Goal: Task Accomplishment & Management: Manage account settings

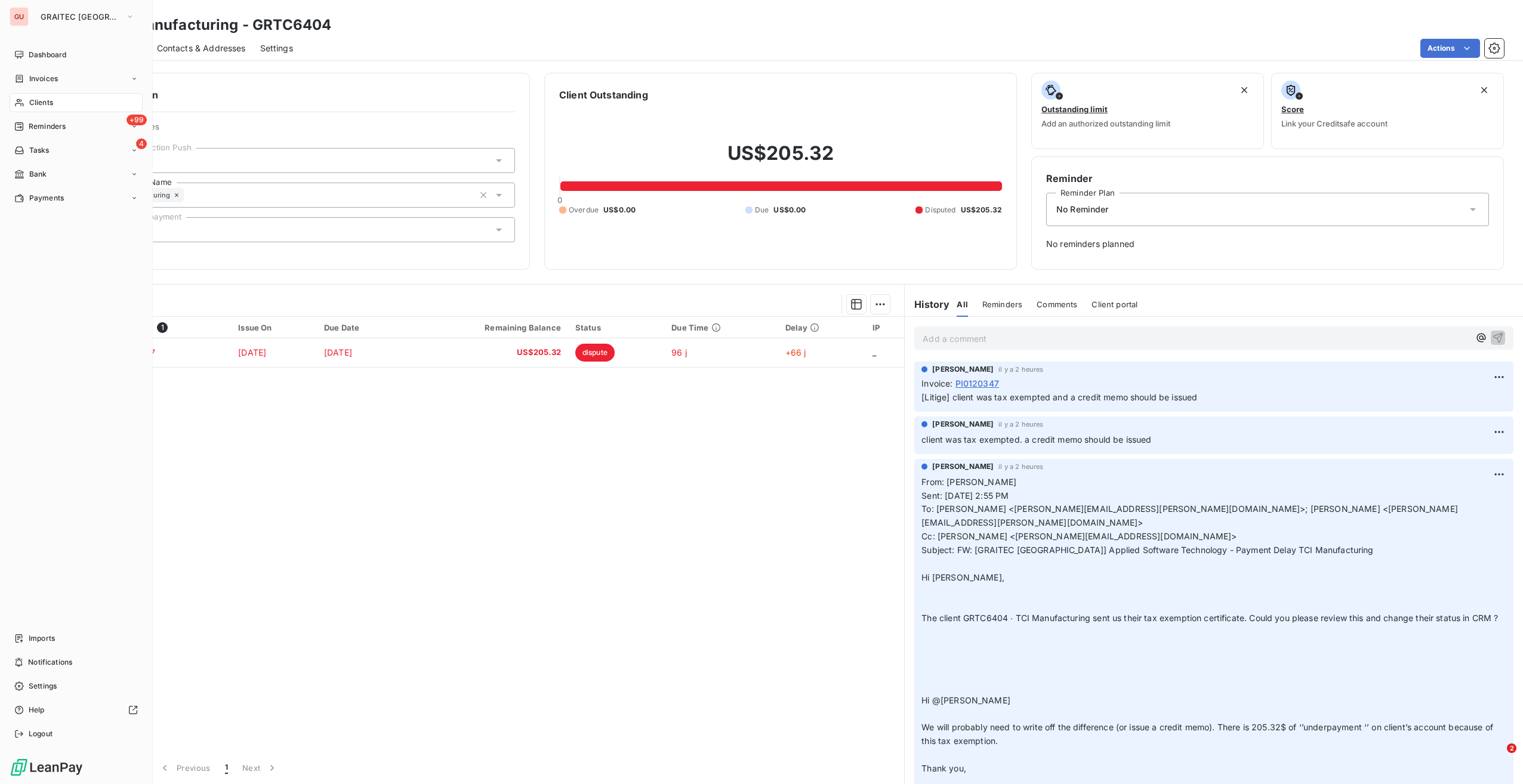
click at [36, 103] on span "Clients" at bounding box center [41, 103] width 24 height 11
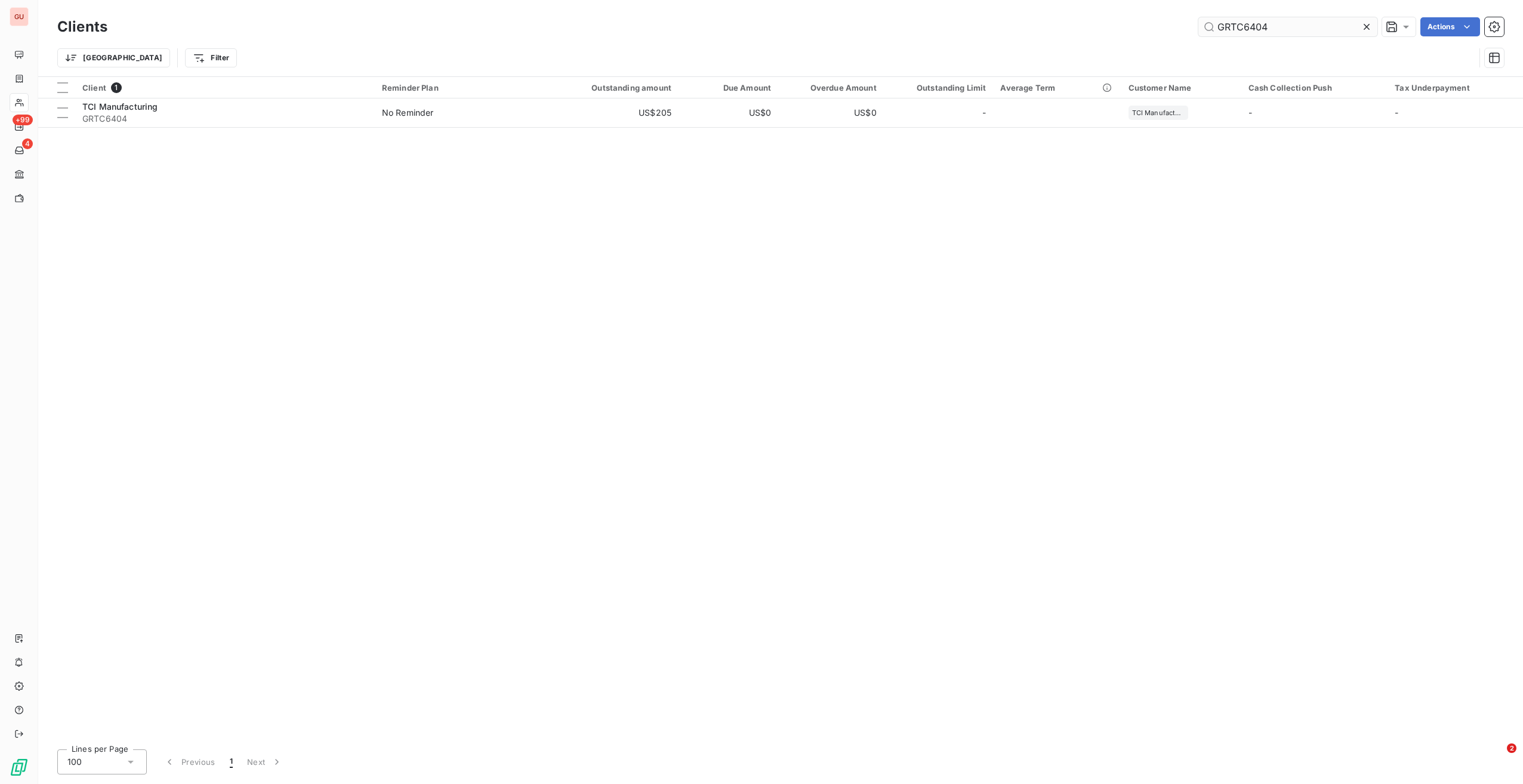
click at [1231, 23] on input "GRTC6404" at bounding box center [1288, 26] width 179 height 19
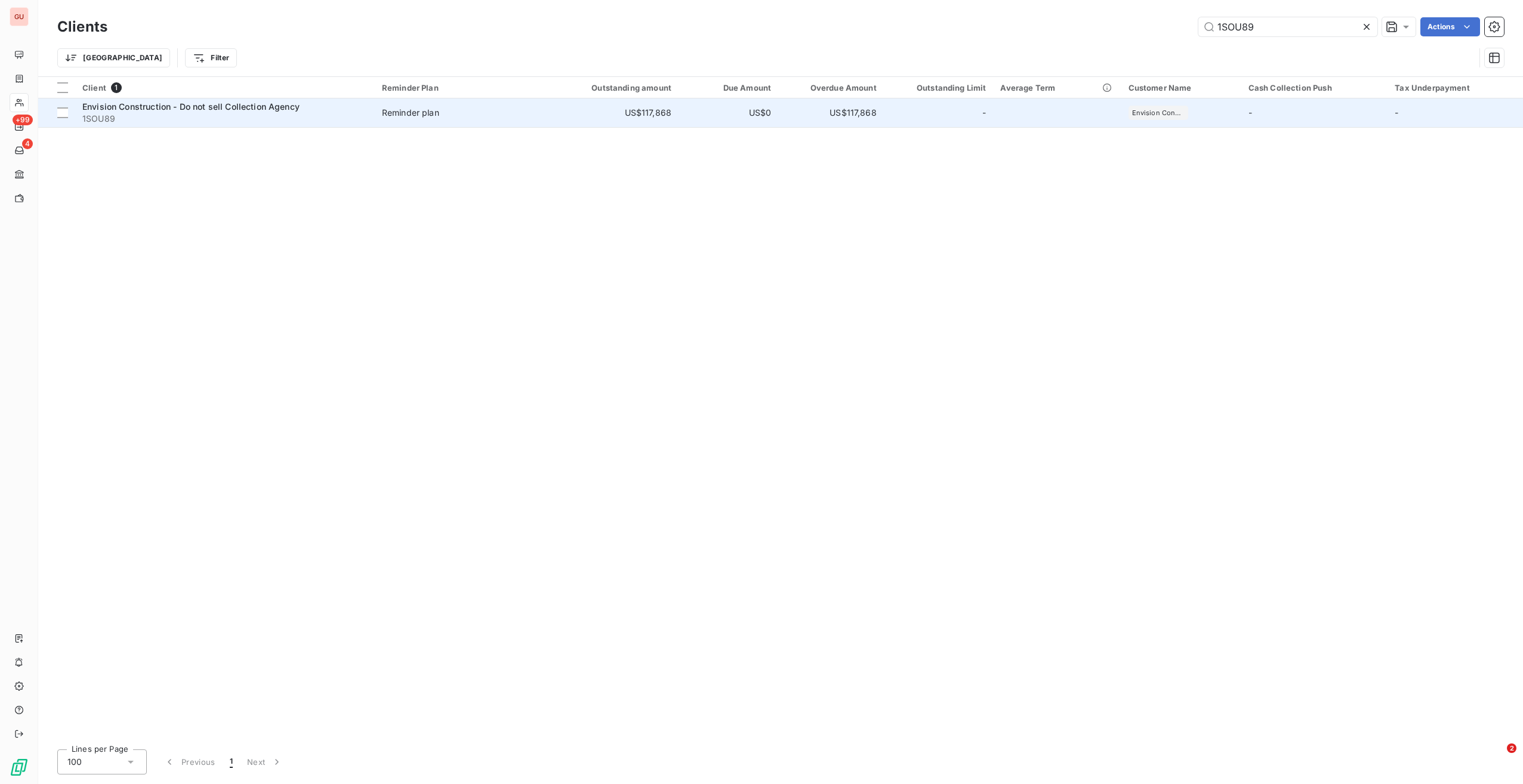
type input "1SOU89"
click at [210, 107] on span "Envision Construction - Do not sell Collection Agency" at bounding box center [190, 106] width 217 height 10
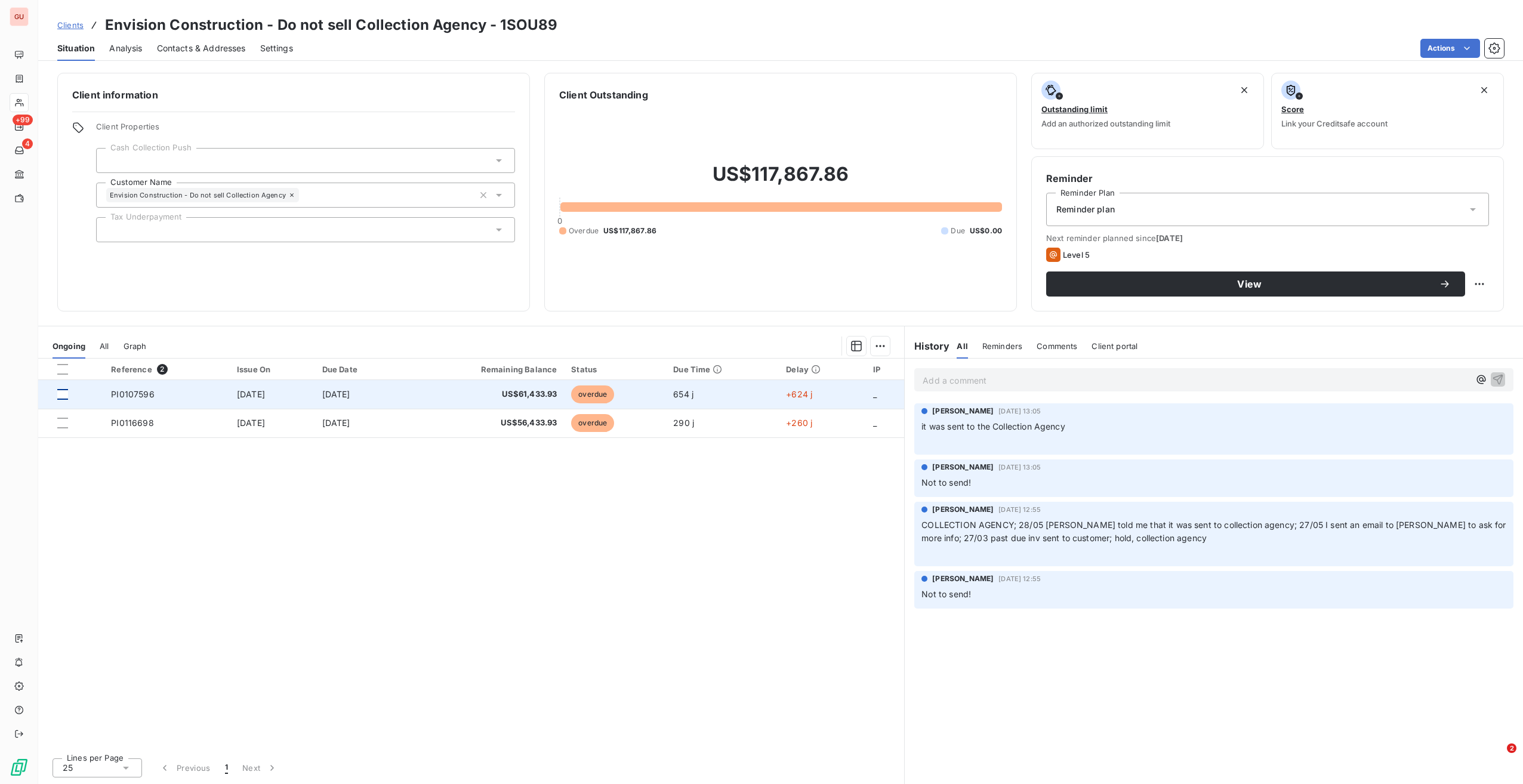
click at [61, 392] on div at bounding box center [63, 394] width 11 height 11
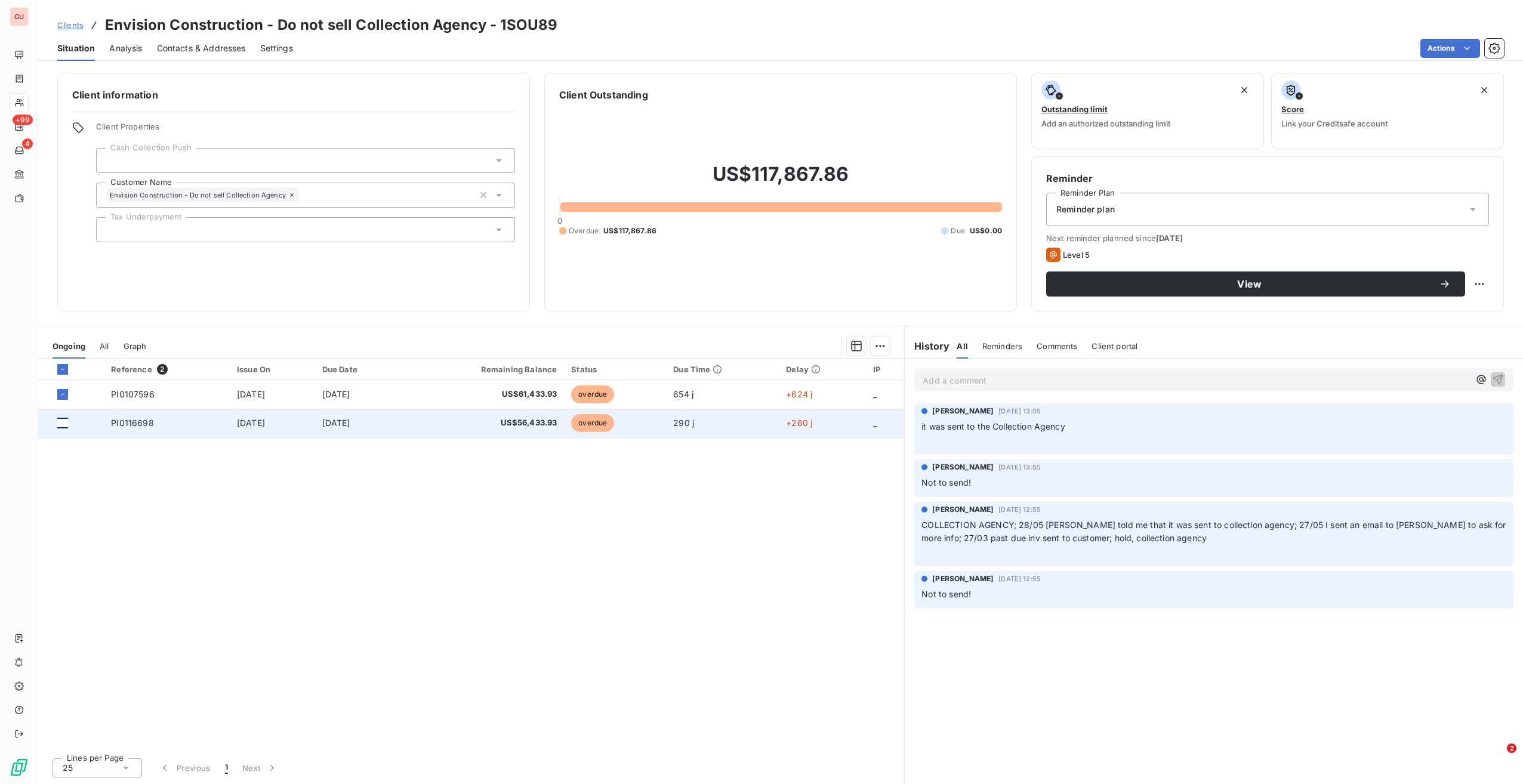
click at [62, 426] on div at bounding box center [63, 423] width 11 height 11
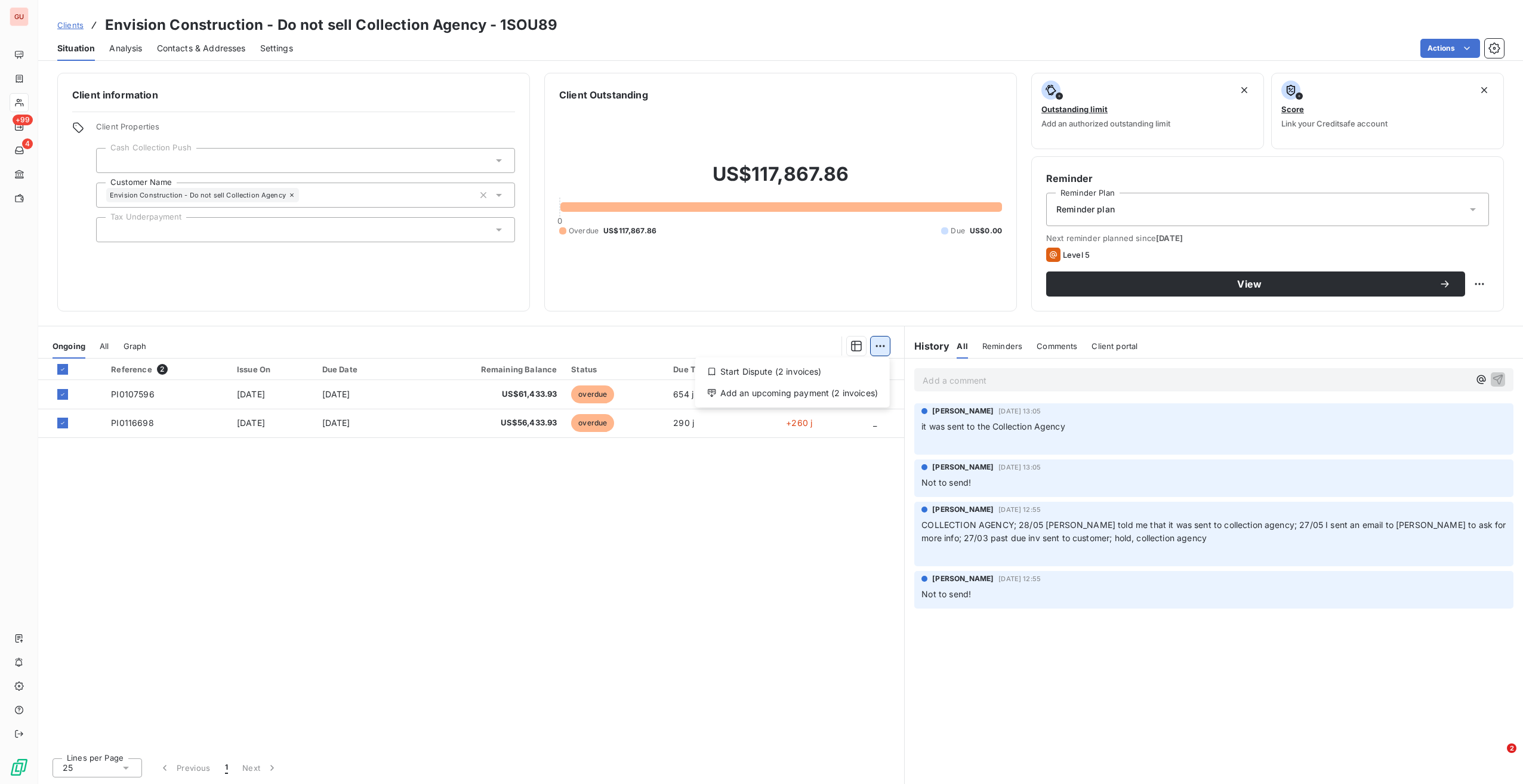
click at [883, 349] on html "GU +99 4 Clients Envision Construction - Do not sell Collection Agency - 1SOU89…" at bounding box center [761, 392] width 1523 height 784
click at [800, 374] on div "Start Dispute (2 invoices)" at bounding box center [792, 371] width 185 height 19
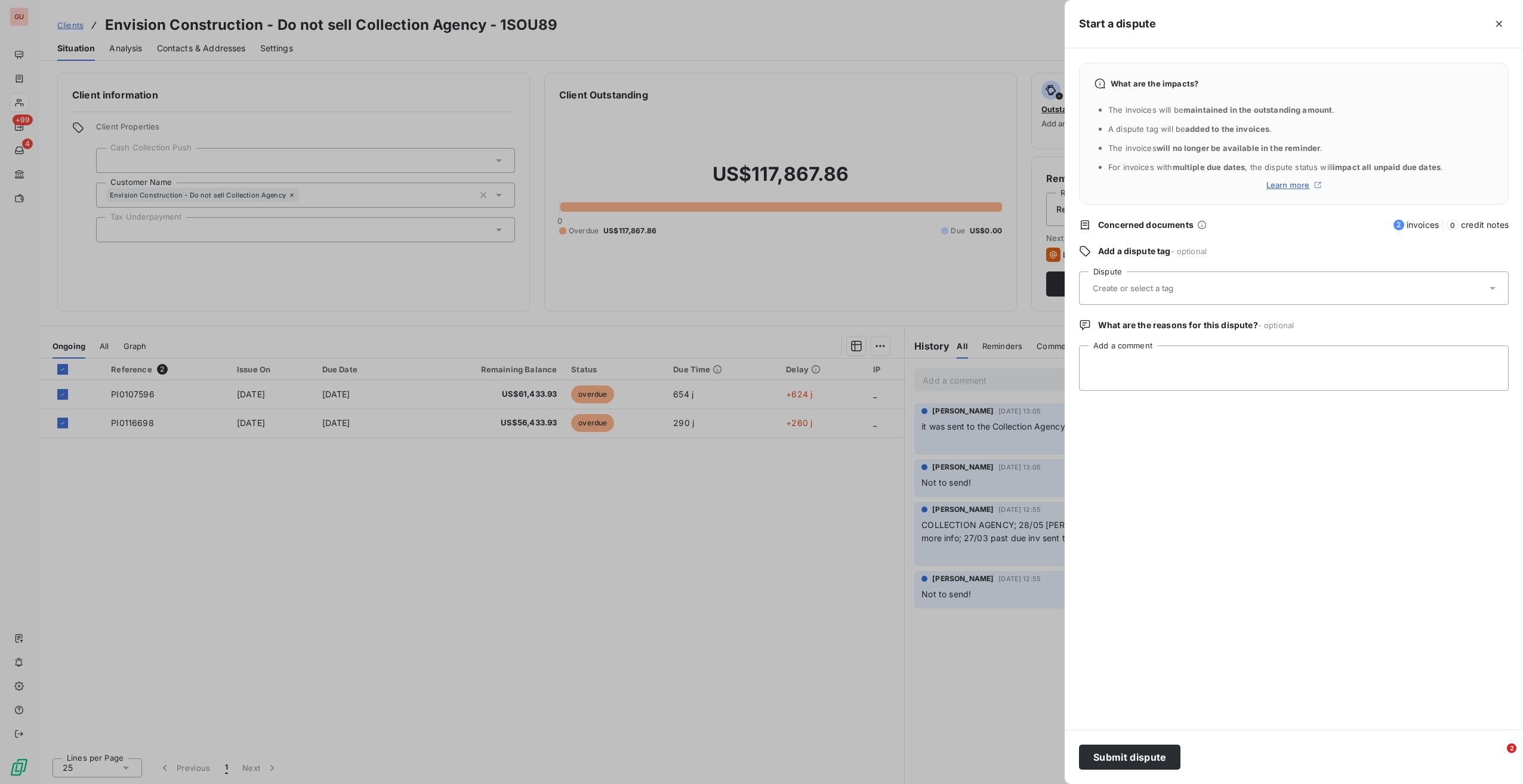
click at [1122, 284] on input "text" at bounding box center [1162, 288] width 141 height 11
click at [1137, 349] on span "Collections" at bounding box center [1125, 353] width 37 height 7
click at [1210, 368] on textarea "Add a comment" at bounding box center [1293, 368] width 430 height 45
click at [1226, 360] on textarea "it was sent" at bounding box center [1293, 368] width 430 height 45
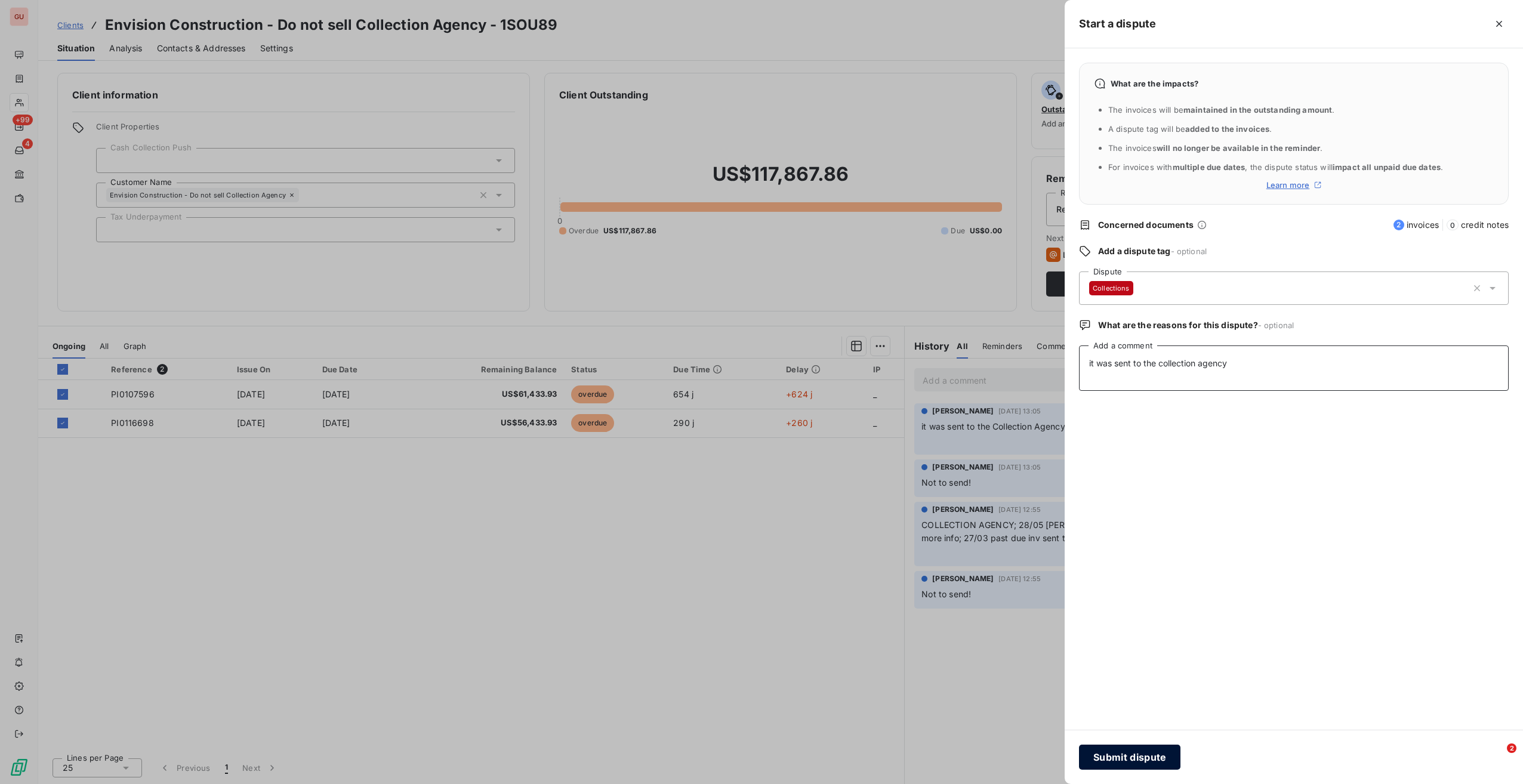
type textarea "it was sent to the collection agency"
click at [1112, 758] on button "Submit dispute" at bounding box center [1129, 757] width 102 height 25
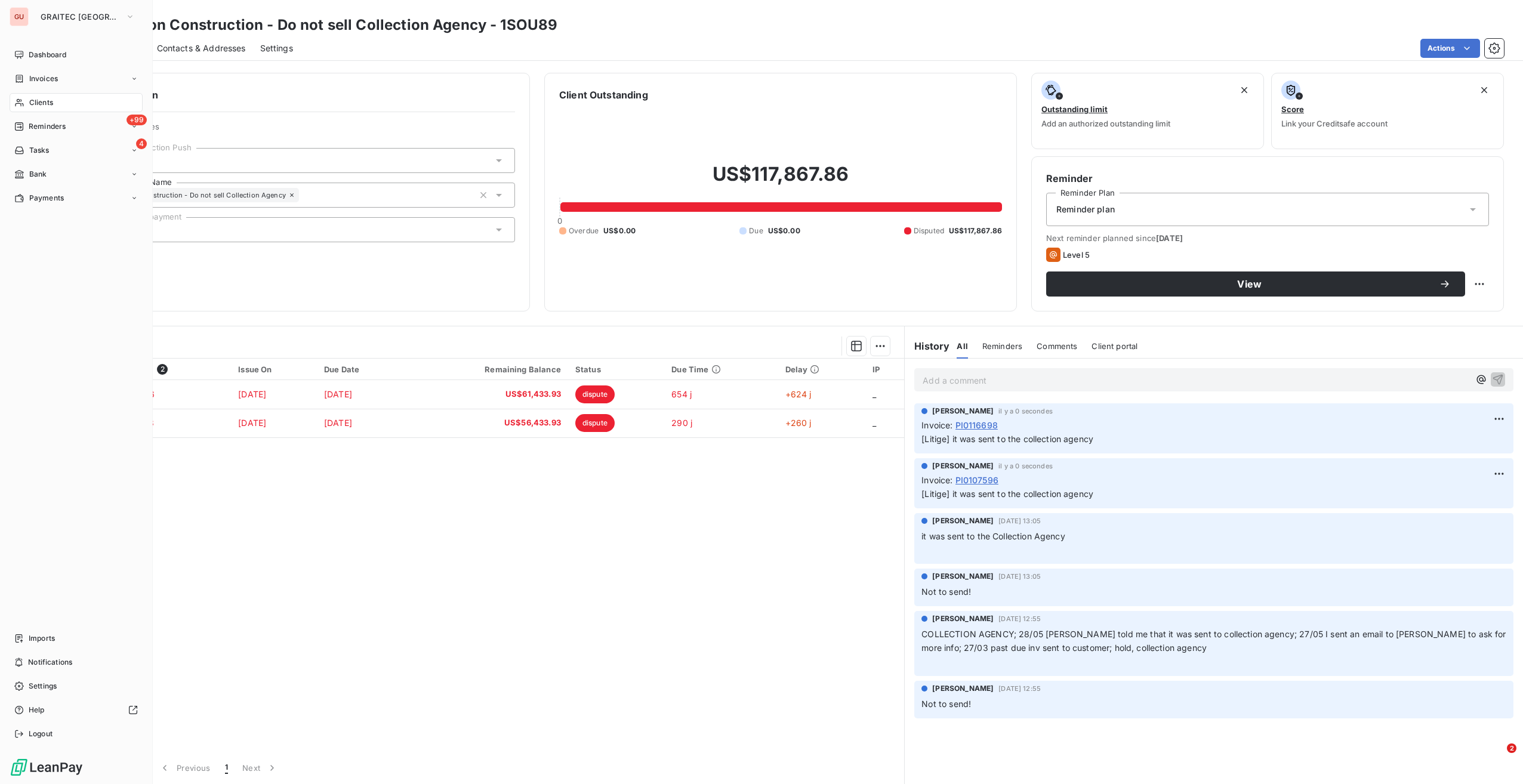
click at [44, 103] on span "Clients" at bounding box center [41, 103] width 24 height 11
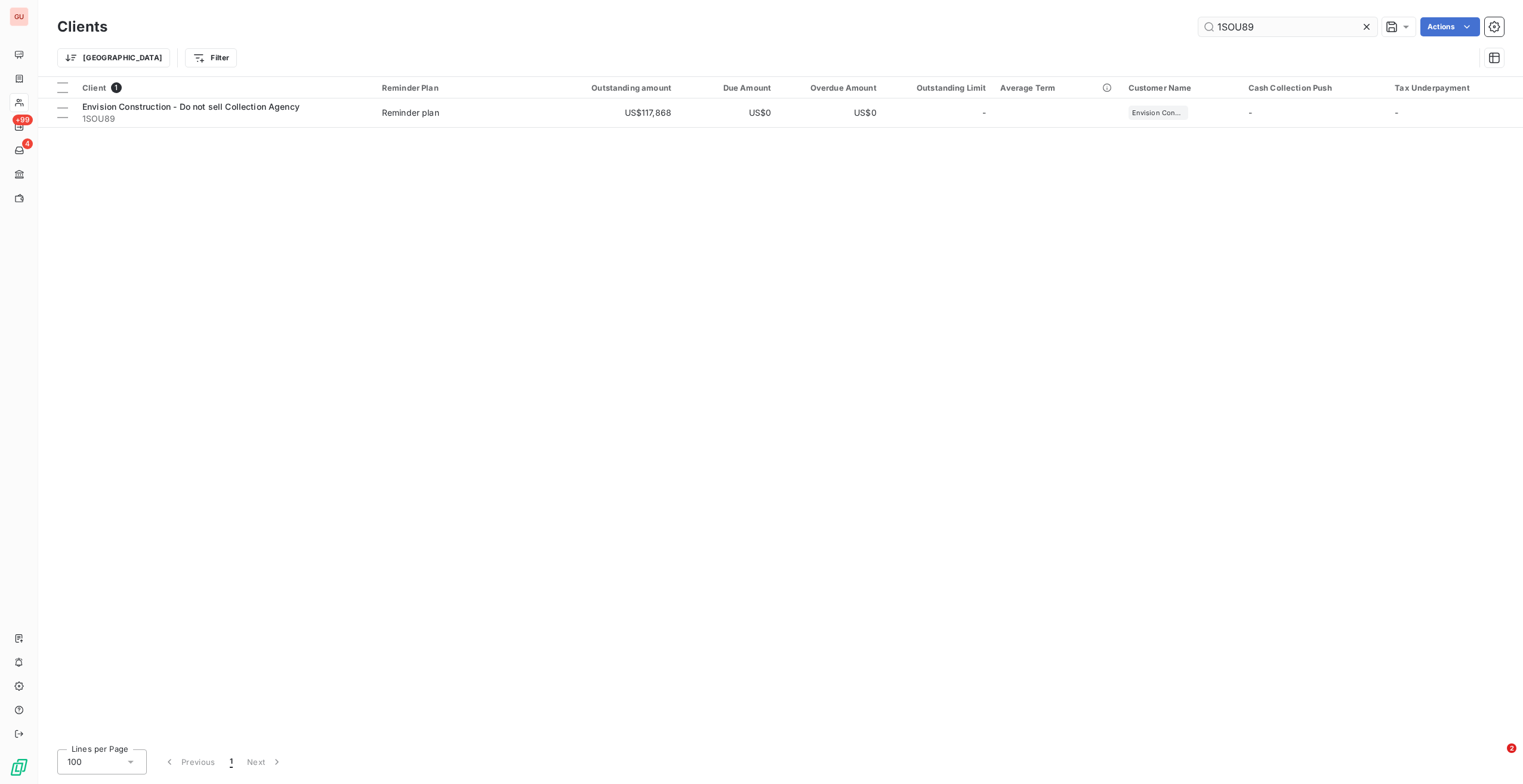
click at [1237, 24] on input "1SOU89" at bounding box center [1288, 26] width 179 height 19
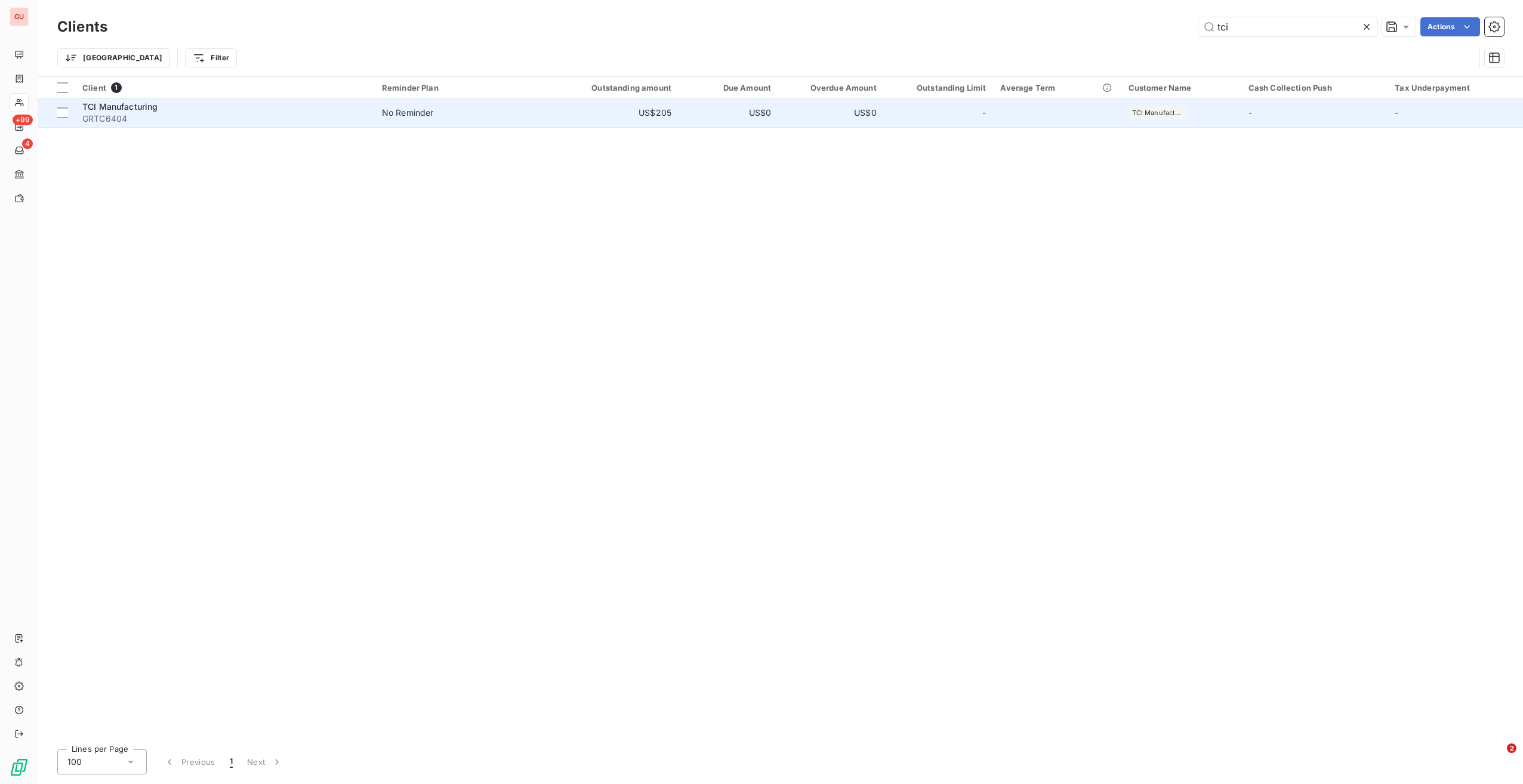
type input "tci"
click at [229, 108] on div "TCI Manufacturing" at bounding box center [224, 106] width 286 height 12
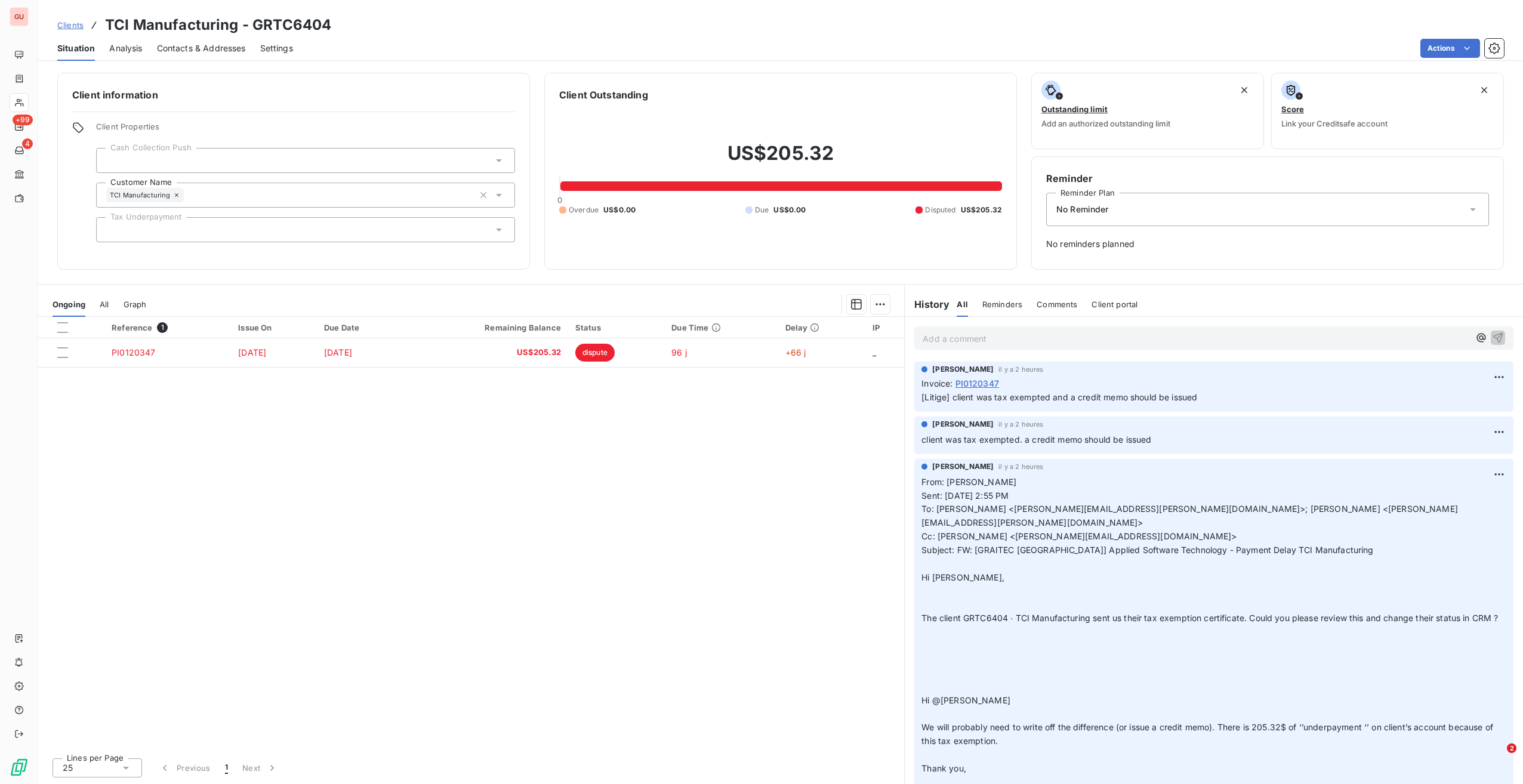
click at [314, 158] on div at bounding box center [305, 160] width 419 height 25
click at [236, 429] on div "Reference 1 Issue On Due Date Remaining Balance Status Due Time Delay IP PI0120…" at bounding box center [471, 532] width 866 height 431
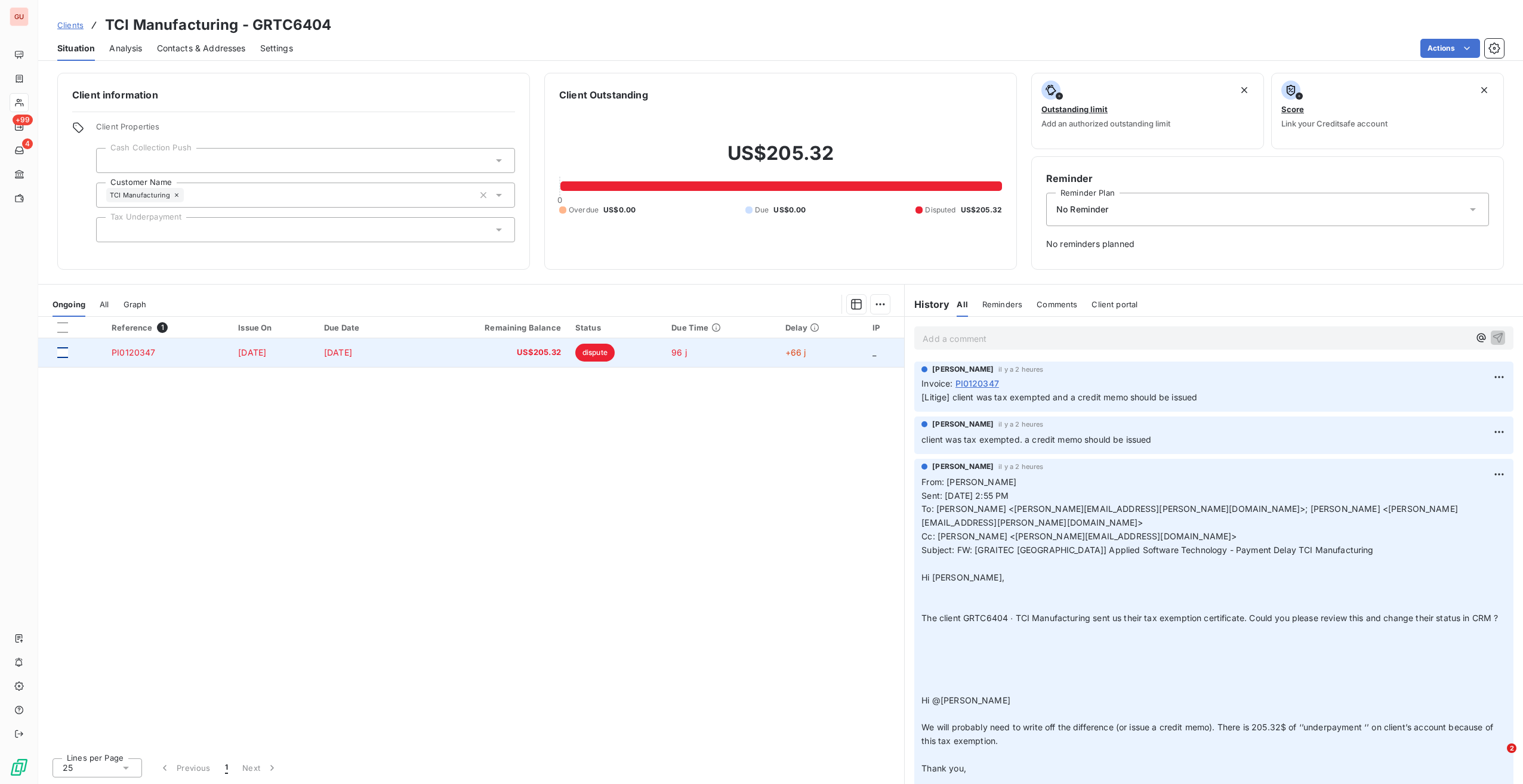
click at [63, 351] on div at bounding box center [63, 353] width 11 height 11
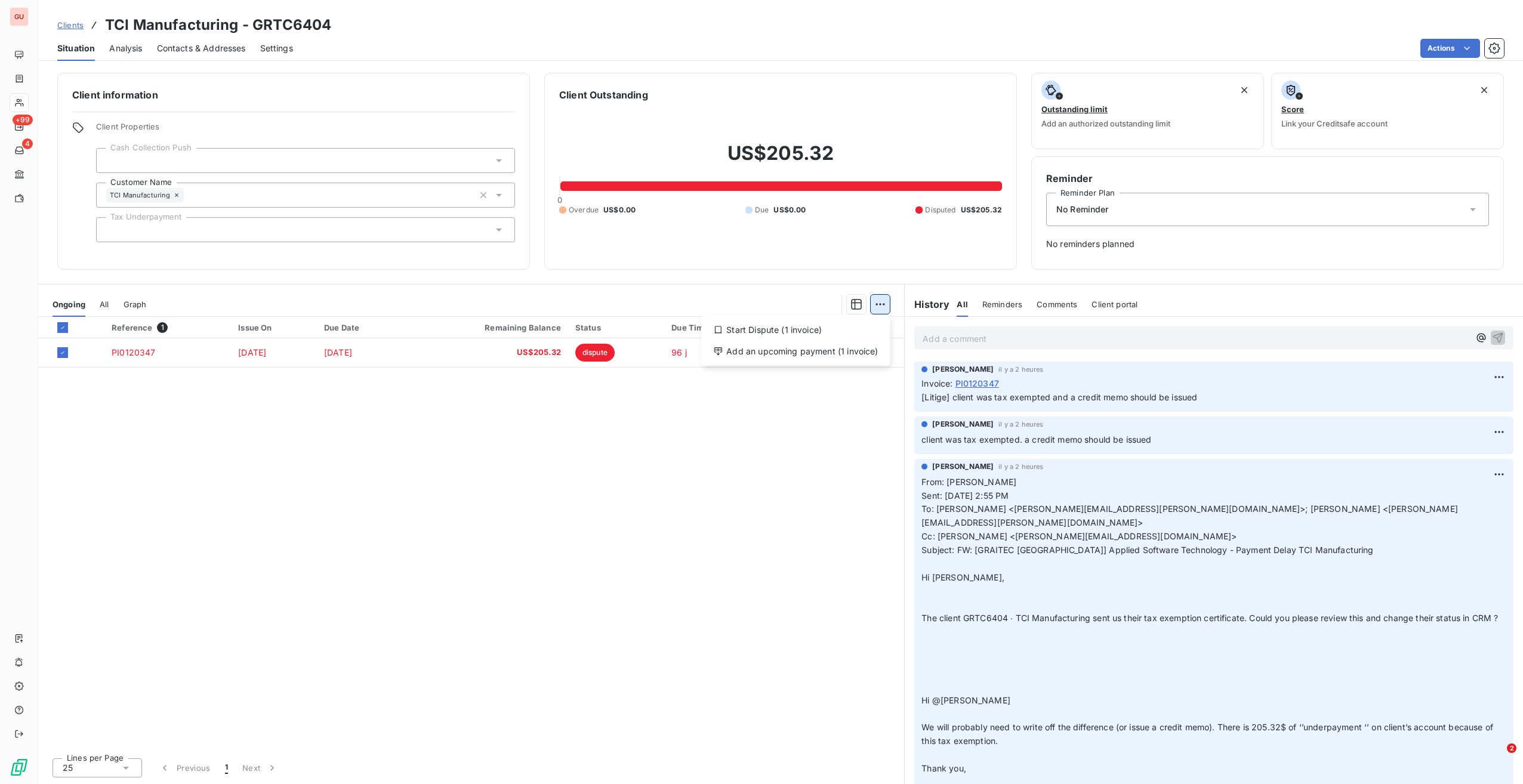
click at [881, 303] on html "GU +99 4 Clients TCI Manufacturing - GRTC6404 Situation Analysis Contacts & Add…" at bounding box center [761, 392] width 1523 height 784
click at [819, 428] on html "GU +99 4 Clients TCI Manufacturing - GRTC6404 Situation Analysis Contacts & Add…" at bounding box center [761, 392] width 1523 height 784
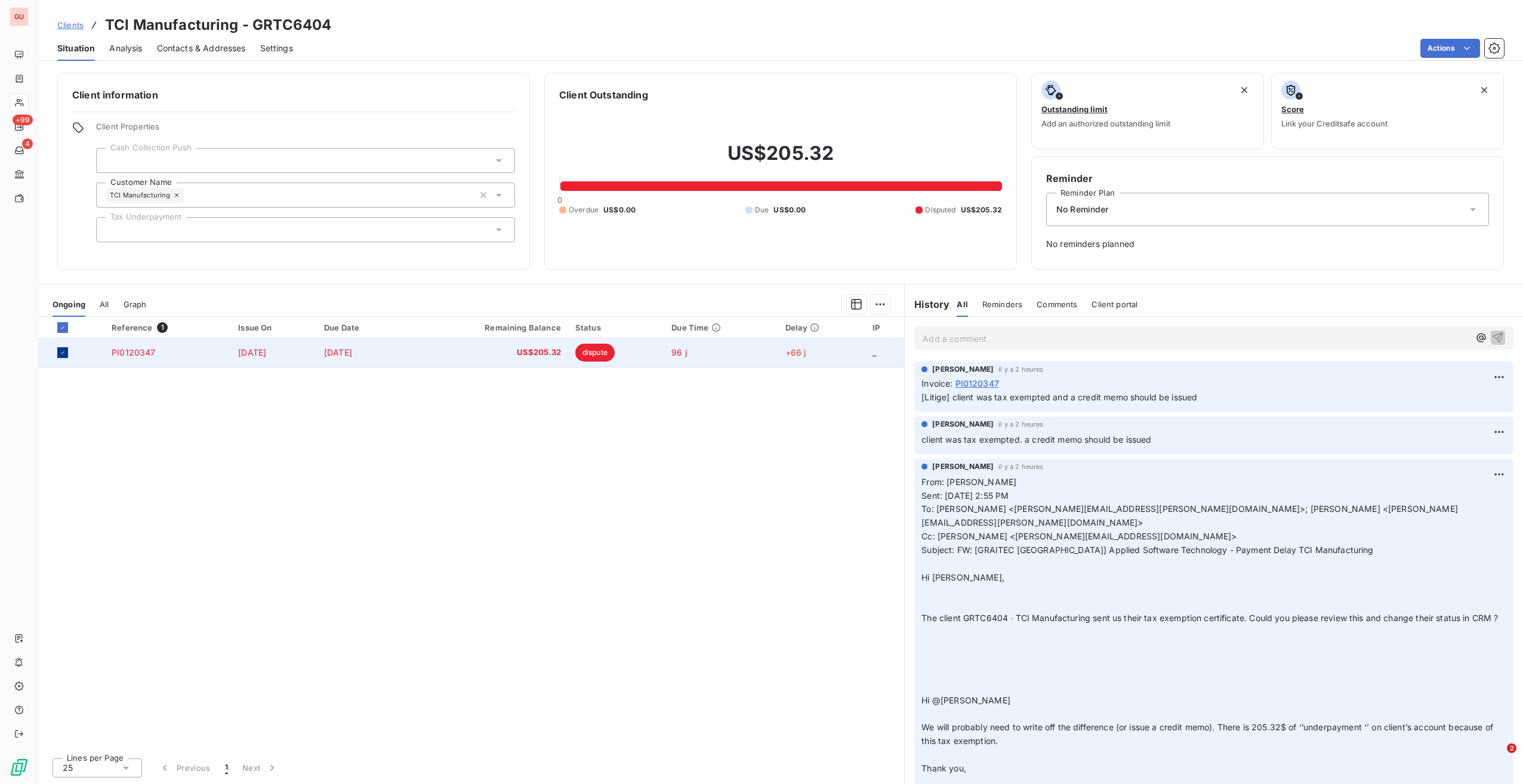
click at [65, 351] on icon at bounding box center [63, 353] width 7 height 7
click at [753, 442] on html "GU +99 4 Clients TCI Manufacturing - GRTC6404 Situation Analysis Contacts & Add…" at bounding box center [761, 392] width 1523 height 784
click at [477, 165] on div at bounding box center [305, 160] width 419 height 25
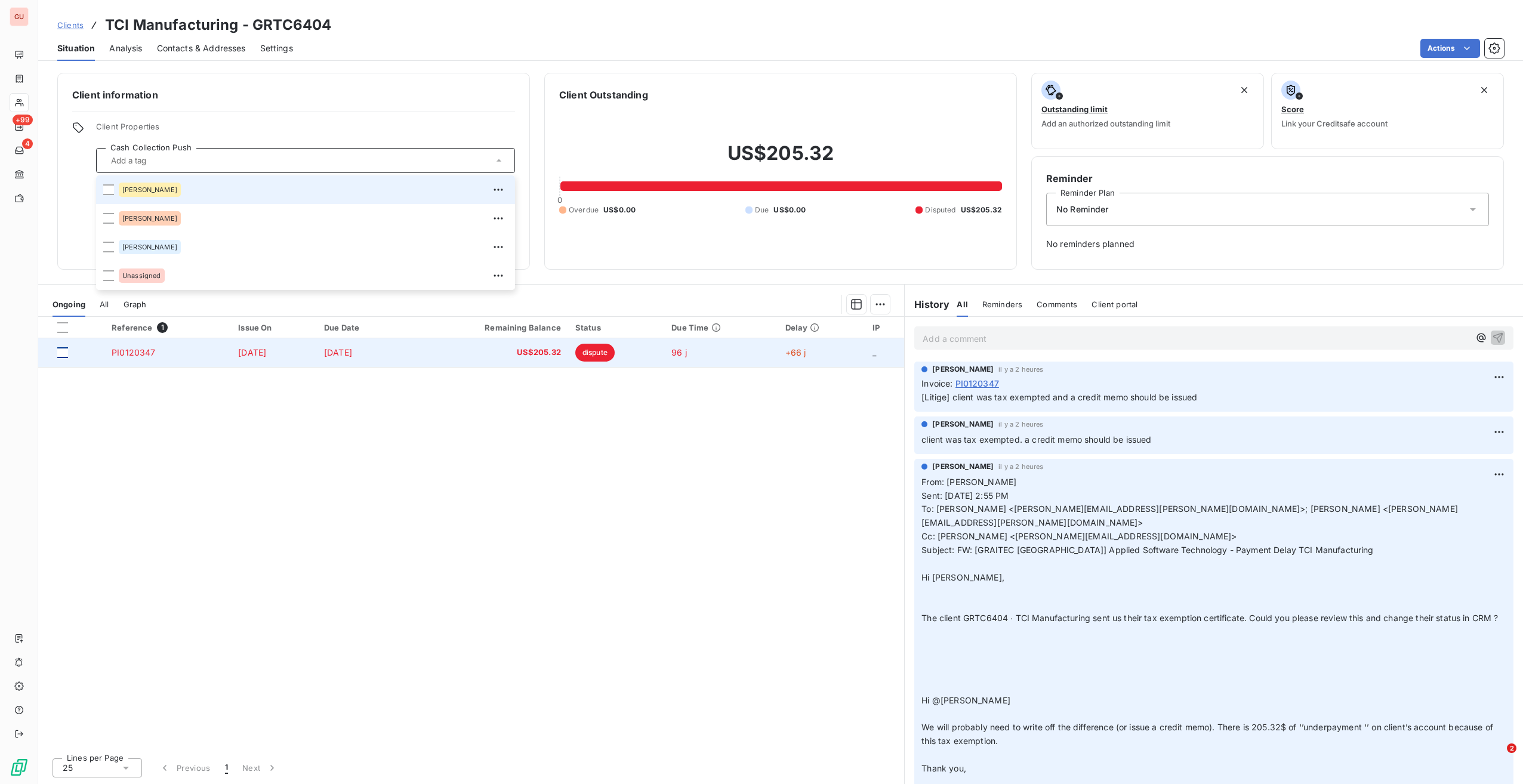
click at [477, 165] on input "text" at bounding box center [299, 160] width 386 height 11
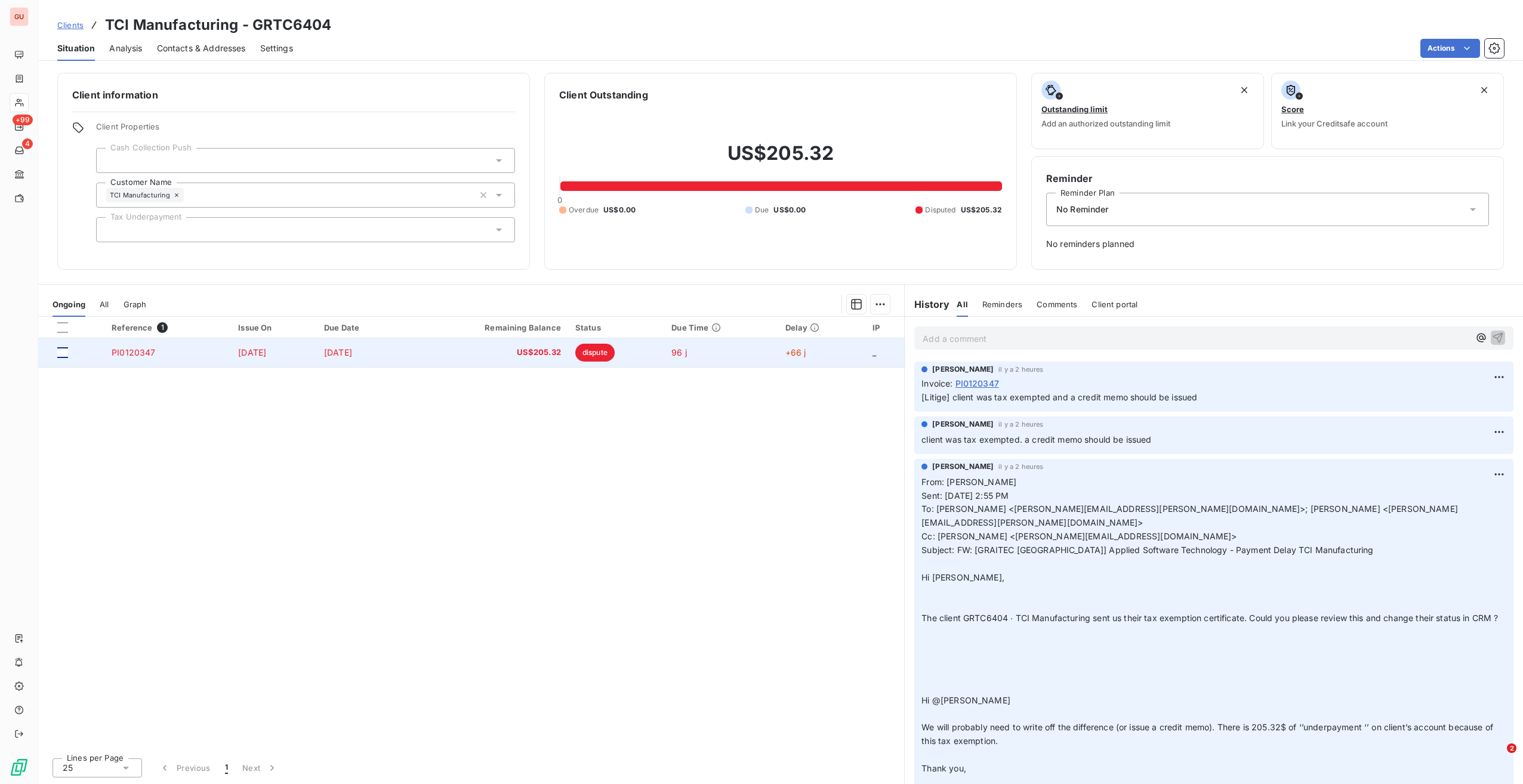
click at [518, 104] on div "Client information Client Properties Cash Collection Push Customer Name TCI Man…" at bounding box center [294, 171] width 473 height 197
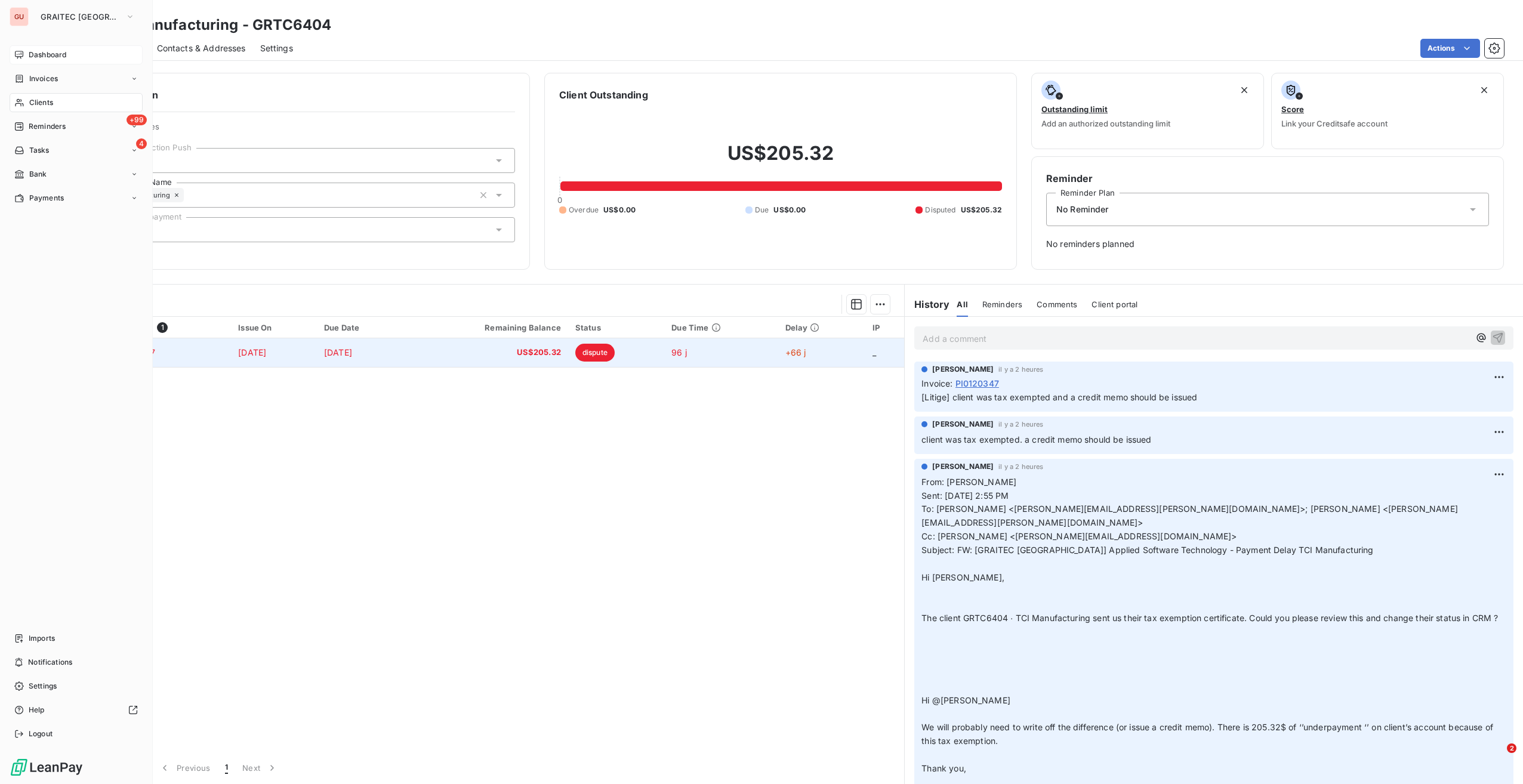
click at [63, 56] on span "Dashboard" at bounding box center [48, 55] width 38 height 11
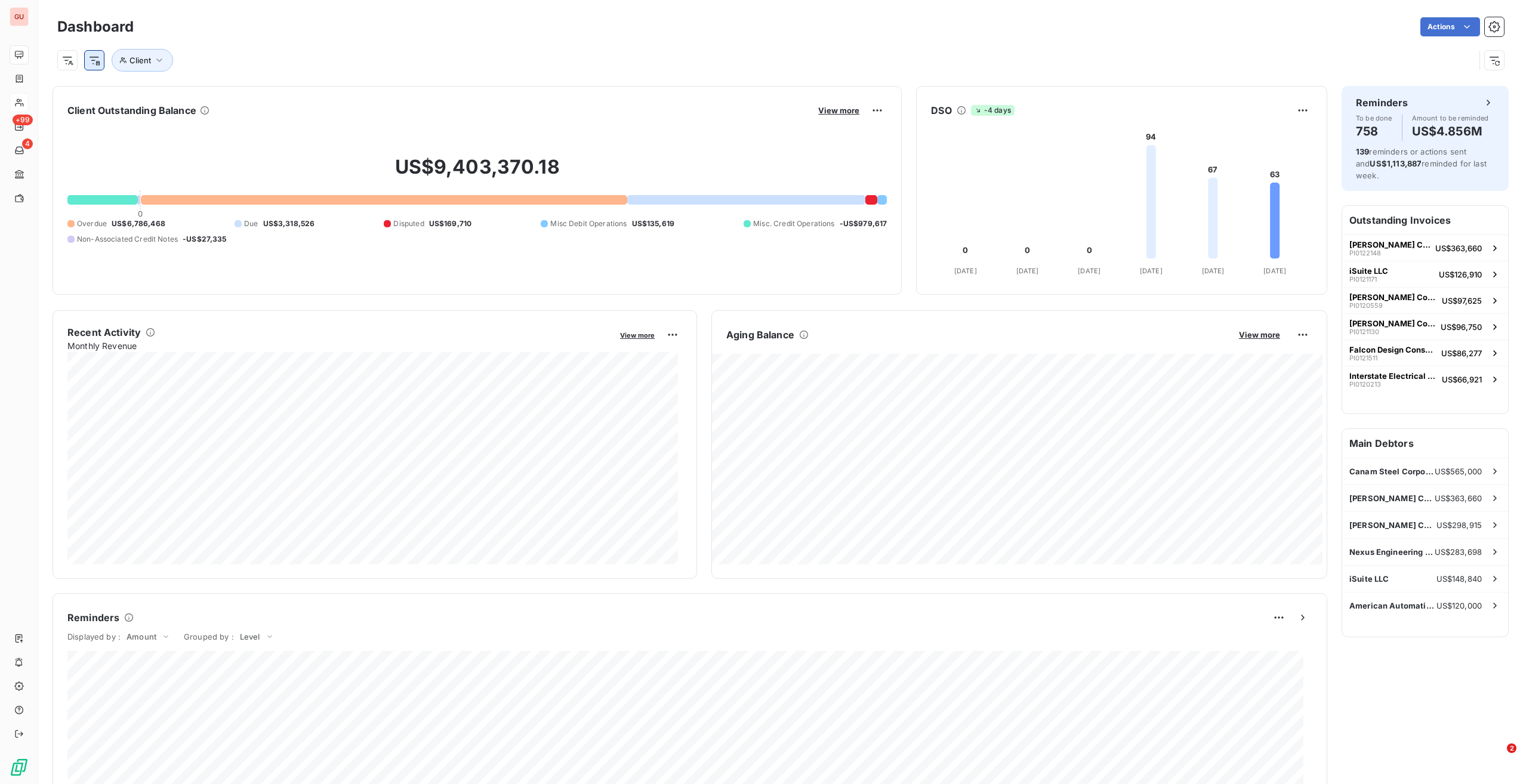
click at [92, 59] on html "GU +99 4 Dashboard Actions Client Client Outstanding Balance View more US$9,403…" at bounding box center [761, 392] width 1523 height 784
click at [69, 56] on html "GU +99 4 Dashboard Actions Filtering by invoice resets the client filters. Sear…" at bounding box center [761, 392] width 1523 height 784
click at [92, 59] on html "GU +99 4 Dashboard Actions Client Client Outstanding Balance View more US$9,403…" at bounding box center [761, 392] width 1523 height 784
click at [144, 181] on div "Dispute tag" at bounding box center [172, 178] width 166 height 19
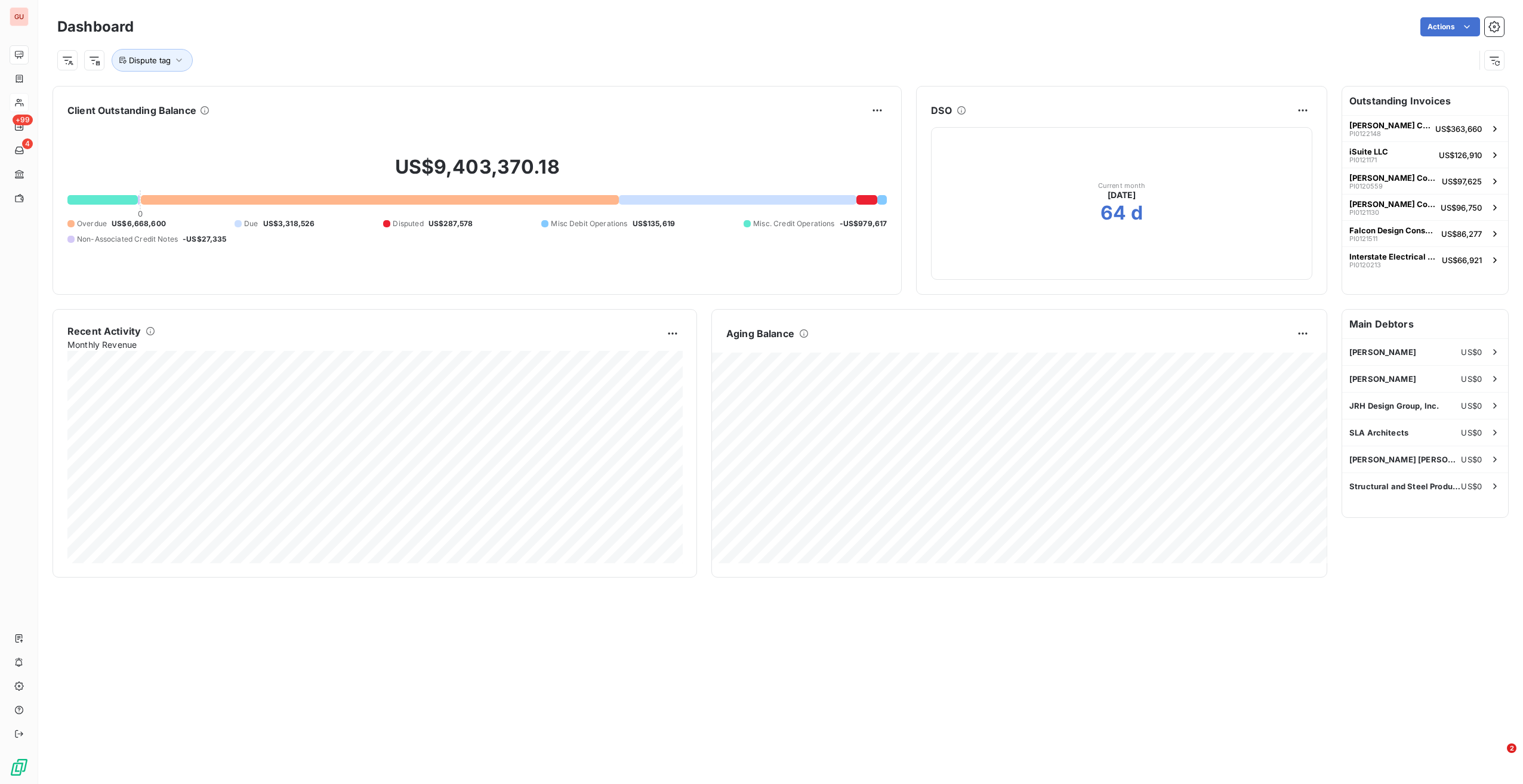
click at [435, 223] on span "US$287,578" at bounding box center [451, 224] width 45 height 11
click at [871, 203] on div at bounding box center [866, 200] width 21 height 10
click at [872, 111] on html "GU +99 4 Dashboard Actions Dispute tag Client Outstanding Balance Export US$9,4…" at bounding box center [761, 392] width 1523 height 784
click at [263, 72] on html "GU +99 4 Dashboard Actions Dispute tag Client Outstanding Balance US$9,403,370.…" at bounding box center [761, 392] width 1523 height 784
click at [95, 56] on html "GU +99 4 Dashboard Actions Dispute tag Client Outstanding Balance US$9,403,370.…" at bounding box center [761, 392] width 1523 height 784
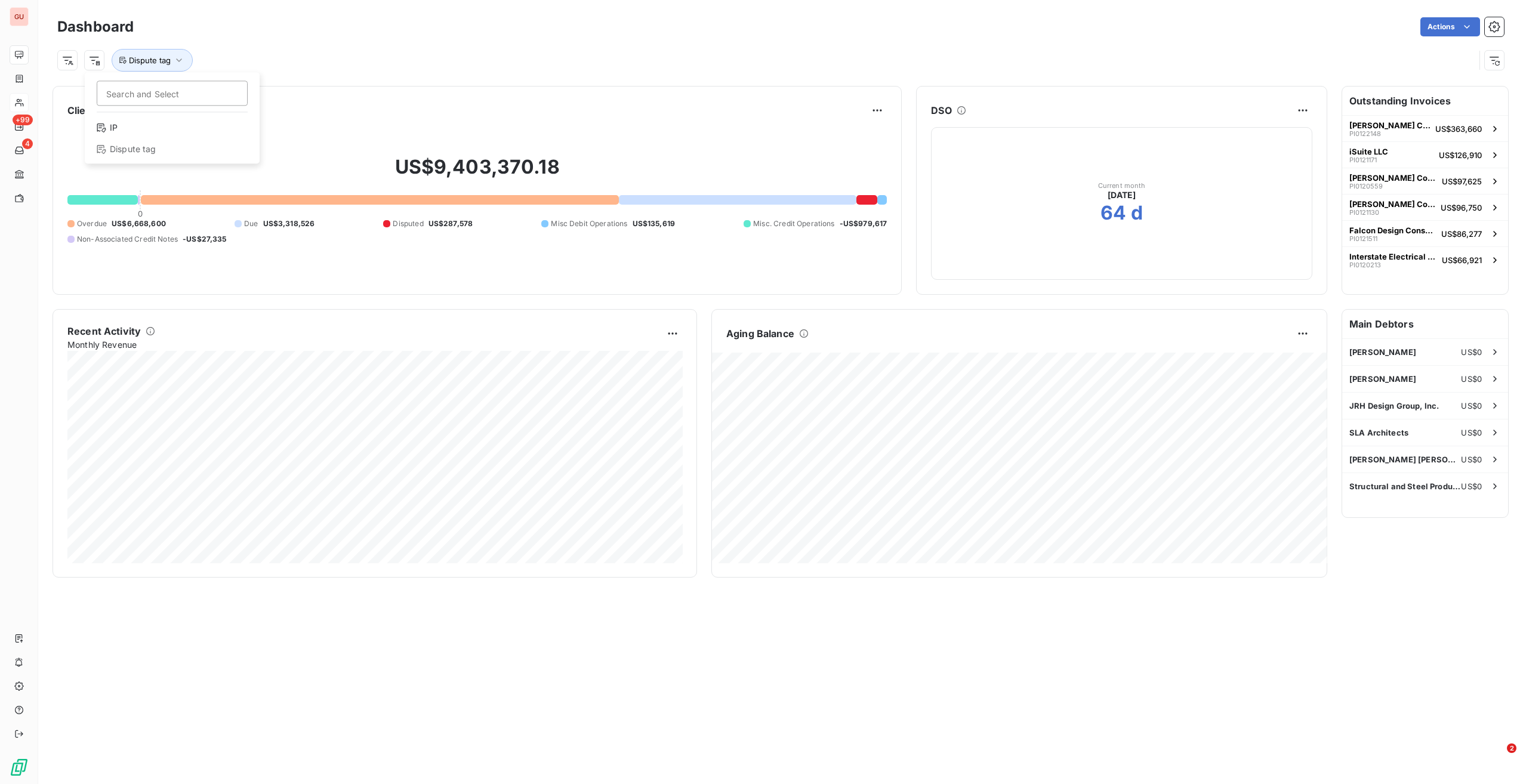
click at [73, 59] on html "GU +99 4 Dashboard Actions Search and Select IP Dispute tag Dispute tag Client …" at bounding box center [761, 392] width 1523 height 784
click at [176, 60] on icon "button" at bounding box center [178, 59] width 12 height 12
click at [304, 87] on div at bounding box center [322, 91] width 105 height 25
click at [325, 139] on span "Collections" at bounding box center [314, 142] width 37 height 7
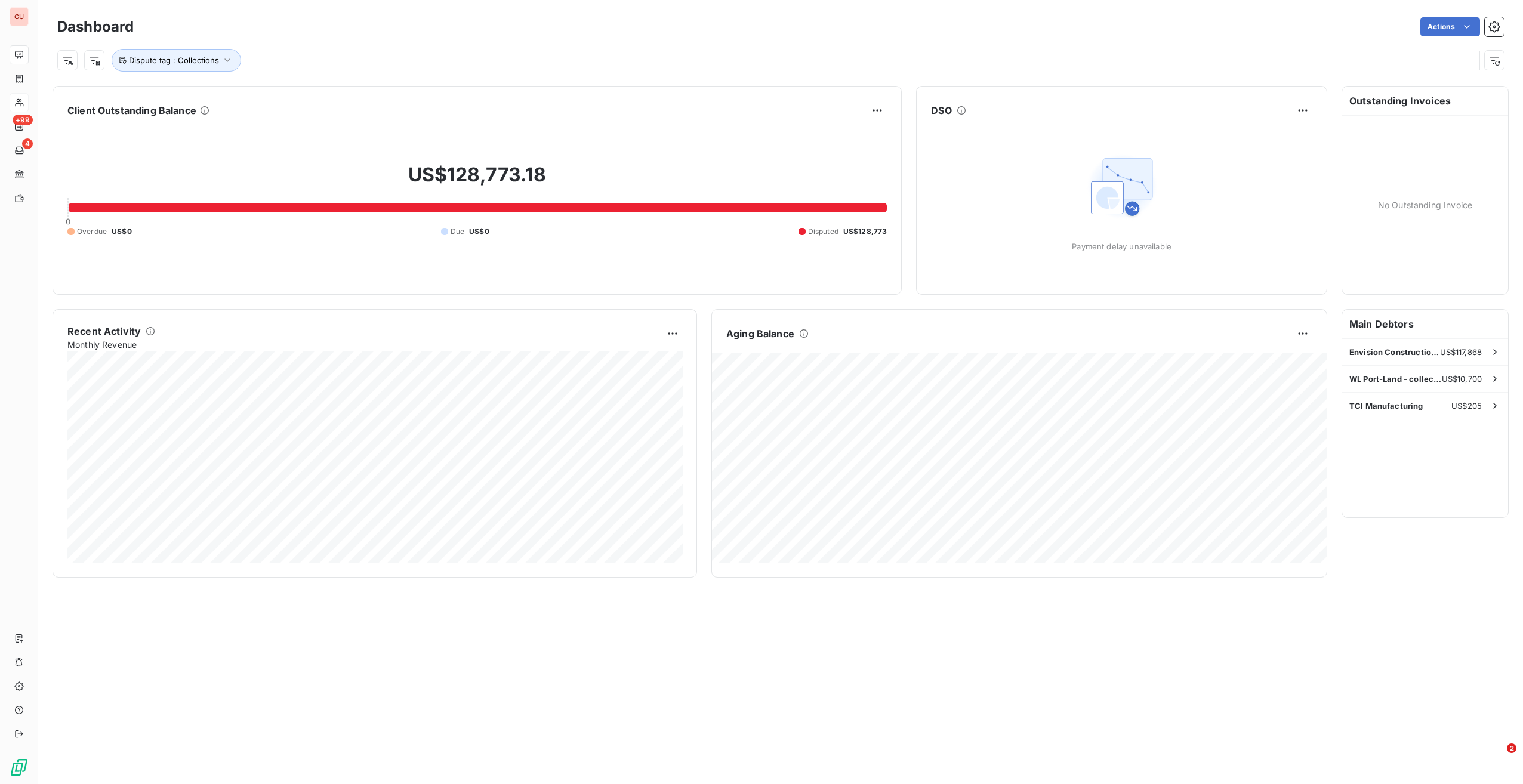
click at [309, 582] on div "Dashboard Actions Dispute tag : Collections Client Outstanding Balance US$128,7…" at bounding box center [780, 392] width 1485 height 784
click at [1392, 403] on span "TCI Manufacturing" at bounding box center [1386, 405] width 74 height 10
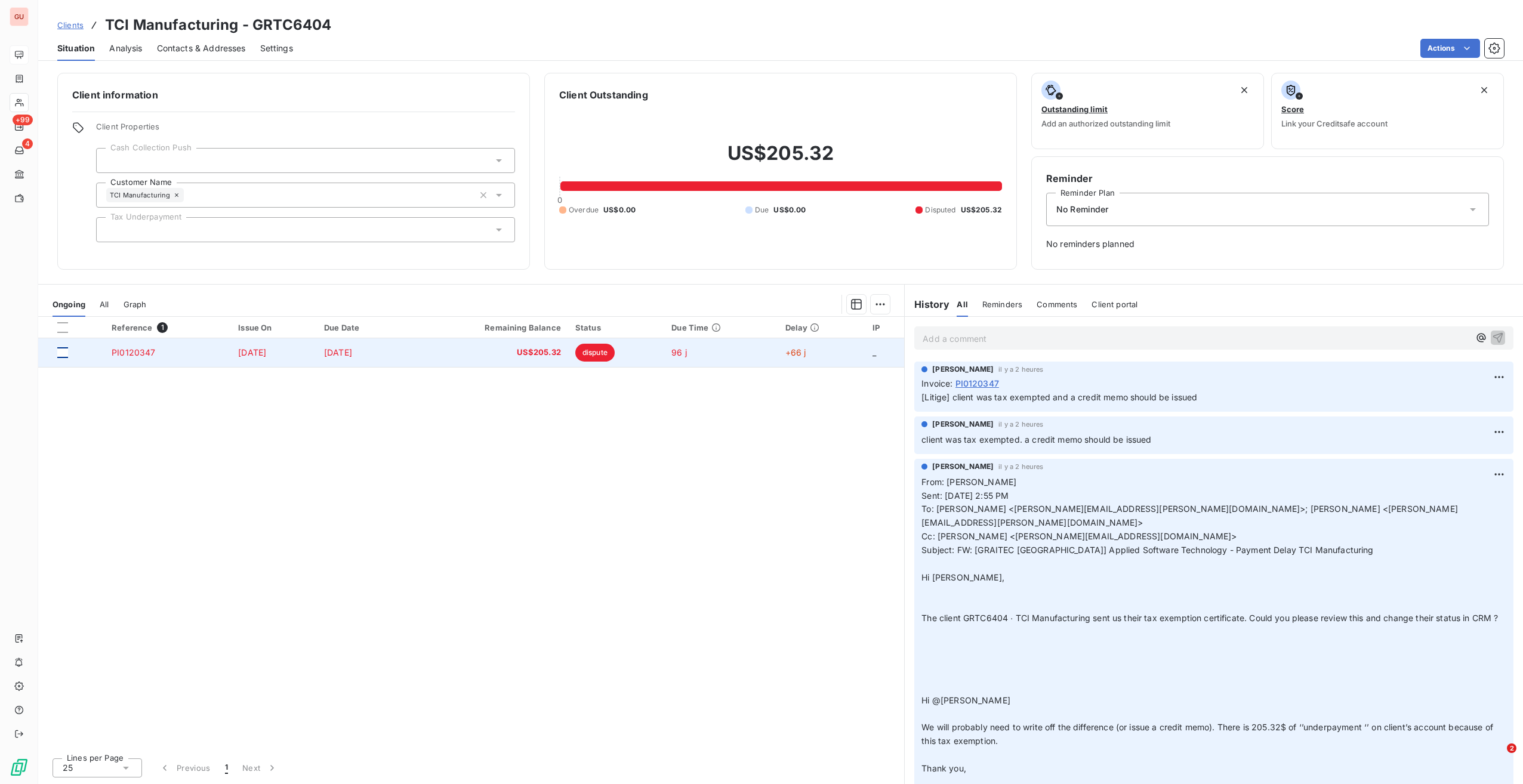
click at [65, 354] on div at bounding box center [63, 353] width 11 height 11
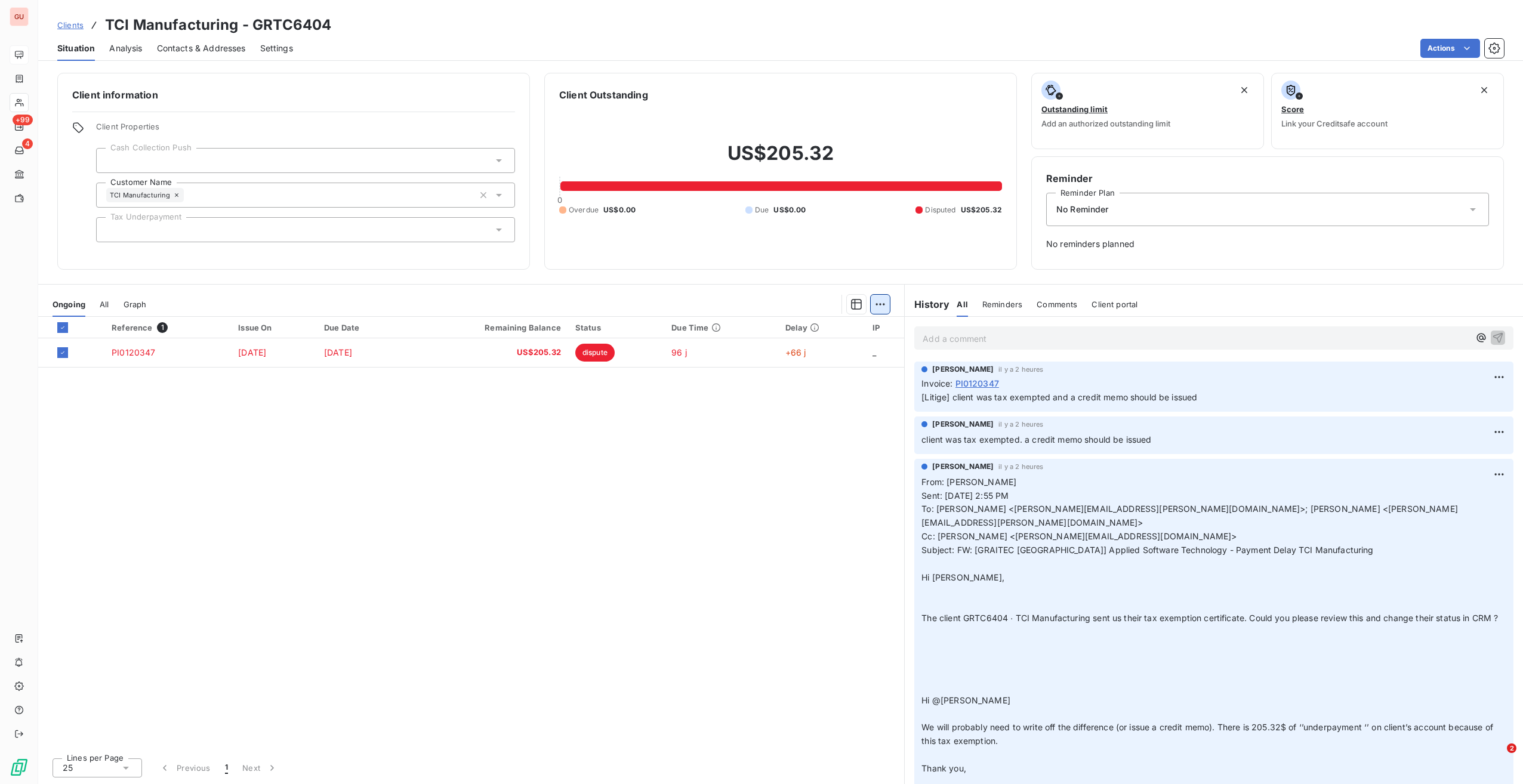
click at [884, 302] on html "GU +99 4 Clients TCI Manufacturing - GRTC6404 Situation Analysis Contacts & Add…" at bounding box center [761, 392] width 1523 height 784
click at [459, 39] on html "GU +99 4 Clients TCI Manufacturing - GRTC6404 Situation Analysis Contacts & Add…" at bounding box center [761, 392] width 1523 height 784
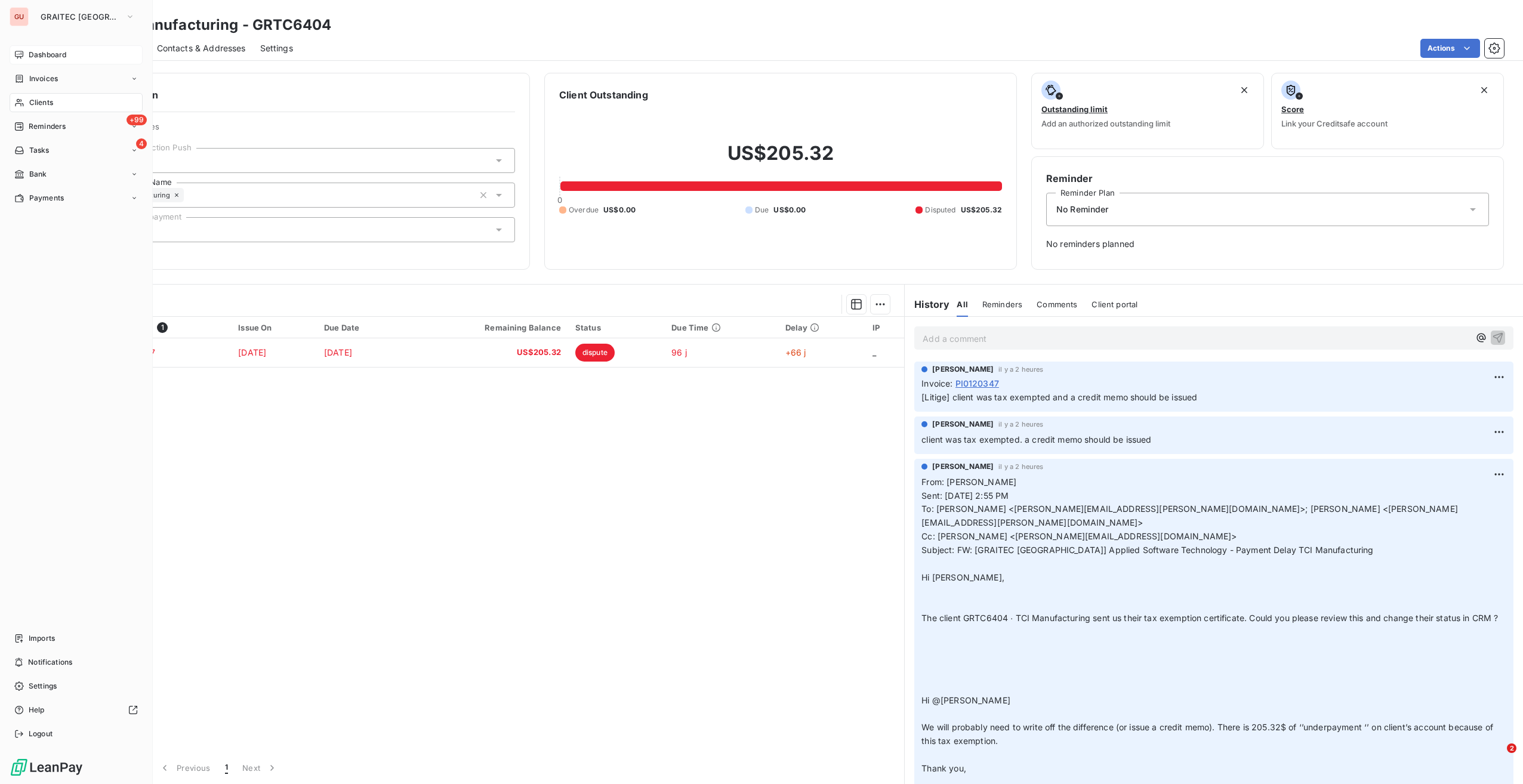
click at [63, 102] on div "Clients" at bounding box center [77, 102] width 133 height 19
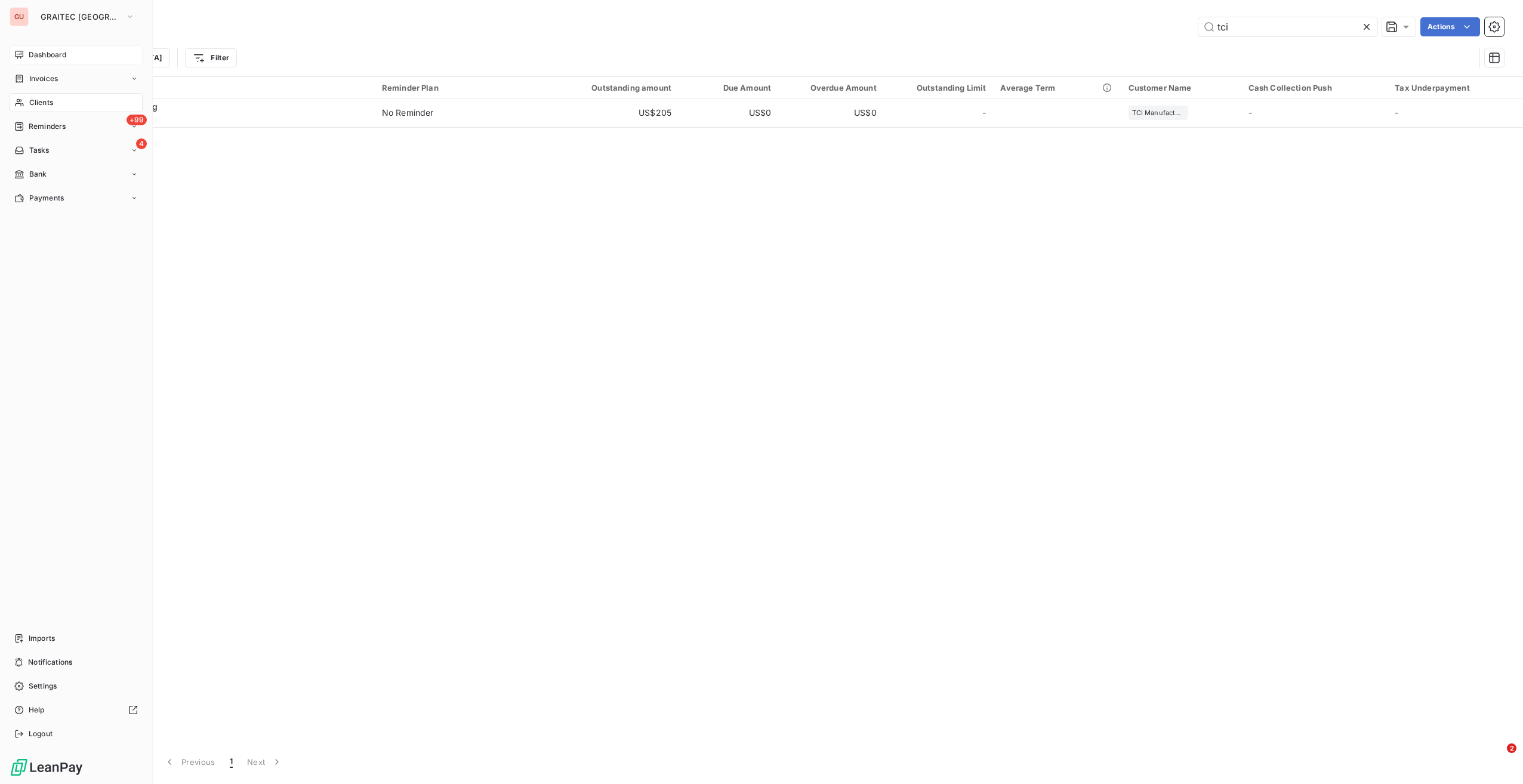
click at [48, 55] on span "Dashboard" at bounding box center [48, 55] width 38 height 11
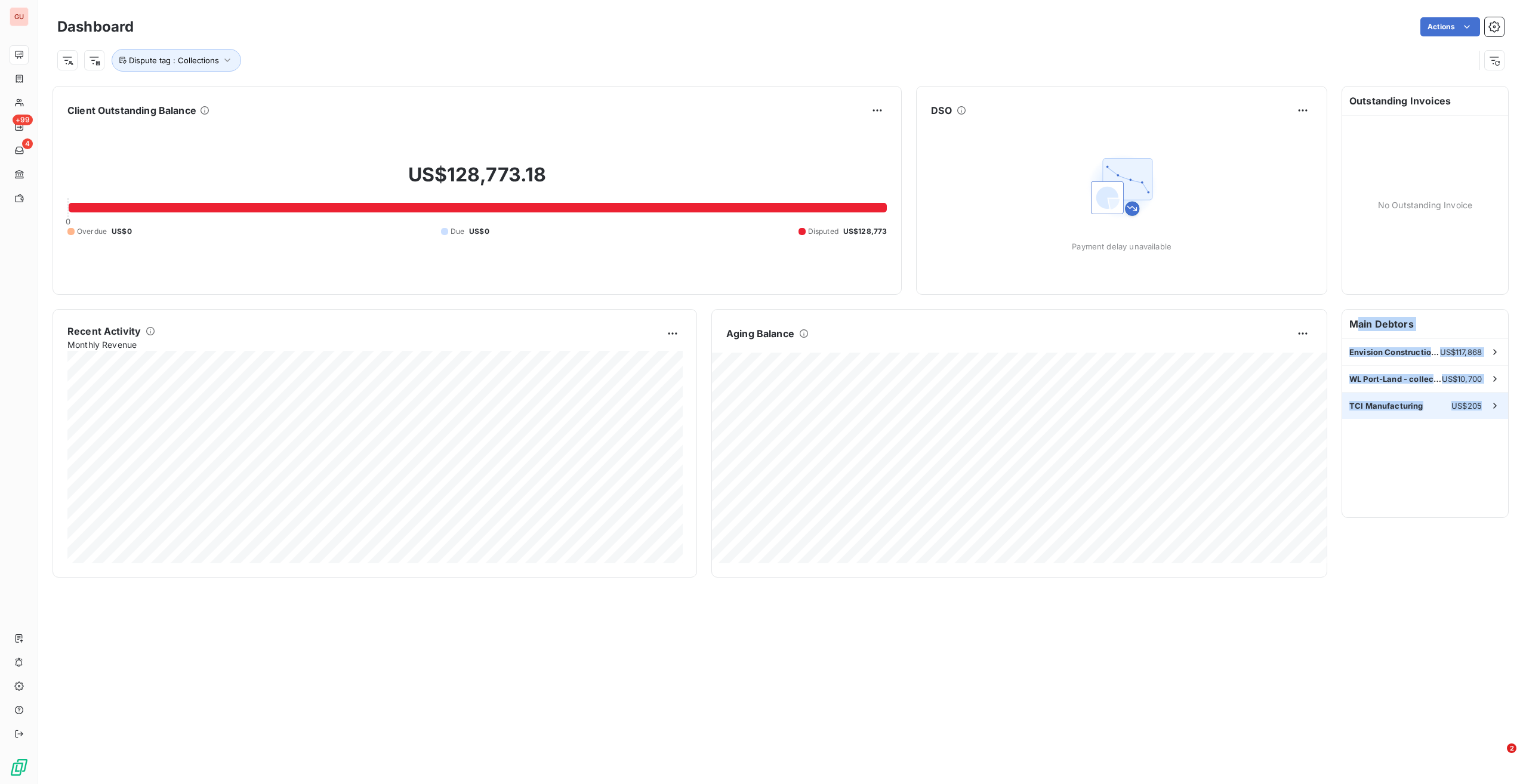
drag, startPoint x: 1354, startPoint y: 323, endPoint x: 1494, endPoint y: 410, distance: 164.8
click at [1494, 410] on div "Main Debtors Envision Construction - Do not sell Collection Agency US$117,868 W…" at bounding box center [1425, 413] width 166 height 208
click at [1388, 404] on span "TCI Manufacturing" at bounding box center [1386, 405] width 74 height 10
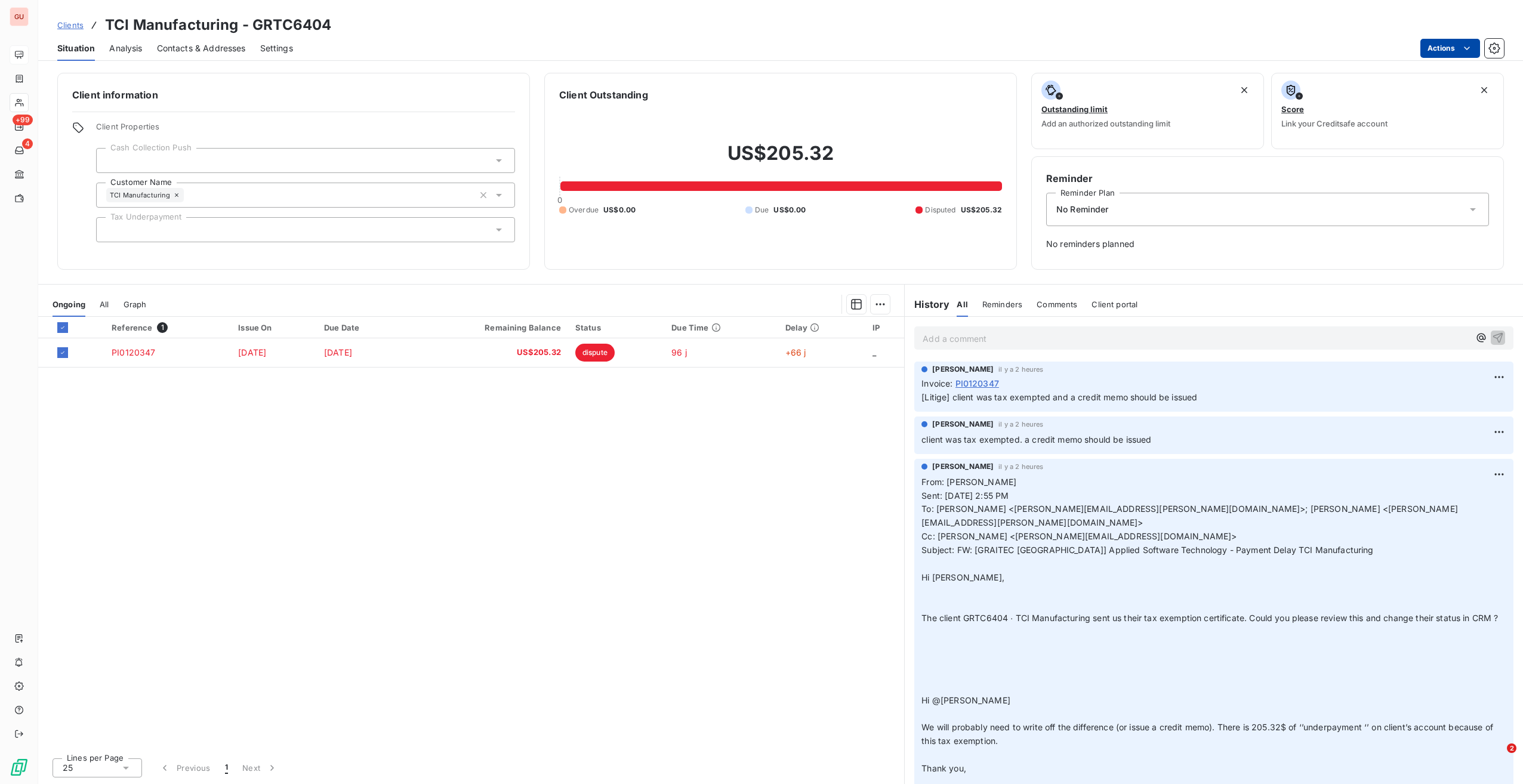
click at [1457, 49] on html "GU +99 4 Clients TCI Manufacturing - GRTC6404 Situation Analysis Contacts & Add…" at bounding box center [761, 392] width 1523 height 784
click at [1283, 38] on html "GU +99 4 Clients TCI Manufacturing - GRTC6404 Situation Analysis Contacts & Add…" at bounding box center [761, 392] width 1523 height 784
click at [267, 523] on div "Reference 1 Issue On Due Date Remaining Balance Status Due Time Delay IP PI0120…" at bounding box center [471, 532] width 866 height 431
click at [1446, 50] on html "GU +99 4 Clients TCI Manufacturing - GRTC6404 Situation Analysis Contacts & Add…" at bounding box center [761, 392] width 1523 height 784
click at [249, 426] on html "GU +99 4 Clients TCI Manufacturing - GRTC6404 Situation Analysis Contacts & Add…" at bounding box center [761, 392] width 1523 height 784
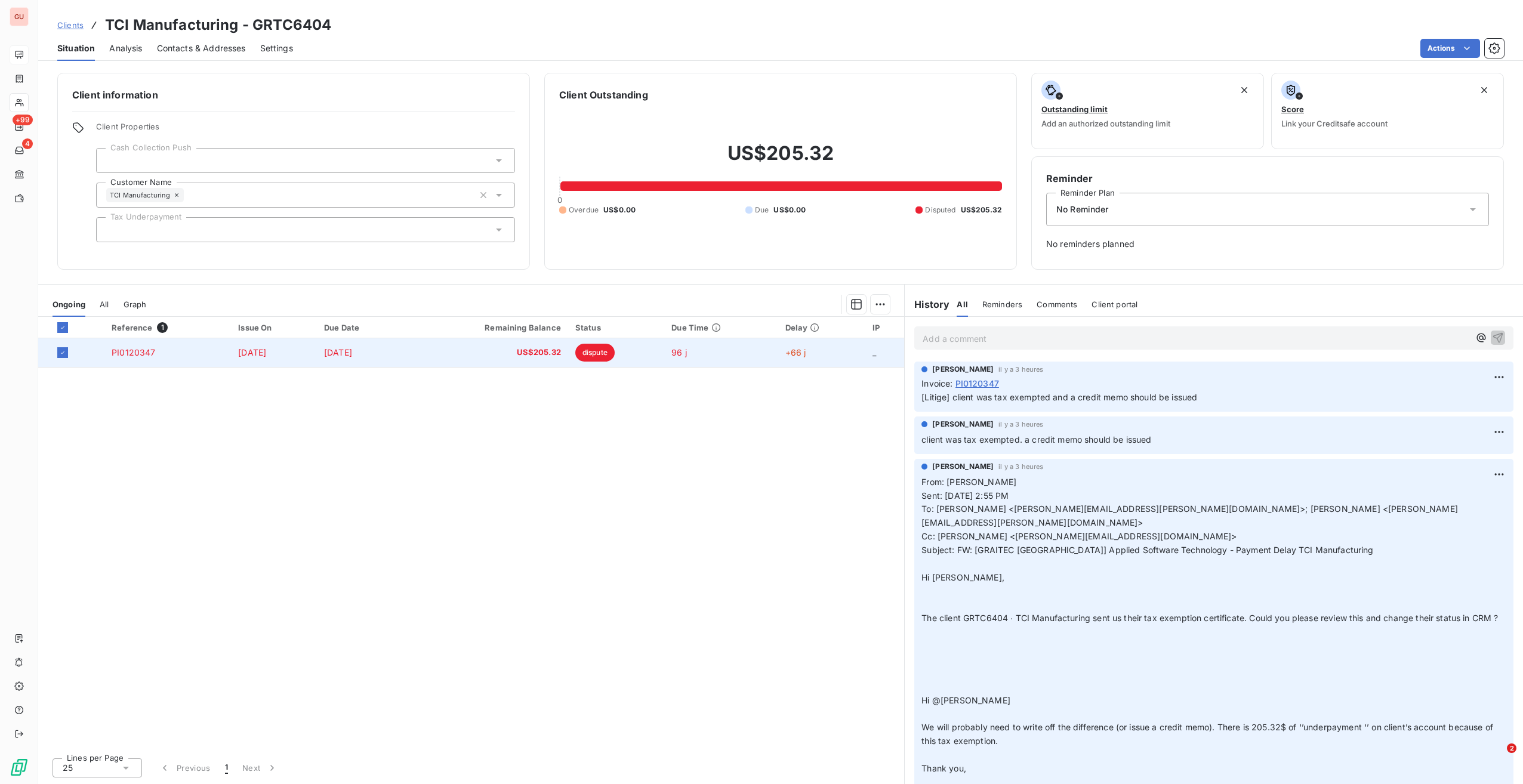
click at [125, 351] on span "PI0120347" at bounding box center [133, 352] width 43 height 10
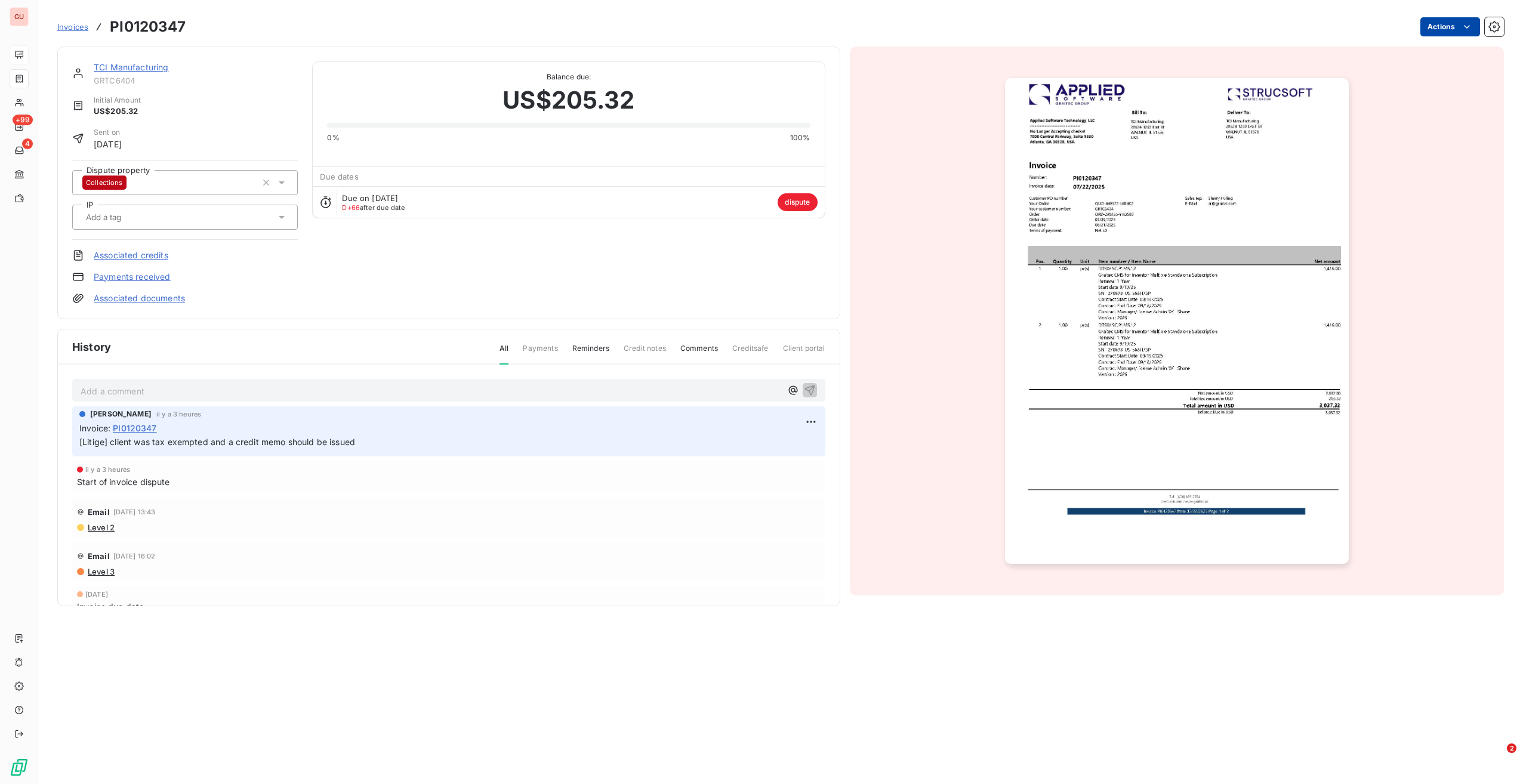
click at [1459, 26] on html "GU +99 4 Invoices PI0120347 Actions TCI Manufacturing GRTC6404 Initial Amount U…" at bounding box center [761, 392] width 1523 height 784
click at [1419, 73] on div "Resolve the dispute" at bounding box center [1413, 74] width 123 height 19
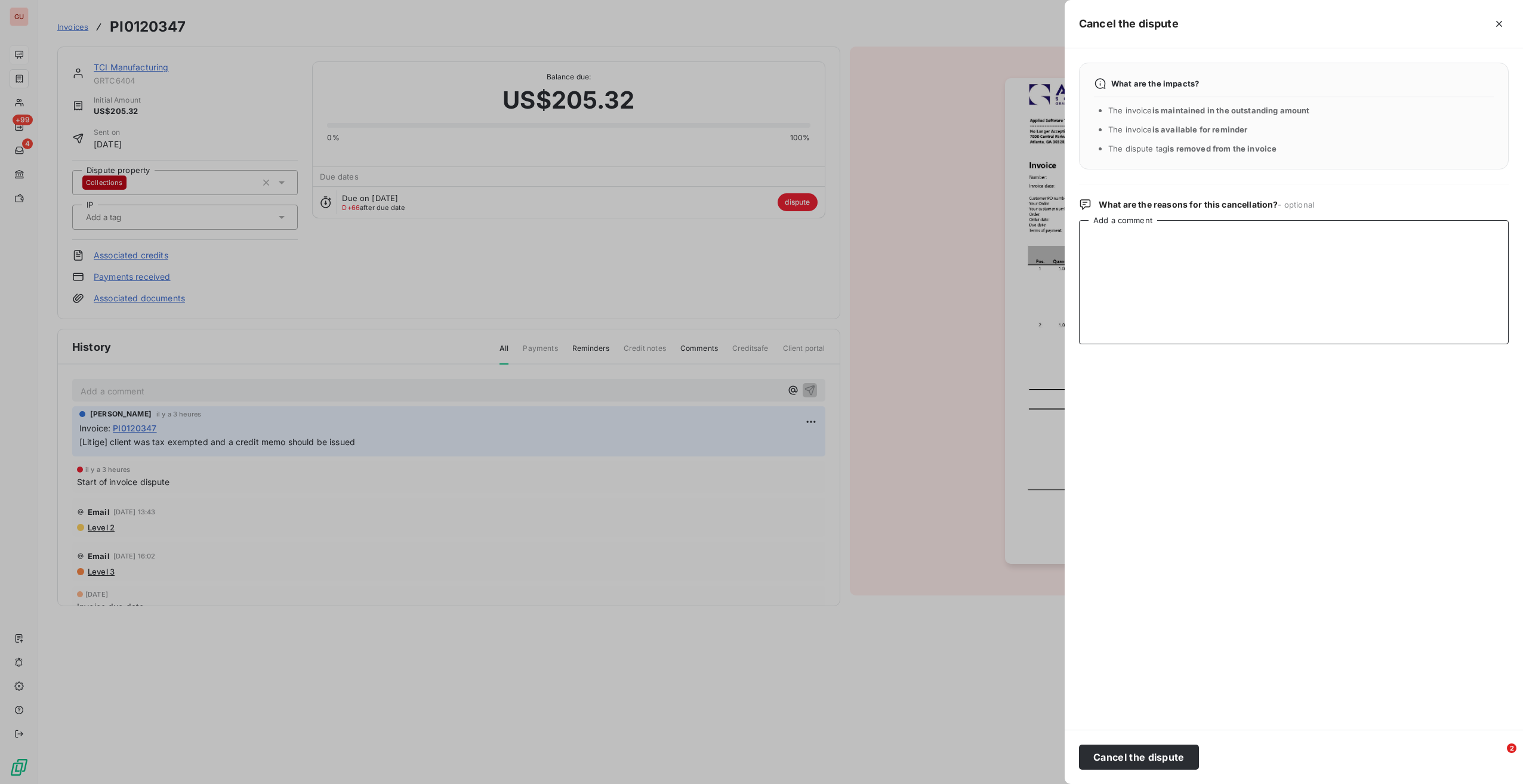
click at [1136, 259] on textarea "Add a comment" at bounding box center [1293, 283] width 430 height 124
type textarea "i"
click at [1167, 761] on button "Cancel the dispute" at bounding box center [1138, 757] width 120 height 25
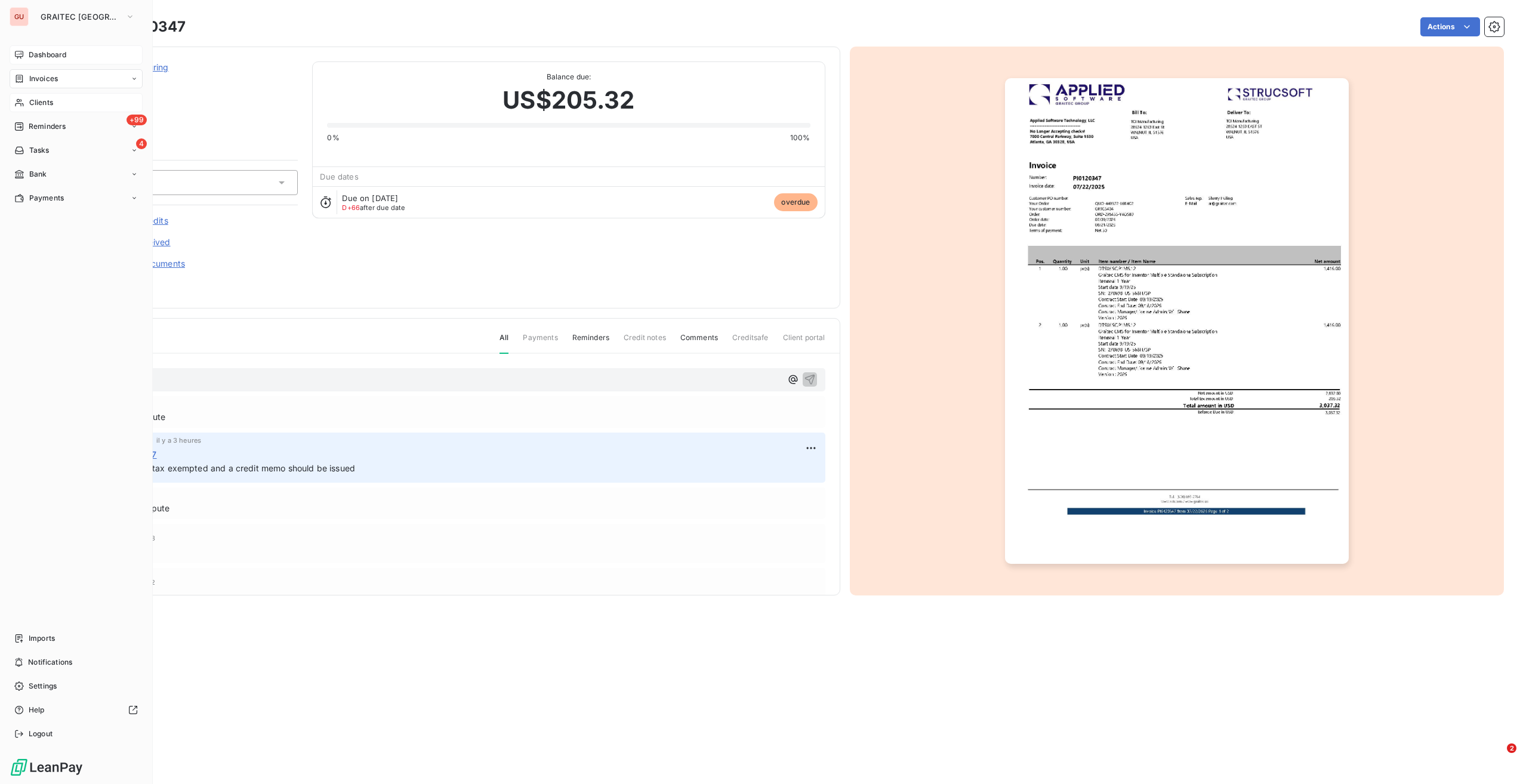
click at [35, 99] on span "Clients" at bounding box center [41, 103] width 24 height 11
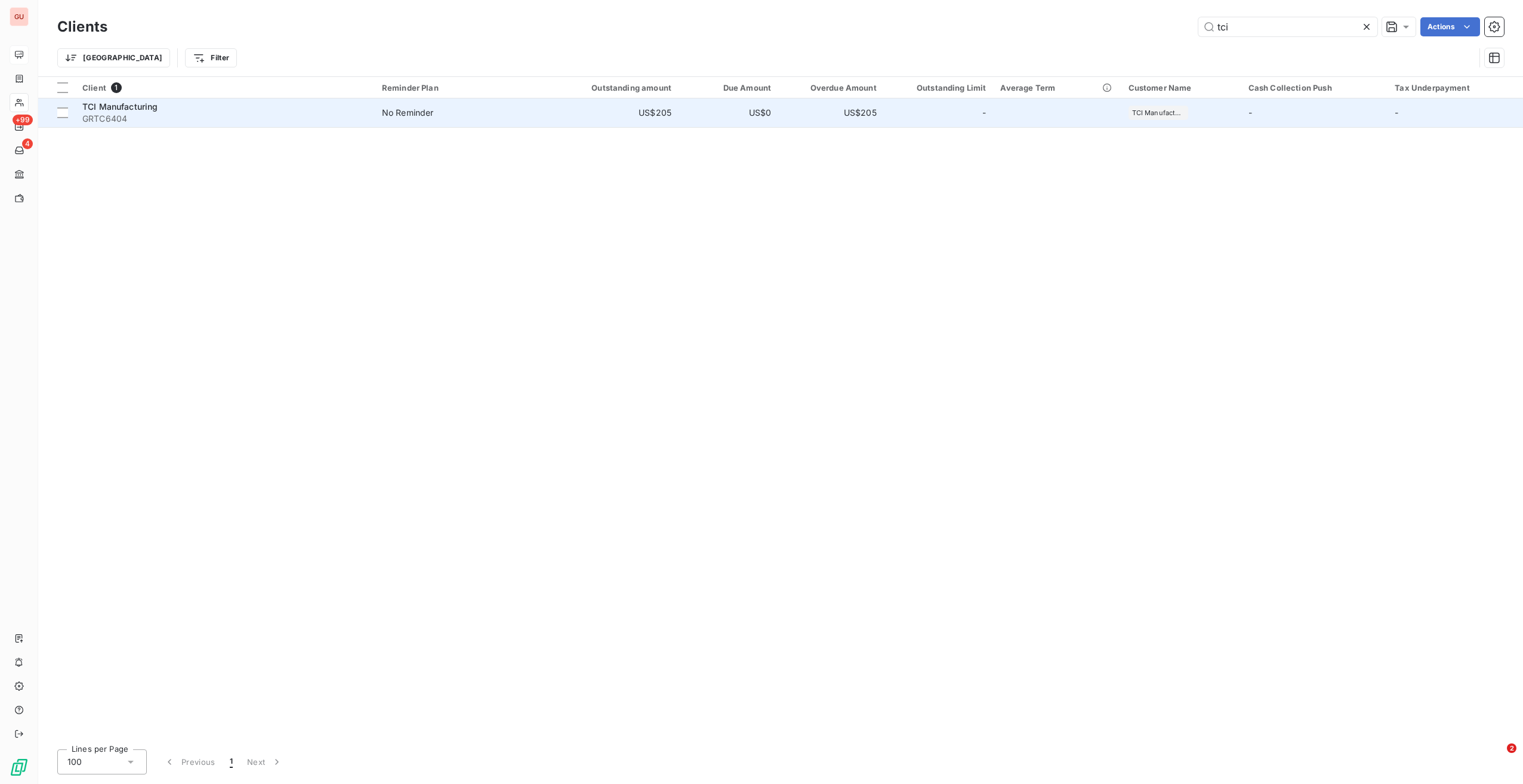
click at [140, 107] on span "TCI Manufacturing" at bounding box center [120, 106] width 76 height 10
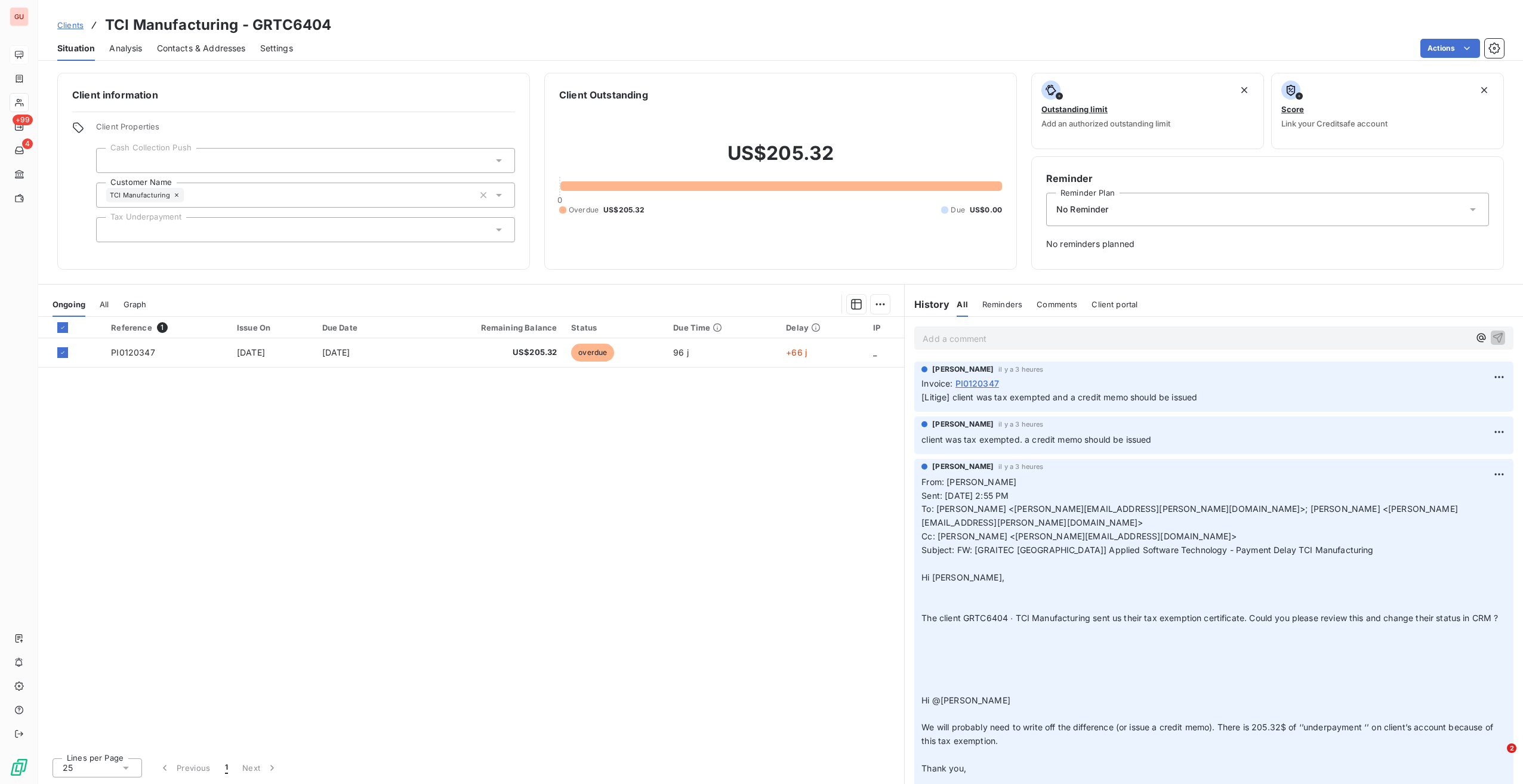
click at [1108, 204] on span "No Reminder" at bounding box center [1083, 209] width 52 height 12
drag, startPoint x: 784, startPoint y: 429, endPoint x: 269, endPoint y: 334, distance: 523.7
click at [784, 429] on div "Reference 1 Issue On Due Date Remaining Balance Status Due Time Delay IP PI0120…" at bounding box center [471, 532] width 866 height 431
click at [880, 305] on html "GU +99 4 Clients TCI Manufacturing - GRTC6404 Situation Analysis Contacts & Add…" at bounding box center [761, 392] width 1523 height 784
click at [692, 433] on html "GU +99 4 Clients TCI Manufacturing - GRTC6404 Situation Analysis Contacts & Add…" at bounding box center [761, 392] width 1523 height 784
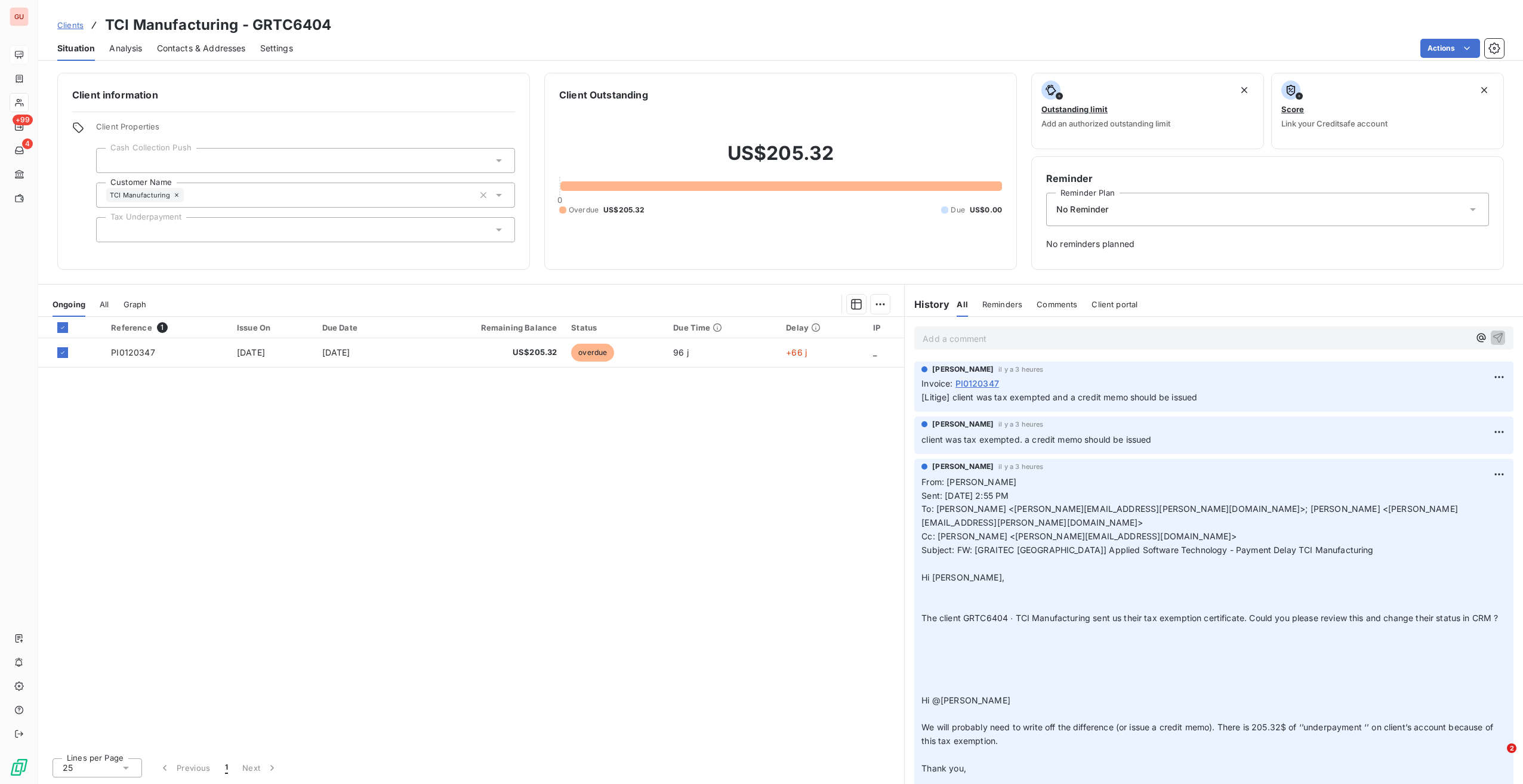
click at [284, 158] on div at bounding box center [305, 160] width 419 height 25
click at [378, 104] on div "Client information Client Properties Cash Collection Push Customer Name TCI Man…" at bounding box center [294, 171] width 473 height 197
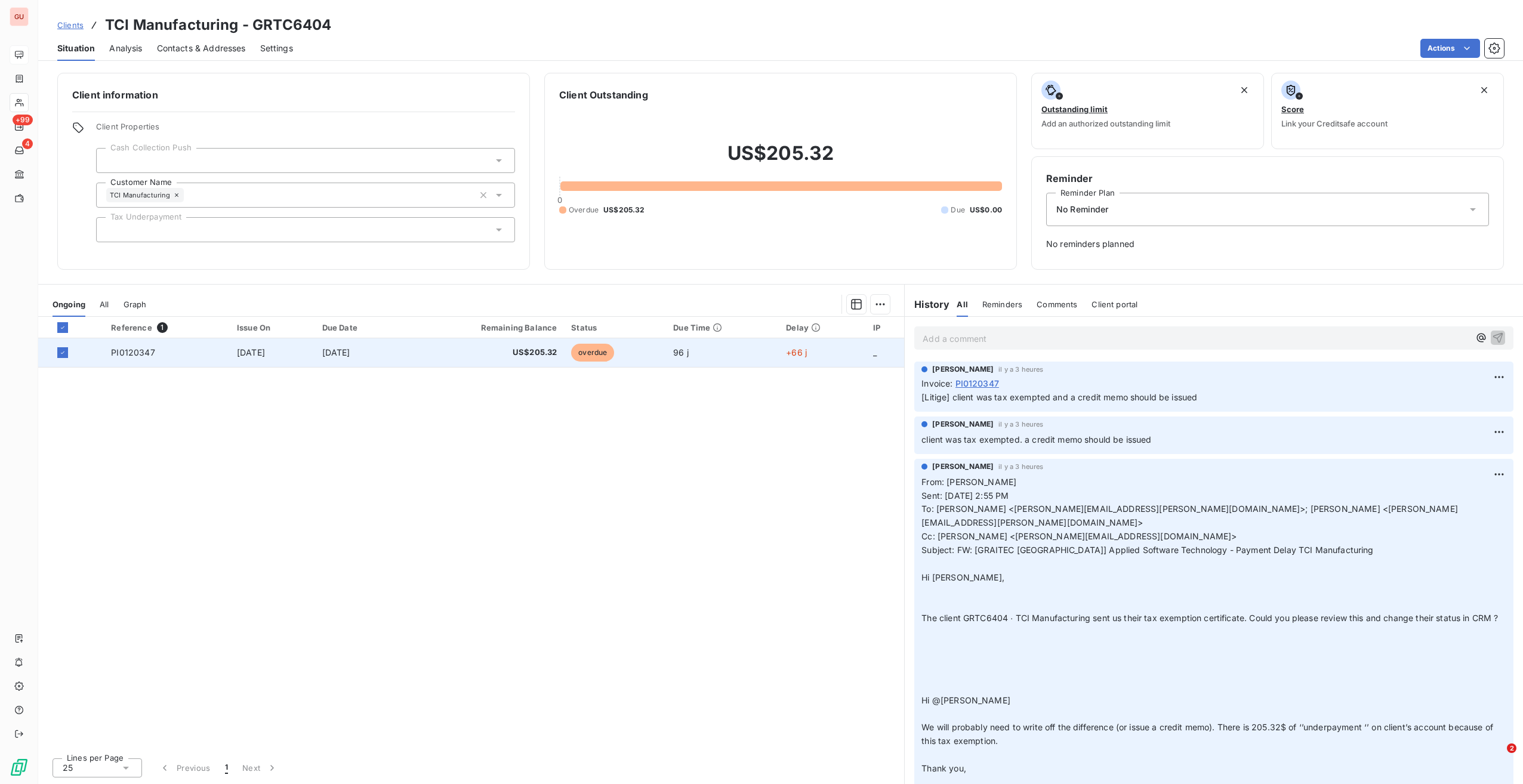
click at [119, 360] on td "PI0120347" at bounding box center [167, 353] width 126 height 29
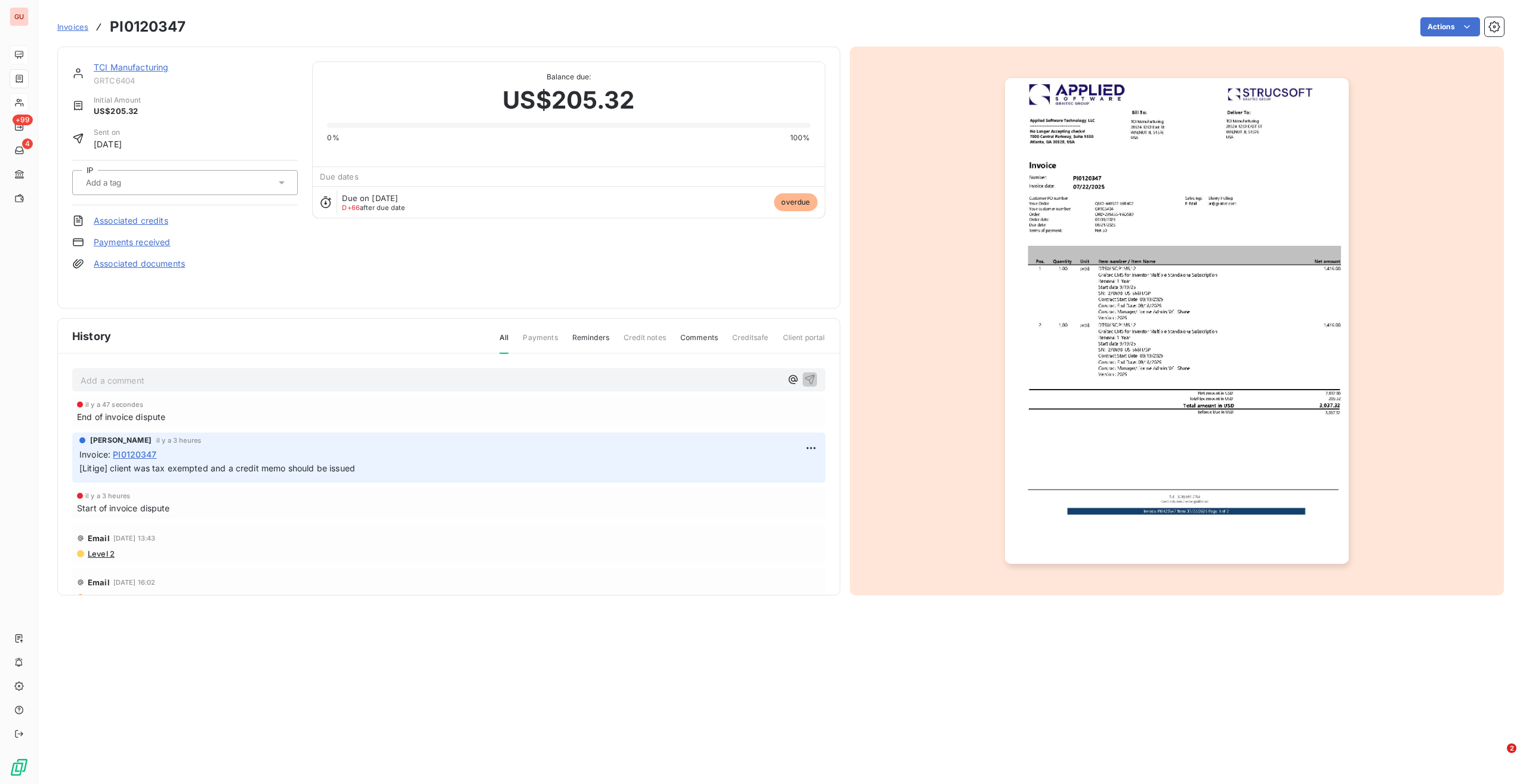
click at [205, 180] on div at bounding box center [178, 182] width 194 height 15
click at [327, 685] on section "Invoices PI0120347 Actions TCI Manufacturing GRTC6404 Initial Amount US$205.32 …" at bounding box center [780, 392] width 1485 height 784
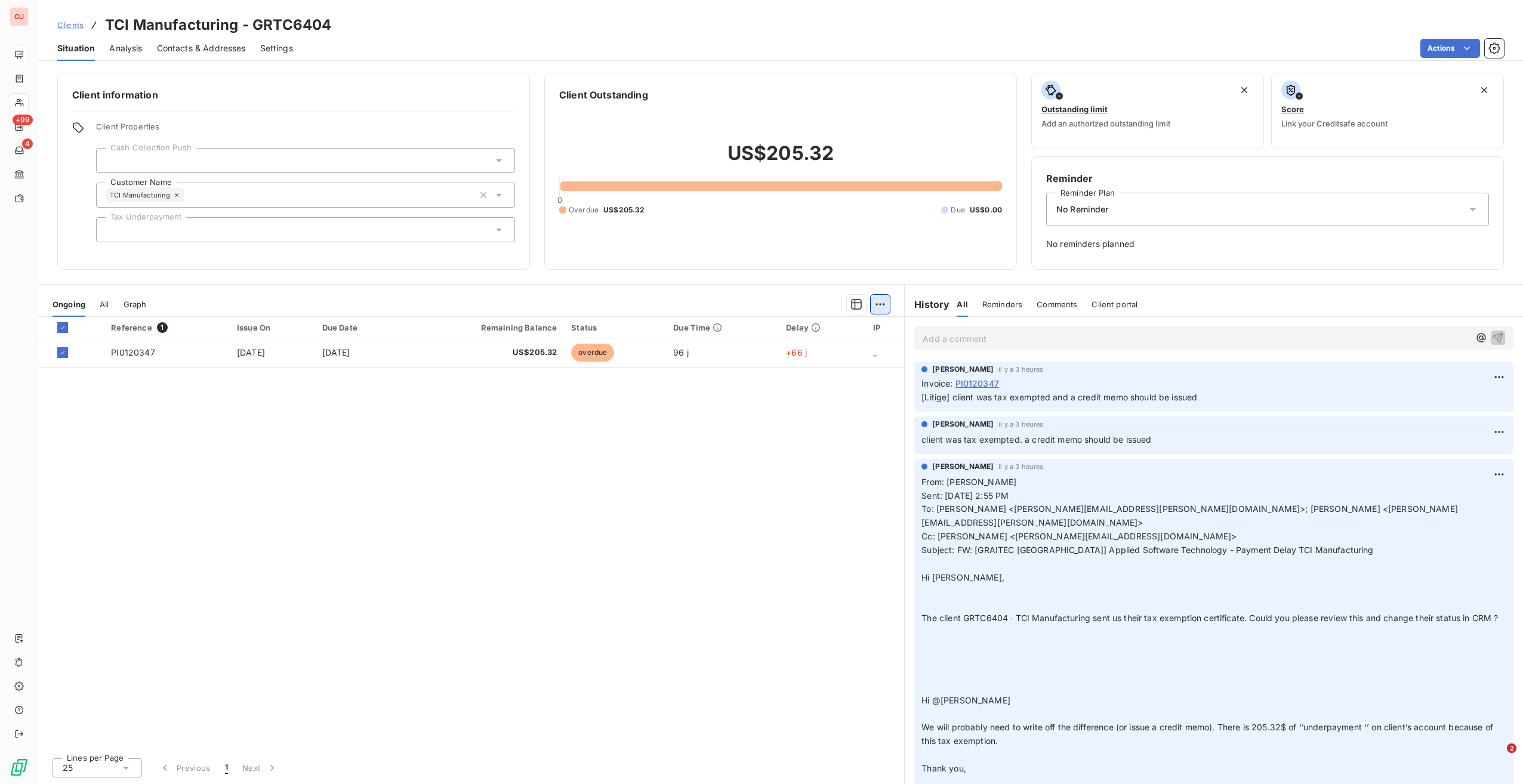
click at [874, 307] on html "GU +99 4 Clients TCI Manufacturing - GRTC6404 Situation Analysis Contacts & Add…" at bounding box center [761, 392] width 1523 height 784
click at [848, 488] on html "GU +99 4 Clients TCI Manufacturing - GRTC6404 Situation Analysis Contacts & Add…" at bounding box center [761, 392] width 1523 height 784
click at [1184, 210] on div "No Reminder" at bounding box center [1268, 209] width 443 height 33
click at [804, 461] on div "Reference 1 Issue On Due Date Remaining Balance Status Due Time Delay IP PI0120…" at bounding box center [471, 532] width 866 height 431
click at [946, 341] on p "Add a comment ﻿" at bounding box center [1196, 338] width 547 height 15
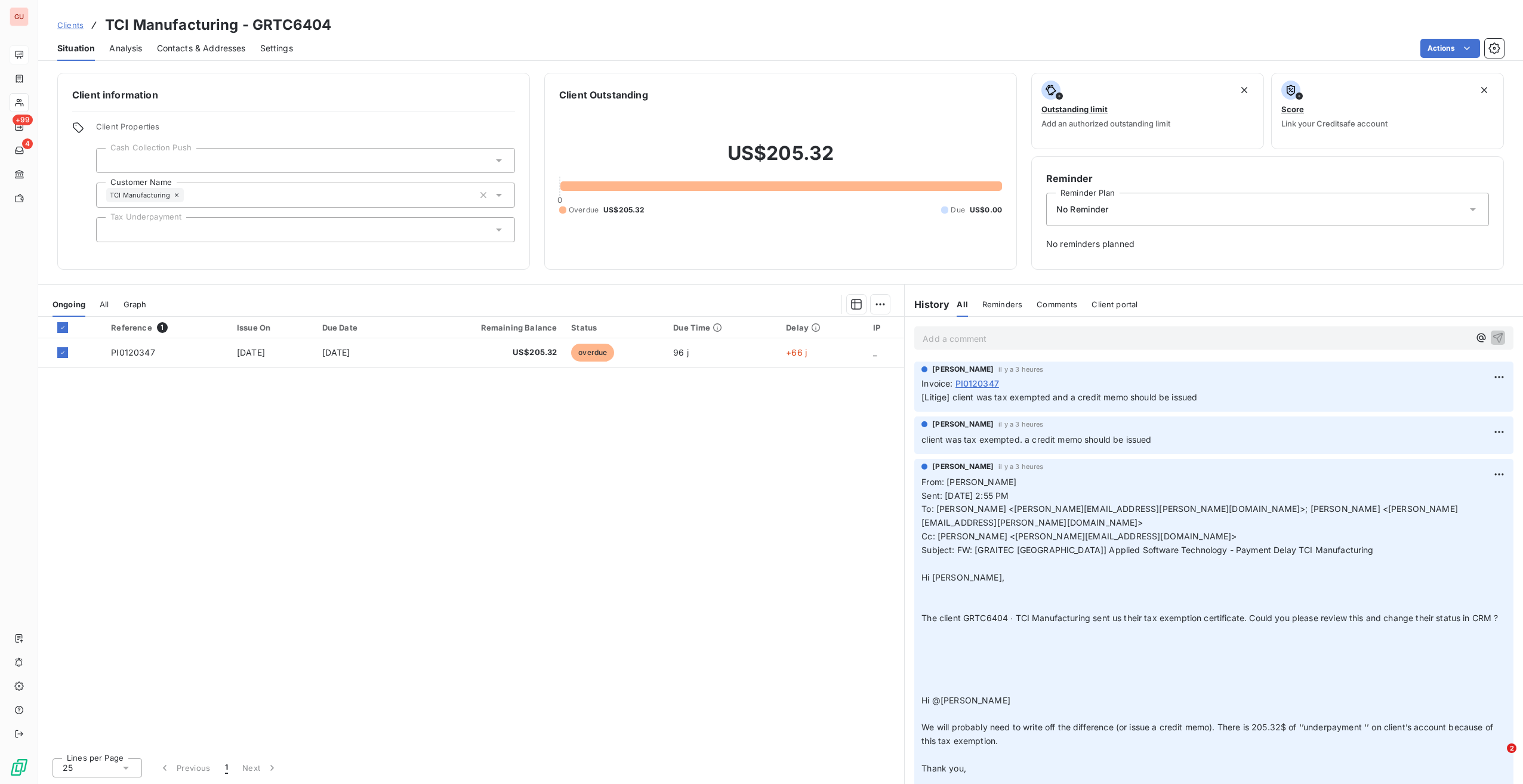
click at [300, 155] on div at bounding box center [305, 160] width 419 height 25
click at [433, 97] on h6 "Client information" at bounding box center [294, 95] width 443 height 14
click at [245, 224] on div at bounding box center [305, 230] width 419 height 25
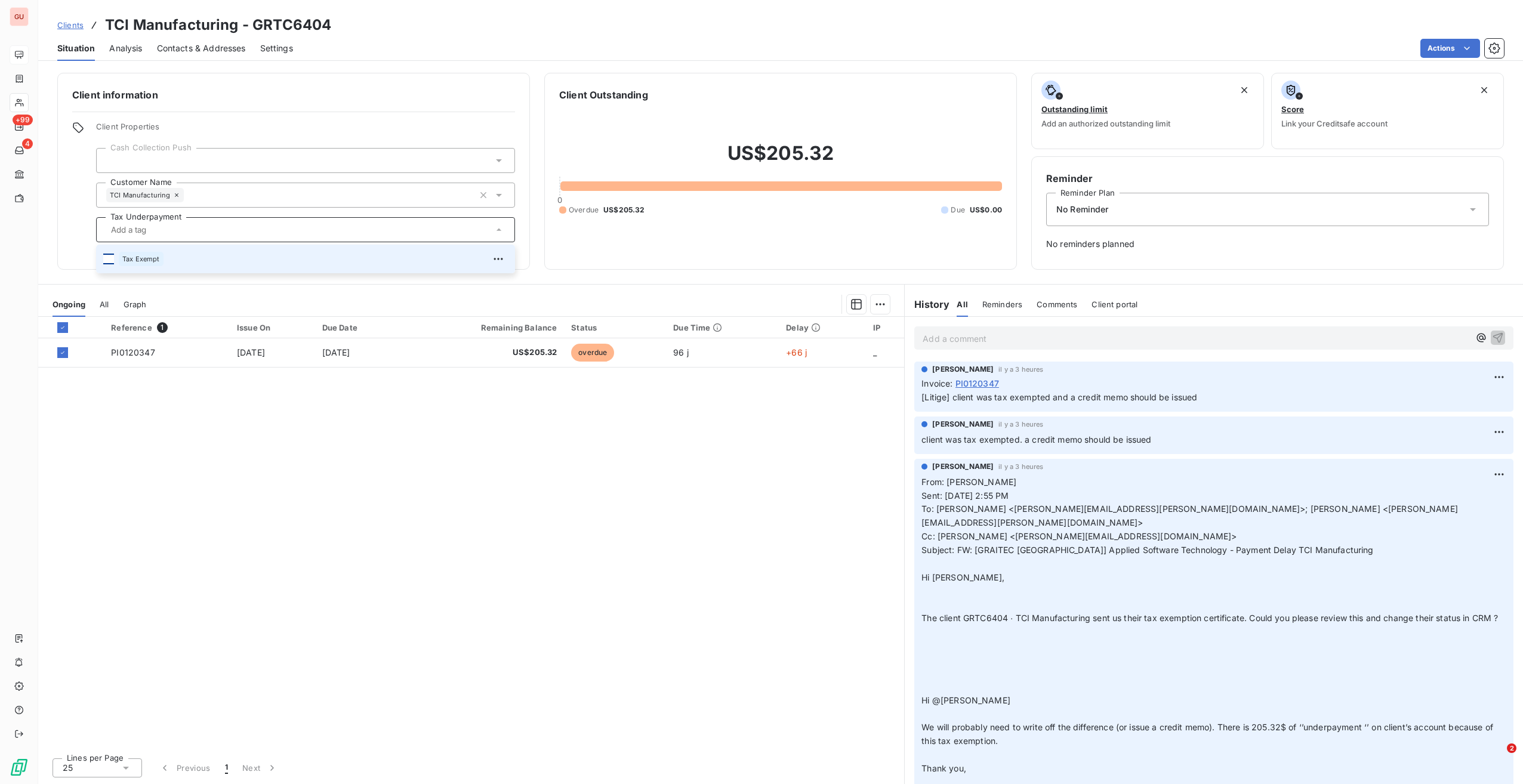
click at [110, 259] on div at bounding box center [109, 259] width 11 height 11
click at [367, 445] on div "Reference 1 Issue On Due Date Remaining Balance Status Due Time Delay IP PI0120…" at bounding box center [471, 532] width 866 height 431
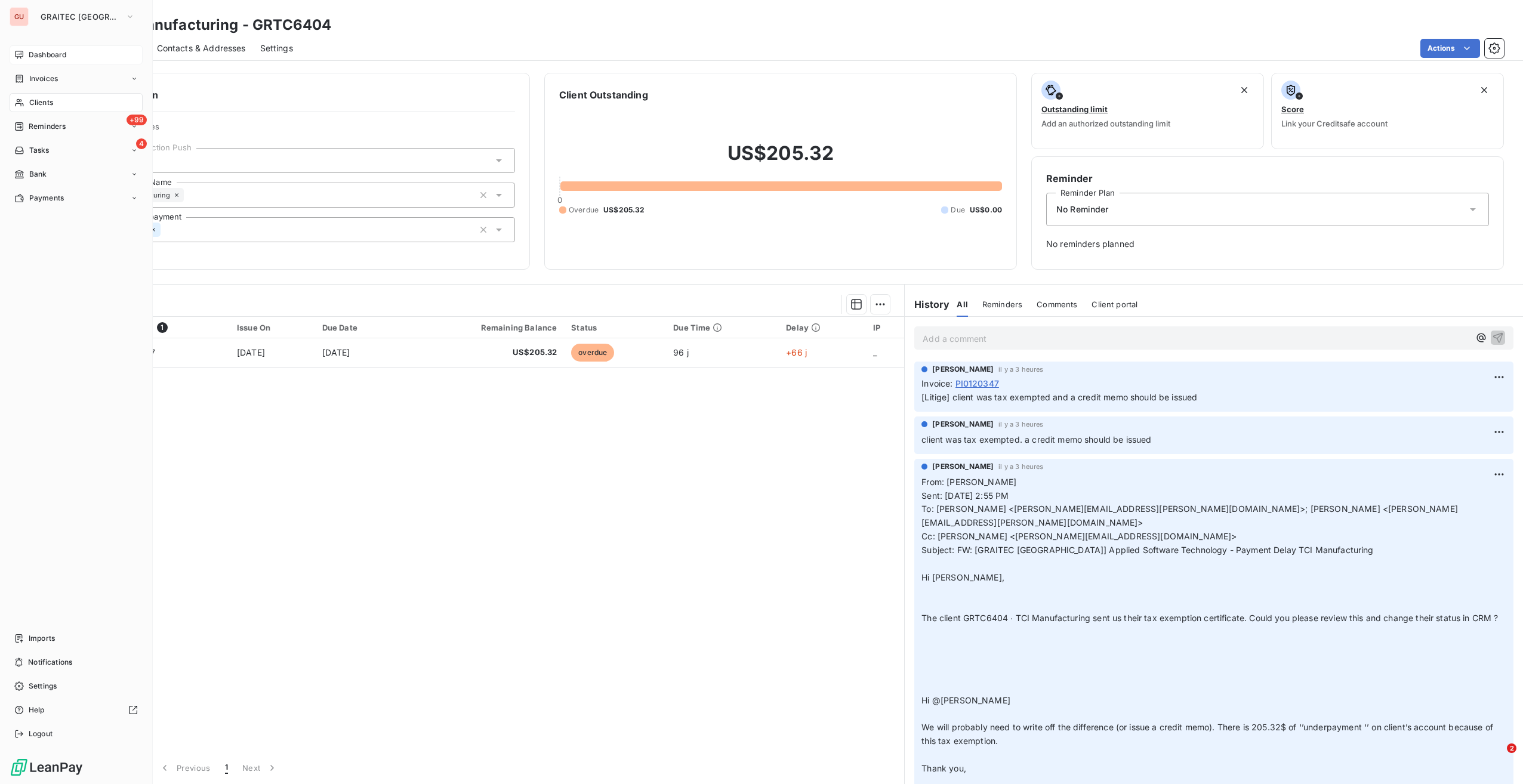
click at [26, 59] on div "Dashboard" at bounding box center [77, 54] width 133 height 19
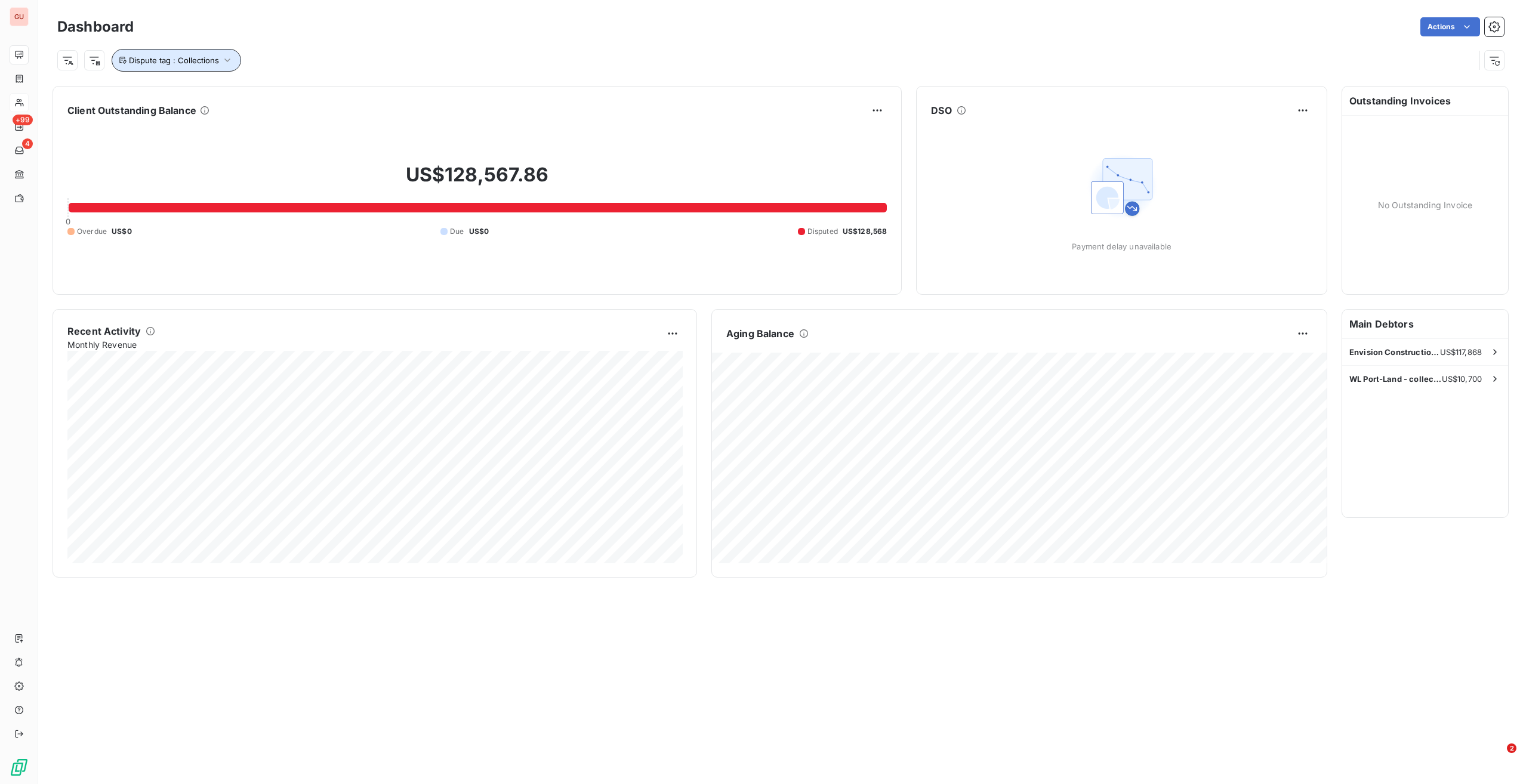
click at [168, 59] on span "Dispute tag : Collections" at bounding box center [174, 60] width 90 height 10
click at [301, 88] on span "Collections" at bounding box center [302, 91] width 37 height 7
click at [351, 58] on div "Dispute tag : Collections" at bounding box center [766, 59] width 1418 height 23
click at [91, 59] on html "GU +99 4 Dashboard Actions Dispute tag : Collections Client Outstanding Balance…" at bounding box center [761, 392] width 1523 height 784
click at [70, 61] on html "GU +99 4 Dashboard Actions Dispute tag : Collections Client Outstanding Balance…" at bounding box center [761, 392] width 1523 height 784
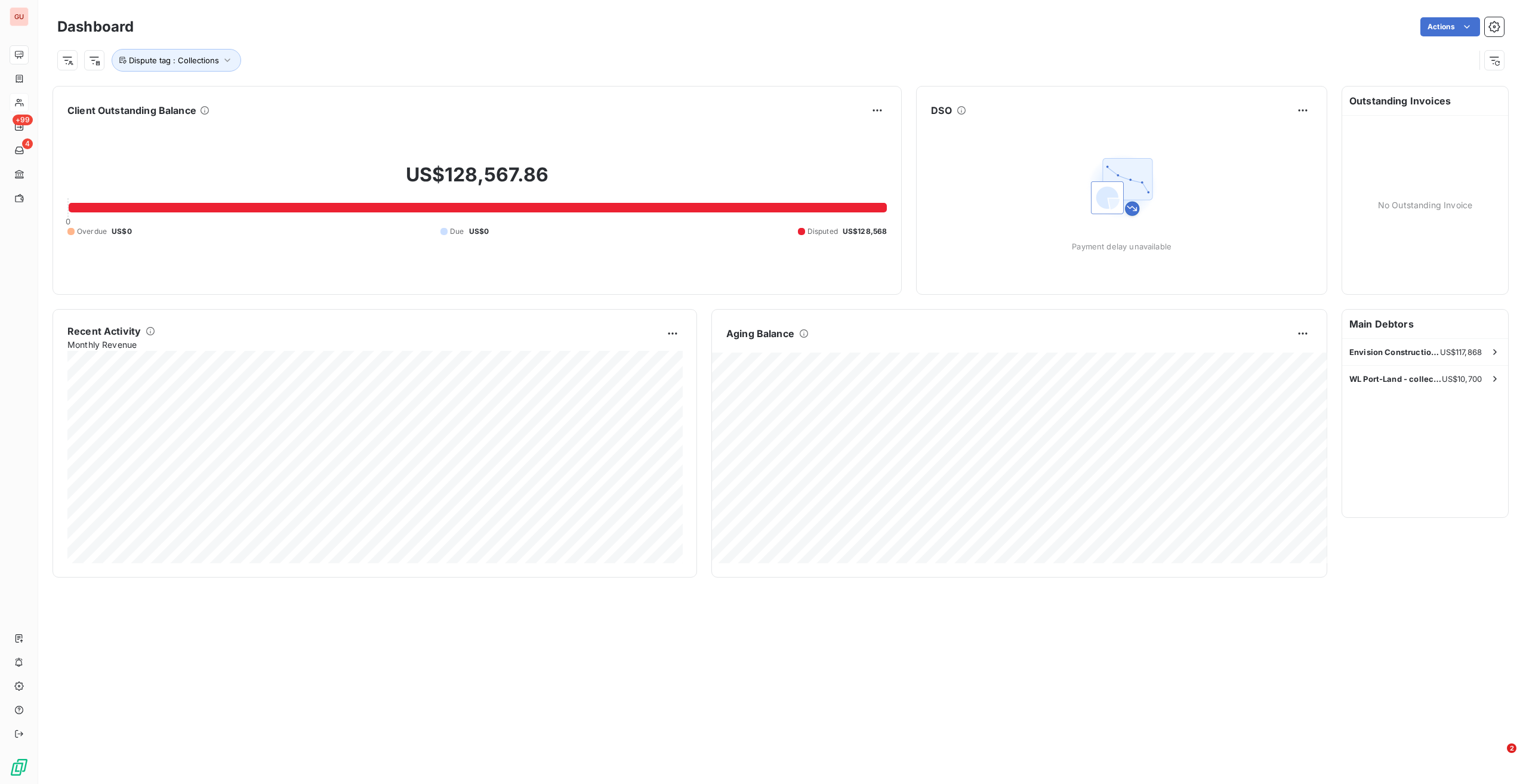
click at [70, 61] on html "GU +99 4 Dashboard Actions Dispute tag : Collections Client Outstanding Balance…" at bounding box center [761, 392] width 1523 height 784
click at [168, 59] on html "GU +99 4 Dashboard Actions Dispute tag : Collections Client Outstanding Balance…" at bounding box center [761, 392] width 1523 height 784
click at [168, 59] on span "Dispute tag : Collections" at bounding box center [174, 60] width 90 height 10
click at [226, 85] on div "Contains is" at bounding box center [212, 91] width 63 height 17
click at [146, 122] on span "Remove filter" at bounding box center [163, 123] width 51 height 12
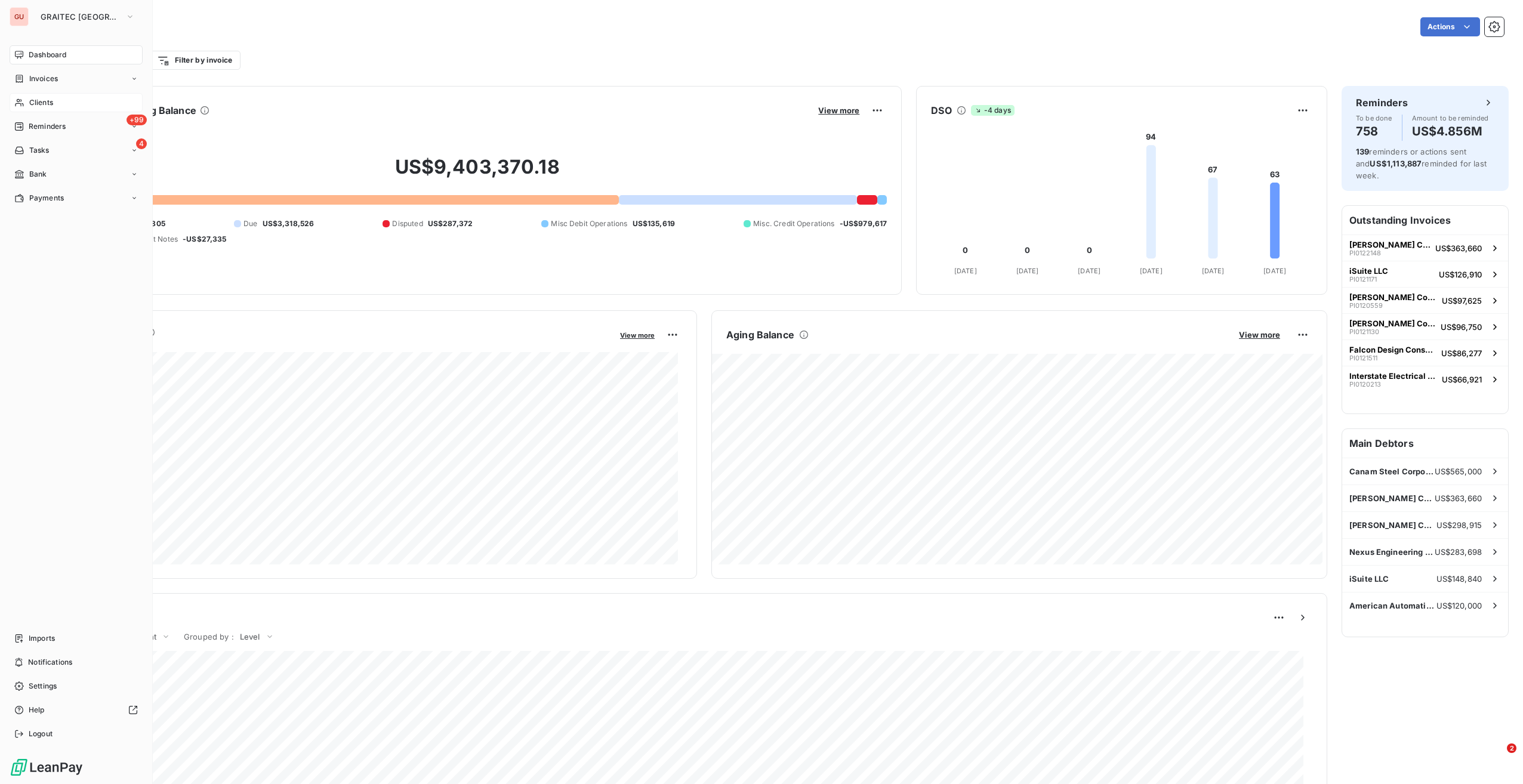
click at [42, 107] on span "Clients" at bounding box center [41, 103] width 24 height 11
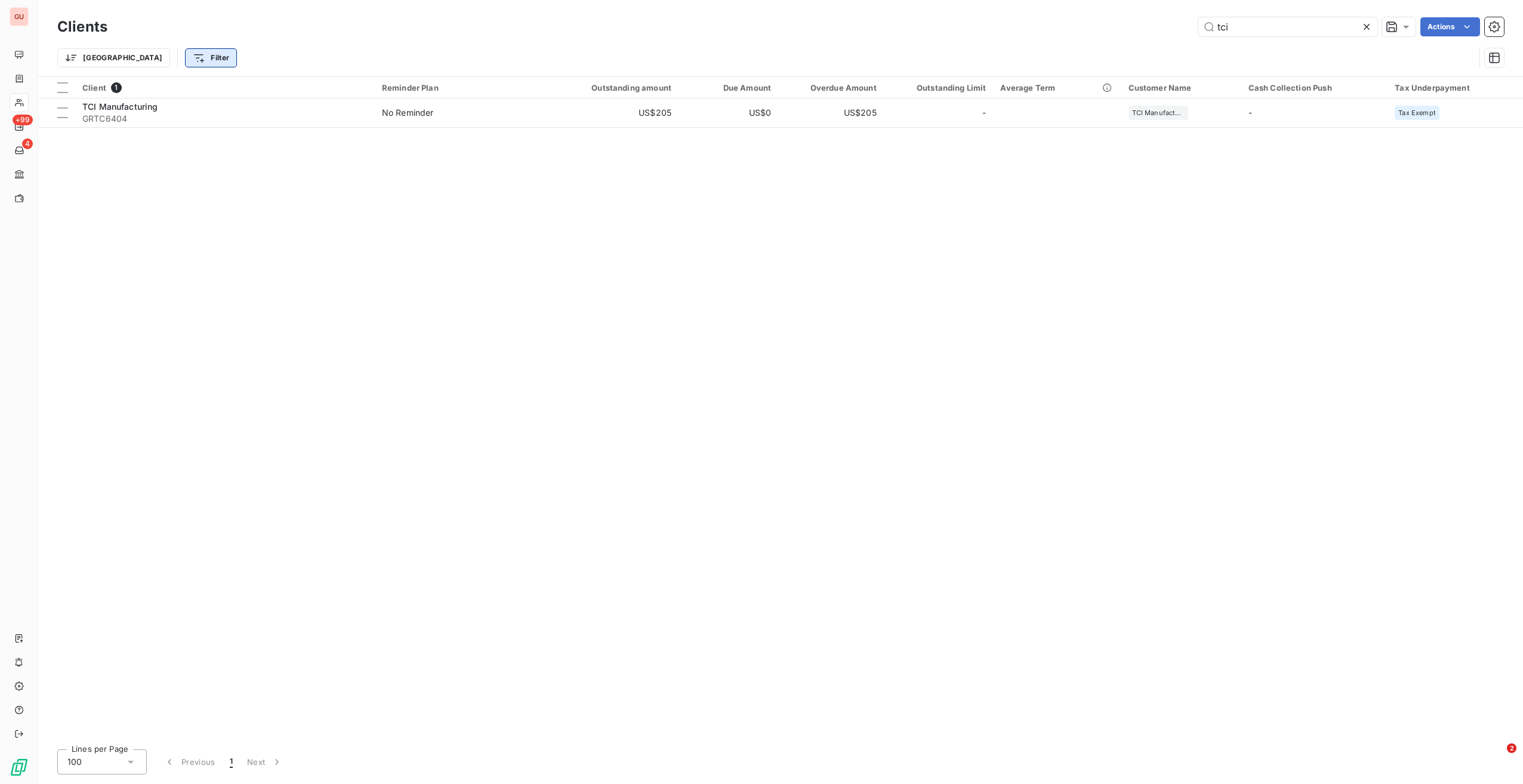
click at [142, 59] on html "GU +99 4 Clients tci Actions Trier Filter Client 1 Reminder Plan Outstanding am…" at bounding box center [761, 392] width 1523 height 784
click at [1366, 29] on html "GU +99 4 Clients tci Actions Trier Filter Client 1 Reminder Plan Outstanding am…" at bounding box center [761, 392] width 1523 height 784
click at [1366, 27] on icon at bounding box center [1366, 27] width 6 height 6
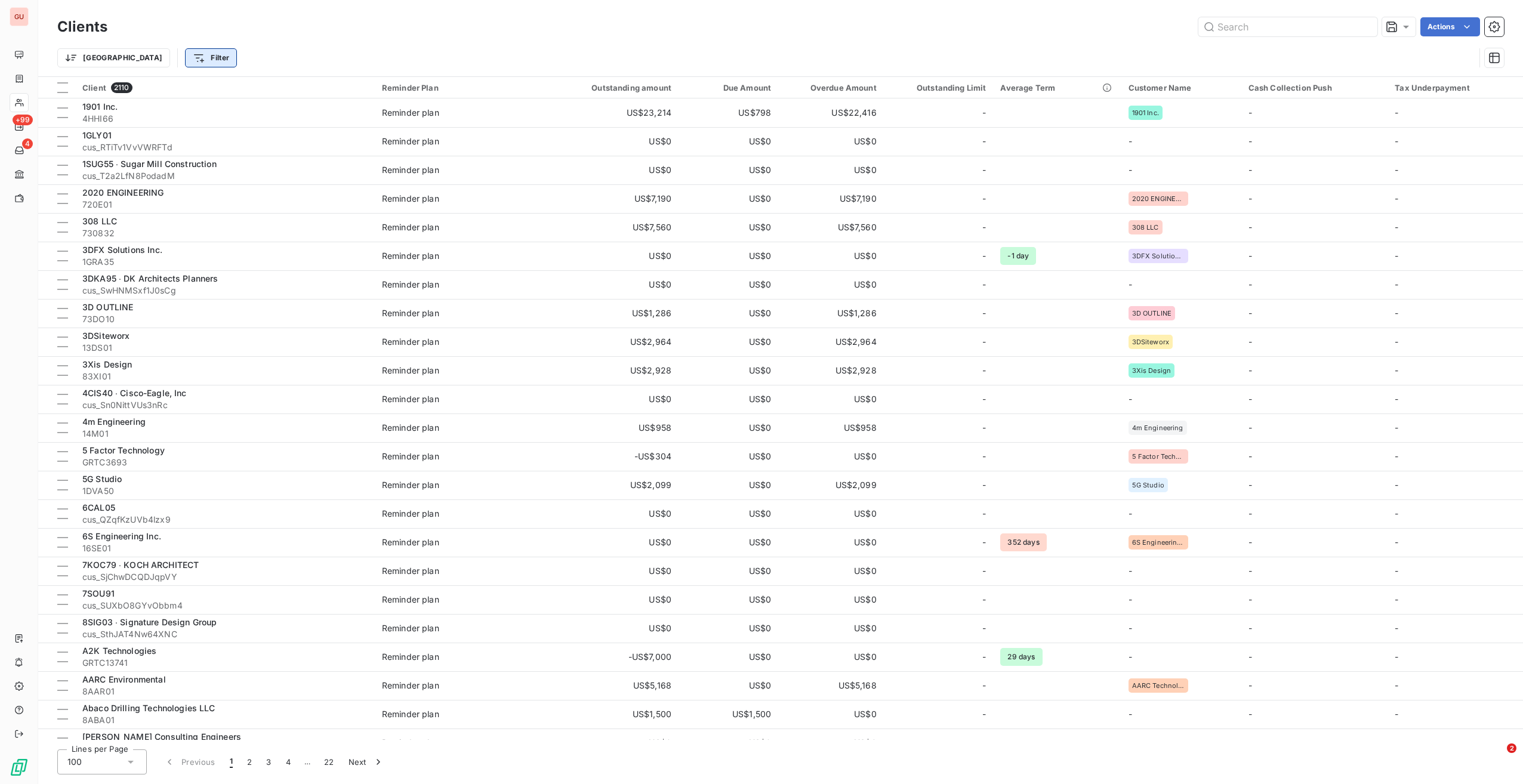
click at [150, 56] on html "GU +99 4 Clients Actions Trier Filter Client 2110 Reminder Plan Outstanding amo…" at bounding box center [761, 392] width 1523 height 784
click at [99, 55] on html "GU +99 4 Clients Actions Trier Filter Search and Select Client Reminder Plan Ou…" at bounding box center [761, 392] width 1523 height 784
click at [102, 56] on html "GU +99 4 Clients Actions Trier Filter Client 2110 Reminder Plan Outstanding amo…" at bounding box center [761, 392] width 1523 height 784
click at [20, 77] on html "GU +99 4 Clients Actions [GEOGRAPHIC_DATA] Search and Select Client Outstanding…" at bounding box center [761, 392] width 1523 height 784
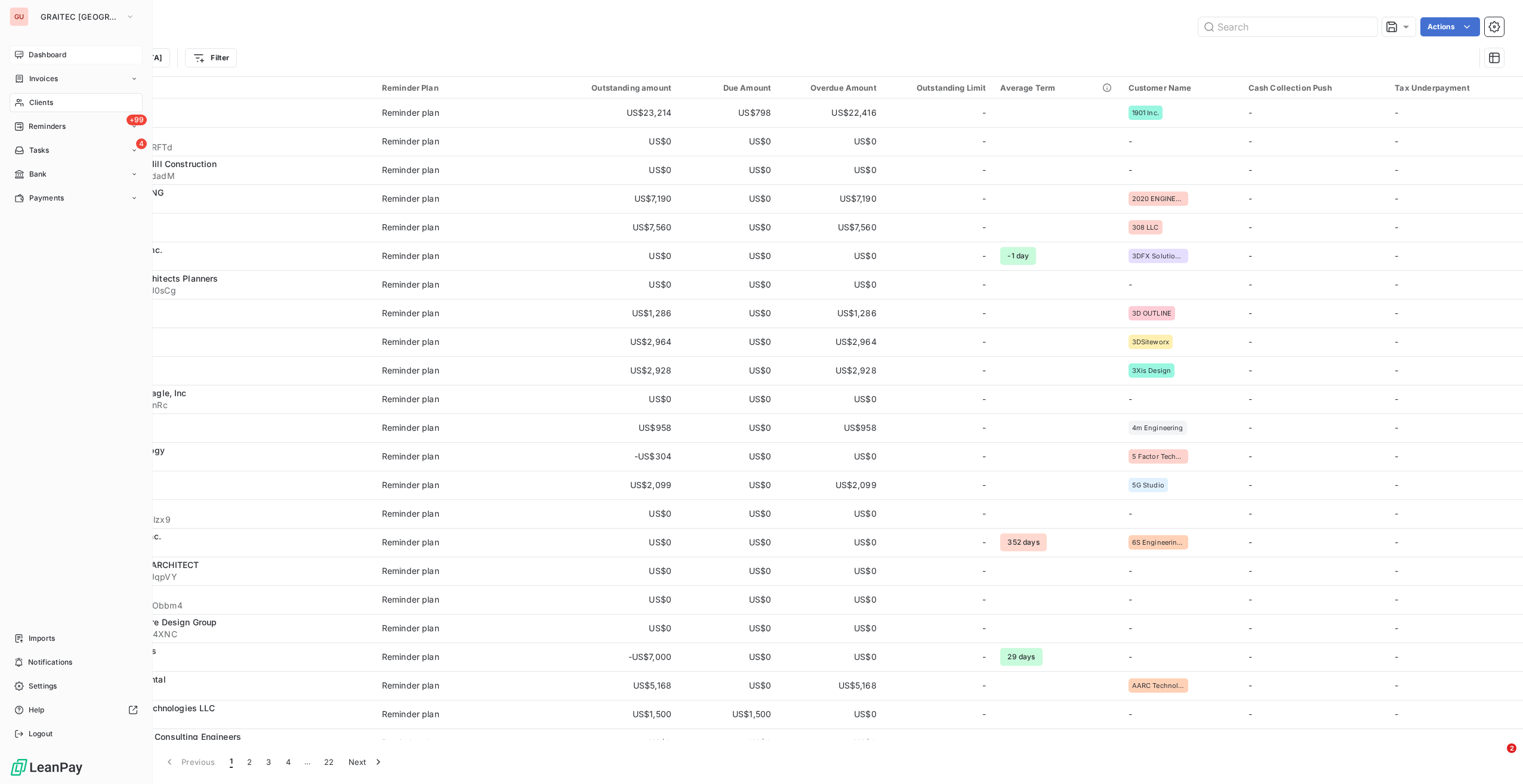
click at [31, 59] on span "Dashboard" at bounding box center [48, 55] width 38 height 11
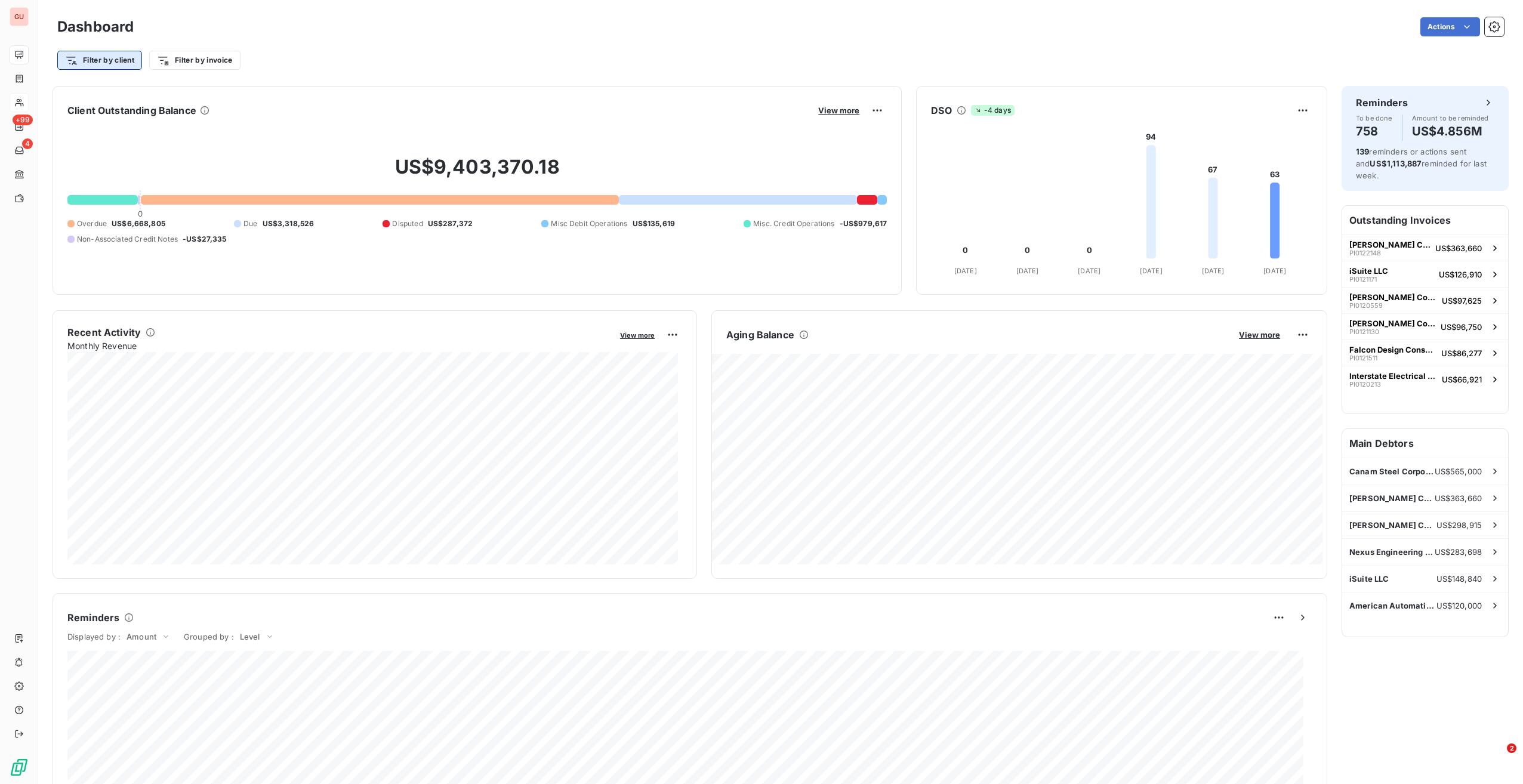
click at [125, 59] on html "GU +99 4 Dashboard Actions Filter by client Filter by invoice Client Outstandin…" at bounding box center [761, 392] width 1523 height 784
click at [180, 61] on html "GU +99 4 Dashboard Actions Filter by client Search and Select Client Reminder p…" at bounding box center [761, 392] width 1523 height 784
click at [180, 61] on html "GU +99 4 Dashboard Actions Filter by client Filter by invoice Client Outstandin…" at bounding box center [761, 392] width 1523 height 784
click at [199, 101] on input "Search and Select" at bounding box center [238, 93] width 151 height 25
click at [185, 59] on html "GU +99 4 Dashboard Actions Filter by client Filter by invoice Client Outstandin…" at bounding box center [761, 392] width 1523 height 784
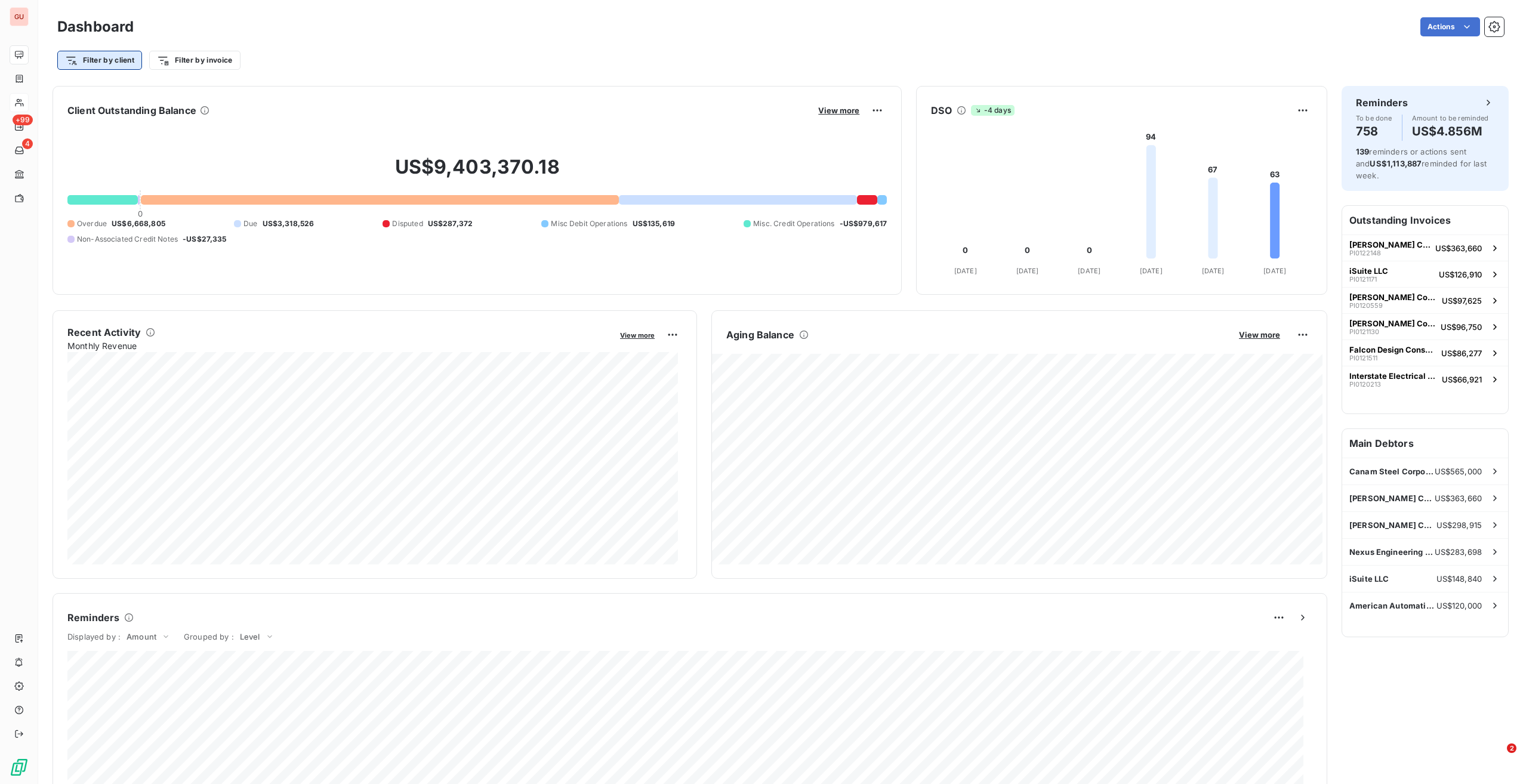
click at [96, 63] on html "GU +99 4 Dashboard Actions Filter by client Filter by invoice Client Outstandin…" at bounding box center [761, 392] width 1523 height 784
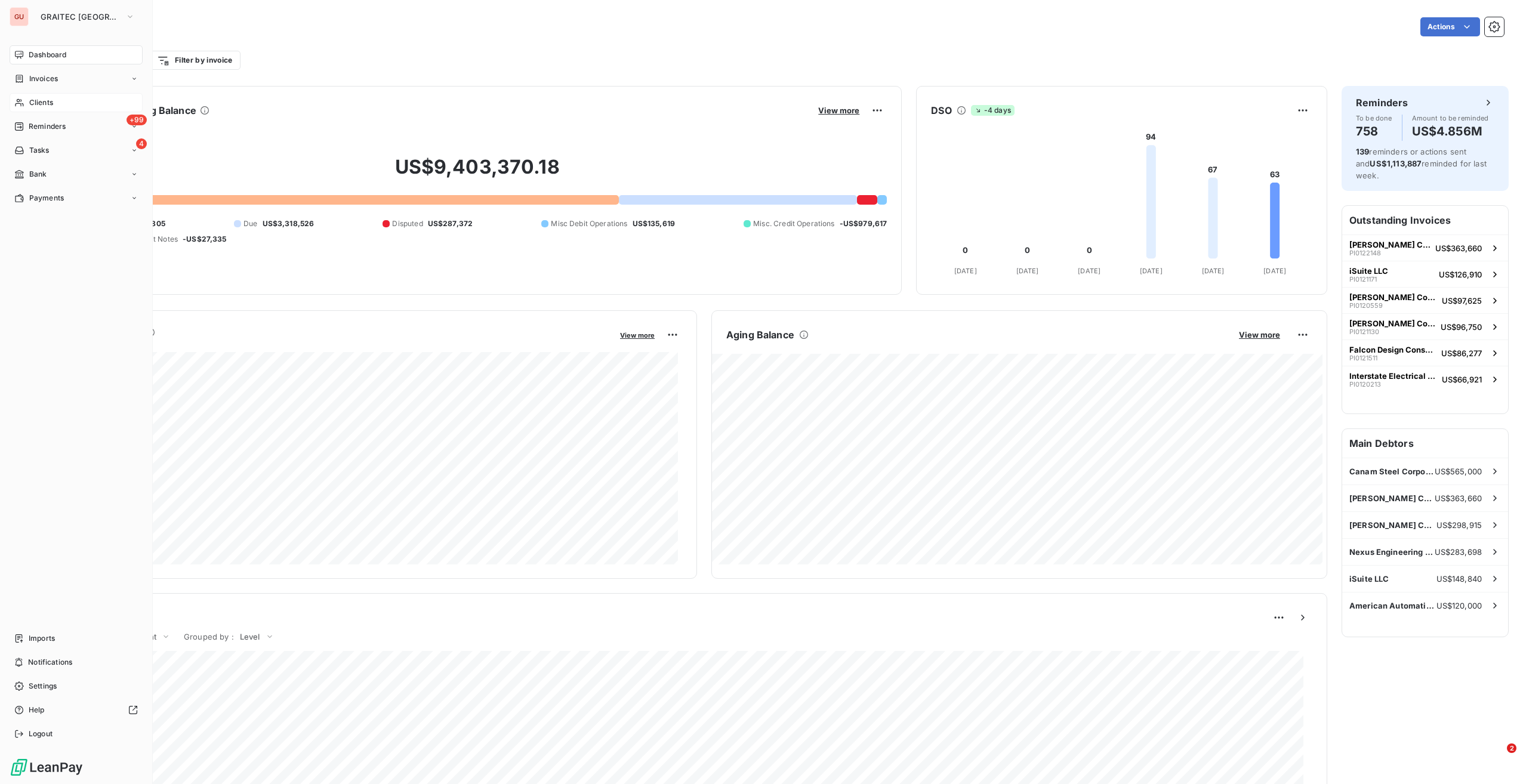
click at [25, 63] on html "GU GRAITEC USA Dashboard Invoices Clients +99 Reminders 4 Tasks Bank Payments I…" at bounding box center [761, 392] width 1523 height 784
click at [59, 54] on span "Dashboard" at bounding box center [48, 55] width 38 height 11
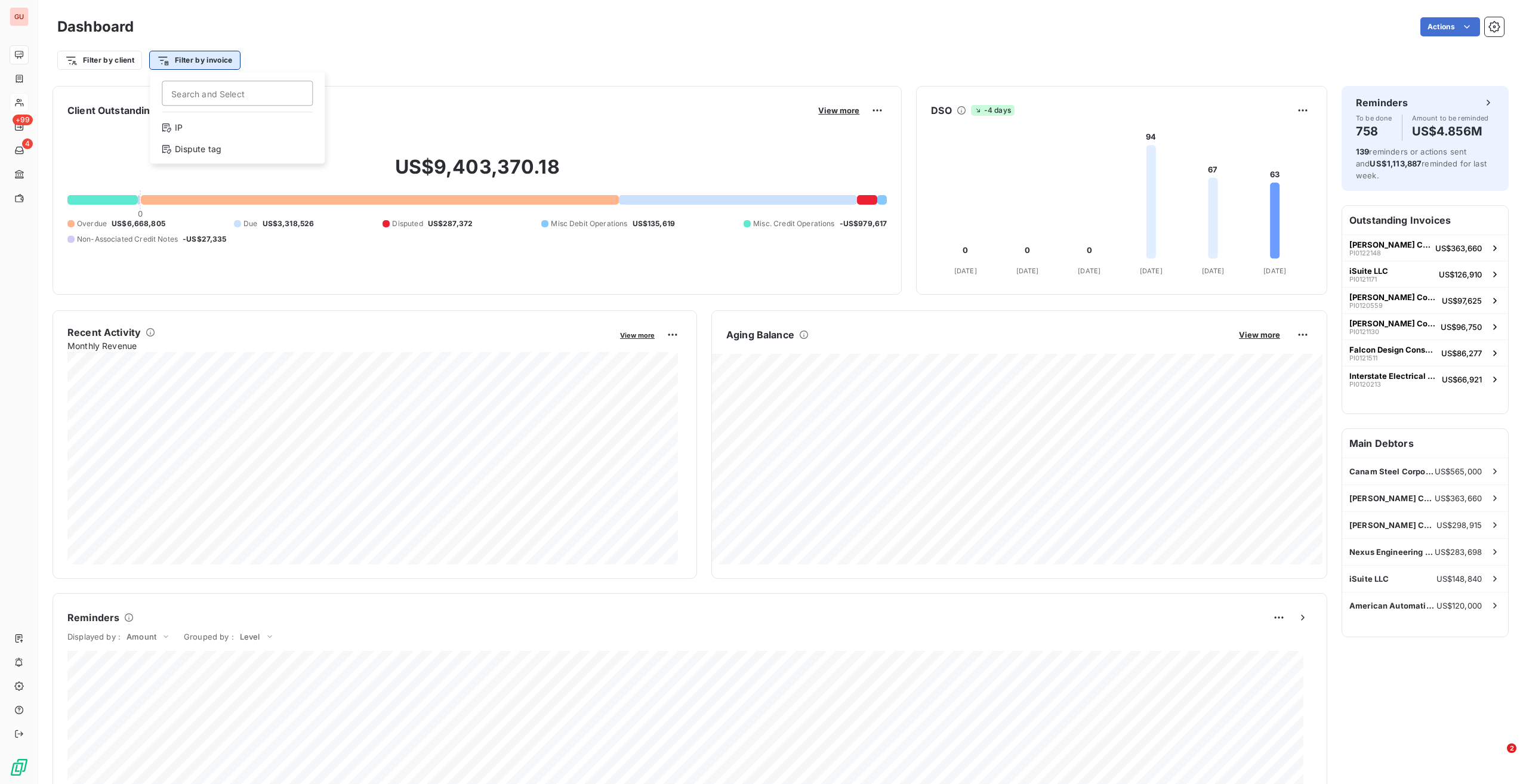
click at [205, 57] on html "GU +99 4 Dashboard Actions Filter by client Filter by invoice Search and Select…" at bounding box center [761, 392] width 1523 height 784
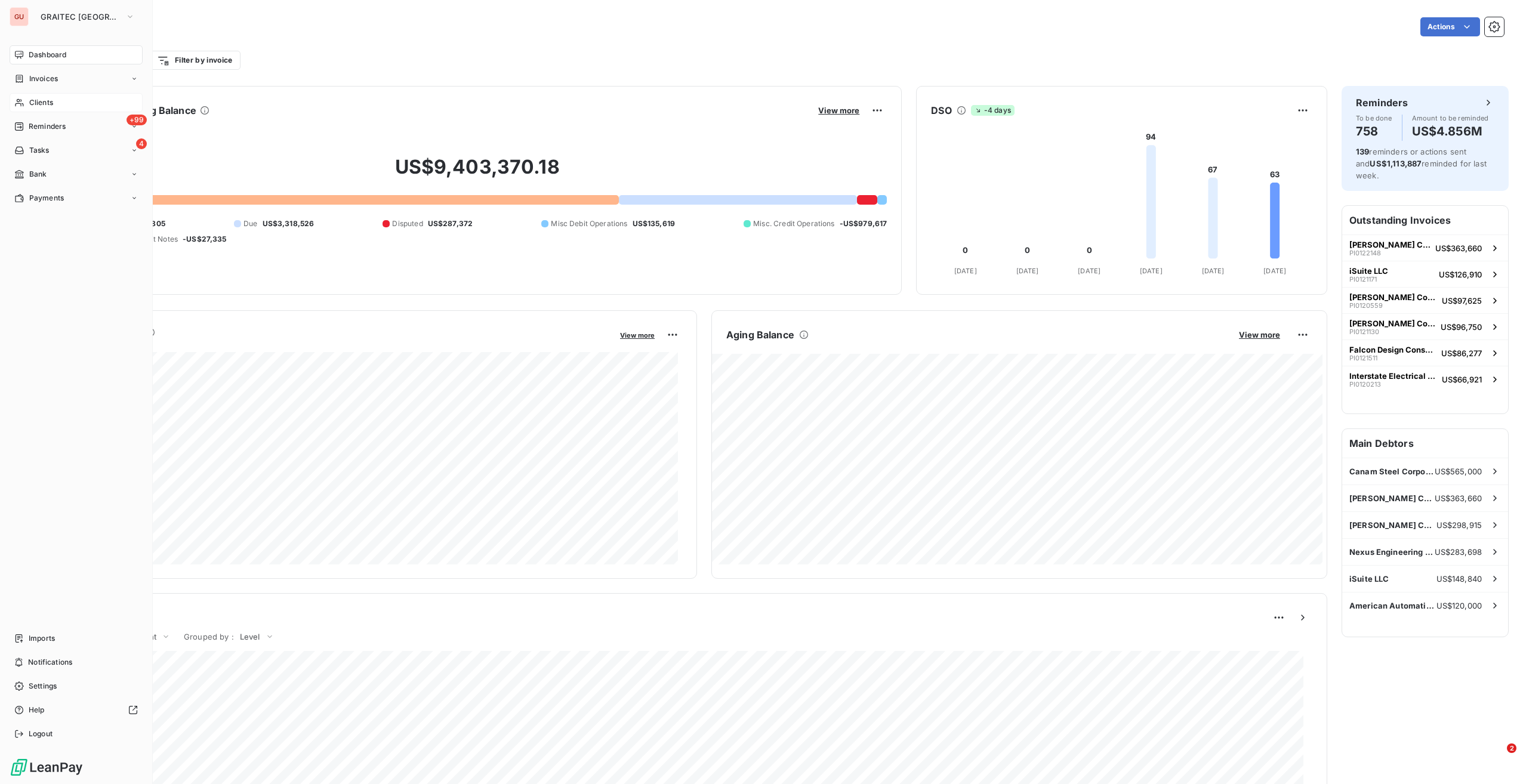
click at [22, 77] on html "GU GRAITEC USA Dashboard Invoices Clients +99 Reminders 4 Tasks Bank Payments I…" at bounding box center [761, 392] width 1523 height 784
click at [23, 78] on icon at bounding box center [19, 78] width 10 height 10
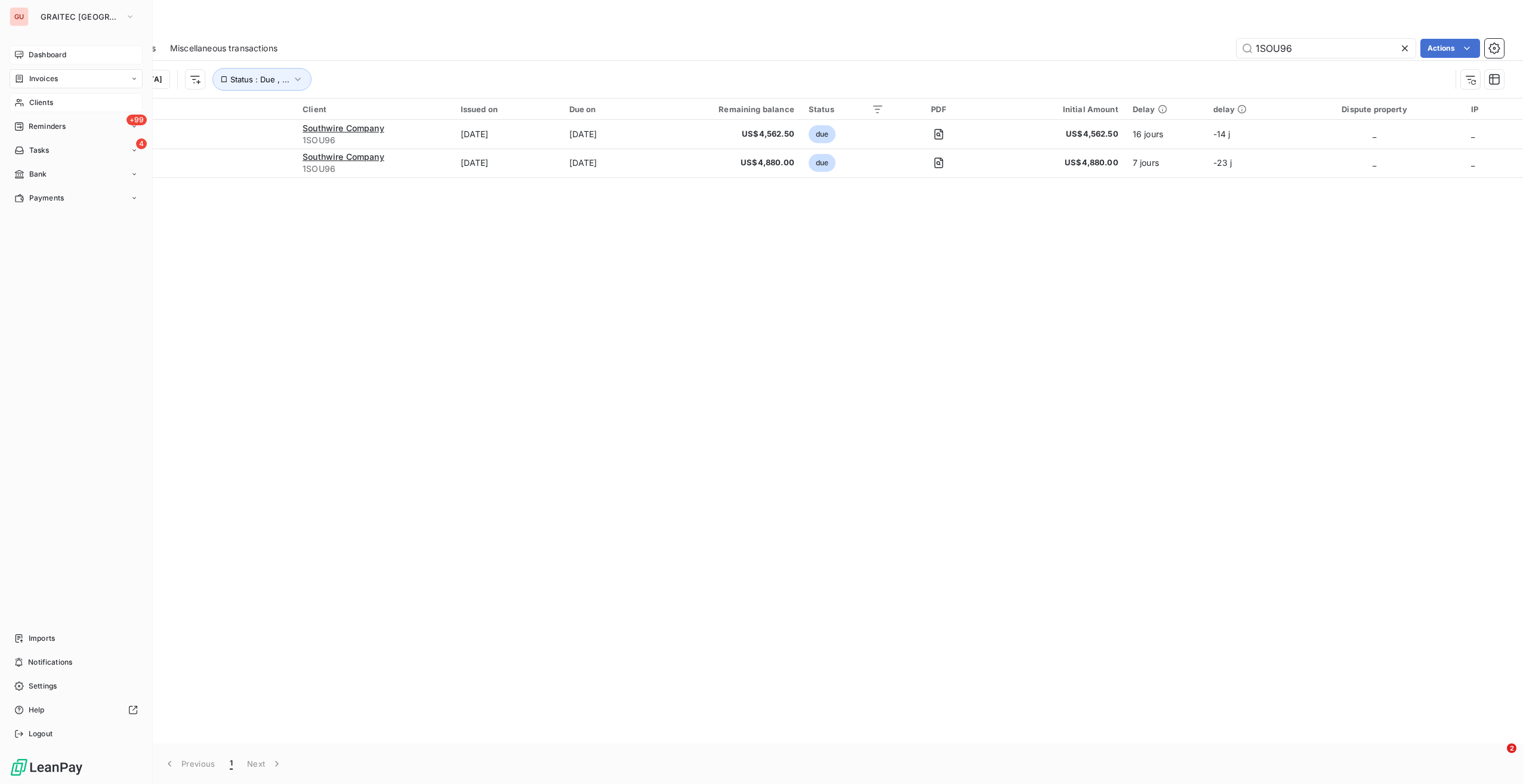
click at [27, 84] on div "Invoices" at bounding box center [36, 79] width 43 height 11
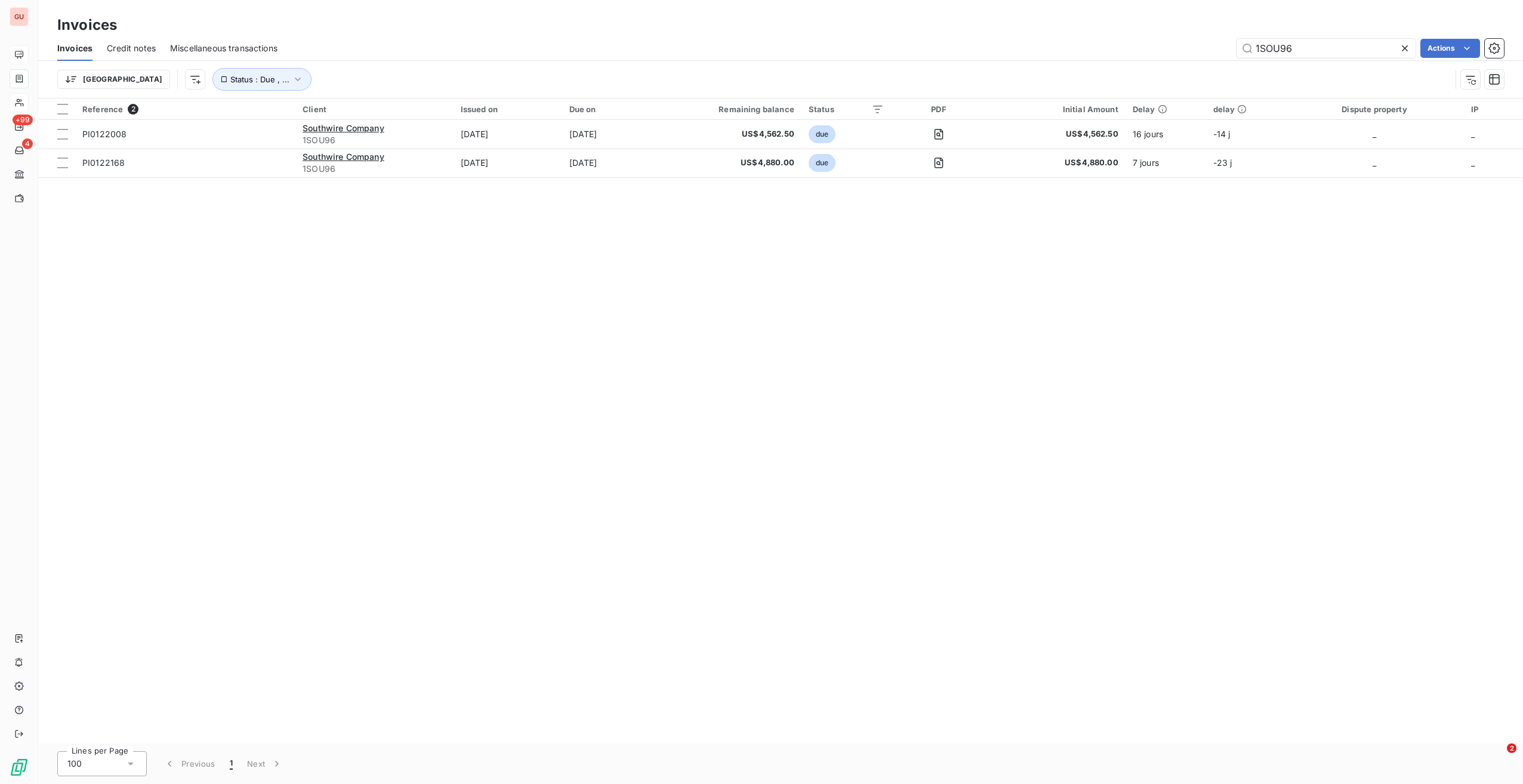
click at [427, 302] on div "Reference 2 Client Issued on Due on Remaining balance Status PDF Initial Amount…" at bounding box center [780, 420] width 1485 height 644
click at [134, 76] on html "GU +99 4 Invoices Invoices Credit notes Miscellaneous transactions 1SOU96 Actio…" at bounding box center [761, 392] width 1523 height 784
click at [93, 78] on html "GU +99 4 Invoices Invoices Credit notes Miscellaneous transactions 1SOU96 Actio…" at bounding box center [761, 392] width 1523 height 784
click at [1408, 42] on html "GU +99 4 Invoices Invoices Credit notes Miscellaneous transactions 1SOU96 Actio…" at bounding box center [761, 392] width 1523 height 784
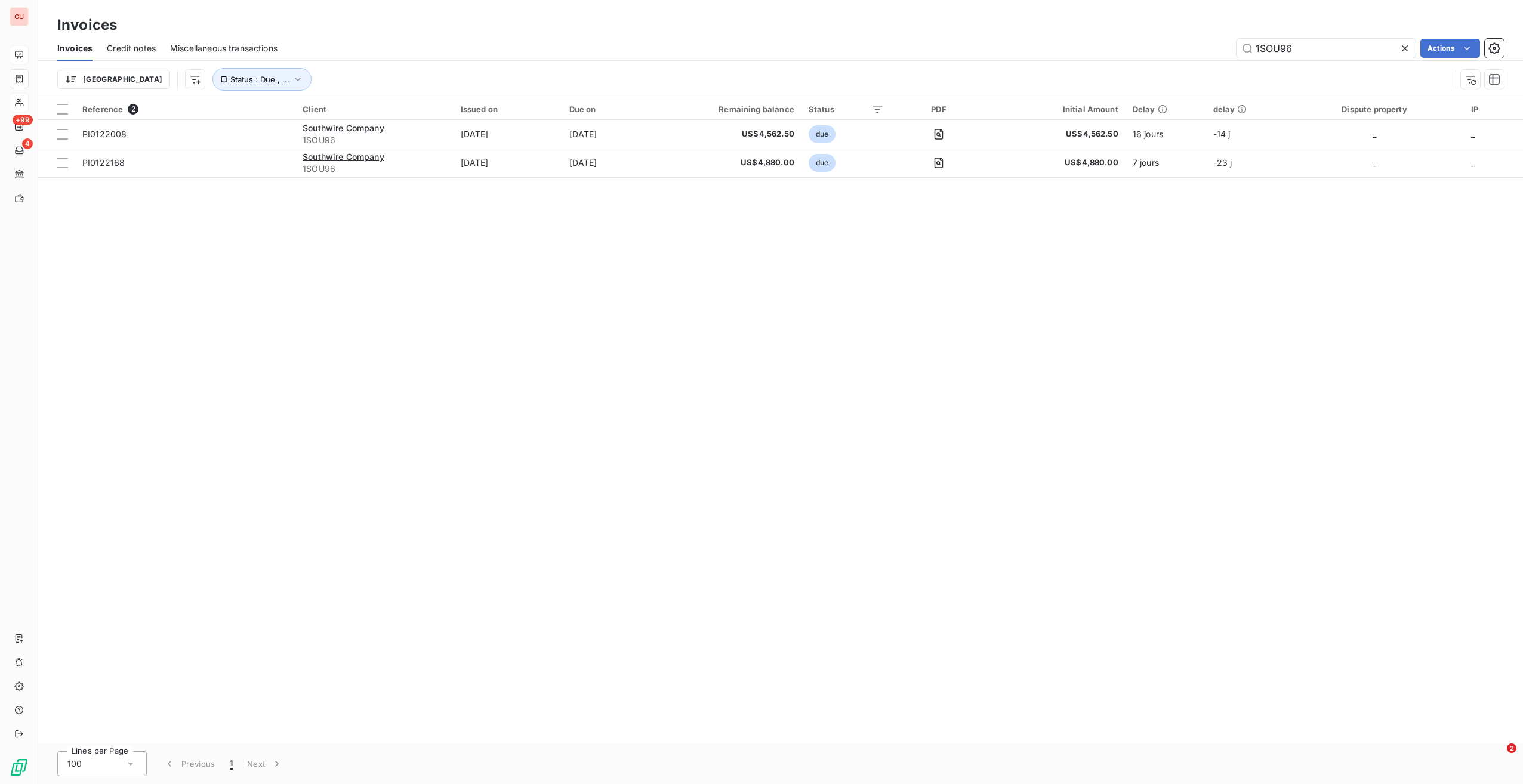
click at [1402, 48] on icon at bounding box center [1404, 48] width 12 height 12
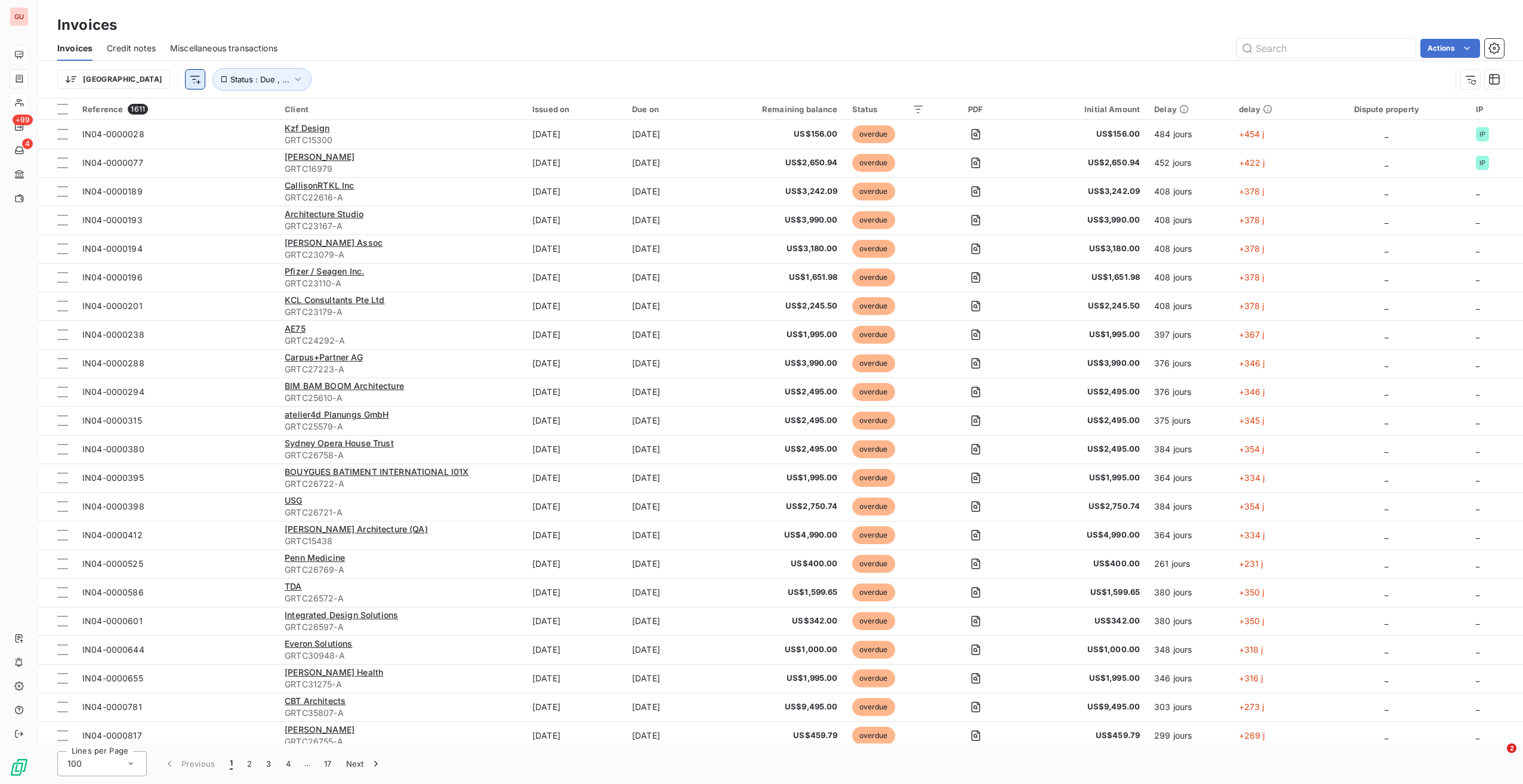
click at [135, 78] on html "GU +99 4 Invoices Invoices Credit notes Miscellaneous transactions Actions [GEO…" at bounding box center [761, 392] width 1523 height 784
click at [177, 80] on html "GU +99 4 Invoices Invoices Credit notes Miscellaneous transactions Actions [GEO…" at bounding box center [761, 392] width 1523 height 784
click at [231, 80] on span "Status : Due , ..." at bounding box center [260, 79] width 59 height 10
click at [264, 110] on icon at bounding box center [267, 110] width 12 height 12
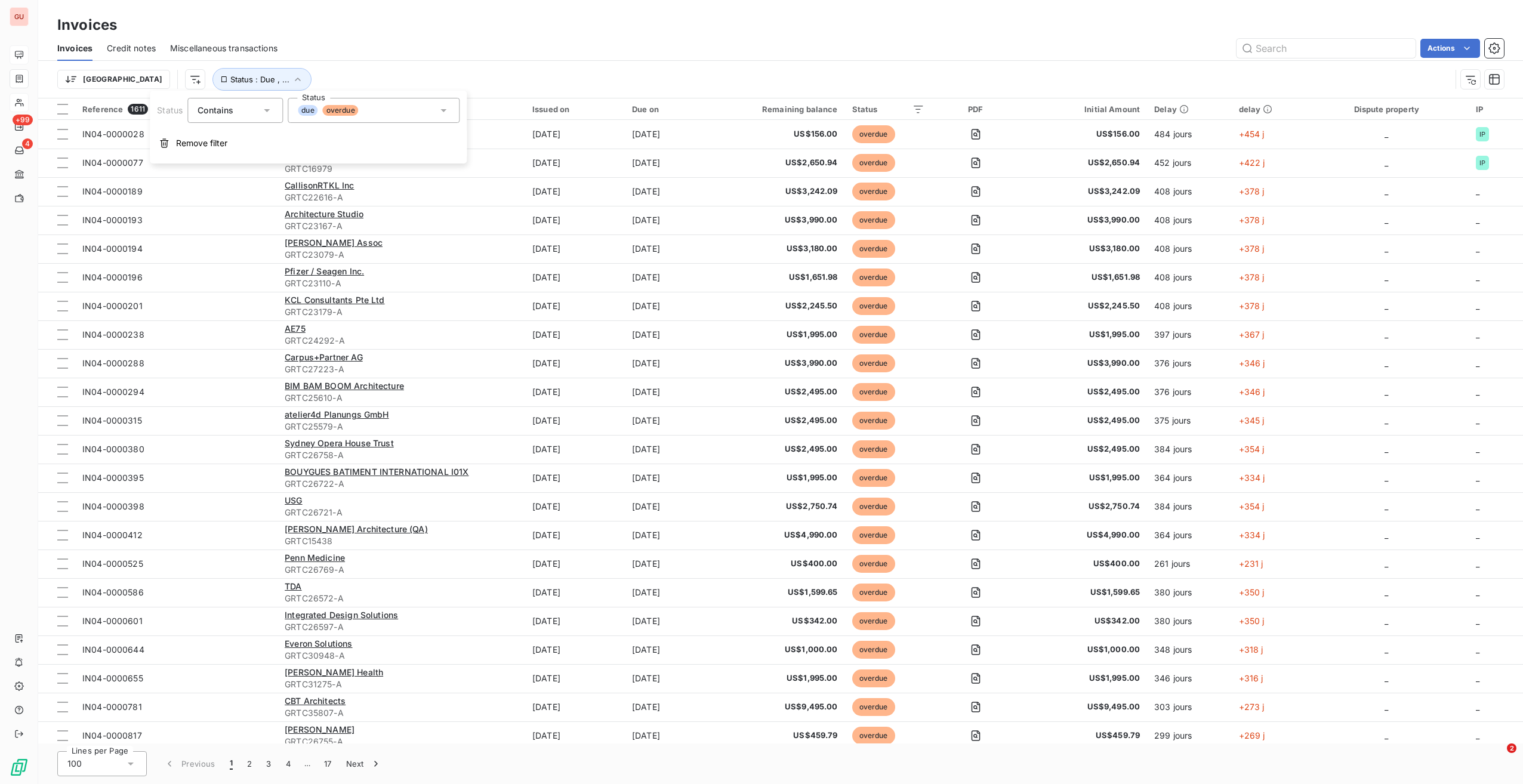
click at [384, 113] on div "due overdue" at bounding box center [373, 111] width 172 height 25
click at [412, 59] on div "Invoices Credit notes Miscellaneous transactions Actions" at bounding box center [780, 49] width 1485 height 25
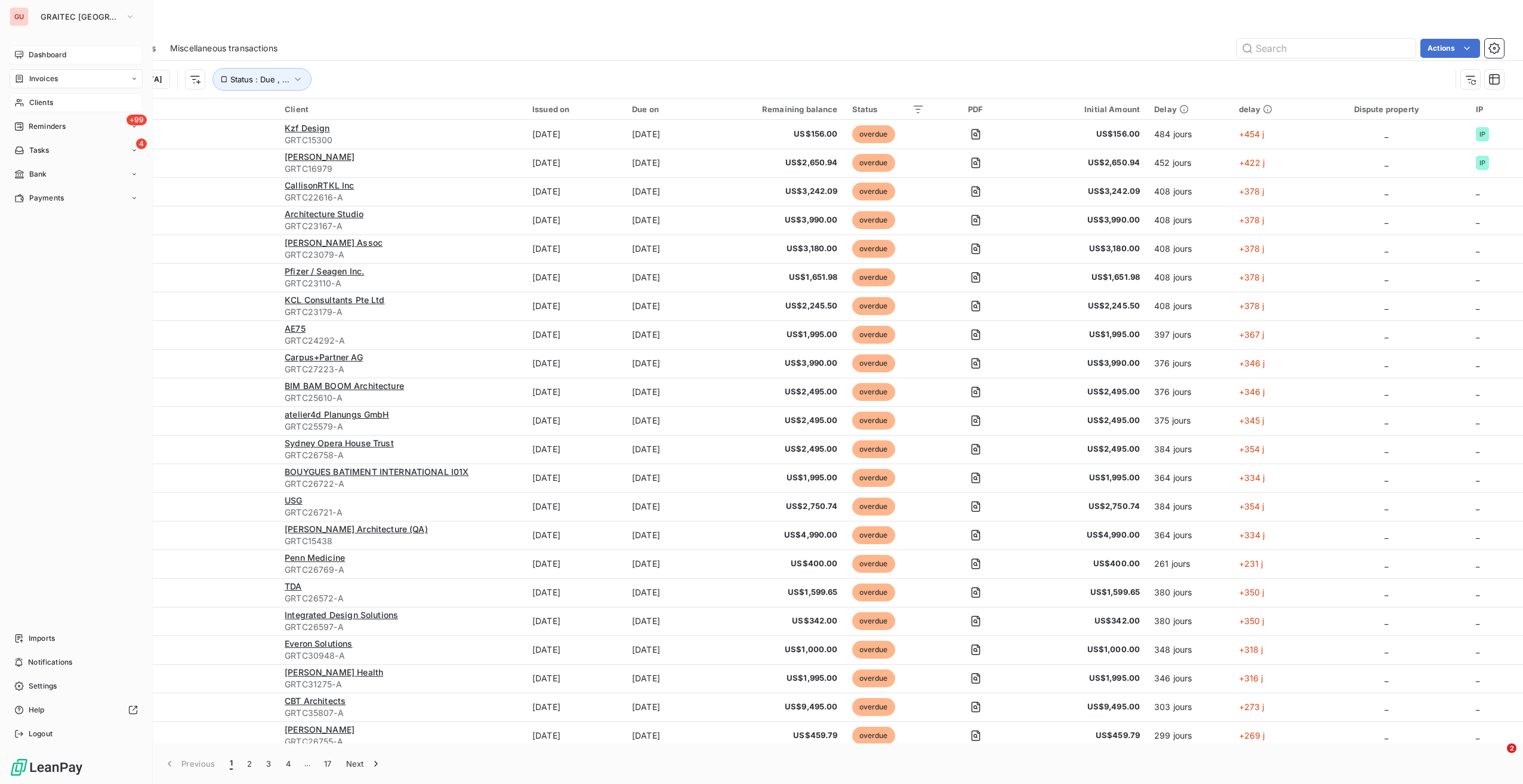
click at [26, 51] on div "Dashboard" at bounding box center [77, 54] width 133 height 19
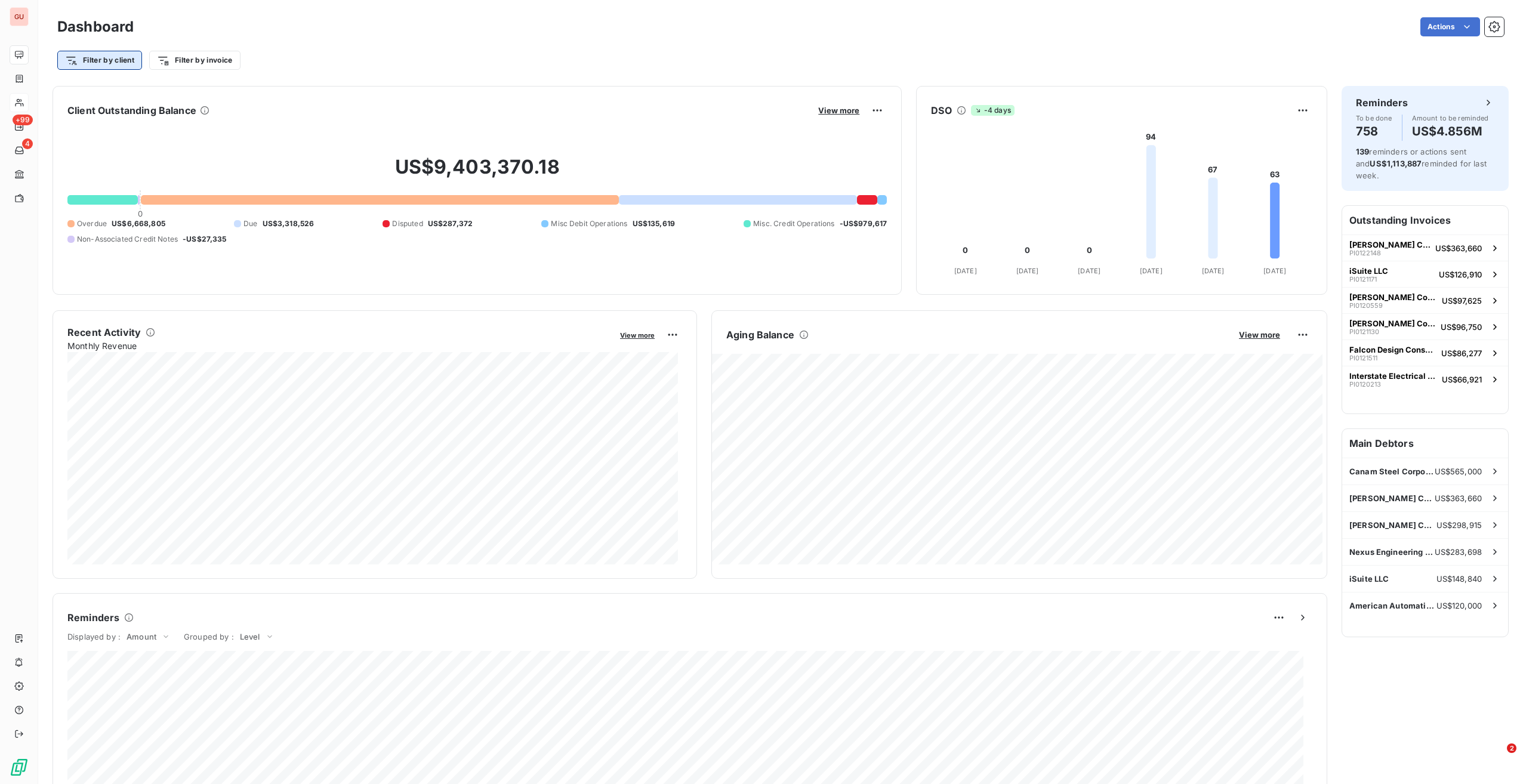
click at [82, 53] on html "GU +99 4 Dashboard Actions Filter by client Filter by invoice Client Outstandin…" at bounding box center [761, 392] width 1523 height 784
click at [181, 65] on html "GU +99 4 Dashboard Actions Filter by client Search and Select Client Reminder p…" at bounding box center [761, 392] width 1523 height 784
click at [181, 65] on html "GU +99 4 Dashboard Actions Filter by client Filter by invoice Search and Select…" at bounding box center [761, 392] width 1523 height 784
click at [336, 52] on html "GU +99 4 Dashboard Actions Filter by client Filter by invoice Search and Select…" at bounding box center [761, 392] width 1523 height 784
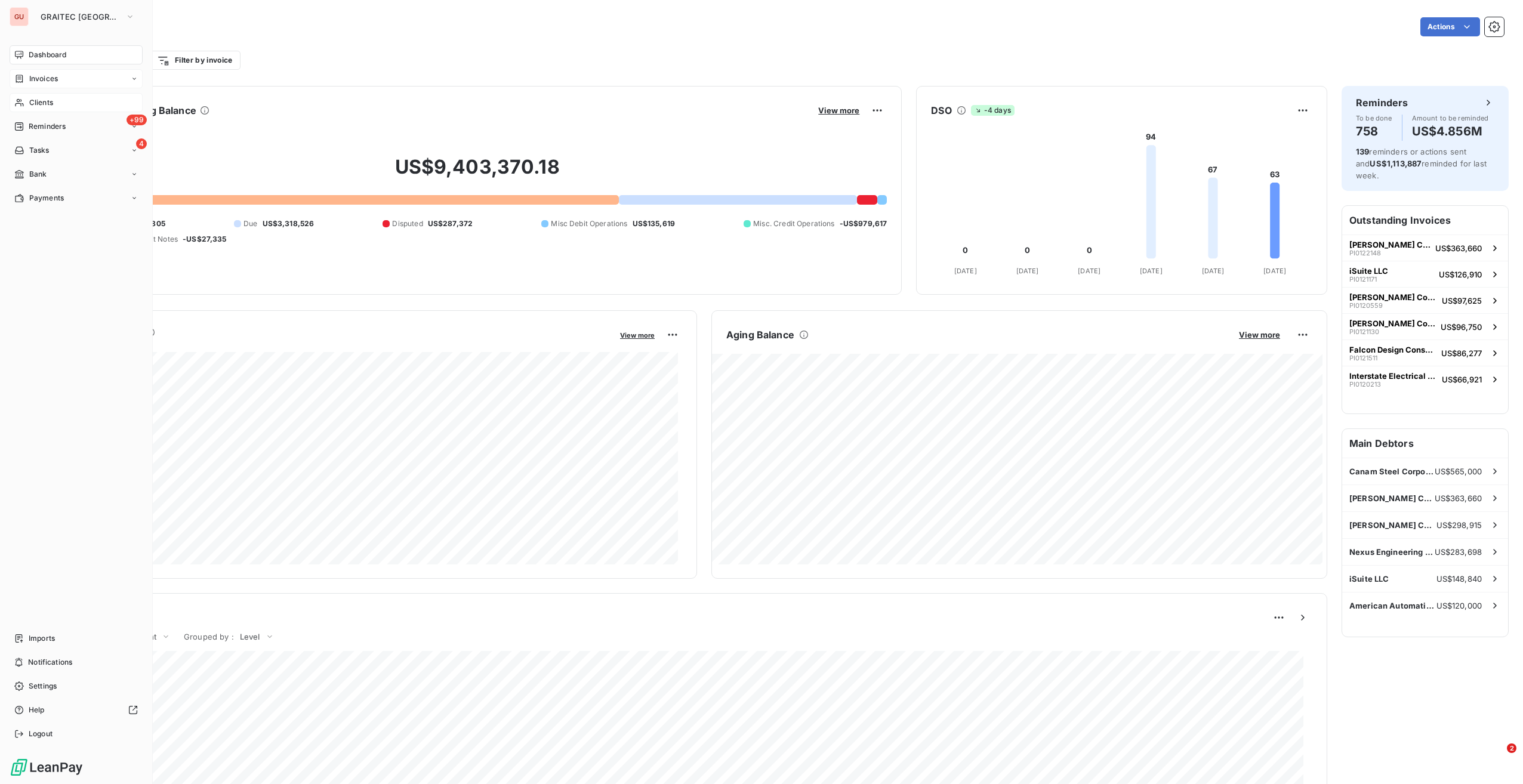
click at [54, 82] on span "Invoices" at bounding box center [43, 79] width 29 height 11
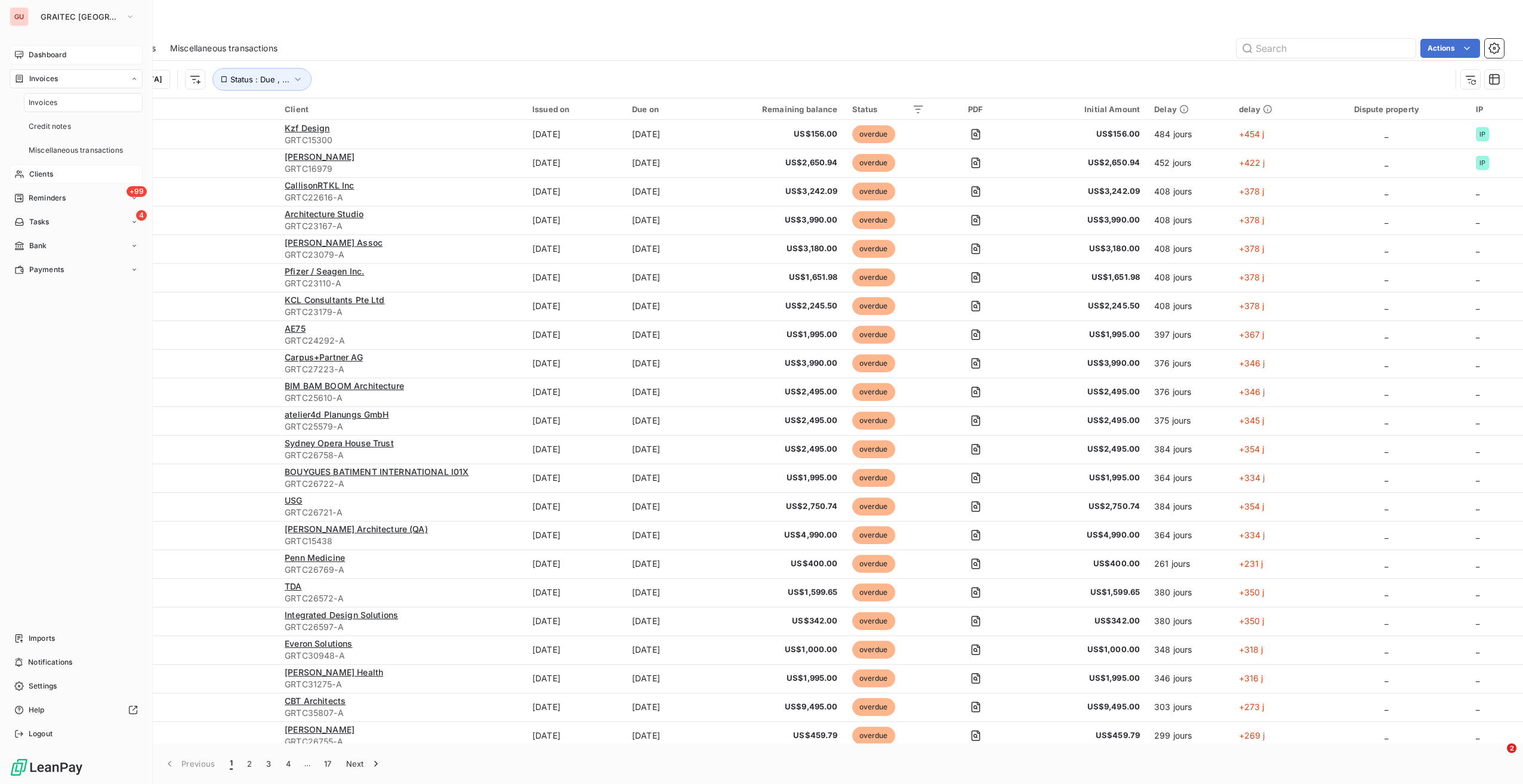
click at [56, 59] on span "Dashboard" at bounding box center [48, 55] width 38 height 11
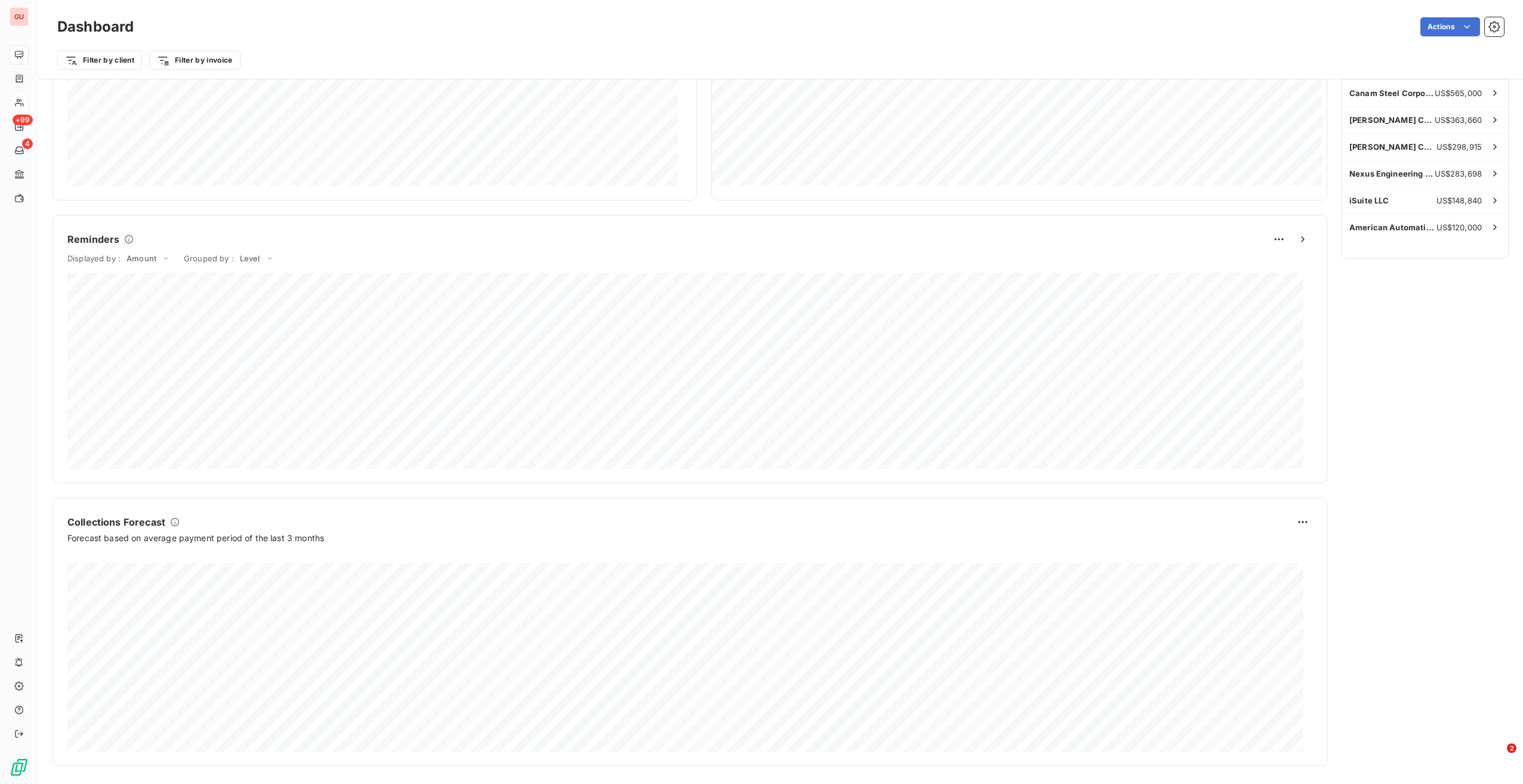
scroll to position [80, 0]
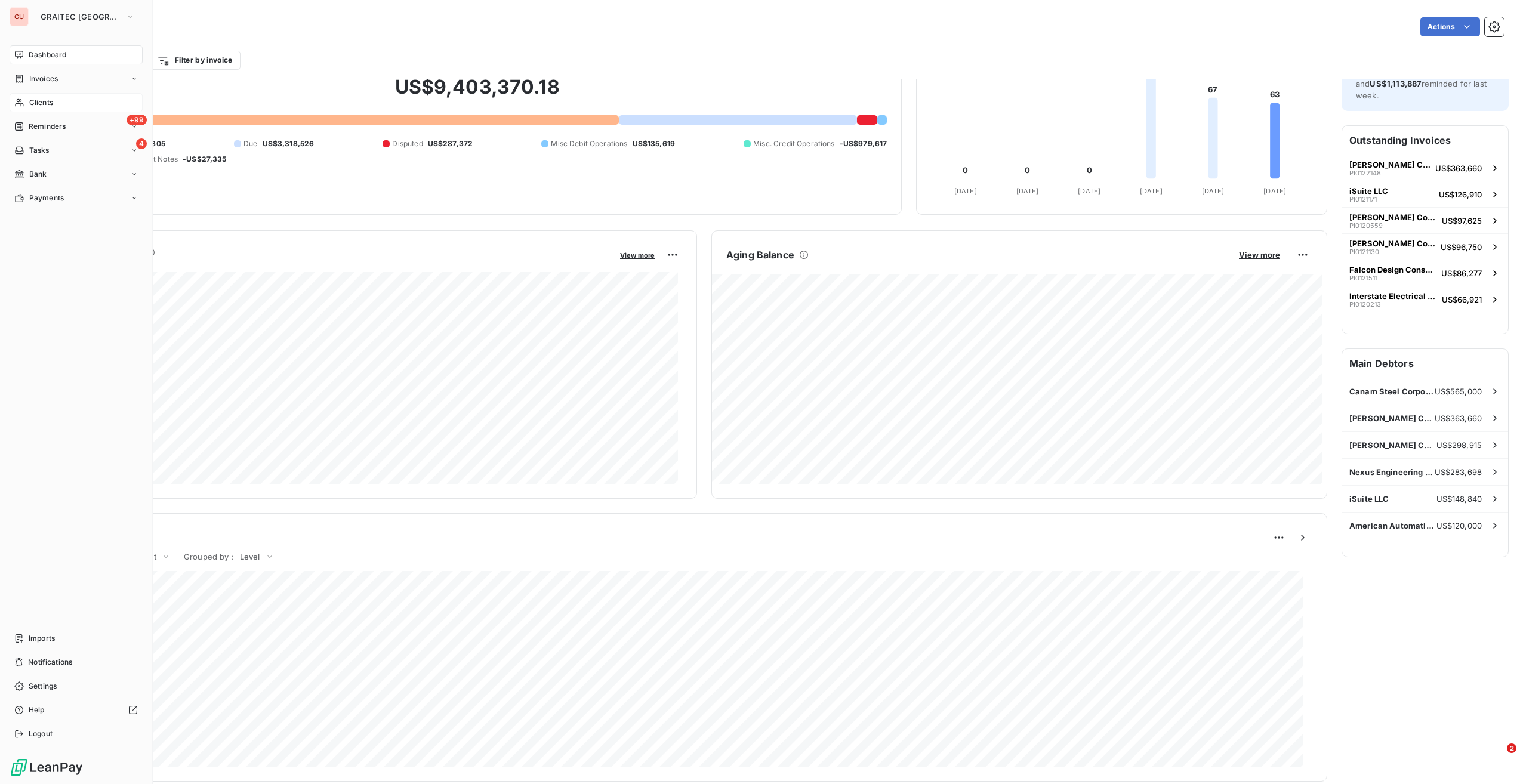
click at [40, 105] on span "Clients" at bounding box center [41, 103] width 24 height 11
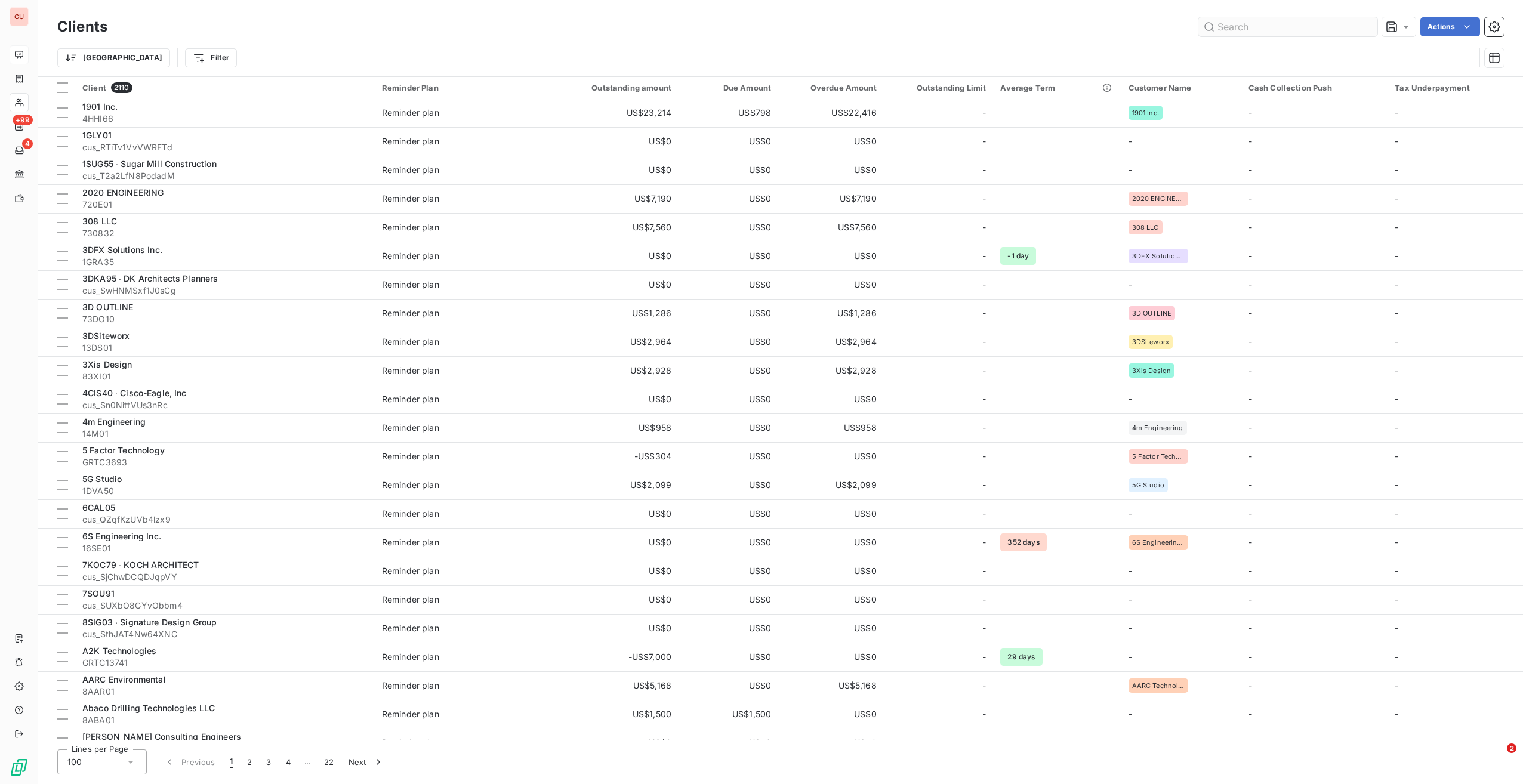
click at [1228, 29] on input "text" at bounding box center [1288, 26] width 179 height 19
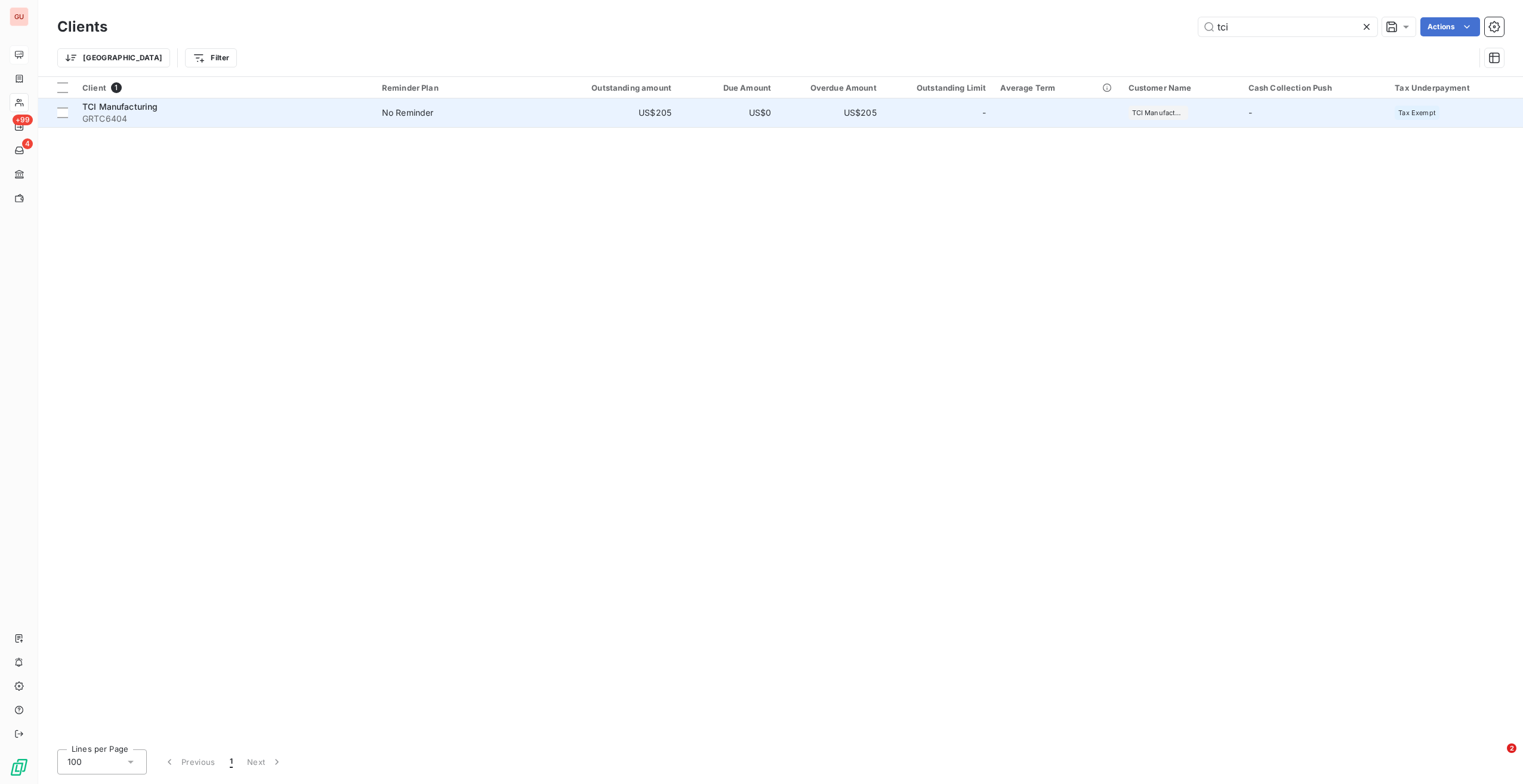
type input "tci"
click at [146, 117] on span "GRTC6404" at bounding box center [224, 118] width 286 height 12
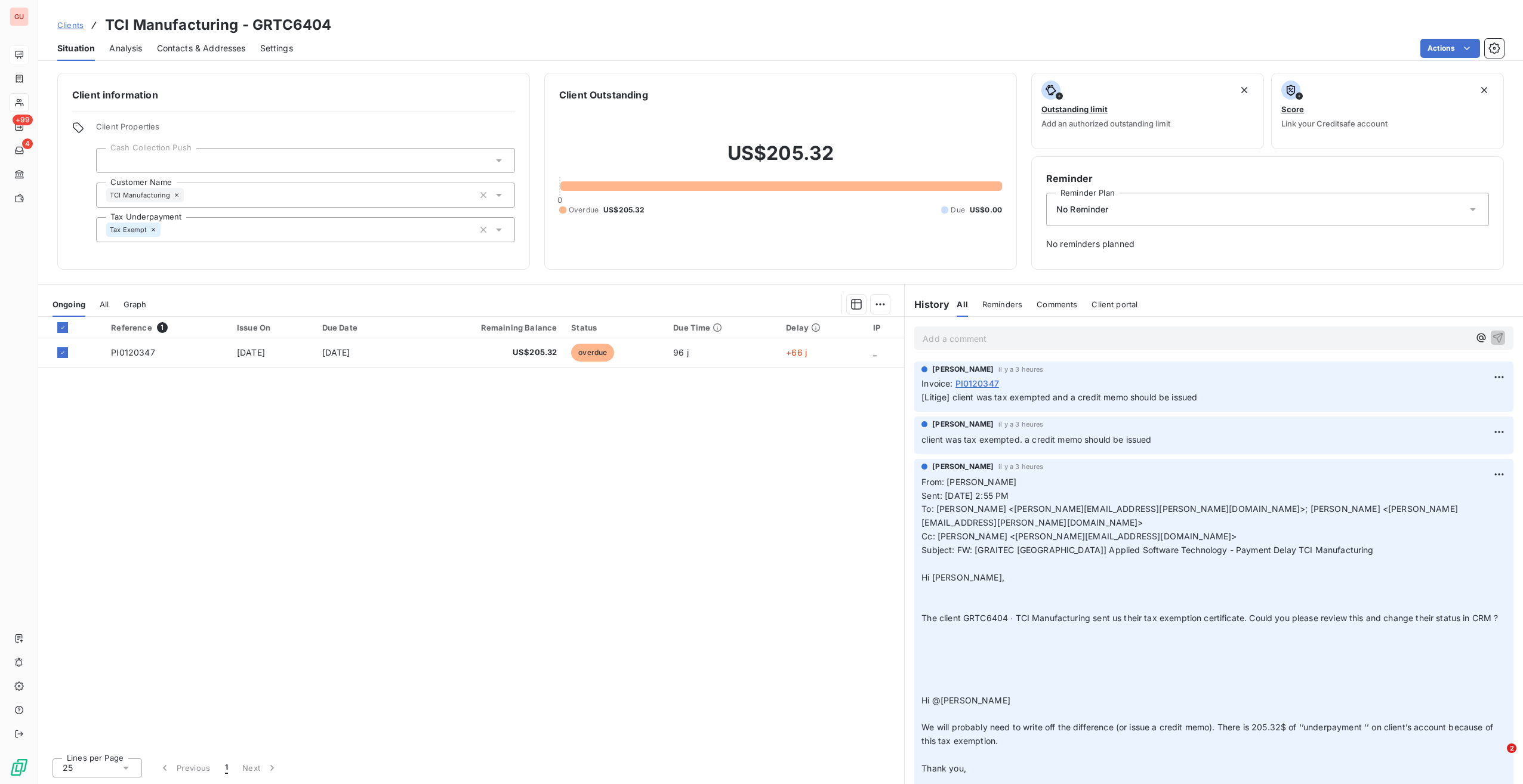
click at [696, 506] on div "Reference 1 Issue On Due Date Remaining Balance Status Due Time Delay IP PI0120…" at bounding box center [471, 532] width 866 height 431
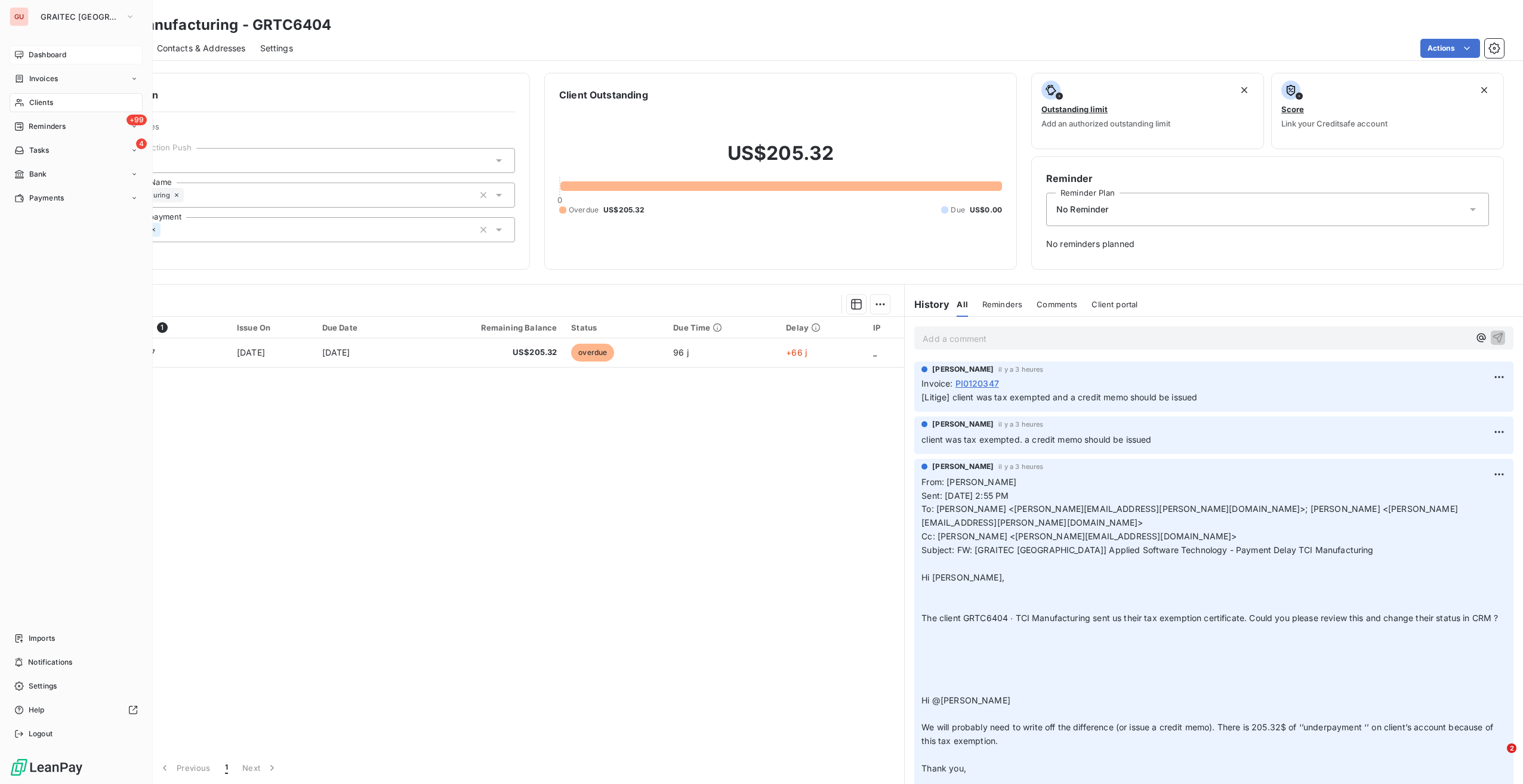
click at [41, 102] on span "Clients" at bounding box center [41, 103] width 24 height 11
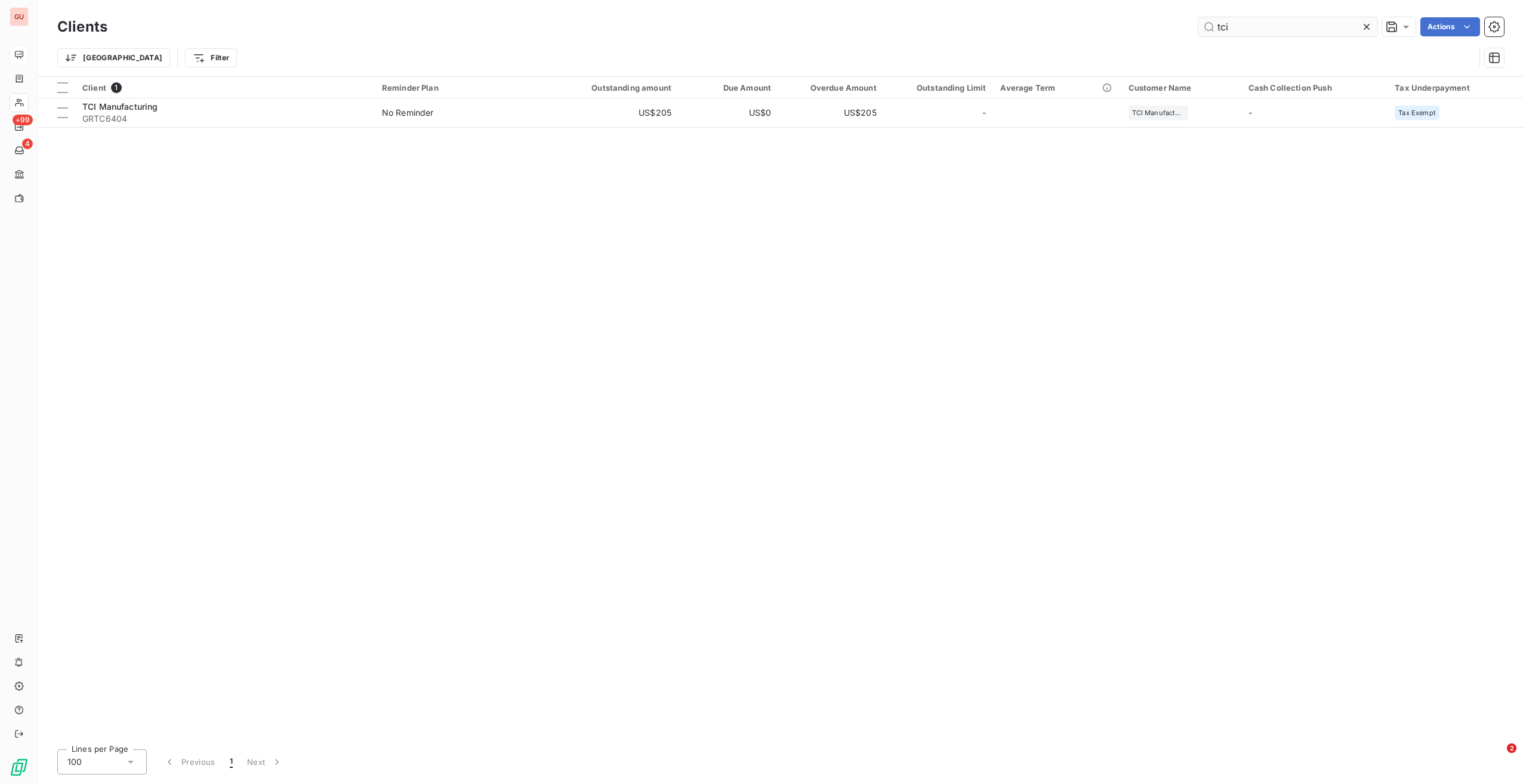
click at [1219, 29] on input "tci" at bounding box center [1288, 26] width 179 height 19
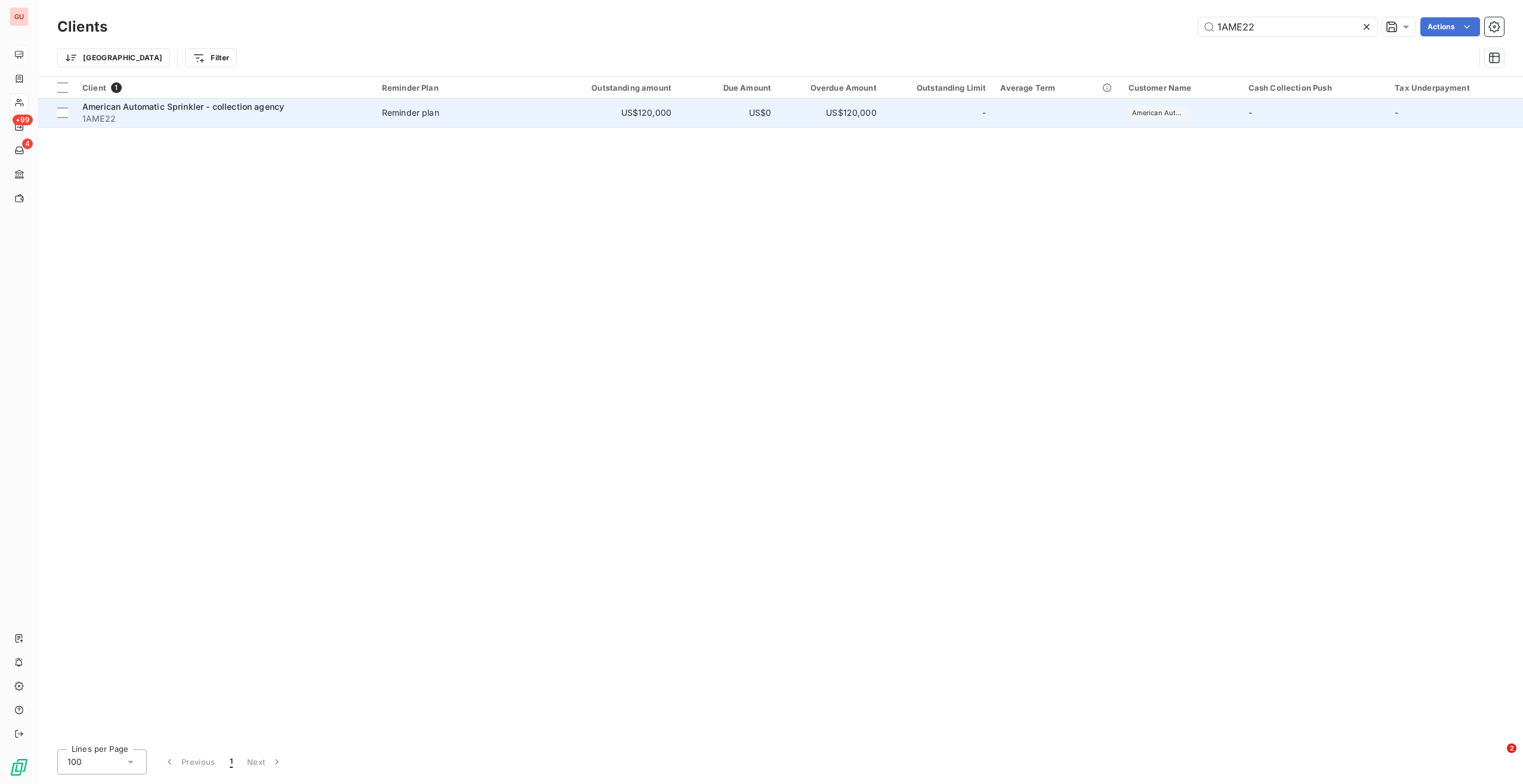
type input "1AME22"
click at [311, 122] on span "1AME22" at bounding box center [224, 118] width 286 height 12
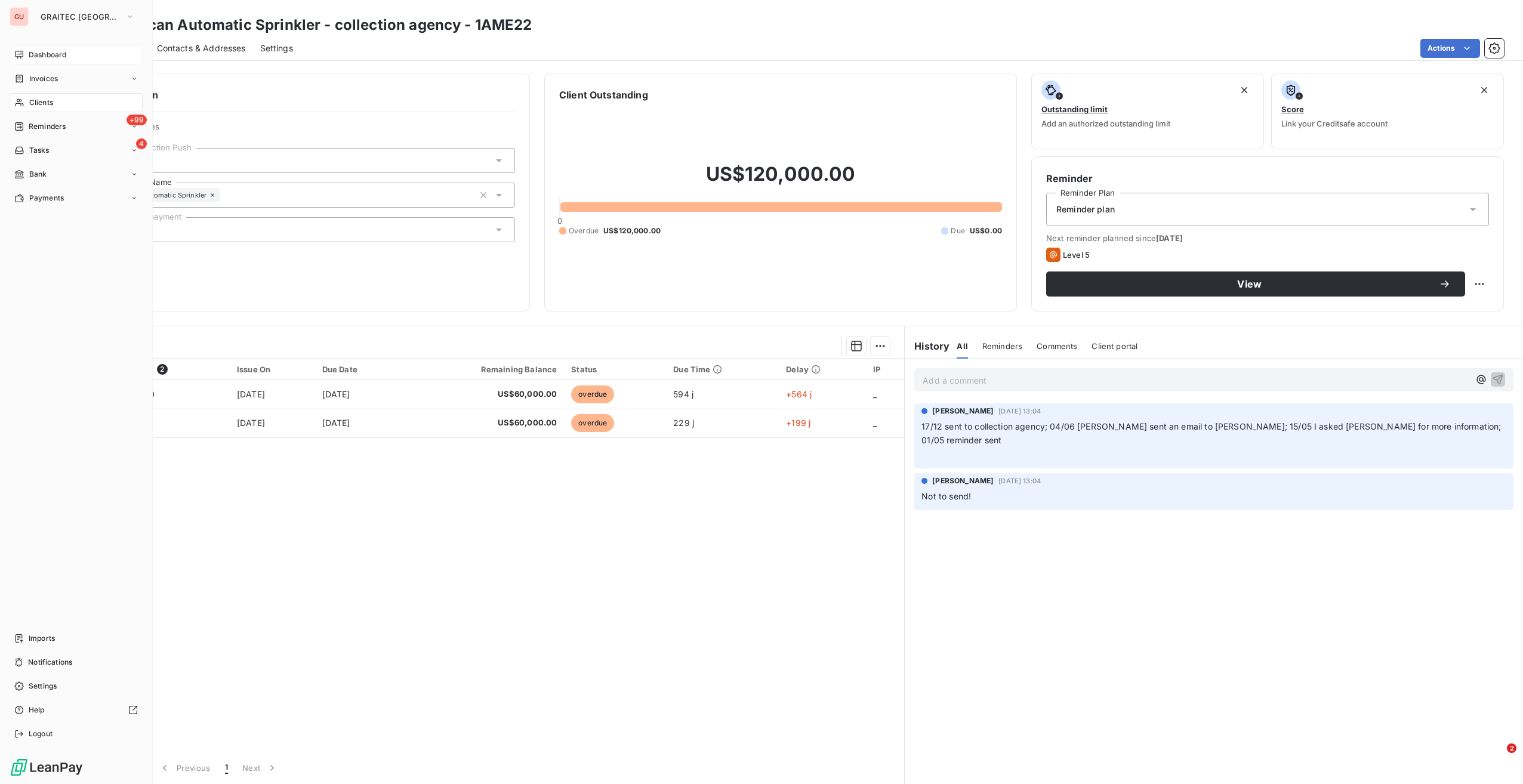
click at [47, 102] on span "Clients" at bounding box center [41, 103] width 24 height 11
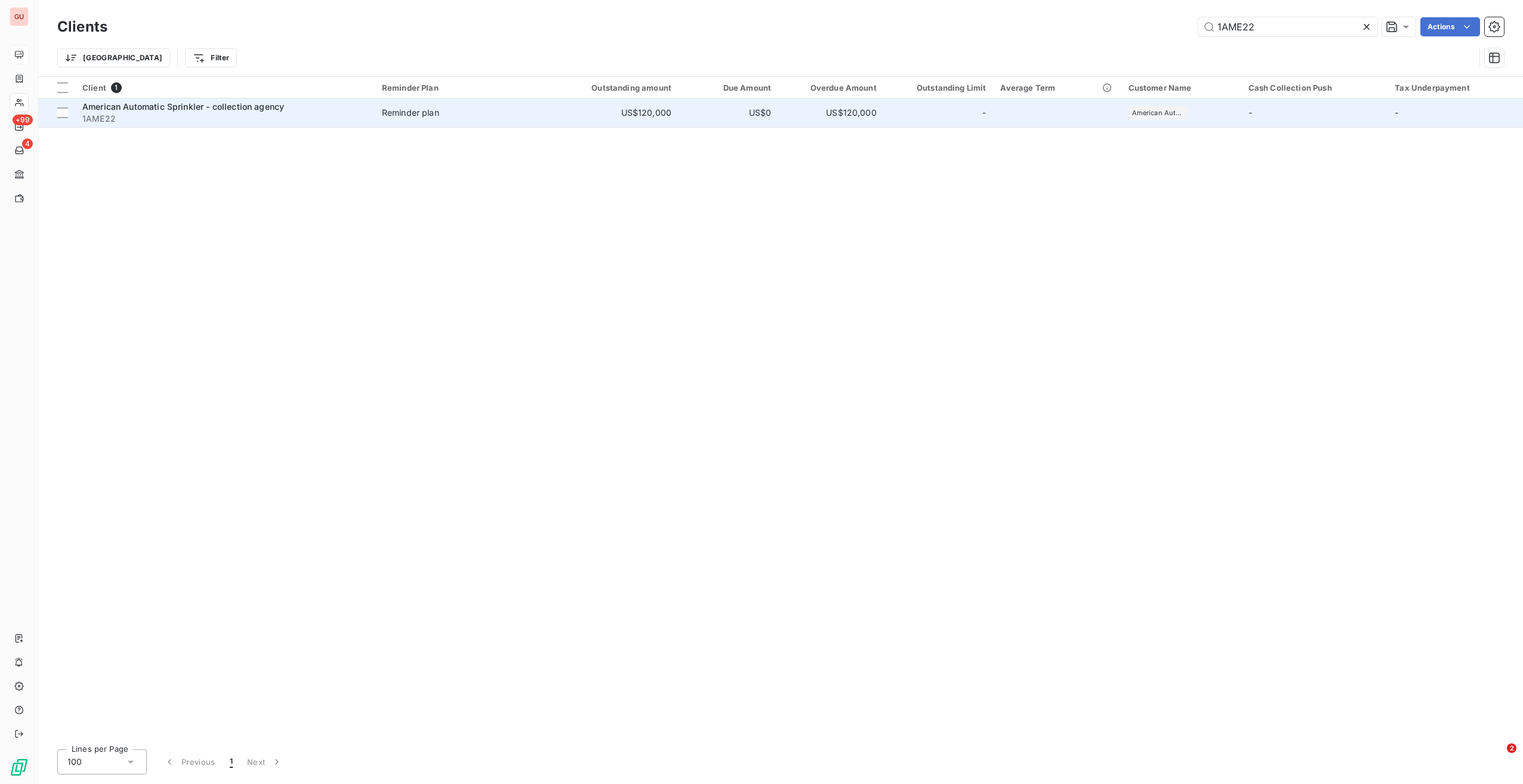
click at [850, 116] on td "US$120,000" at bounding box center [830, 113] width 105 height 29
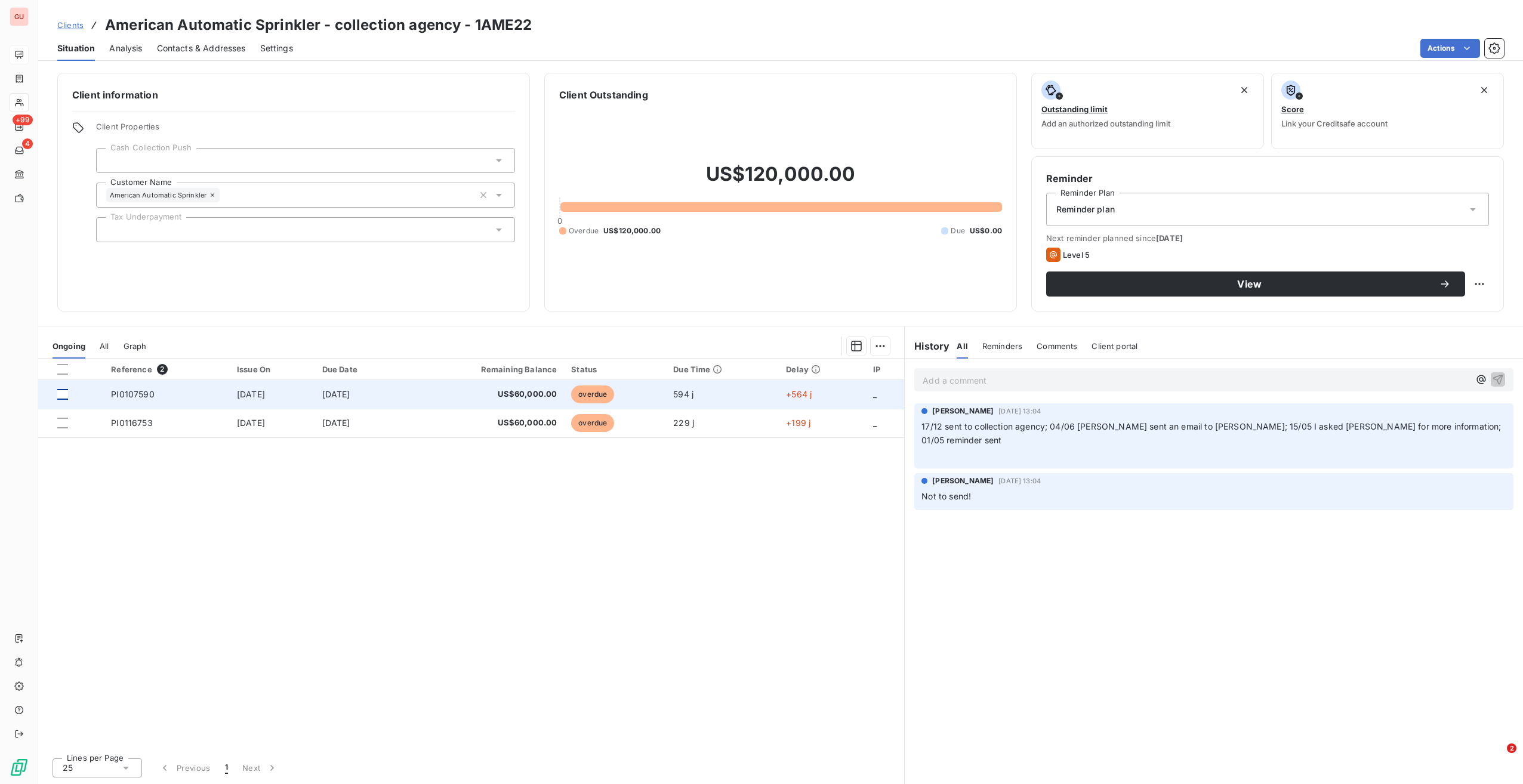
click at [65, 391] on div at bounding box center [63, 394] width 11 height 11
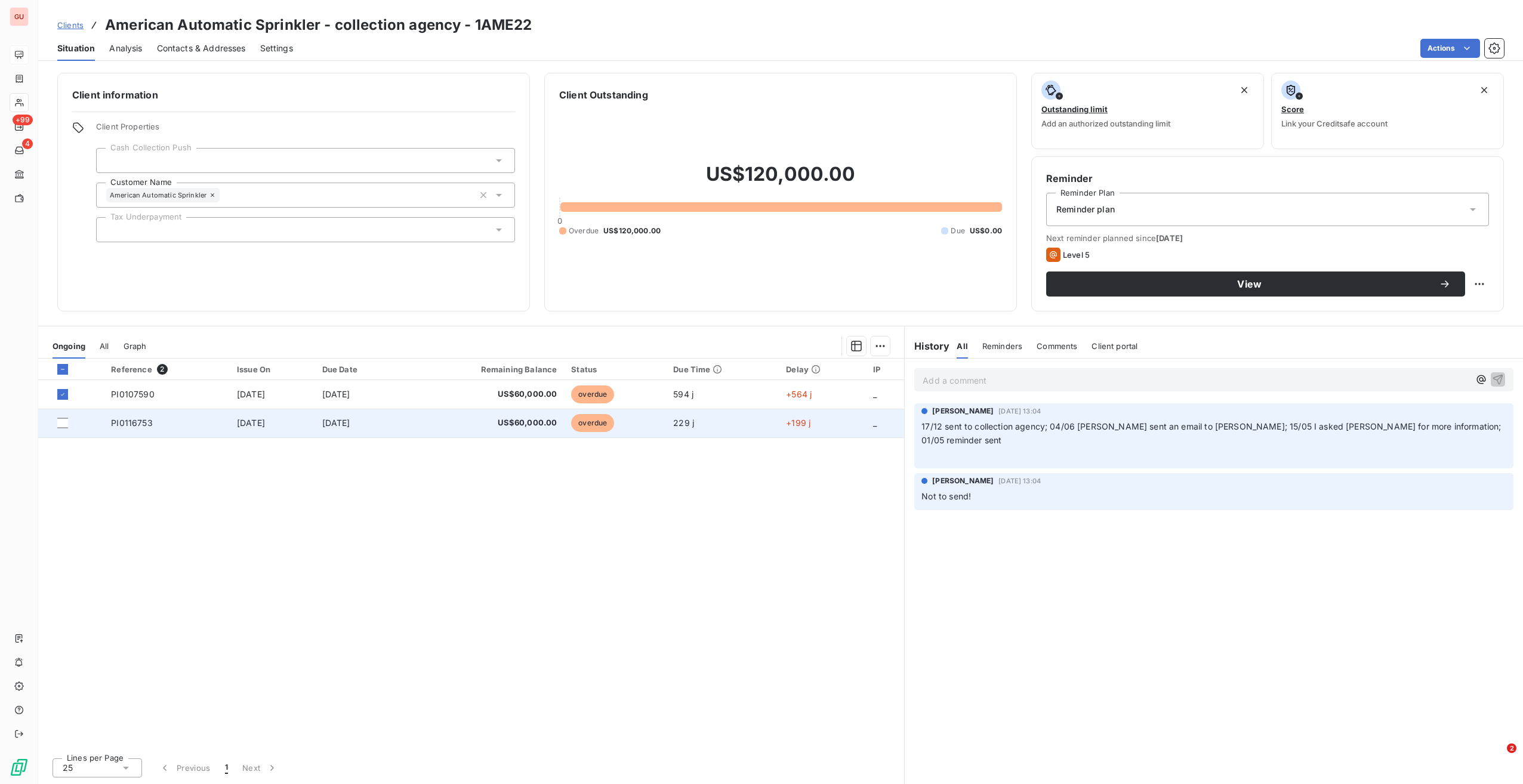
click at [56, 428] on td at bounding box center [70, 423] width 66 height 29
click at [62, 424] on div at bounding box center [63, 423] width 11 height 11
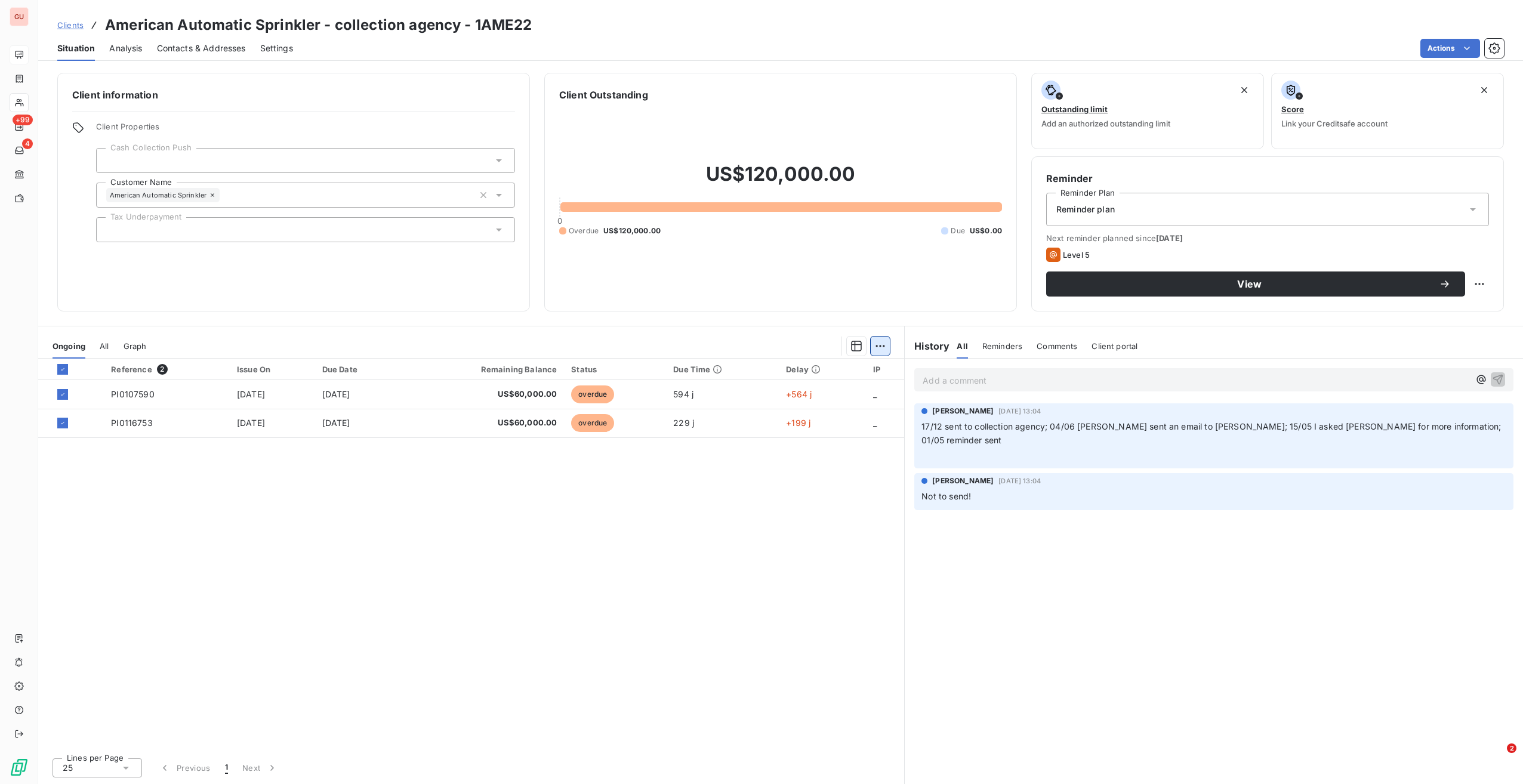
click at [884, 349] on html "GU +99 4 Clients American Automatic Sprinkler - collection agency - 1AME22 Situ…" at bounding box center [761, 392] width 1523 height 784
click at [795, 373] on div "Start Dispute (2 invoices)" at bounding box center [792, 371] width 185 height 19
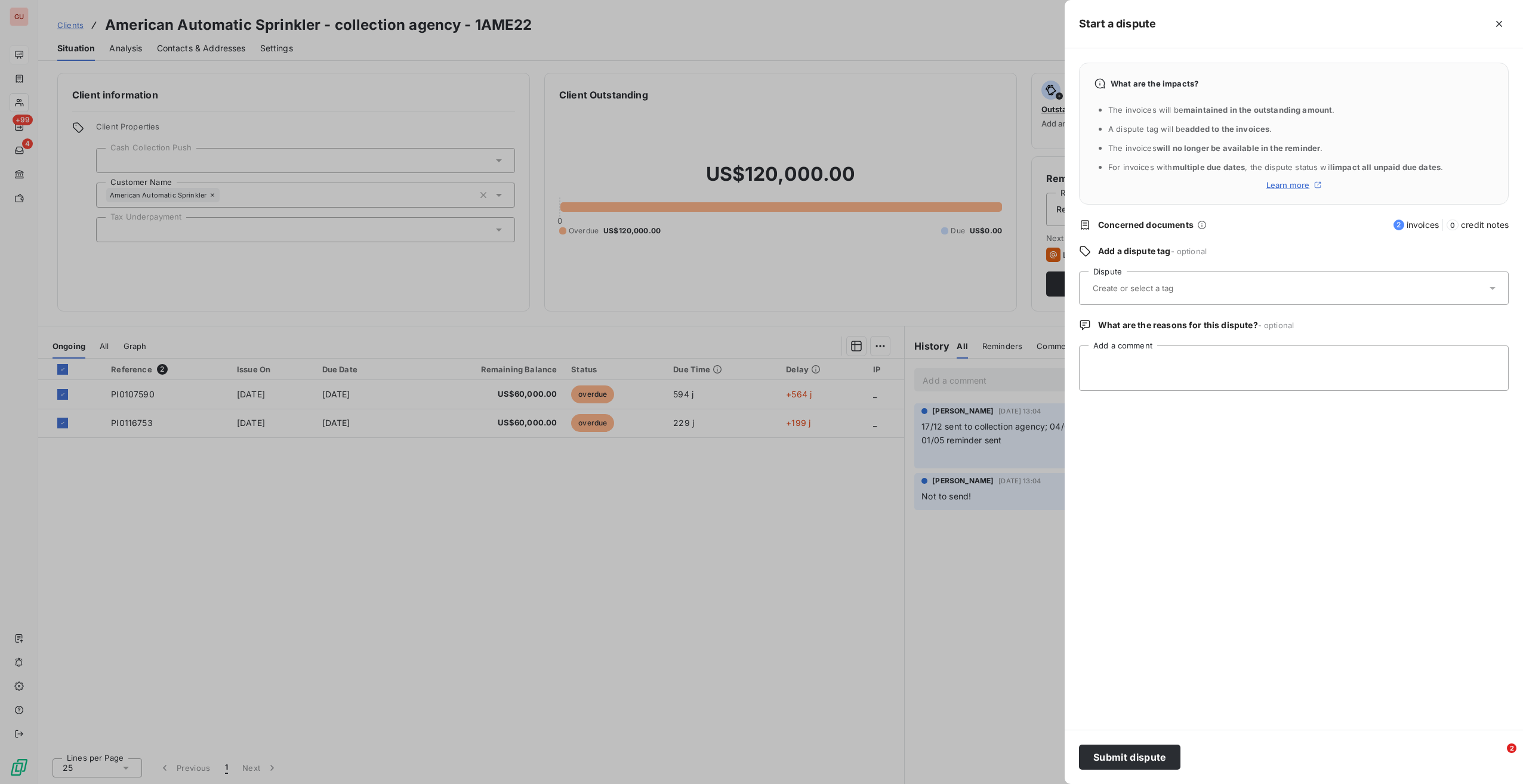
click at [1121, 285] on input "text" at bounding box center [1162, 288] width 141 height 11
click at [1132, 346] on div "Collections" at bounding box center [1125, 353] width 44 height 14
click at [1109, 759] on button "Submit dispute" at bounding box center [1129, 757] width 102 height 25
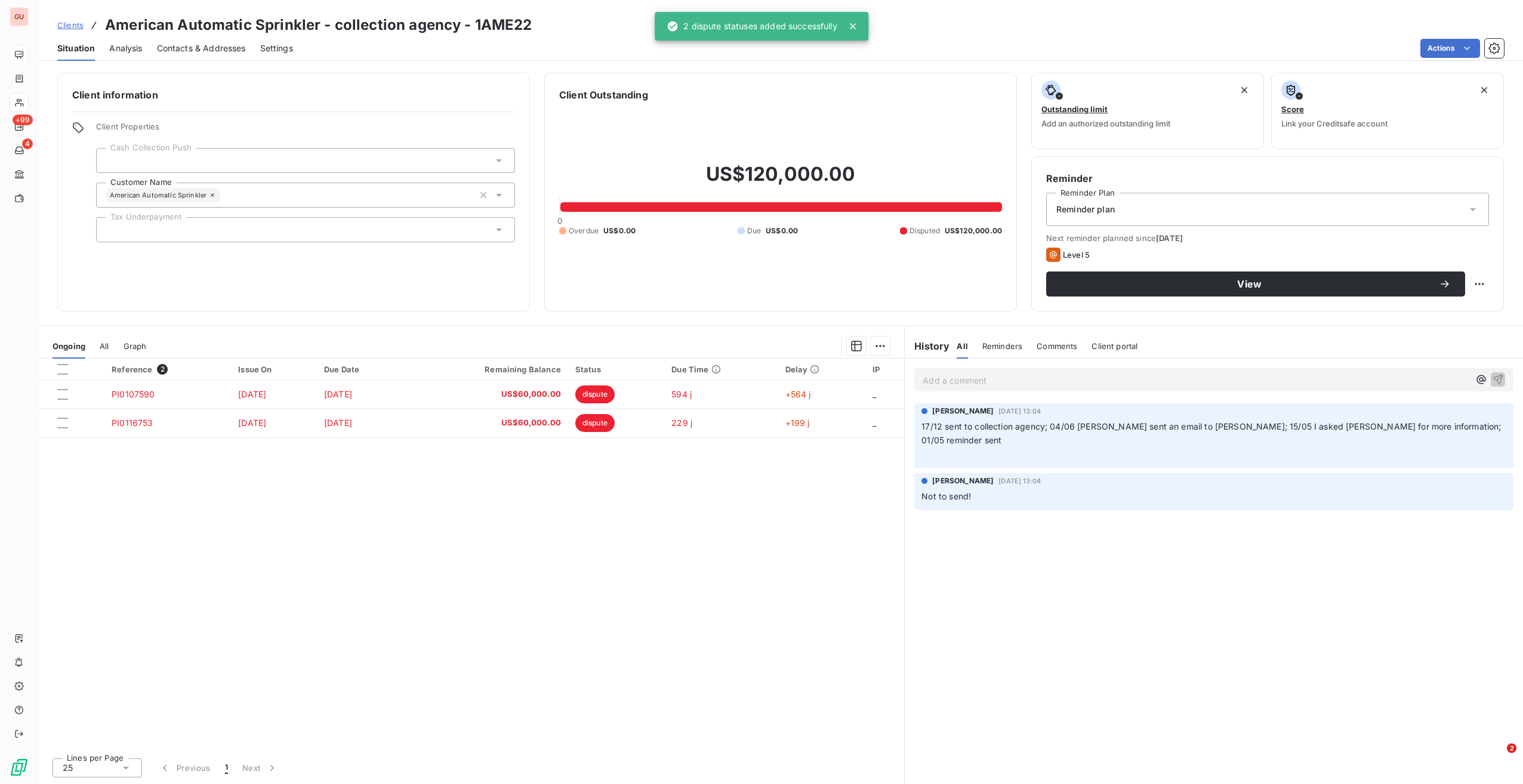
click at [1122, 215] on div "Reminder plan" at bounding box center [1268, 209] width 443 height 33
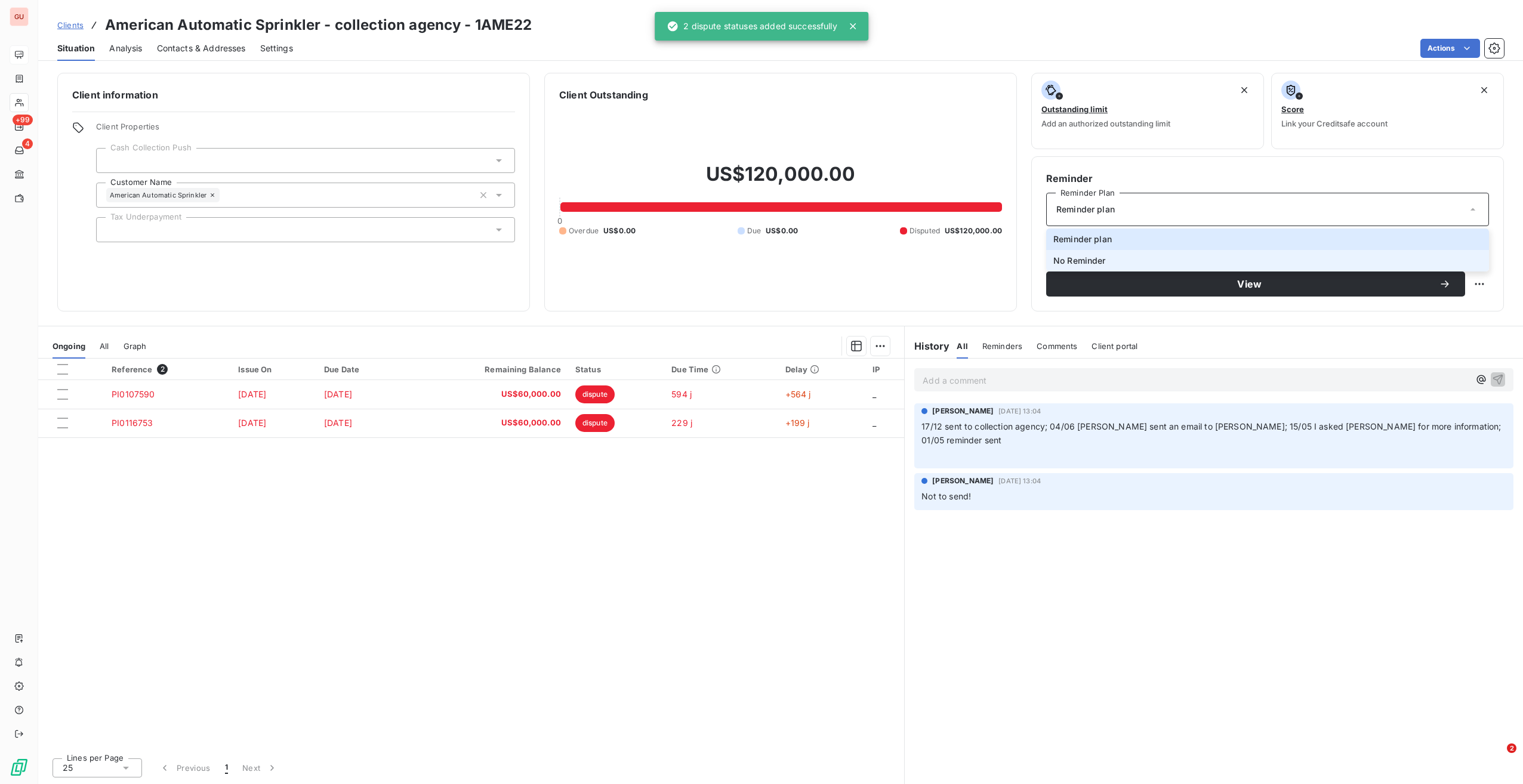
click at [1091, 253] on li "No Reminder" at bounding box center [1268, 261] width 443 height 22
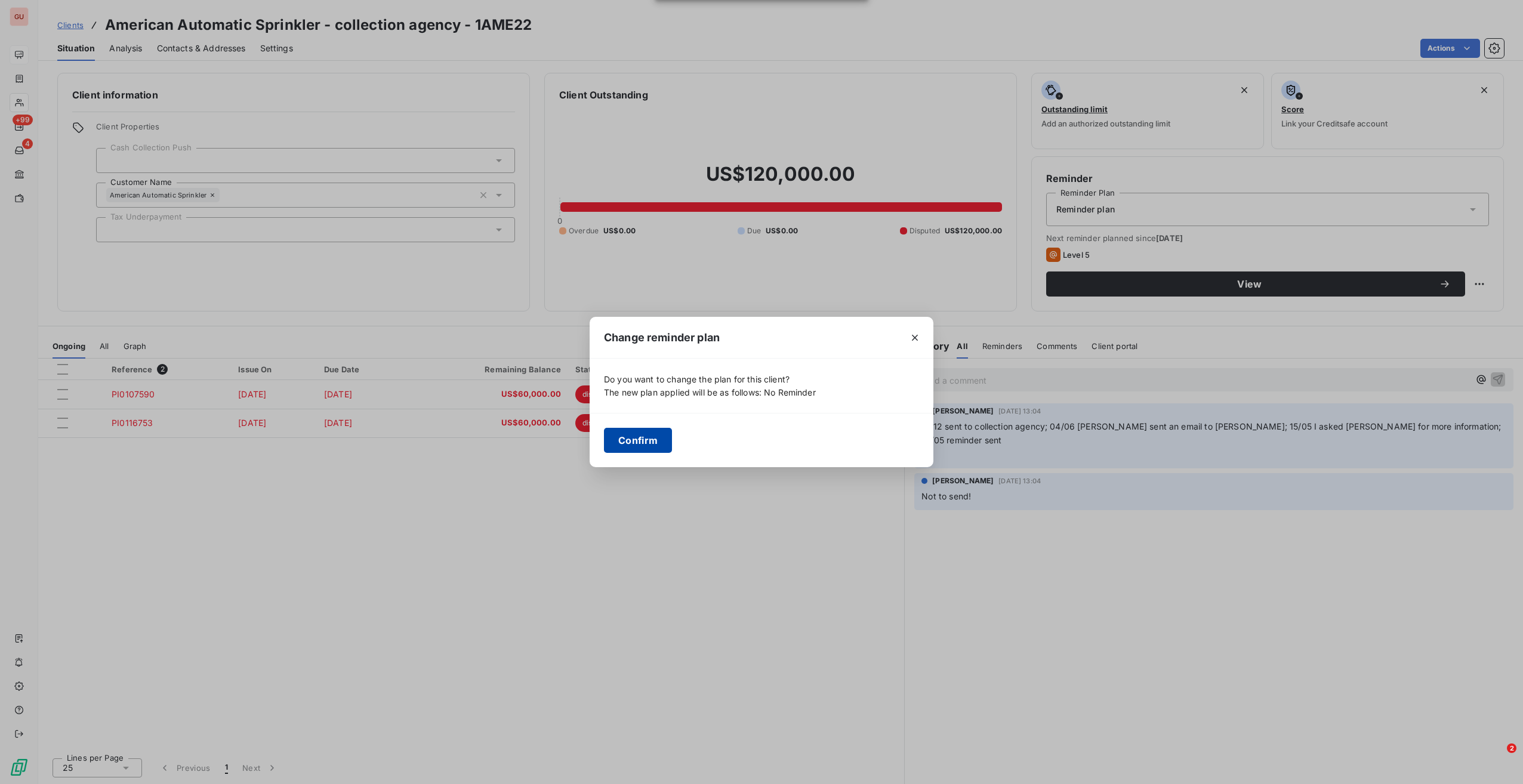
click at [631, 447] on button "Confirm" at bounding box center [639, 440] width 68 height 25
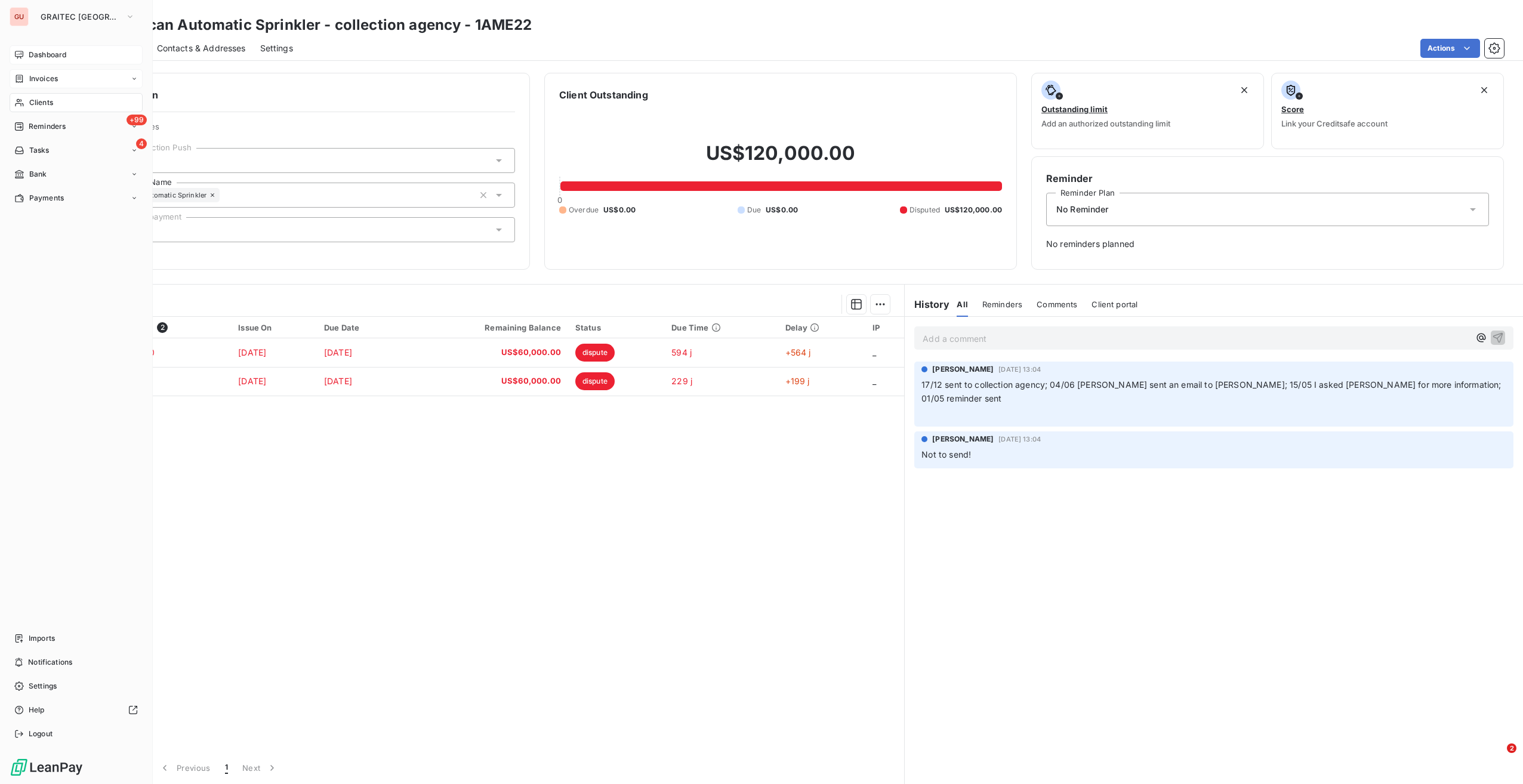
click at [32, 80] on span "Invoices" at bounding box center [43, 79] width 29 height 11
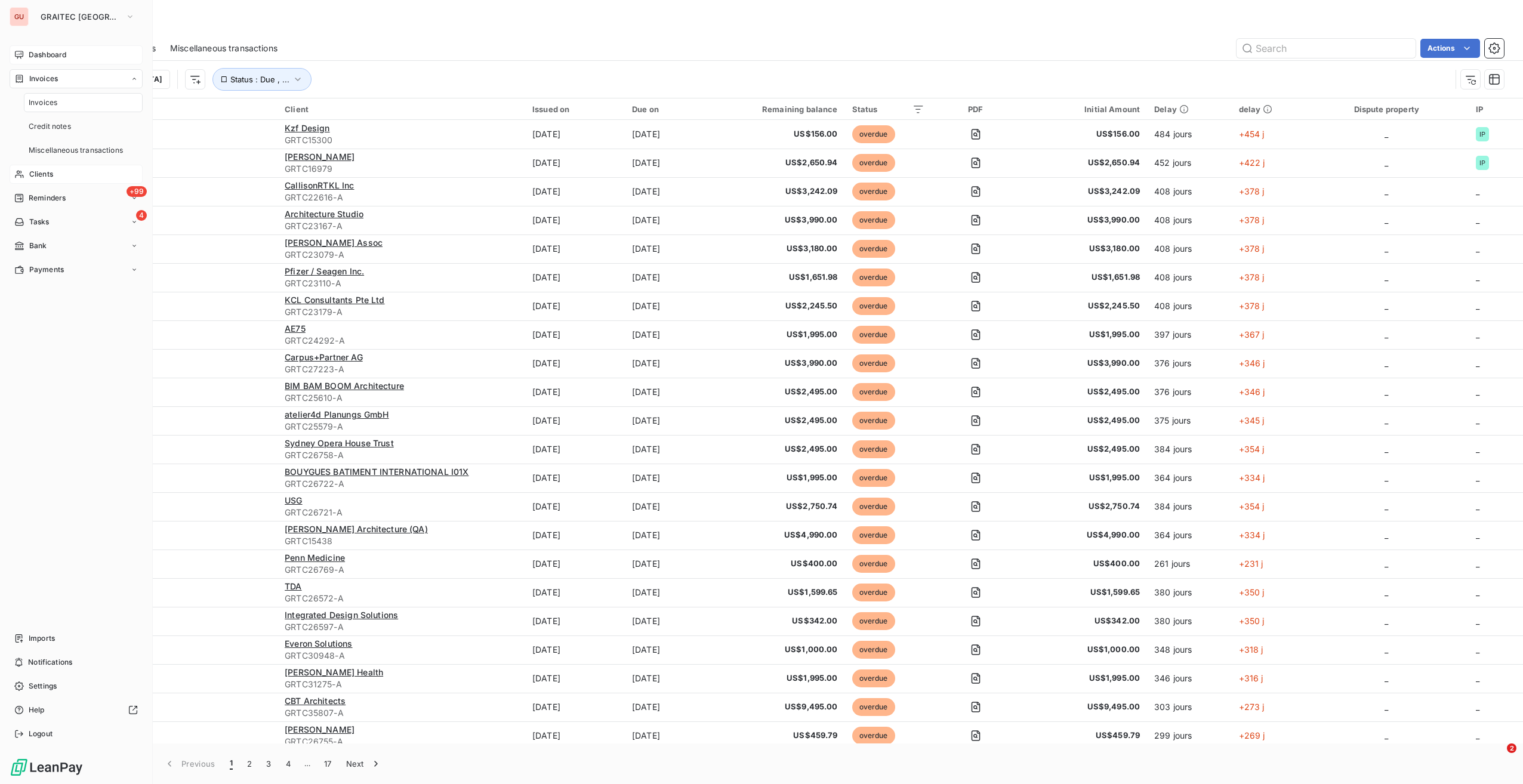
click at [54, 82] on span "Invoices" at bounding box center [43, 79] width 29 height 11
click at [59, 58] on span "Dashboard" at bounding box center [48, 55] width 38 height 11
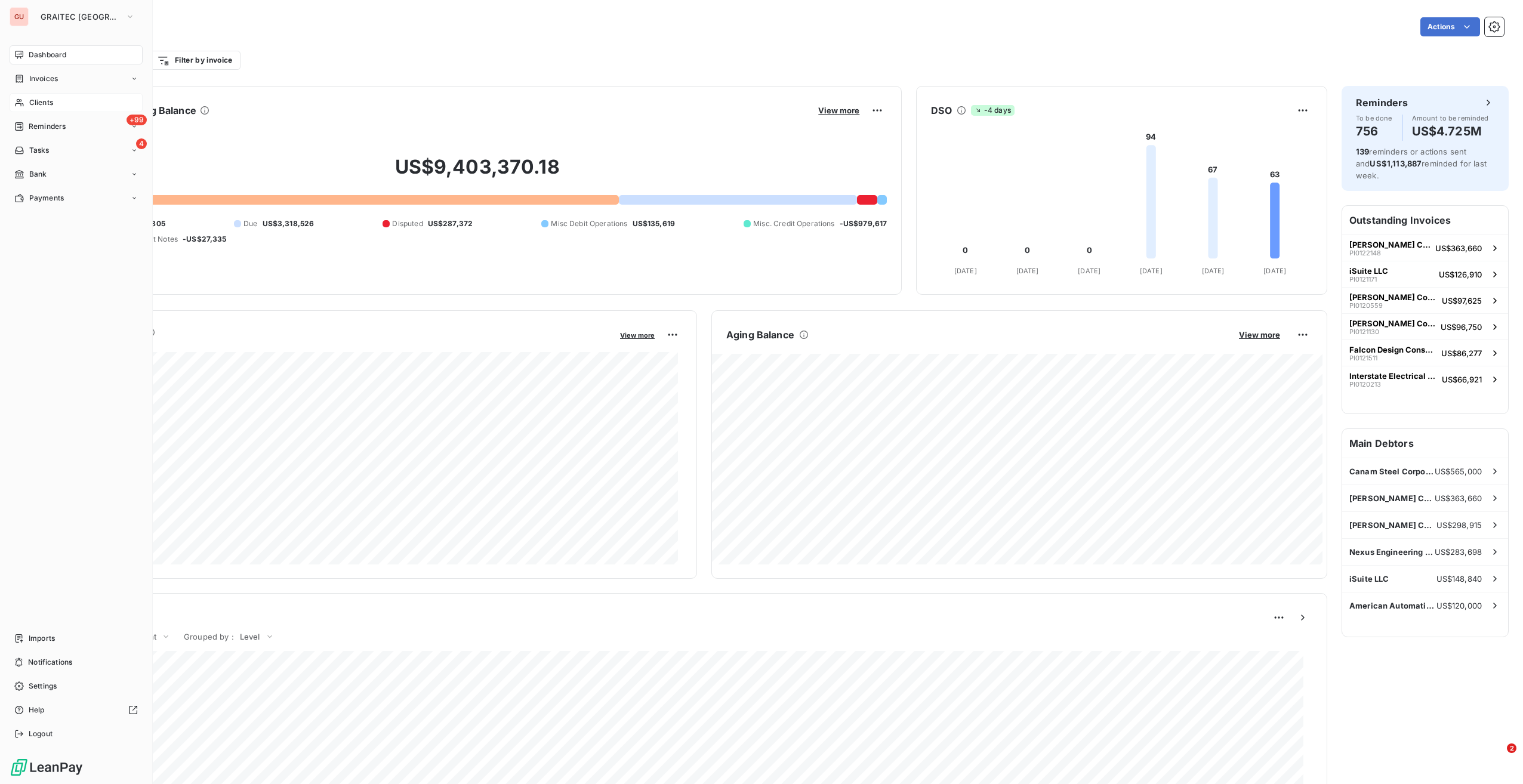
click at [45, 106] on span "Clients" at bounding box center [41, 103] width 24 height 11
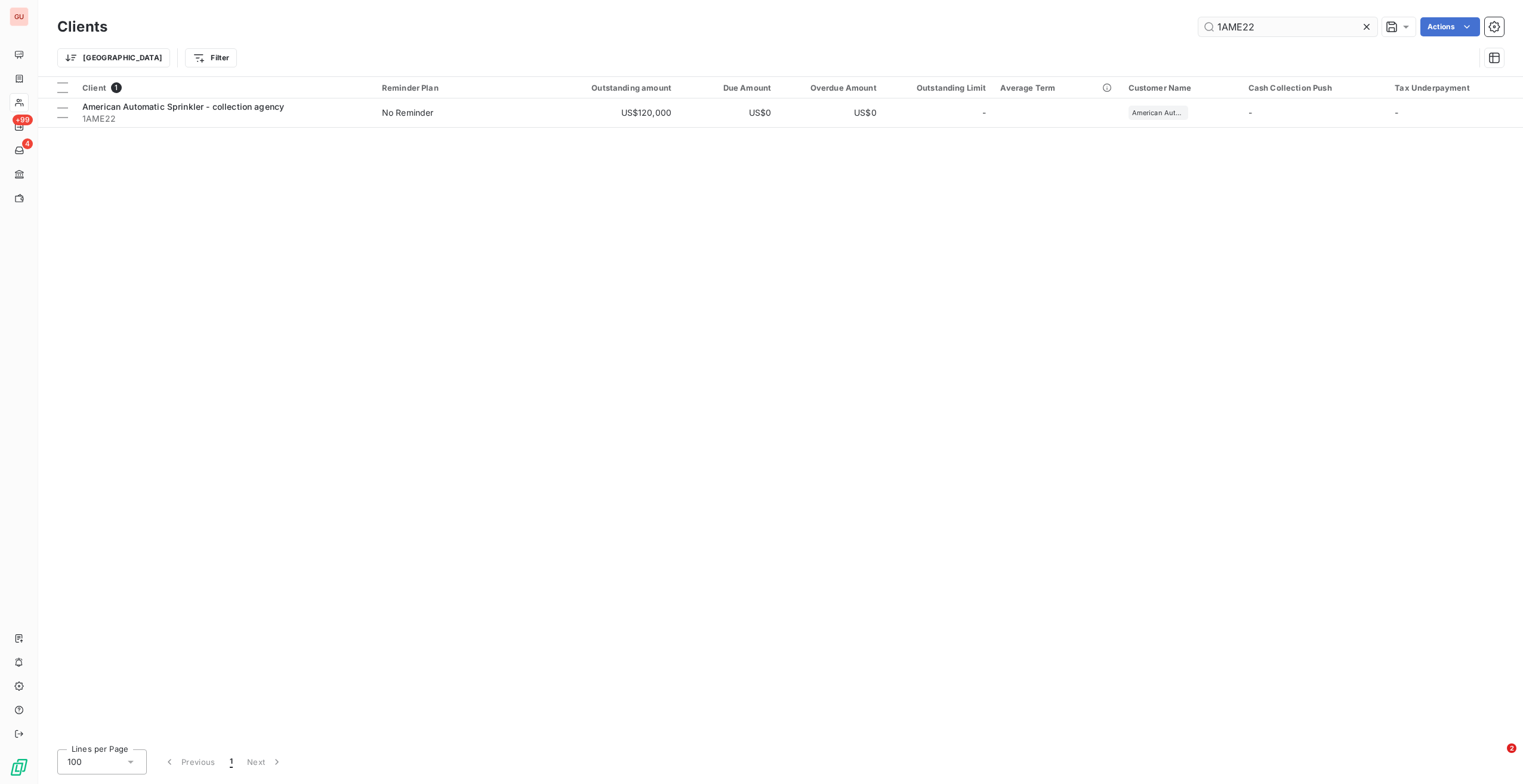
click at [1245, 27] on input "1AME22" at bounding box center [1288, 26] width 179 height 19
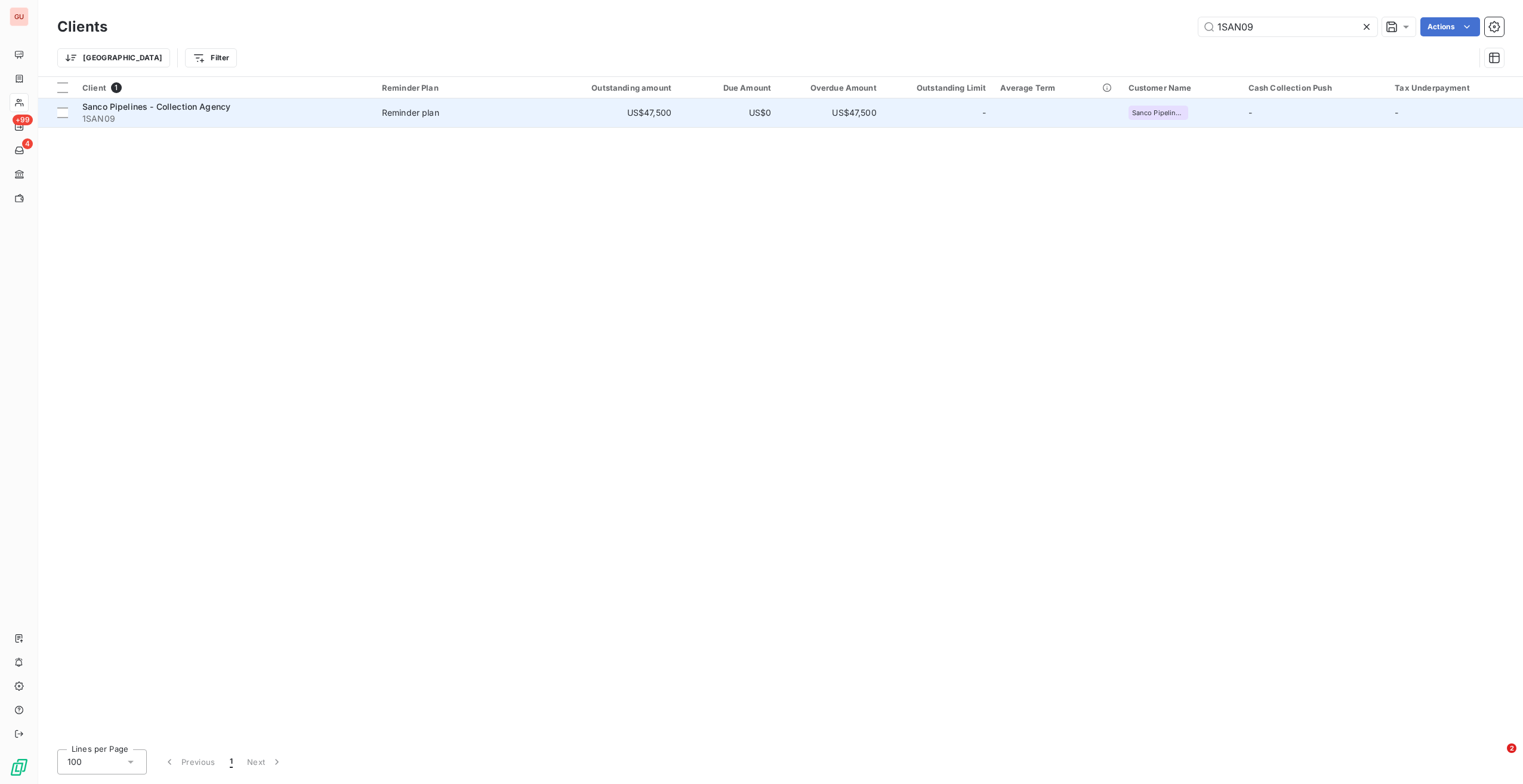
type input "1SAN09"
click at [215, 112] on div "Sanco Pipelines - Collection Agency" at bounding box center [224, 106] width 286 height 12
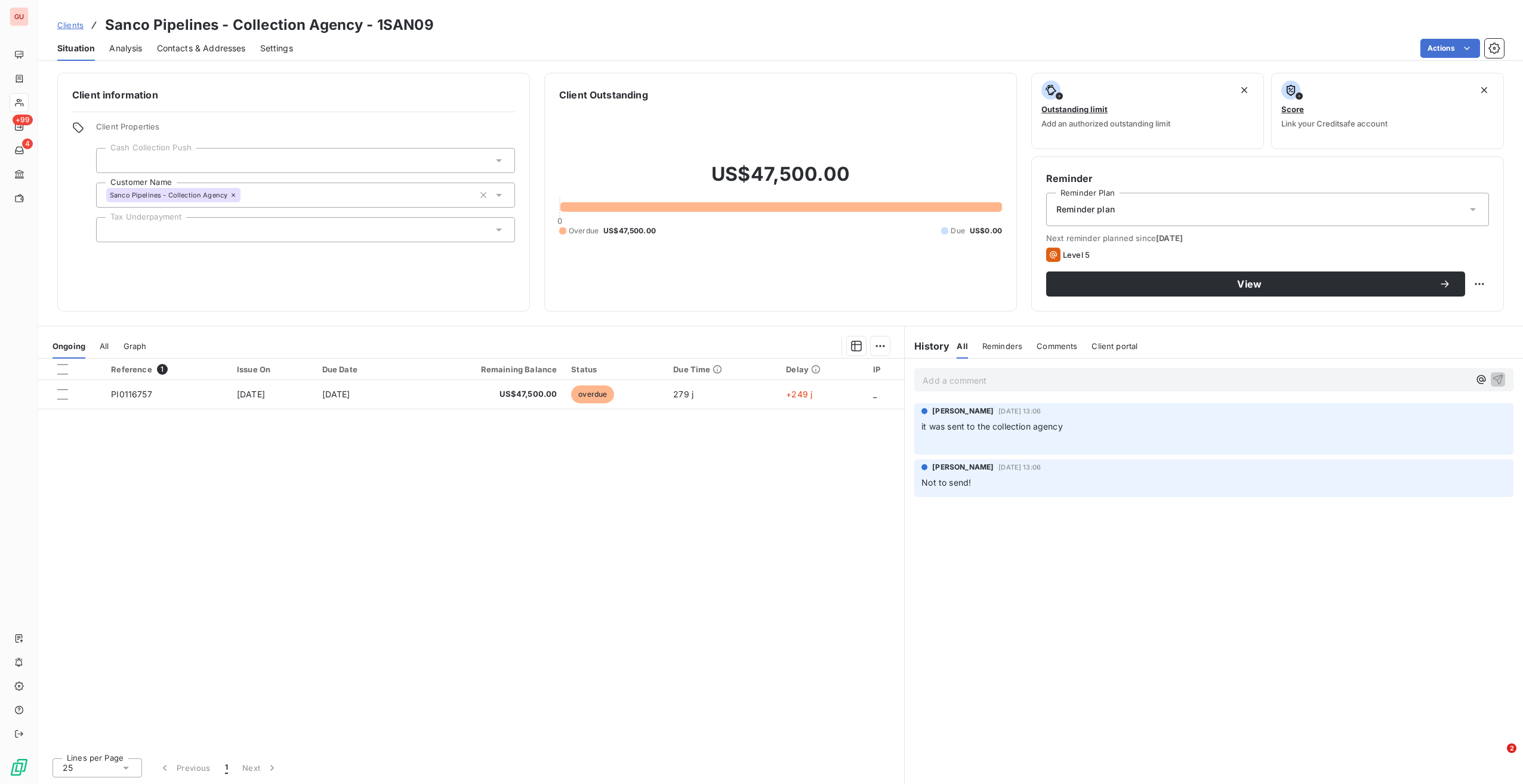
click at [387, 224] on div at bounding box center [305, 230] width 419 height 25
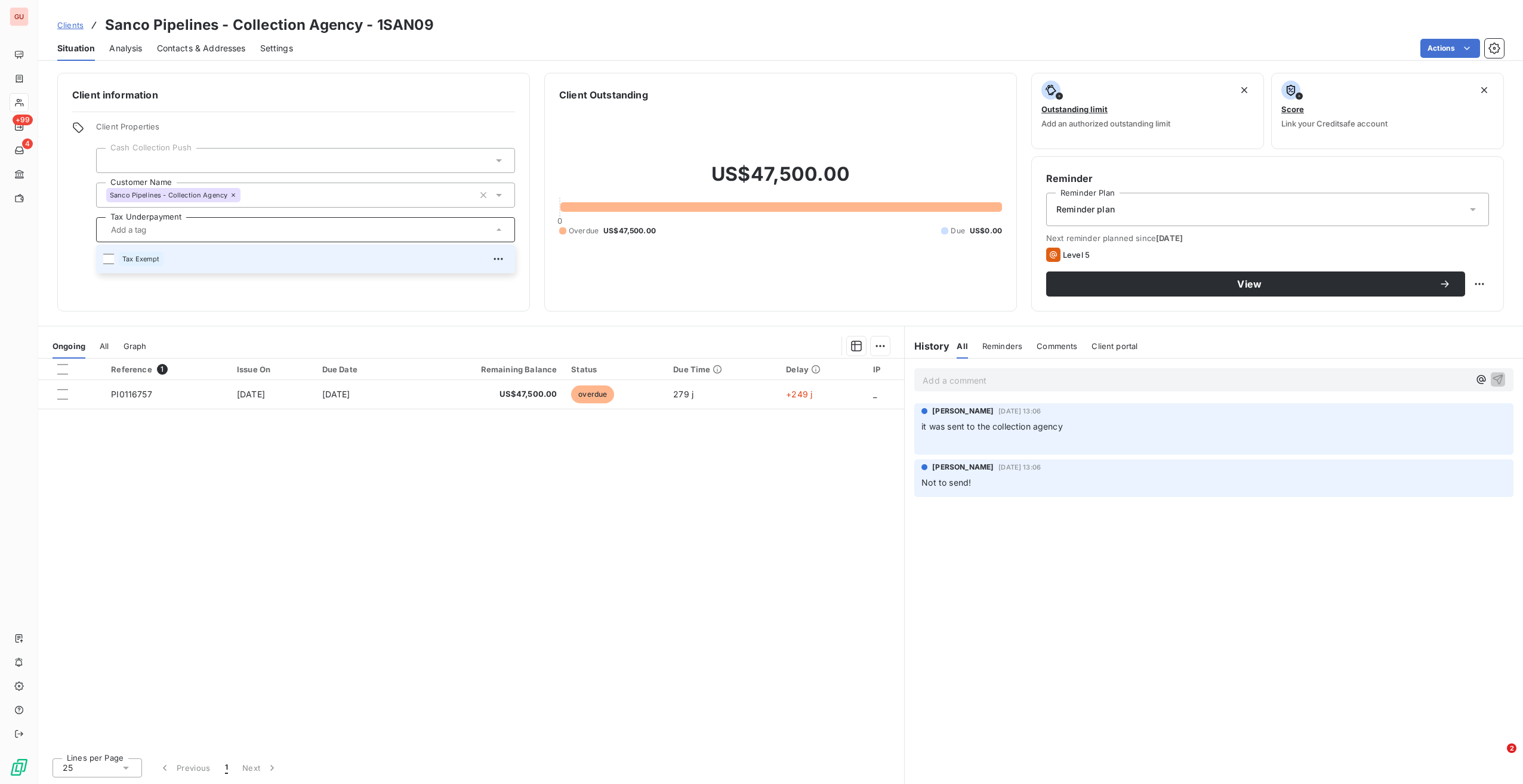
click at [344, 251] on div "Tax Exempt" at bounding box center [313, 258] width 389 height 19
click at [341, 263] on div "Tax Exempt" at bounding box center [313, 258] width 389 height 19
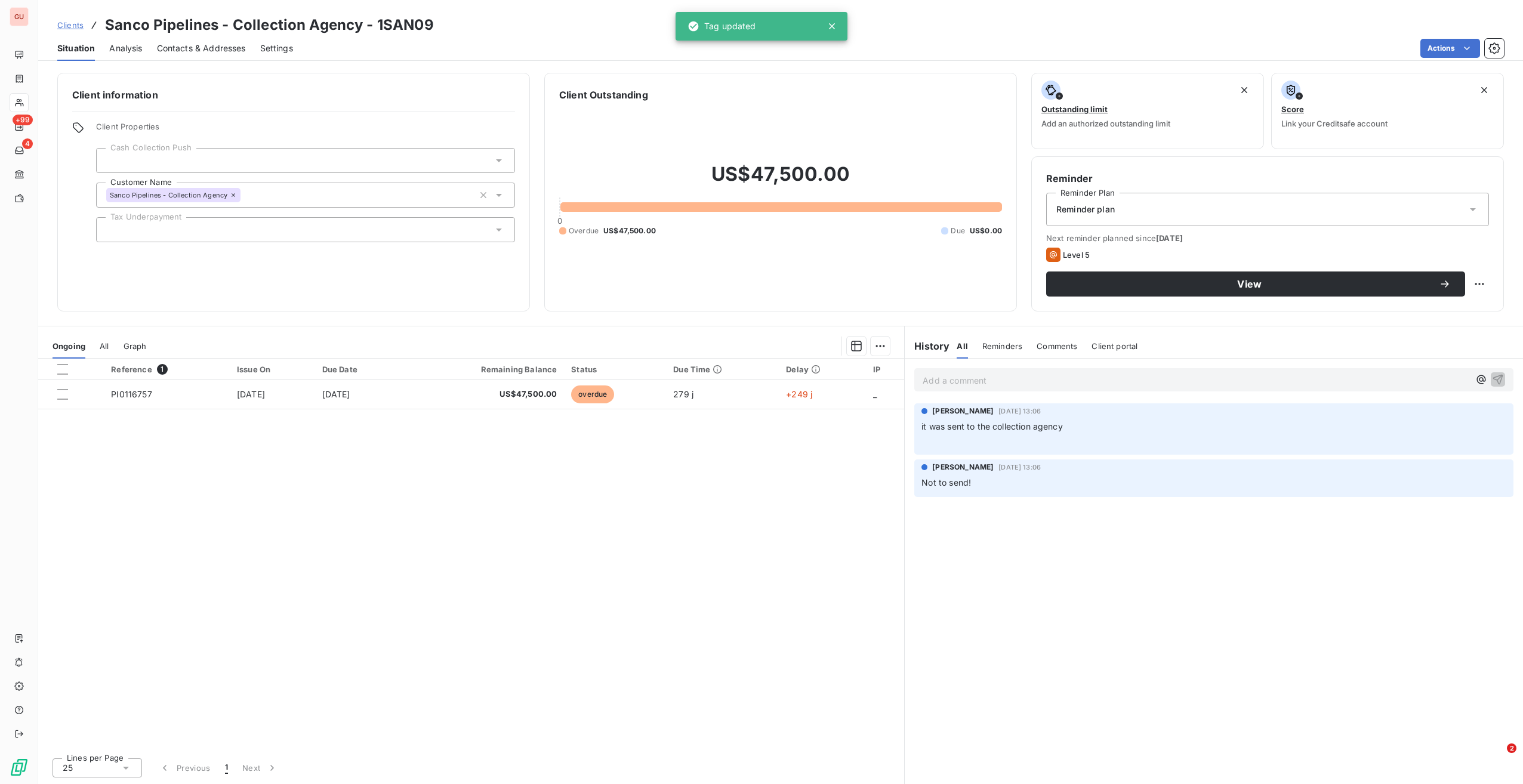
click at [301, 294] on div "Client information Client Properties Cash Collection Push Customer Name Sanco P…" at bounding box center [294, 192] width 473 height 239
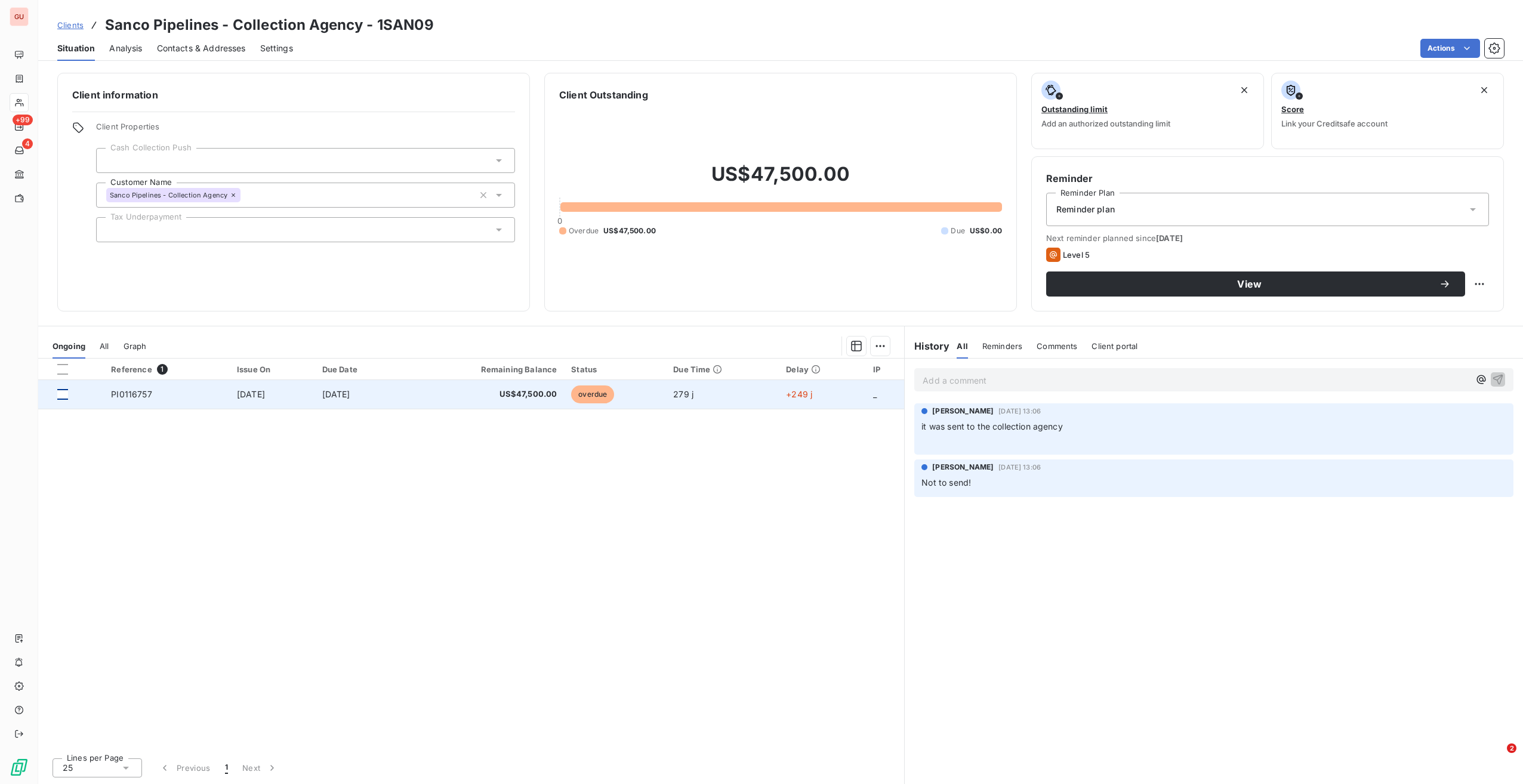
click at [65, 396] on div at bounding box center [63, 394] width 11 height 11
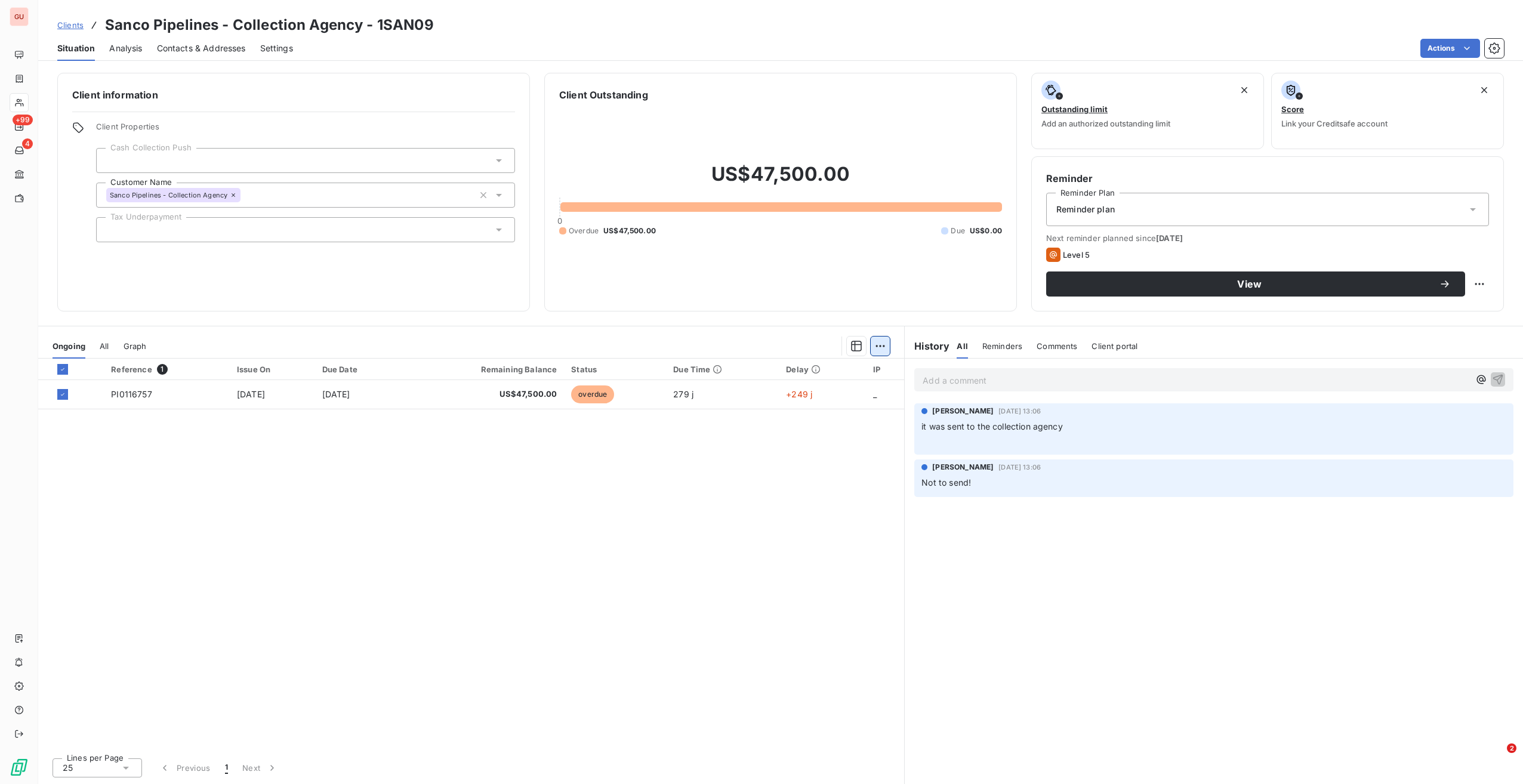
click at [883, 344] on html "GU +99 4 Clients Sanco Pipelines - Collection Agency - 1SAN09 Situation Analysi…" at bounding box center [761, 392] width 1523 height 784
click at [834, 377] on div "Start Dispute (1 invoice)" at bounding box center [795, 371] width 179 height 19
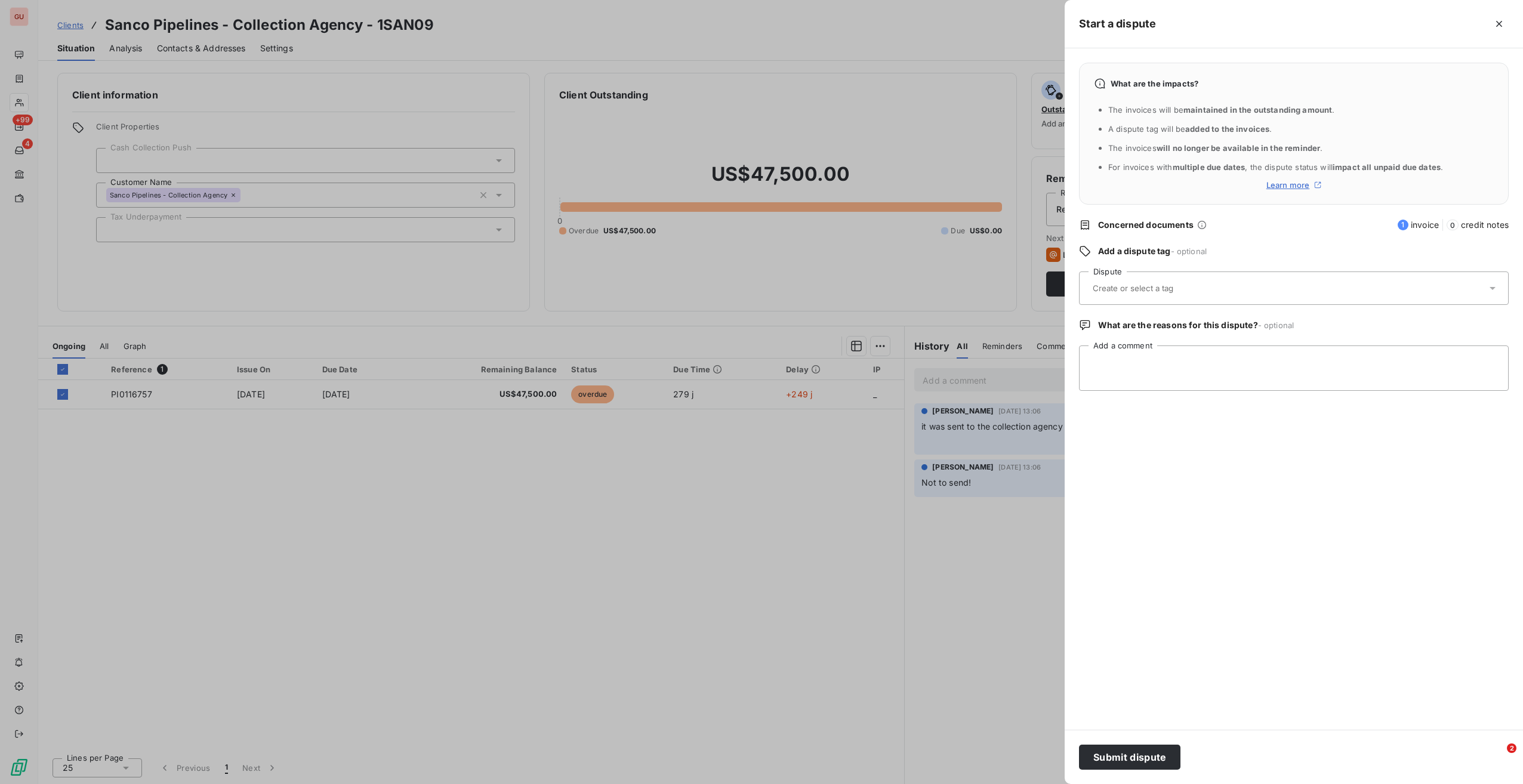
click at [1138, 274] on div at bounding box center [1293, 288] width 430 height 33
click at [1149, 355] on div "Collections" at bounding box center [1301, 352] width 396 height 19
click at [1155, 761] on button "Submit dispute" at bounding box center [1129, 757] width 102 height 25
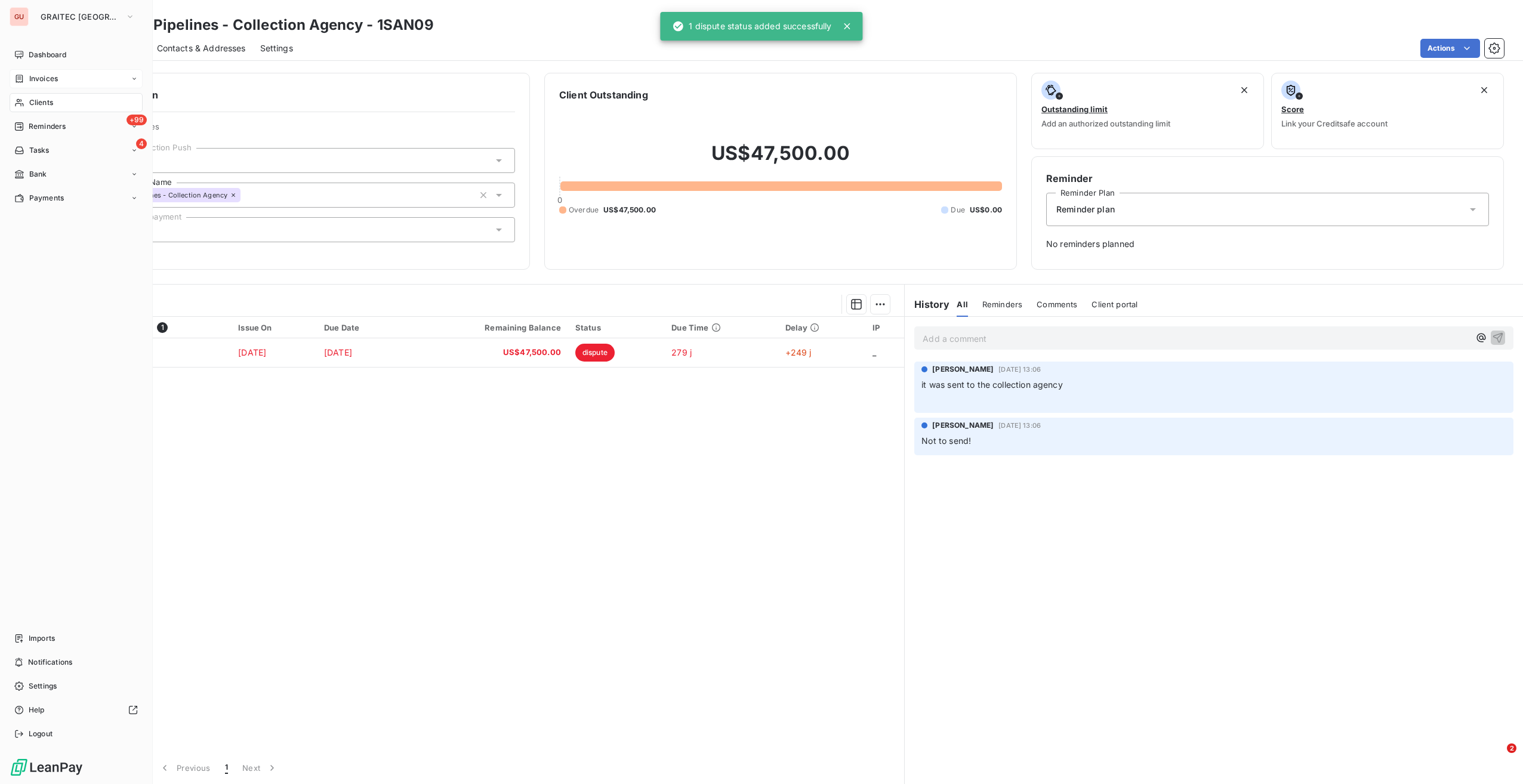
click at [27, 79] on div "Invoices" at bounding box center [36, 79] width 43 height 11
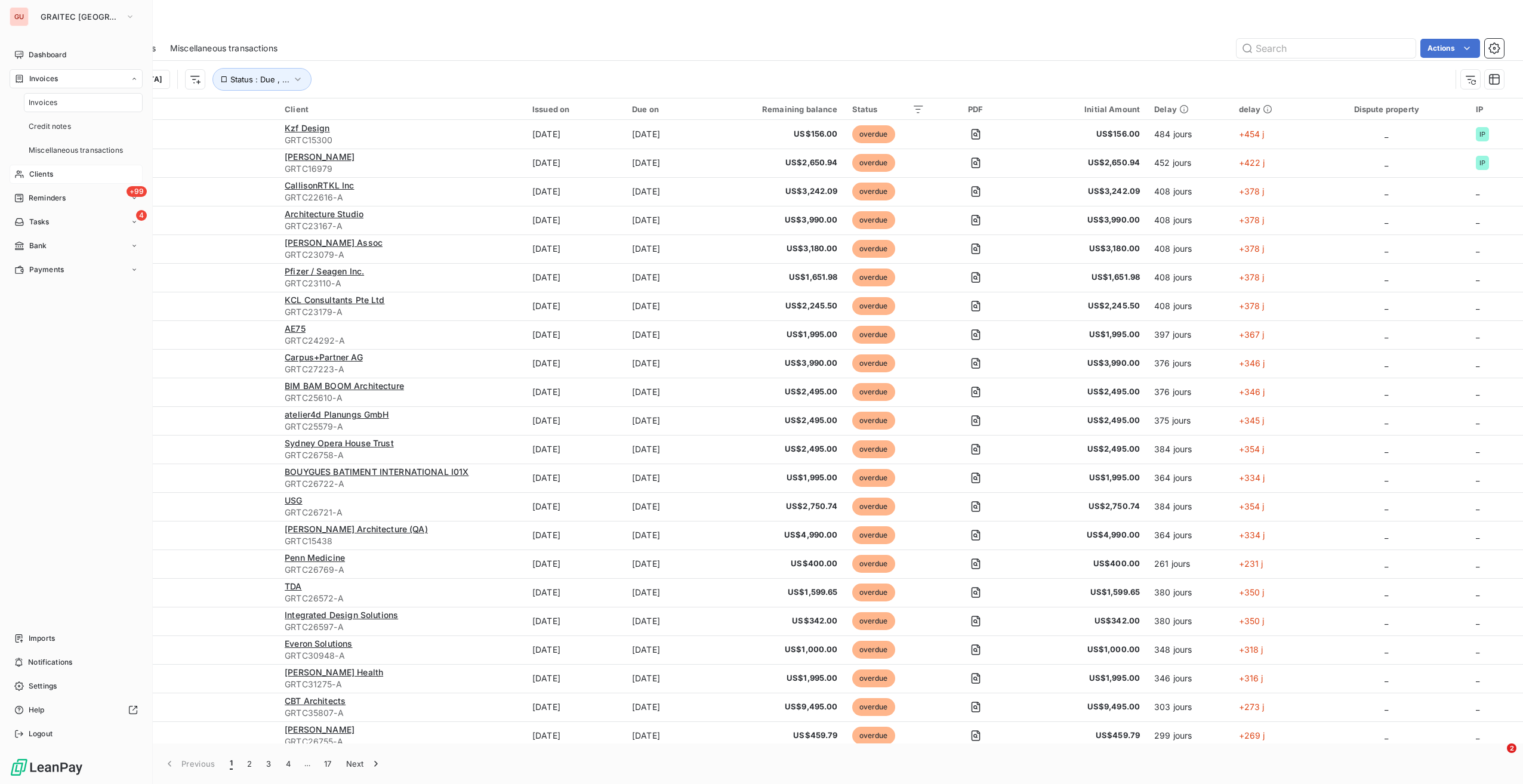
click at [59, 105] on div "Invoices" at bounding box center [84, 102] width 119 height 19
click at [40, 102] on span "Clients" at bounding box center [41, 103] width 24 height 11
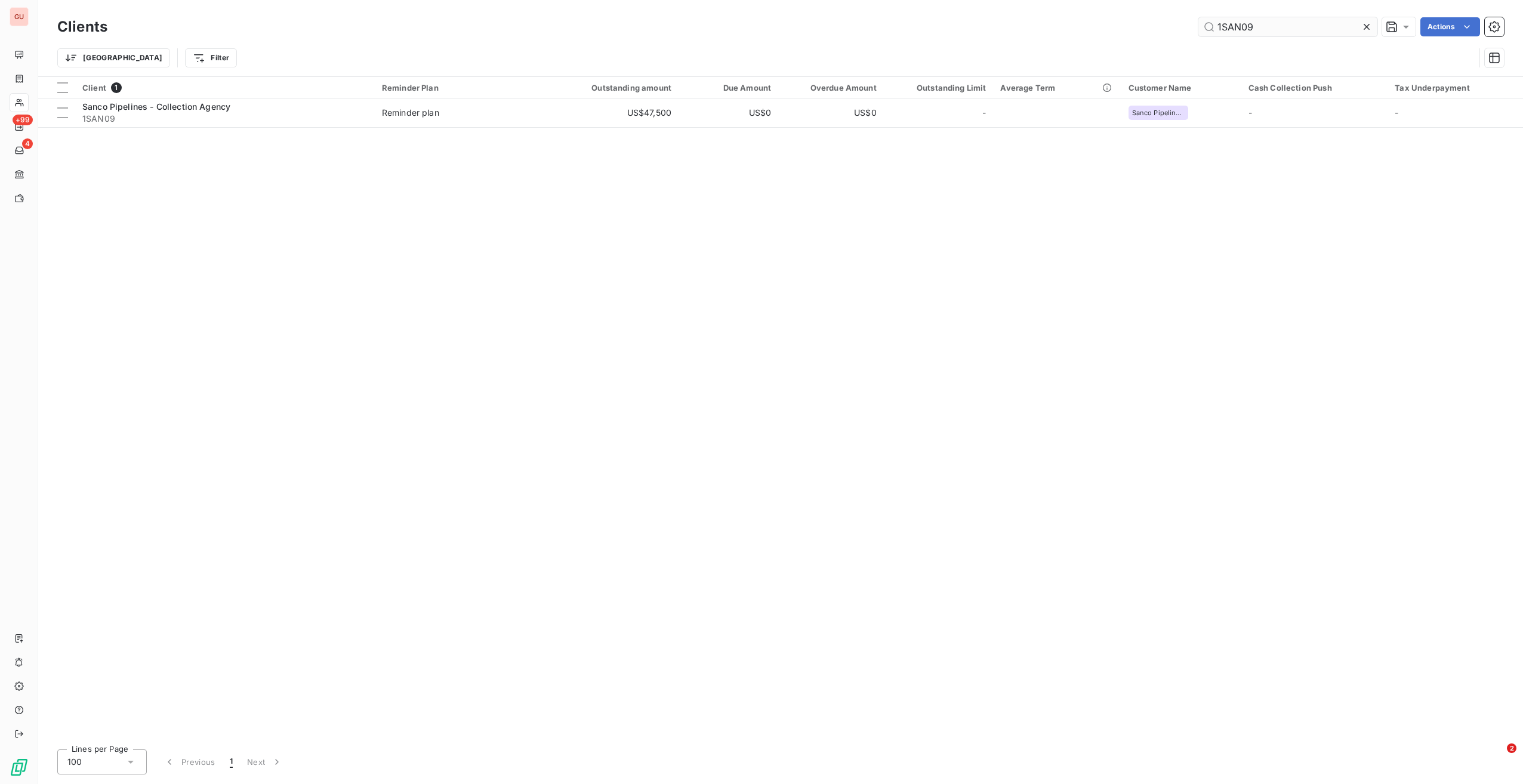
click at [1241, 29] on input "1SAN09" at bounding box center [1288, 26] width 179 height 19
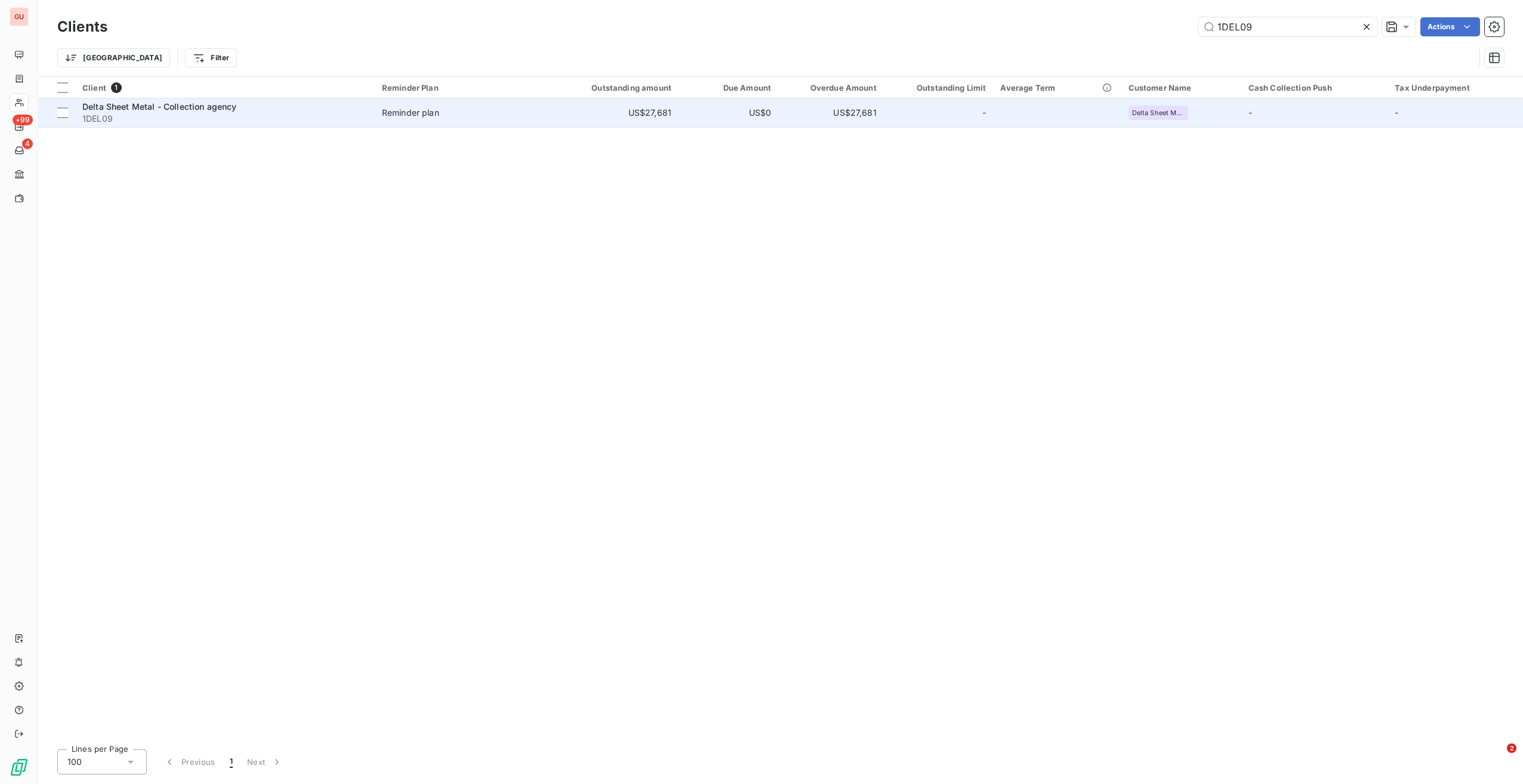
type input "1DEL09"
click at [235, 123] on span "1DEL09" at bounding box center [224, 118] width 286 height 12
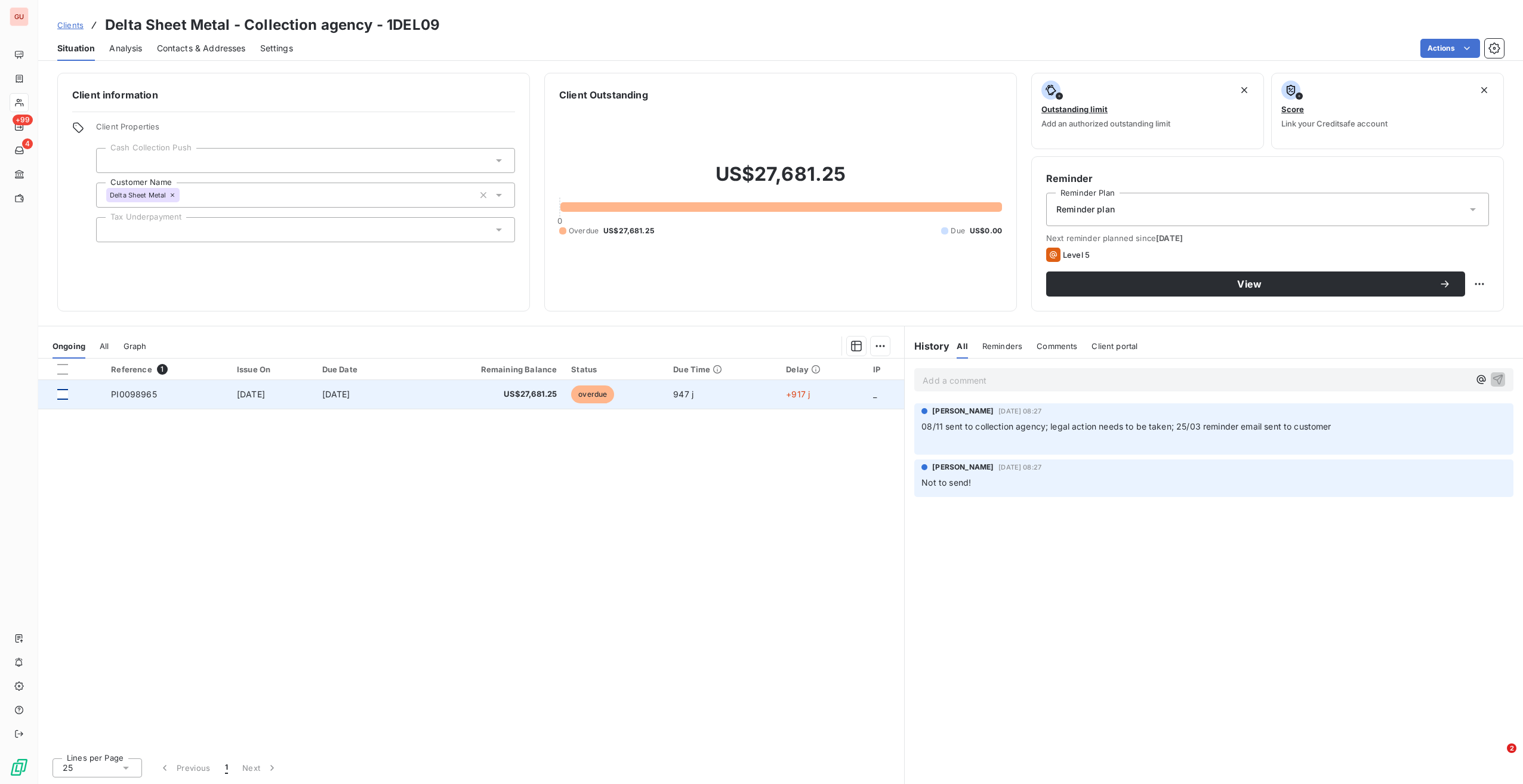
click at [63, 392] on div at bounding box center [63, 394] width 11 height 11
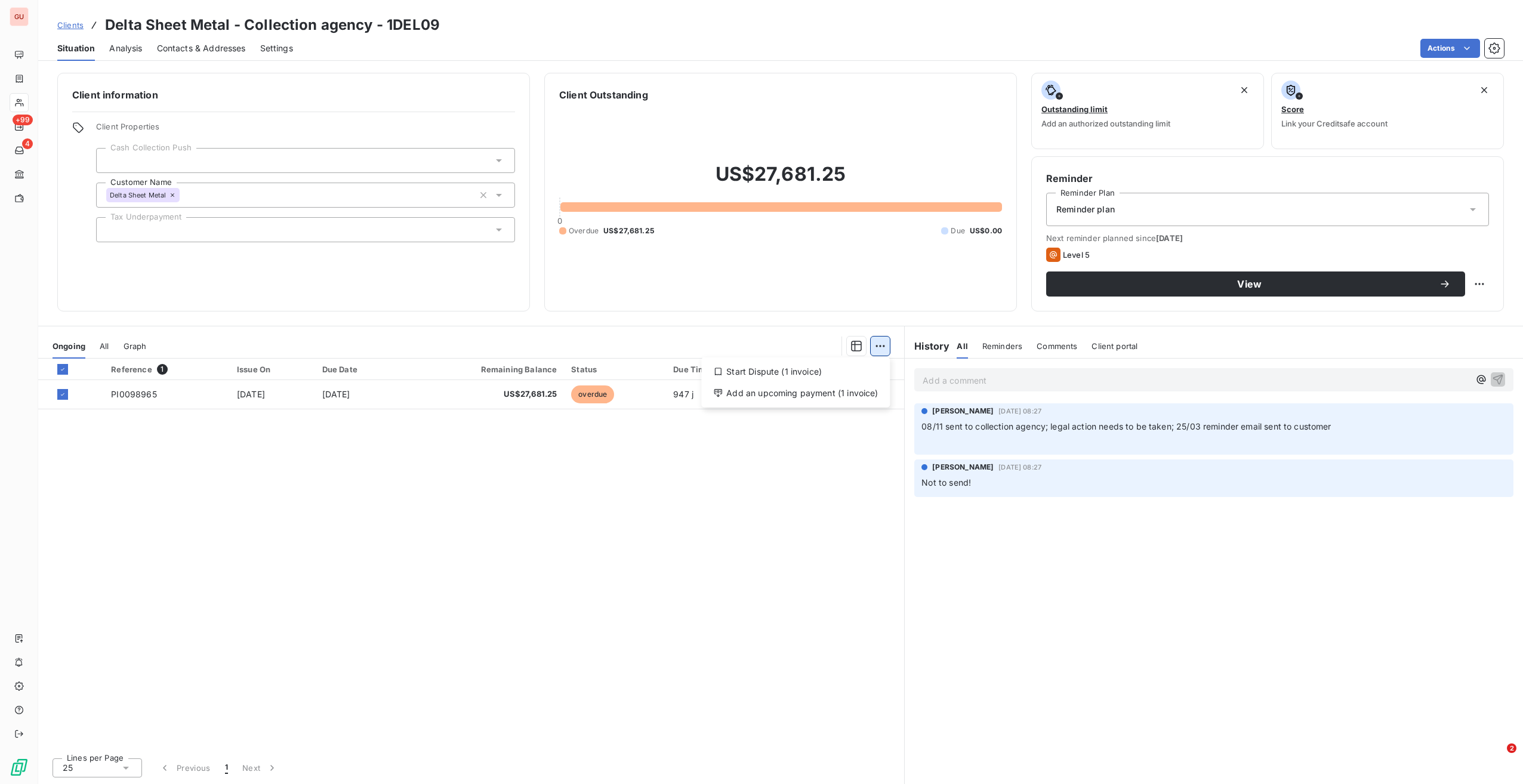
click at [887, 347] on html "GU +99 4 Clients Delta Sheet Metal - Collection agency - 1DEL09 Situation Analy…" at bounding box center [761, 392] width 1523 height 784
click at [833, 374] on div "Start Dispute (1 invoice)" at bounding box center [795, 371] width 179 height 19
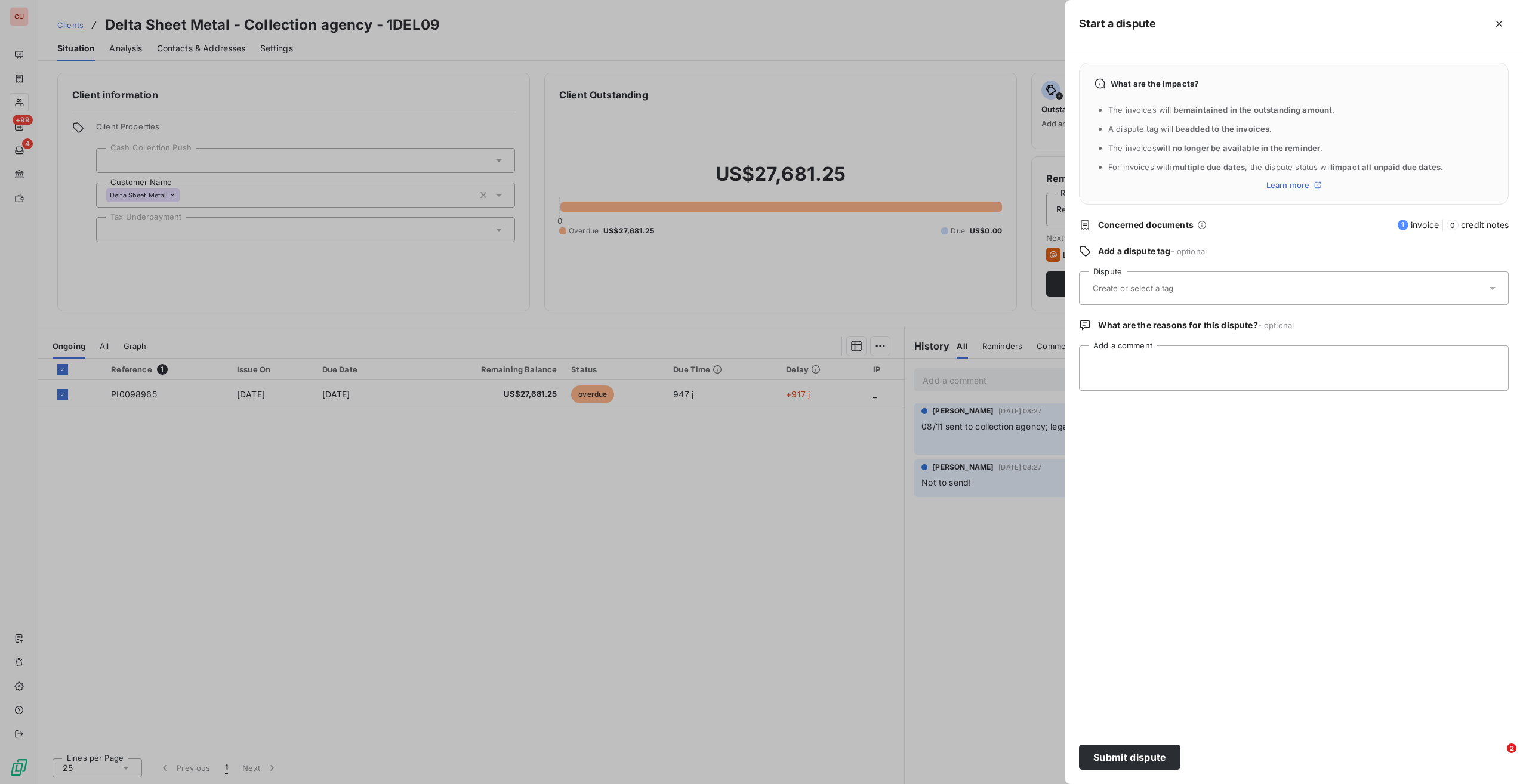
click at [1192, 297] on div at bounding box center [1287, 288] width 397 height 25
click at [1140, 347] on div "Collections" at bounding box center [1125, 353] width 44 height 14
click at [1135, 749] on button "Submit dispute" at bounding box center [1129, 757] width 102 height 25
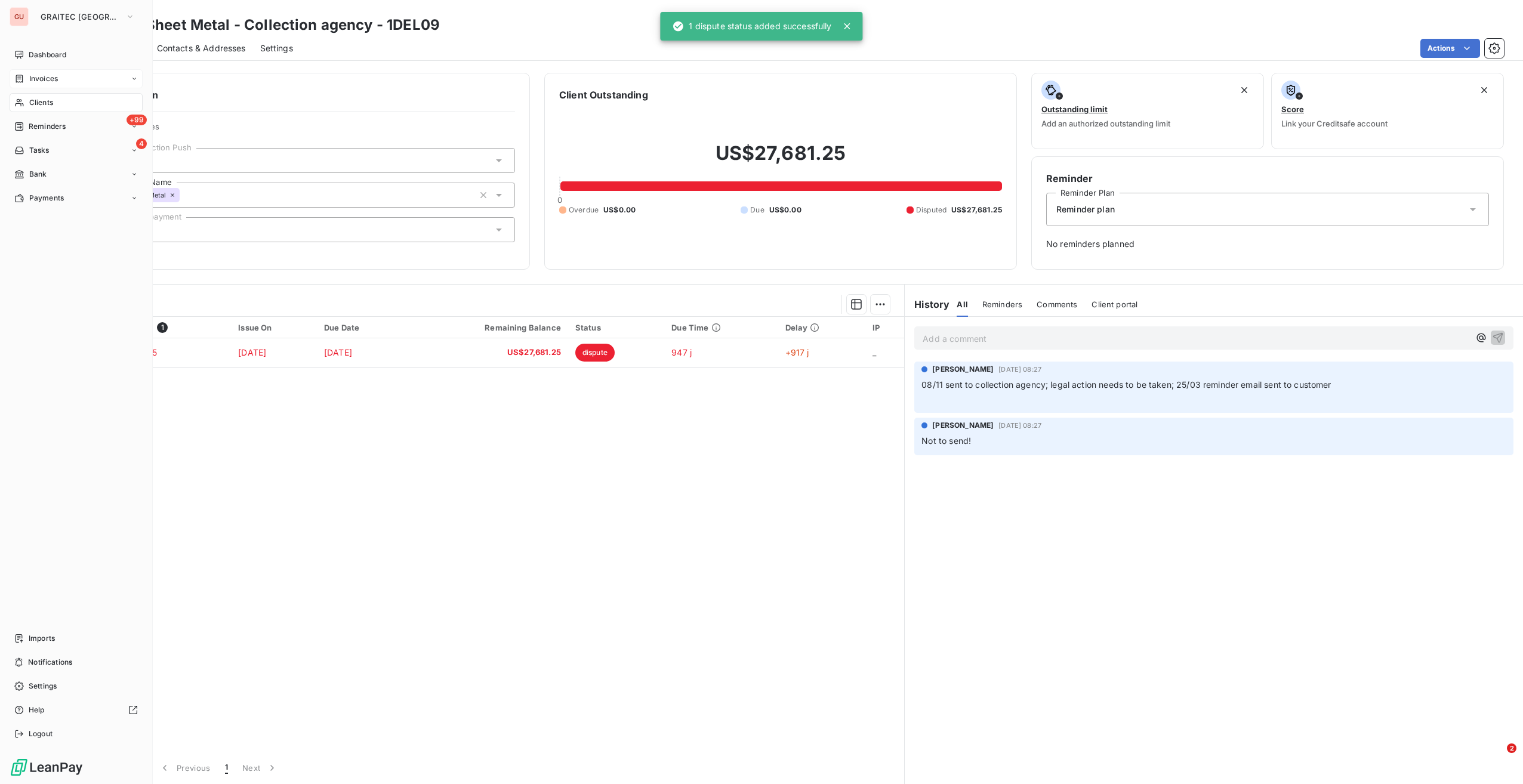
click at [40, 77] on span "Invoices" at bounding box center [43, 79] width 29 height 11
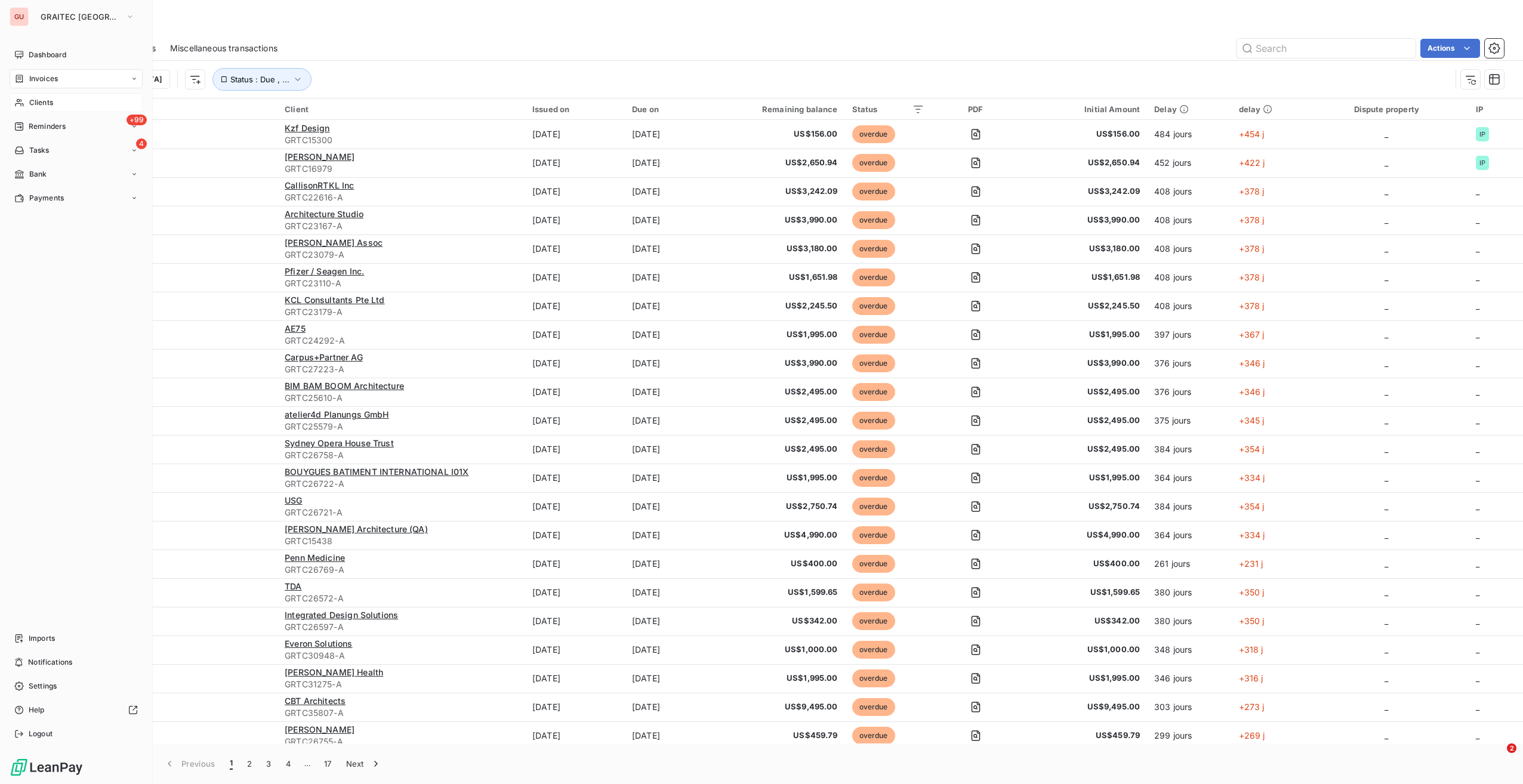
click at [29, 98] on span "Clients" at bounding box center [41, 103] width 24 height 11
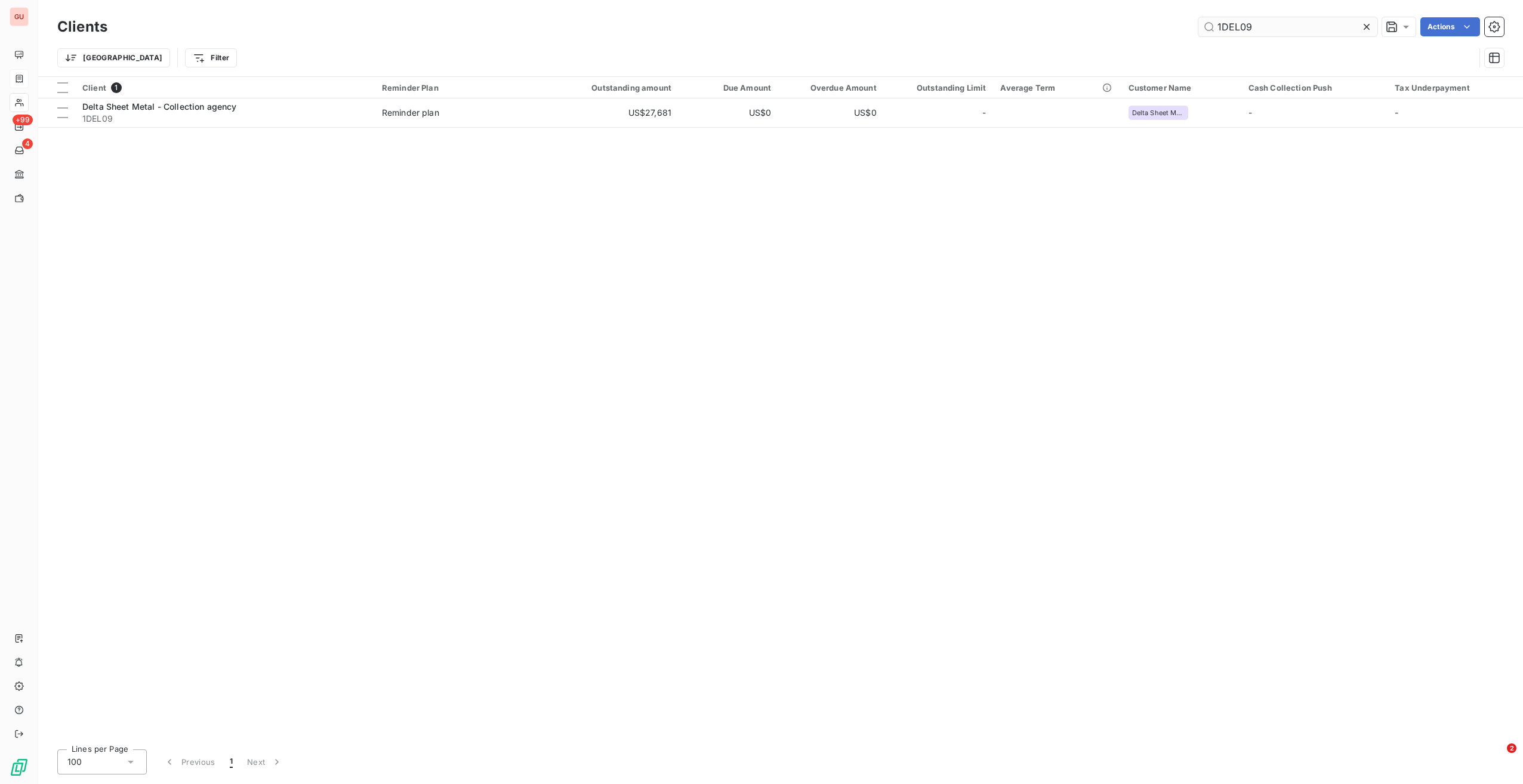
click at [1236, 30] on input "1DEL09" at bounding box center [1288, 26] width 179 height 19
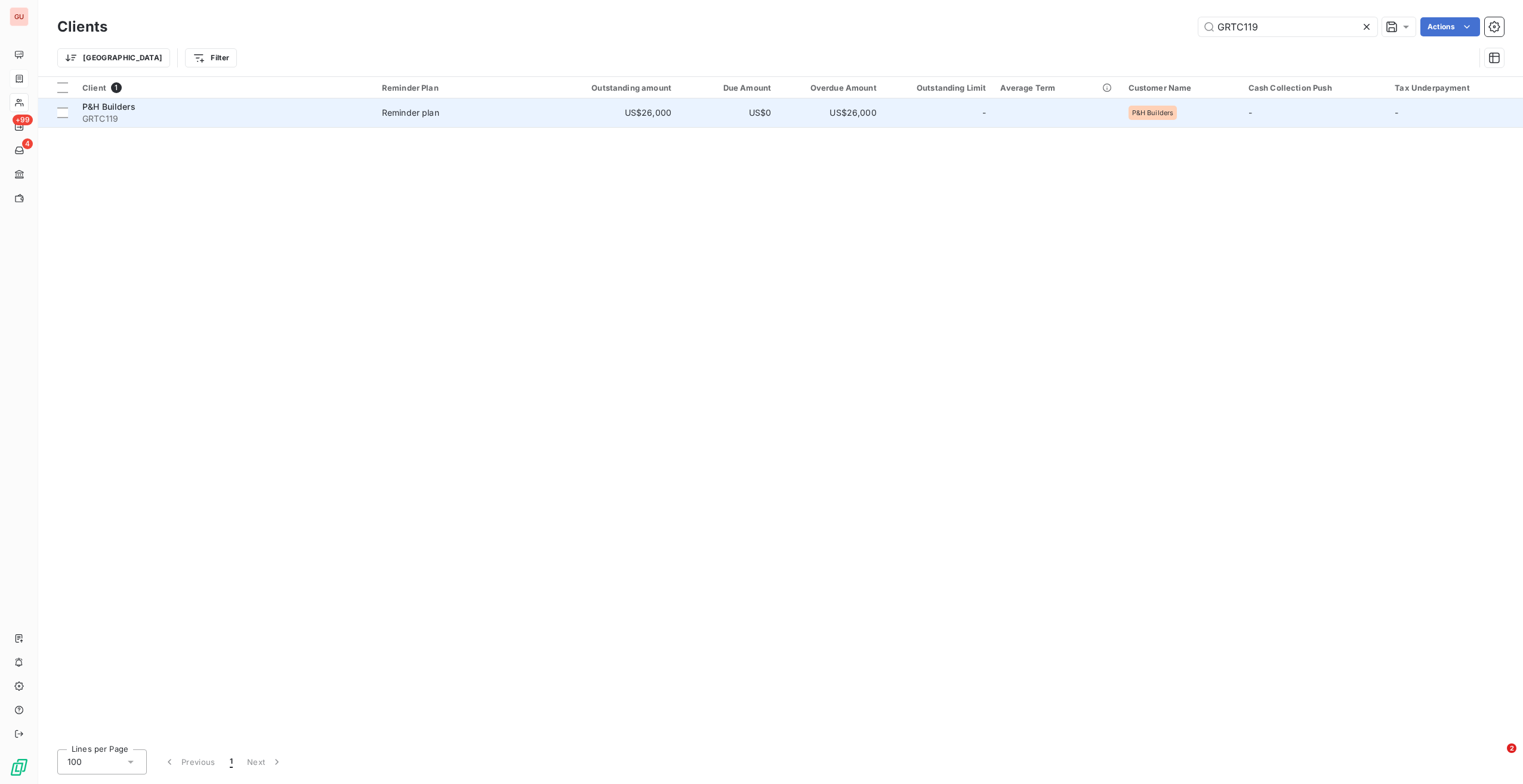
type input "GRTC119"
click at [159, 118] on span "GRTC119" at bounding box center [224, 118] width 286 height 12
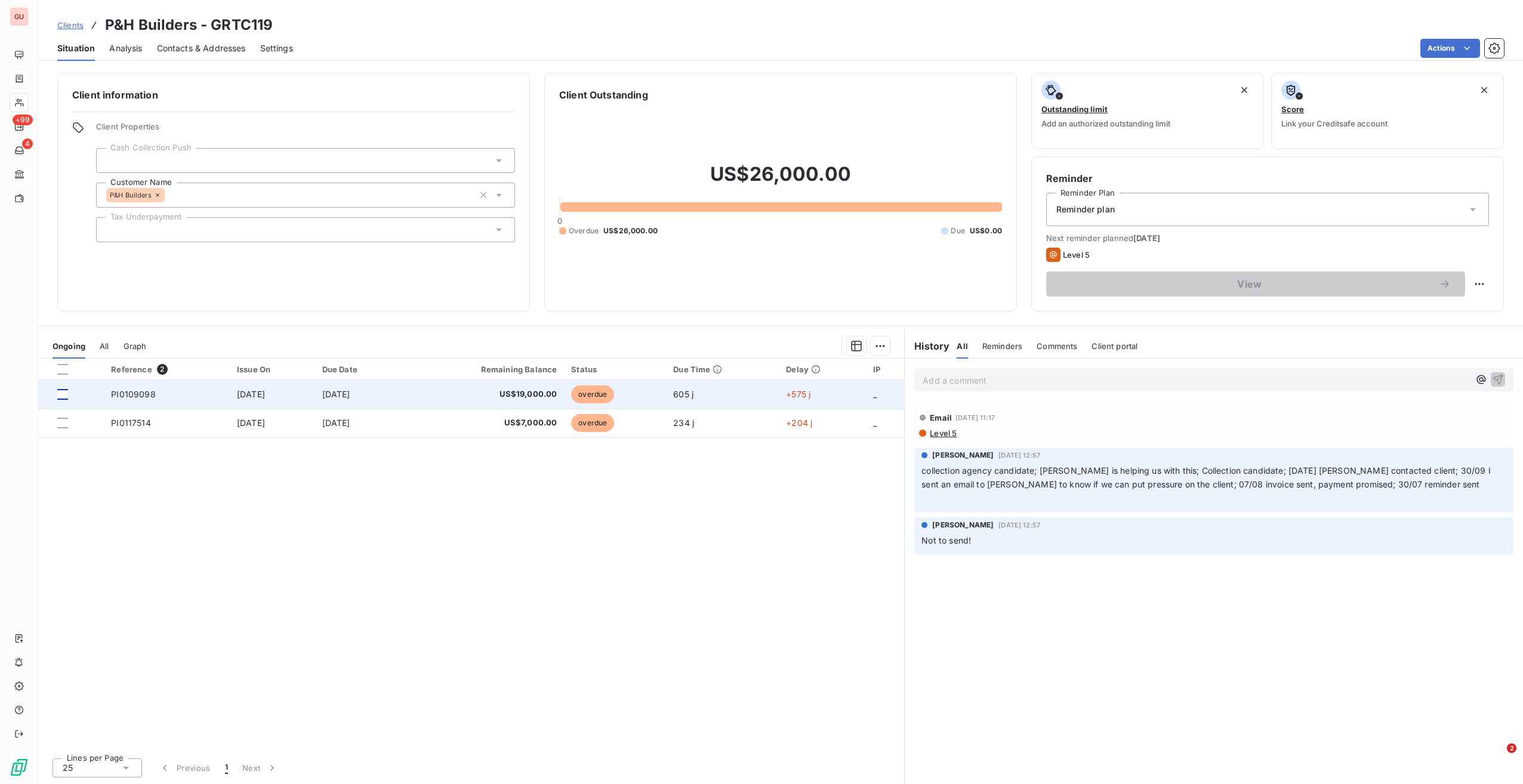
click at [63, 393] on div at bounding box center [63, 394] width 11 height 11
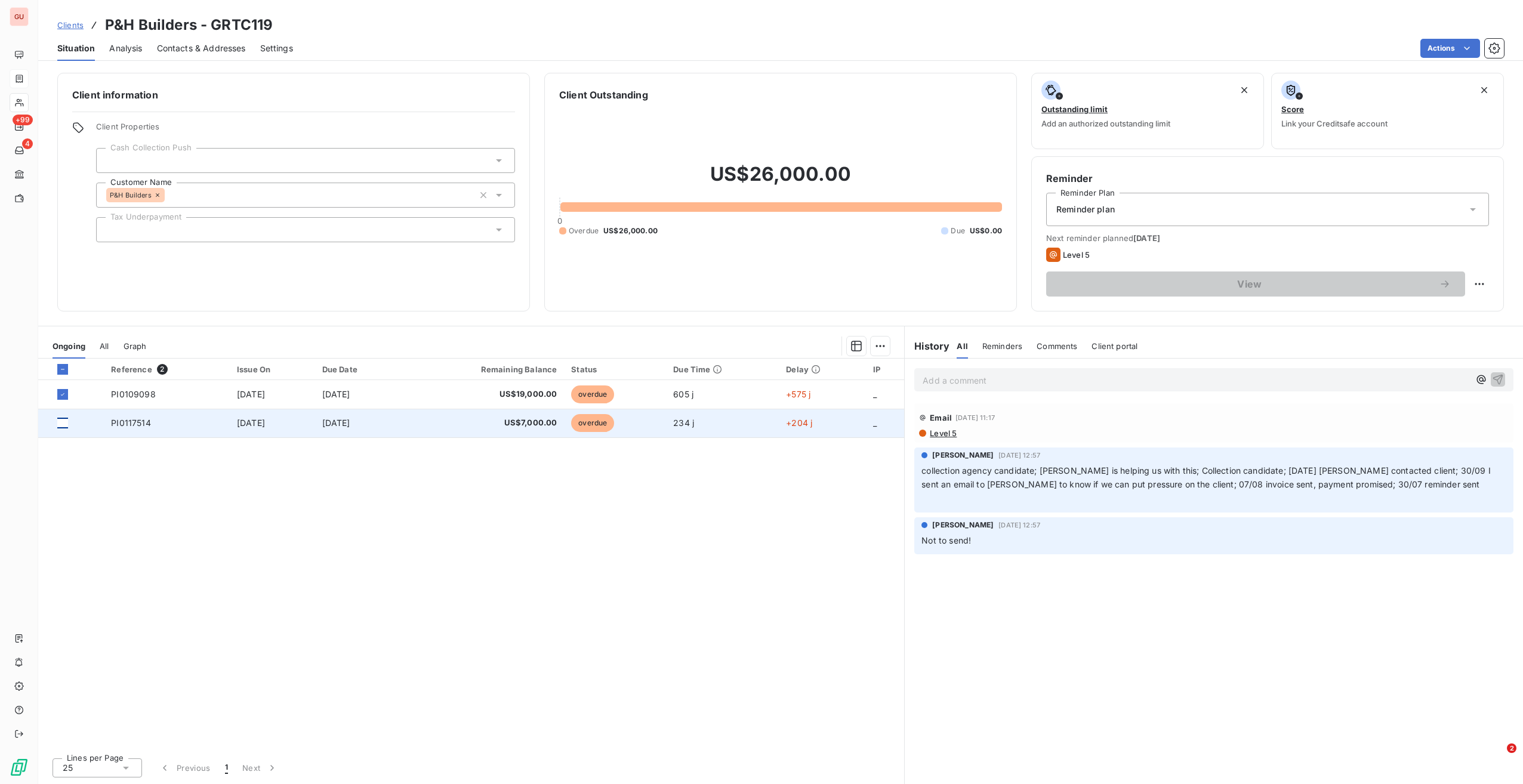
click at [63, 421] on div at bounding box center [63, 423] width 11 height 11
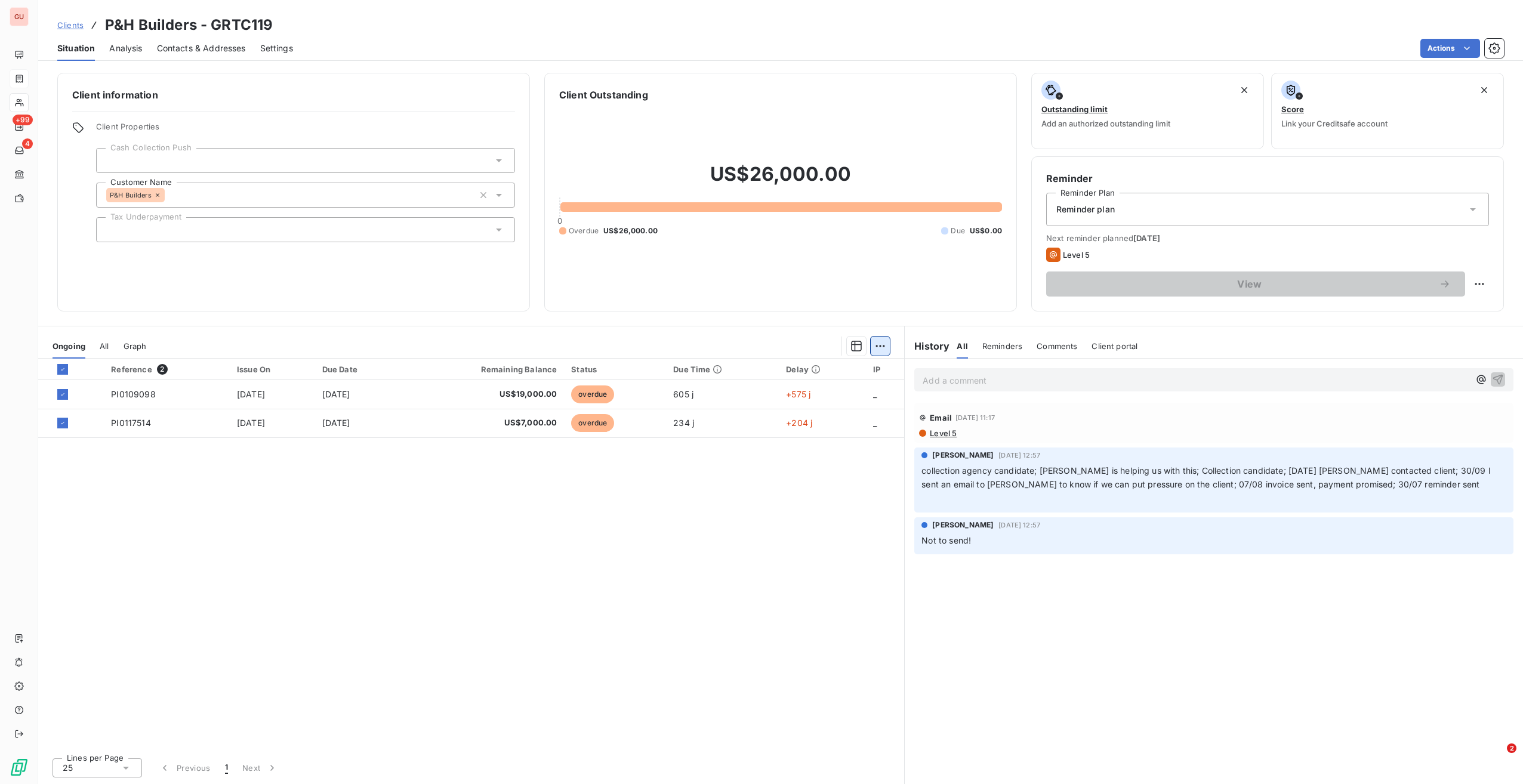
click at [883, 340] on html "GU +99 4 Clients P&H Builders - GRTC119 Situation Analysis Contacts & Addresses…" at bounding box center [761, 392] width 1523 height 784
click at [769, 376] on div "Start Dispute (2 invoices)" at bounding box center [792, 371] width 185 height 19
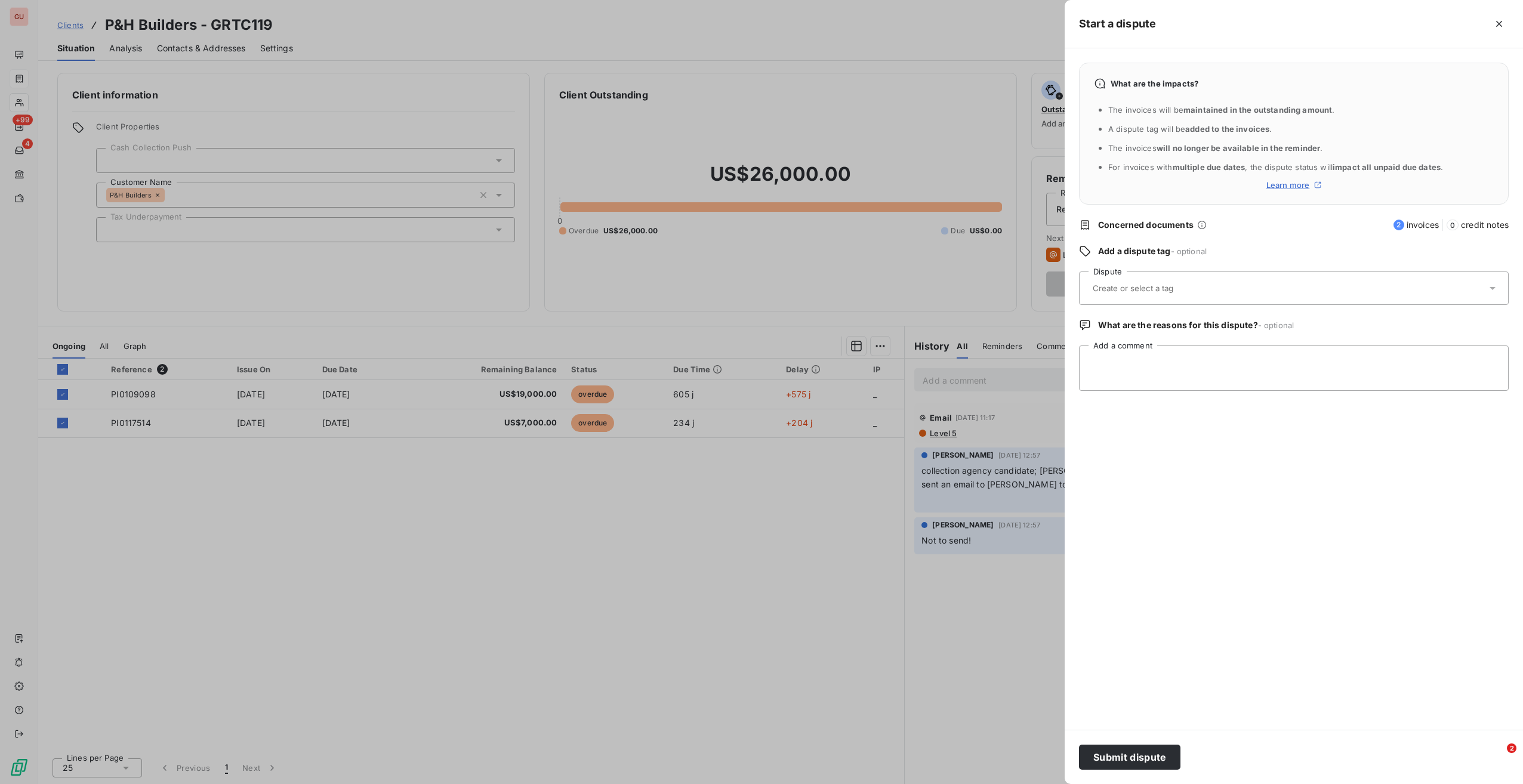
click at [1145, 286] on input "text" at bounding box center [1162, 288] width 141 height 11
click at [1134, 347] on div "Collections" at bounding box center [1125, 353] width 44 height 14
click at [1146, 758] on button "Submit dispute" at bounding box center [1129, 757] width 102 height 25
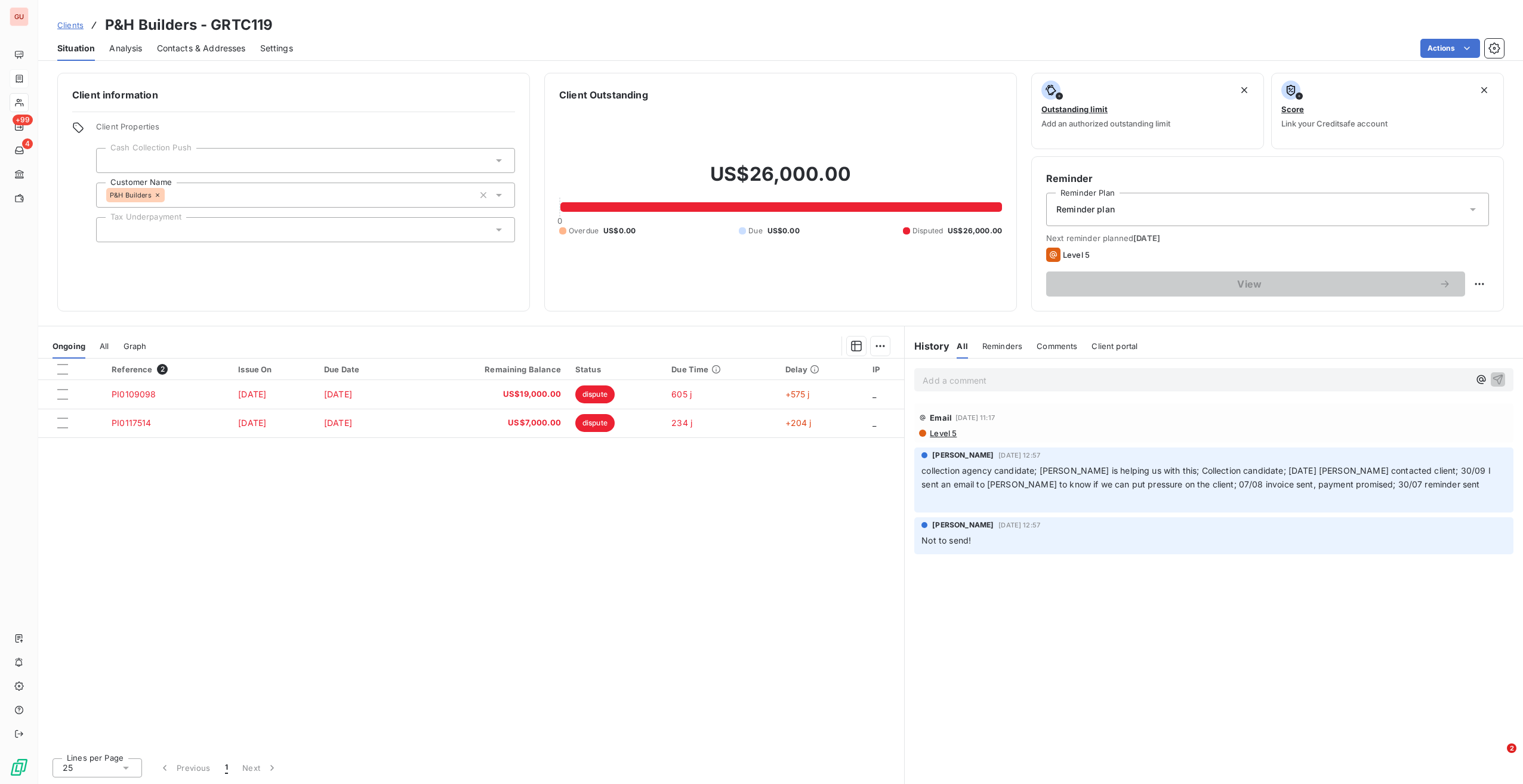
click at [1138, 214] on div "Reminder plan" at bounding box center [1268, 209] width 443 height 33
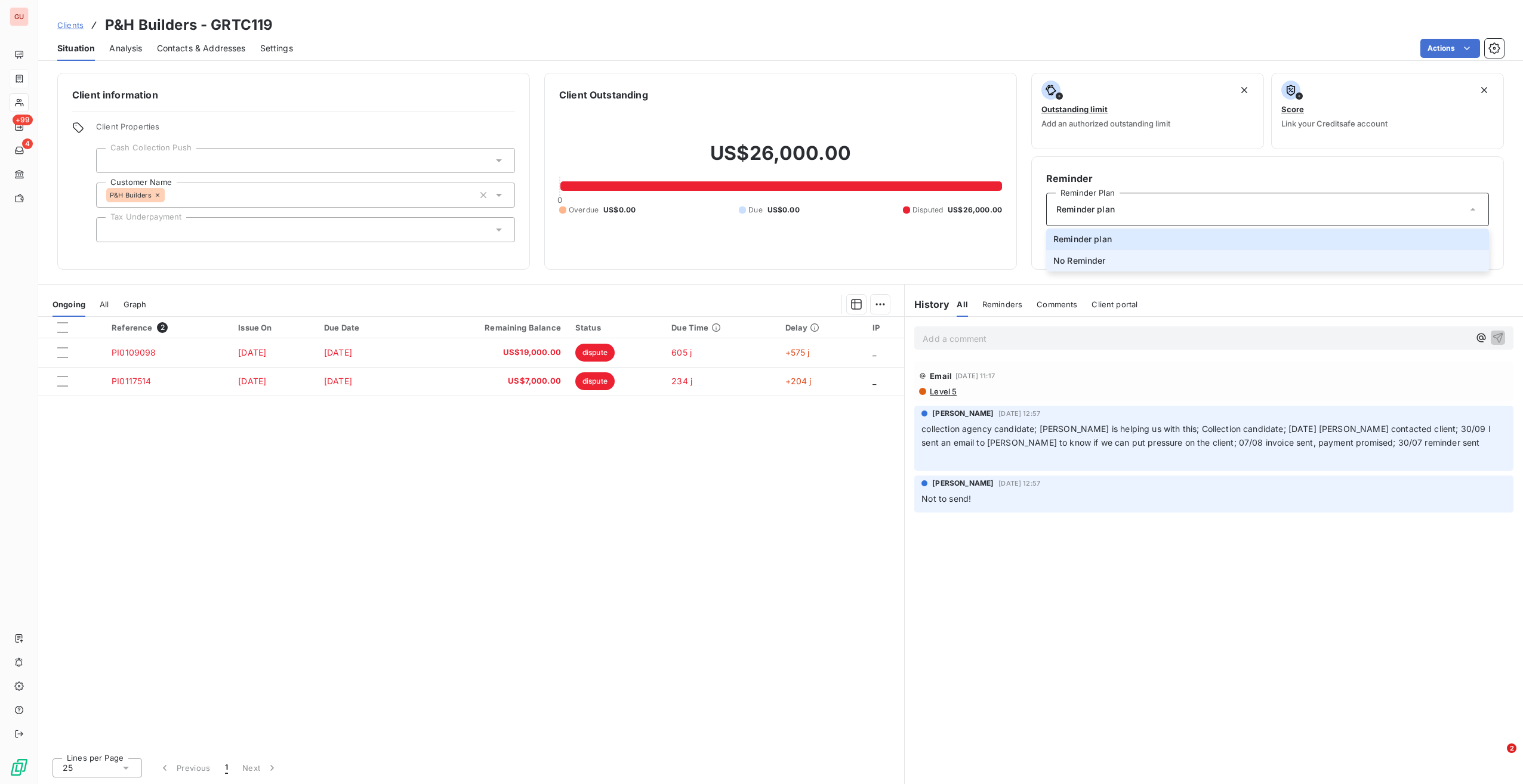
click at [1100, 263] on span "No Reminder" at bounding box center [1080, 260] width 52 height 12
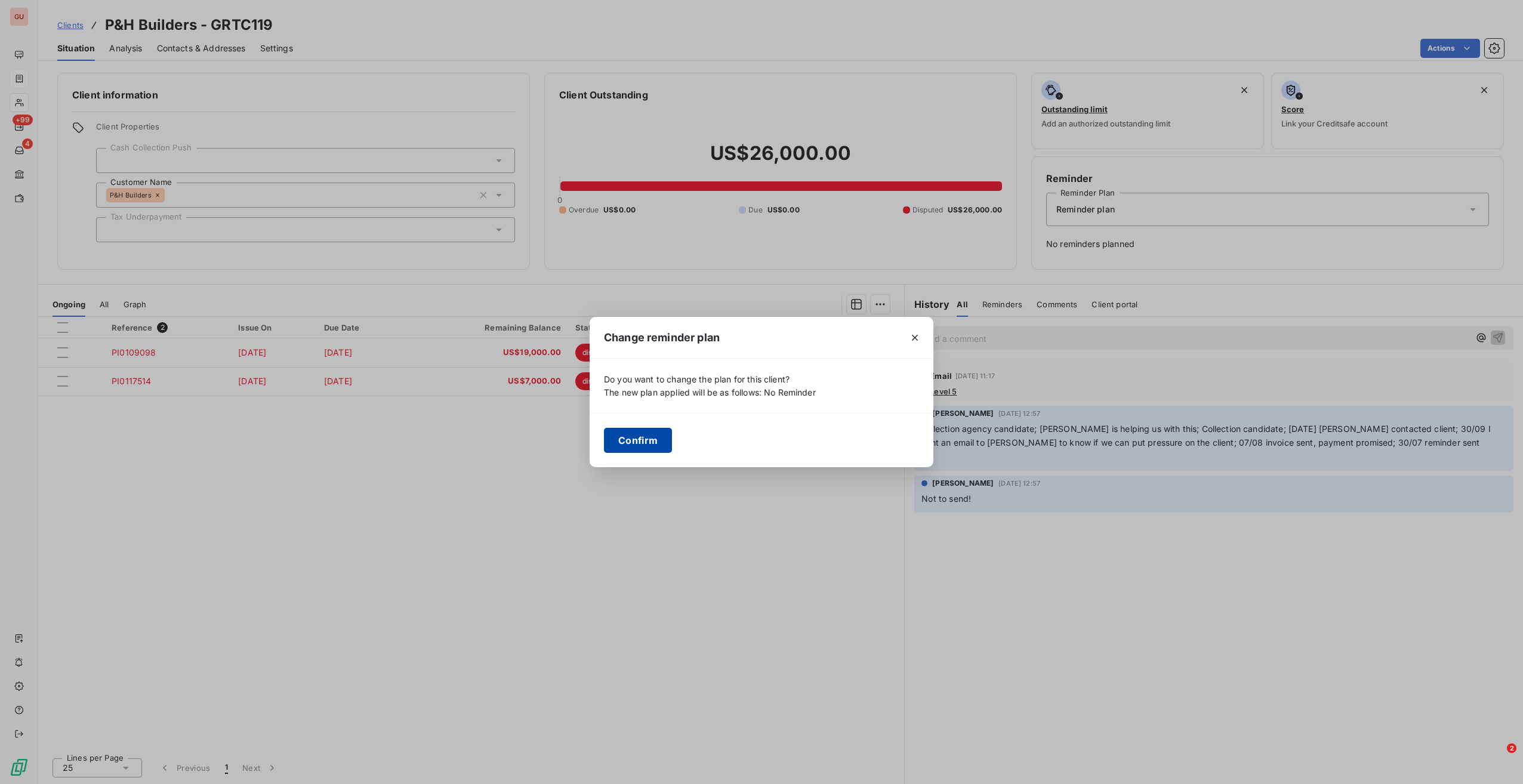
click at [631, 432] on button "Confirm" at bounding box center [639, 440] width 68 height 25
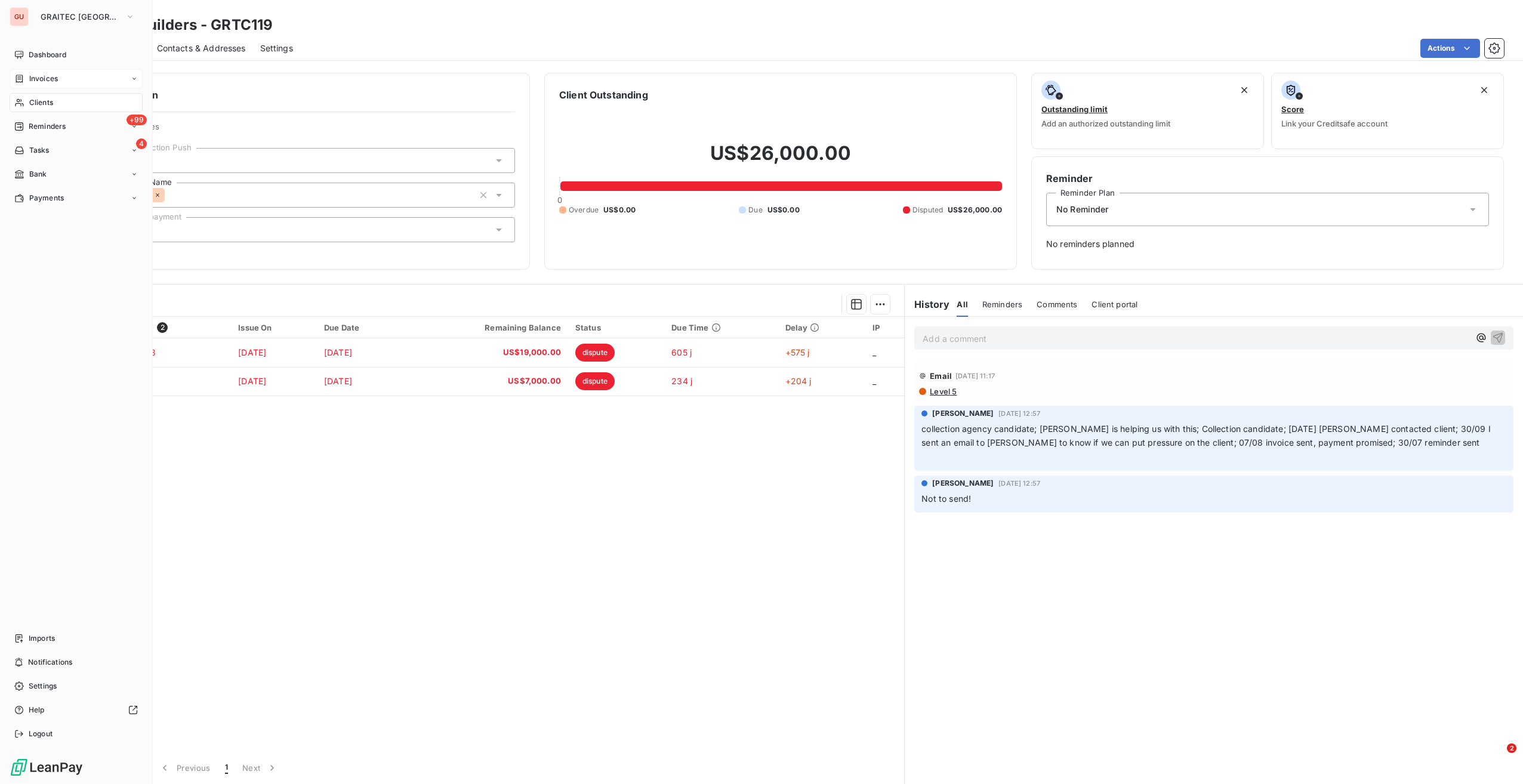
drag, startPoint x: 31, startPoint y: 77, endPoint x: 43, endPoint y: 77, distance: 12.0
click at [31, 77] on span "Invoices" at bounding box center [43, 79] width 29 height 11
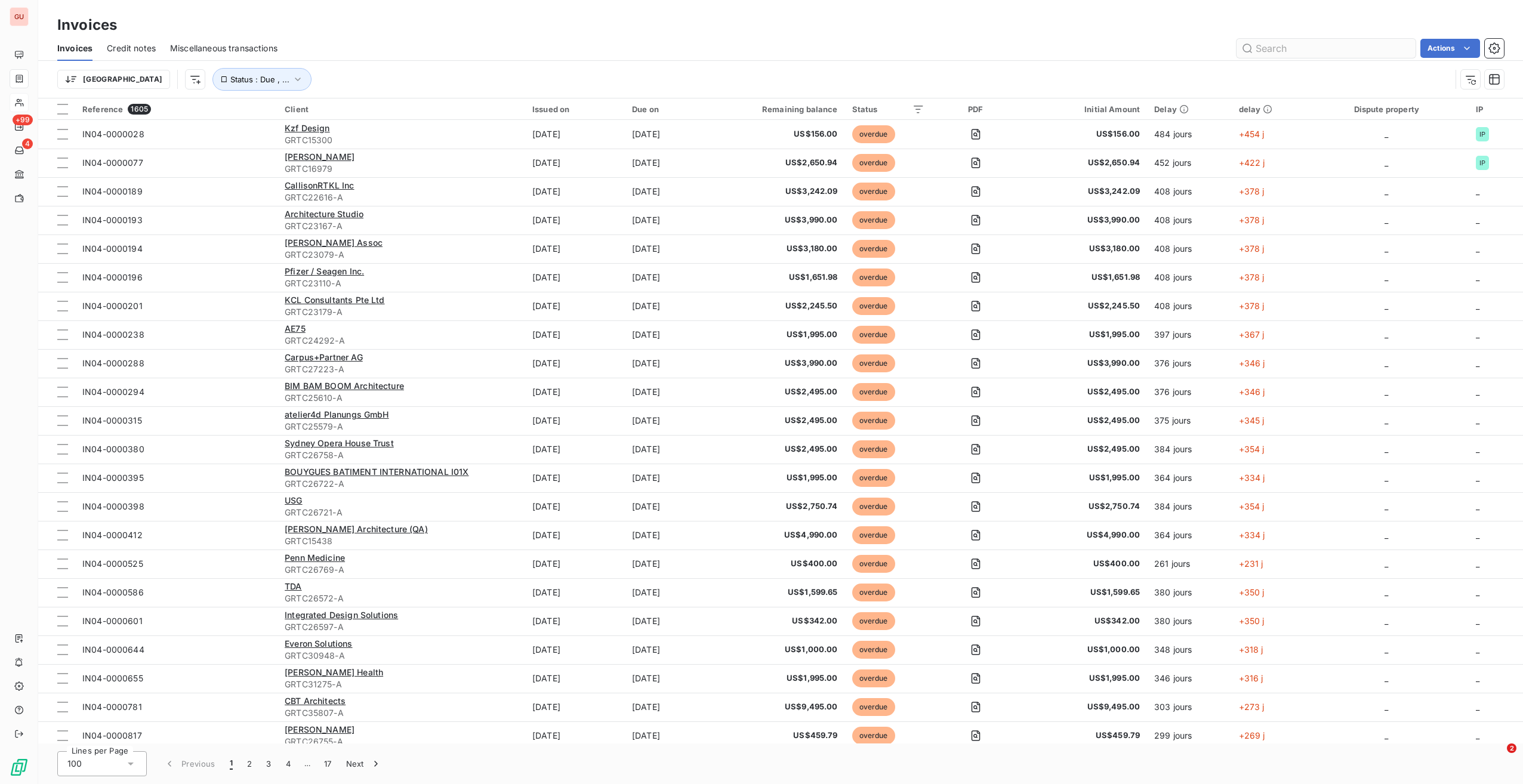
click at [1285, 49] on input "text" at bounding box center [1326, 48] width 179 height 19
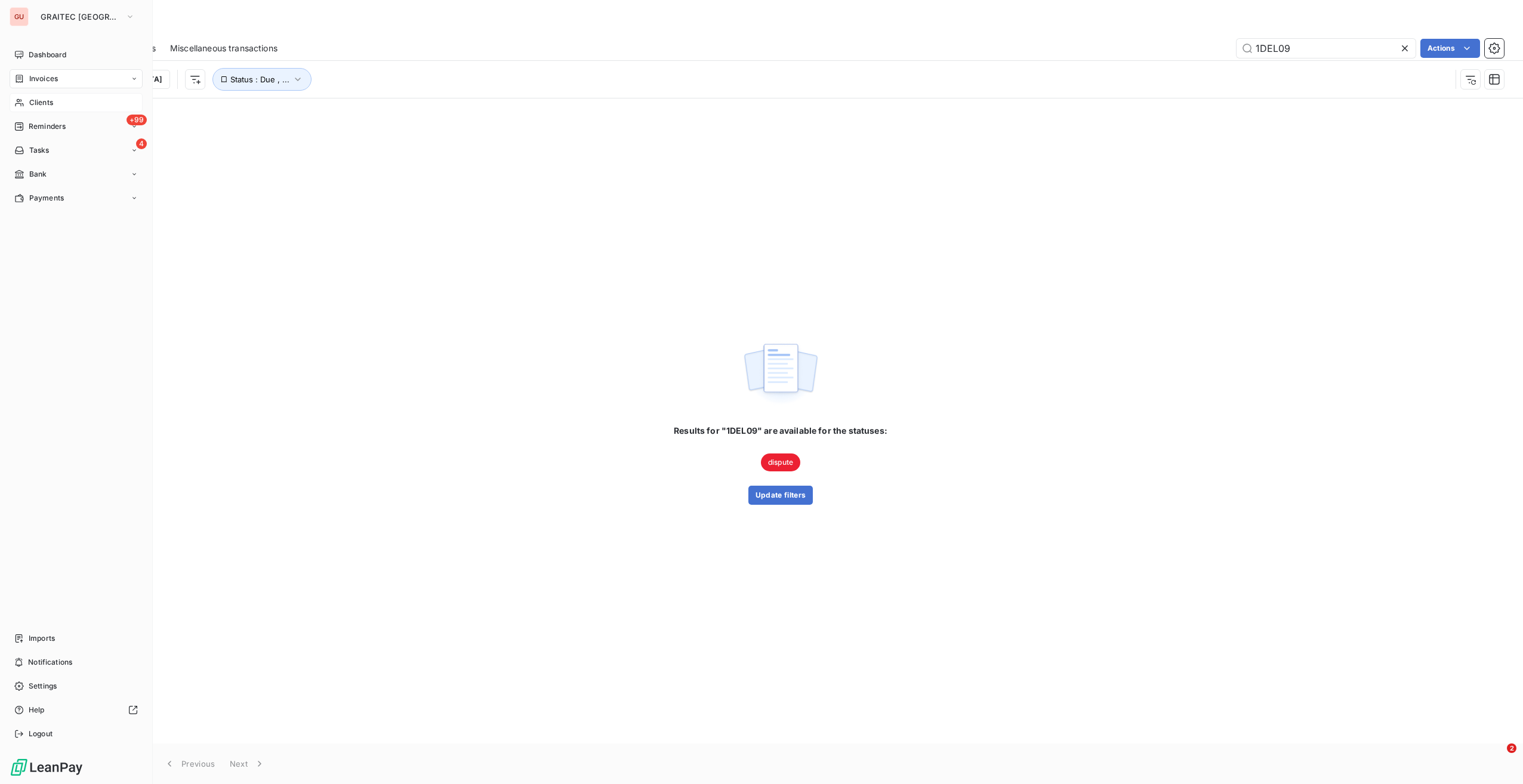
type input "1DEL09"
click at [53, 78] on span "Invoices" at bounding box center [43, 79] width 29 height 11
click at [52, 57] on span "Dashboard" at bounding box center [48, 55] width 38 height 11
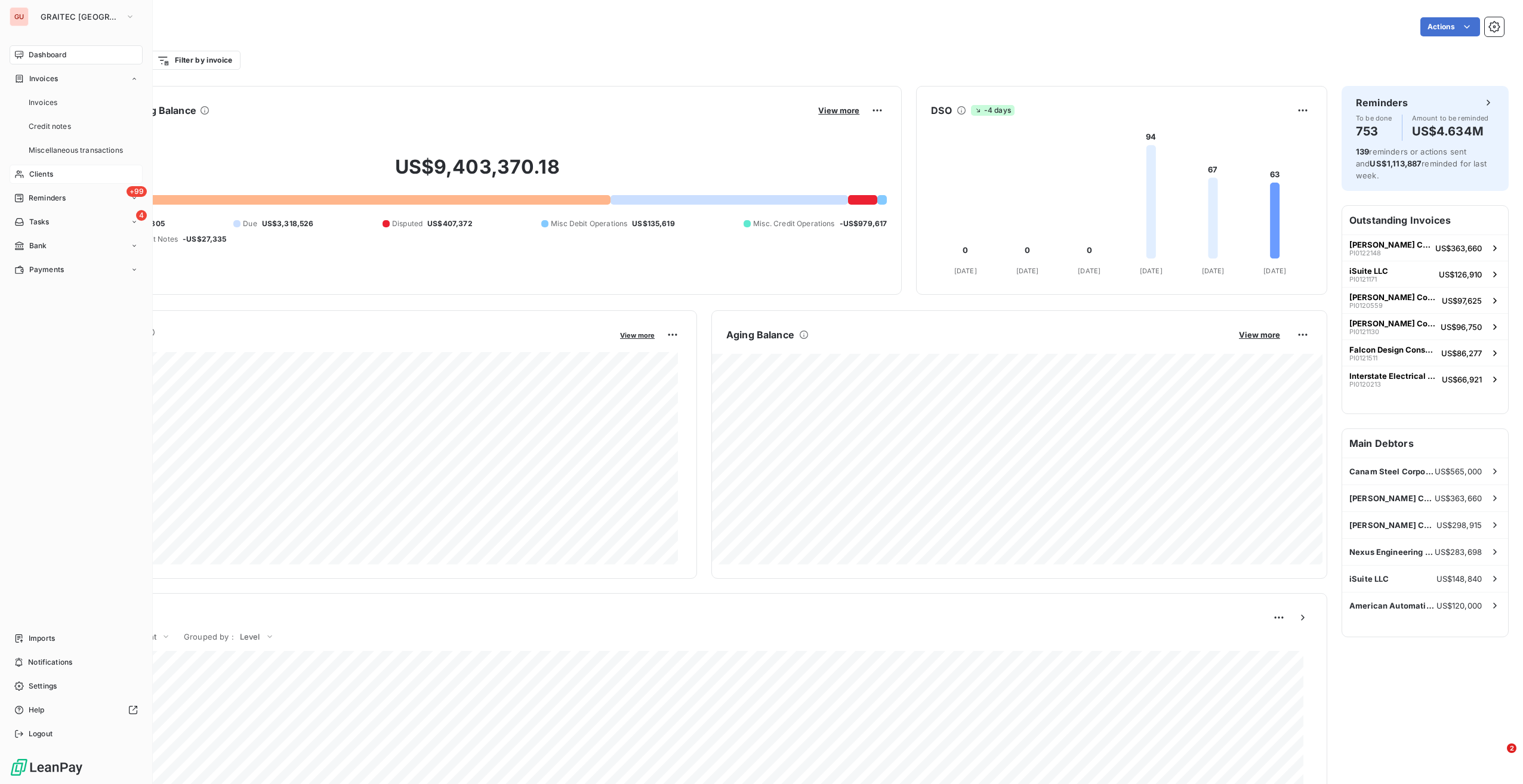
click at [56, 169] on div "Clients" at bounding box center [77, 174] width 133 height 19
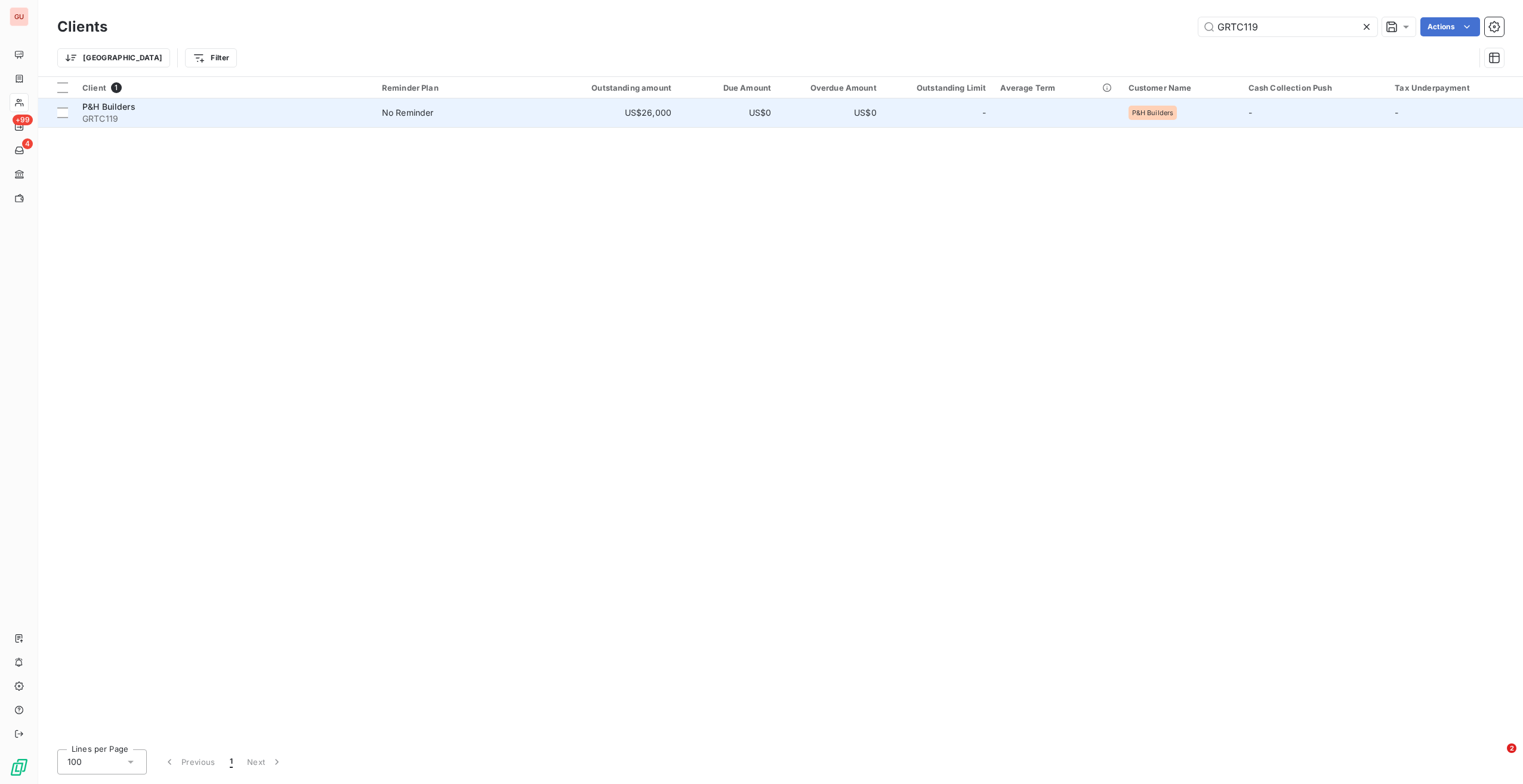
click at [155, 112] on div "P&H Builders" at bounding box center [224, 106] width 286 height 12
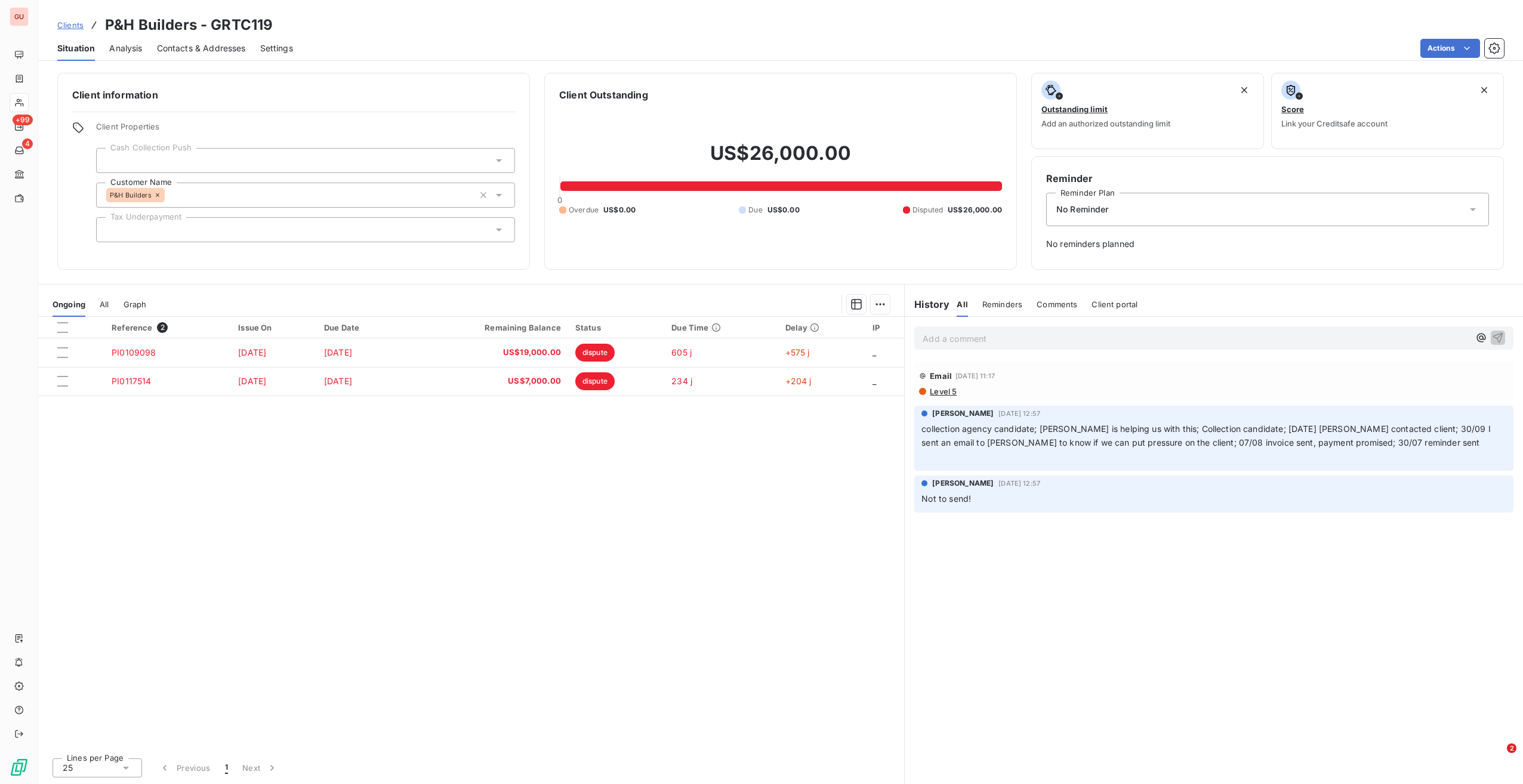
click at [1138, 217] on div "No Reminder" at bounding box center [1268, 209] width 443 height 33
click at [709, 527] on div "Reference 2 Issue On Due Date Remaining Balance Status Due Time Delay IP PI0109…" at bounding box center [471, 532] width 866 height 431
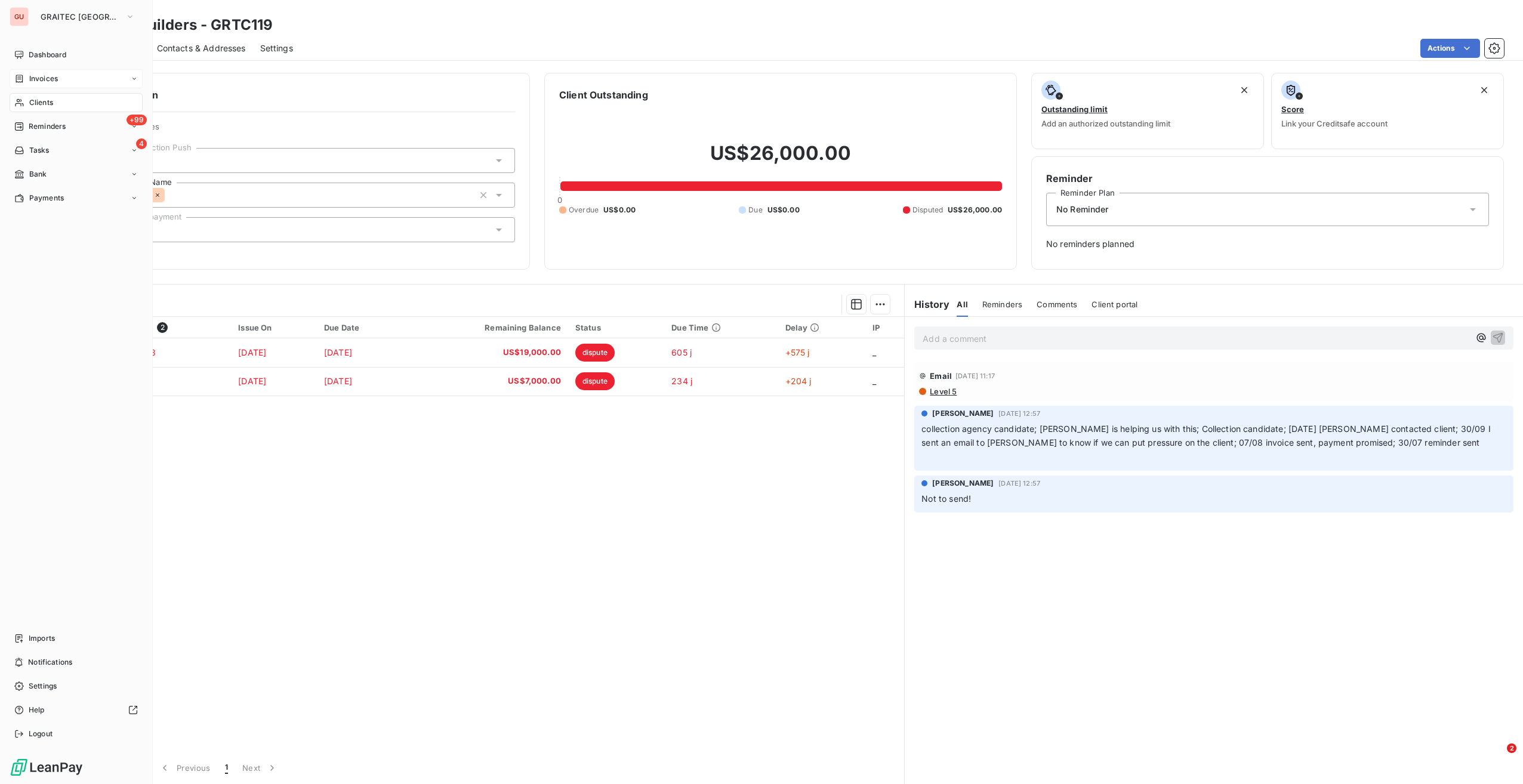
click at [26, 82] on div "Invoices" at bounding box center [36, 79] width 43 height 11
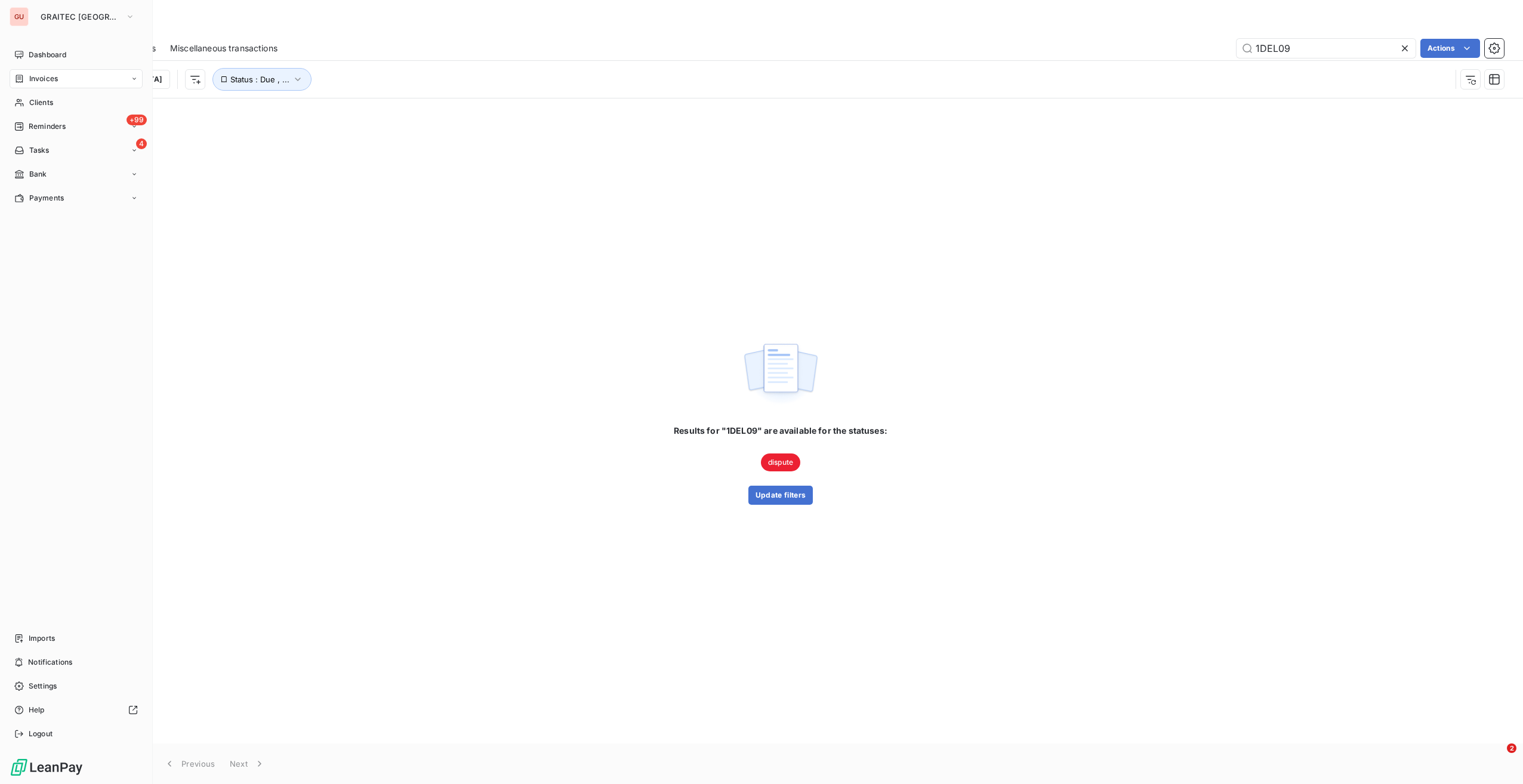
click at [62, 74] on div "Invoices" at bounding box center [77, 78] width 133 height 19
click at [41, 177] on span "Clients" at bounding box center [41, 175] width 24 height 11
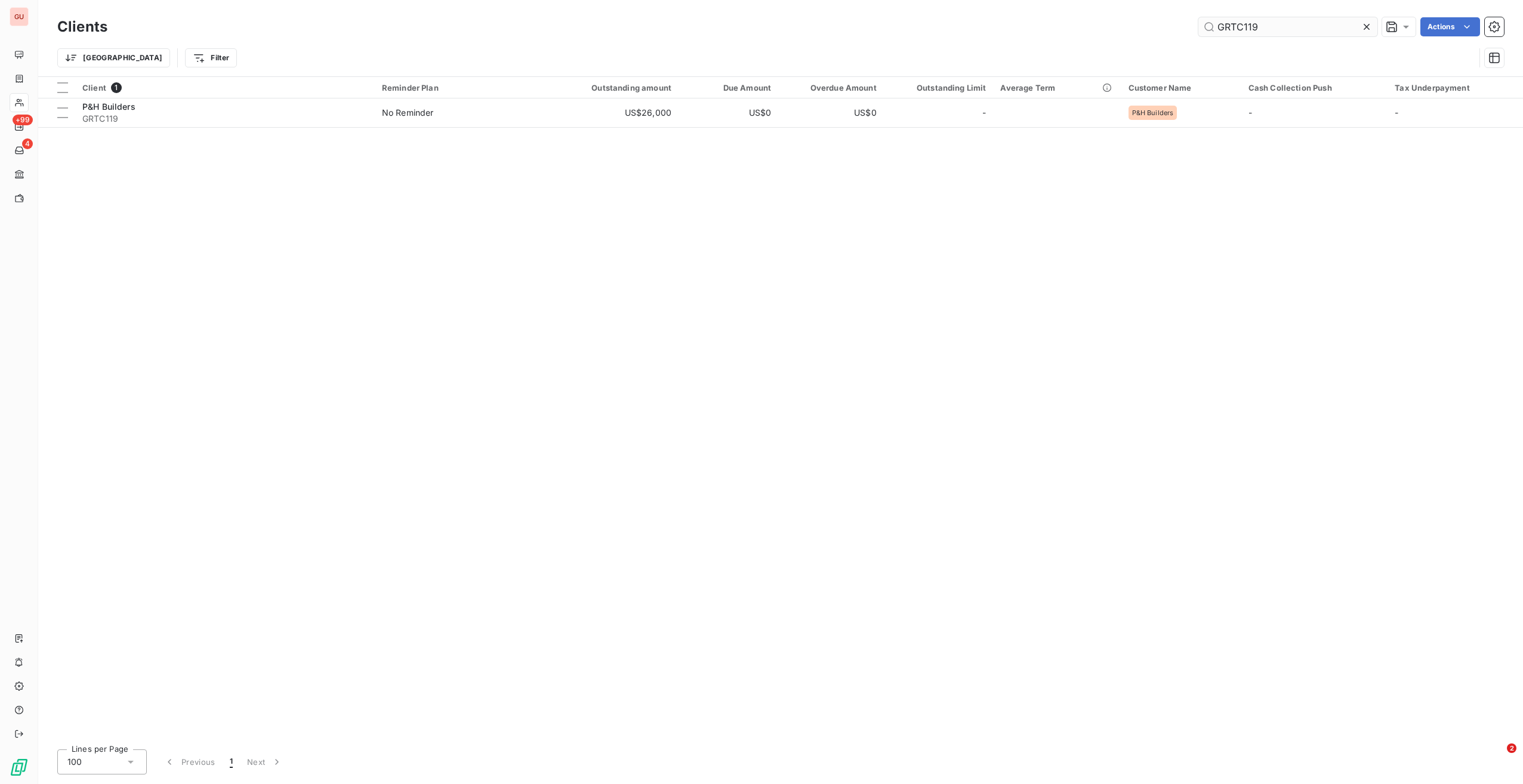
click at [1236, 31] on input "GRTC119" at bounding box center [1288, 26] width 179 height 19
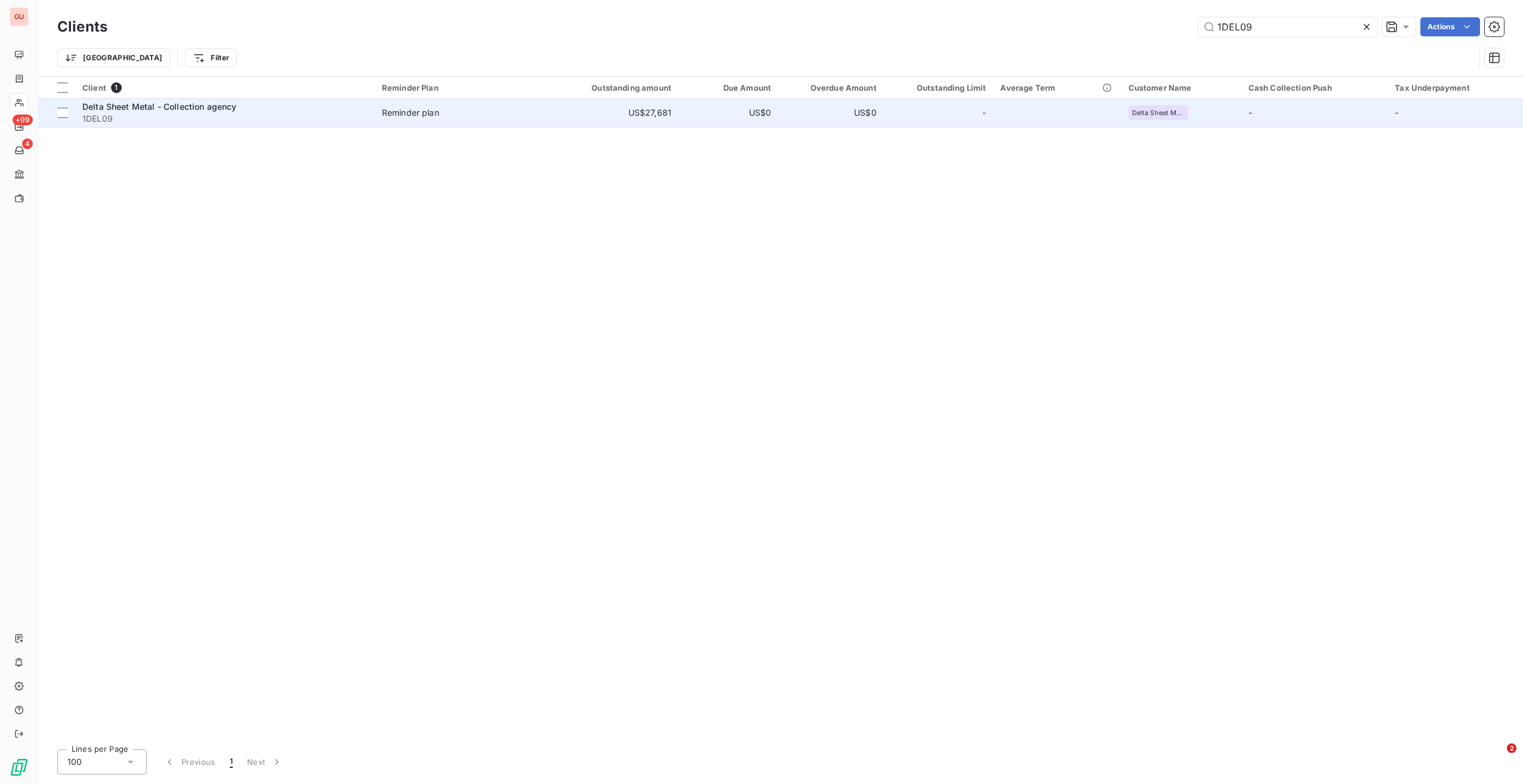
type input "1DEL09"
click at [238, 121] on span "1DEL09" at bounding box center [224, 118] width 286 height 12
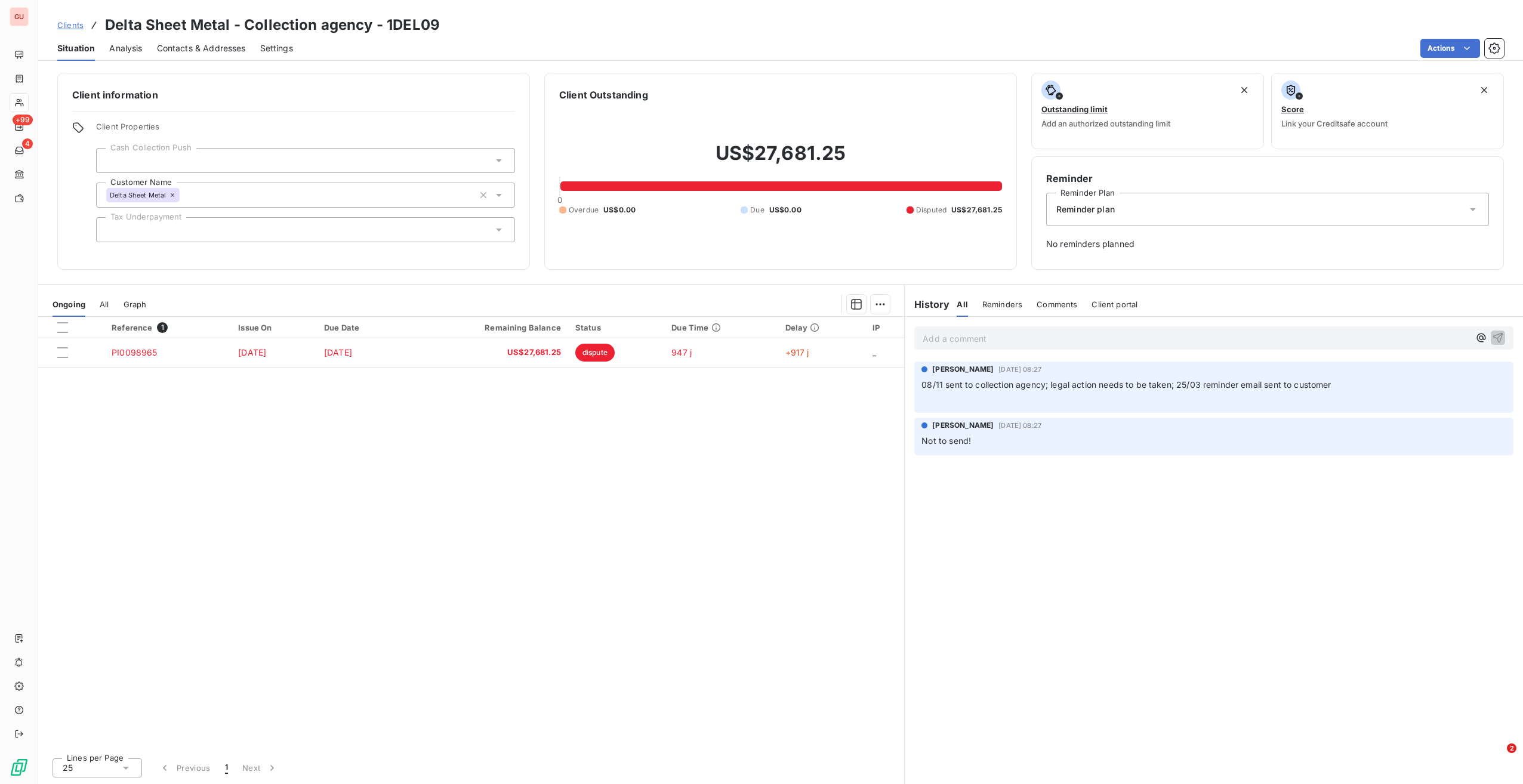
click at [1155, 215] on div "Reminder plan" at bounding box center [1268, 209] width 443 height 33
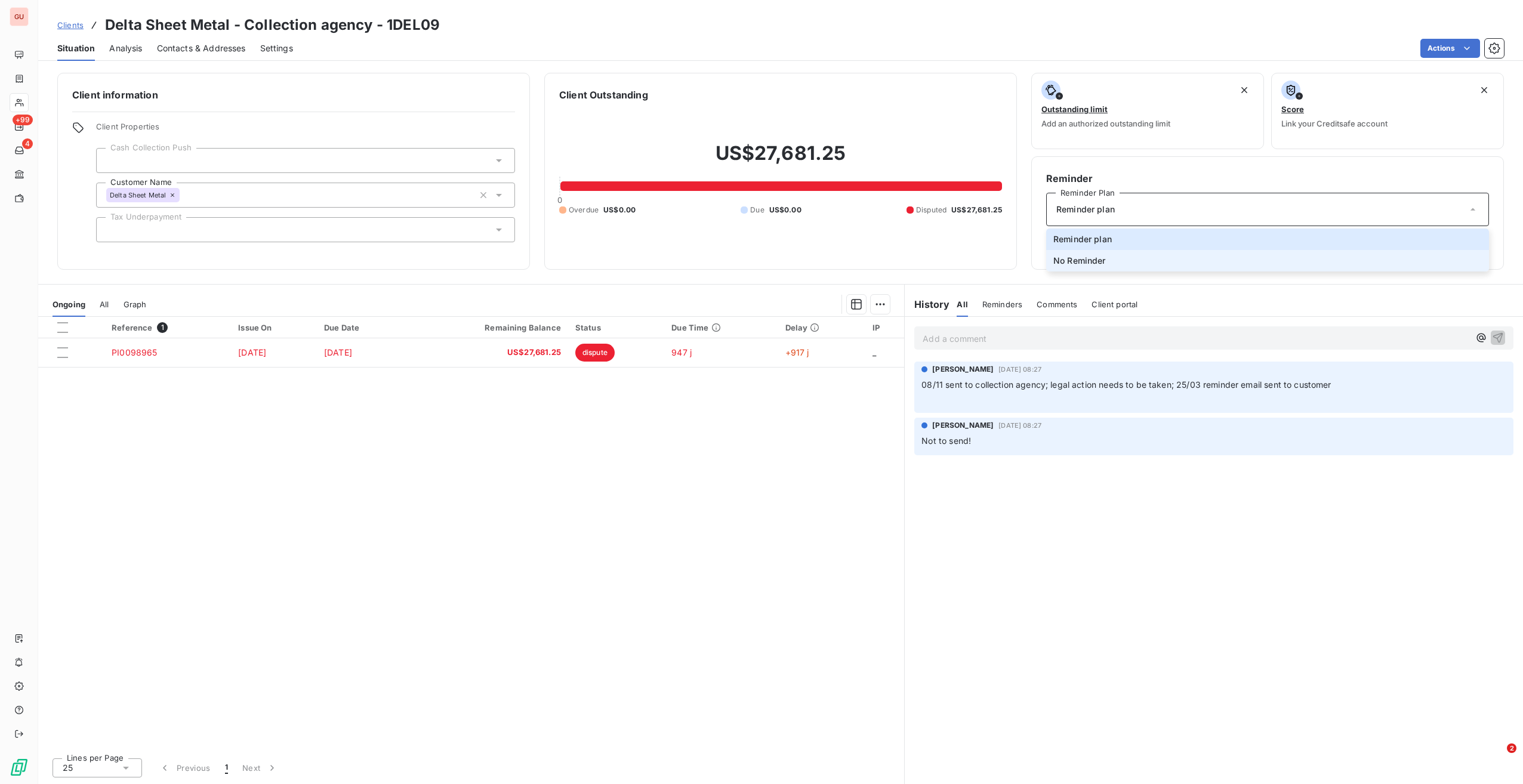
click at [1122, 250] on li "No Reminder" at bounding box center [1268, 261] width 443 height 22
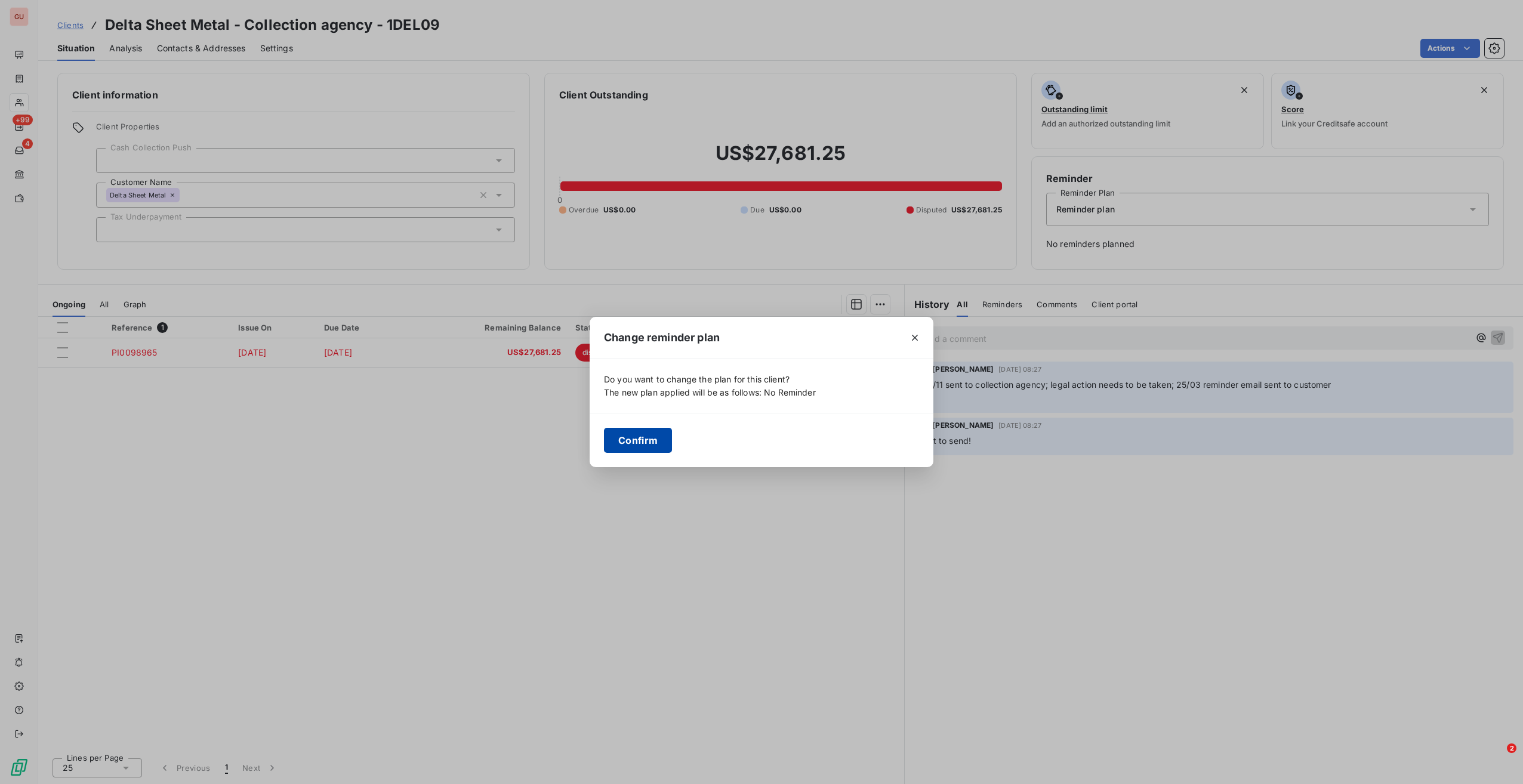
click at [642, 432] on button "Confirm" at bounding box center [639, 440] width 68 height 25
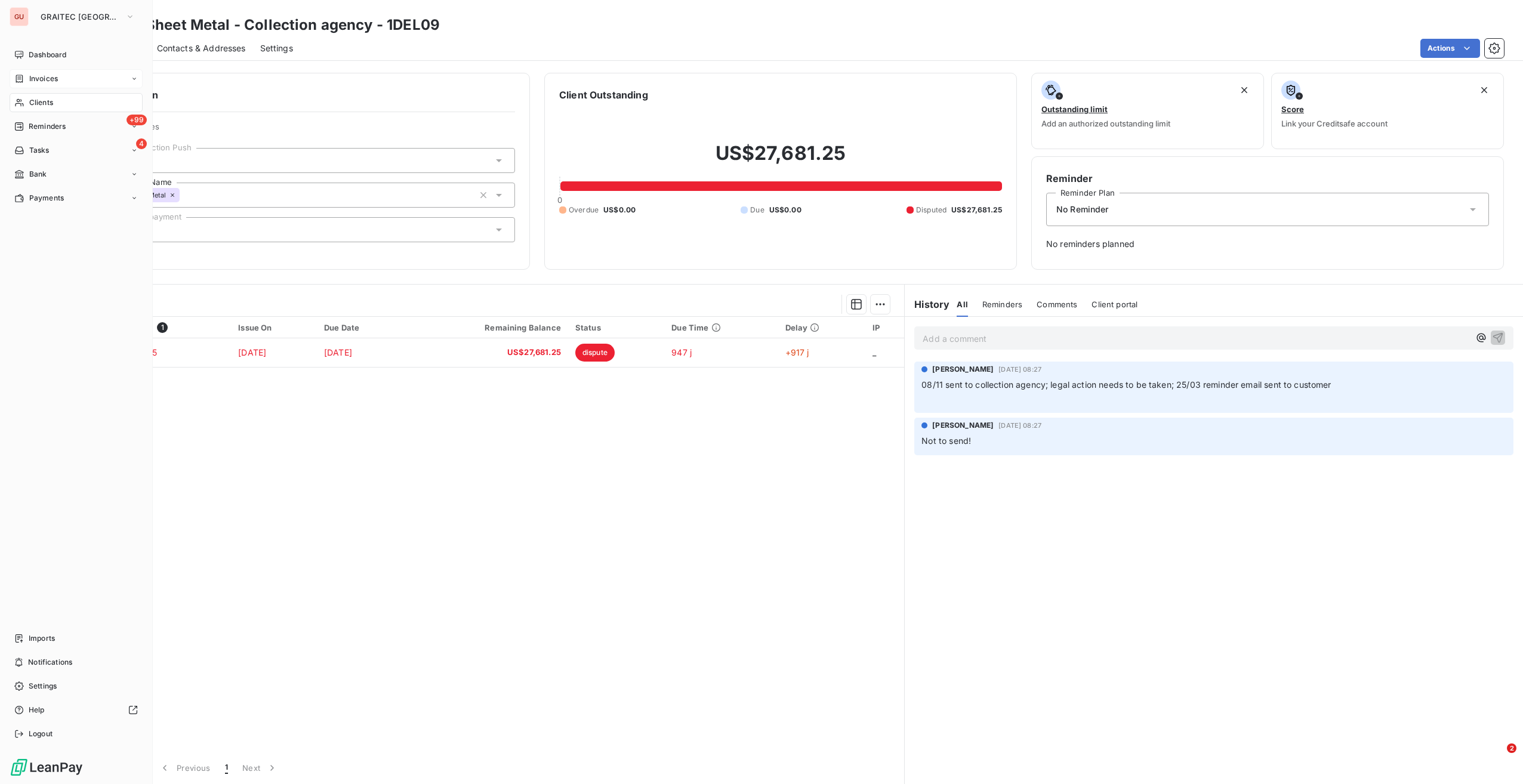
click at [43, 74] on span "Invoices" at bounding box center [43, 79] width 29 height 11
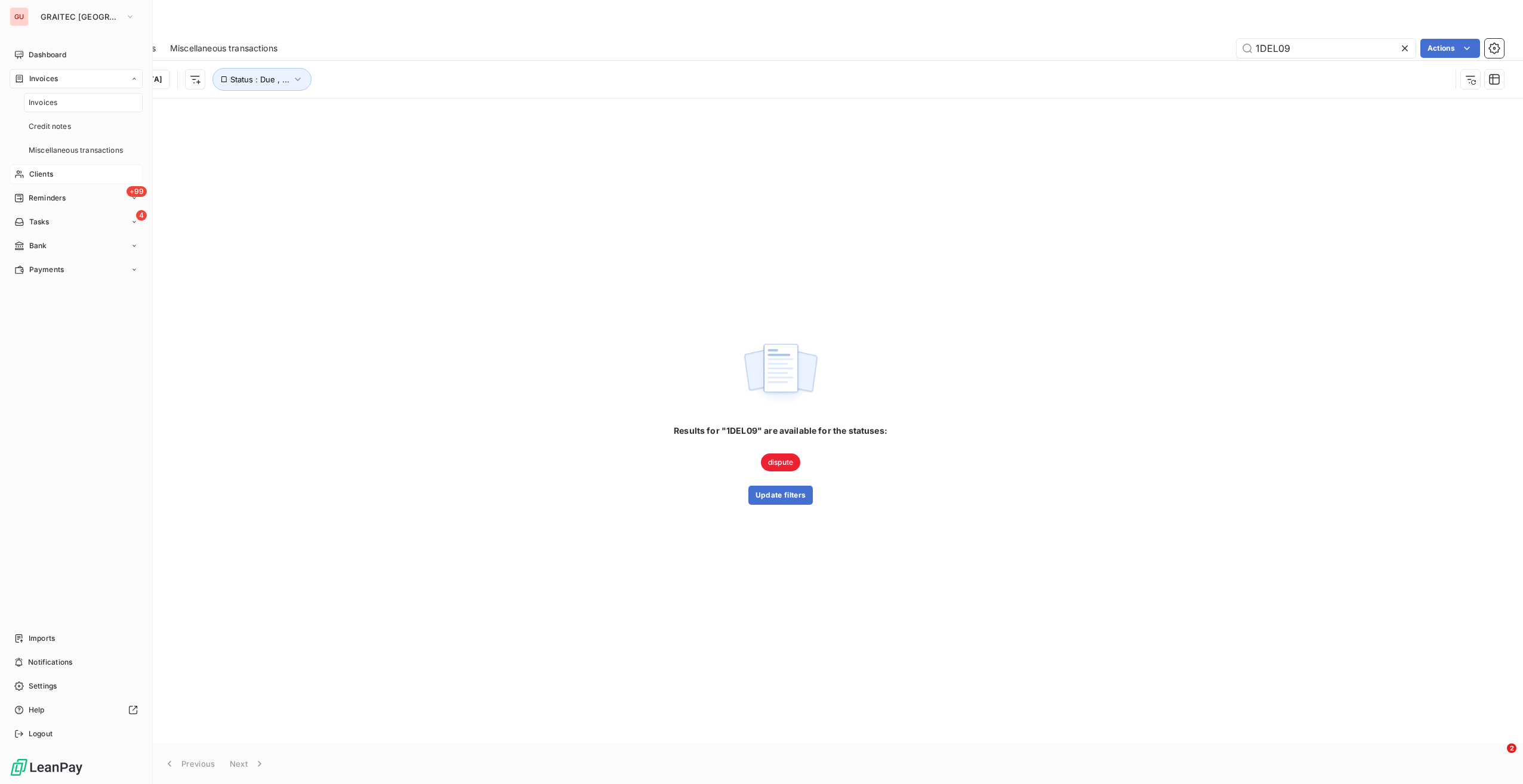
click at [55, 171] on div "Clients" at bounding box center [77, 174] width 133 height 19
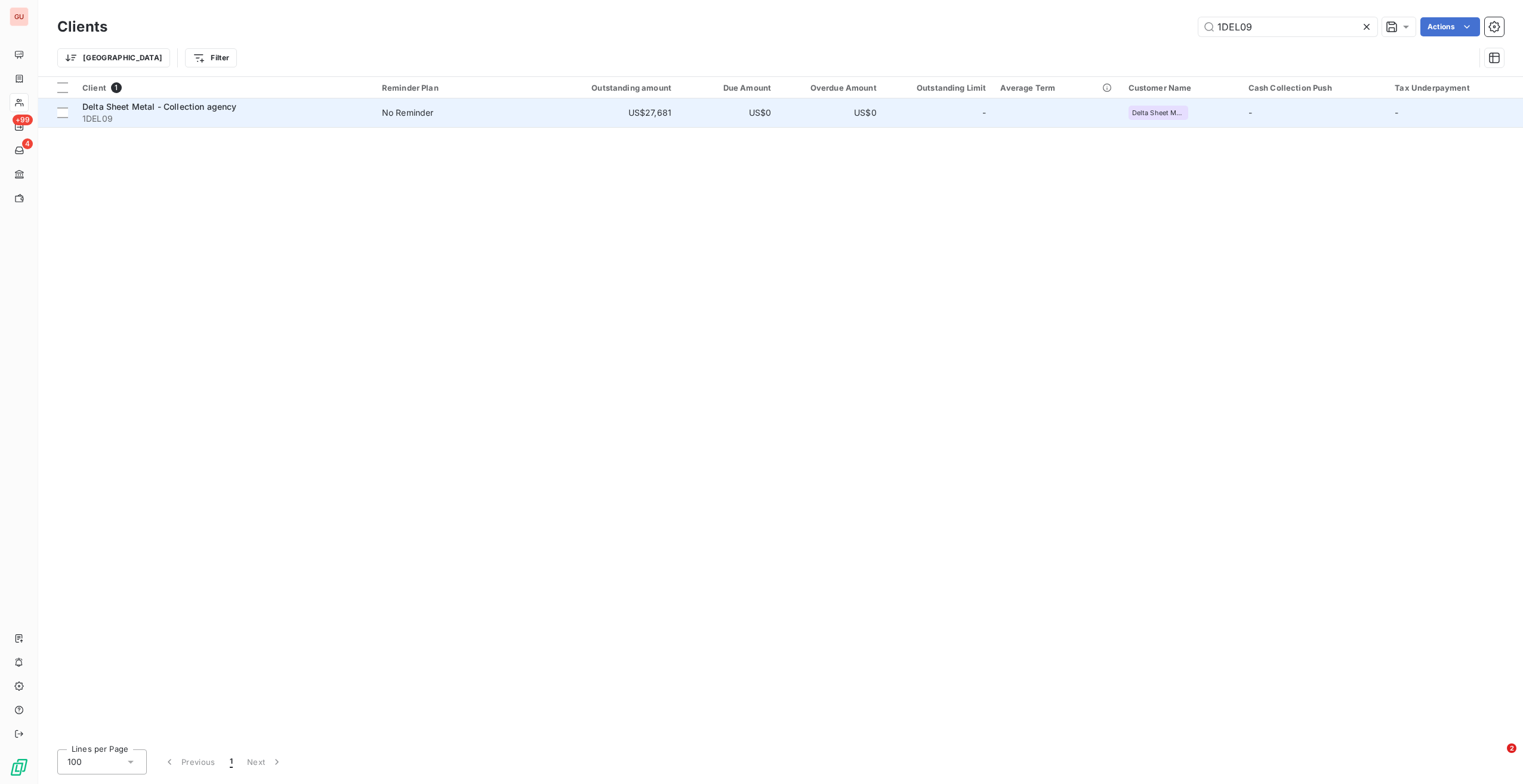
click at [354, 118] on span "1DEL09" at bounding box center [224, 118] width 286 height 12
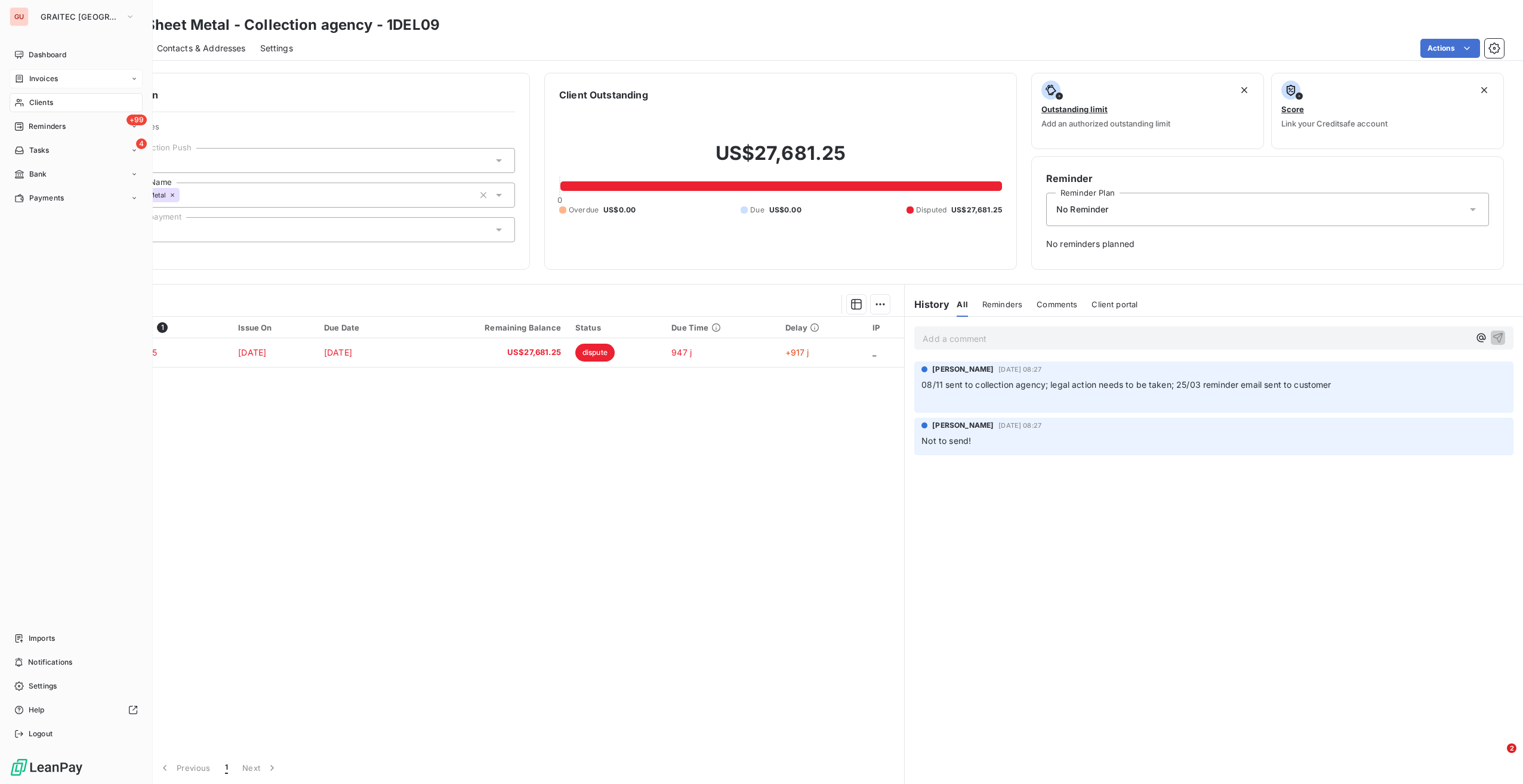
click at [53, 77] on span "Invoices" at bounding box center [43, 79] width 29 height 11
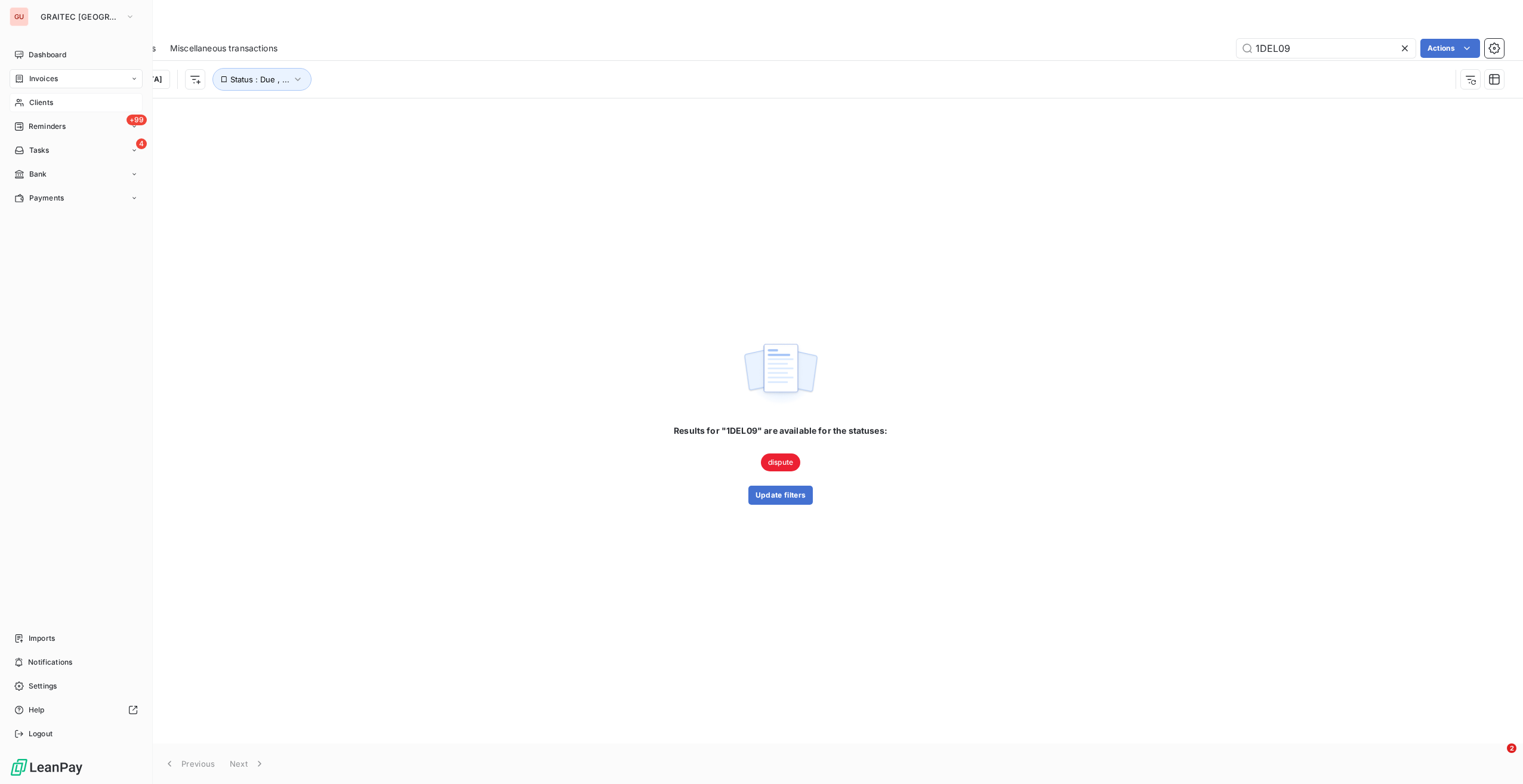
click at [29, 101] on span "Clients" at bounding box center [41, 103] width 24 height 11
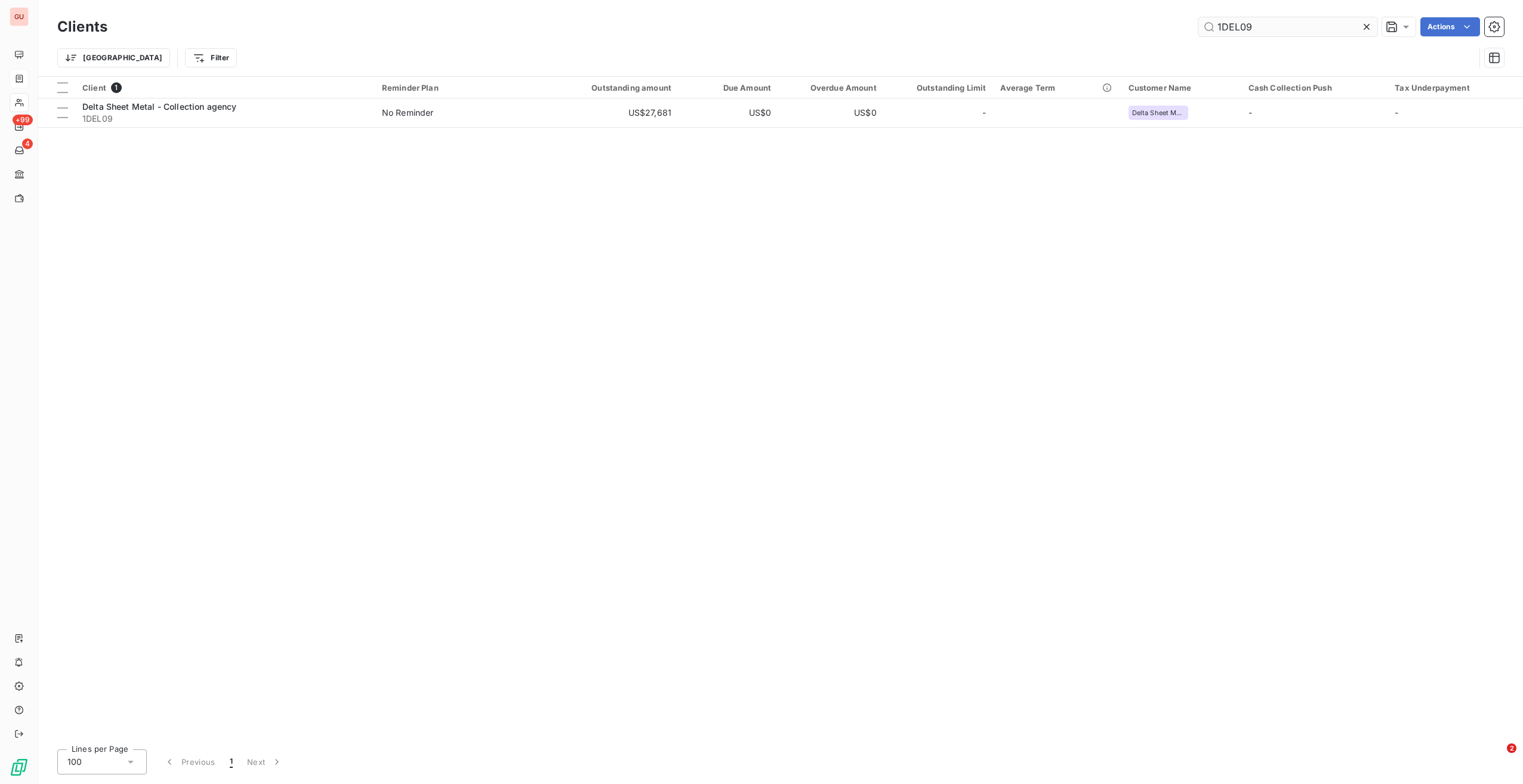
click at [1229, 24] on input "1DEL09" at bounding box center [1288, 26] width 179 height 19
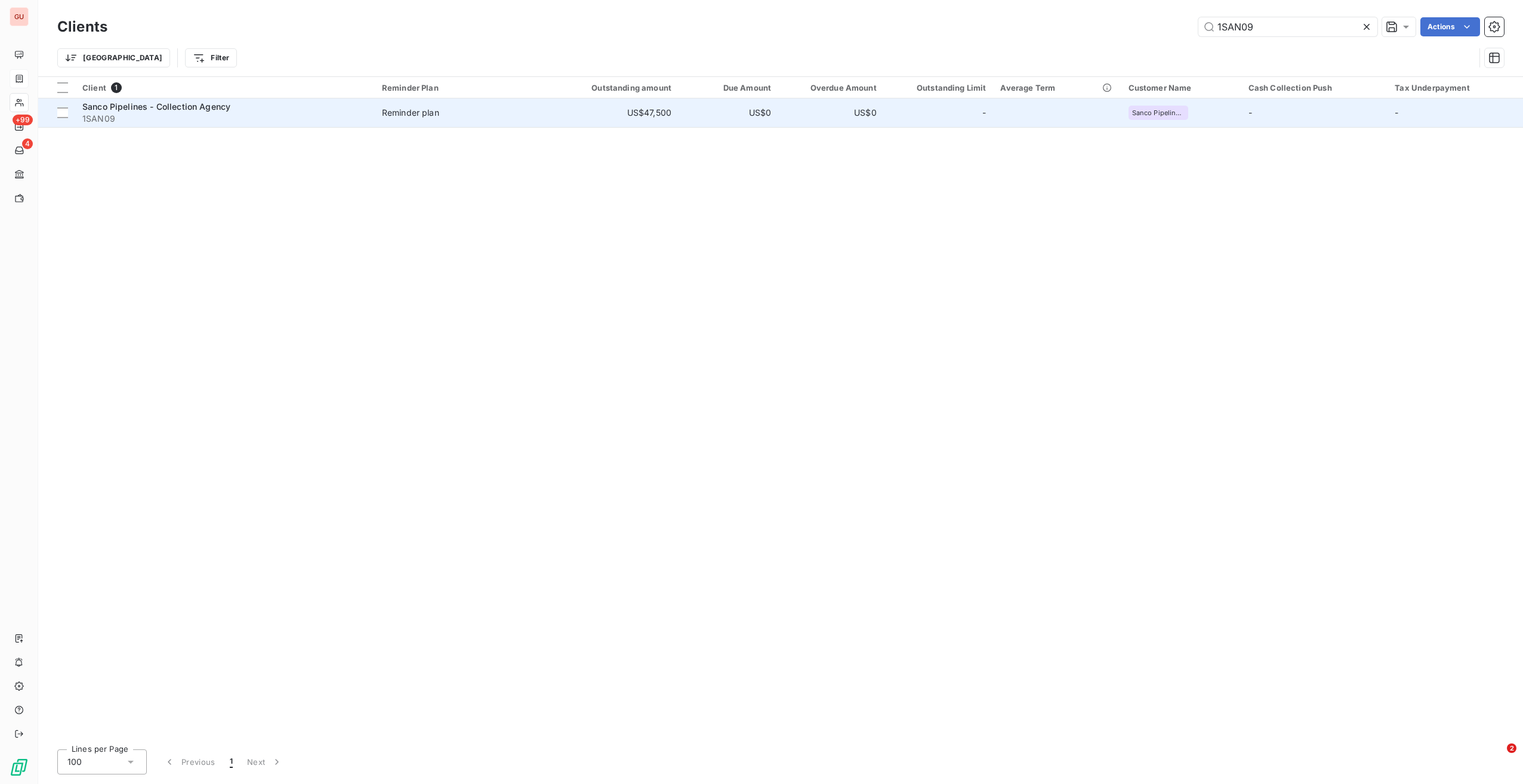
type input "1SAN09"
click at [284, 109] on div "Sanco Pipelines - Collection Agency" at bounding box center [224, 106] width 286 height 12
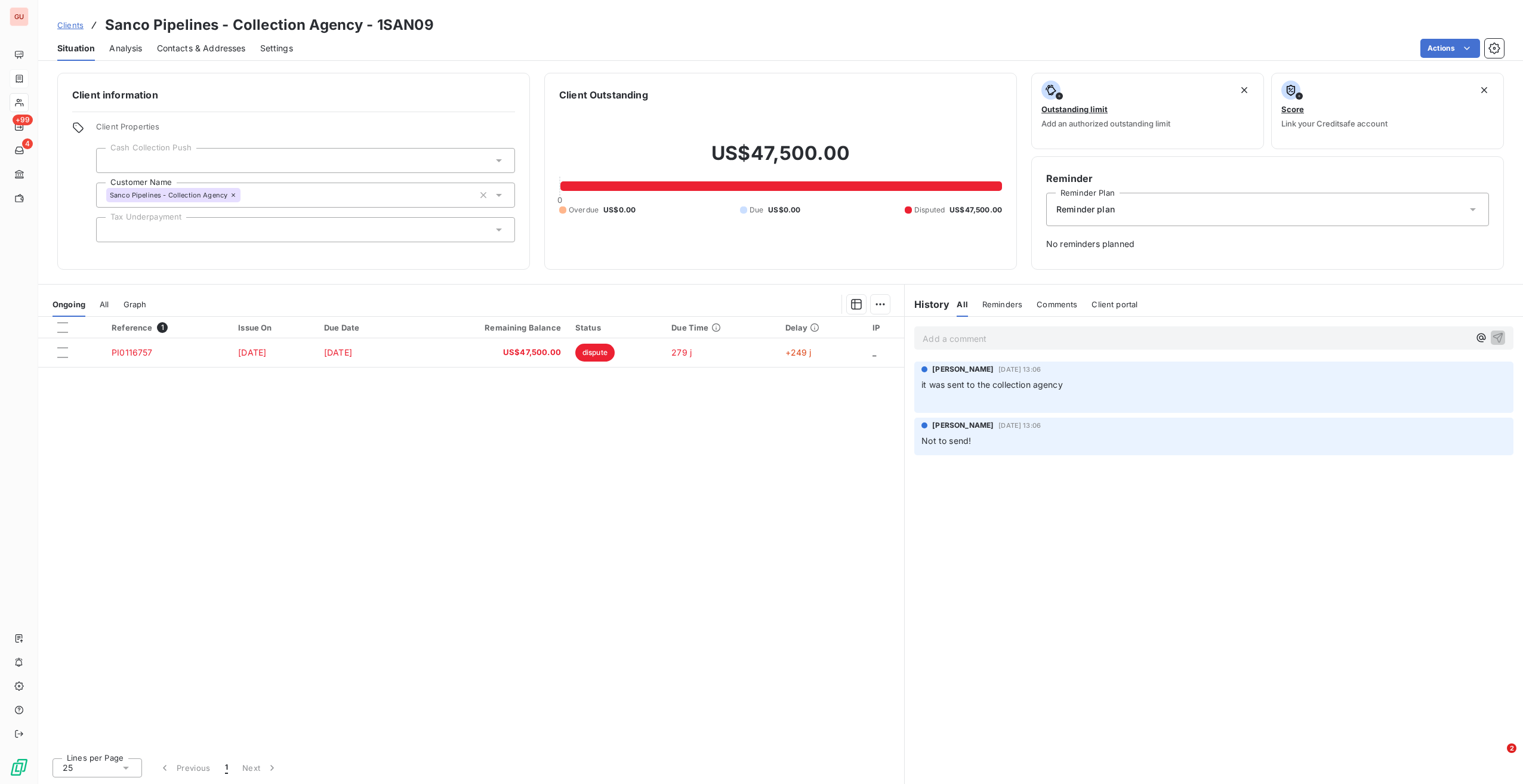
click at [1140, 203] on div "Reminder plan" at bounding box center [1268, 209] width 443 height 33
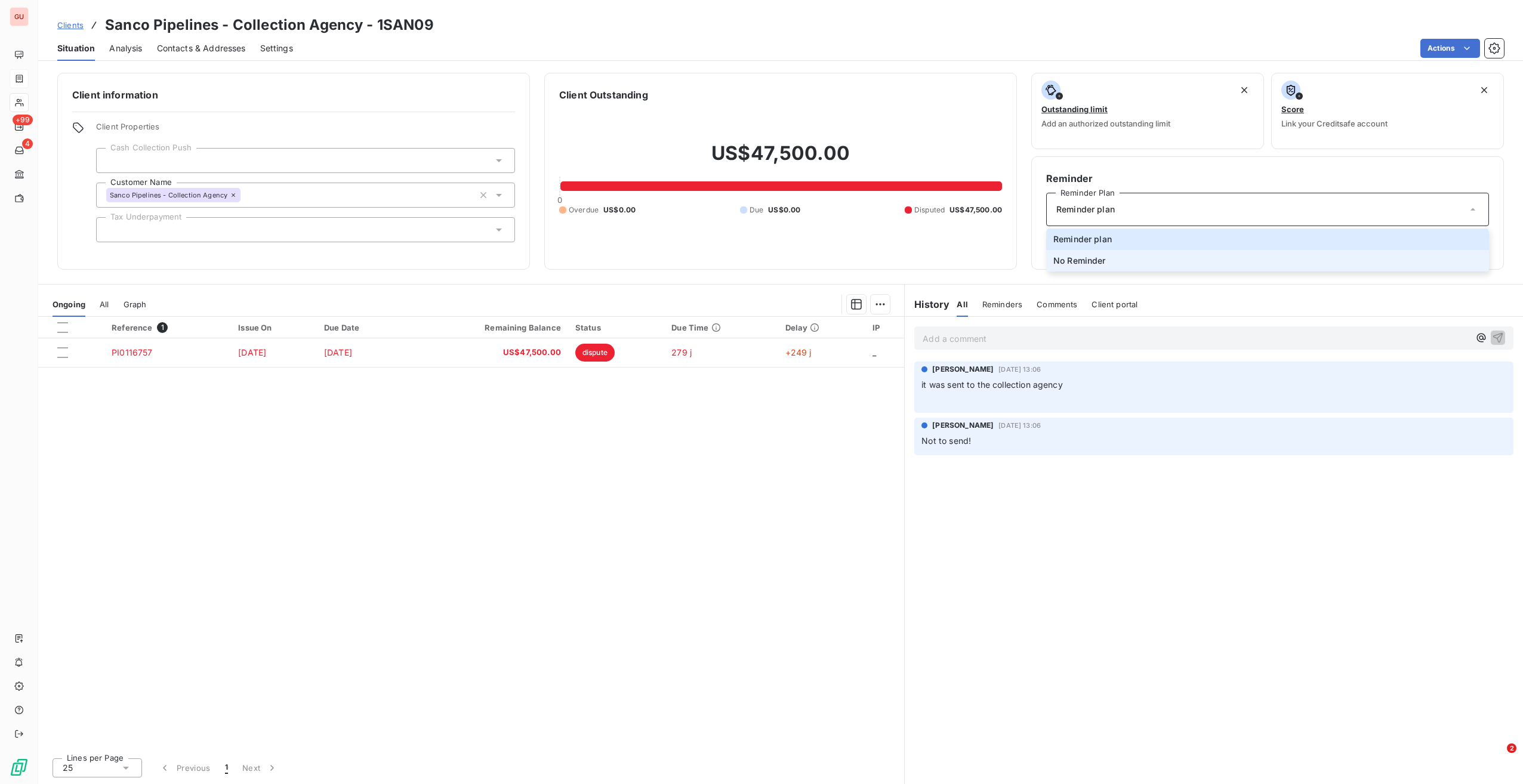
click at [1108, 254] on li "No Reminder" at bounding box center [1268, 261] width 443 height 22
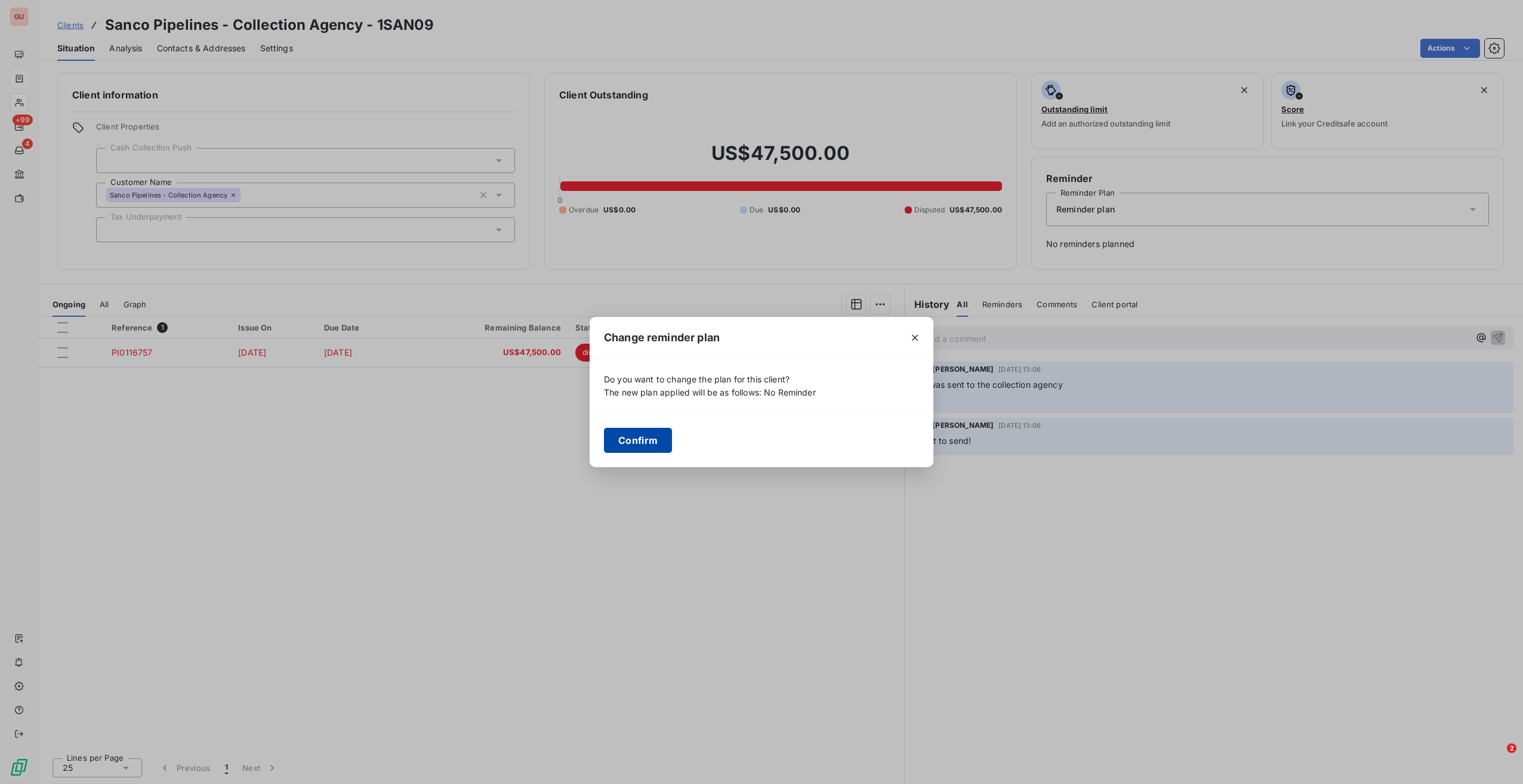
click at [648, 443] on button "Confirm" at bounding box center [639, 440] width 68 height 25
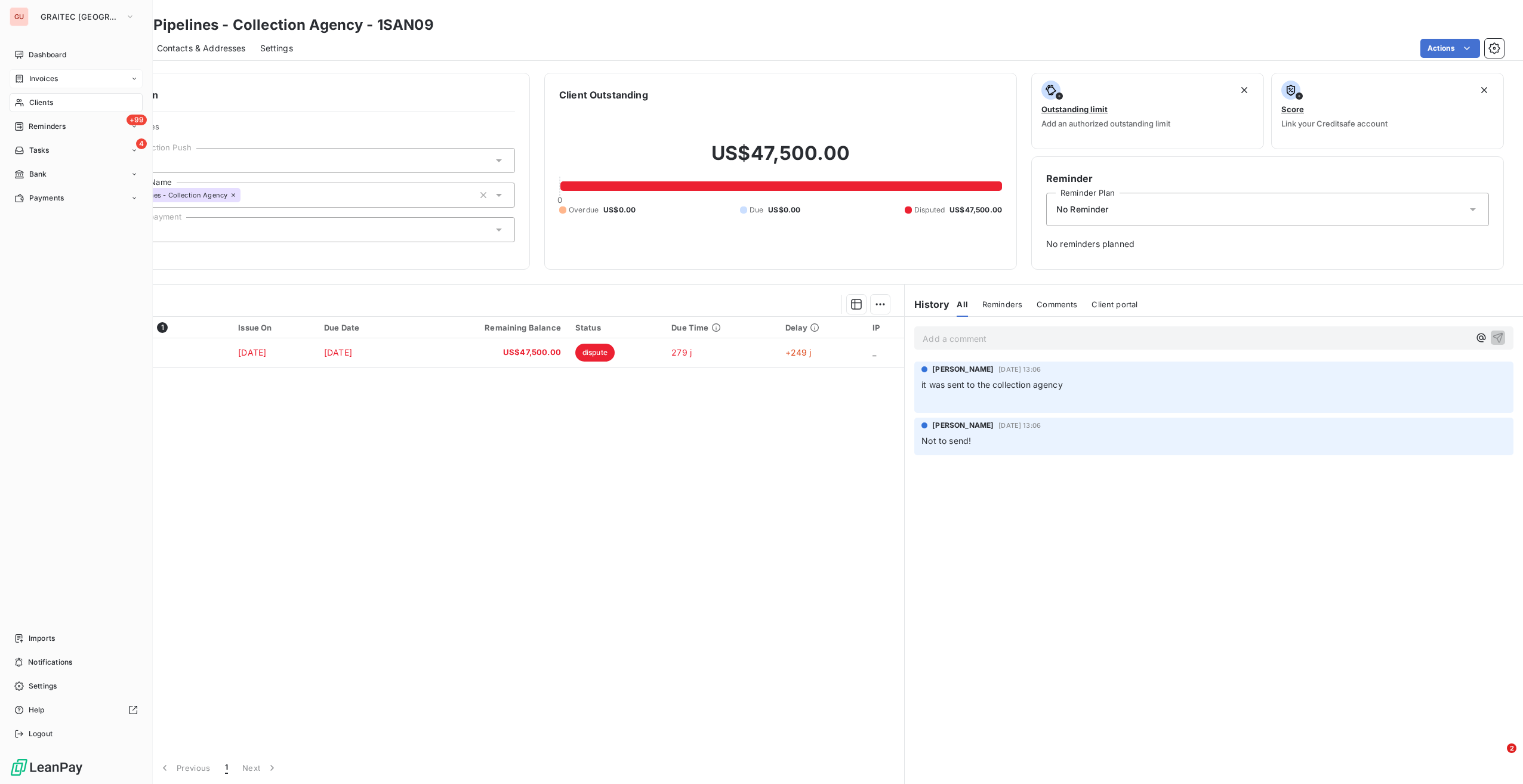
click at [41, 104] on span "Clients" at bounding box center [41, 103] width 24 height 11
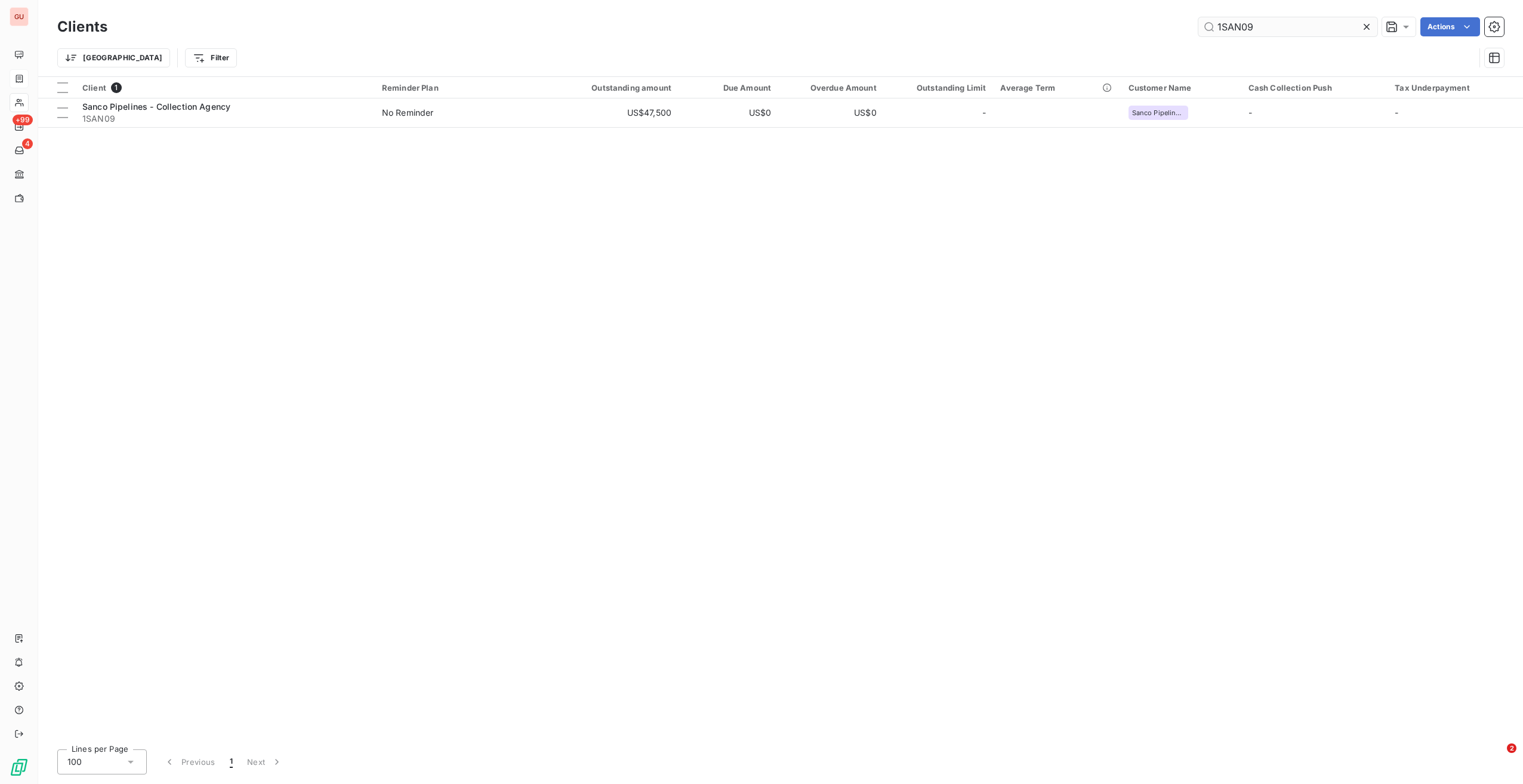
click at [1239, 23] on input "1SAN09" at bounding box center [1288, 26] width 179 height 19
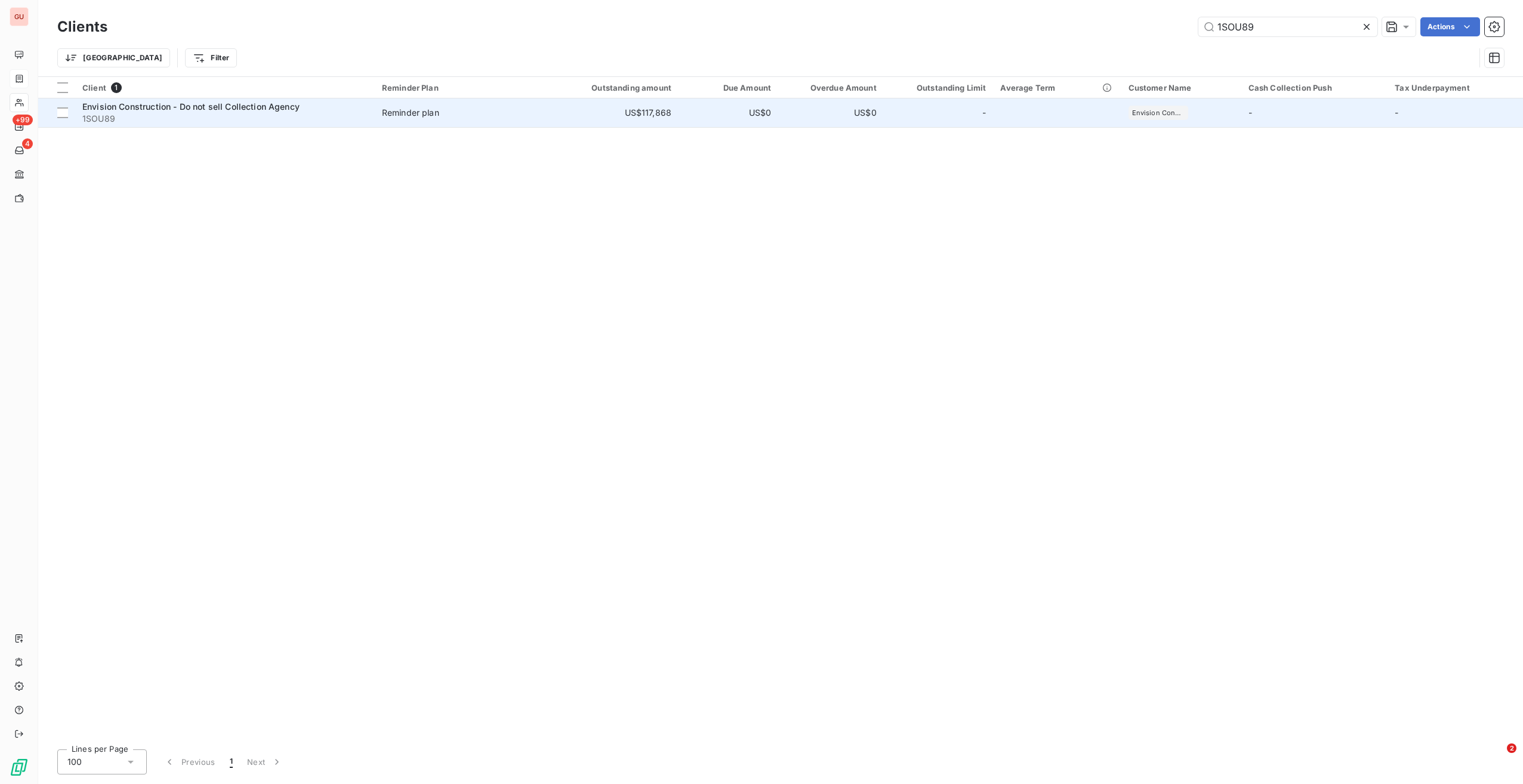
type input "1SOU89"
click at [263, 107] on span "Envision Construction - Do not sell Collection Agency" at bounding box center [190, 106] width 217 height 10
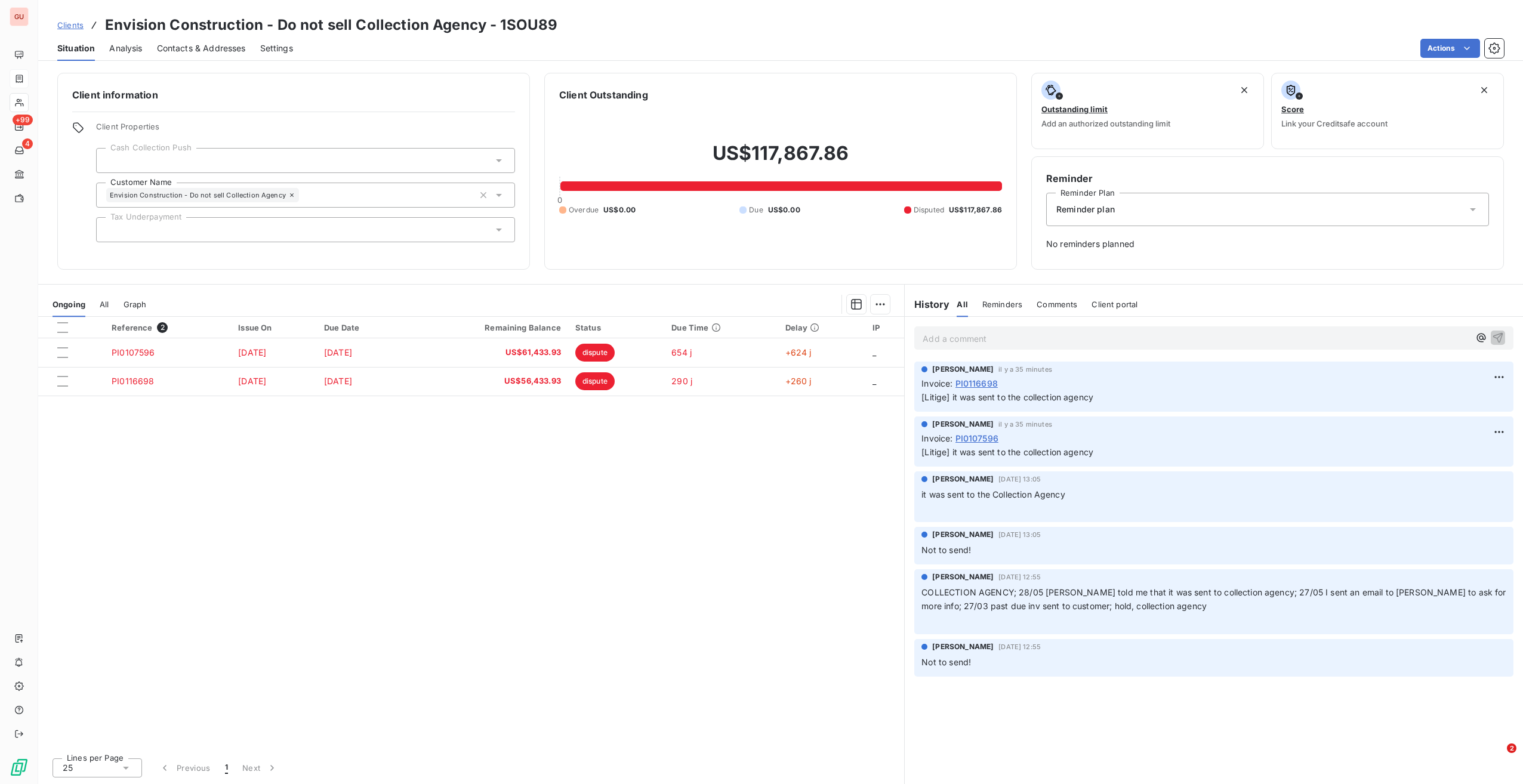
click at [1180, 206] on div "Reminder plan" at bounding box center [1268, 209] width 443 height 33
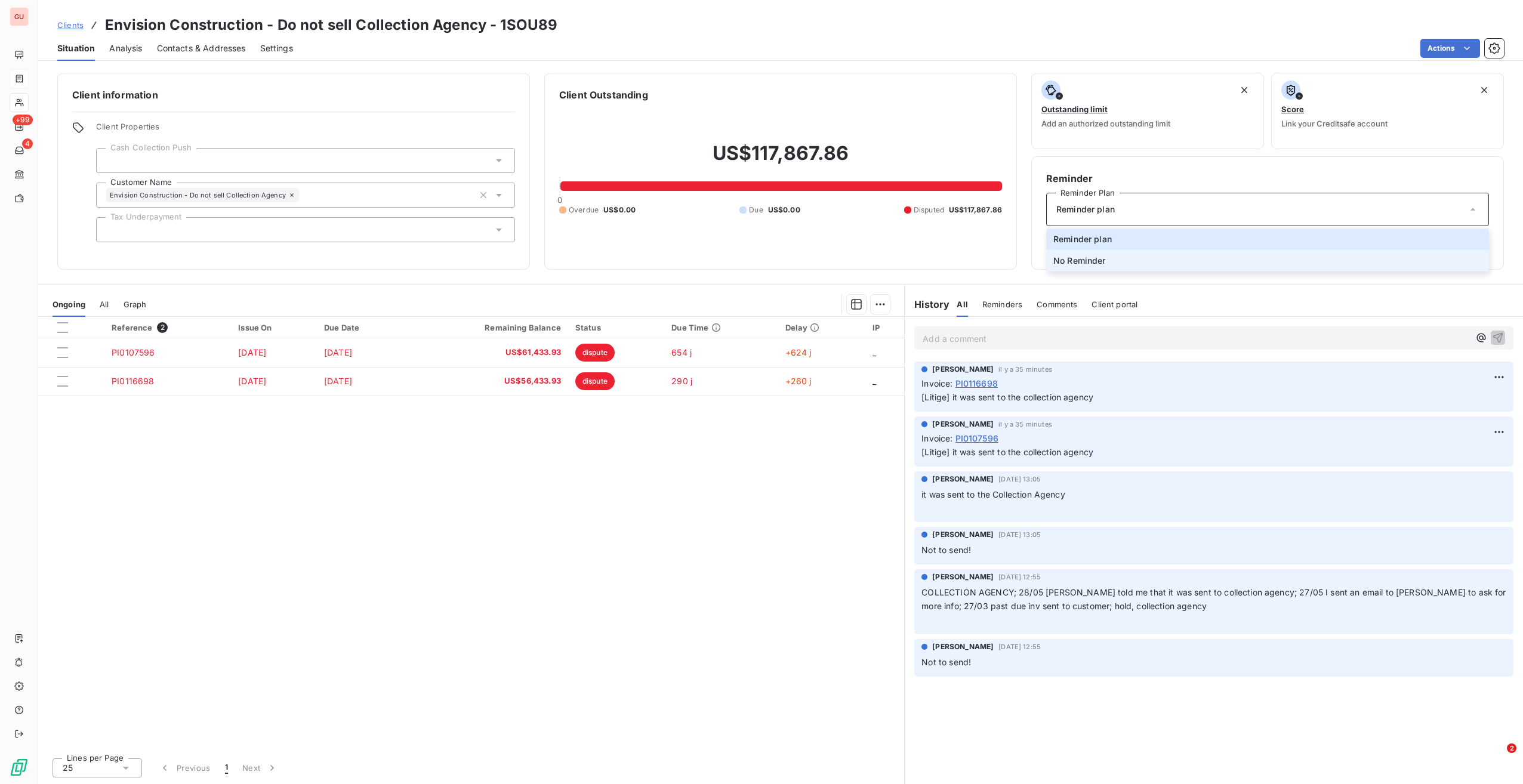
click at [1147, 264] on li "No Reminder" at bounding box center [1268, 261] width 443 height 22
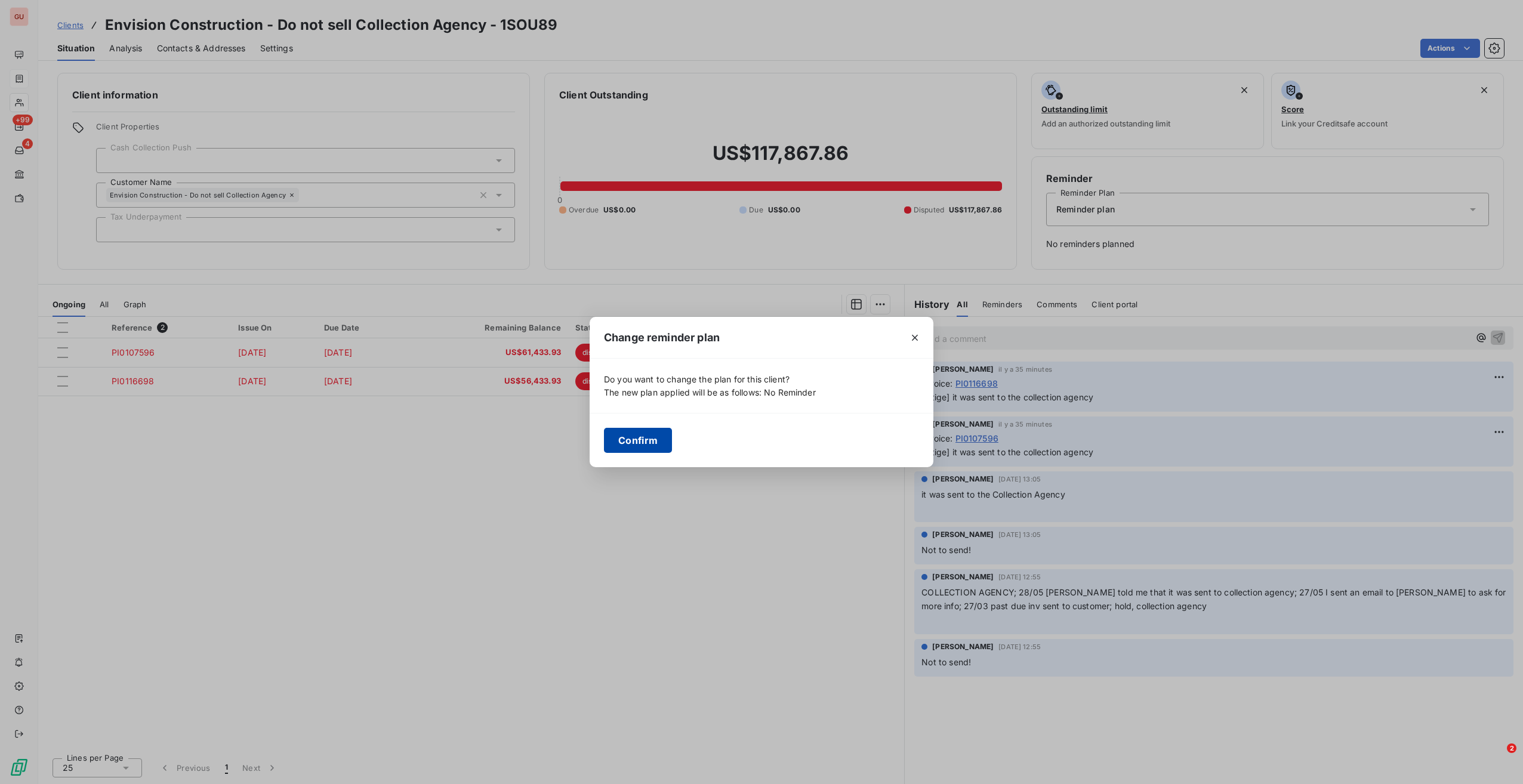
click at [653, 440] on button "Confirm" at bounding box center [639, 440] width 68 height 25
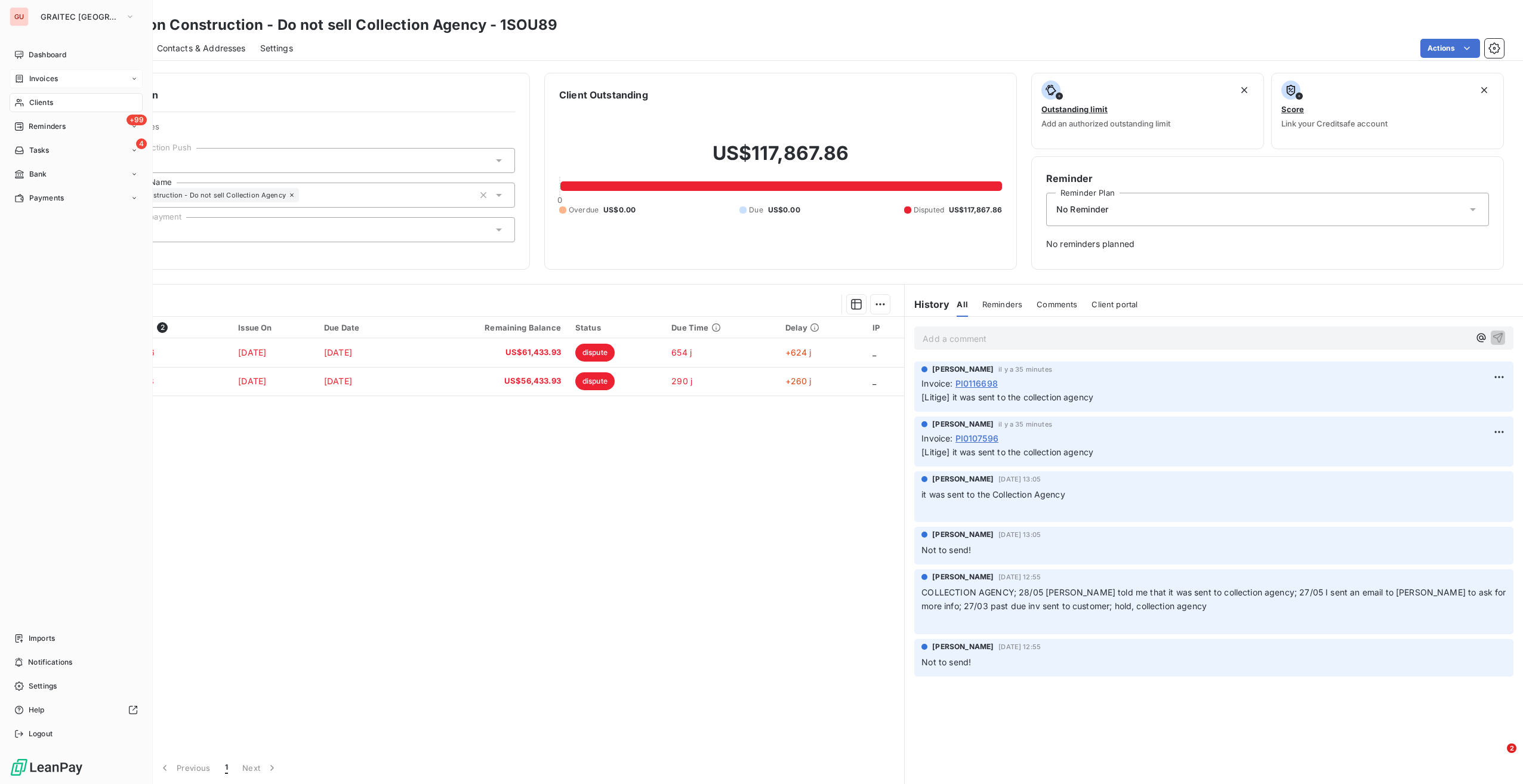
click at [61, 102] on div "Clients" at bounding box center [77, 102] width 133 height 19
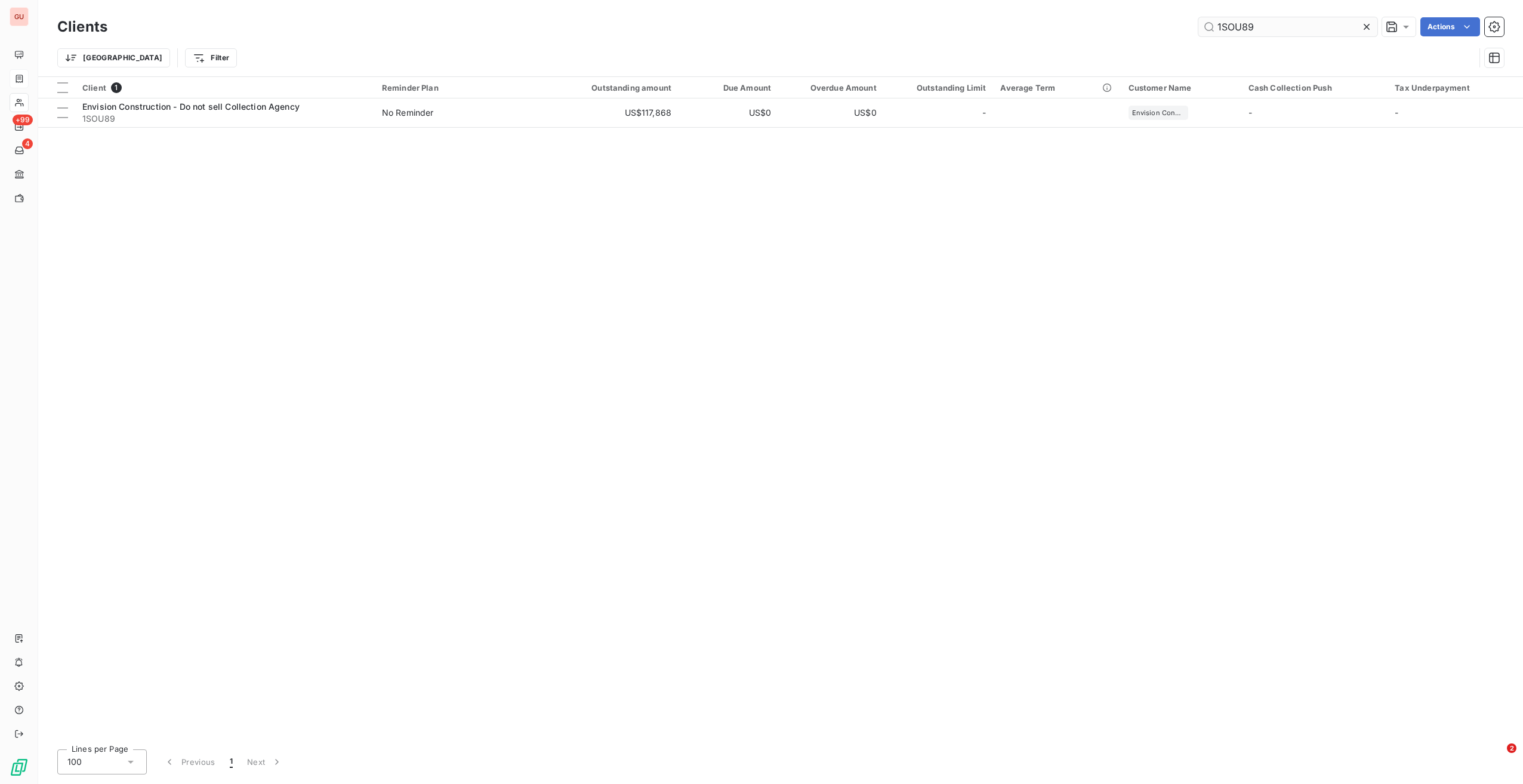
click at [1241, 26] on input "1SOU89" at bounding box center [1288, 26] width 179 height 19
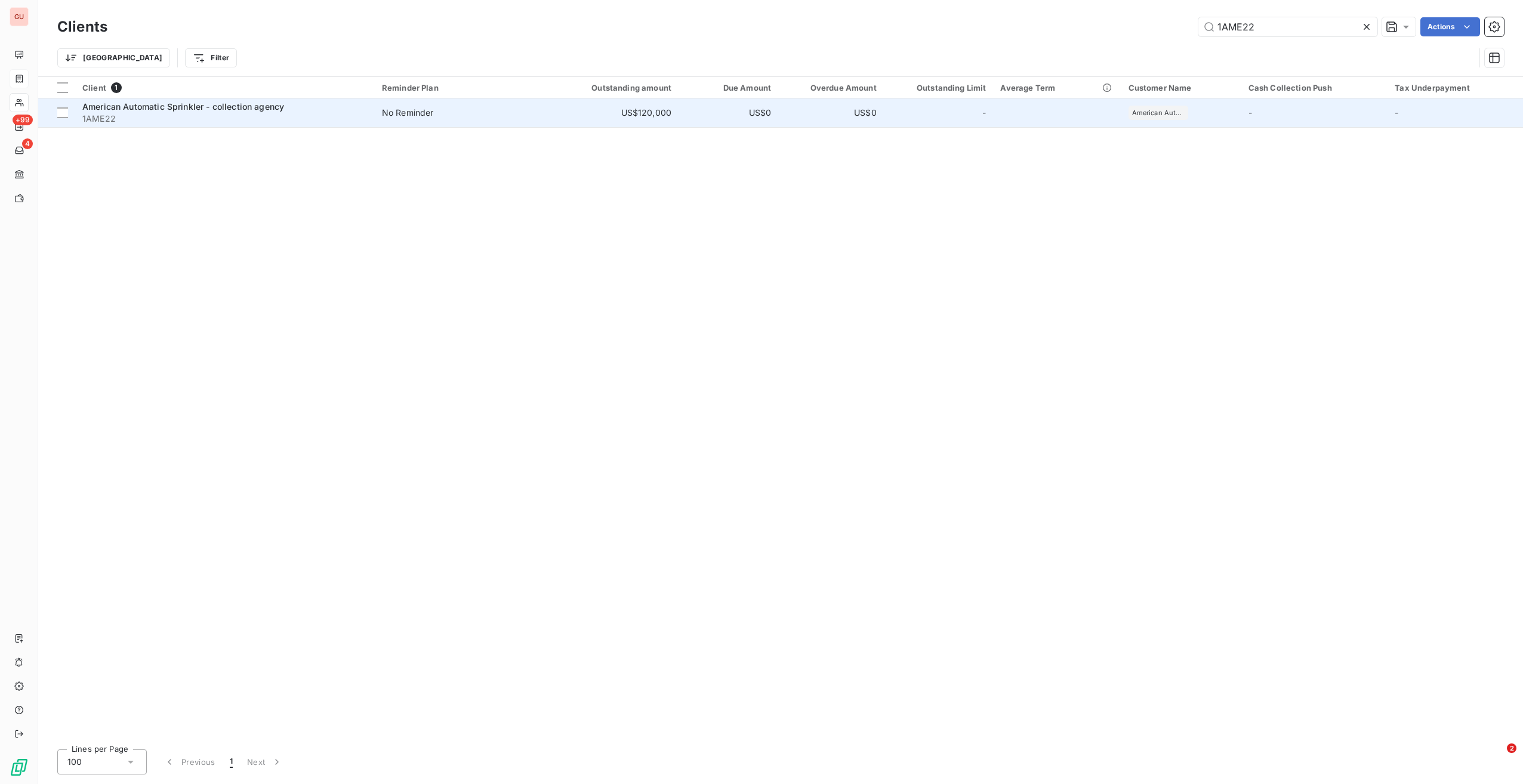
type input "1AME22"
click at [284, 118] on span "1AME22" at bounding box center [224, 118] width 286 height 12
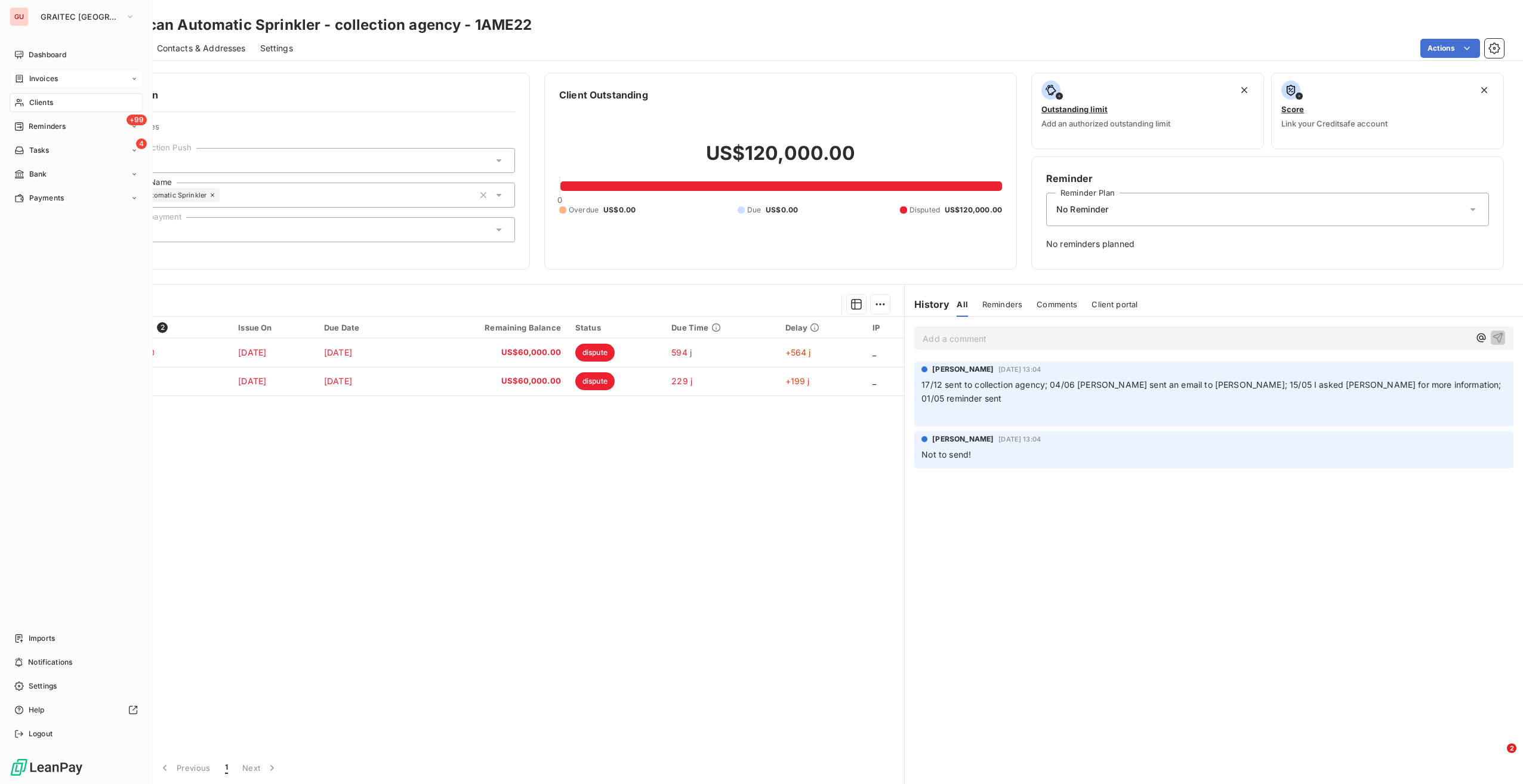
click at [39, 104] on span "Clients" at bounding box center [41, 103] width 24 height 11
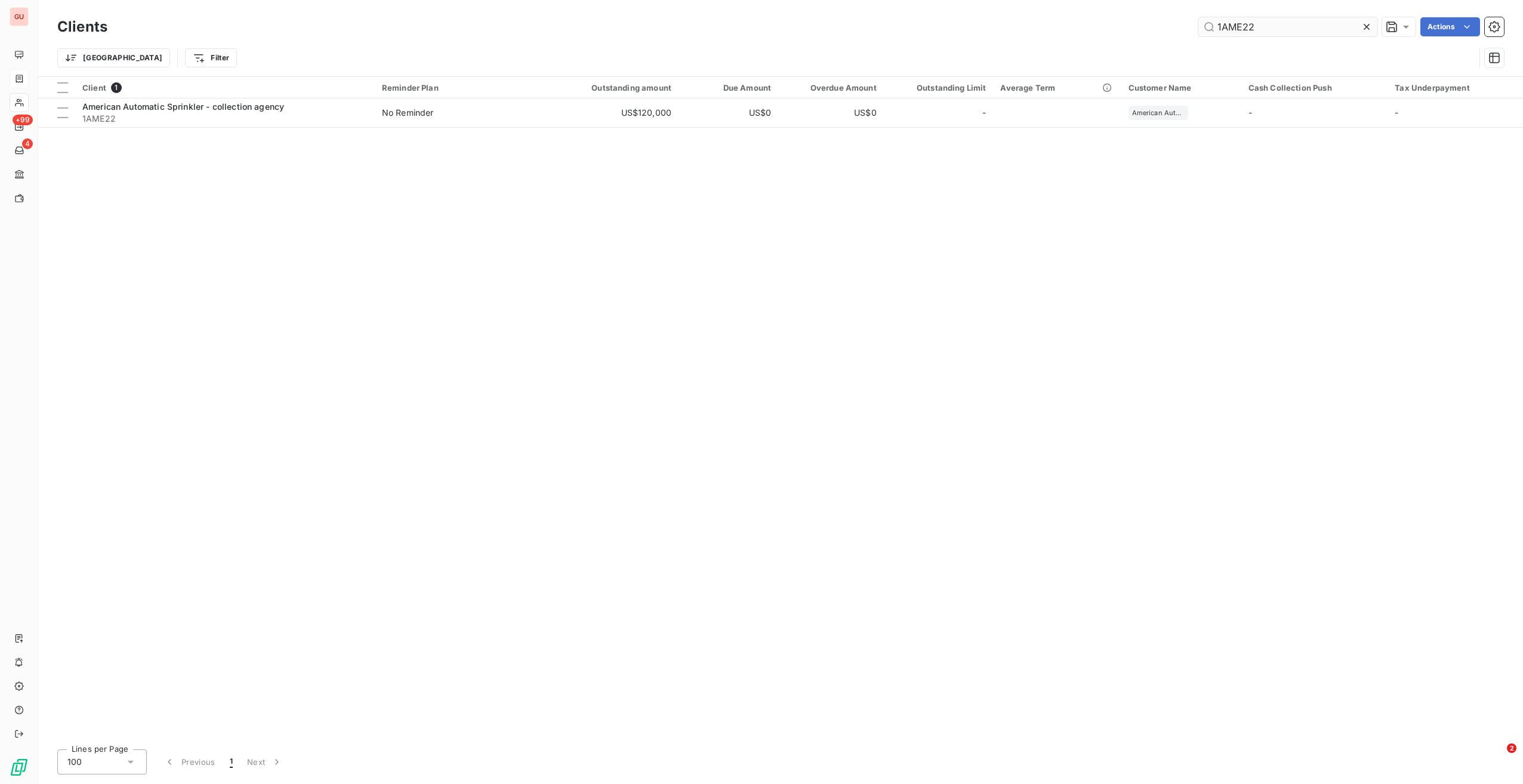
click at [1241, 23] on input "1AME22" at bounding box center [1288, 26] width 179 height 19
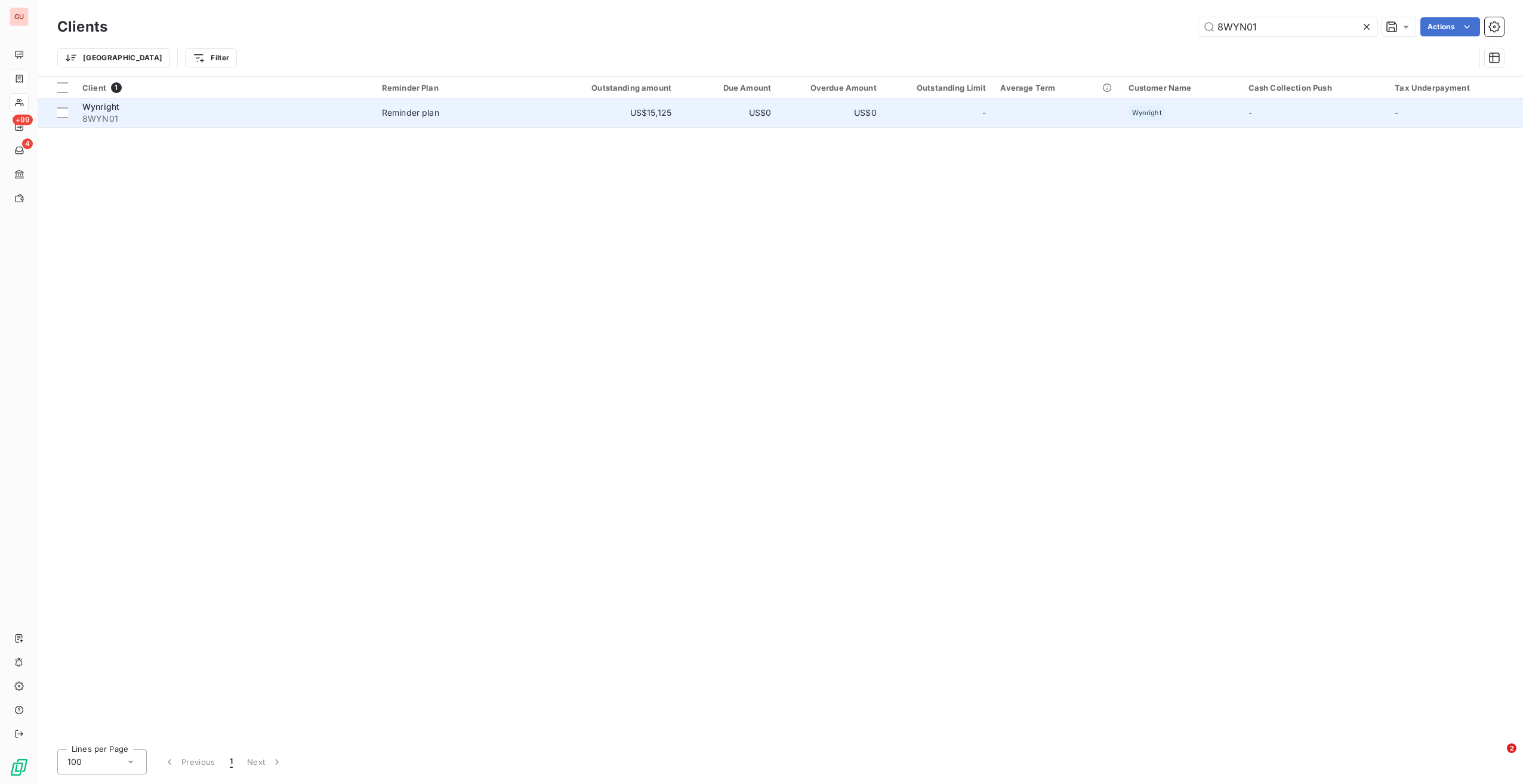
type input "8WYN01"
click at [177, 125] on td "Wynright 8WYN01" at bounding box center [225, 113] width 300 height 29
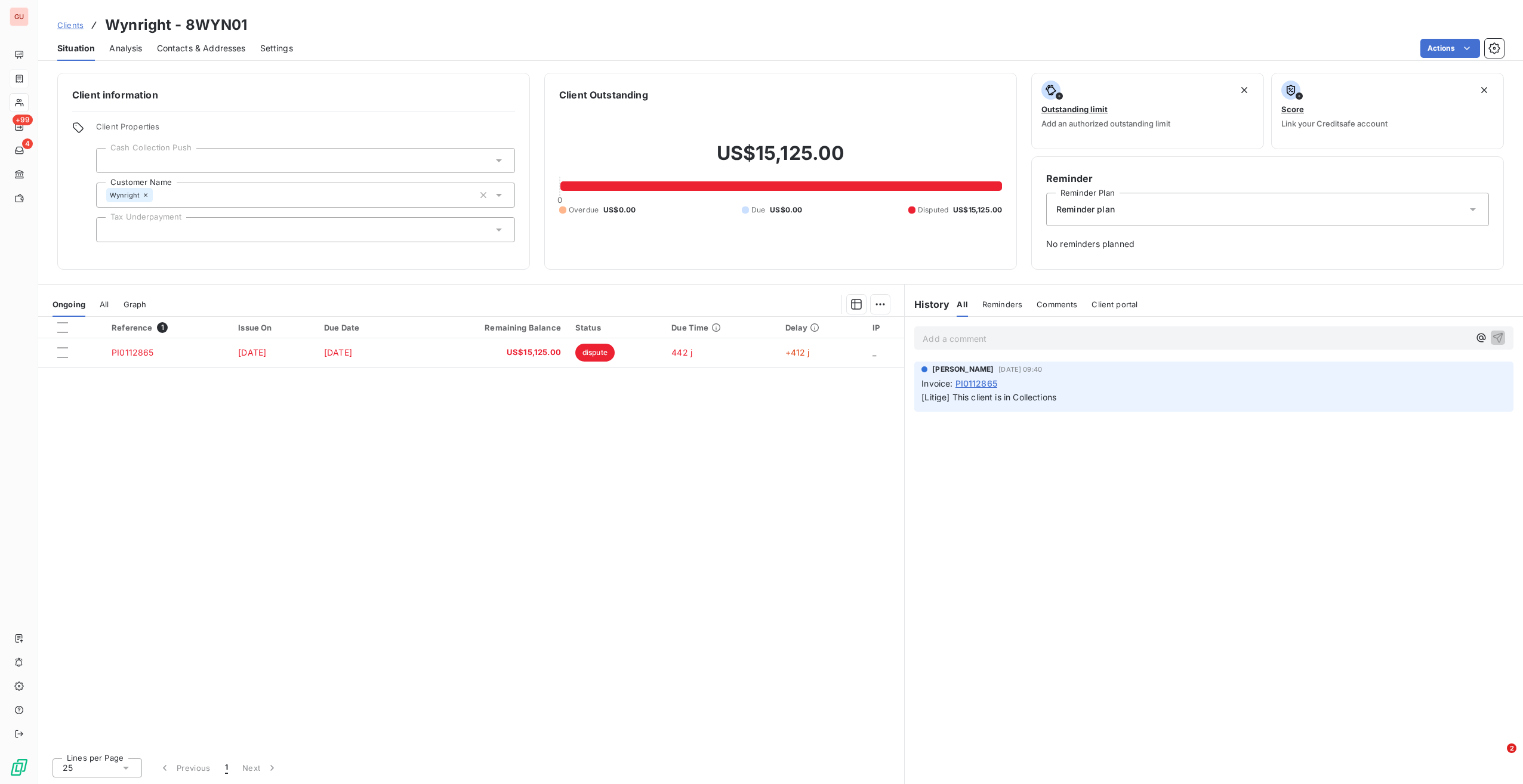
click at [1188, 210] on div "Reminder plan" at bounding box center [1268, 209] width 443 height 33
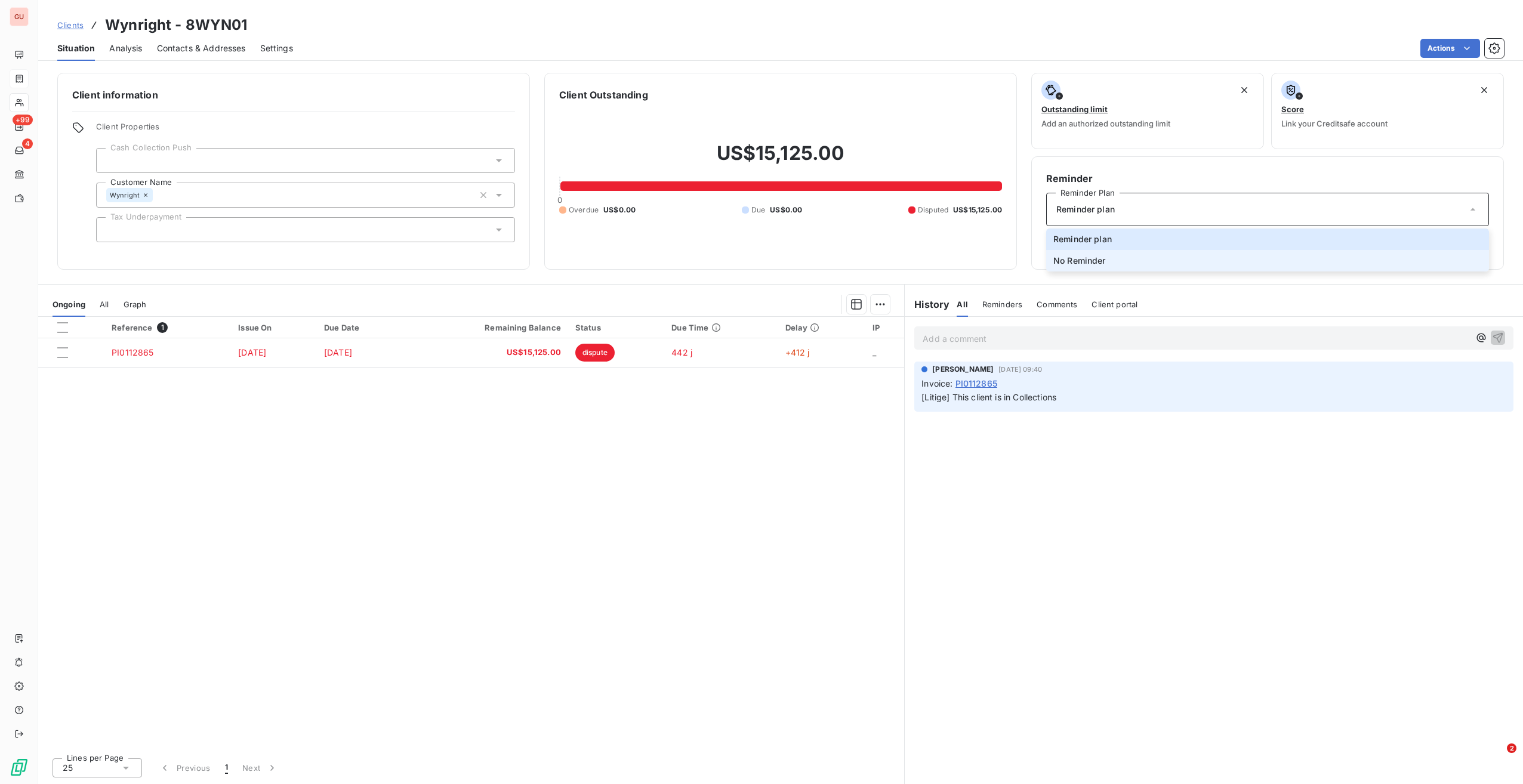
click at [1099, 261] on span "No Reminder" at bounding box center [1080, 260] width 52 height 12
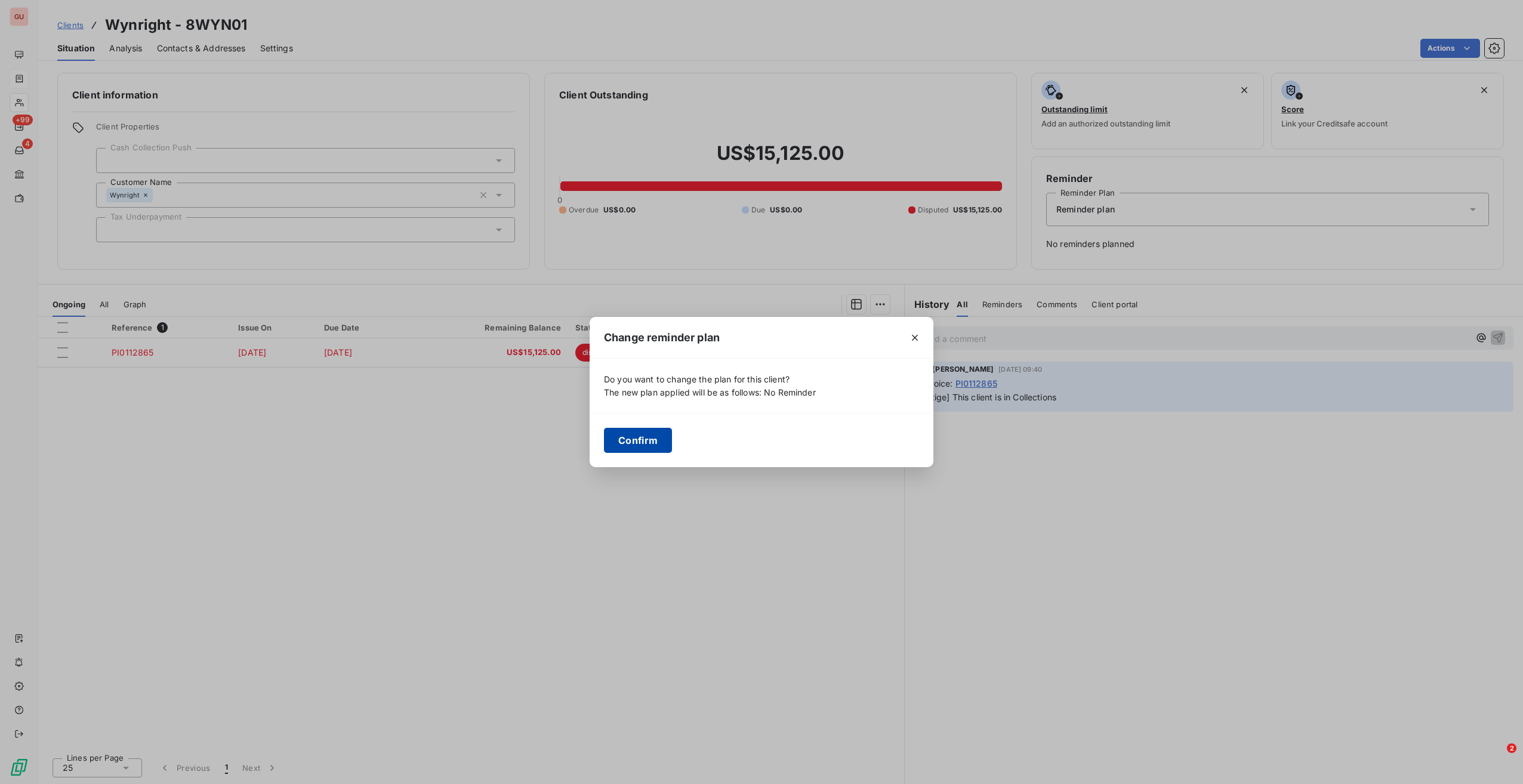
click at [645, 433] on button "Confirm" at bounding box center [639, 440] width 68 height 25
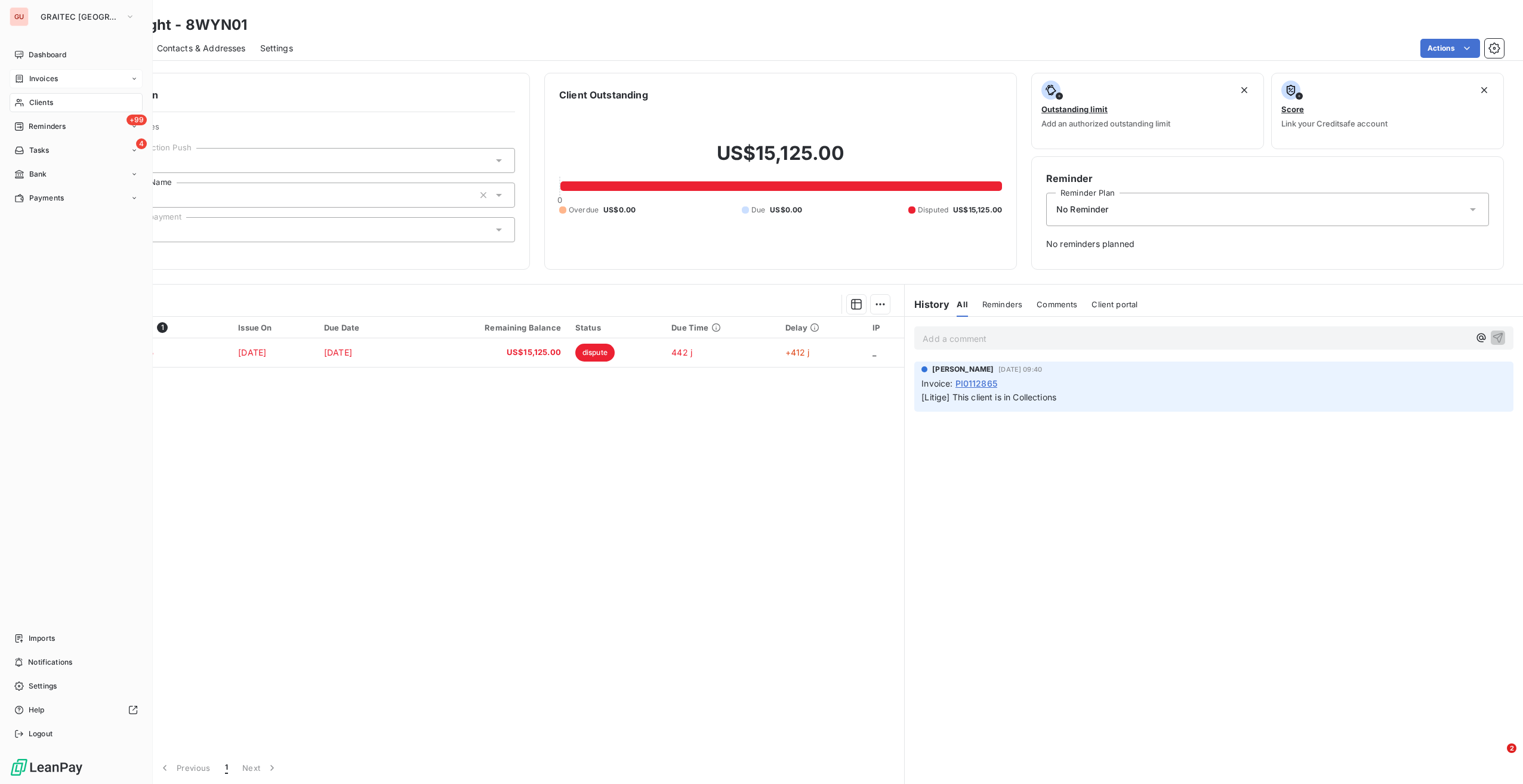
click at [45, 102] on span "Clients" at bounding box center [41, 103] width 24 height 11
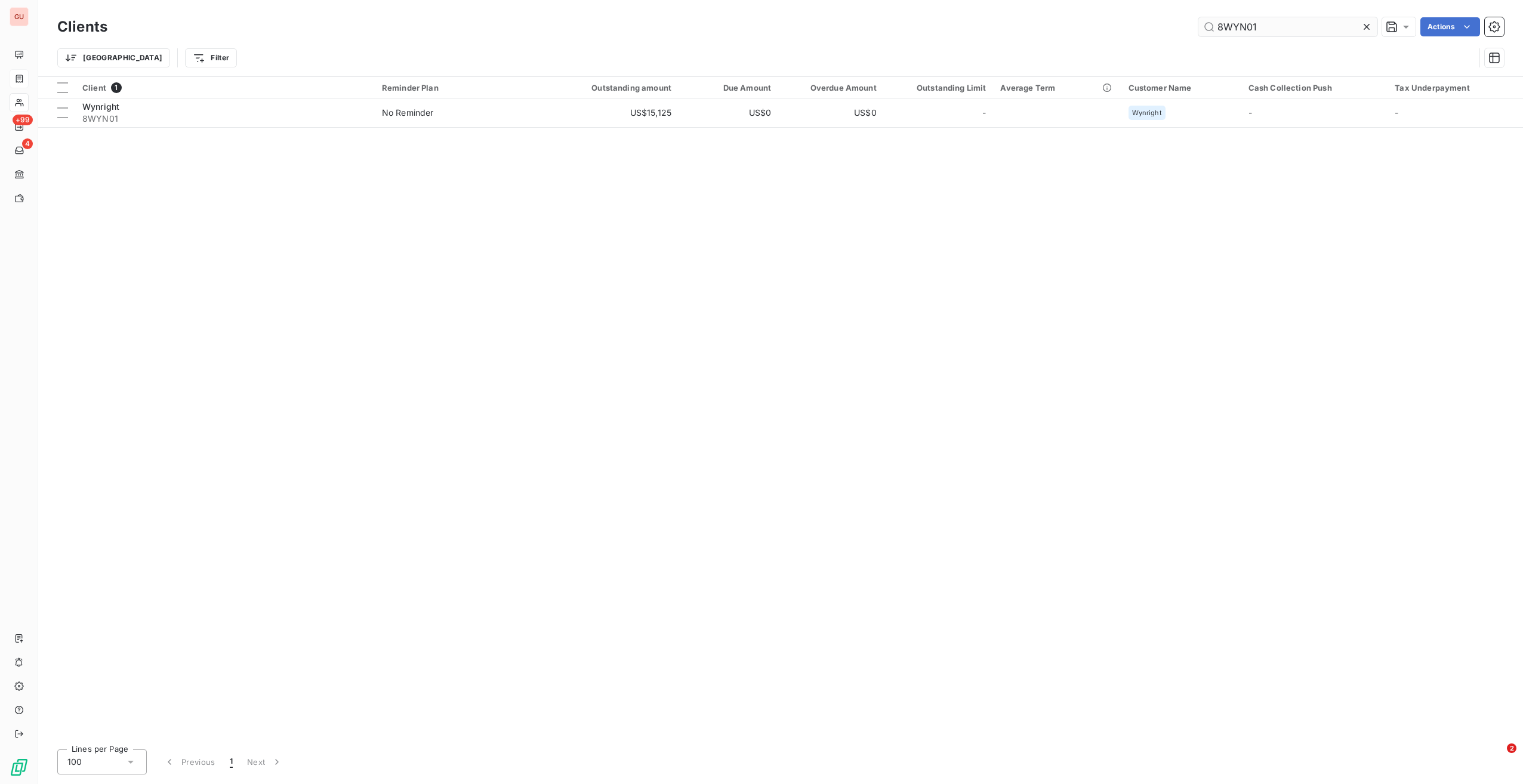
click at [1235, 27] on input "8WYN01" at bounding box center [1288, 26] width 179 height 19
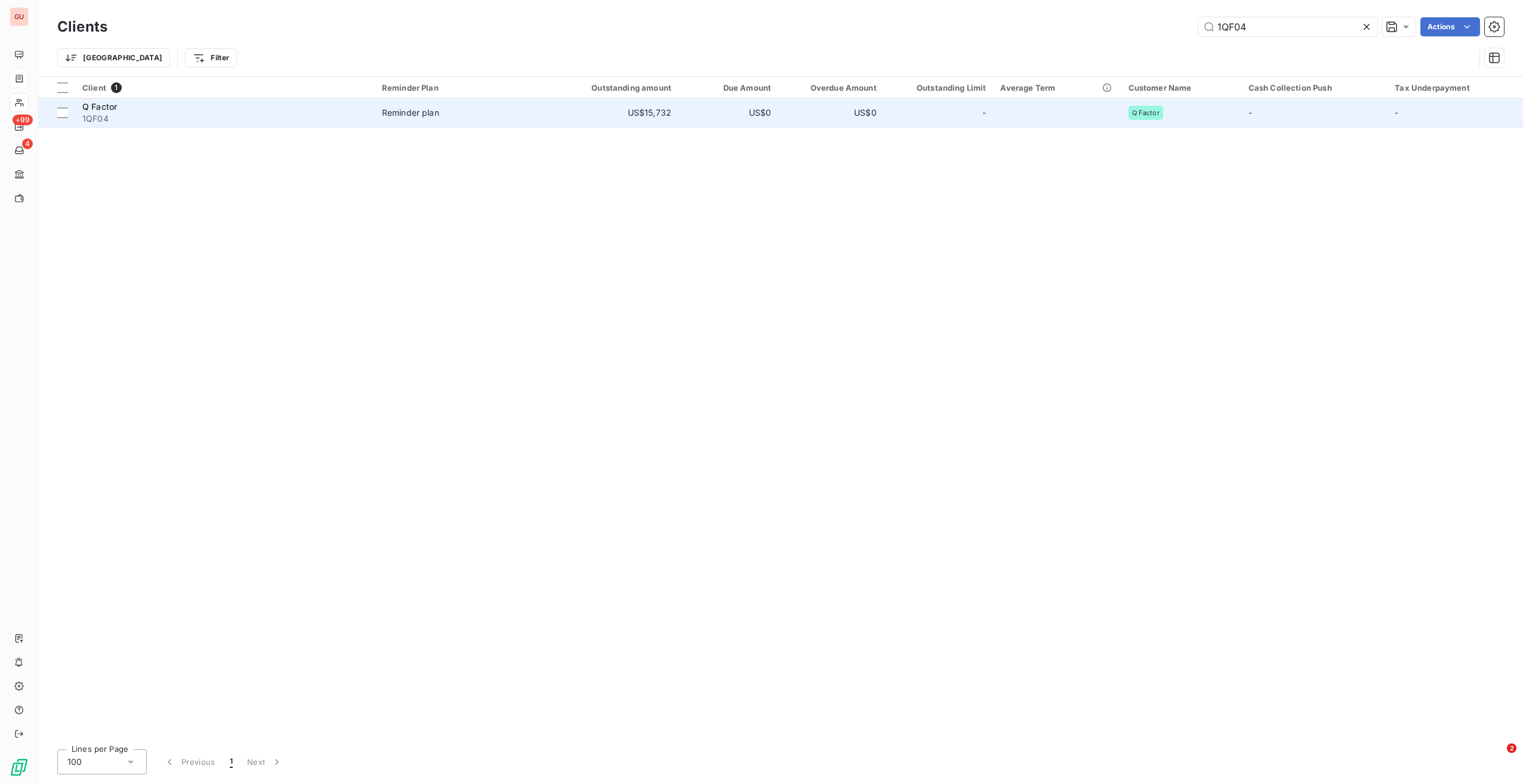
type input "1QF04"
click at [204, 123] on span "1QF04" at bounding box center [224, 118] width 286 height 12
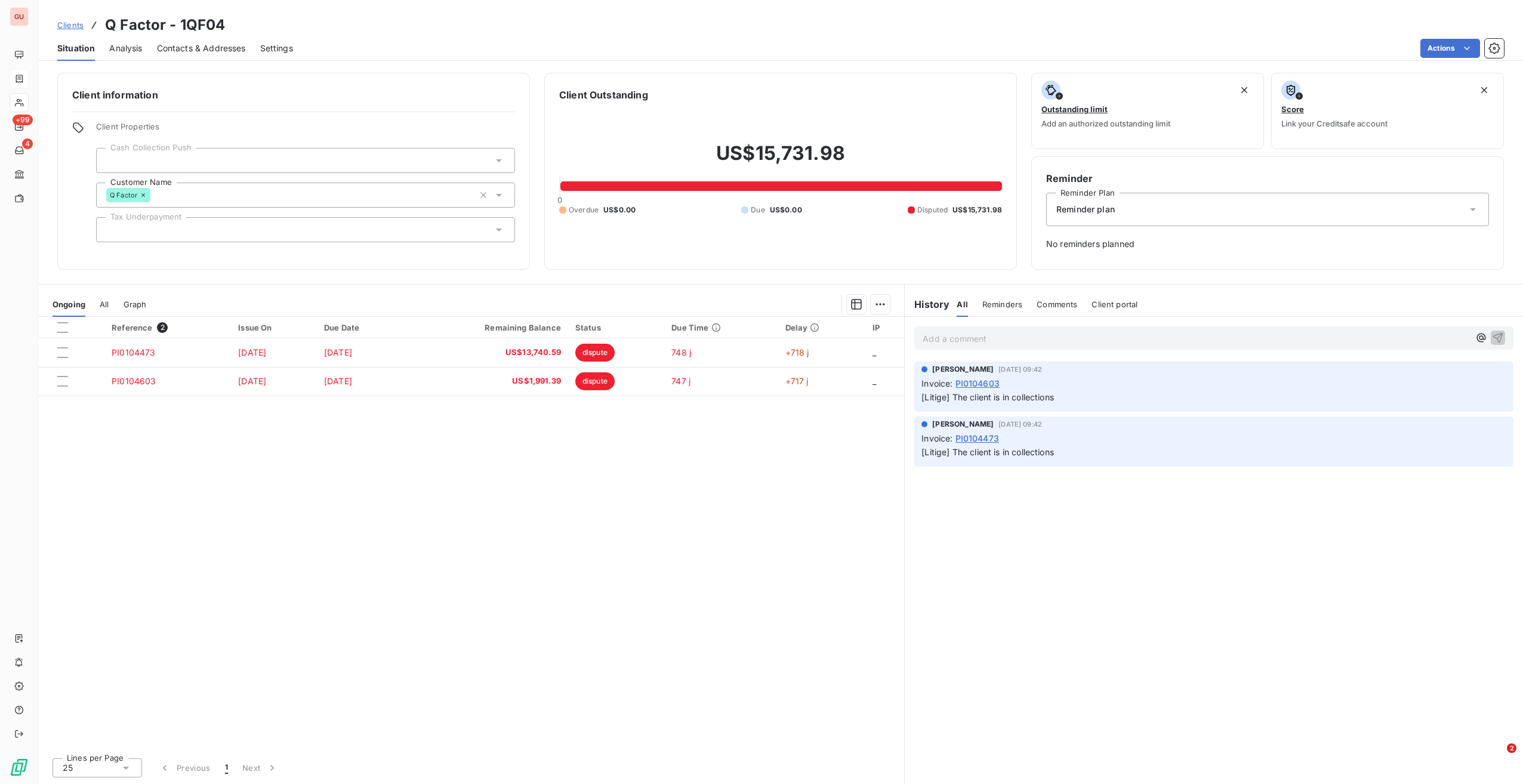
click at [1105, 203] on div "Reminder plan" at bounding box center [1268, 209] width 443 height 33
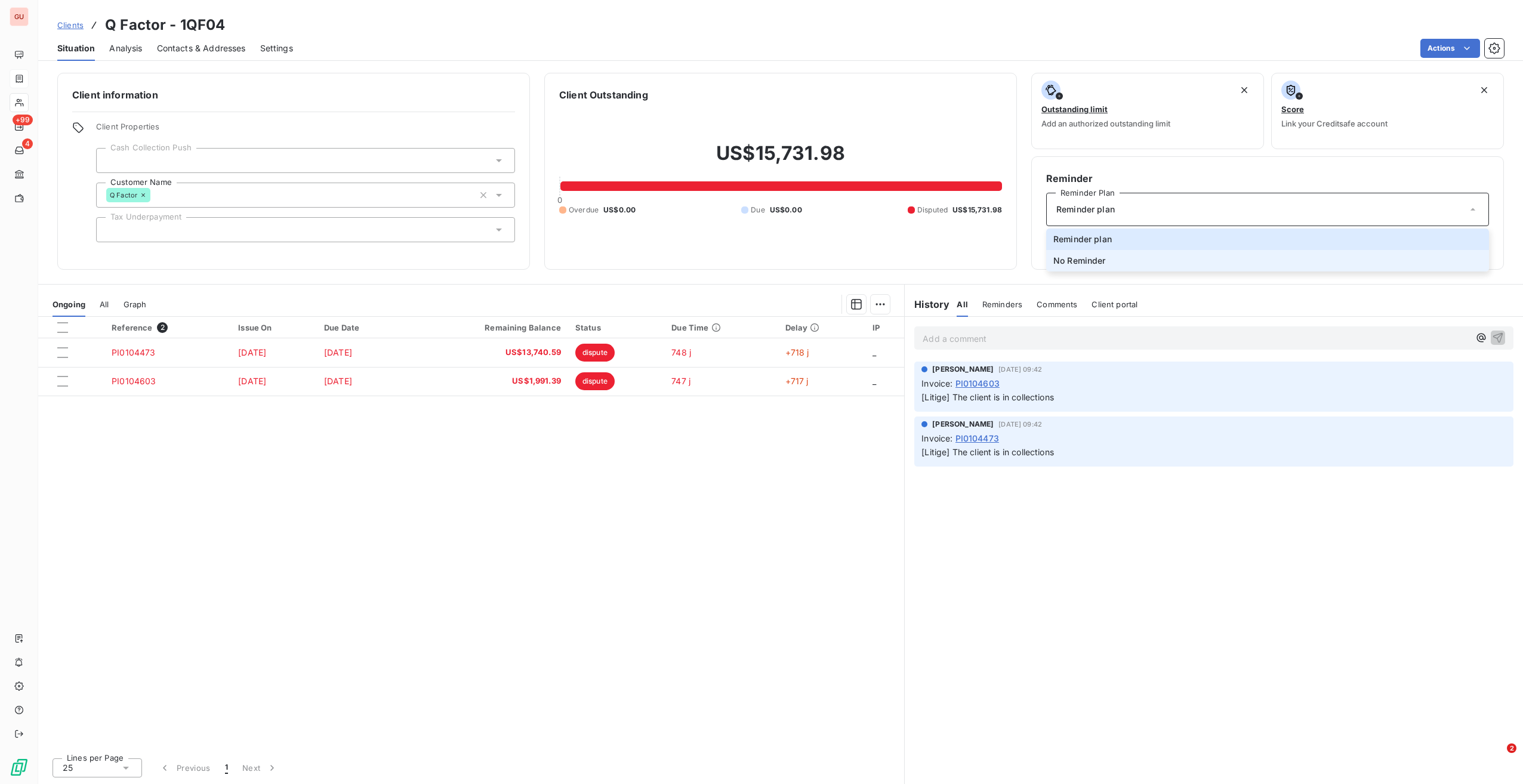
click at [1089, 254] on li "No Reminder" at bounding box center [1268, 261] width 443 height 22
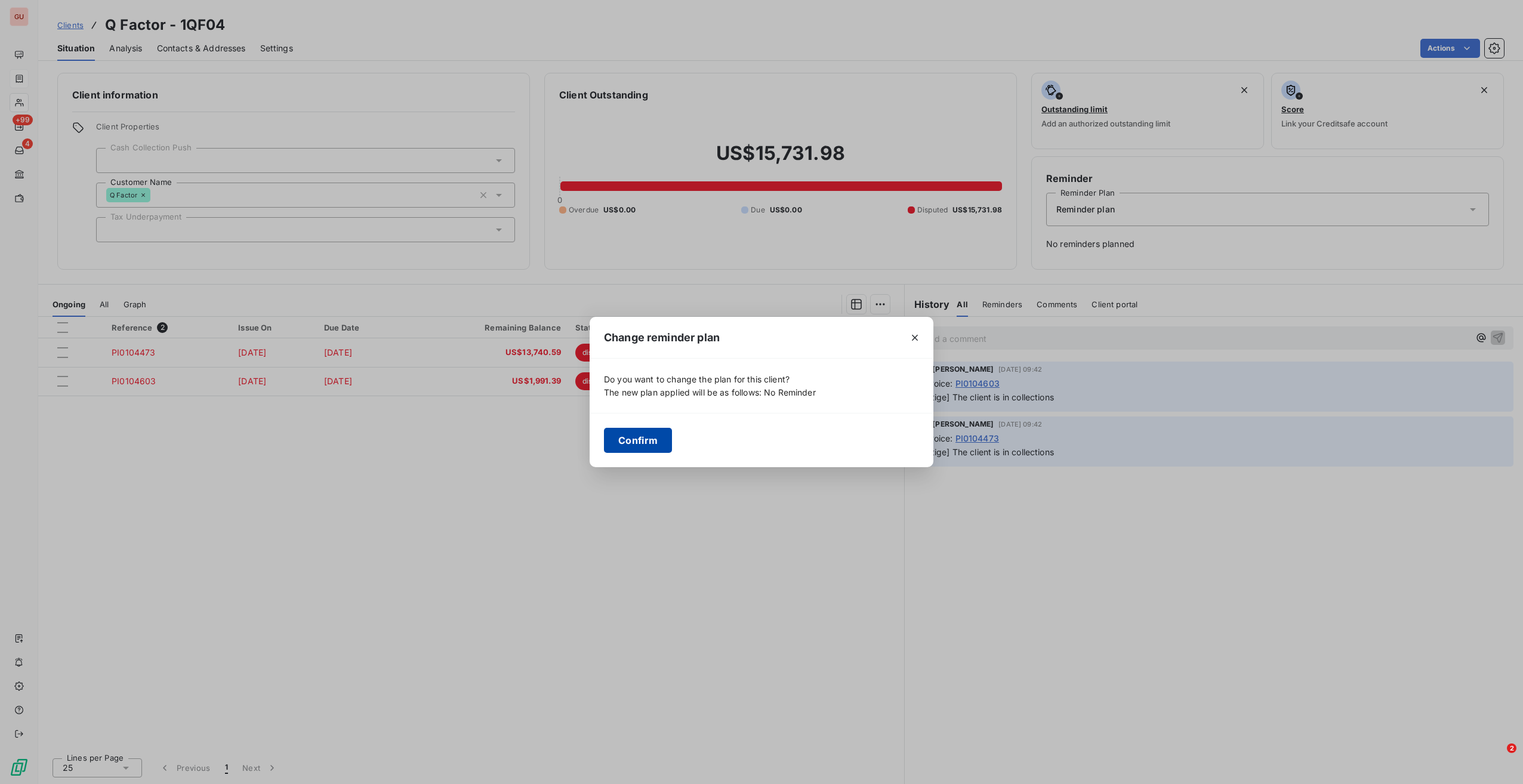
click at [646, 438] on button "Confirm" at bounding box center [639, 440] width 68 height 25
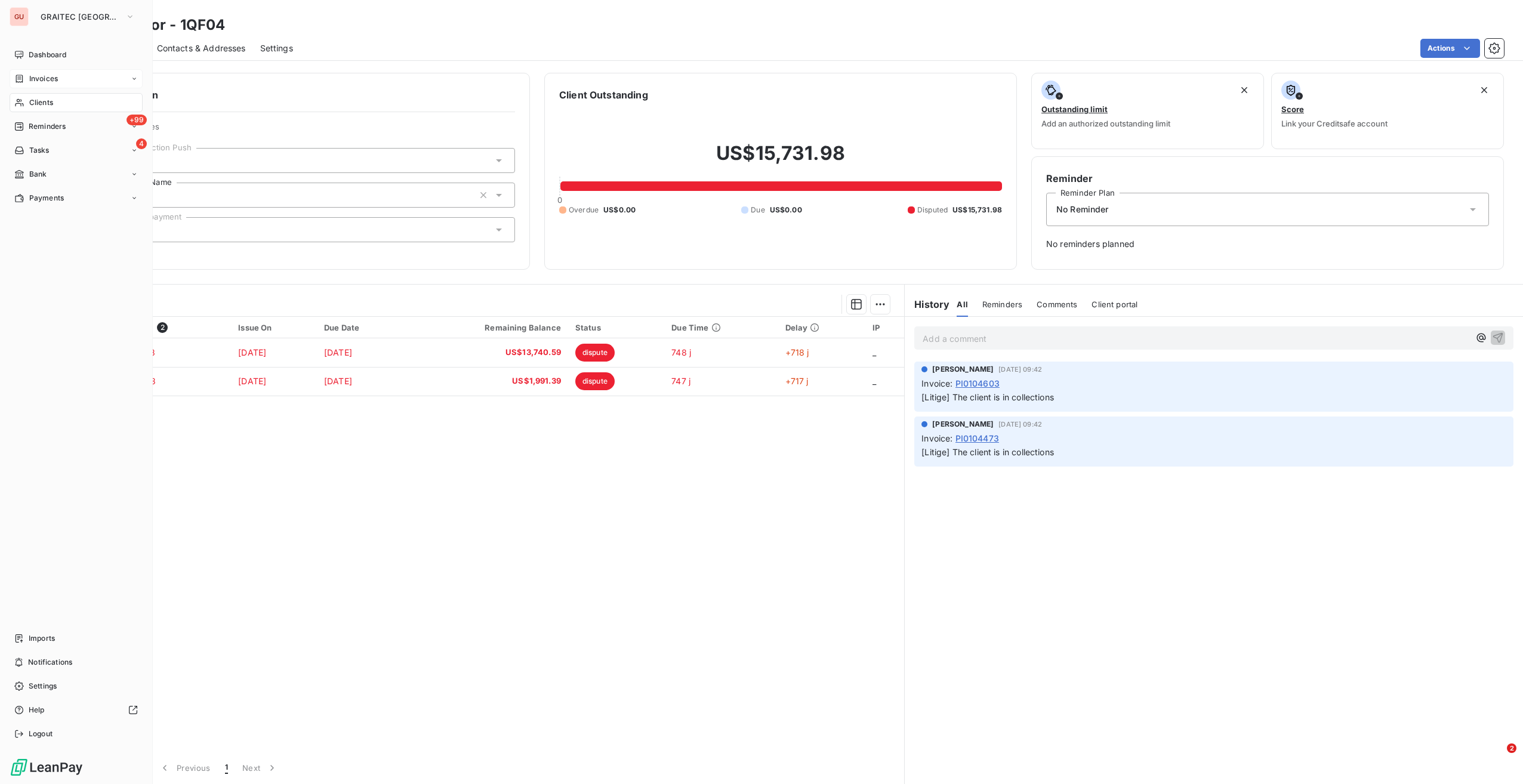
click at [36, 102] on span "Clients" at bounding box center [41, 103] width 24 height 11
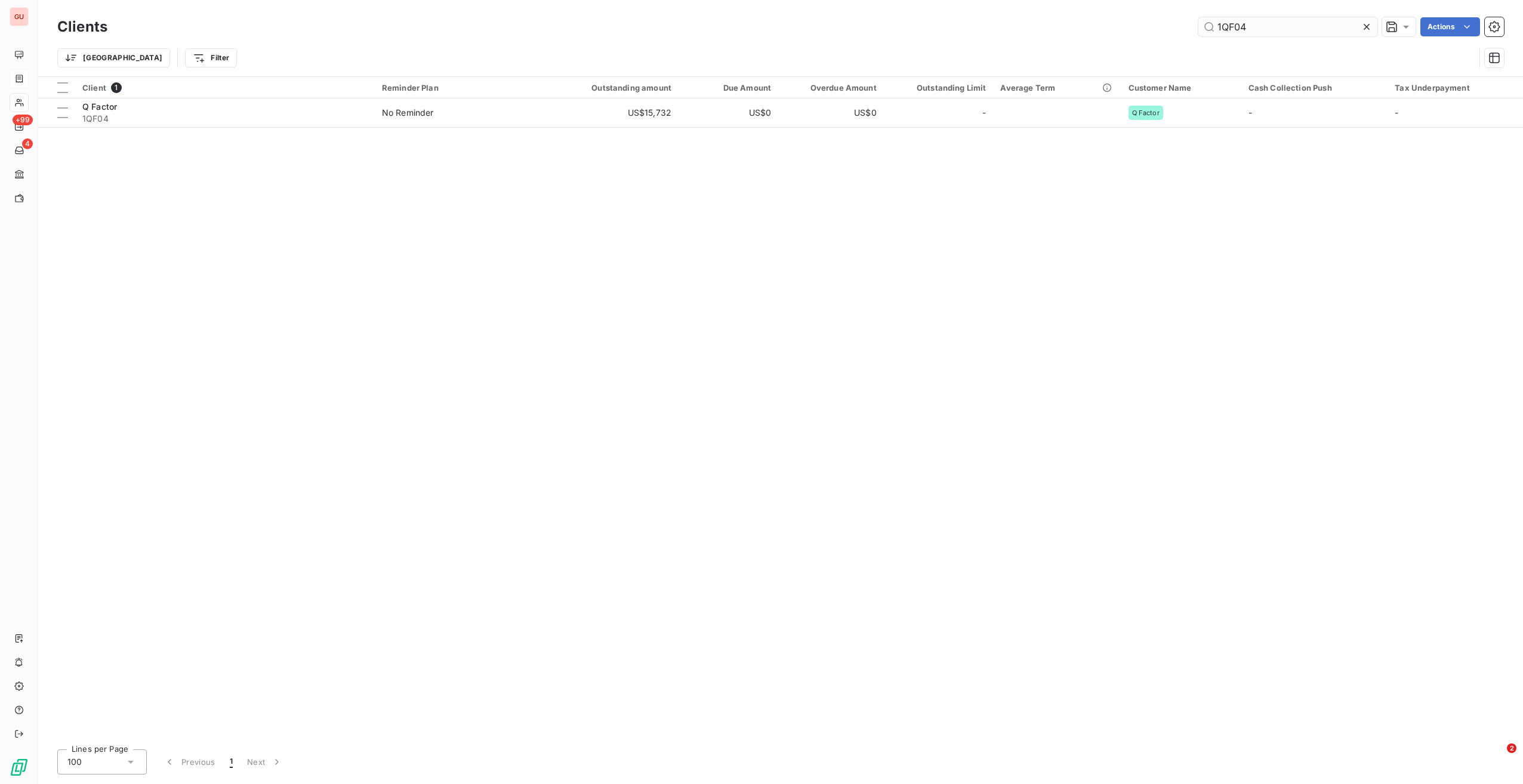
click at [1234, 28] on input "1QF04" at bounding box center [1288, 26] width 179 height 19
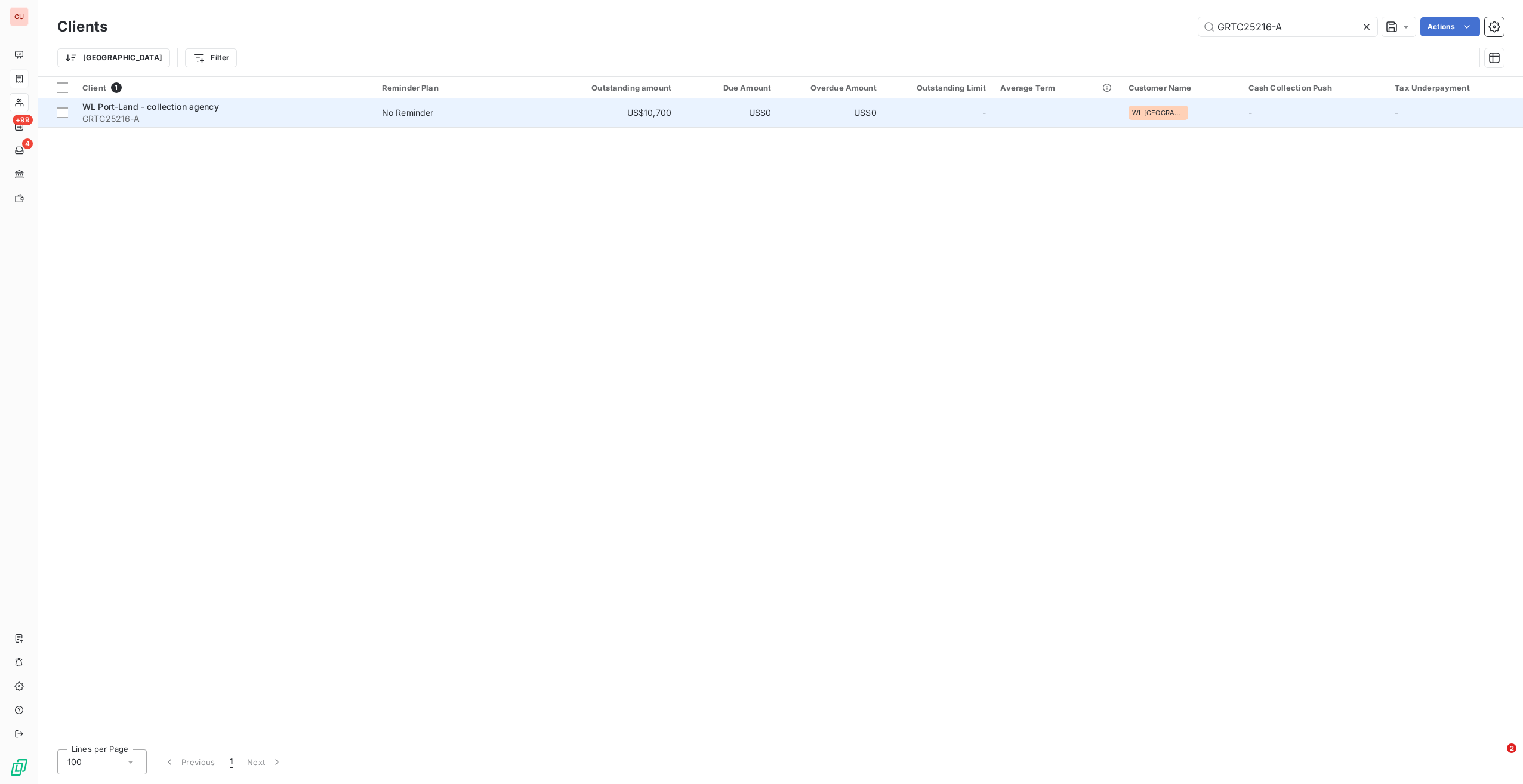
type input "GRTC25216-A"
click at [276, 118] on span "GRTC25216-A" at bounding box center [224, 118] width 286 height 12
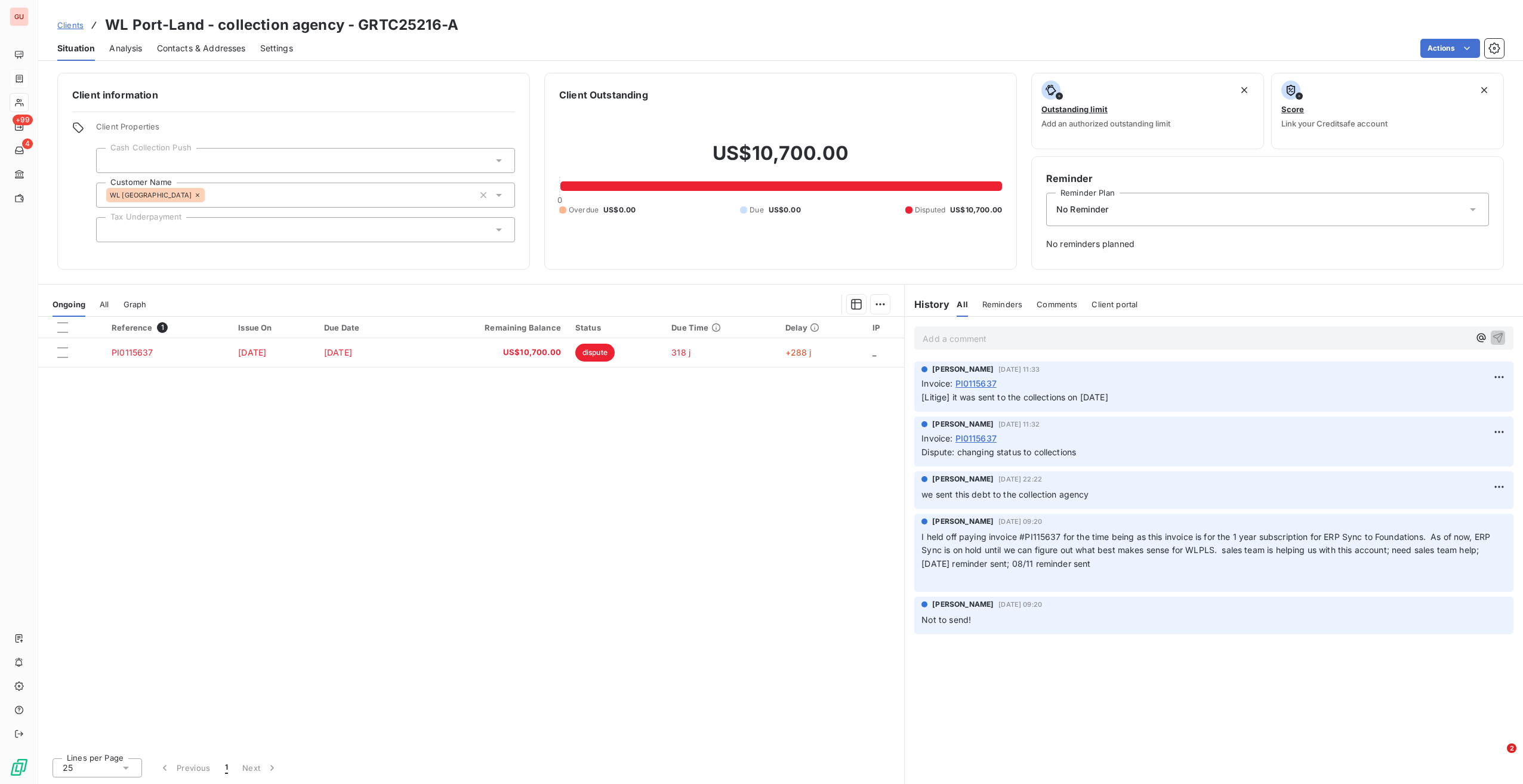
click at [1101, 208] on span "No Reminder" at bounding box center [1083, 209] width 52 height 12
click at [748, 512] on div "Reference 1 Issue On Due Date Remaining Balance Status Due Time Delay IP PI0115…" at bounding box center [471, 532] width 866 height 431
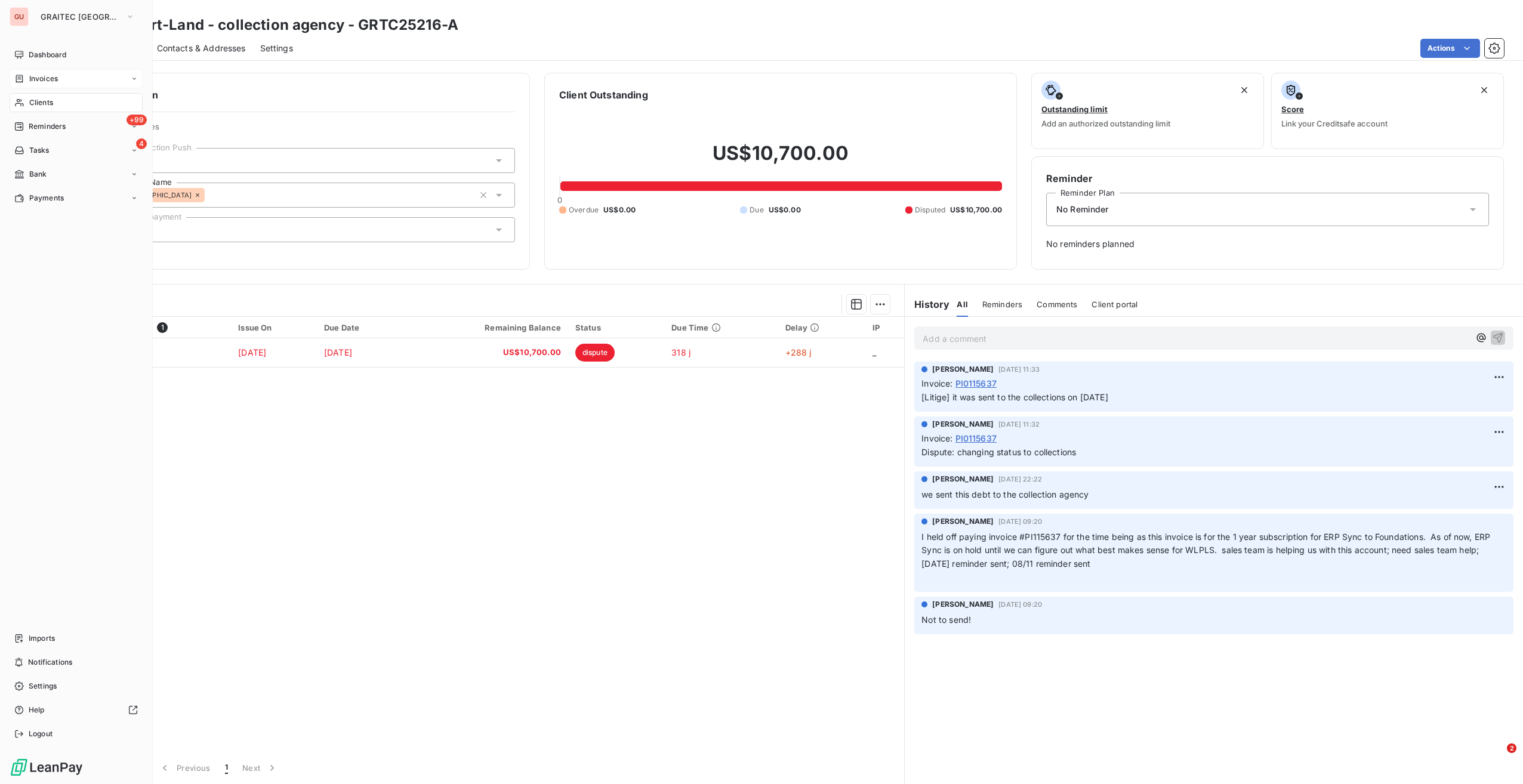
drag, startPoint x: 40, startPoint y: 102, endPoint x: 126, endPoint y: 101, distance: 86.0
click at [40, 102] on span "Clients" at bounding box center [41, 103] width 24 height 11
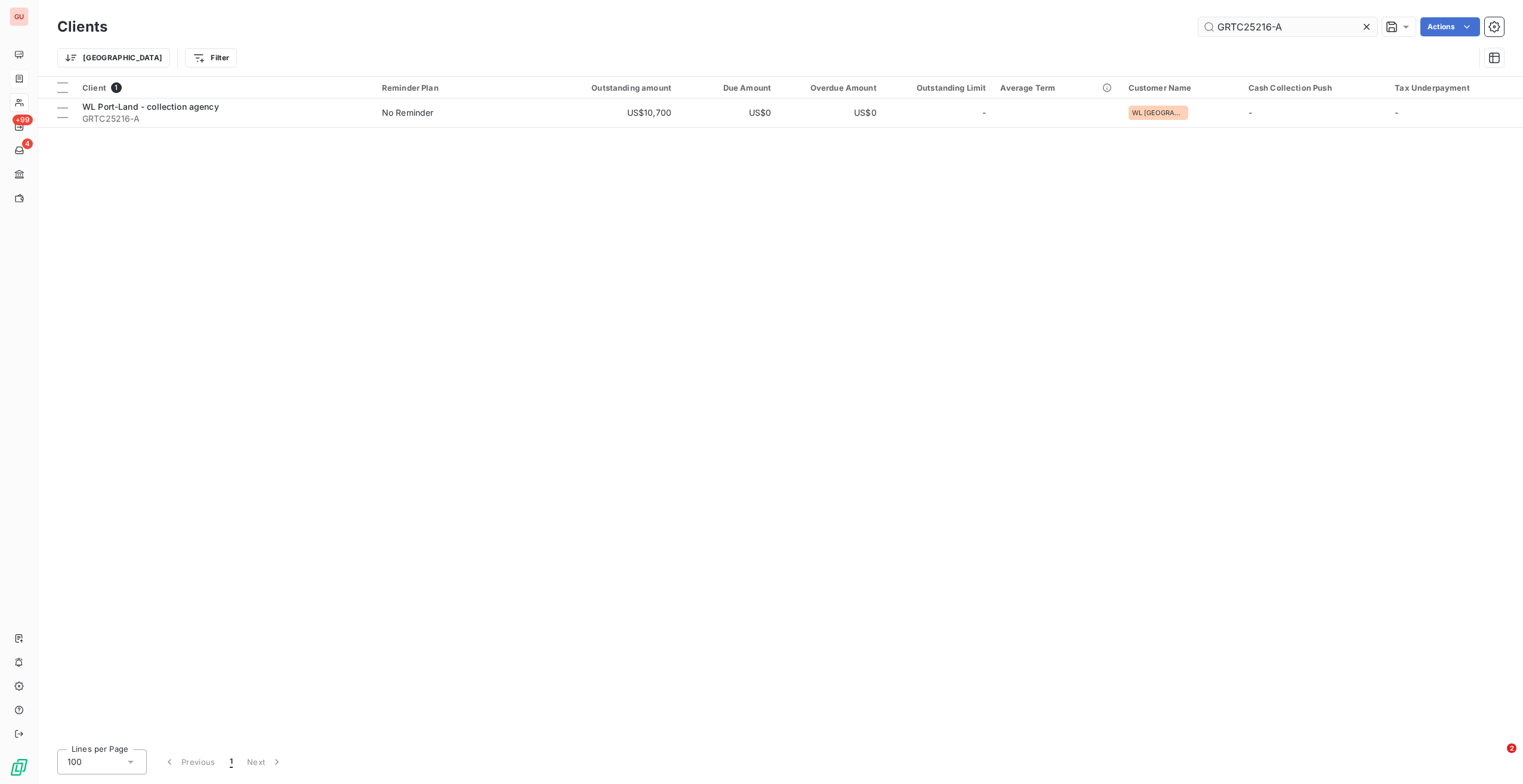
click at [1270, 24] on input "GRTC25216-A" at bounding box center [1288, 26] width 179 height 19
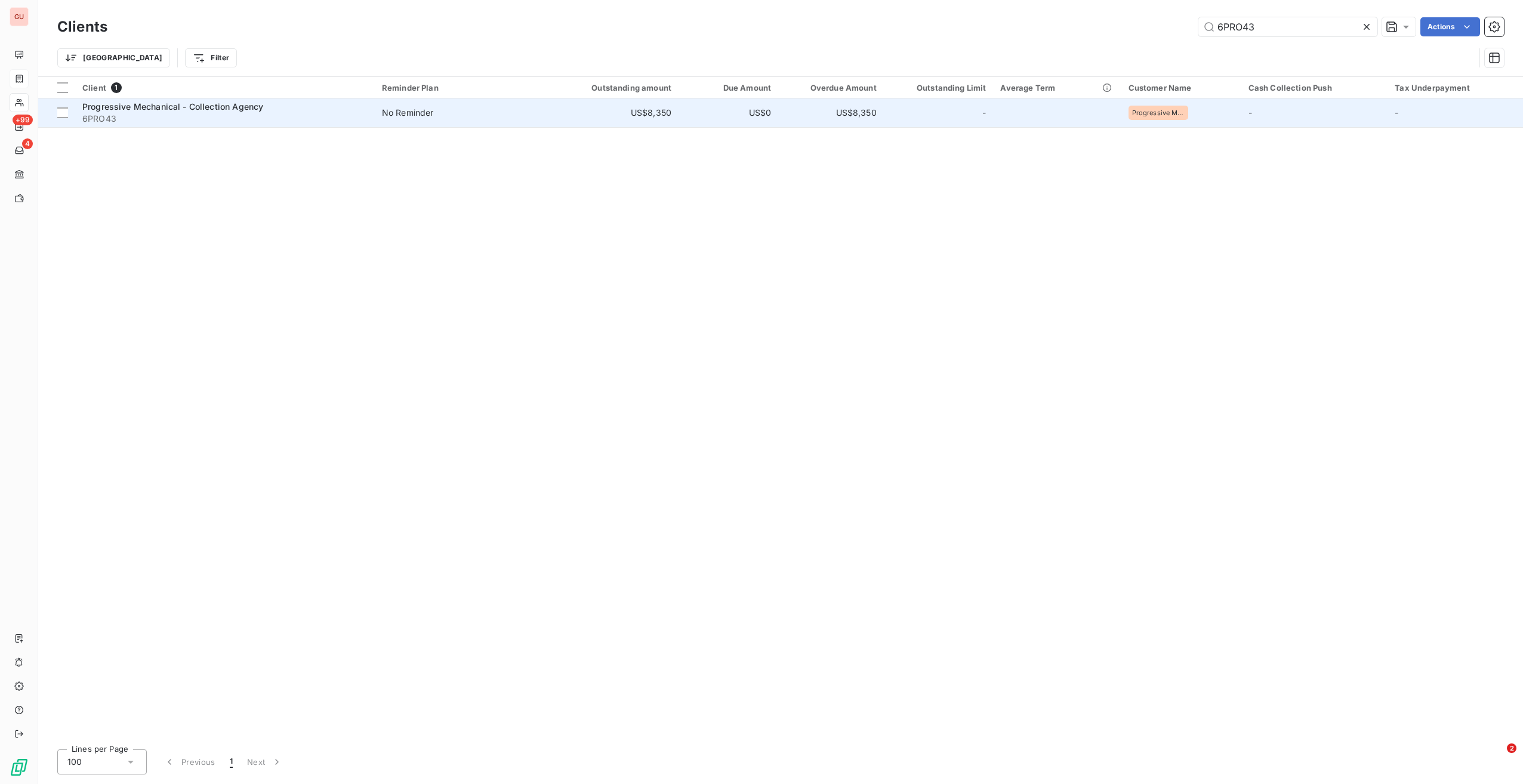
type input "6PRO43"
click at [137, 105] on span "Progressive Mechanical - Collection Agency" at bounding box center [172, 106] width 181 height 10
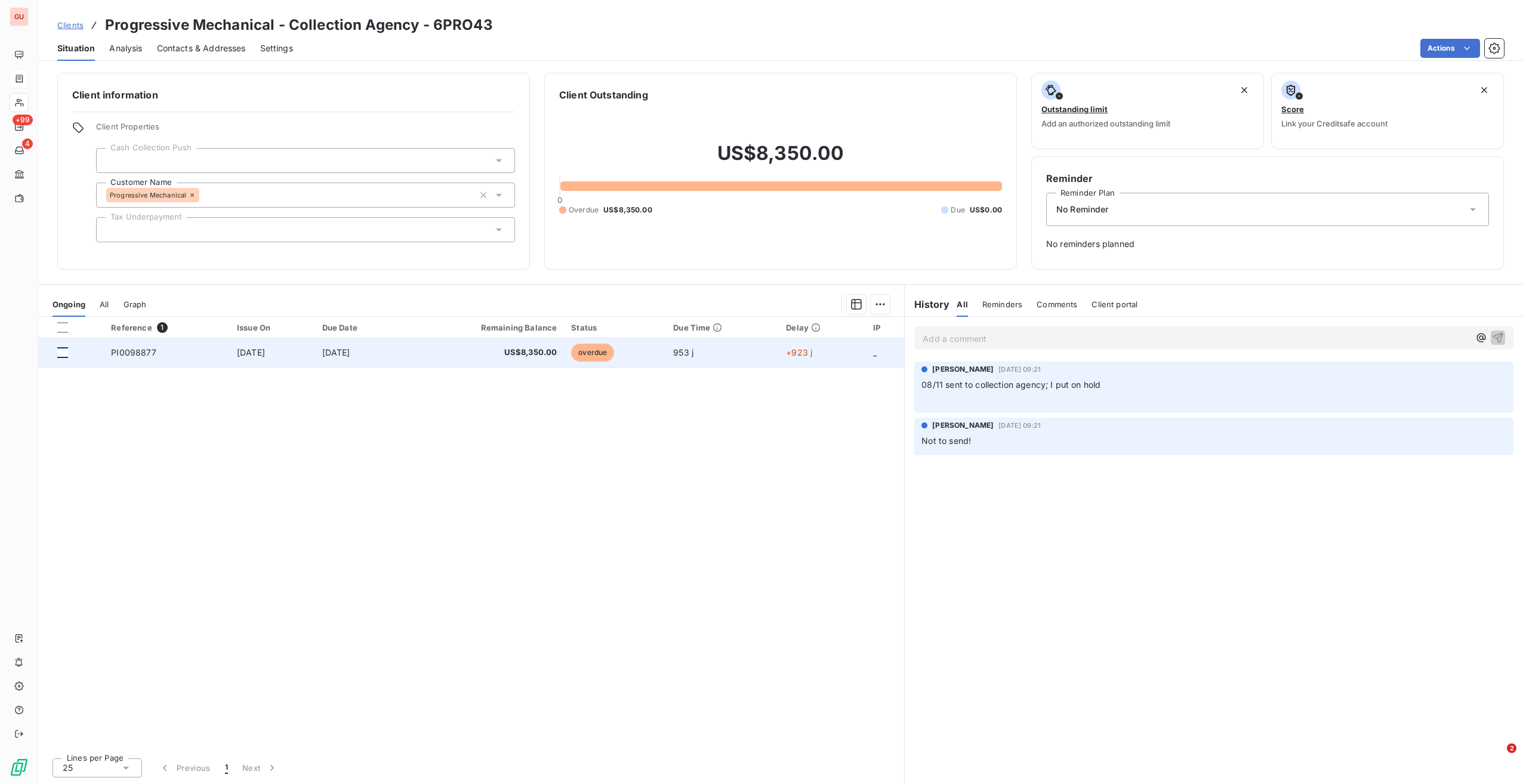
click at [63, 355] on div at bounding box center [63, 353] width 11 height 11
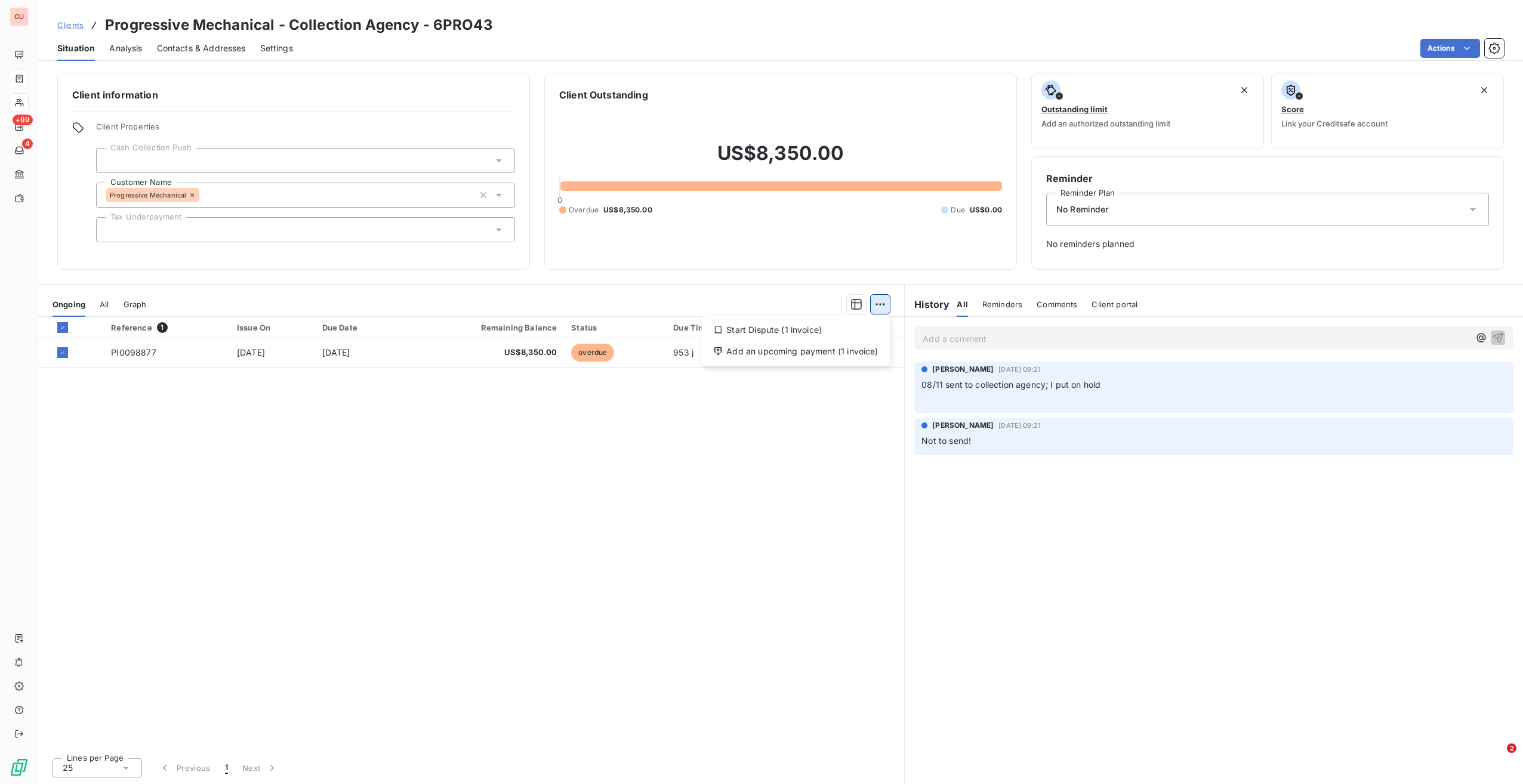
click at [884, 307] on html "GU +99 4 Clients Progressive Mechanical - Collection Agency - 6PRO43 Situation …" at bounding box center [761, 392] width 1523 height 784
click at [800, 331] on div "Start Dispute (1 invoice)" at bounding box center [795, 329] width 179 height 19
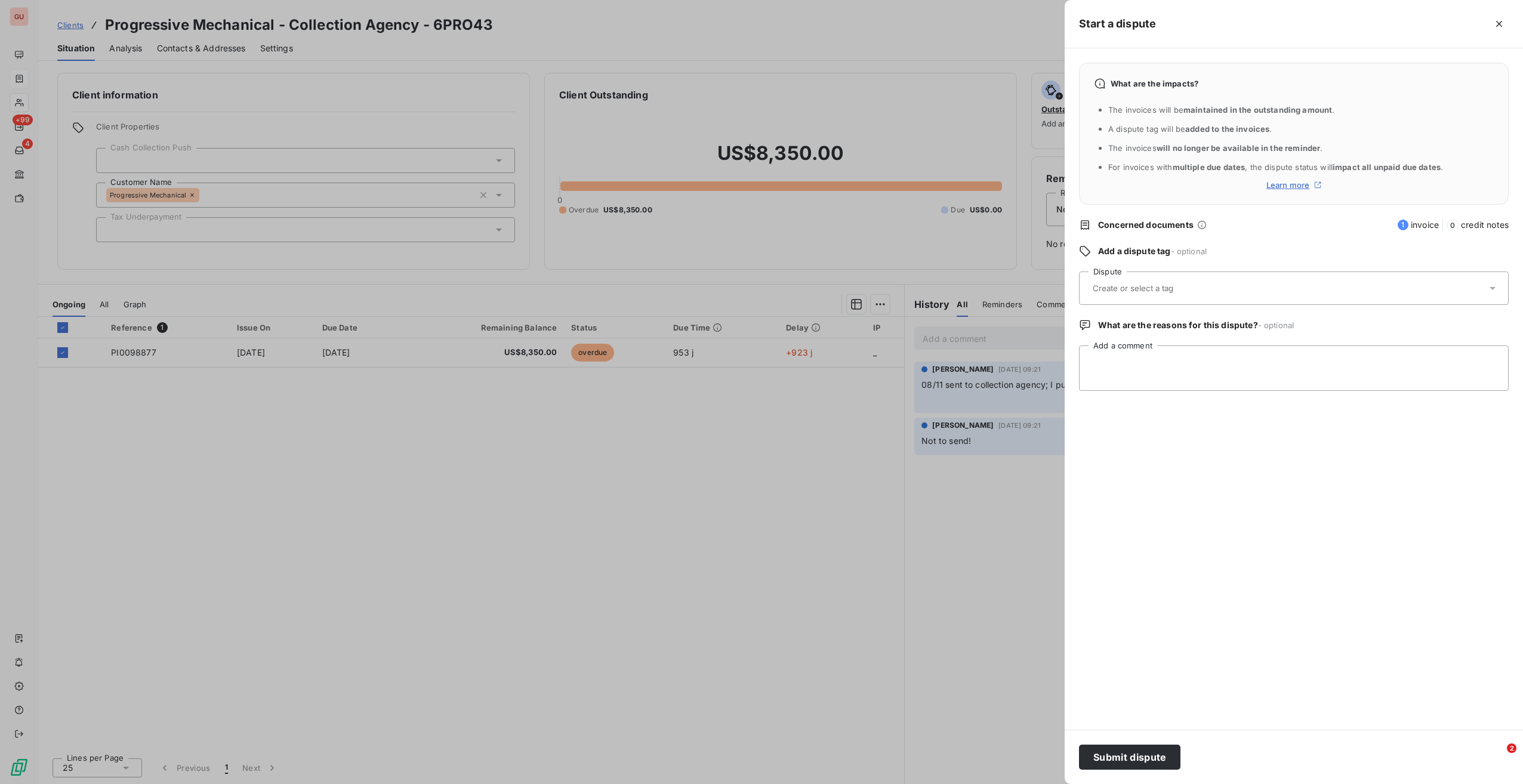
click at [1120, 293] on div at bounding box center [1287, 288] width 397 height 25
click at [1120, 356] on div "Collections" at bounding box center [1125, 353] width 44 height 14
click at [1147, 755] on button "Submit dispute" at bounding box center [1129, 757] width 102 height 25
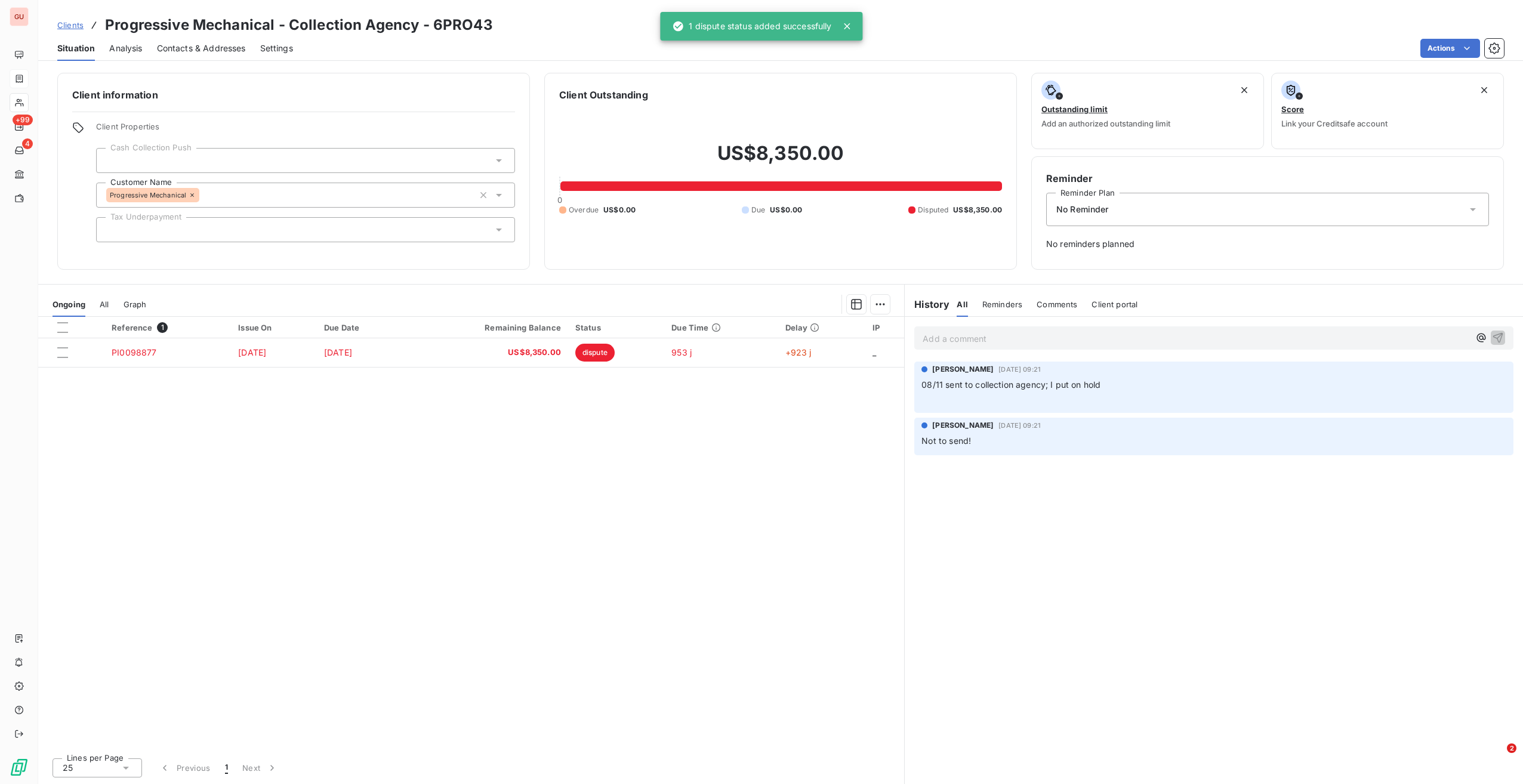
click at [578, 502] on div "Reference 1 Issue On Due Date Remaining Balance Status Due Time Delay IP PI0098…" at bounding box center [471, 532] width 866 height 431
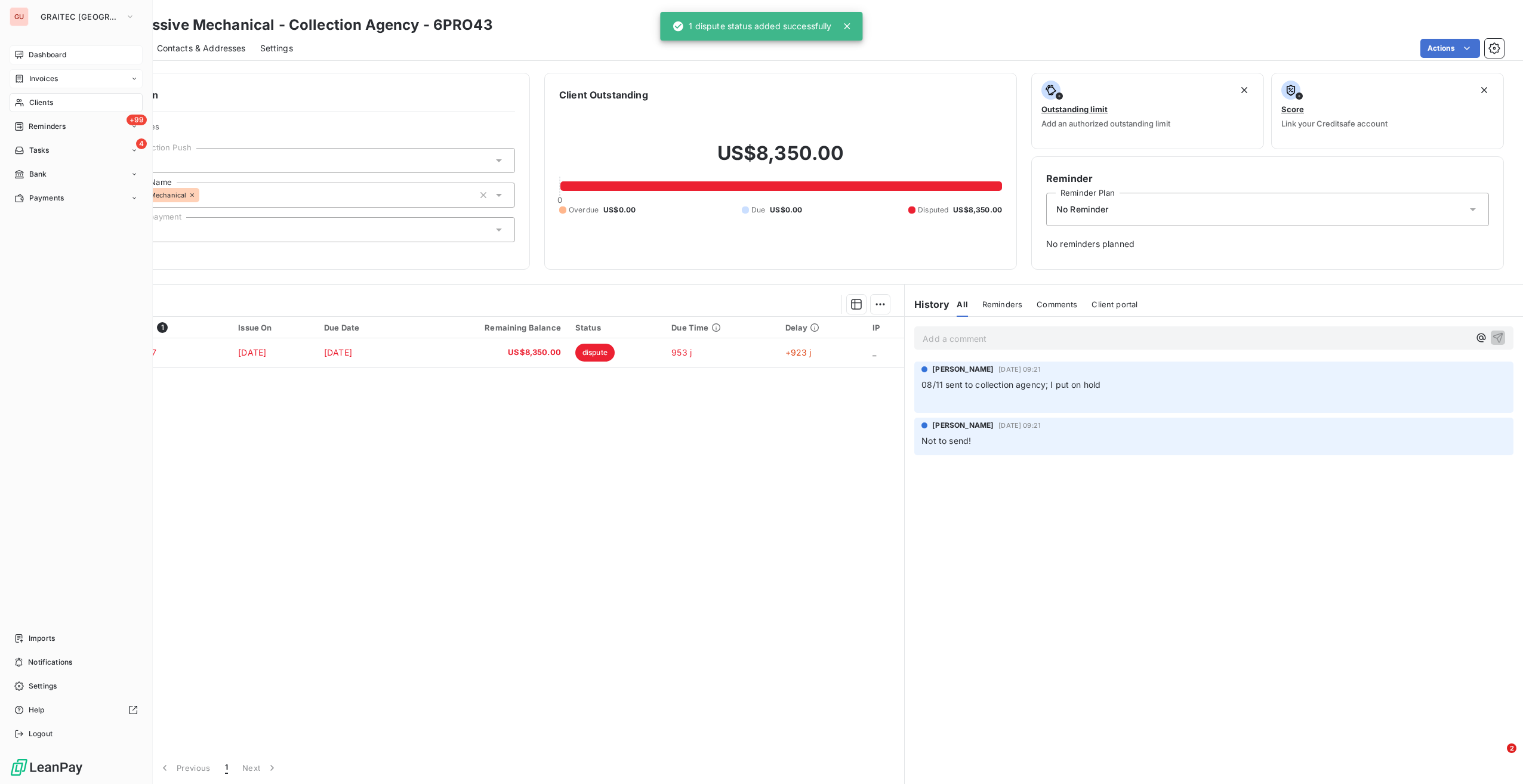
click at [57, 61] on div "Dashboard" at bounding box center [77, 54] width 133 height 19
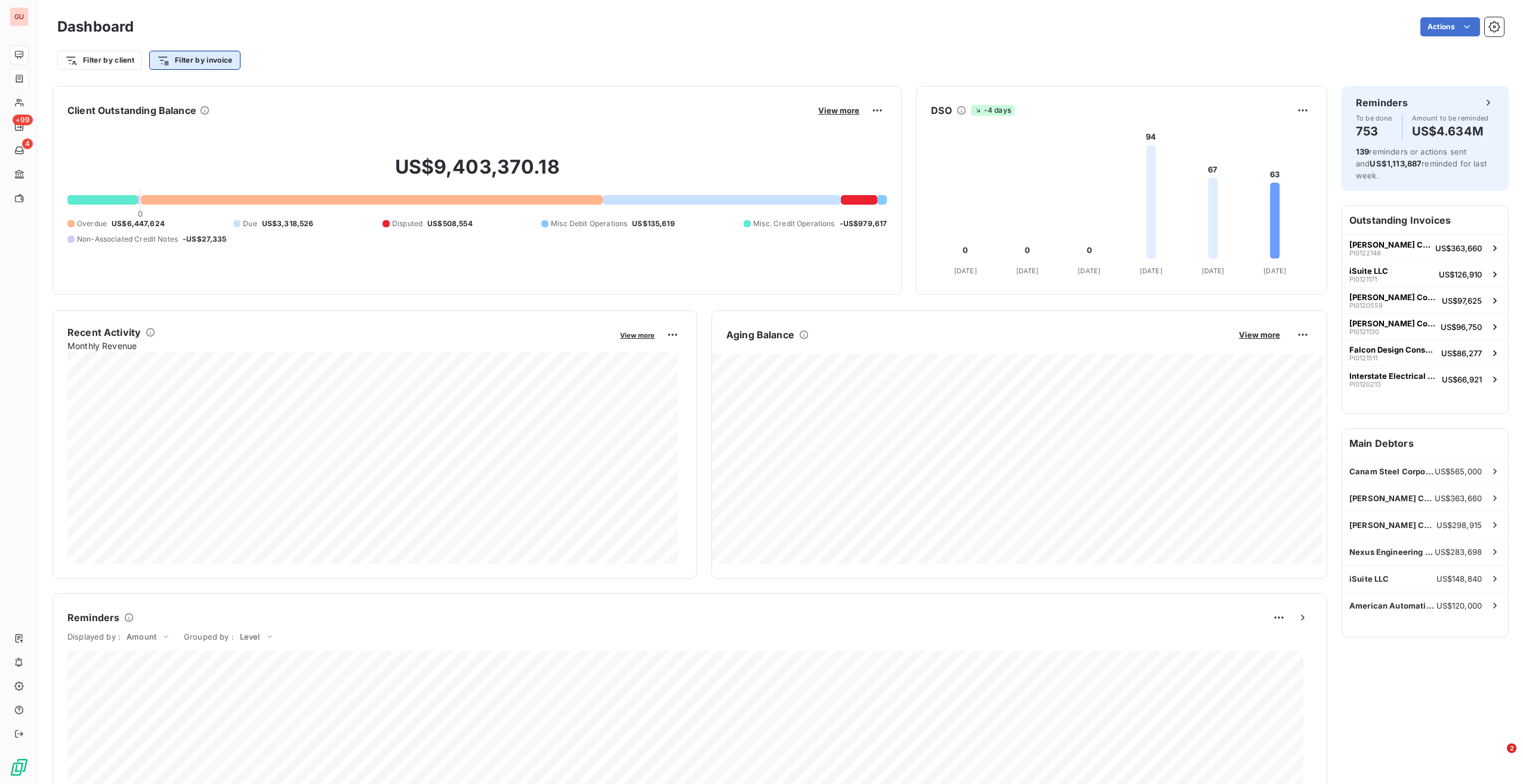
click at [231, 59] on html "GU +99 4 Dashboard Actions Filter by client Filter by invoice Client Outstandin…" at bounding box center [761, 392] width 1523 height 784
click at [122, 62] on html "GU +99 4 Dashboard Actions Filter by client Filter by invoice Client Outstandin…" at bounding box center [761, 392] width 1523 height 784
click at [183, 65] on html "GU +99 4 Dashboard Actions Filter by client Search and Select Client Reminder p…" at bounding box center [761, 392] width 1523 height 784
click at [183, 65] on html "GU +99 4 Dashboard Actions Filter by client Filter by invoice Search and Select…" at bounding box center [761, 392] width 1523 height 784
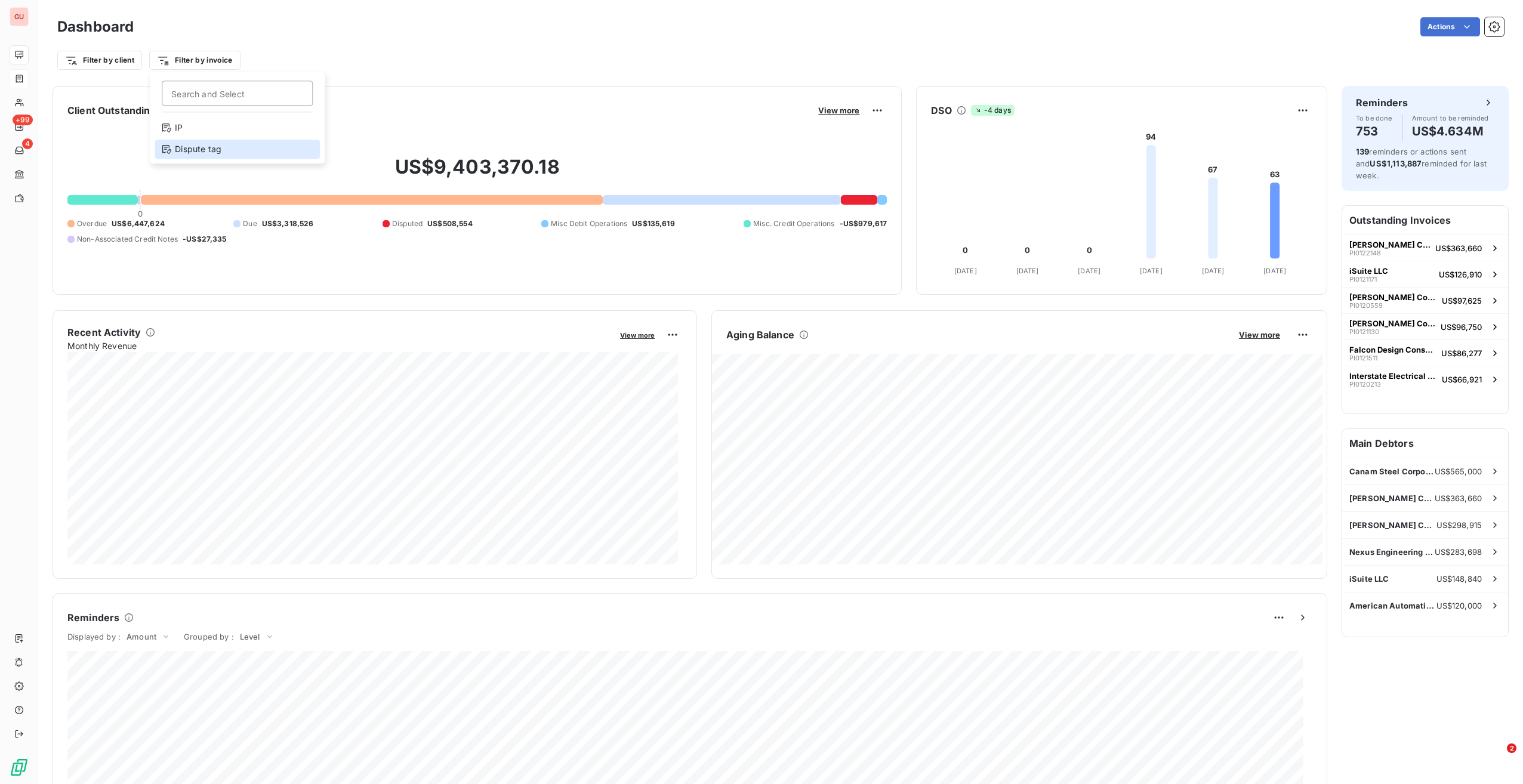
click at [218, 146] on div "Dispute tag" at bounding box center [238, 149] width 166 height 19
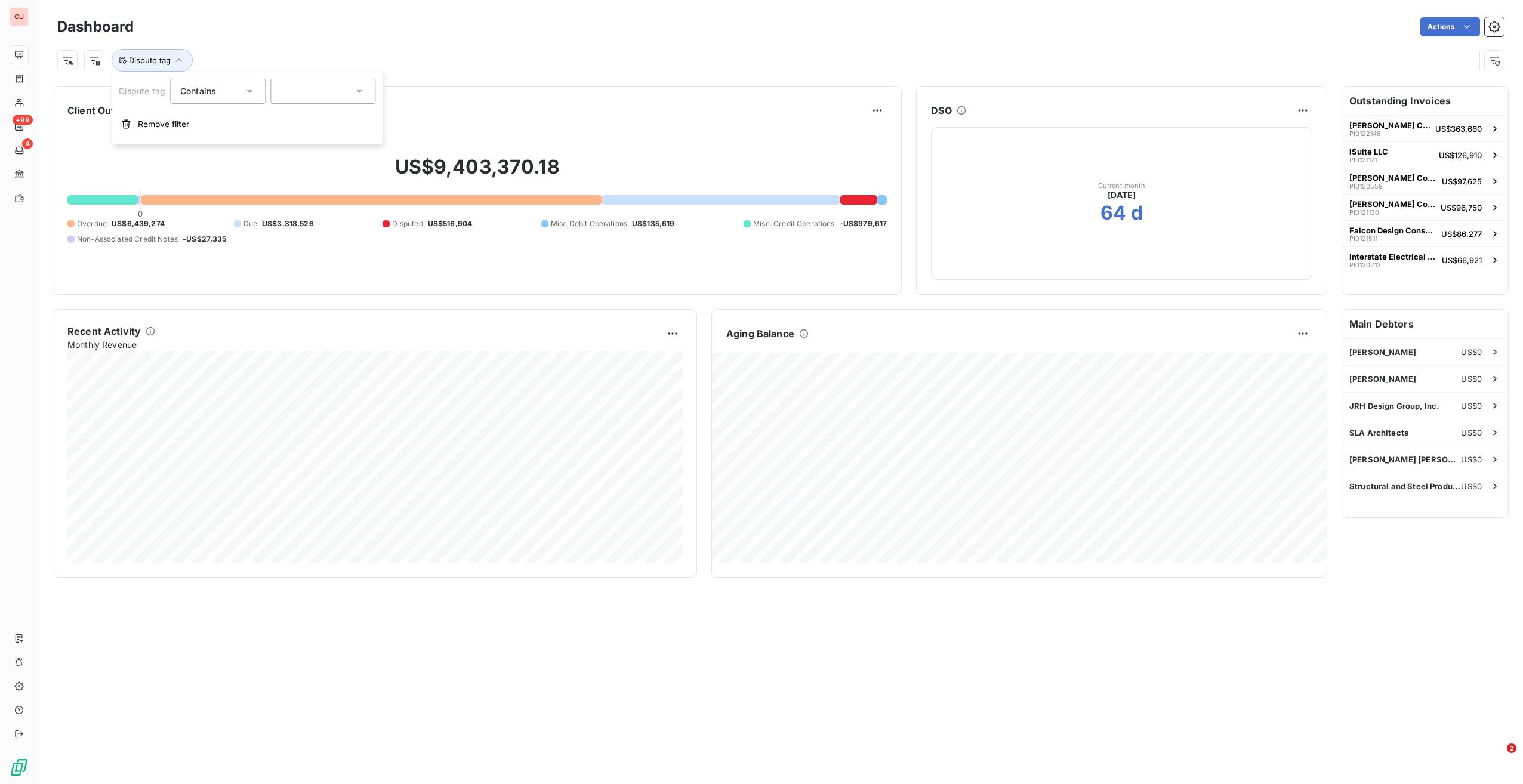
click at [311, 85] on div at bounding box center [322, 91] width 105 height 25
click at [328, 140] on span "Collections" at bounding box center [314, 142] width 37 height 7
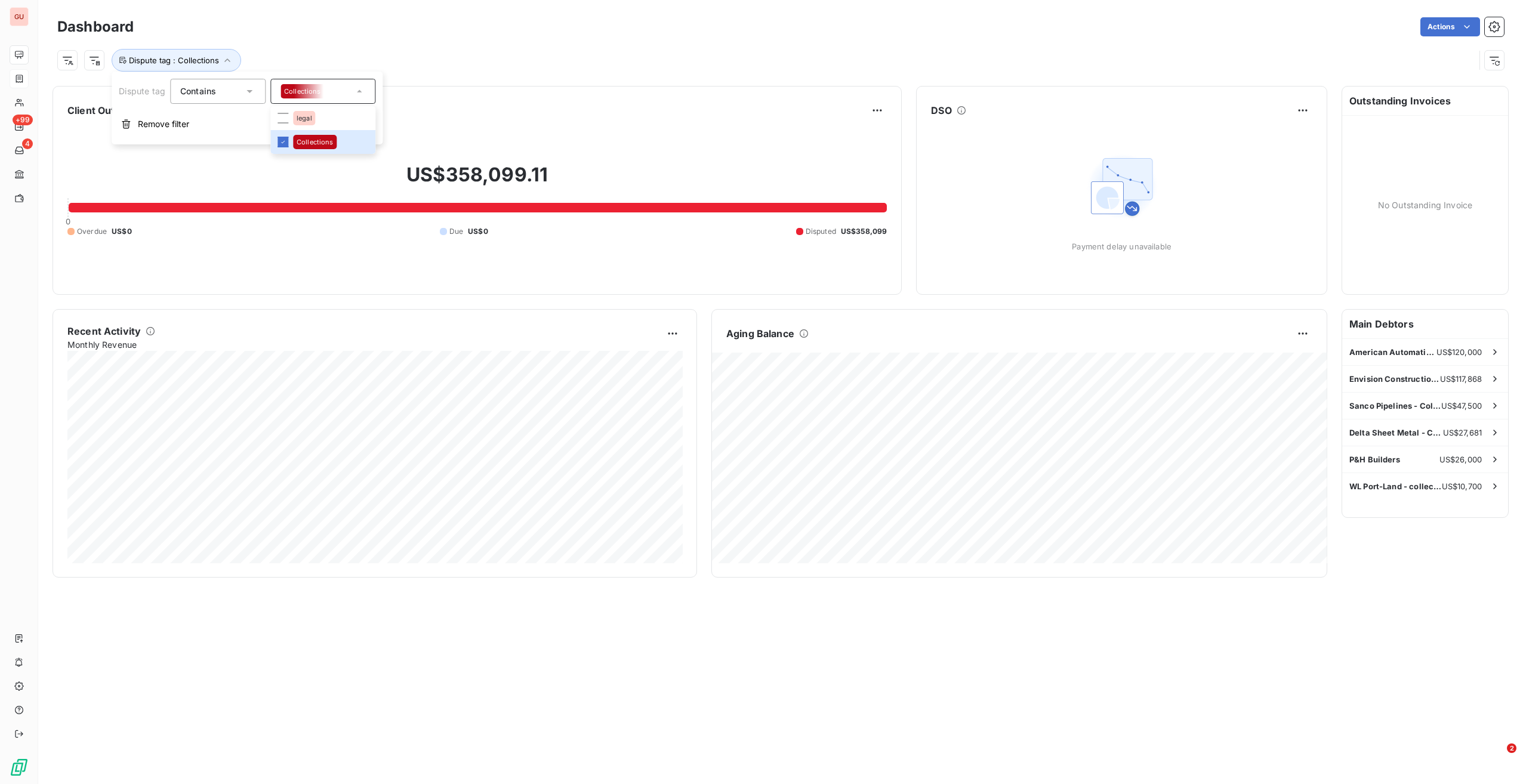
click at [612, 199] on div "US$358,099.11 0 Overdue US$0 Due US$0 Disputed US$358,099" at bounding box center [477, 200] width 820 height 160
click at [879, 109] on html "GU +99 4 Dashboard Actions Dispute tag : Collections Client Outstanding Balance…" at bounding box center [761, 392] width 1523 height 784
click at [776, 50] on html "GU +99 4 Dashboard Actions Dispute tag : Collections Client Outstanding Balance…" at bounding box center [761, 392] width 1523 height 784
click at [284, 49] on div "Dispute tag : Collections" at bounding box center [766, 59] width 1418 height 23
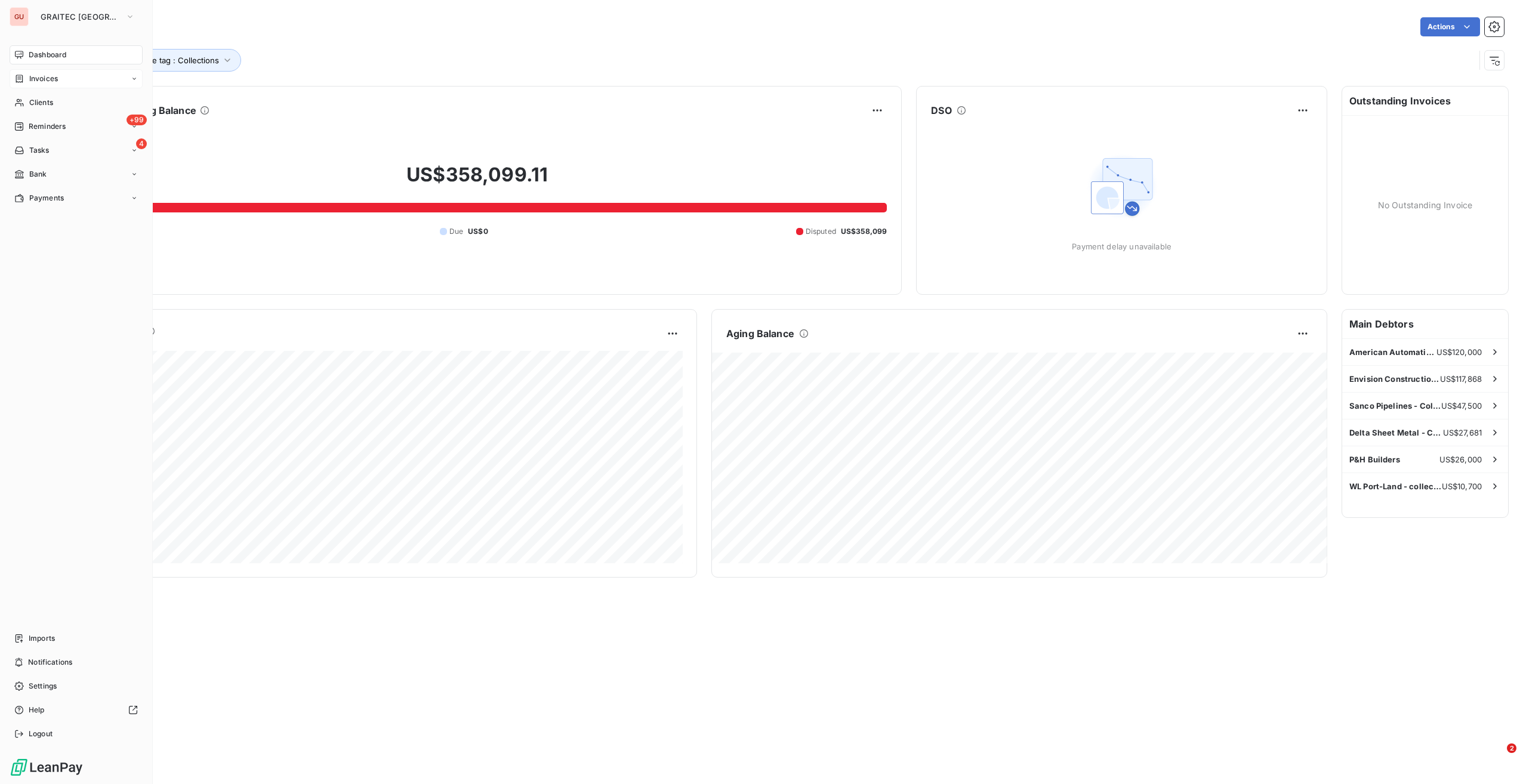
click at [73, 50] on div "Dashboard" at bounding box center [77, 54] width 133 height 19
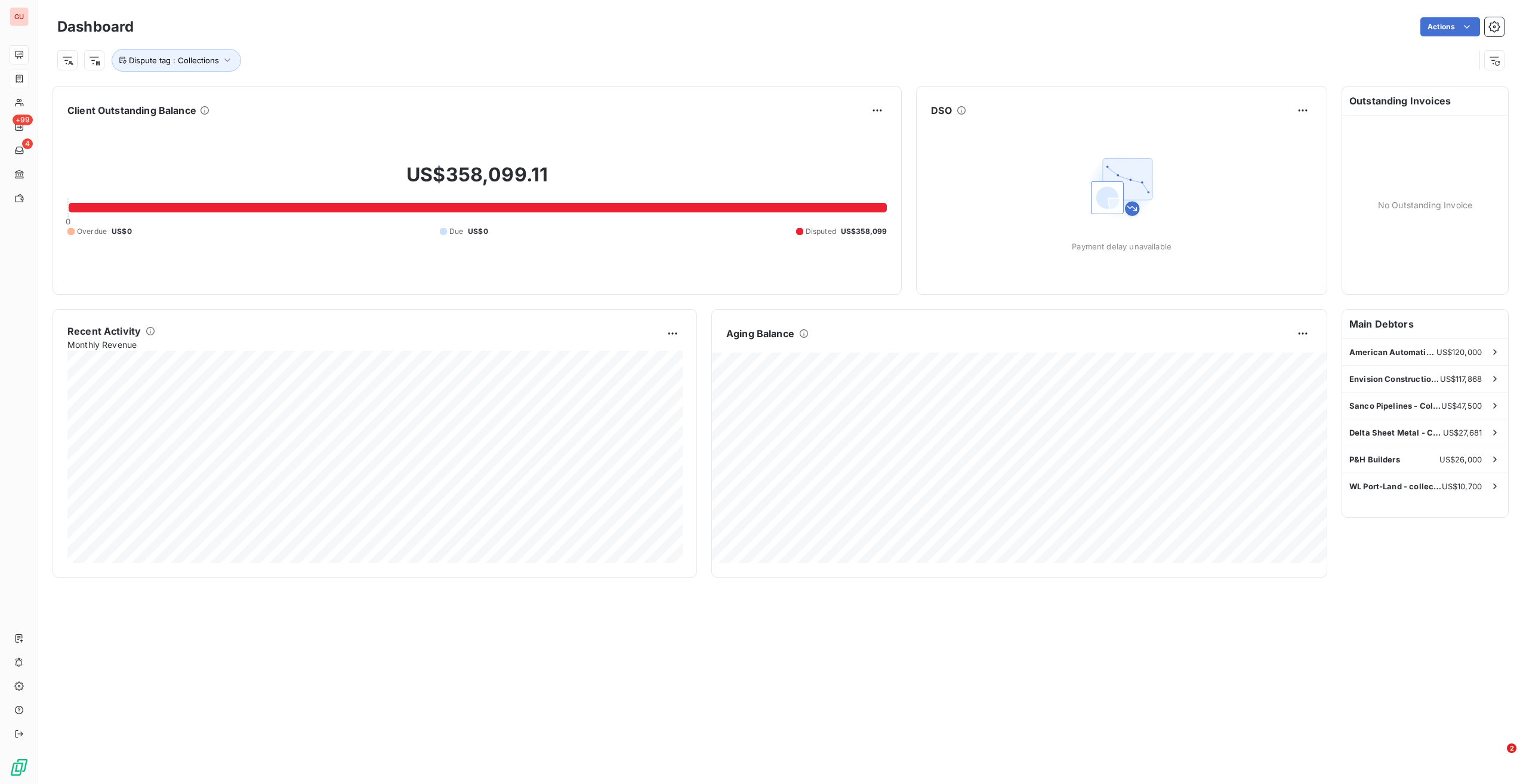
click at [811, 232] on span "Disputed" at bounding box center [821, 231] width 31 height 11
click at [480, 200] on div "US$358,099.11 0 Overdue US$0 Due US$0 Disputed US$358,099" at bounding box center [477, 200] width 820 height 160
click at [476, 206] on div at bounding box center [477, 207] width 819 height 10
click at [449, 171] on h2 "US$358,099.11" at bounding box center [477, 181] width 820 height 36
click at [131, 111] on h6 "Client Outstanding Balance" at bounding box center [131, 111] width 129 height 14
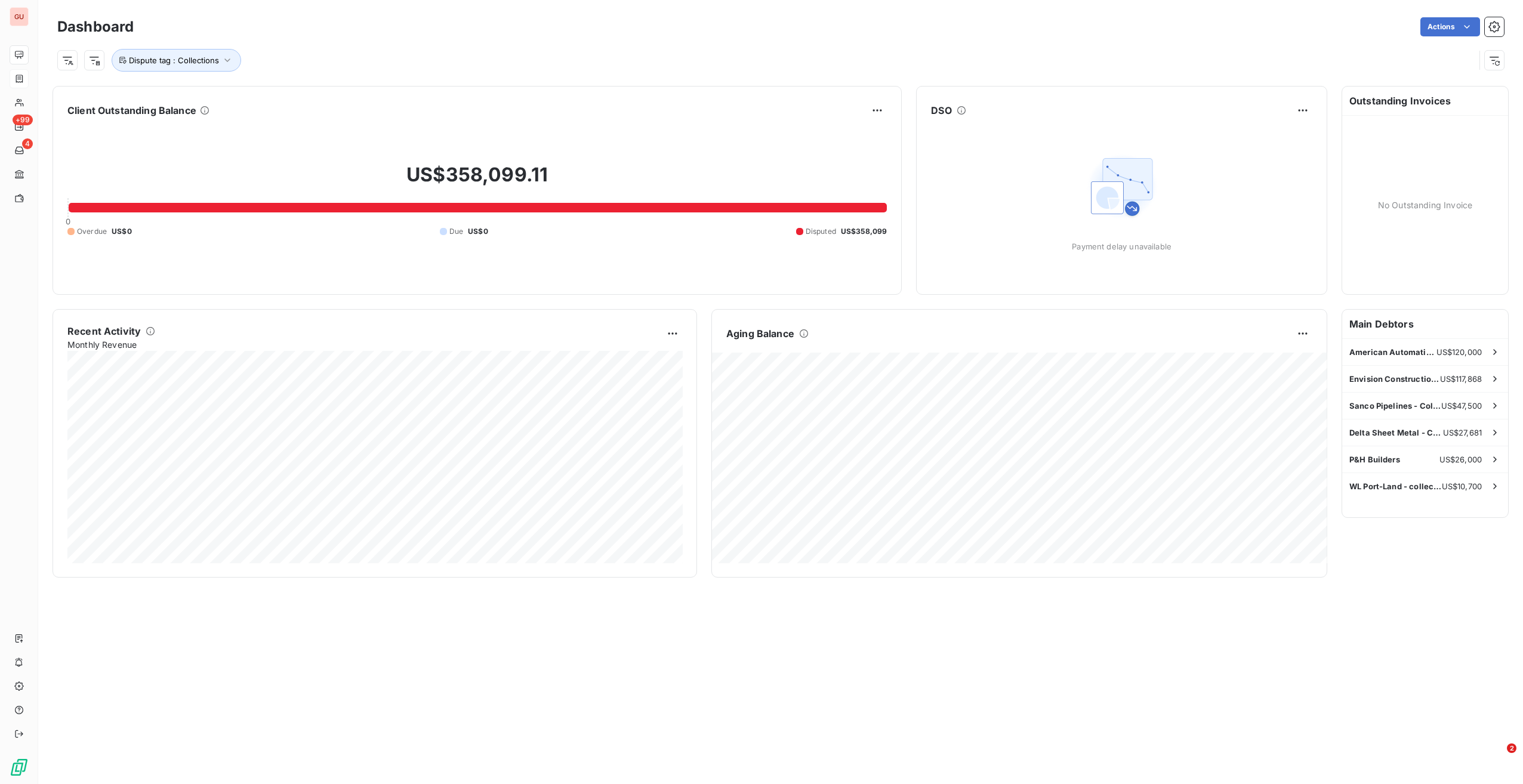
click at [93, 234] on span "Overdue" at bounding box center [91, 231] width 30 height 11
click at [876, 50] on div "Dispute tag : Collections" at bounding box center [766, 59] width 1418 height 23
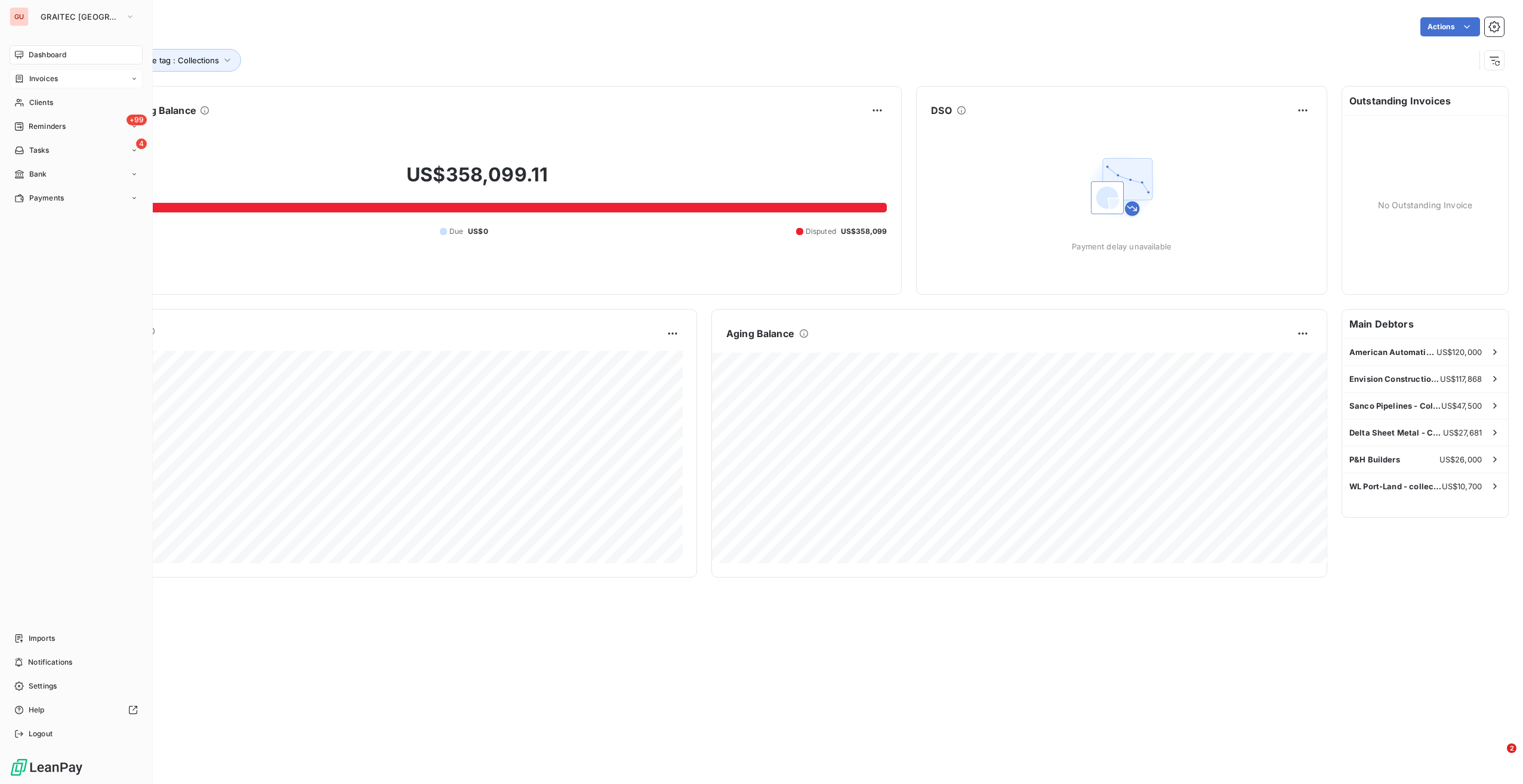
click at [72, 50] on div "Dashboard" at bounding box center [77, 54] width 133 height 19
click at [54, 77] on span "Invoices" at bounding box center [43, 79] width 29 height 11
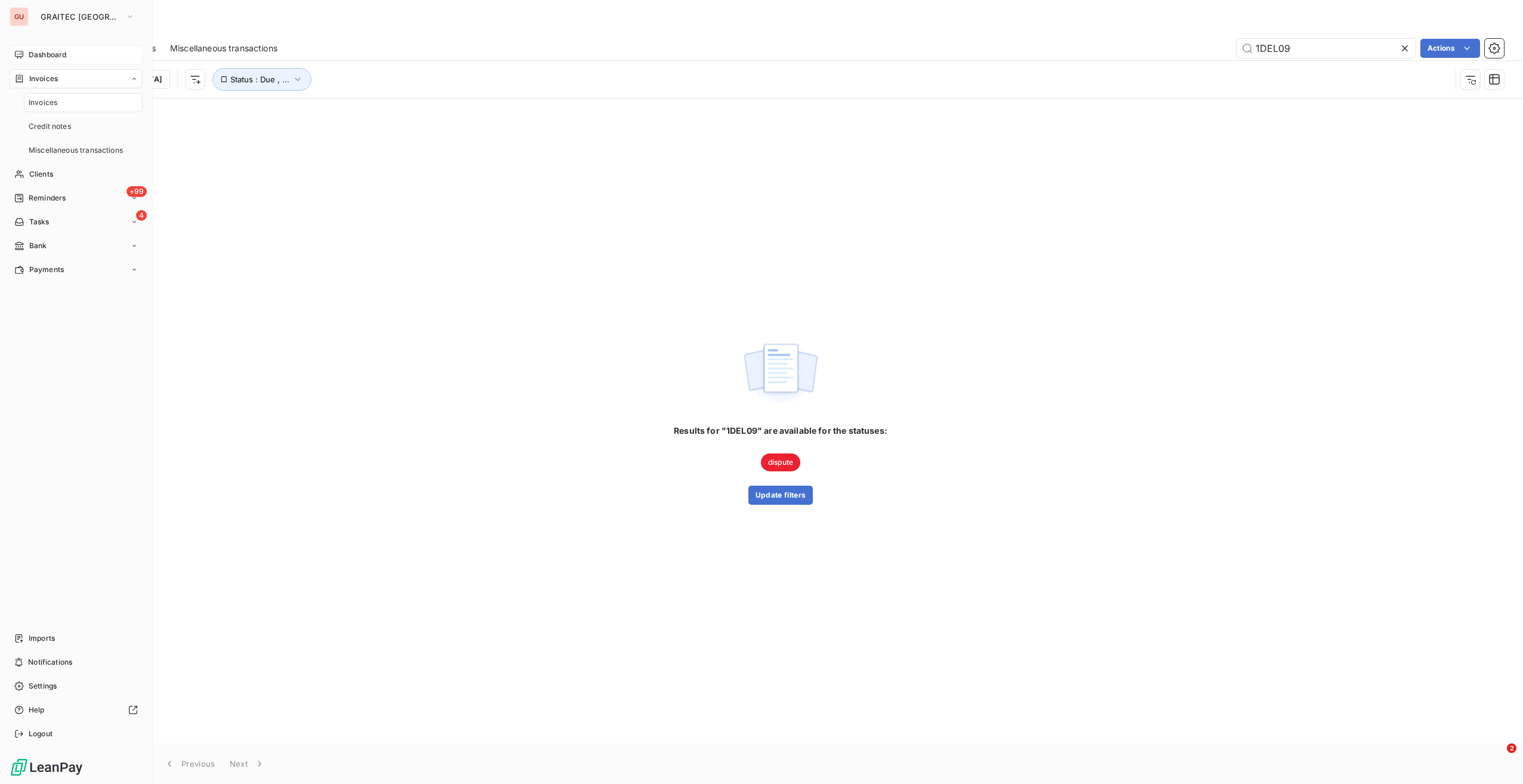
click at [68, 58] on div "Dashboard" at bounding box center [77, 54] width 133 height 19
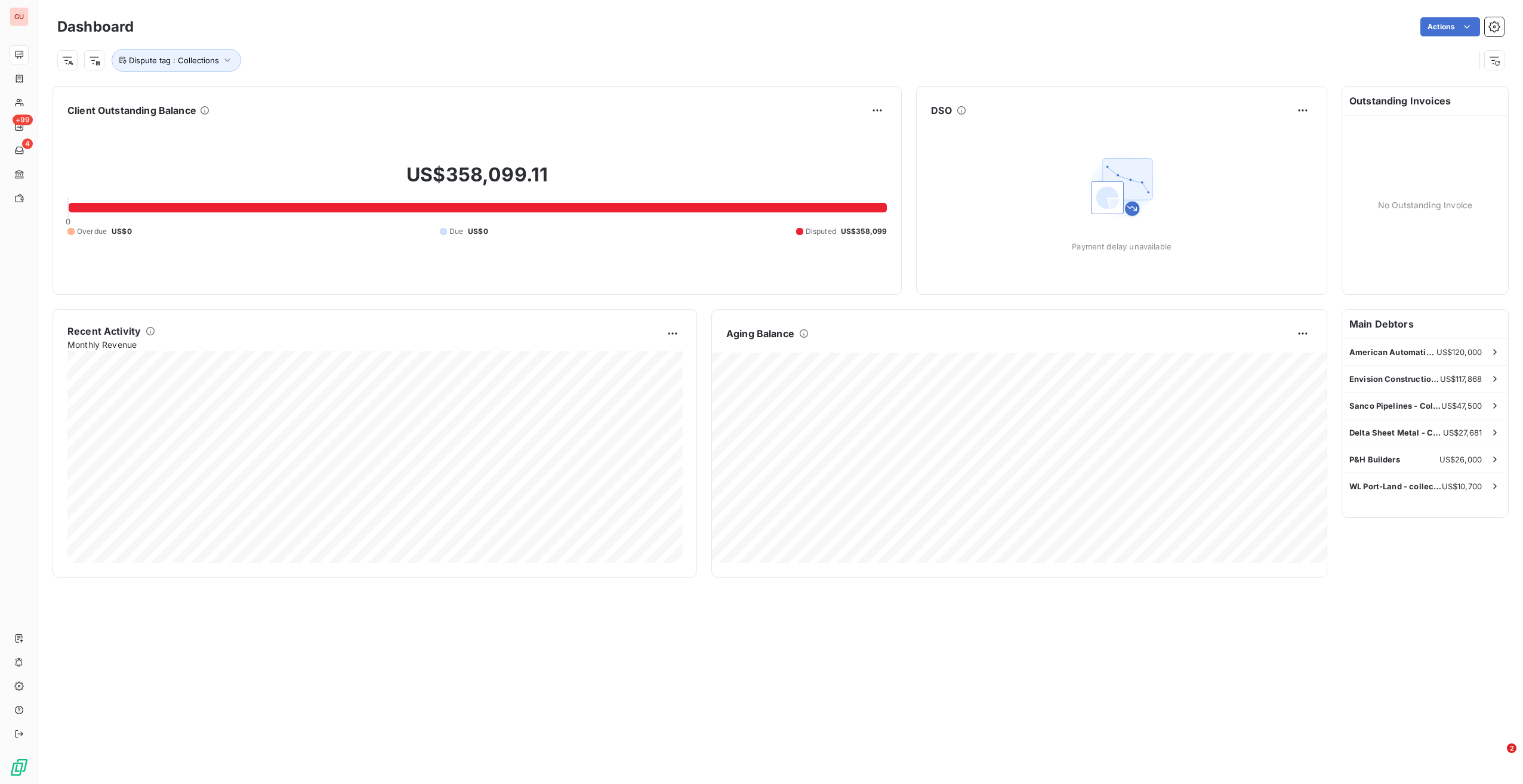
click at [577, 35] on div "Actions" at bounding box center [826, 26] width 1356 height 19
click at [194, 57] on span "Dispute tag : Collections" at bounding box center [174, 60] width 90 height 10
click at [296, 89] on span "Collections" at bounding box center [302, 91] width 37 height 7
click at [282, 142] on icon at bounding box center [283, 142] width 7 height 7
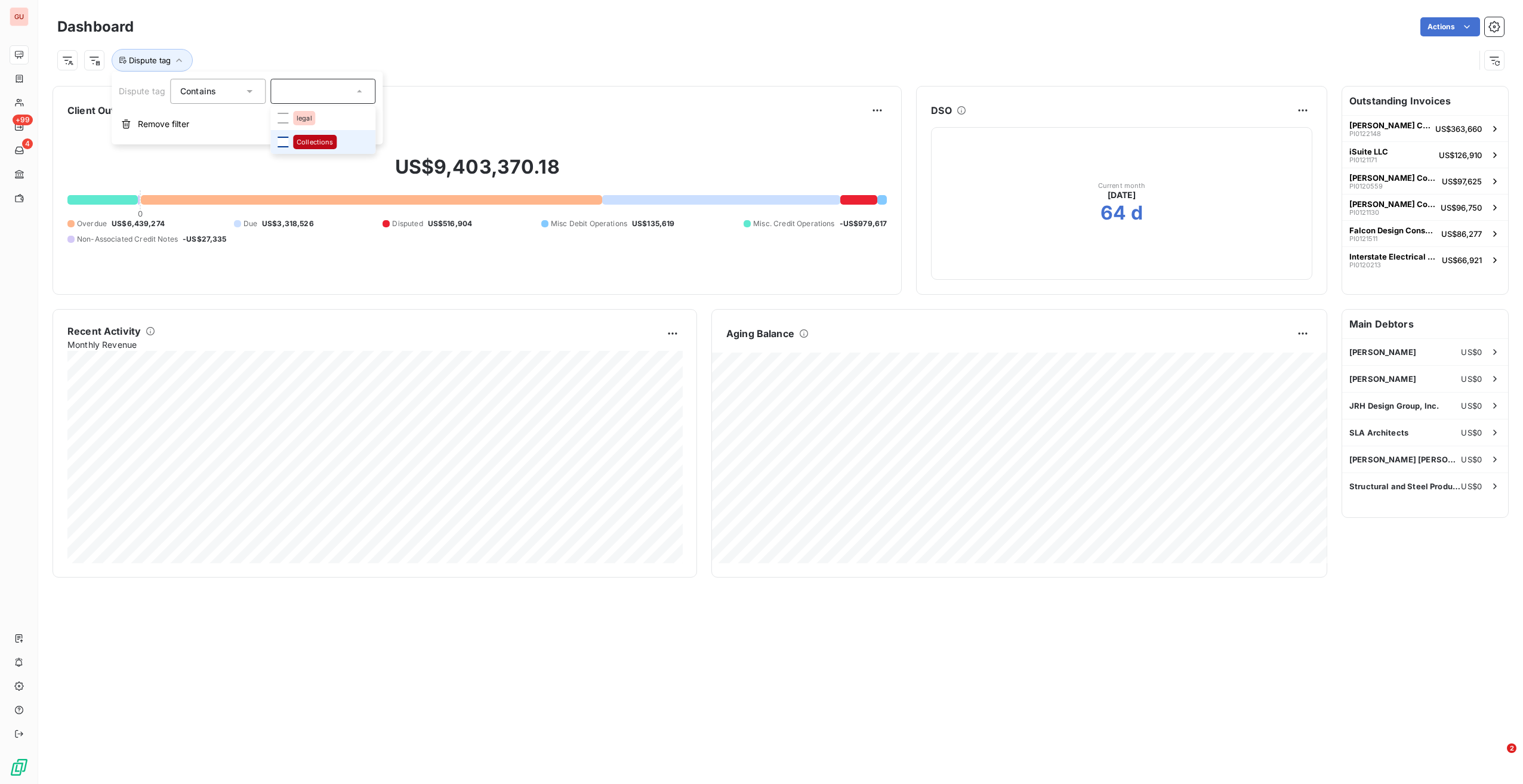
click at [272, 38] on div "Dashboard Actions" at bounding box center [781, 27] width 1446 height 25
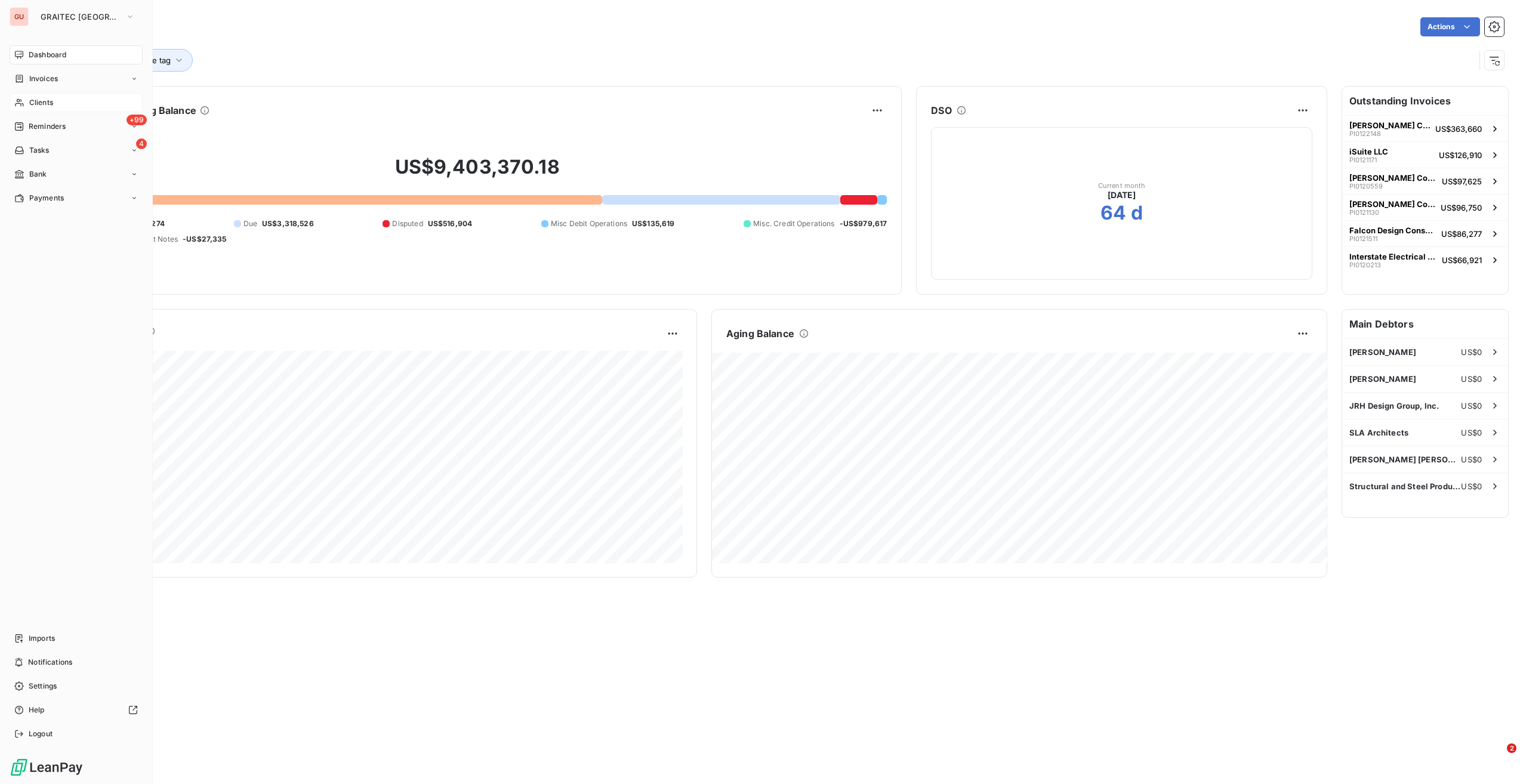
click at [38, 100] on span "Clients" at bounding box center [41, 103] width 24 height 11
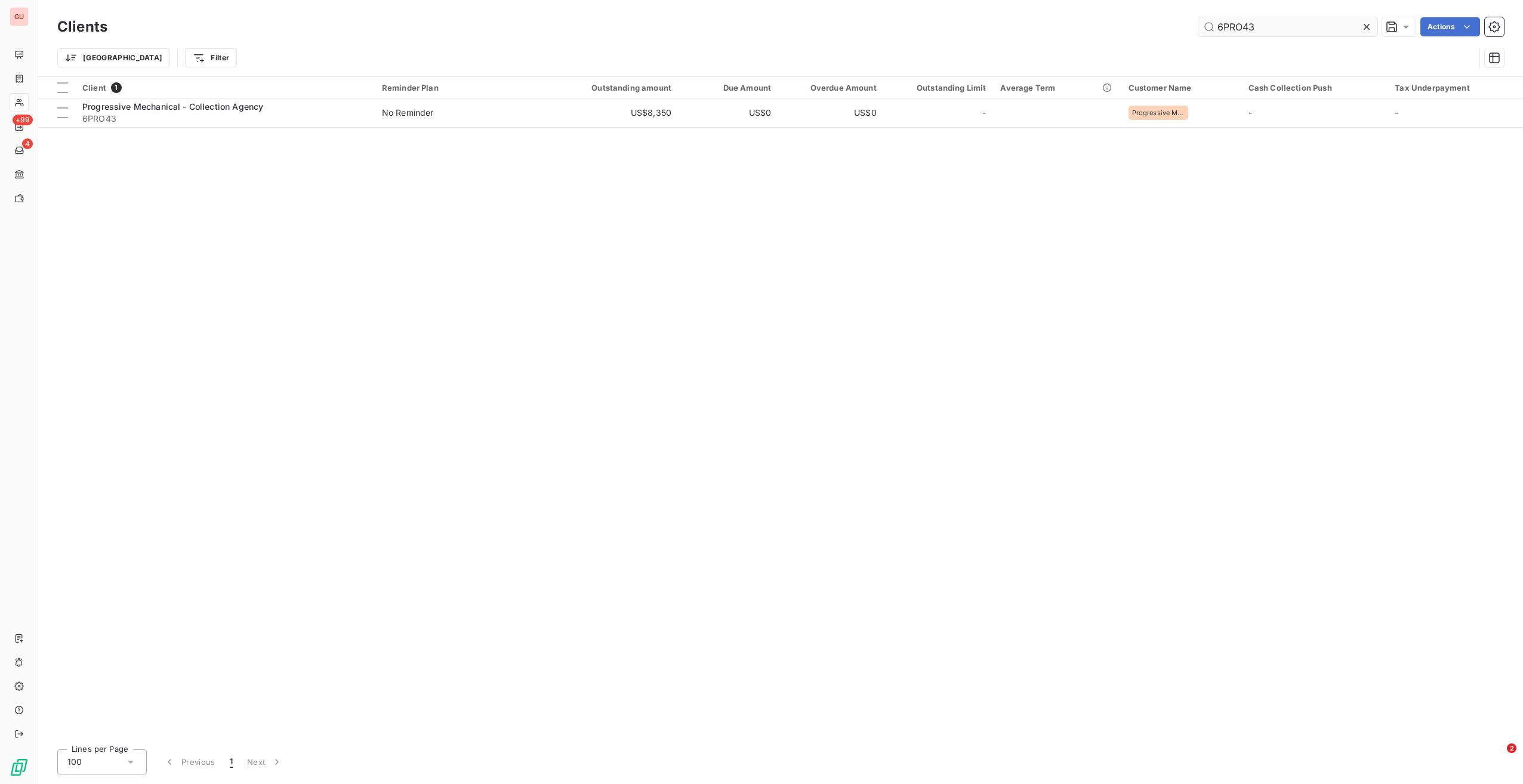
click at [1231, 23] on input "6PRO43" at bounding box center [1288, 26] width 179 height 19
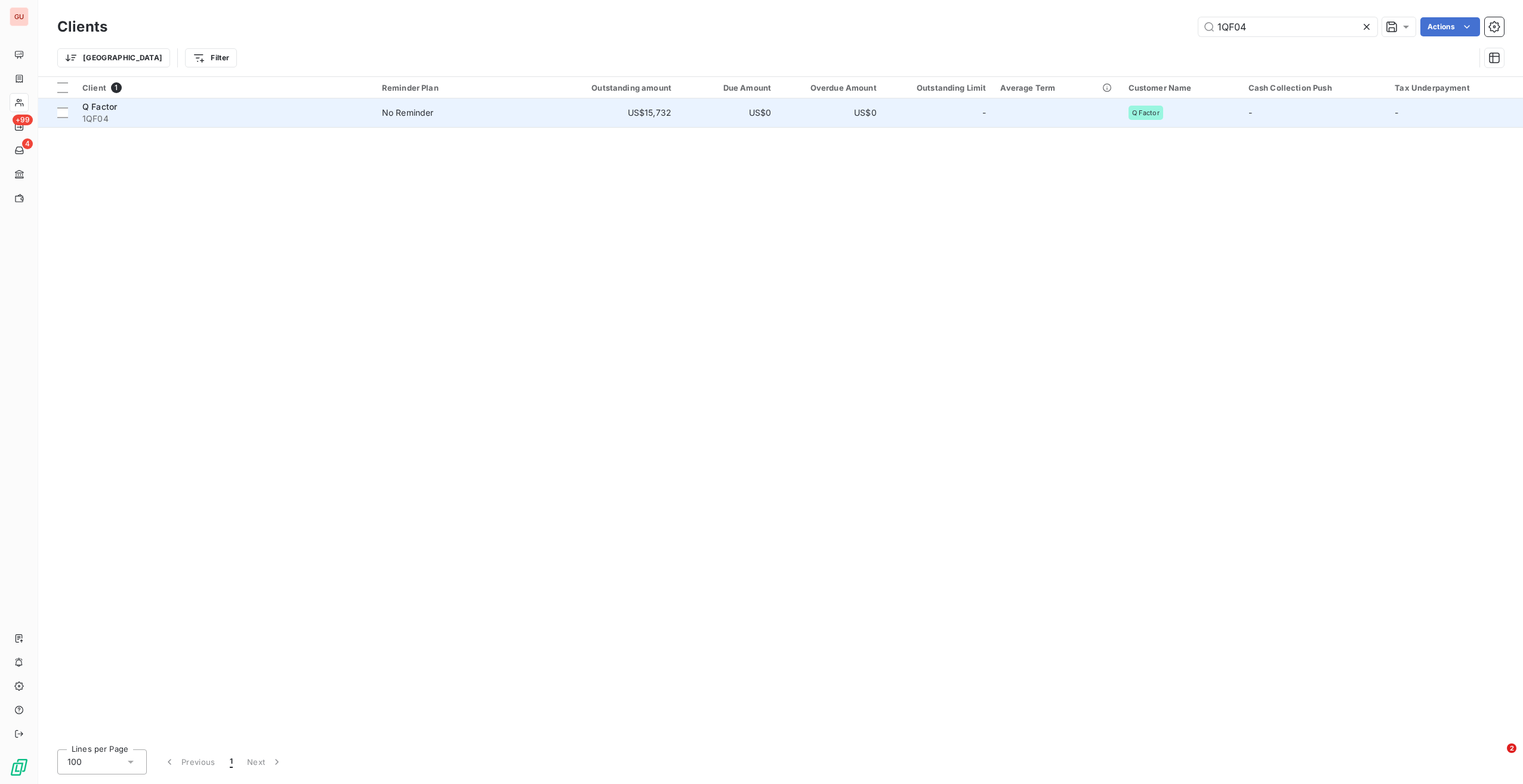
type input "1QF04"
click at [219, 114] on span "1QF04" at bounding box center [224, 118] width 286 height 12
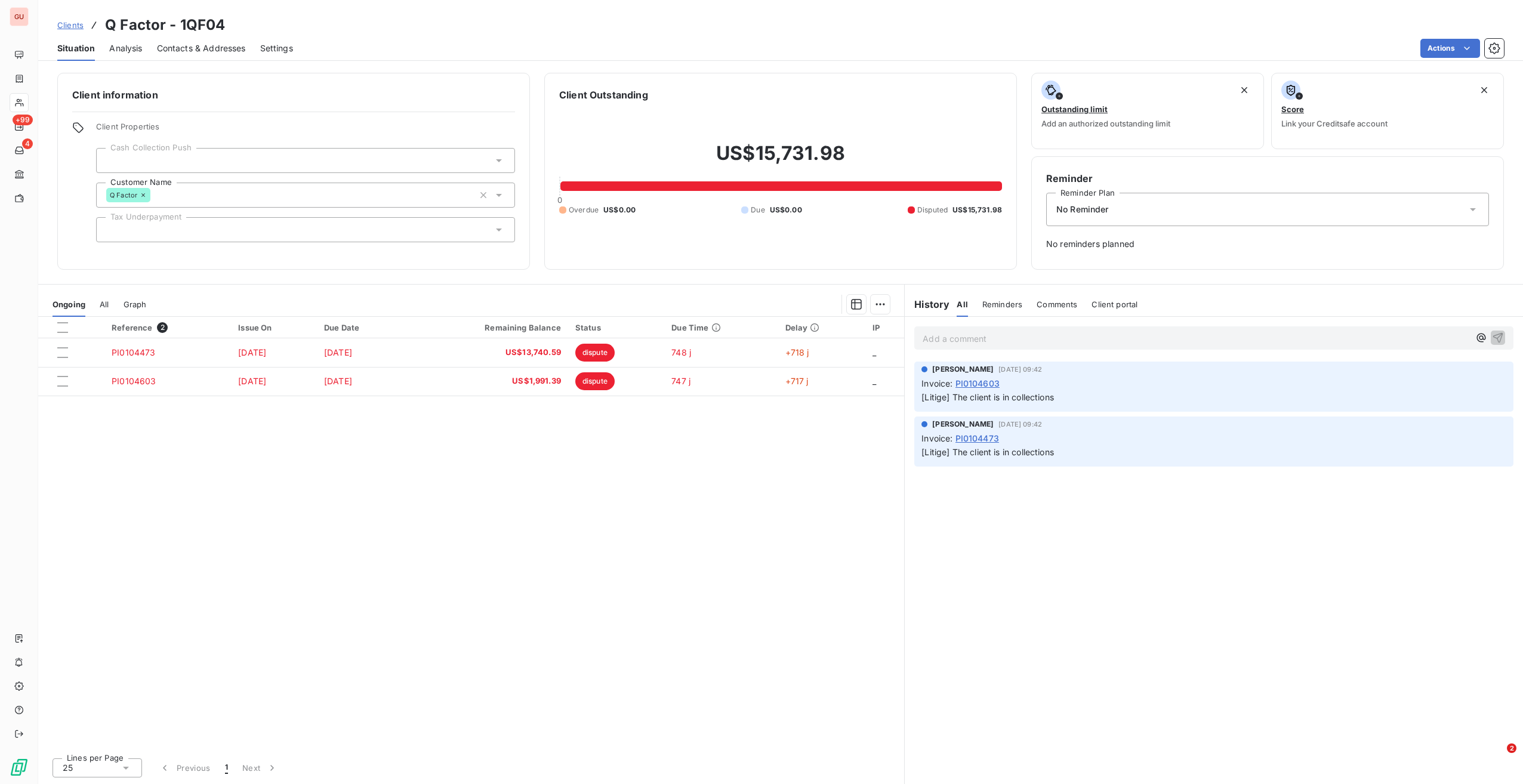
click at [246, 230] on div at bounding box center [305, 230] width 419 height 25
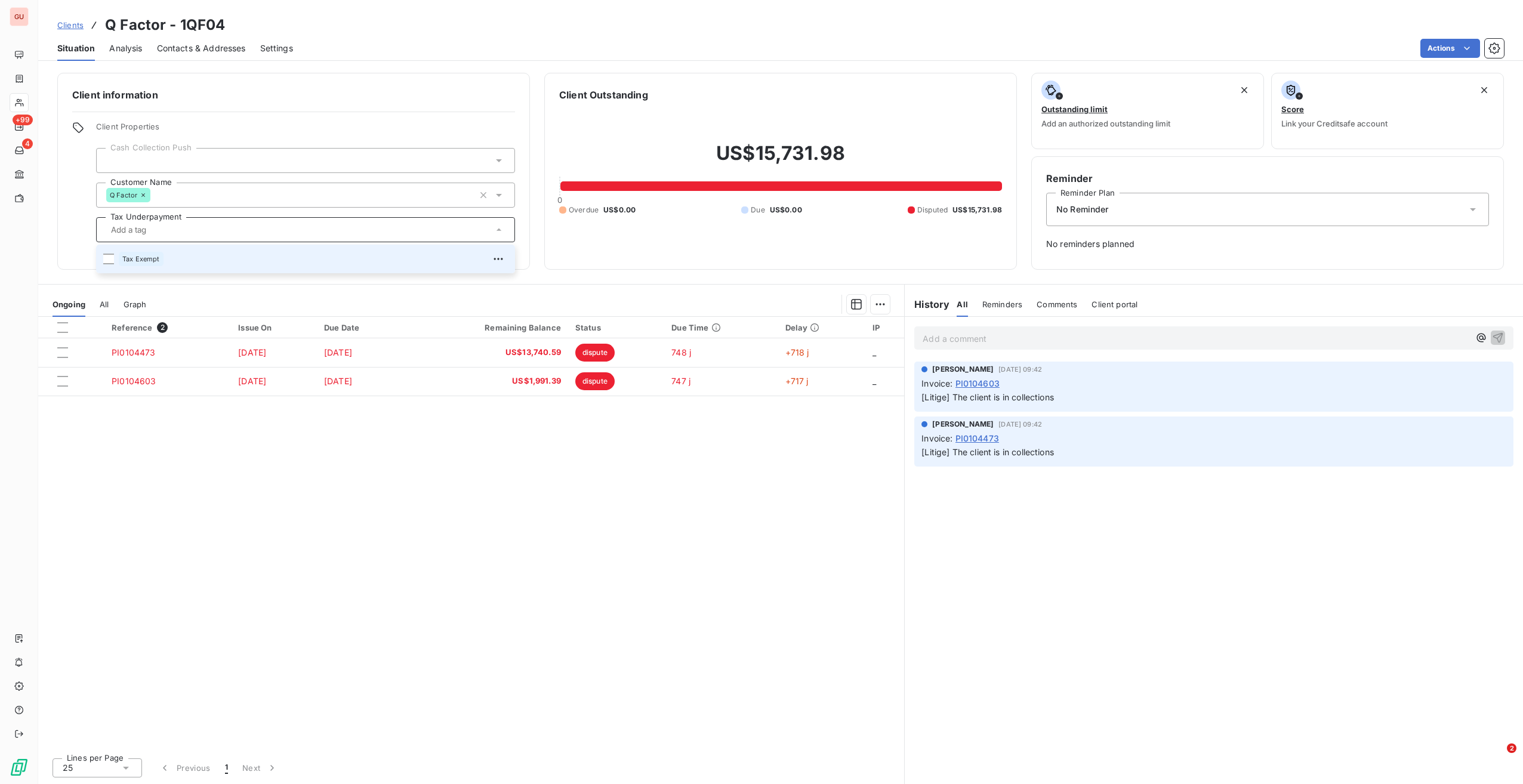
click at [267, 155] on div at bounding box center [305, 160] width 419 height 25
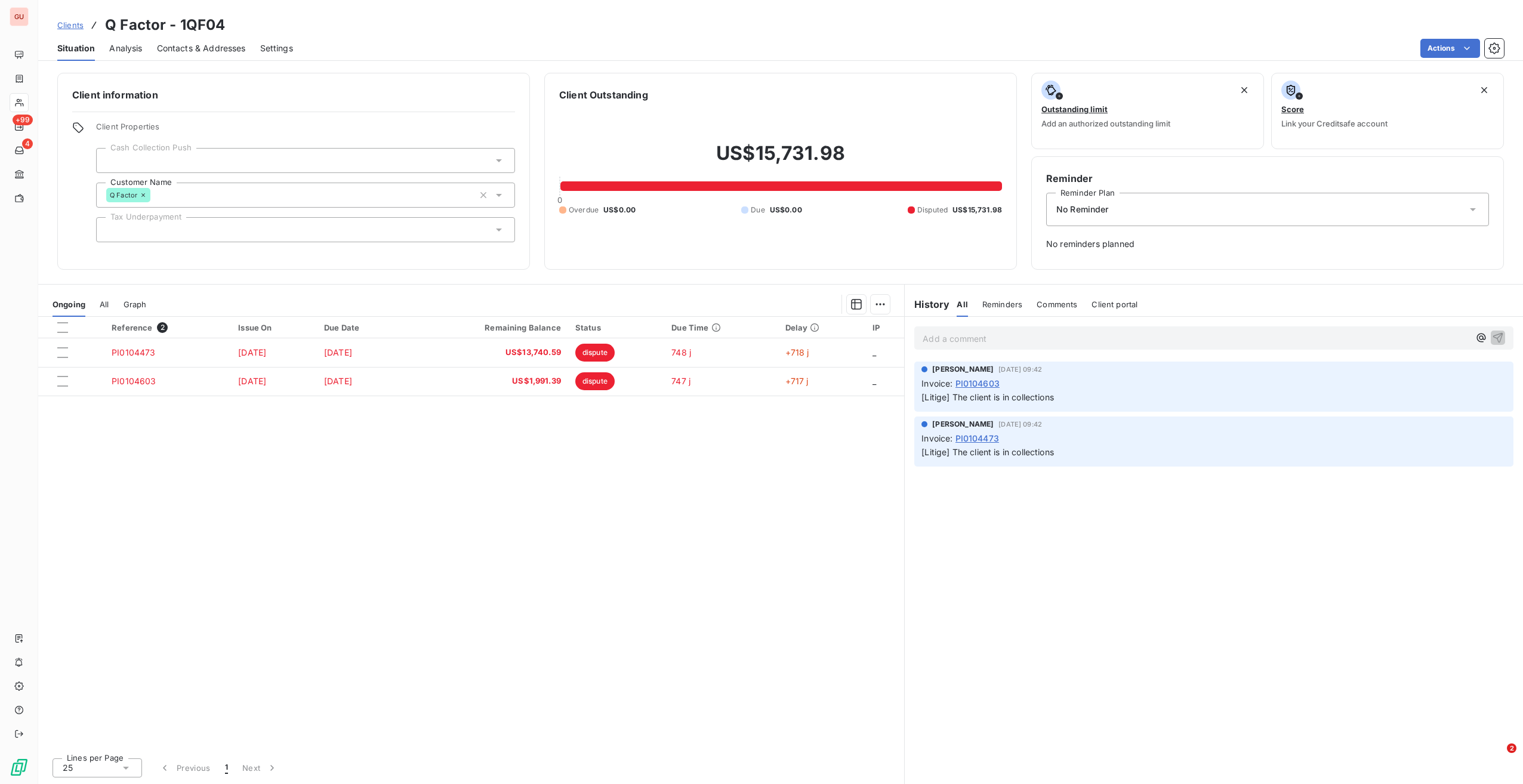
click at [327, 495] on div "Reference 2 Issue On Due Date Remaining Balance Status Due Time Delay IP PI0104…" at bounding box center [471, 532] width 866 height 431
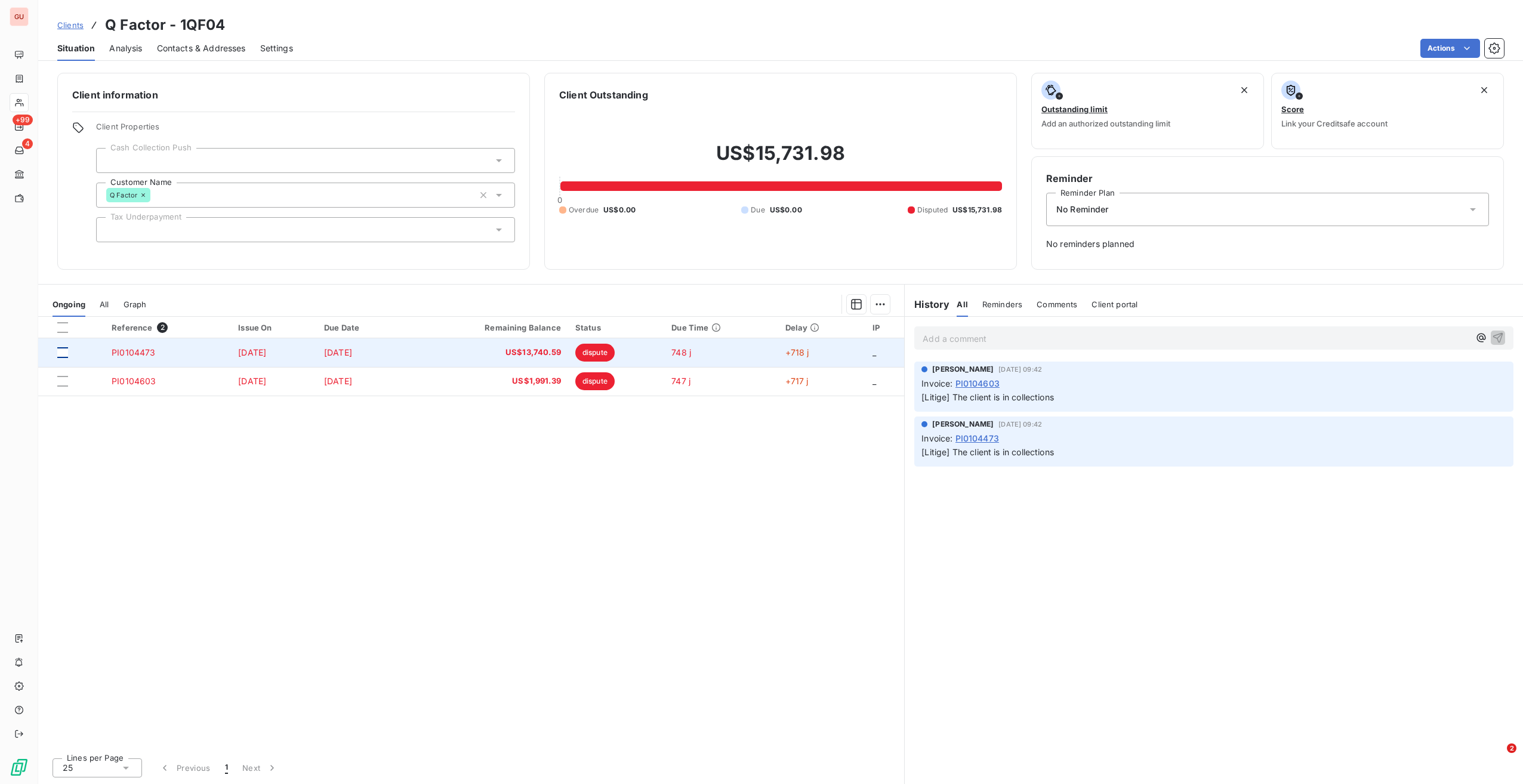
click at [63, 353] on div at bounding box center [63, 353] width 11 height 11
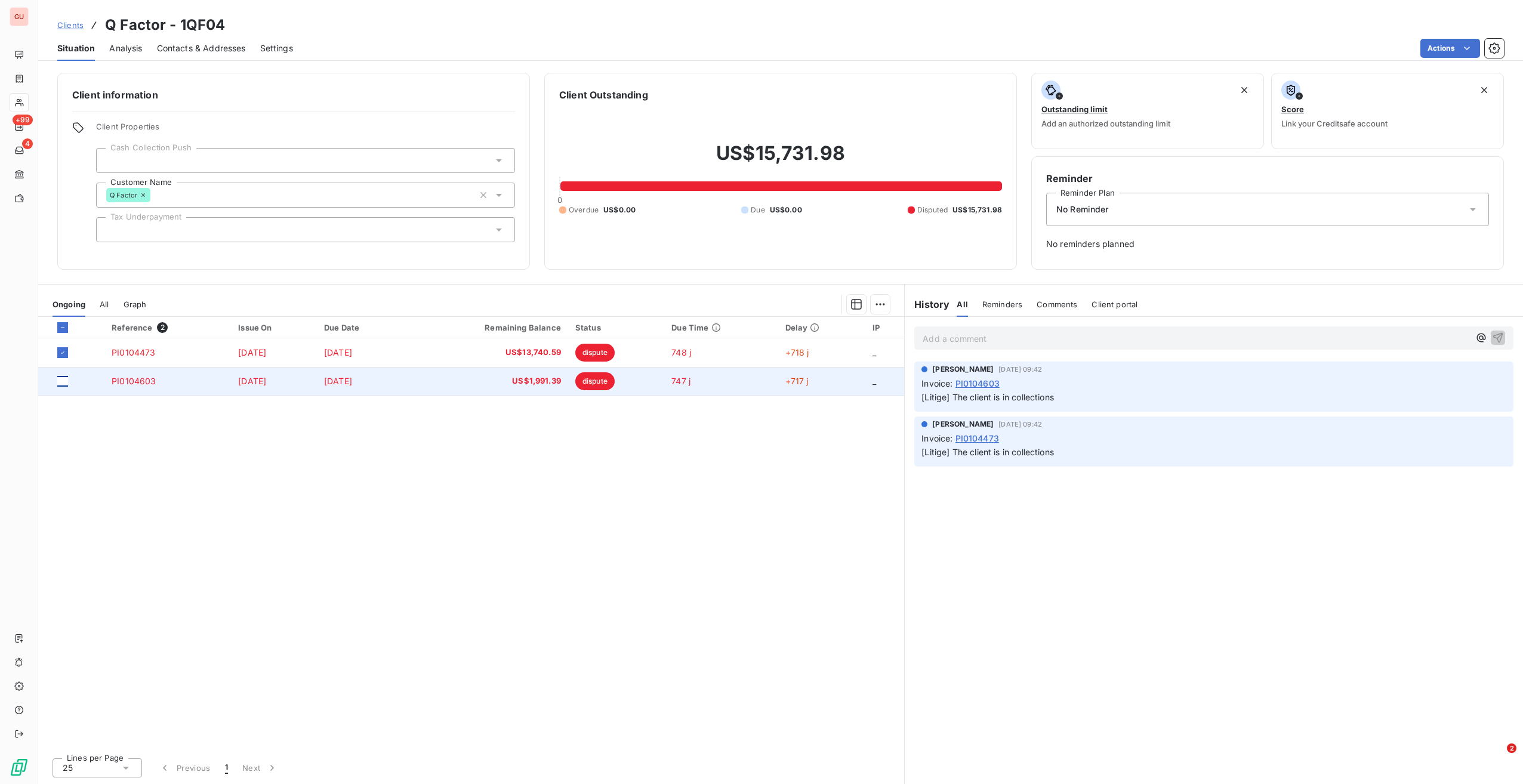
click at [63, 384] on div at bounding box center [63, 382] width 11 height 11
click at [121, 384] on span "PI0104603" at bounding box center [133, 381] width 44 height 10
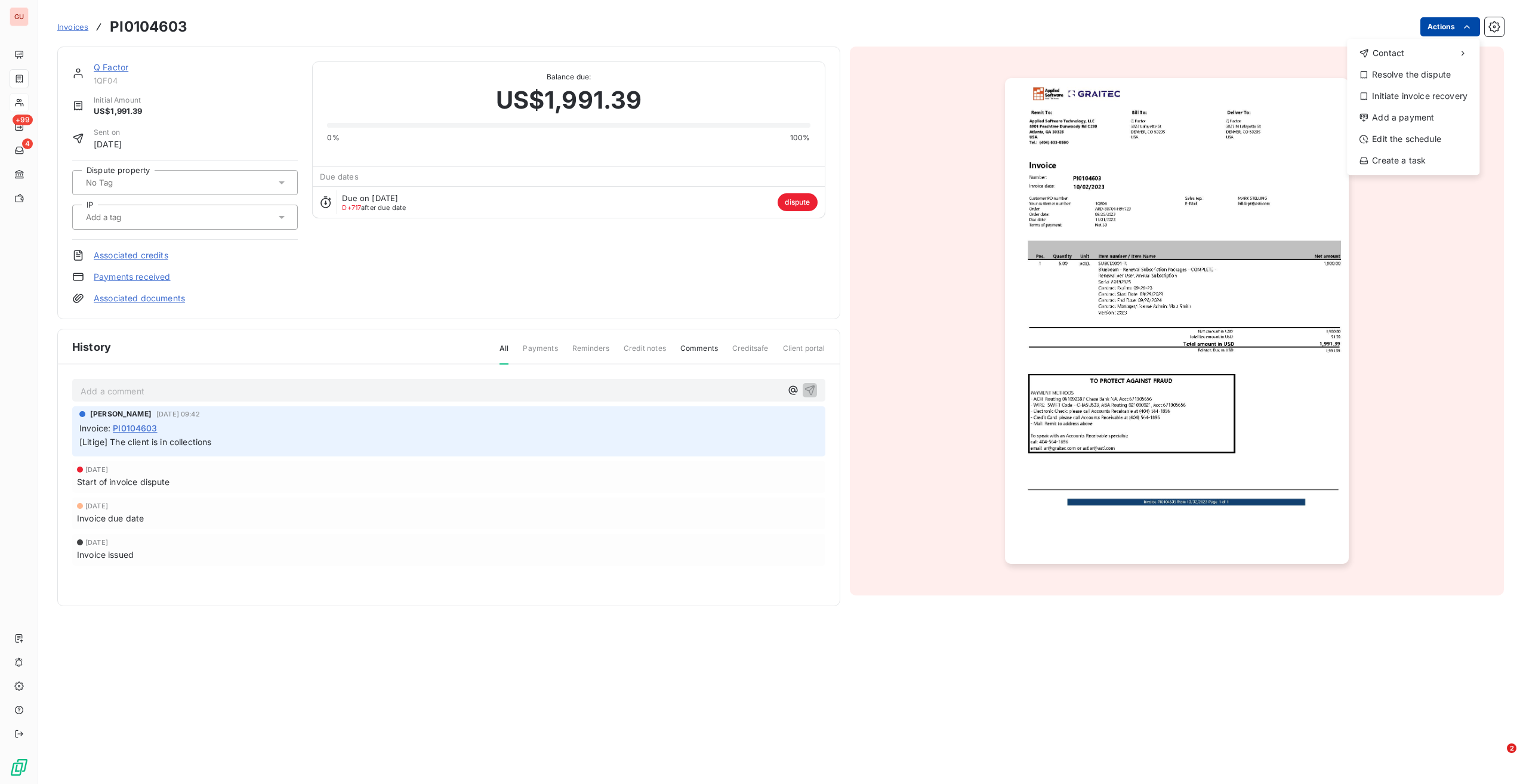
click at [1455, 24] on html "GU +99 4 Invoices PI0104603 Actions Contact Resolve the dispute Initiate invoic…" at bounding box center [761, 392] width 1523 height 784
click at [1408, 74] on div "Resolve the dispute" at bounding box center [1413, 74] width 123 height 19
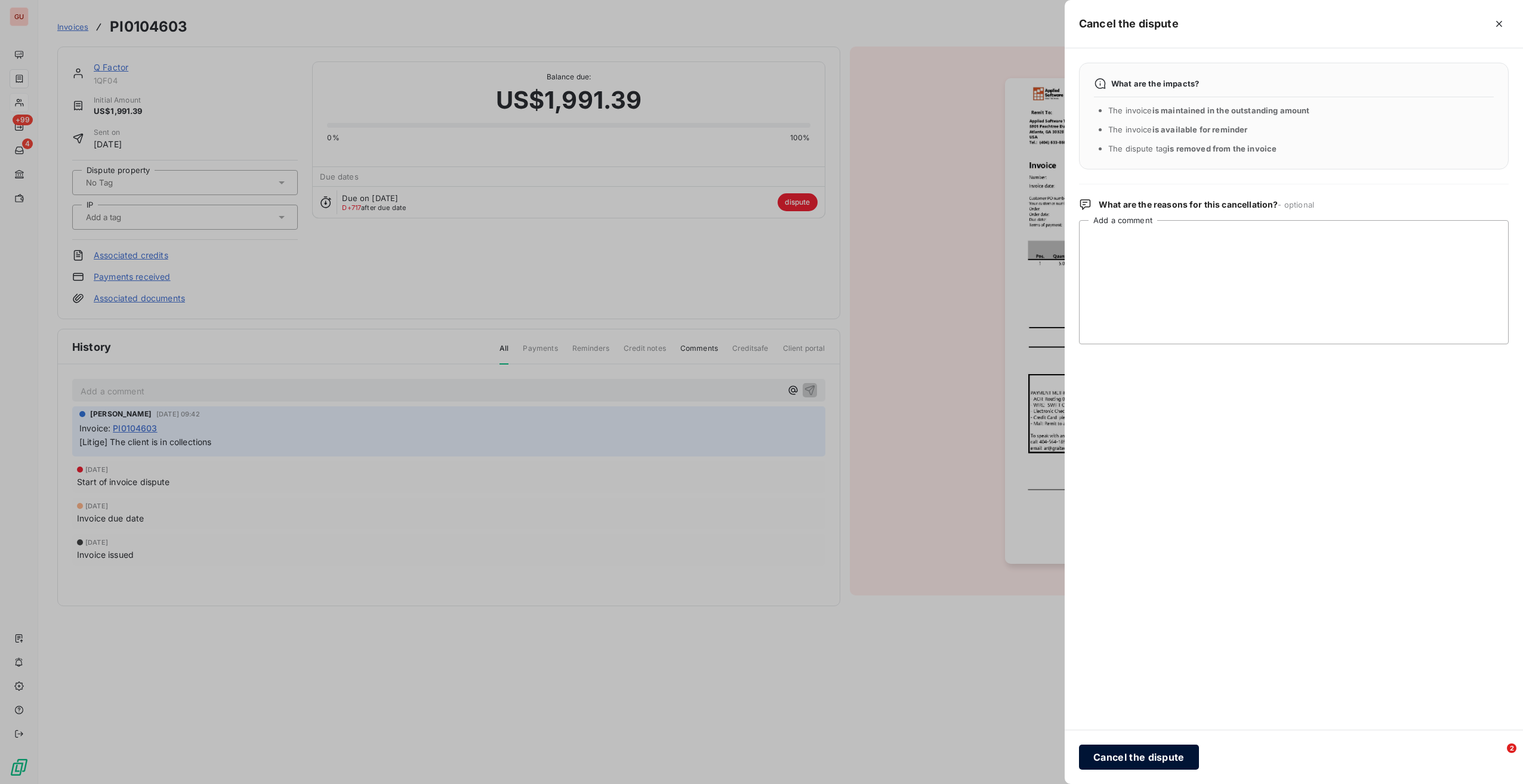
click at [1155, 759] on button "Cancel the dispute" at bounding box center [1138, 757] width 120 height 25
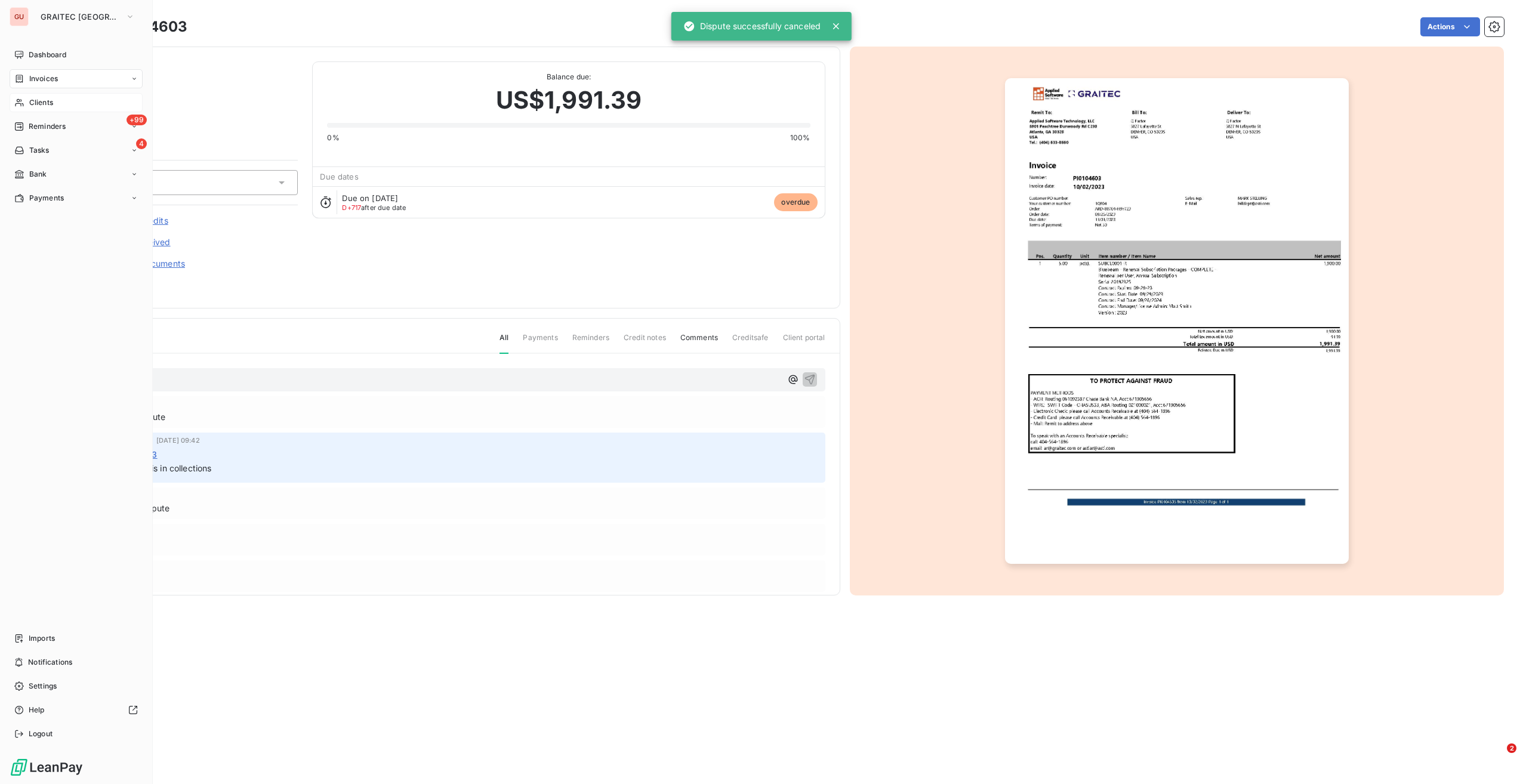
click at [43, 102] on span "Clients" at bounding box center [41, 103] width 24 height 11
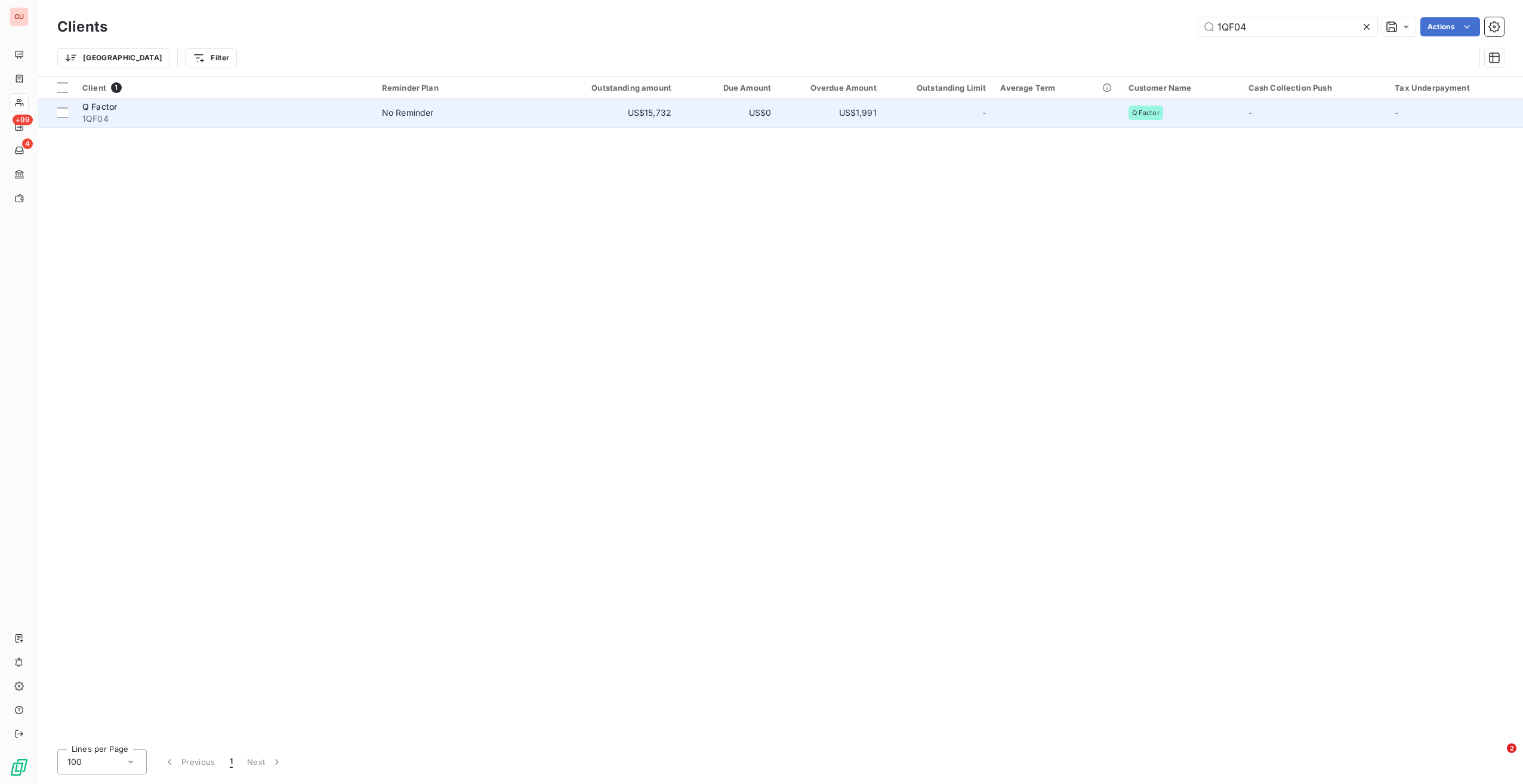
click at [359, 122] on span "1QF04" at bounding box center [224, 118] width 286 height 12
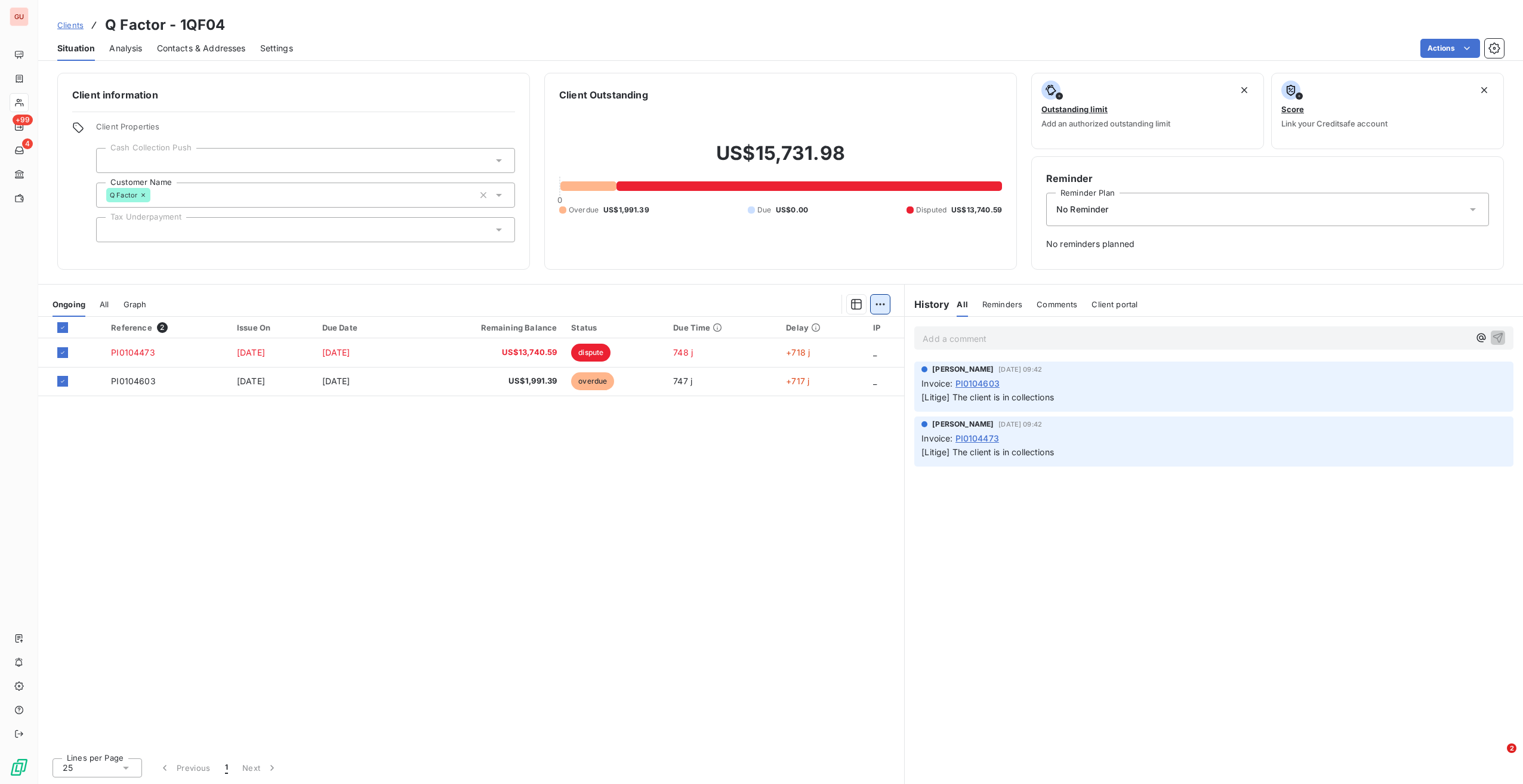
click at [883, 308] on html "GU +99 4 Clients Q Factor - 1QF04 Situation Analysis Contacts & Addresses Setti…" at bounding box center [761, 392] width 1523 height 784
click at [789, 333] on div "Start Dispute (2 invoices)" at bounding box center [792, 329] width 185 height 19
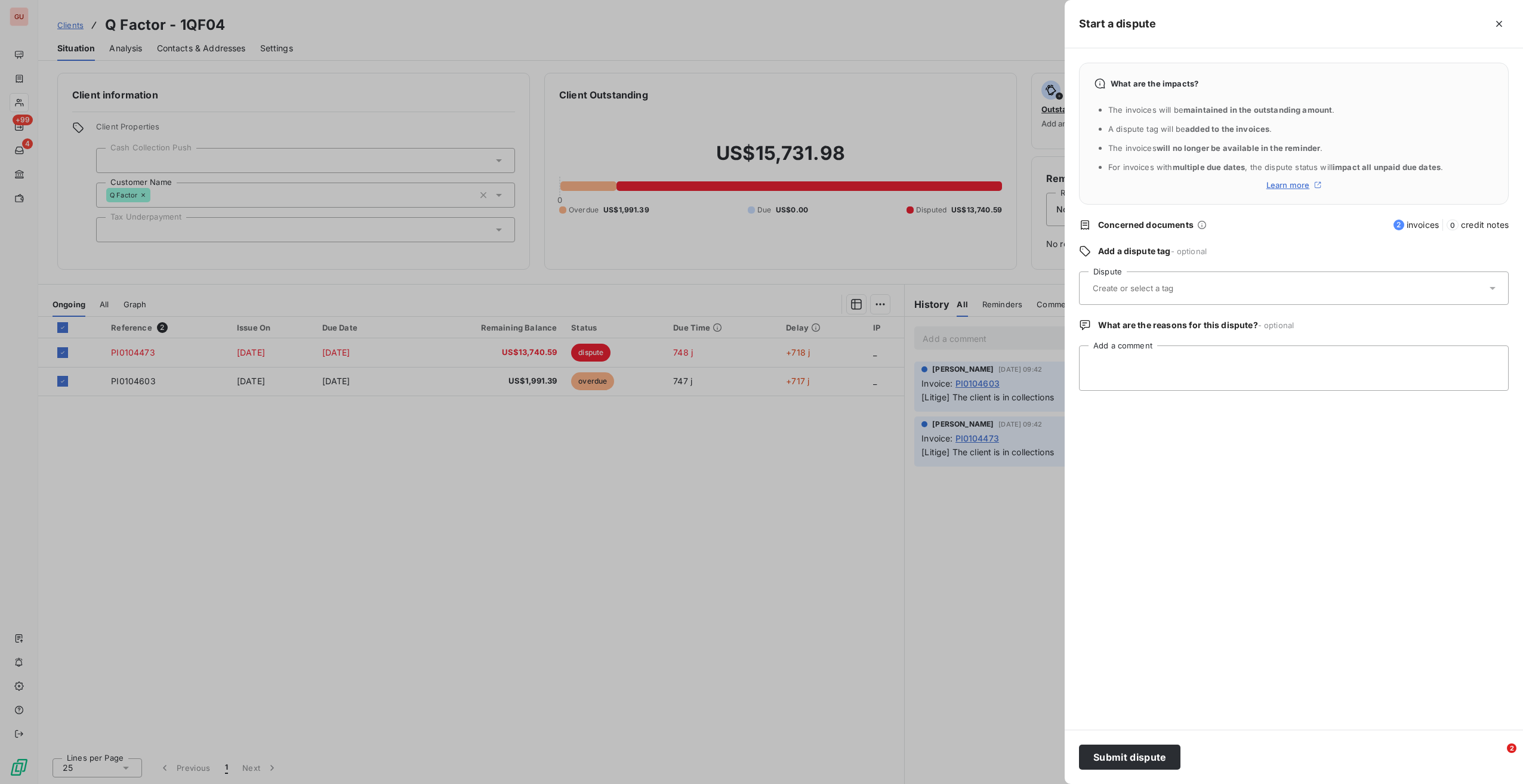
click at [1147, 293] on div at bounding box center [1287, 288] width 397 height 25
click at [1136, 347] on div "Collections" at bounding box center [1125, 353] width 44 height 14
click at [1156, 760] on button "Submit dispute" at bounding box center [1129, 757] width 102 height 25
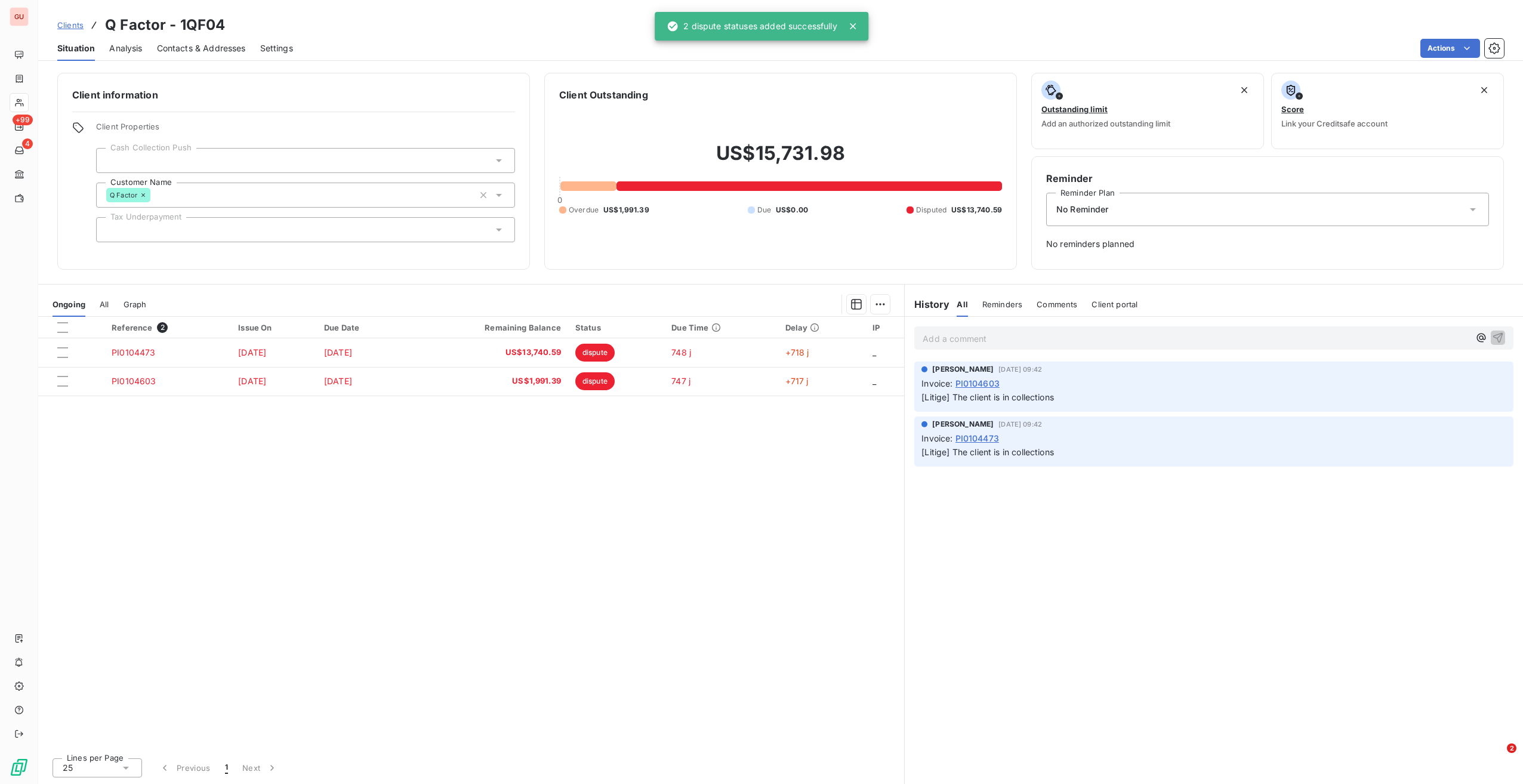
click at [216, 481] on div "Reference 2 Issue On Due Date Remaining Balance Status Due Time Delay IP PI0104…" at bounding box center [471, 532] width 866 height 431
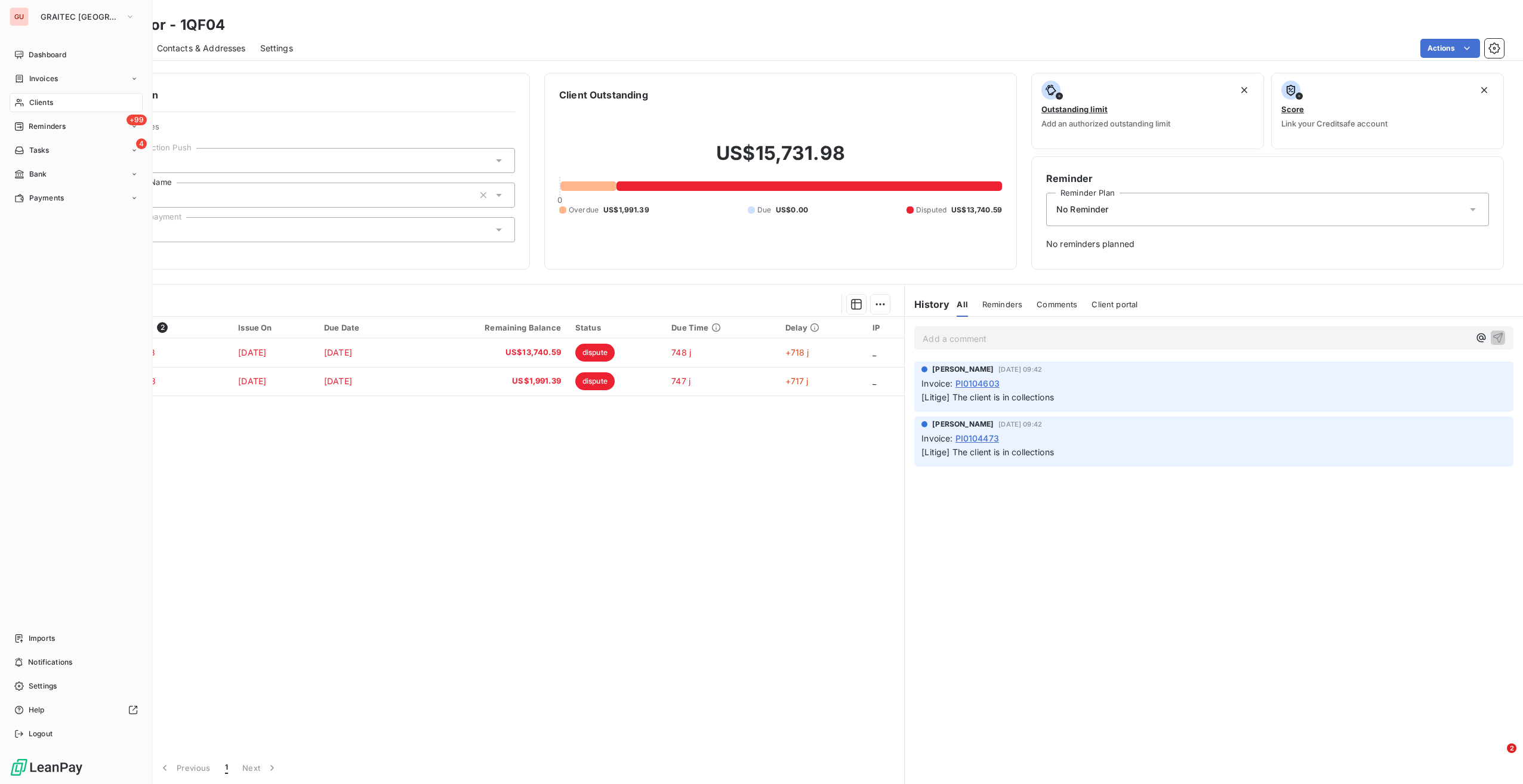
click at [38, 102] on span "Clients" at bounding box center [41, 103] width 24 height 11
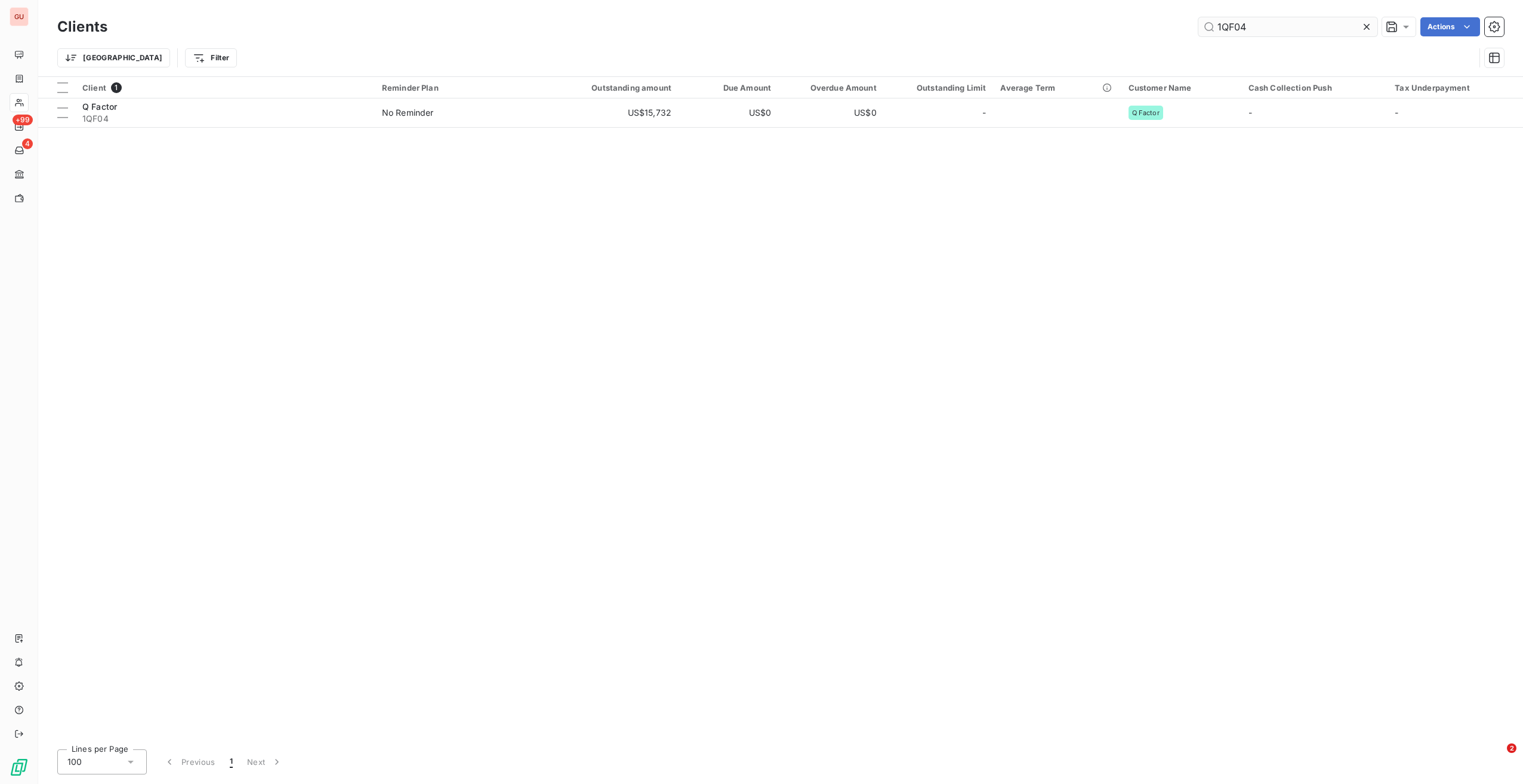
click at [1234, 23] on input "1QF04" at bounding box center [1288, 26] width 179 height 19
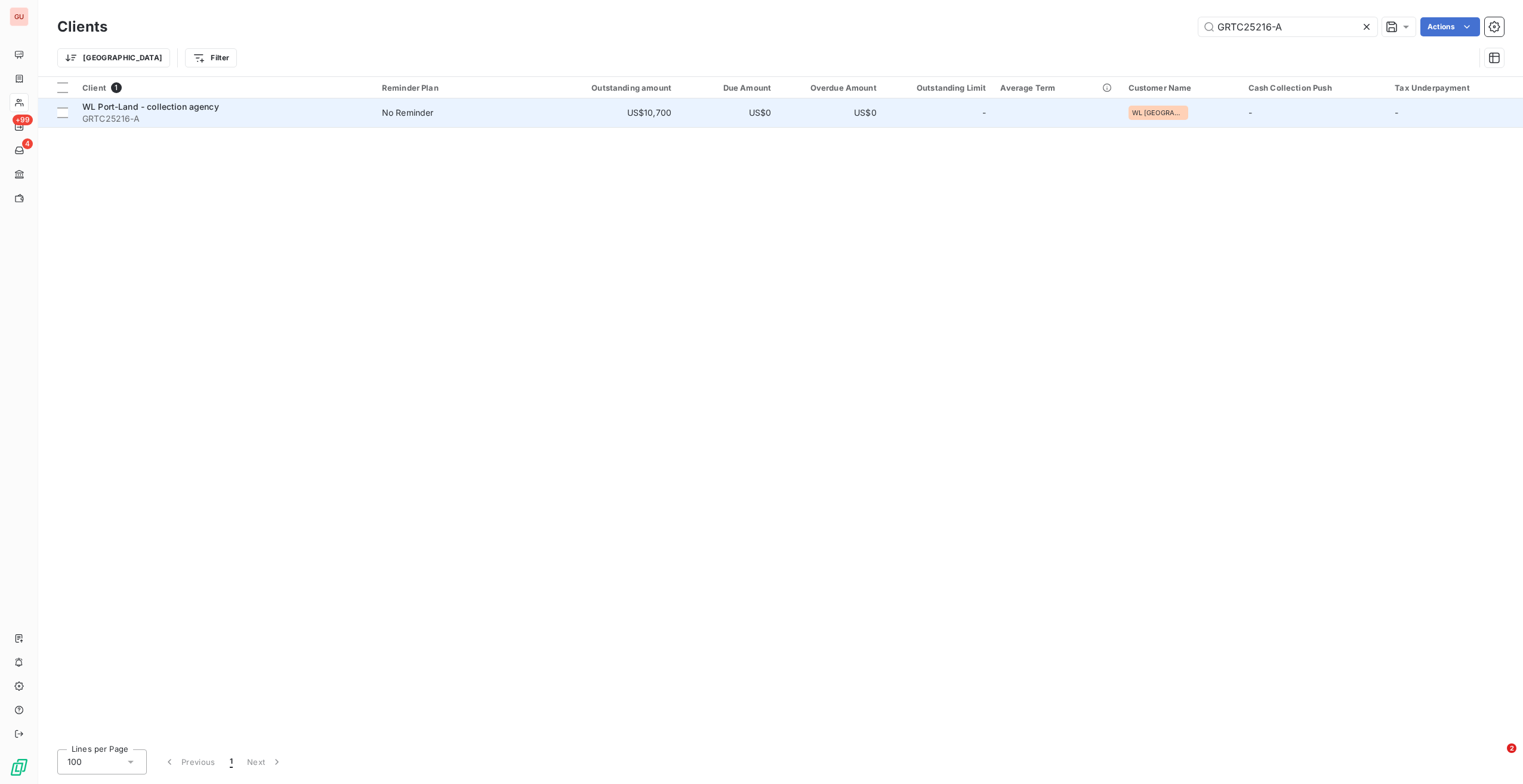
type input "GRTC25216-A"
click at [228, 108] on div "WL Port-Land - collection agency" at bounding box center [224, 106] width 286 height 12
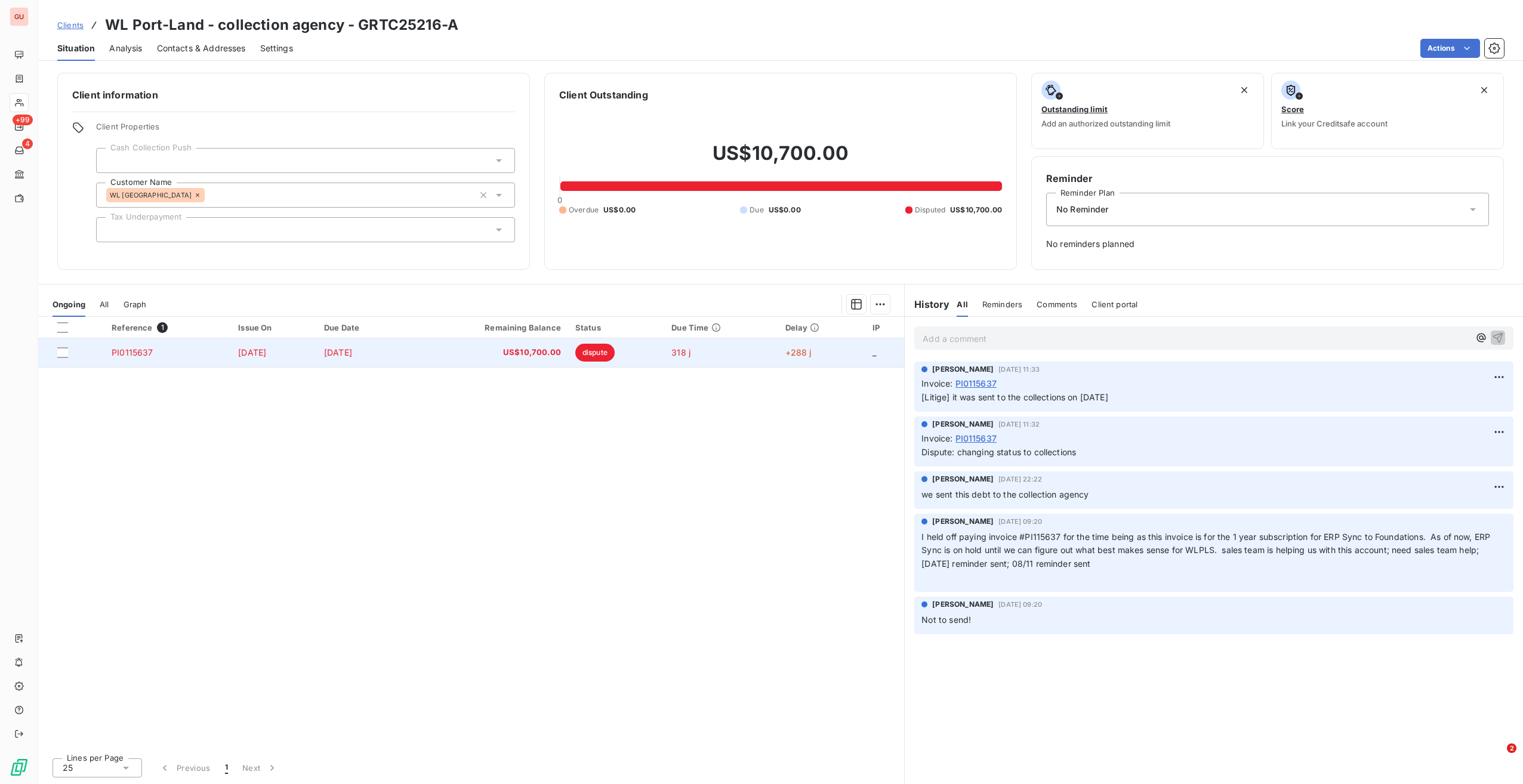
click at [147, 358] on td "PI0115637" at bounding box center [168, 353] width 126 height 29
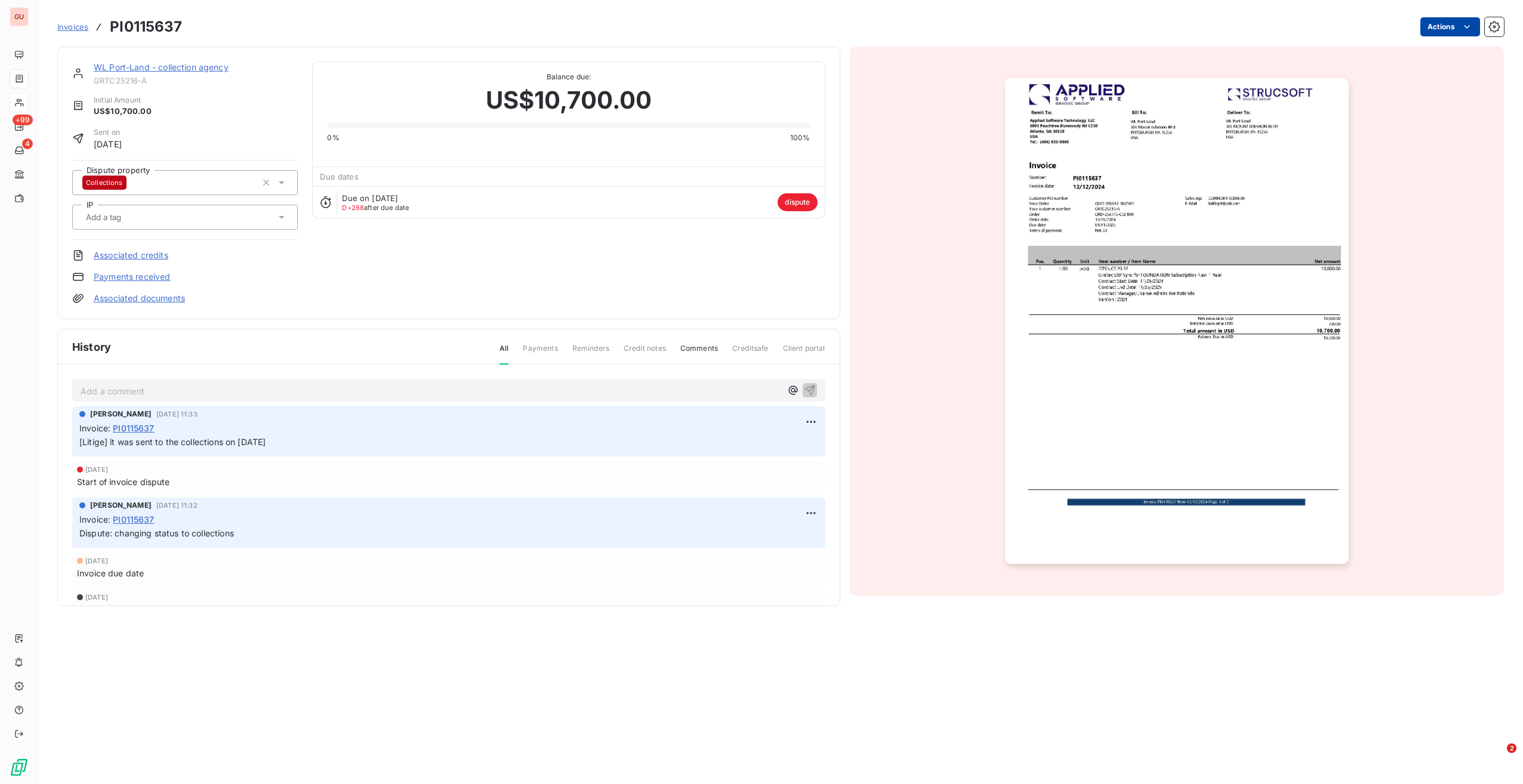
click at [1437, 22] on html "GU +99 4 Invoices PI0115637 Actions WL Port-Land - collection agency GRTC25216-…" at bounding box center [761, 392] width 1523 height 784
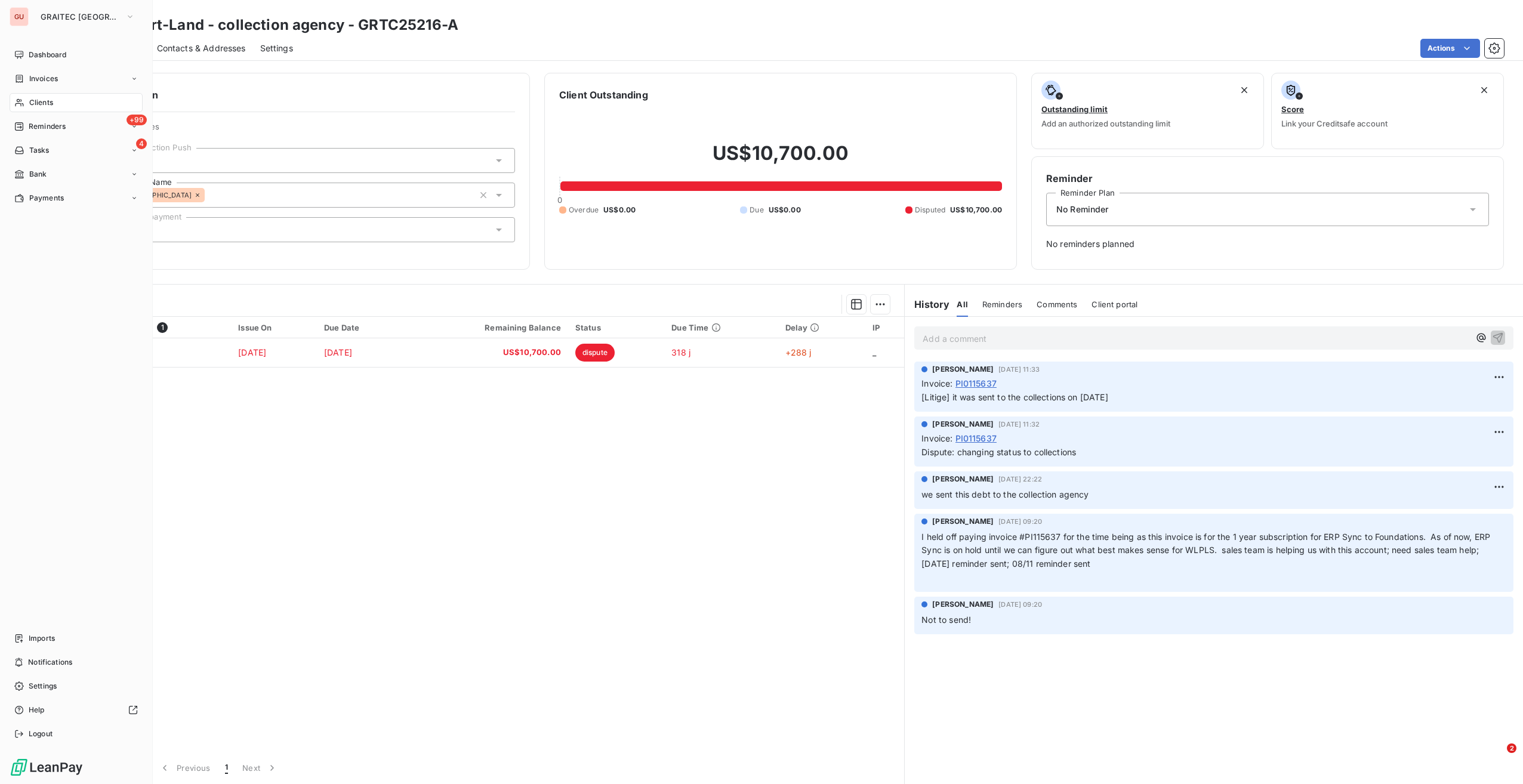
click at [44, 104] on span "Clients" at bounding box center [41, 103] width 24 height 11
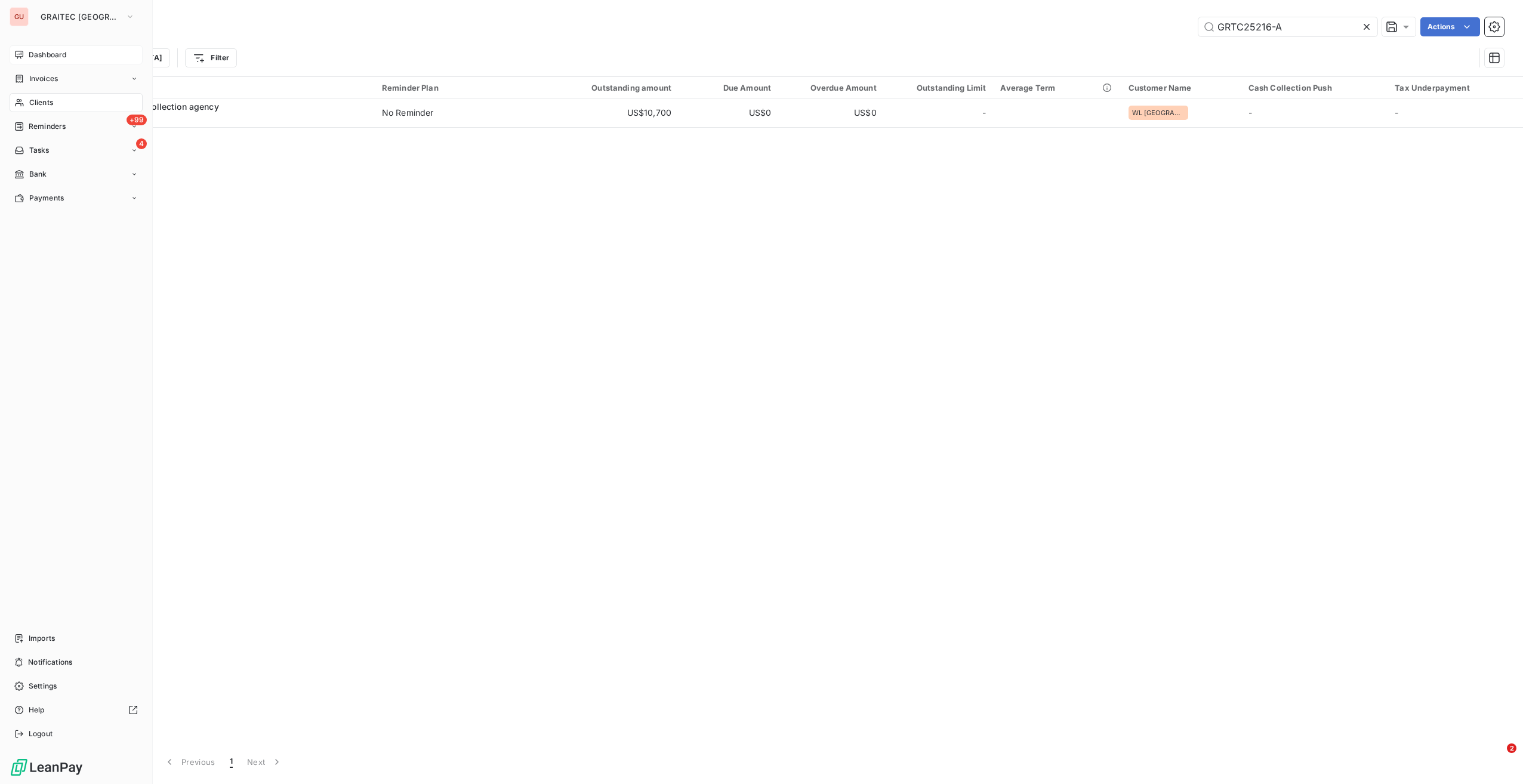
click at [31, 59] on span "Dashboard" at bounding box center [48, 55] width 38 height 11
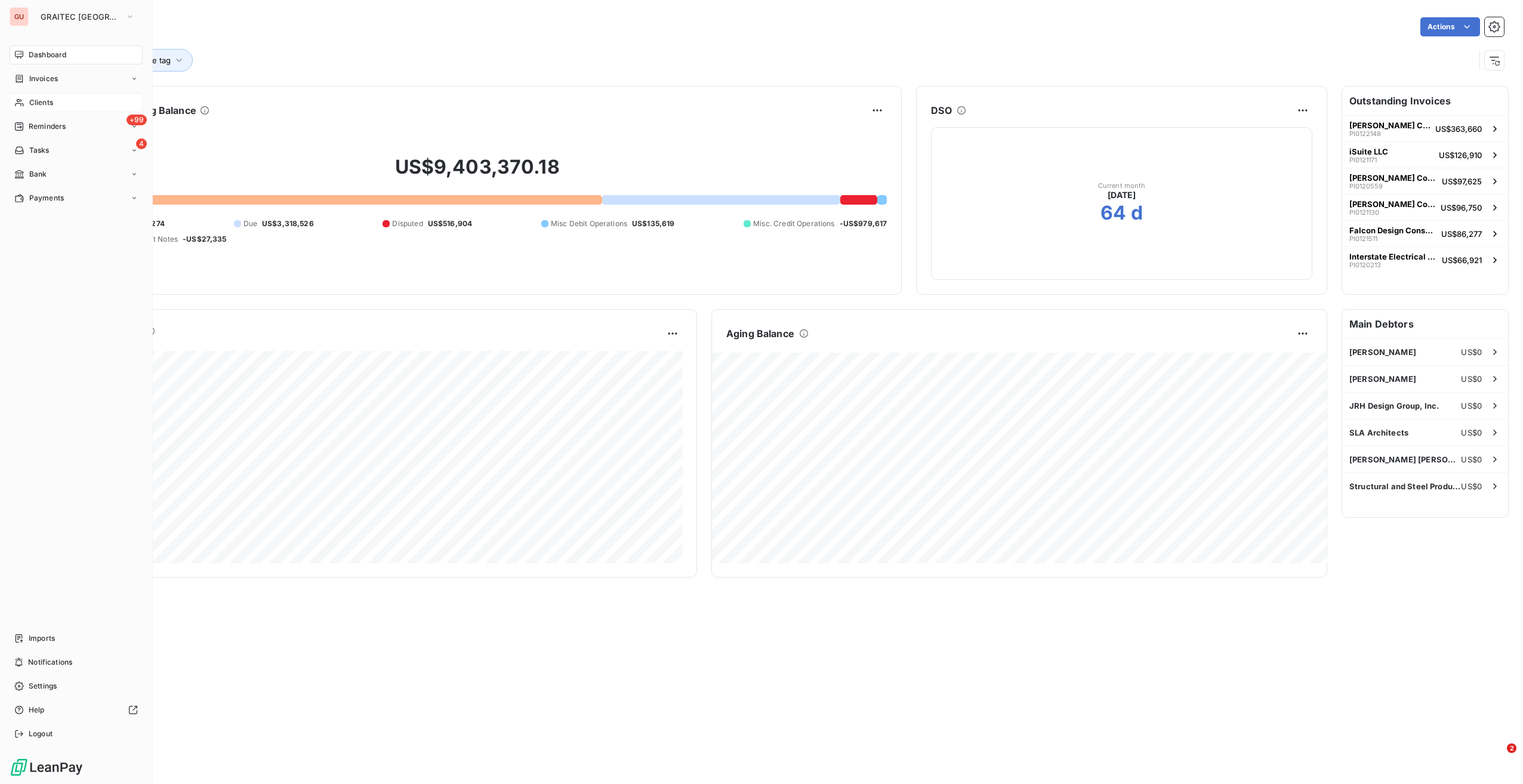
click at [63, 102] on div "Clients" at bounding box center [77, 102] width 133 height 19
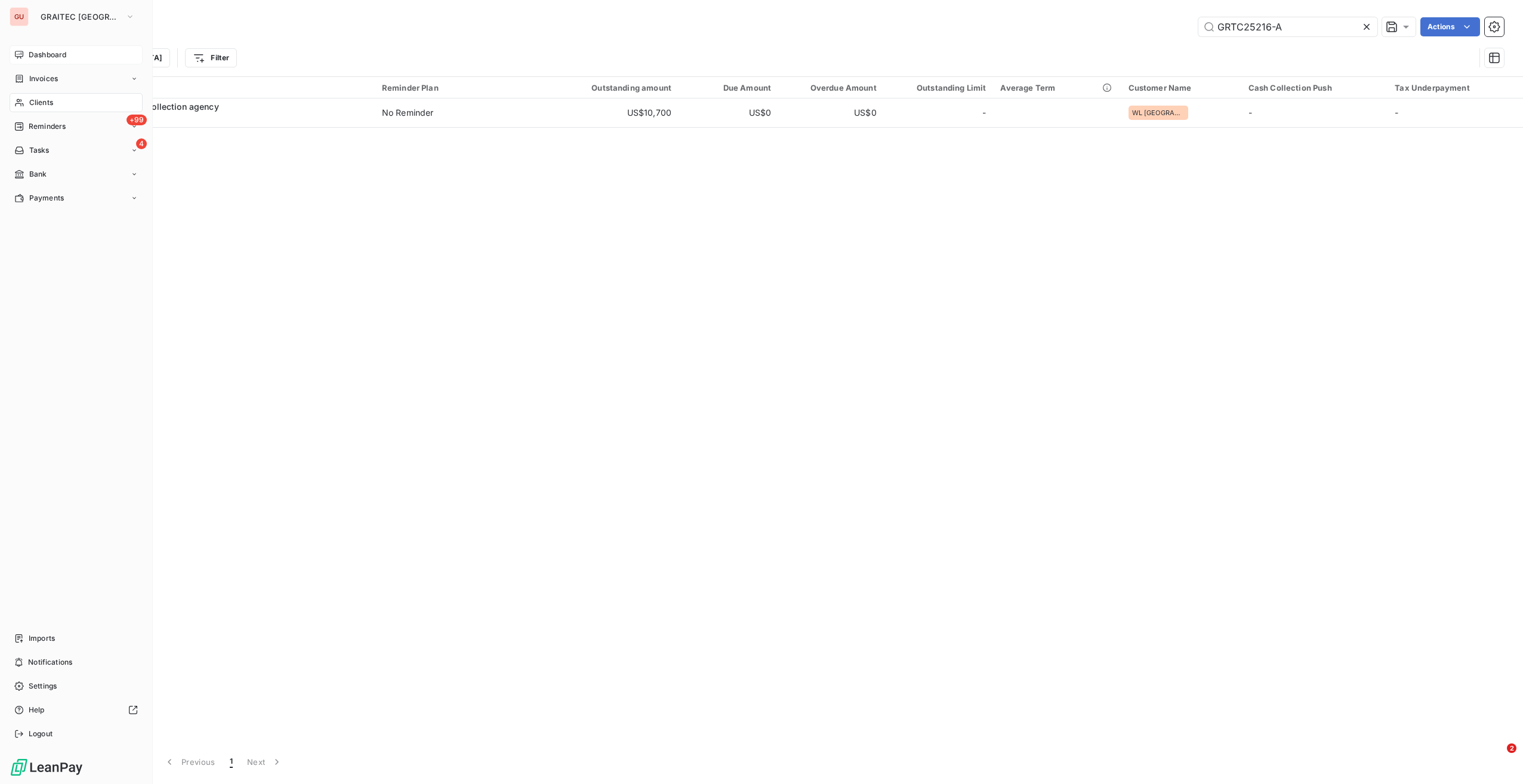
click at [23, 56] on icon at bounding box center [19, 55] width 10 height 10
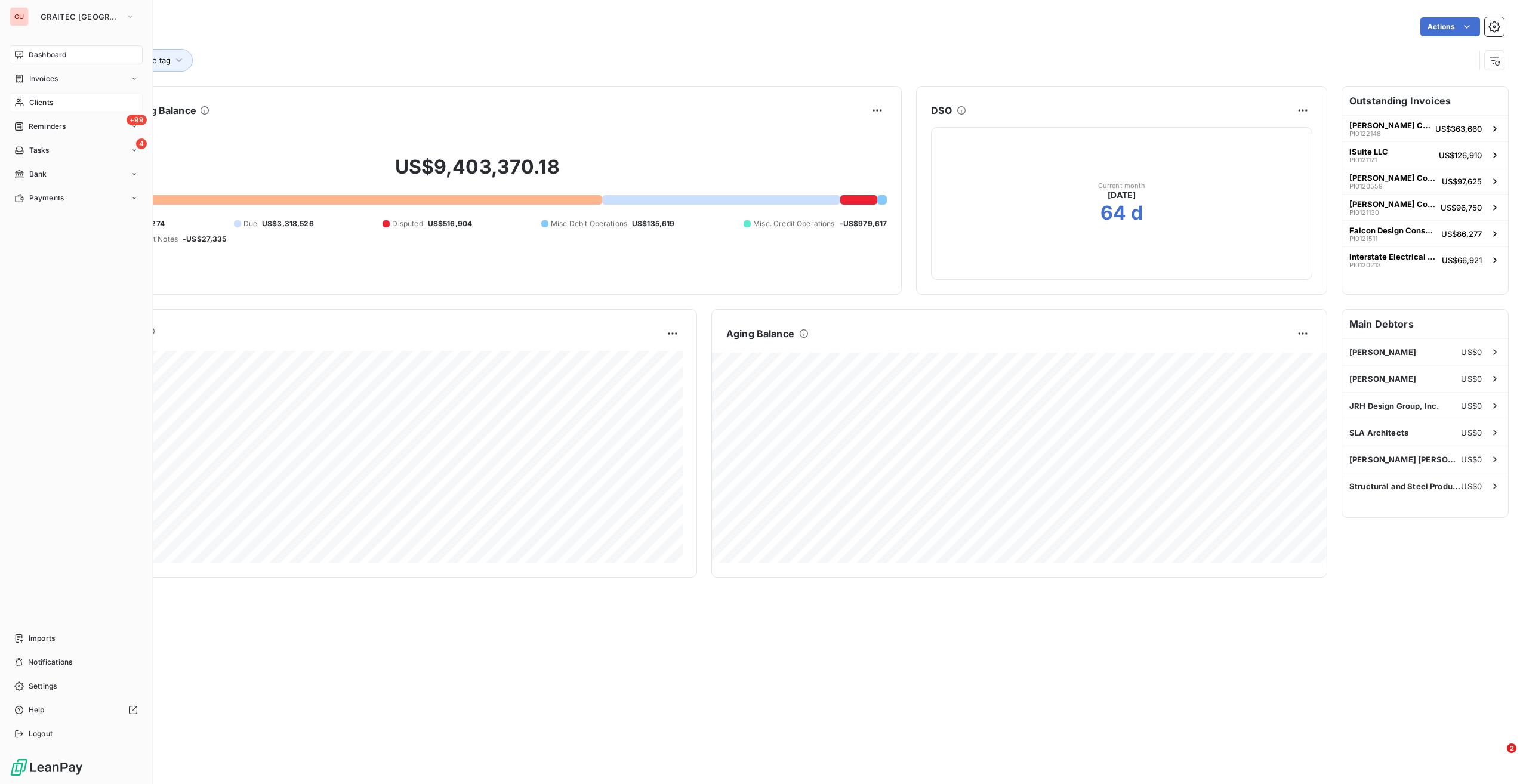
click at [60, 99] on div "Clients" at bounding box center [77, 102] width 133 height 19
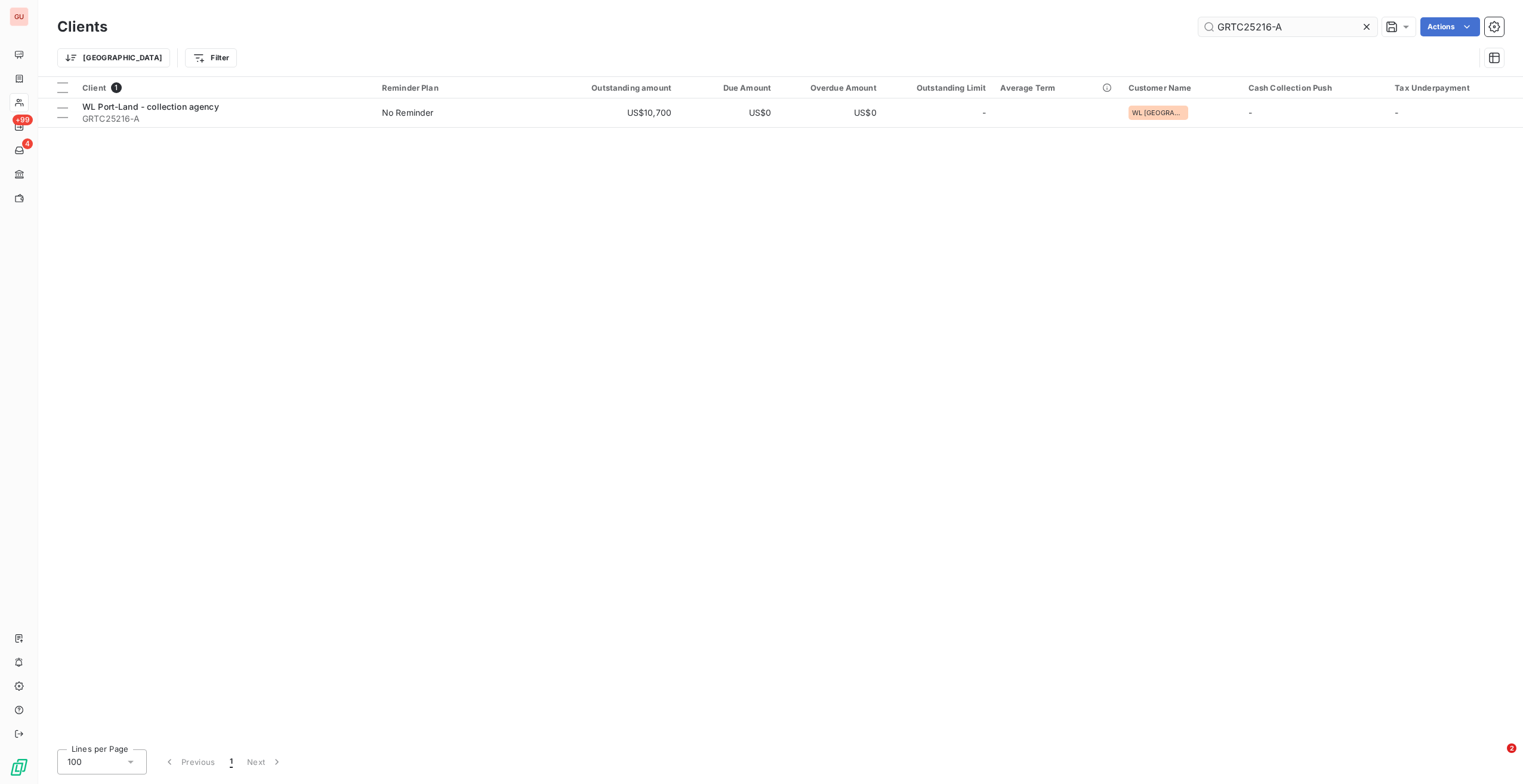
click at [1254, 30] on input "GRTC25216-A" at bounding box center [1288, 26] width 179 height 19
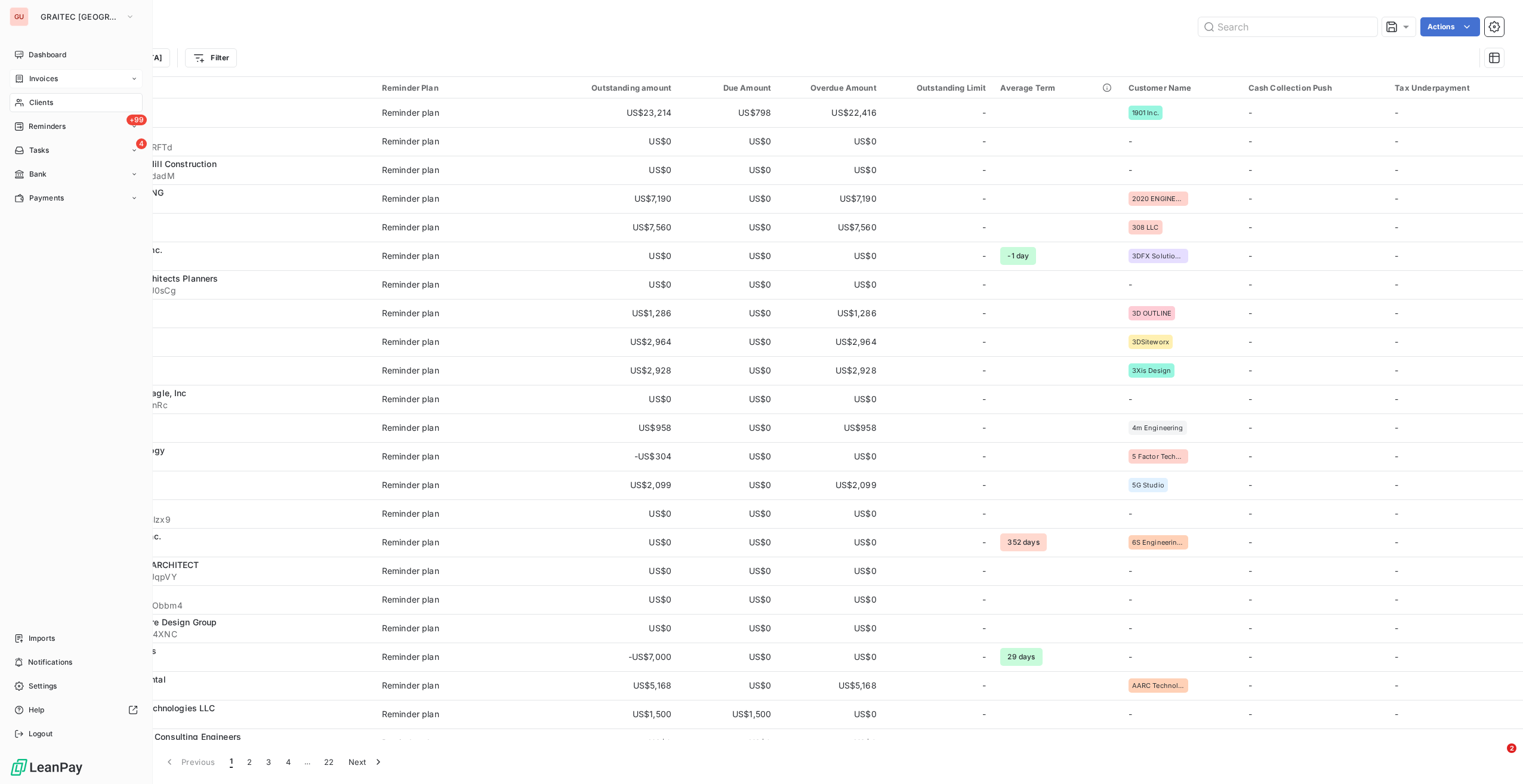
click at [55, 77] on span "Invoices" at bounding box center [43, 79] width 29 height 11
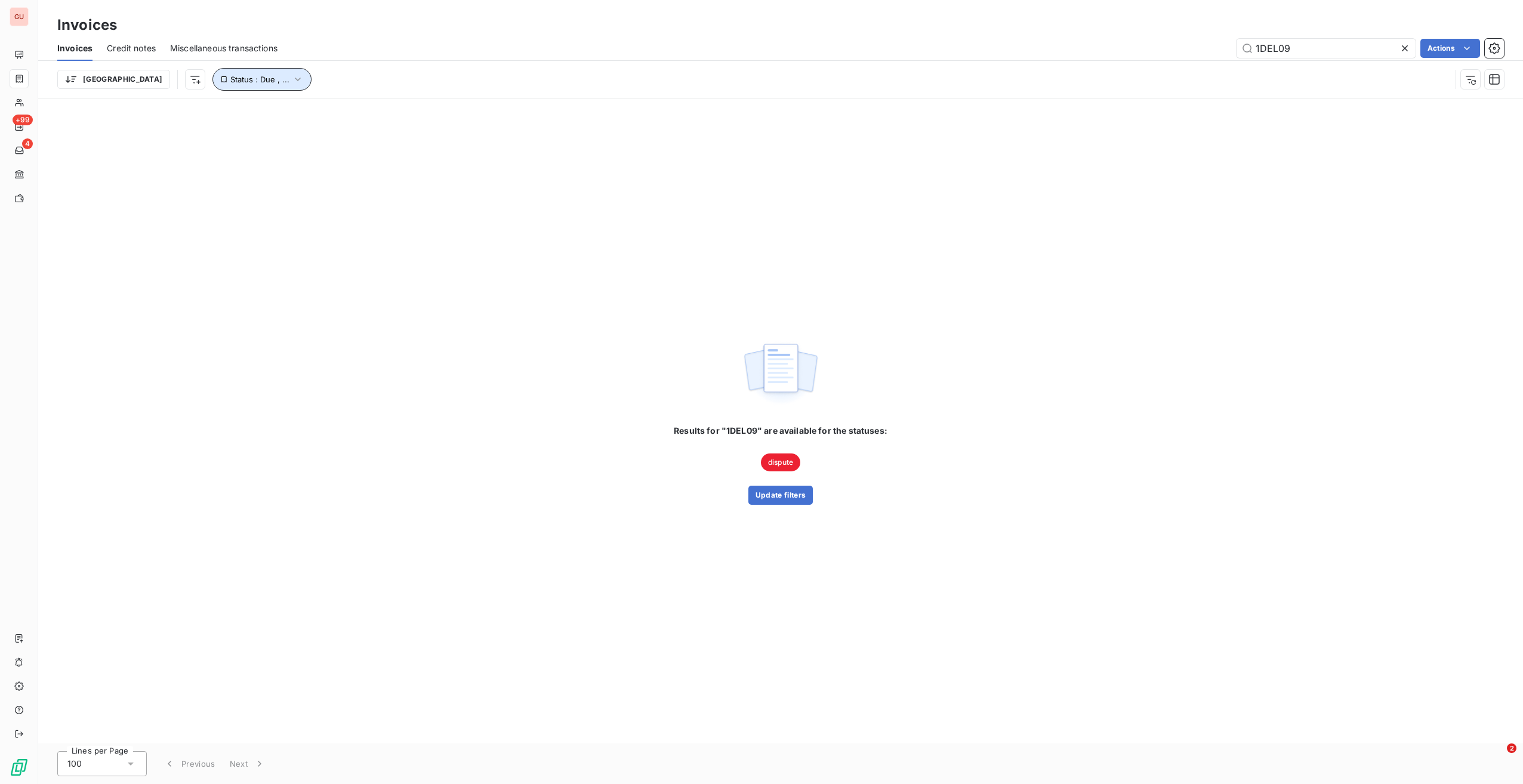
click at [231, 77] on span "Status : Due , ..." at bounding box center [260, 79] width 59 height 10
click at [358, 113] on div "due overdue" at bounding box center [373, 111] width 172 height 25
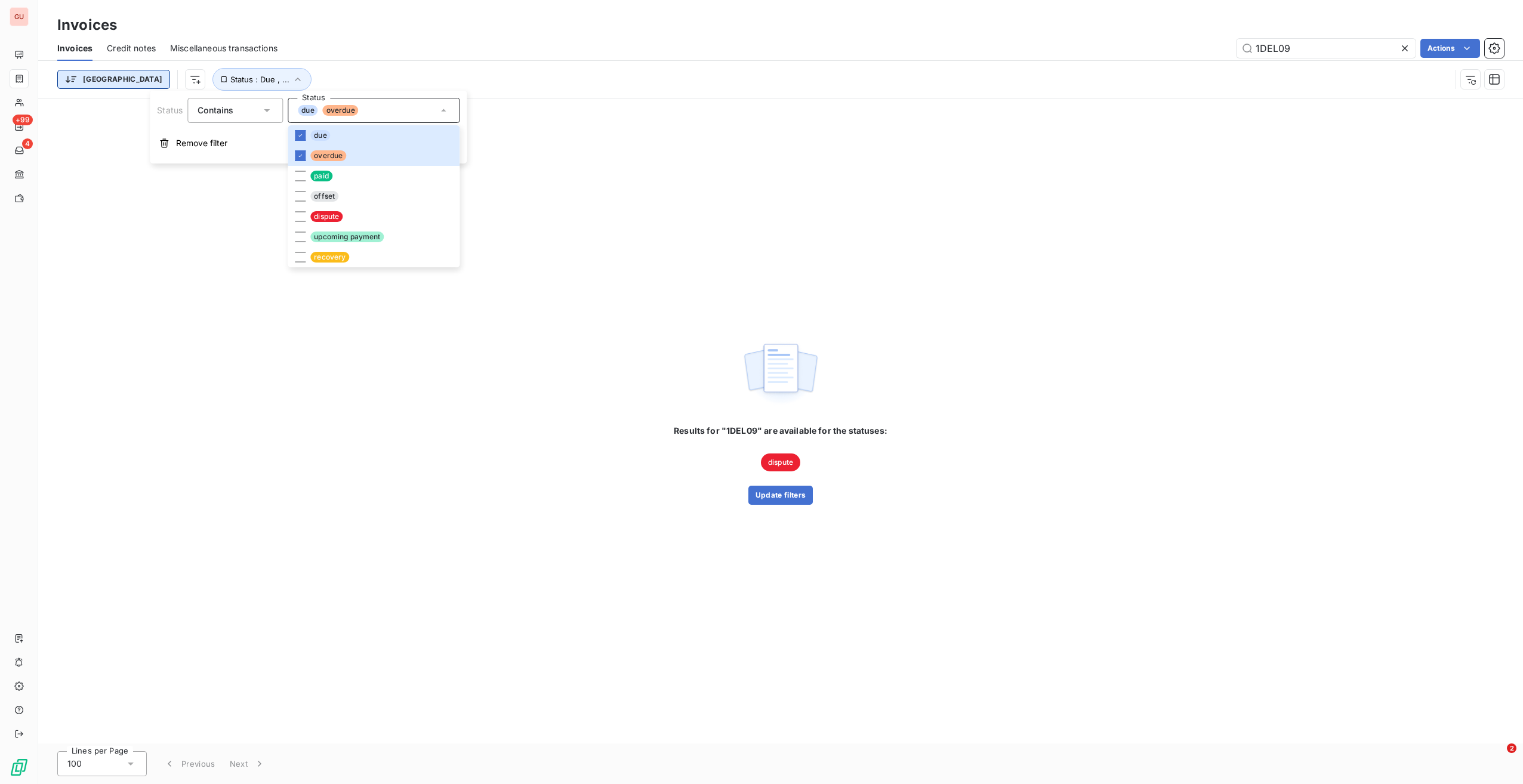
click at [86, 77] on html "GU +99 4 Invoices Invoices Credit notes Miscellaneous transactions 1DEL09 Actio…" at bounding box center [761, 392] width 1523 height 784
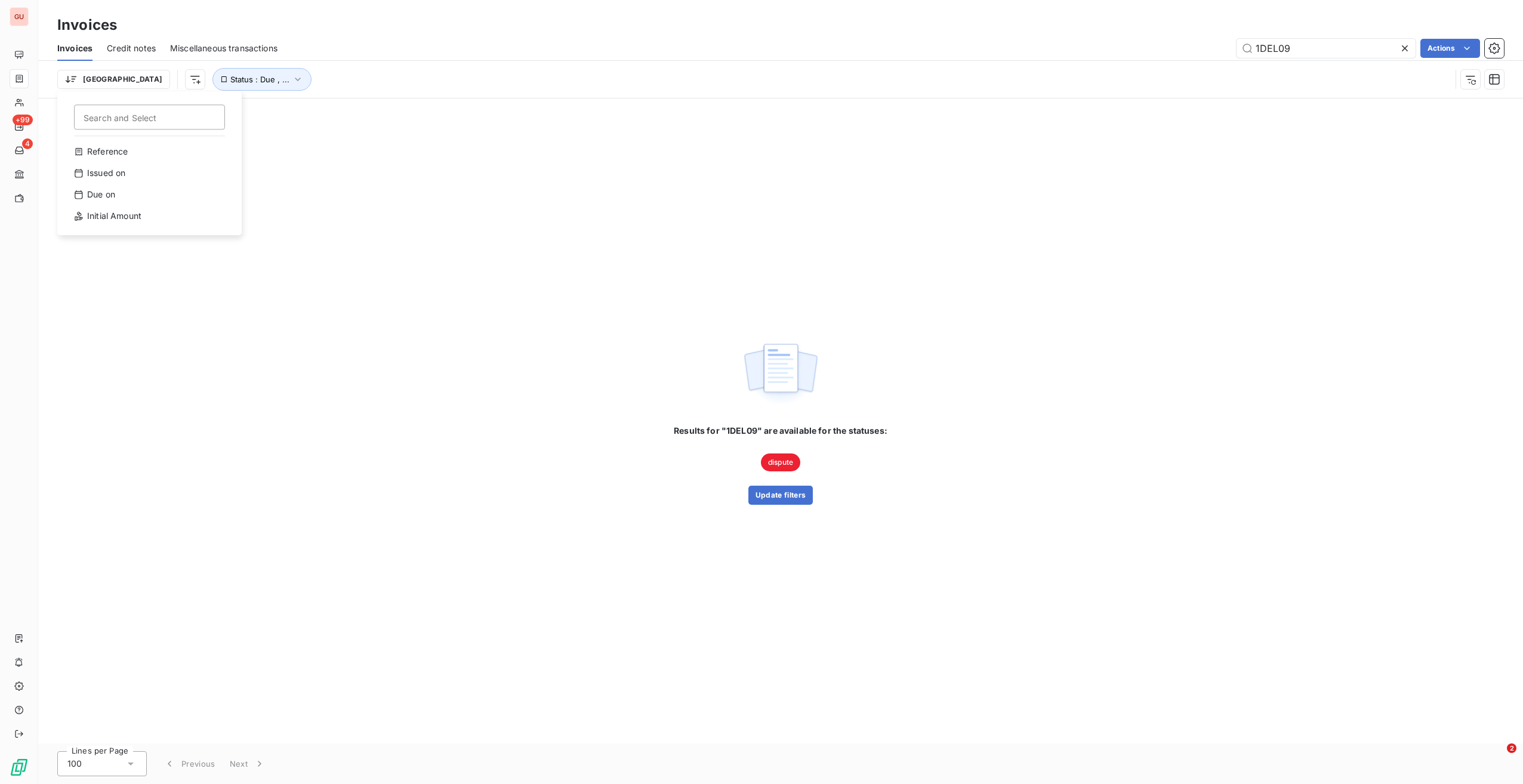
click at [128, 77] on html "GU +99 4 Invoices Invoices Credit notes Miscellaneous transactions 1DEL09 Actio…" at bounding box center [761, 392] width 1523 height 784
click at [130, 77] on html "GU +99 4 Invoices Invoices Credit notes Miscellaneous transactions 1DEL09 Actio…" at bounding box center [761, 392] width 1523 height 784
click at [192, 77] on html "GU +99 4 Invoices Invoices Credit notes Miscellaneous transactions 1DEL09 Actio…" at bounding box center [761, 392] width 1523 height 784
click at [231, 77] on span "Status : Due , ..." at bounding box center [260, 79] width 59 height 10
click at [206, 112] on span "Contains" at bounding box center [215, 110] width 36 height 10
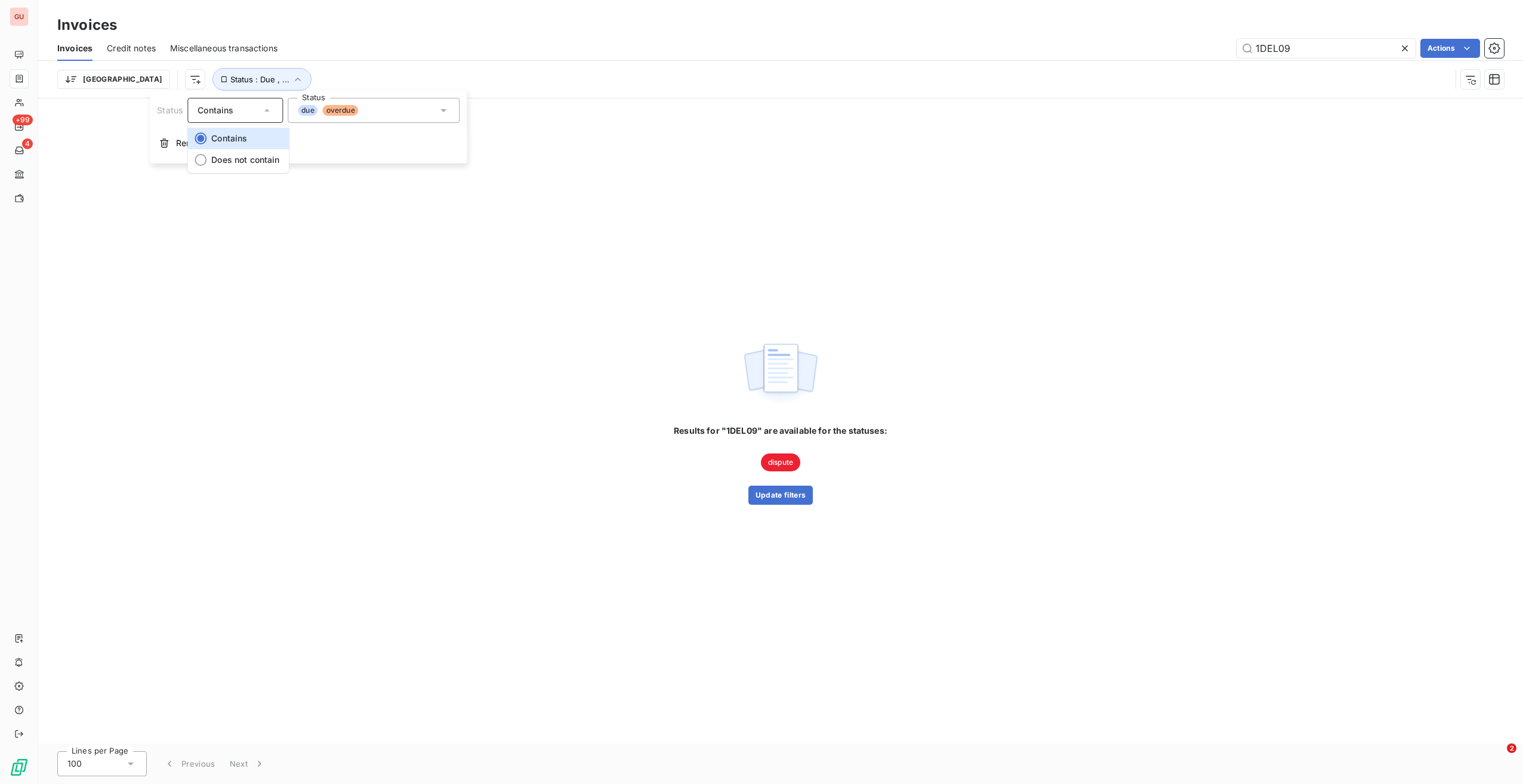
click at [393, 33] on div "Invoices" at bounding box center [780, 25] width 1485 height 22
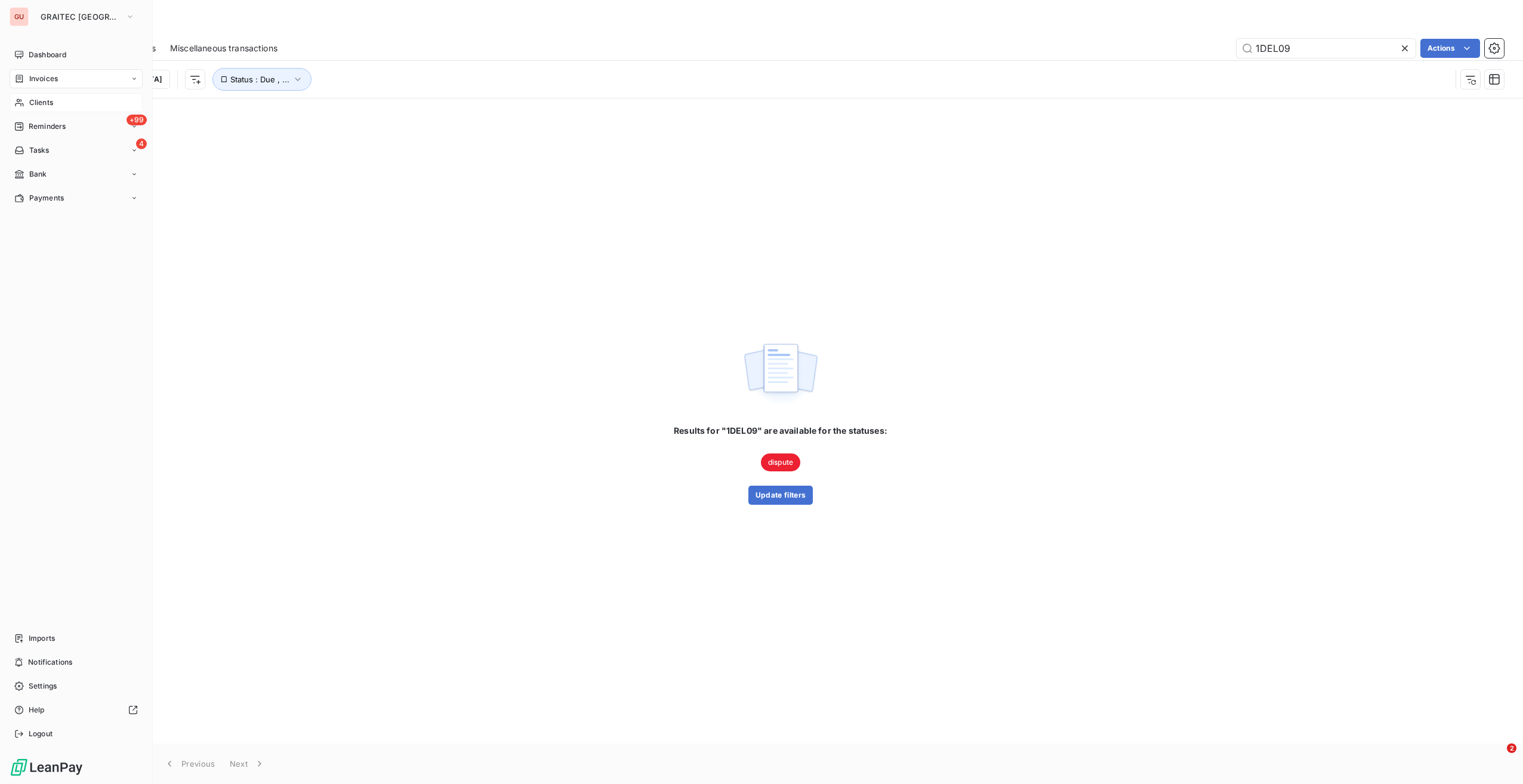
click at [62, 107] on div "Clients" at bounding box center [77, 102] width 133 height 19
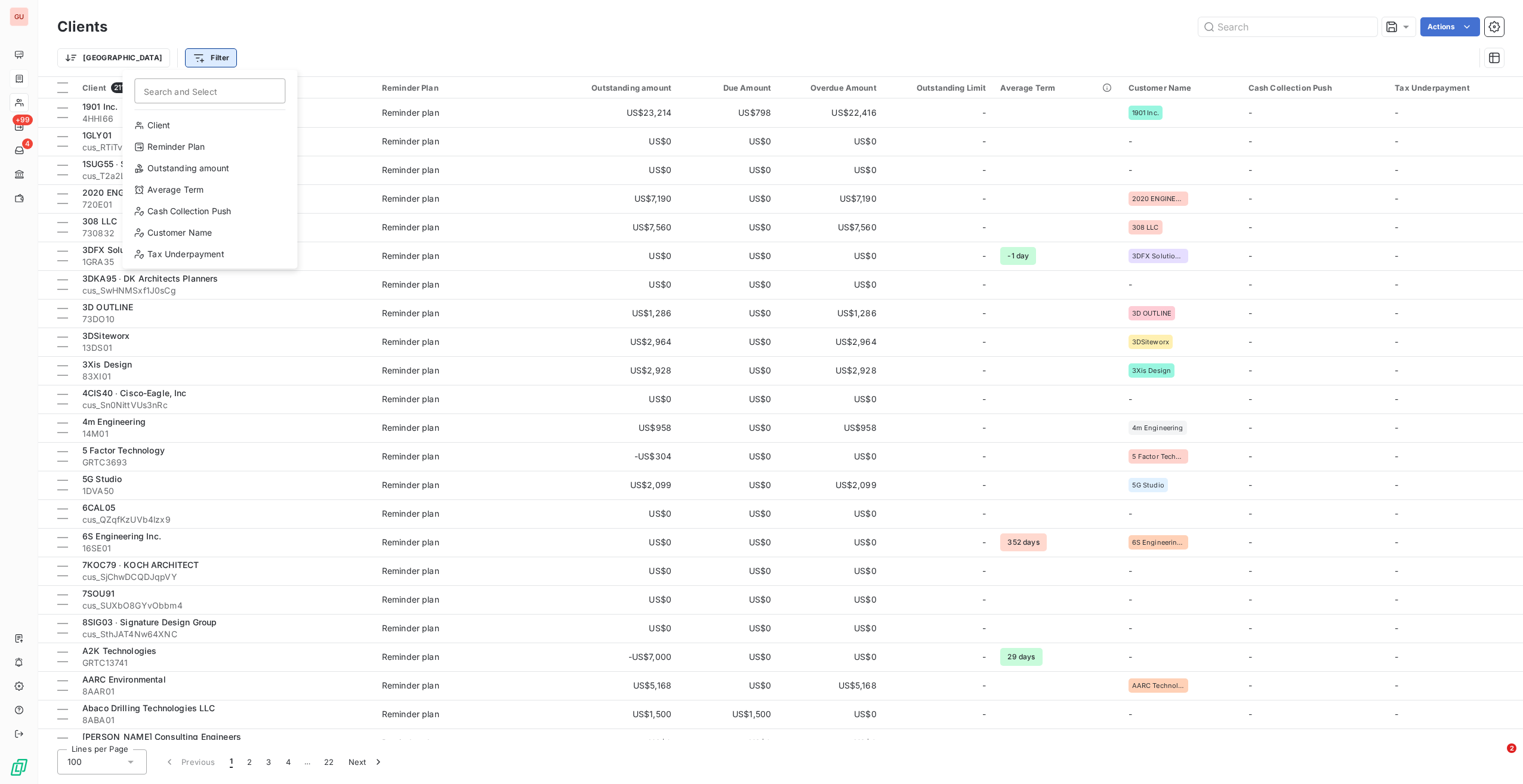
click at [152, 61] on html "GU +99 4 Clients Actions Trier Filter Search and Select Client Reminder Plan Ou…" at bounding box center [761, 392] width 1523 height 784
click at [95, 59] on html "GU +99 4 Clients Actions Trier Filter Client 2110 Reminder Plan Outstanding amo…" at bounding box center [761, 392] width 1523 height 784
click at [93, 58] on html "GU +99 4 Clients Actions Trier Filter Client 2110 Reminder Plan Outstanding amo…" at bounding box center [761, 392] width 1523 height 784
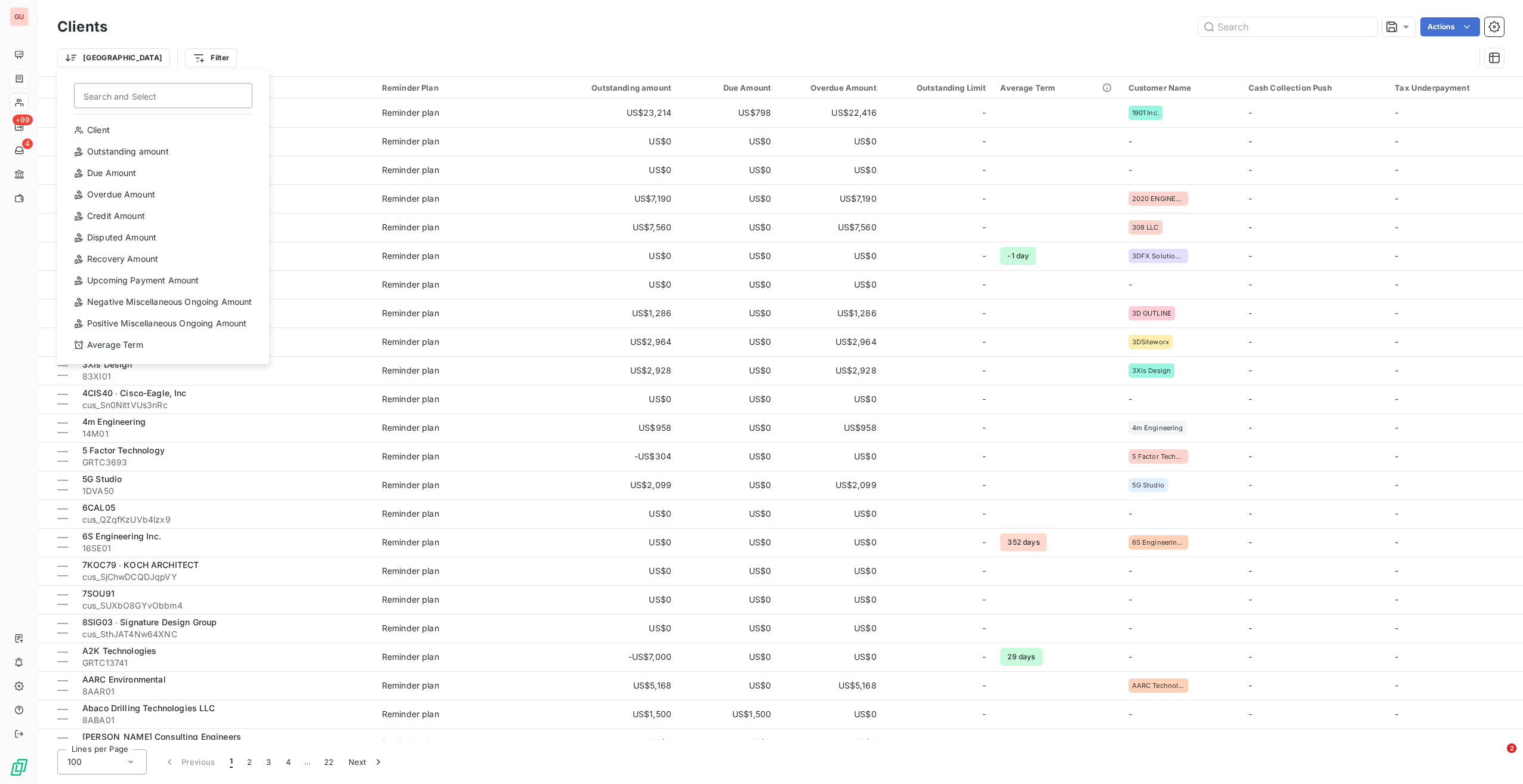
click at [153, 63] on html "GU +99 4 Clients Actions [GEOGRAPHIC_DATA] Search and Select Client Outstanding…" at bounding box center [761, 392] width 1523 height 784
click at [153, 63] on html "GU +99 4 Clients Actions Trier Filter Client 2110 Reminder Plan Outstanding amo…" at bounding box center [761, 392] width 1523 height 784
click at [93, 59] on html "GU +99 4 Clients Actions Trier Filter Client 2110 Reminder Plan Outstanding amo…" at bounding box center [761, 392] width 1523 height 784
click at [154, 50] on html "GU +99 4 Clients Actions [GEOGRAPHIC_DATA] Search and Select Client Outstanding…" at bounding box center [761, 392] width 1523 height 784
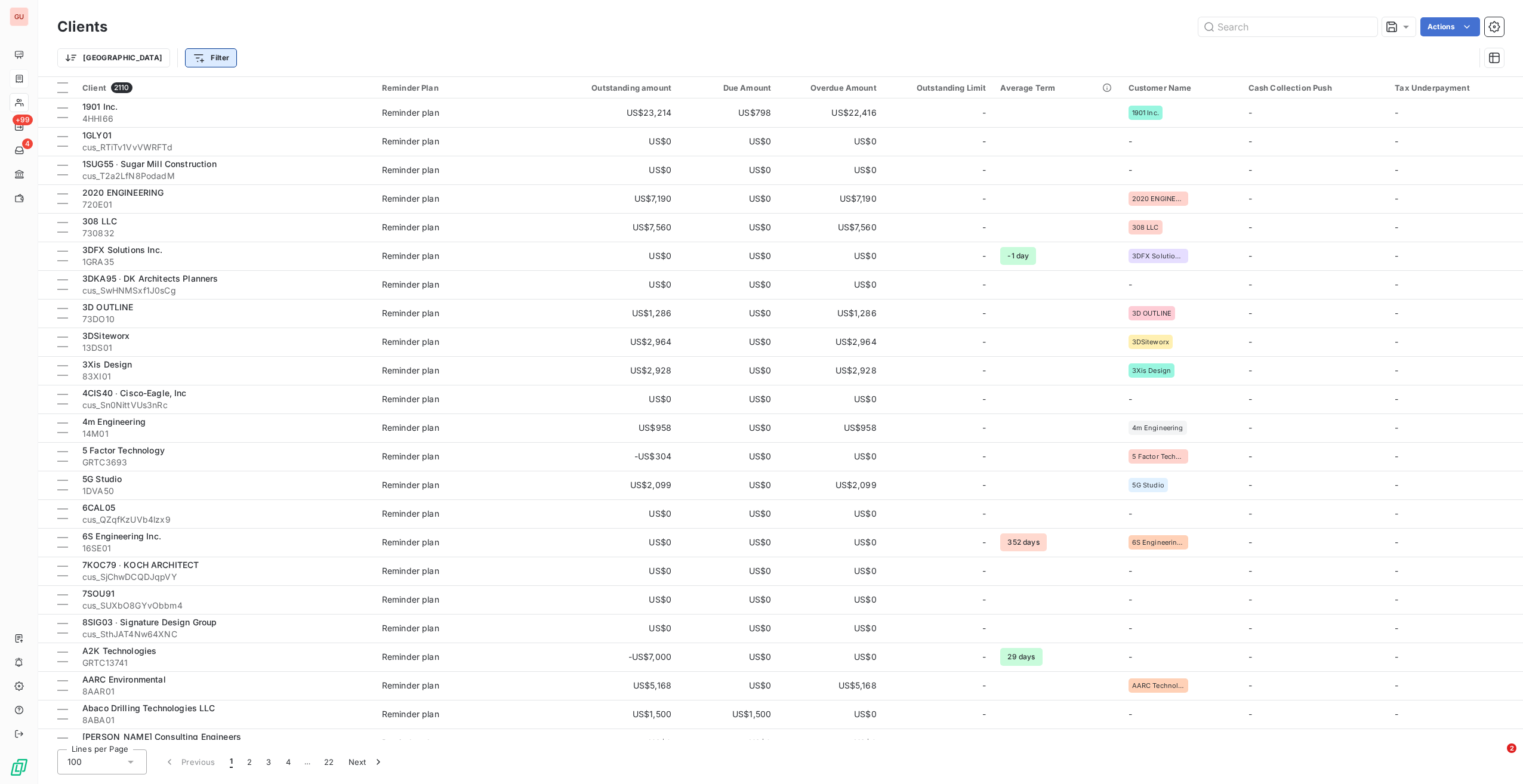
click at [153, 57] on html "GU +99 4 Clients Actions Trier Filter Client 2110 Reminder Plan Outstanding amo…" at bounding box center [761, 392] width 1523 height 784
click at [250, 49] on html "GU +99 4 Clients Actions Trier Filter Client 2110 Reminder Plan Outstanding amo…" at bounding box center [761, 392] width 1523 height 784
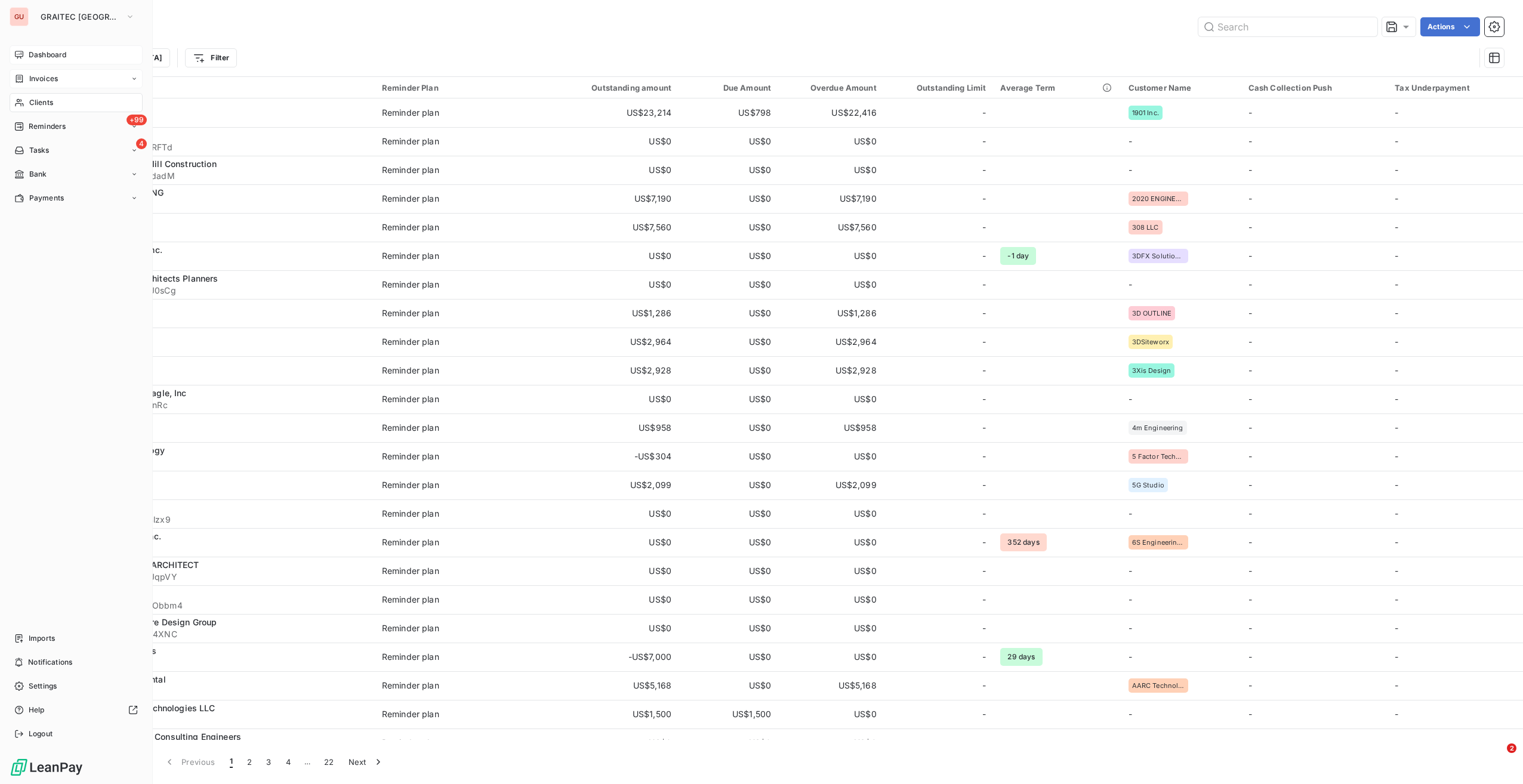
click at [29, 52] on span "Dashboard" at bounding box center [48, 55] width 38 height 11
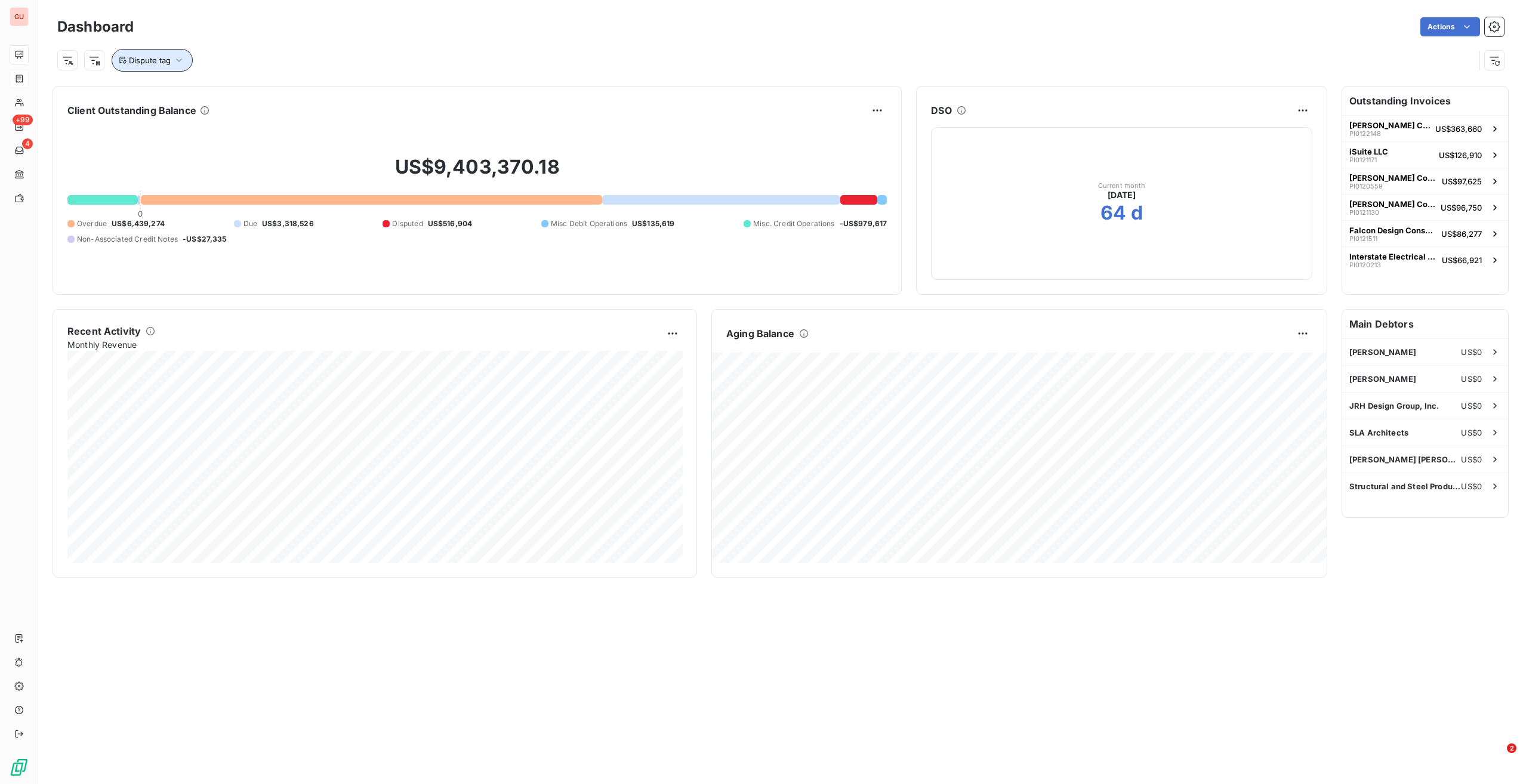
click at [162, 64] on span "Dispute tag" at bounding box center [150, 60] width 41 height 10
click at [302, 96] on div at bounding box center [322, 91] width 105 height 25
click at [320, 141] on span "Collections" at bounding box center [314, 142] width 37 height 7
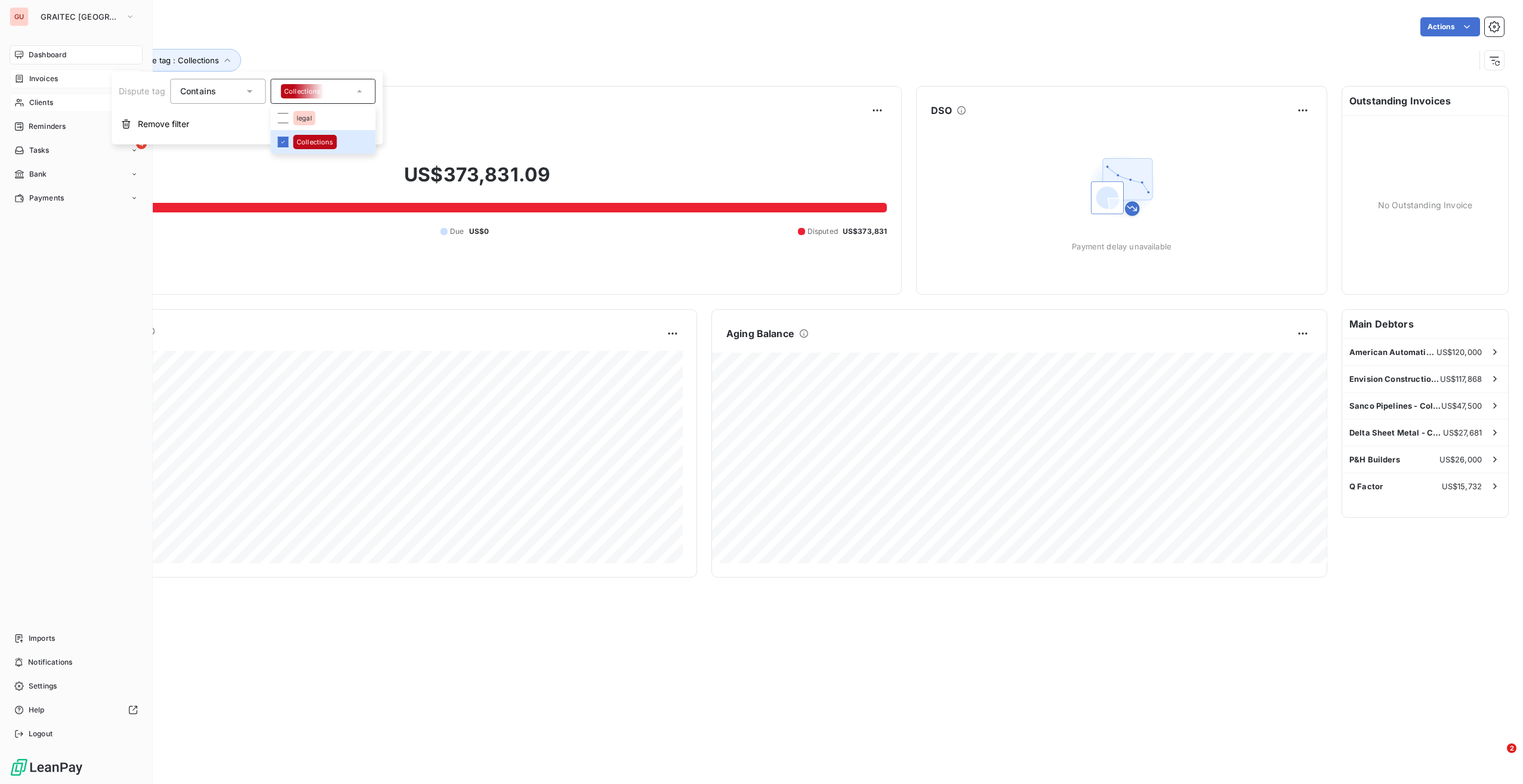
click at [35, 95] on div "Clients" at bounding box center [77, 102] width 133 height 19
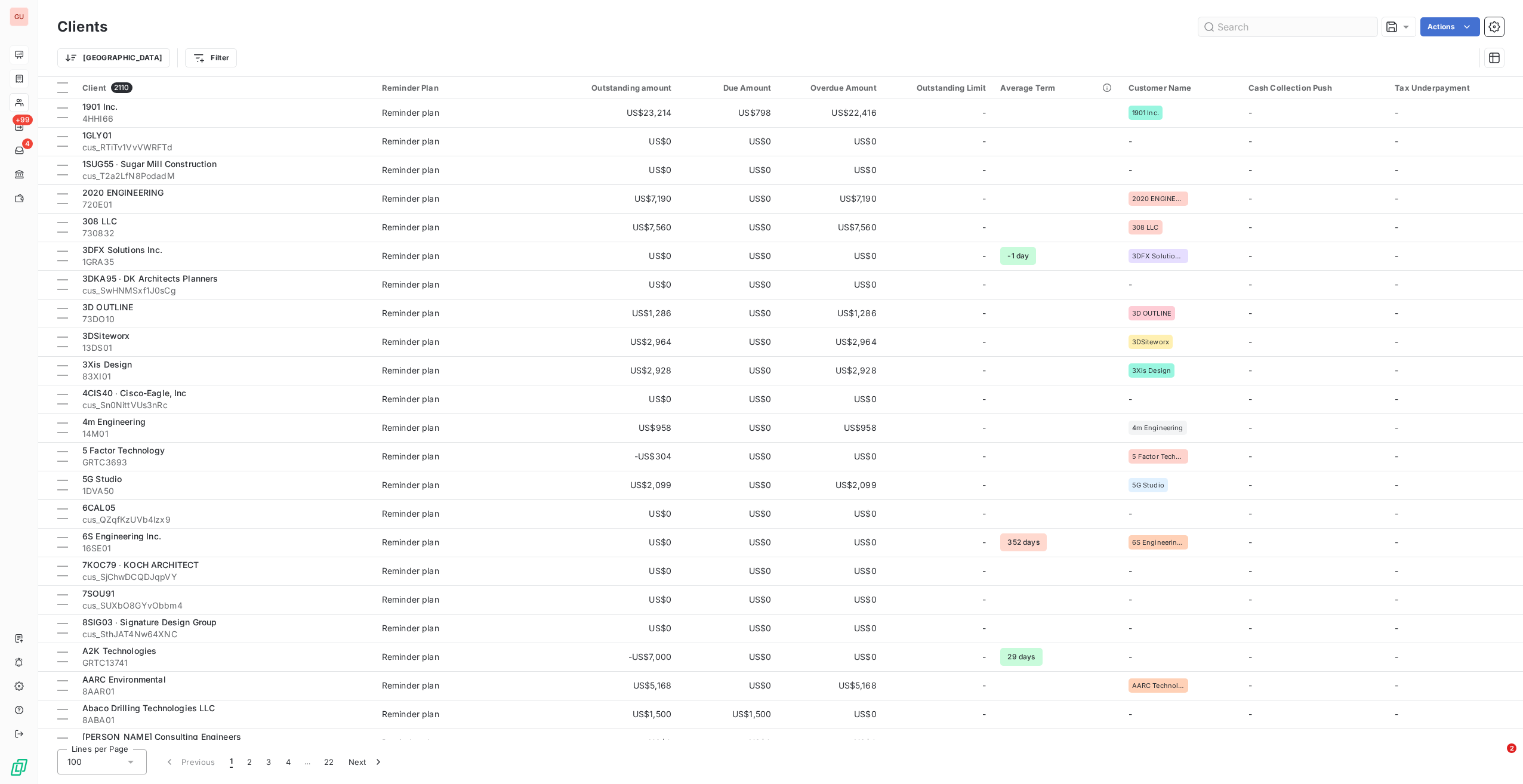
click at [1251, 29] on input "text" at bounding box center [1288, 26] width 179 height 19
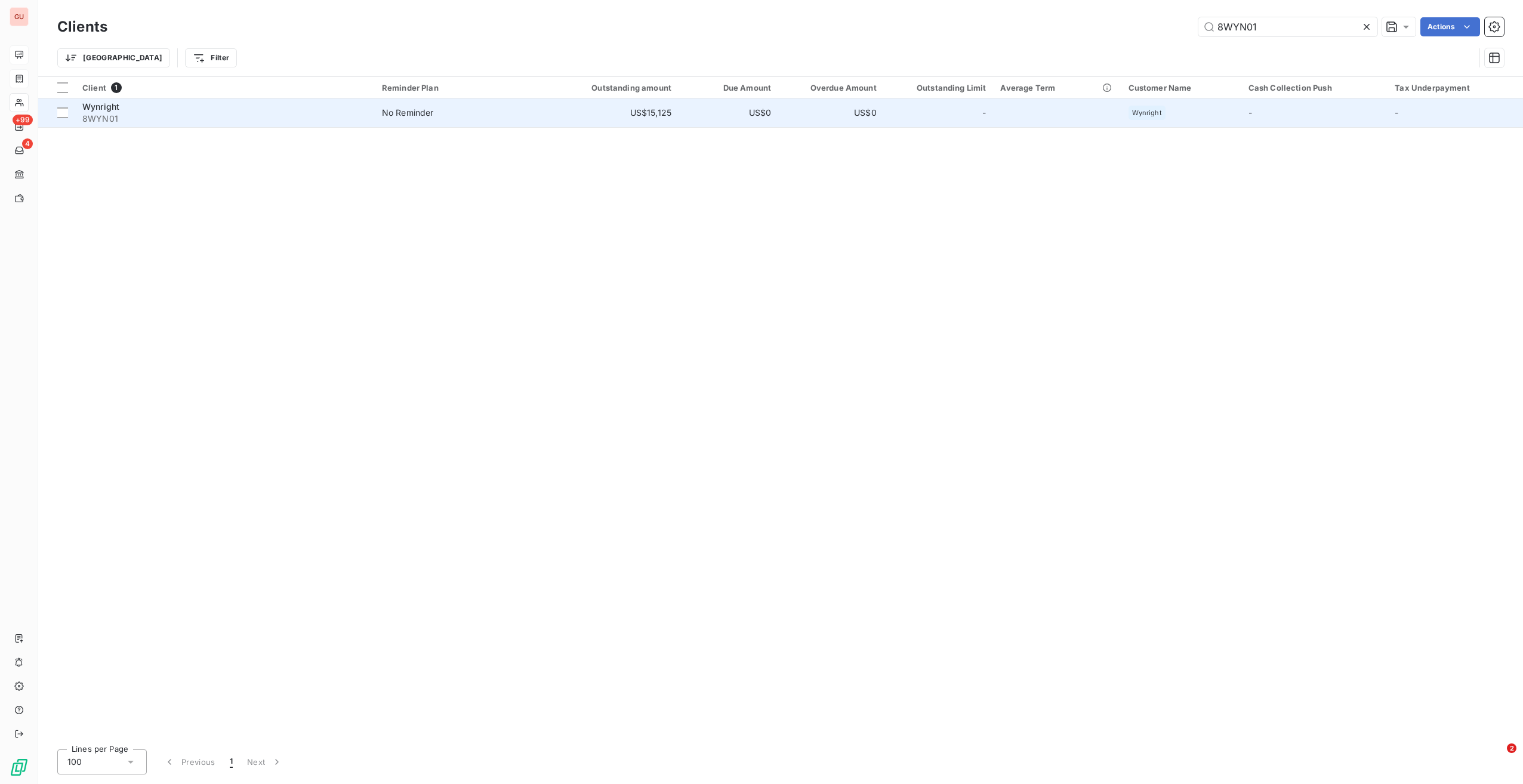
type input "8WYN01"
click at [347, 113] on span "8WYN01" at bounding box center [224, 118] width 286 height 12
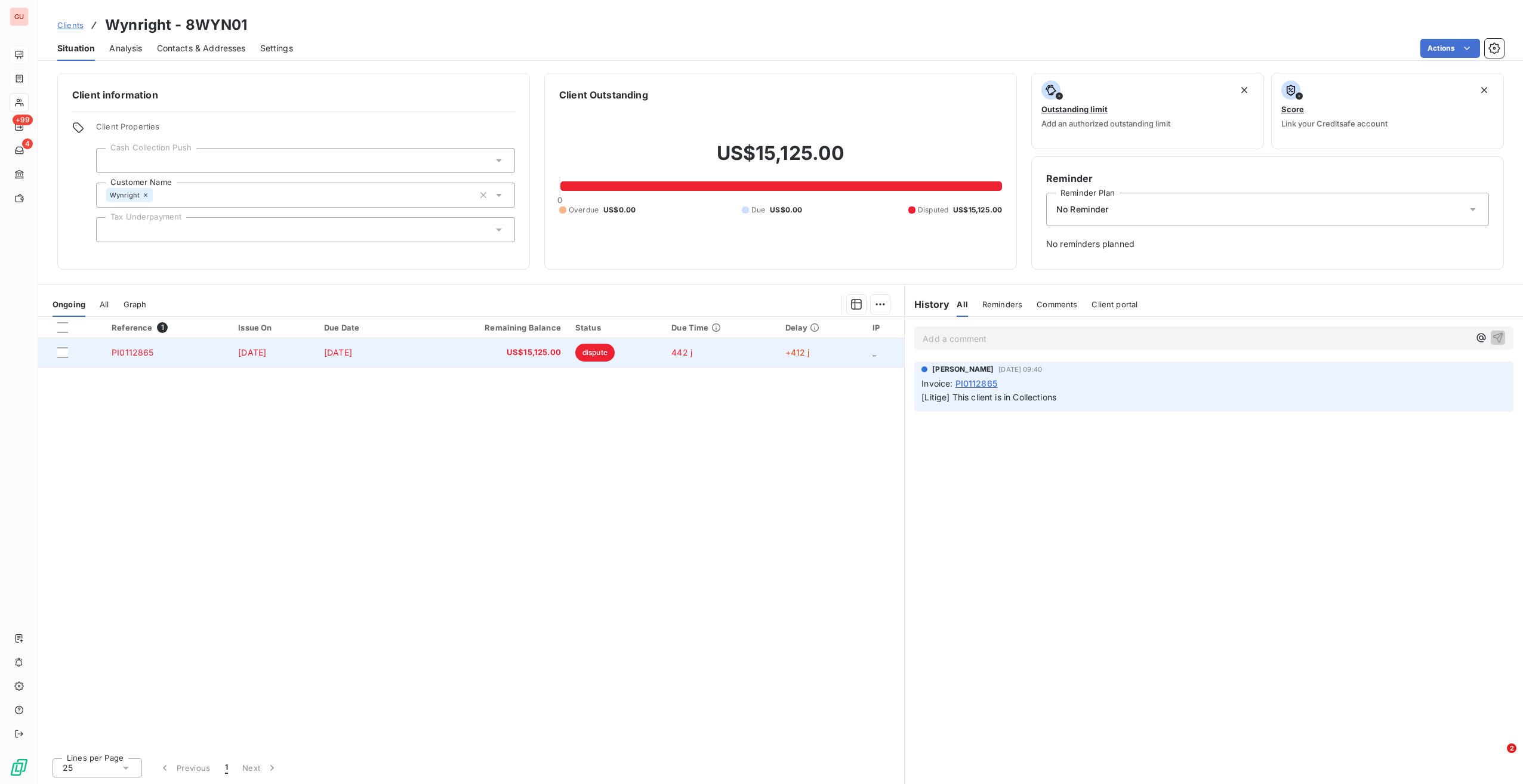
click at [114, 348] on span "PI0112865" at bounding box center [132, 352] width 41 height 10
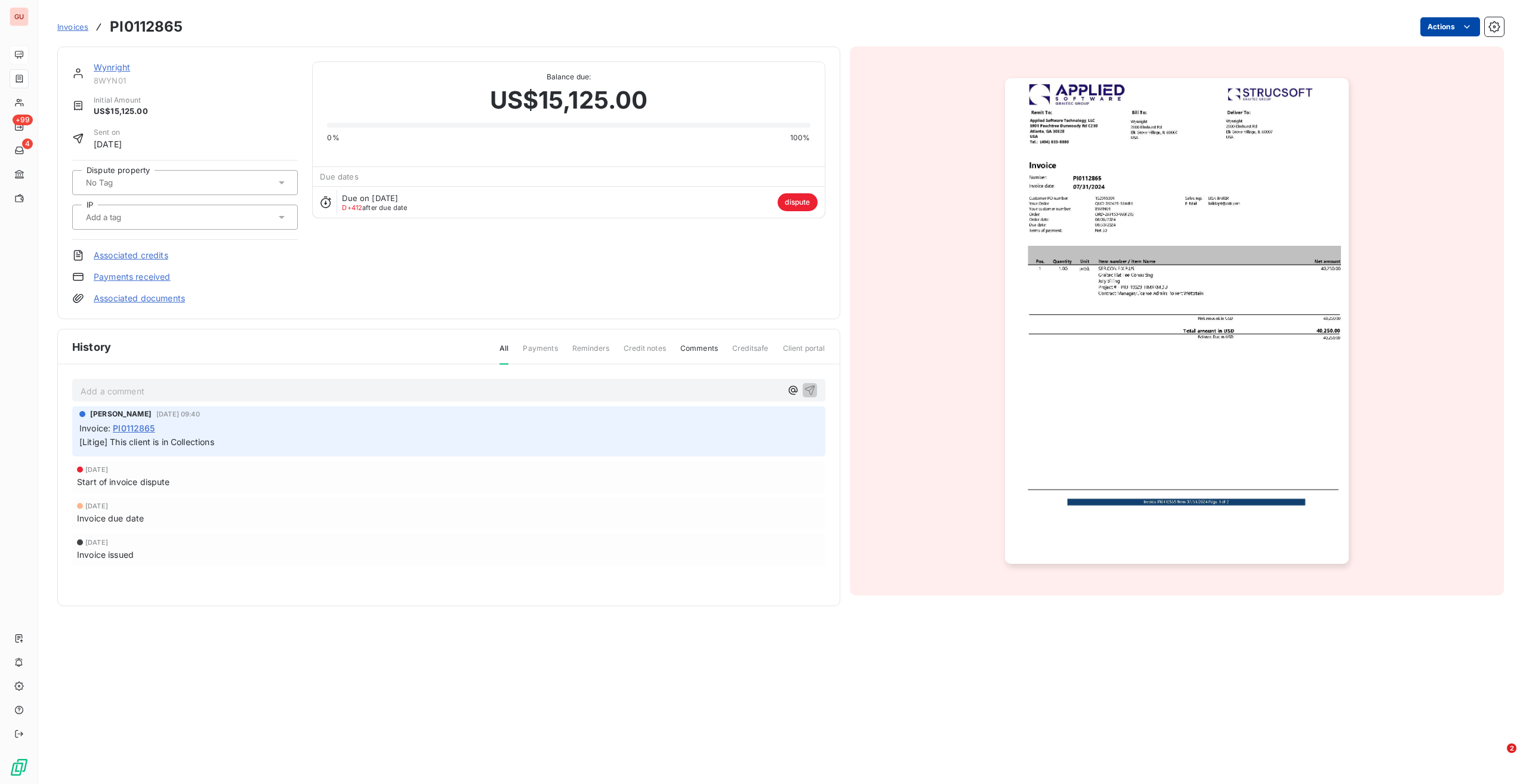
click at [1443, 26] on html "GU +99 4 Invoices PI0112865 Actions Wynright 8WYN01 Initial Amount US$15,125.00…" at bounding box center [761, 392] width 1523 height 784
click at [1401, 70] on div "Resolve the dispute" at bounding box center [1413, 74] width 123 height 19
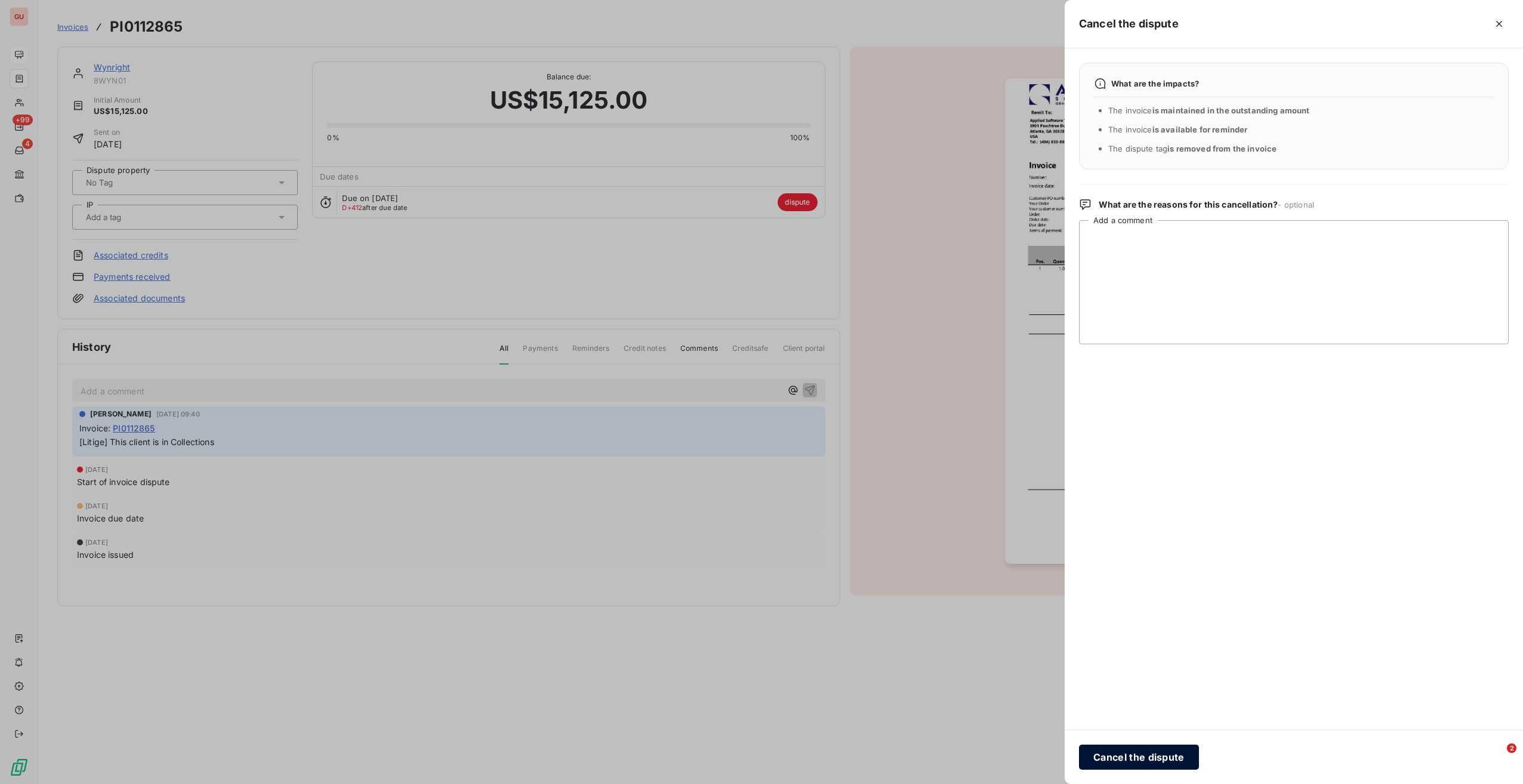
click at [1138, 764] on button "Cancel the dispute" at bounding box center [1138, 757] width 120 height 25
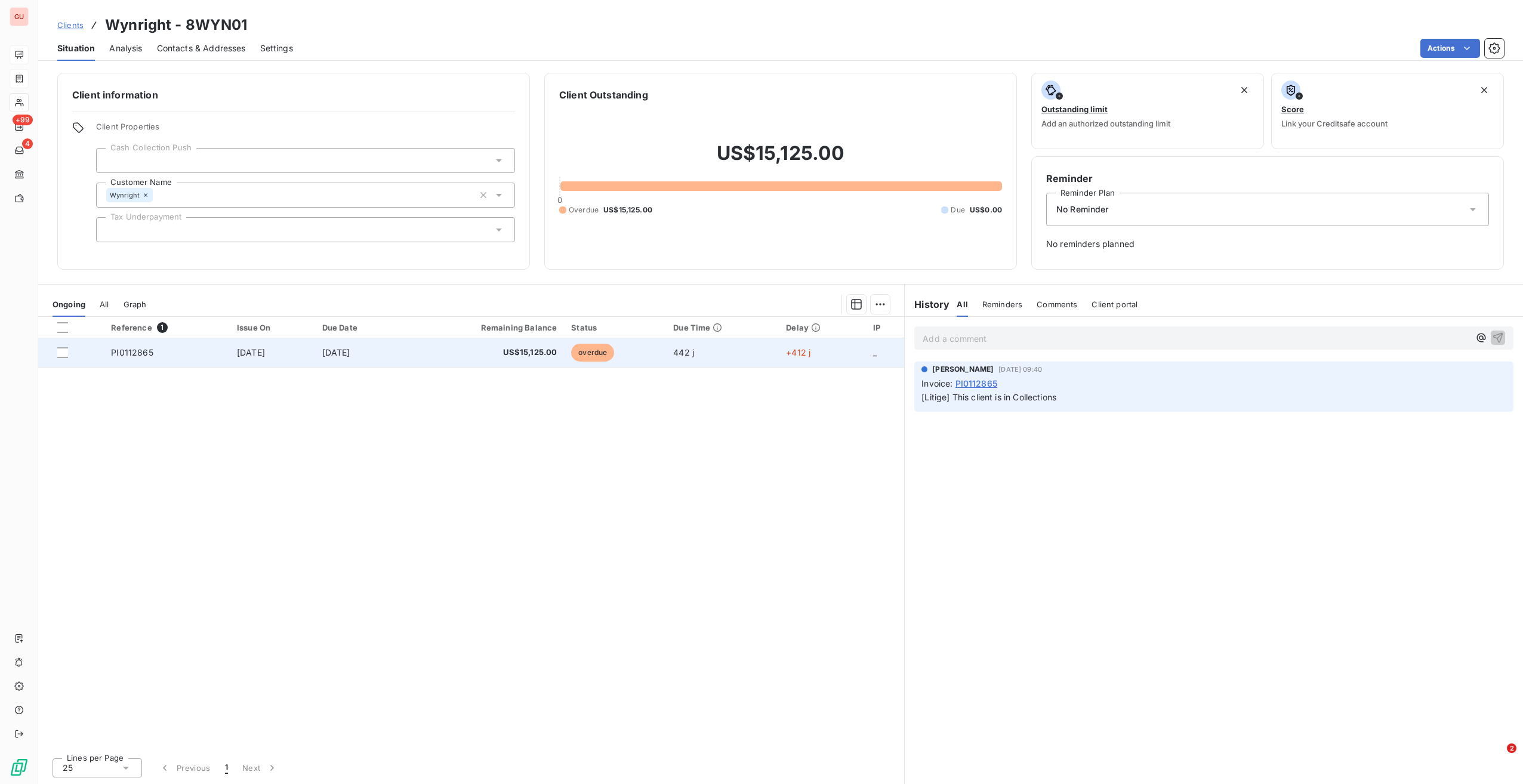
click at [144, 353] on span "PI0112865" at bounding box center [131, 352] width 41 height 10
click at [62, 352] on div at bounding box center [63, 353] width 11 height 11
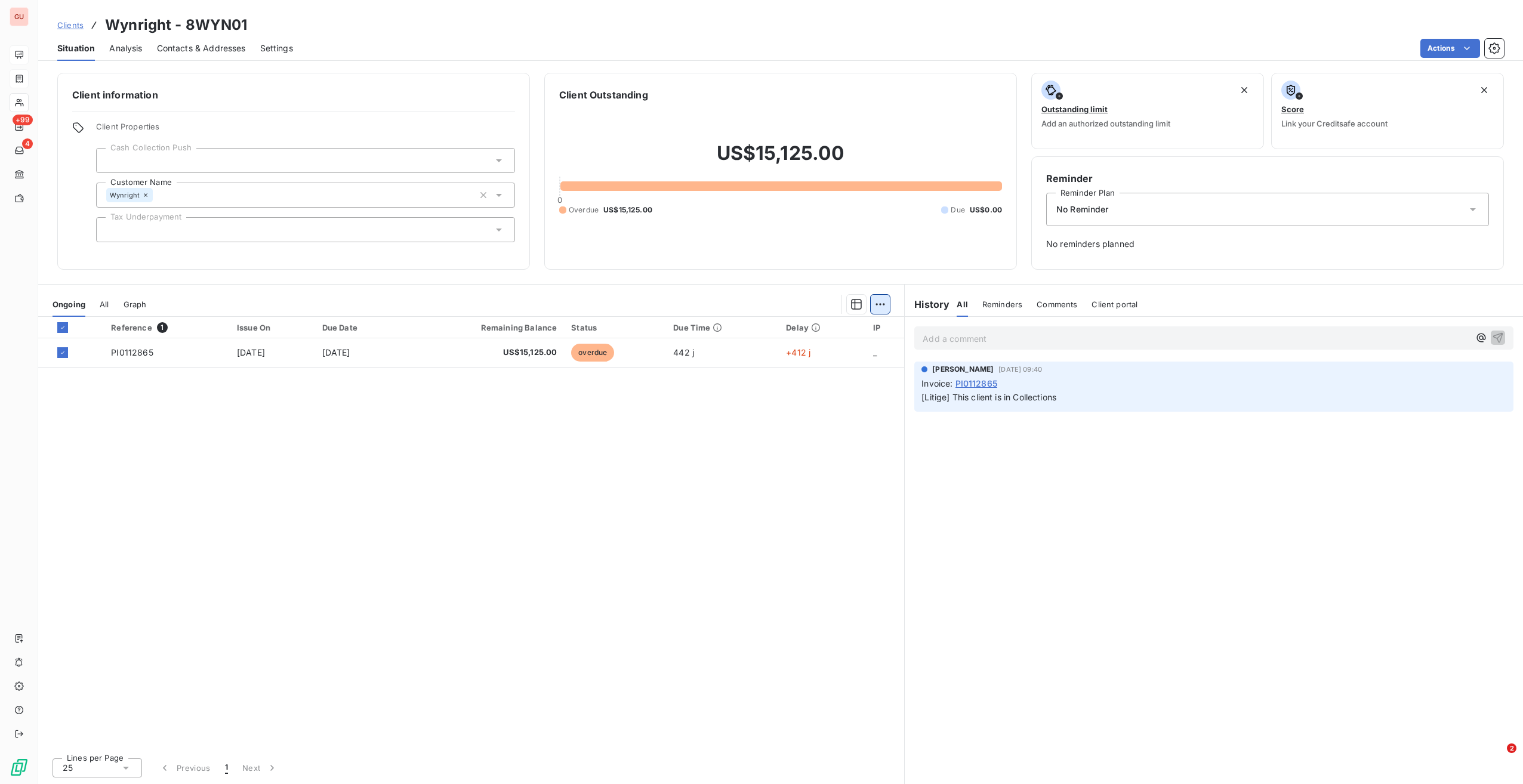
click at [886, 296] on html "GU +99 4 Clients Wynright - 8WYN01 Situation Analysis Contacts & Addresses Sett…" at bounding box center [761, 392] width 1523 height 784
click at [812, 332] on div "Start Dispute (1 invoice)" at bounding box center [795, 329] width 179 height 19
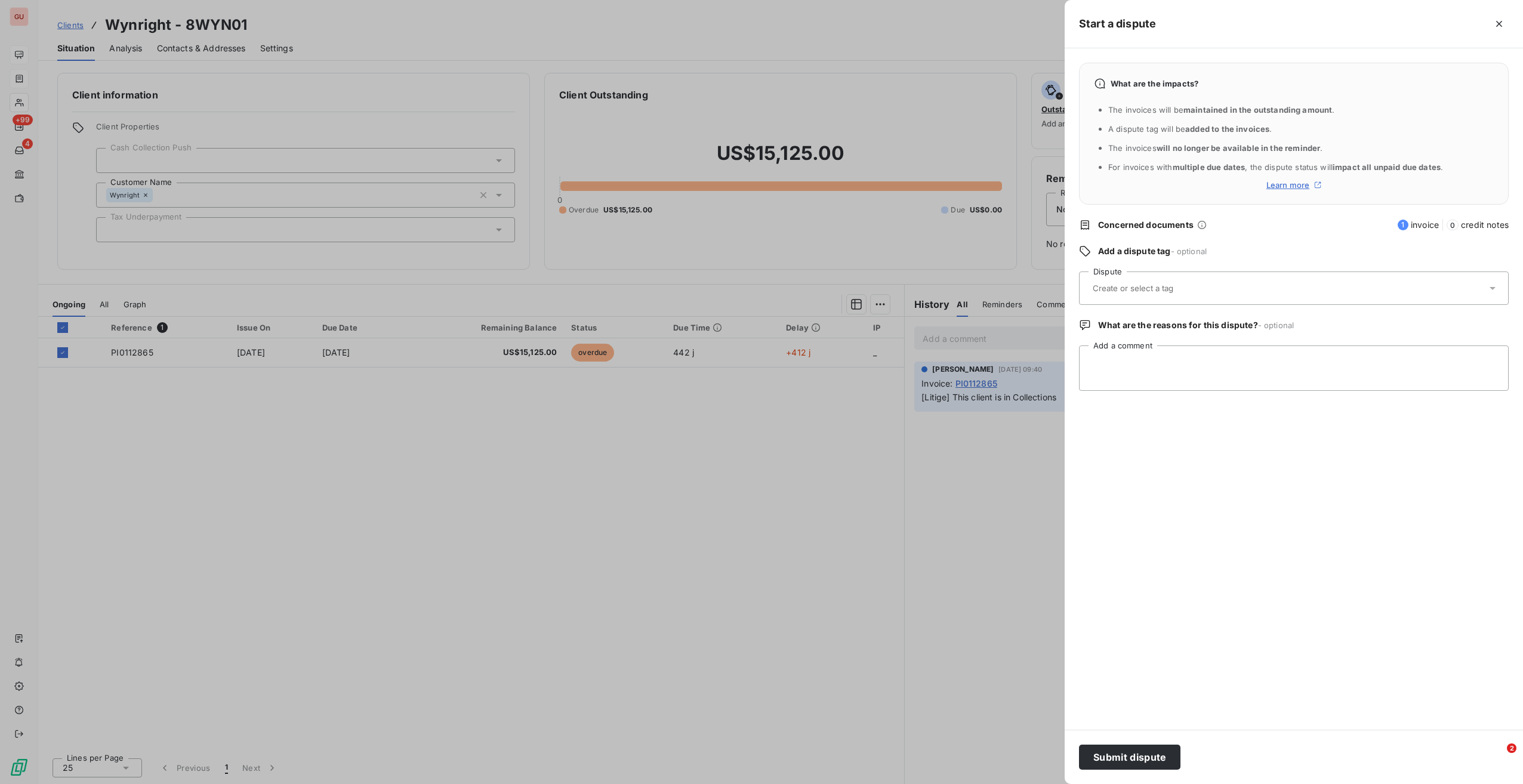
click at [1147, 285] on input "text" at bounding box center [1162, 288] width 141 height 11
click at [1138, 358] on div "Collections" at bounding box center [1125, 353] width 44 height 14
click at [1147, 754] on button "Submit dispute" at bounding box center [1129, 757] width 102 height 25
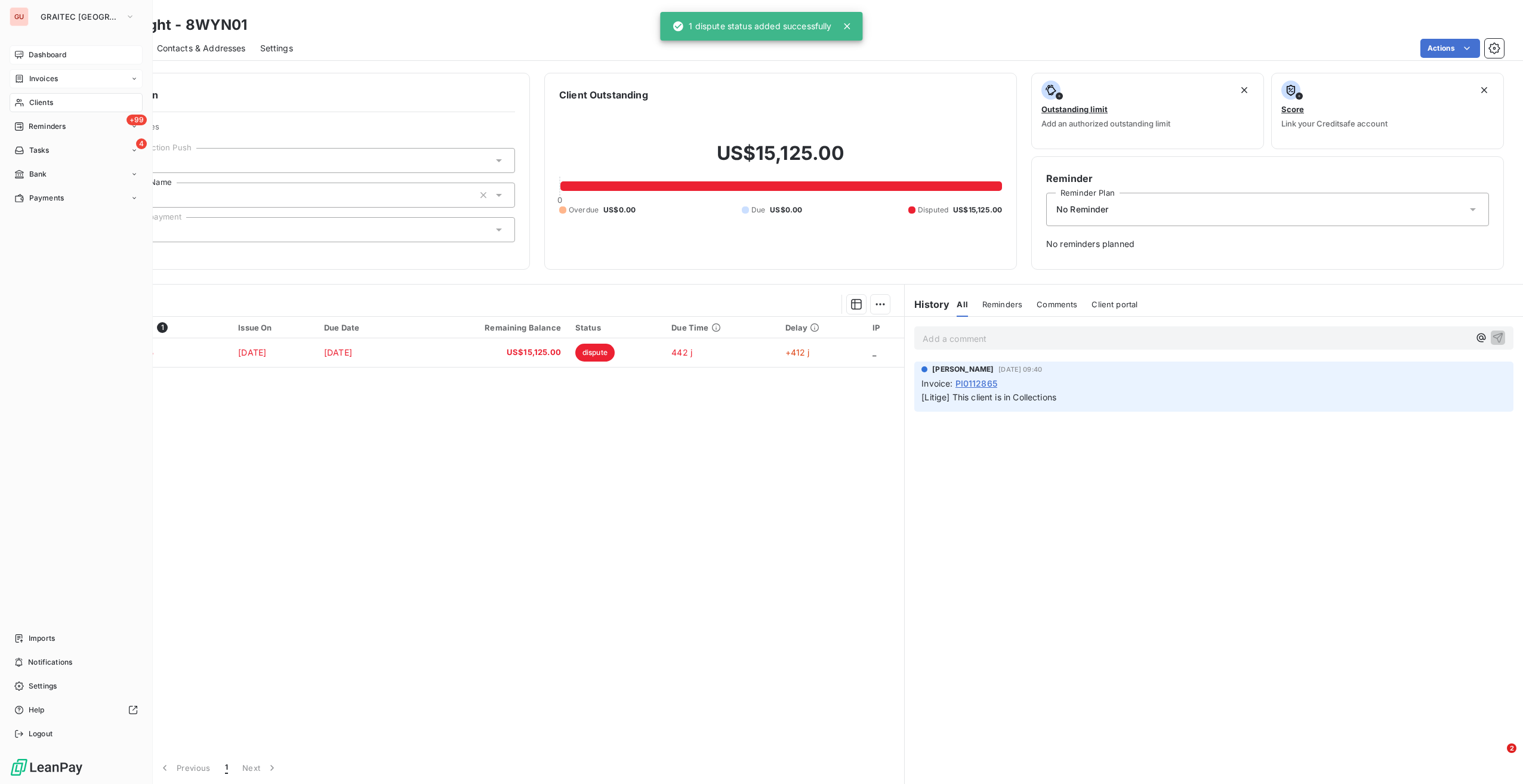
click at [32, 82] on span "Invoices" at bounding box center [43, 79] width 29 height 11
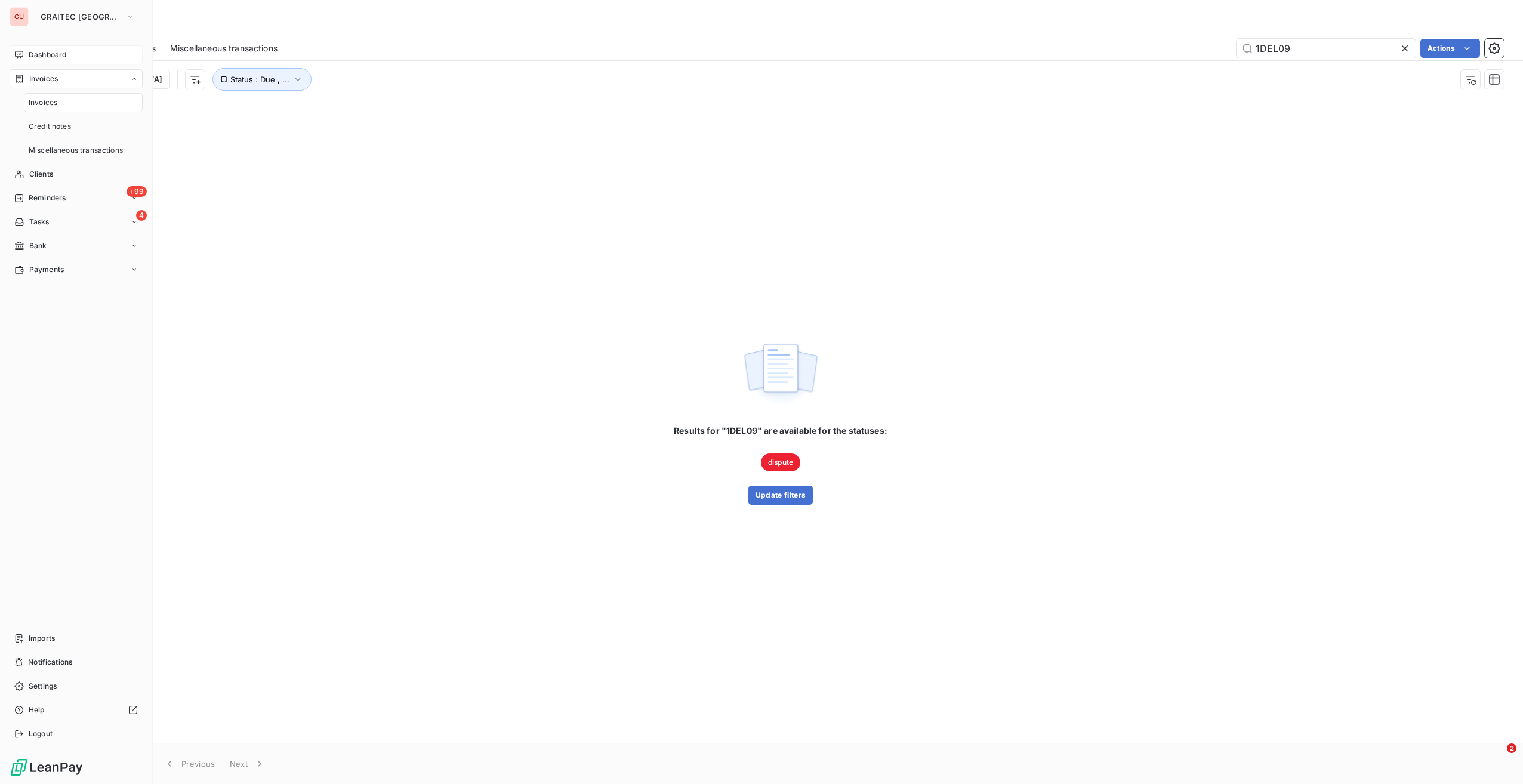
click at [49, 52] on span "Dashboard" at bounding box center [48, 55] width 38 height 11
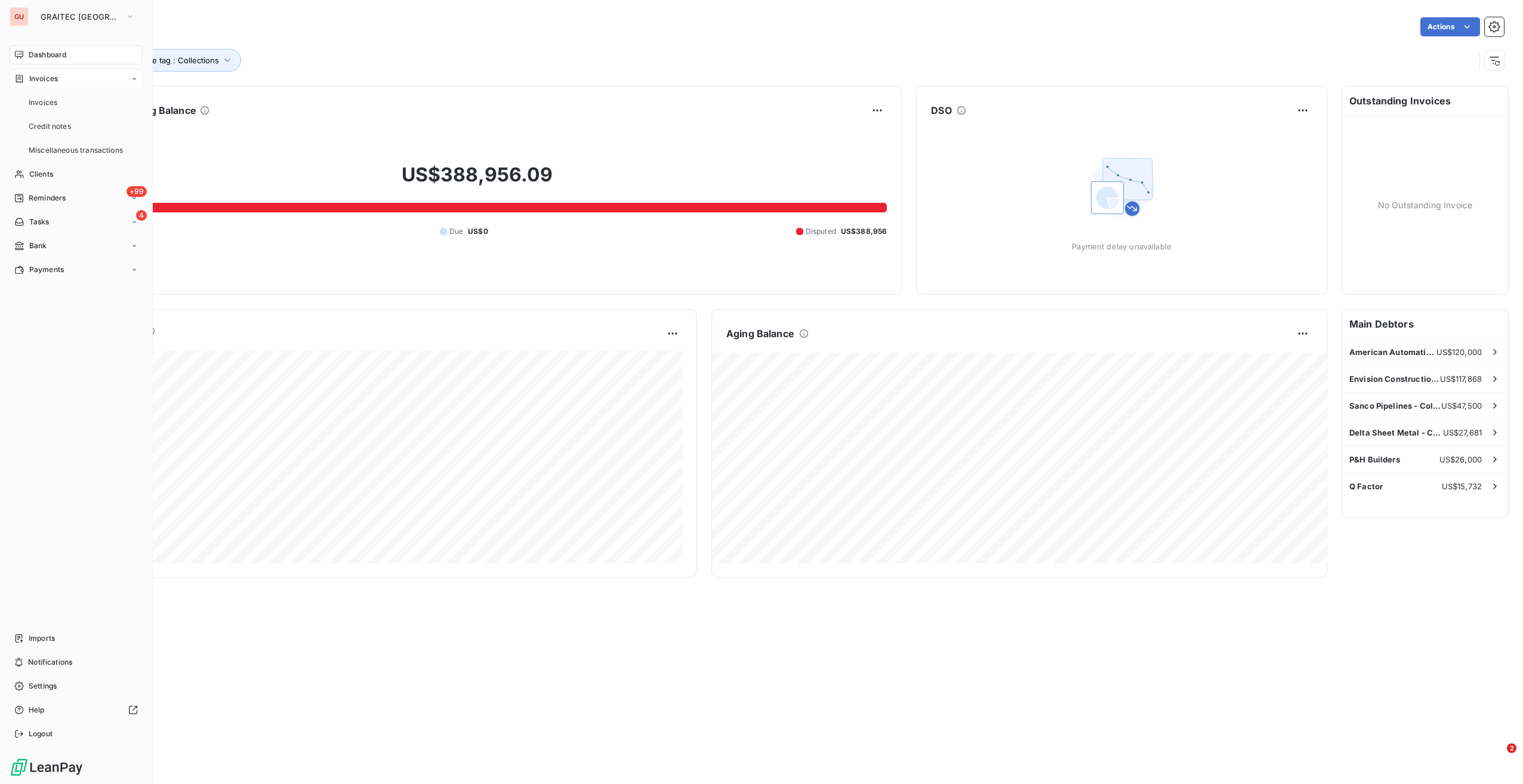
click at [41, 75] on span "Invoices" at bounding box center [43, 79] width 29 height 11
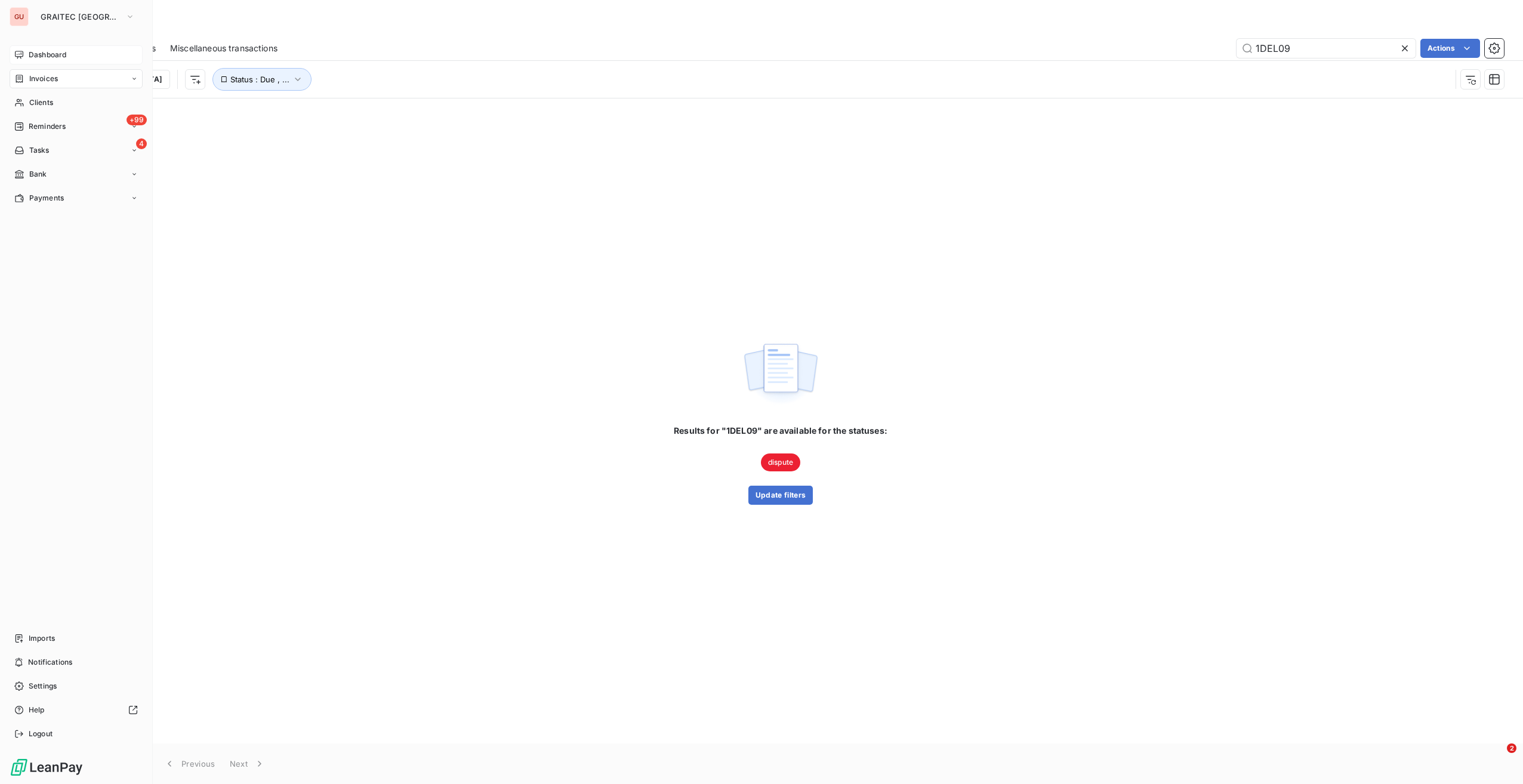
click at [44, 57] on span "Dashboard" at bounding box center [48, 55] width 38 height 11
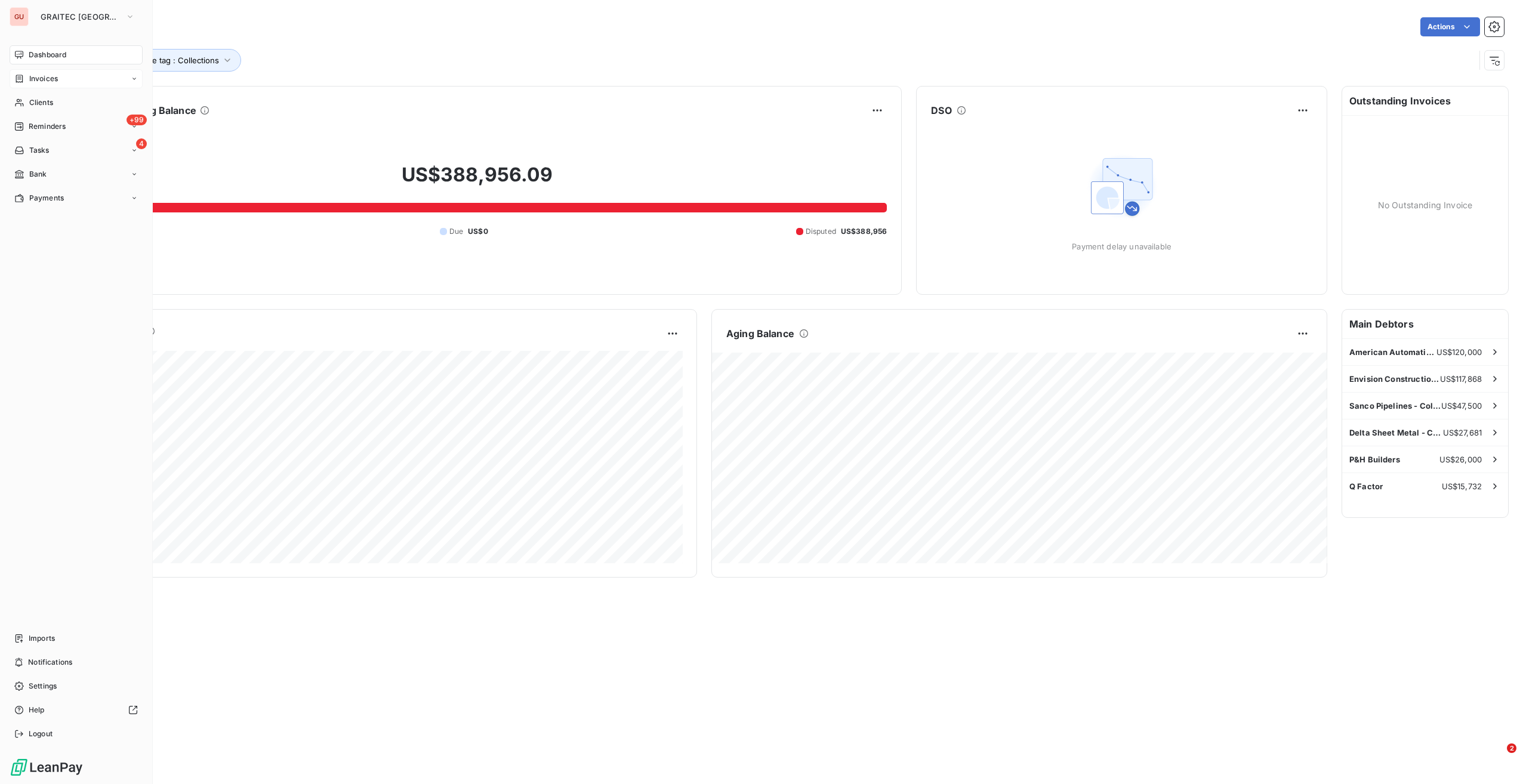
click at [44, 80] on span "Invoices" at bounding box center [43, 79] width 29 height 11
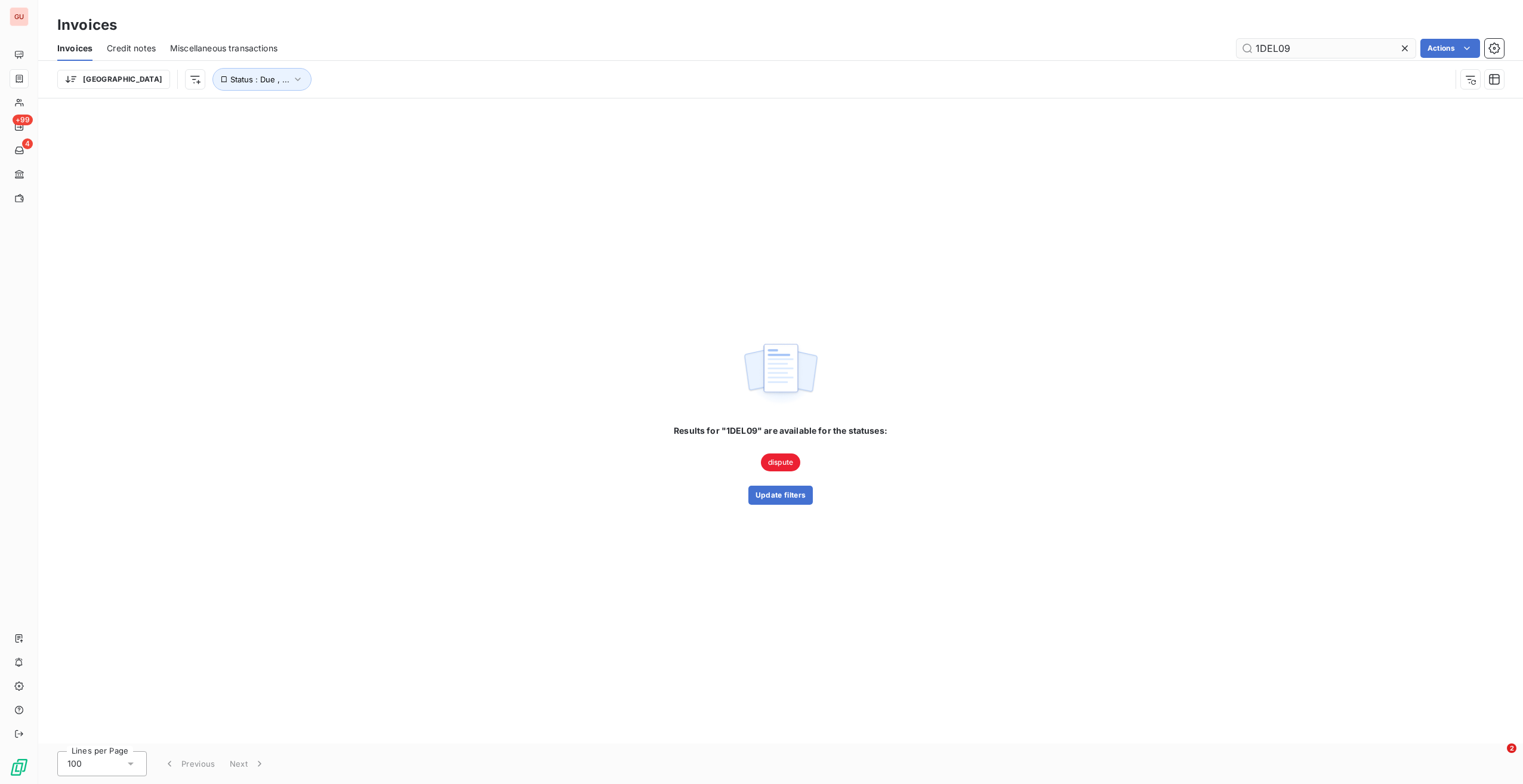
click at [1274, 48] on input "1DEL09" at bounding box center [1326, 48] width 179 height 19
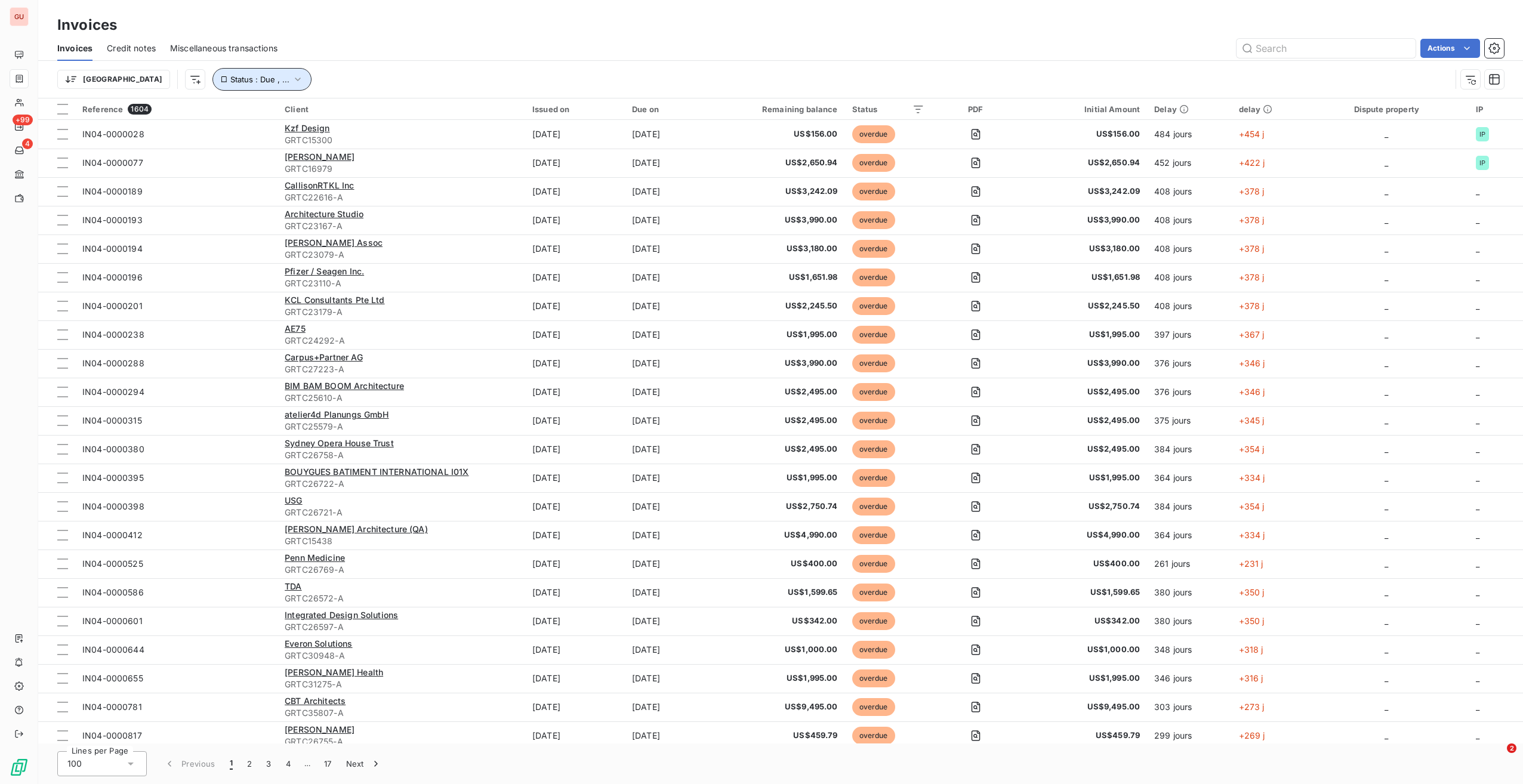
click at [231, 78] on span "Status : Due , ..." at bounding box center [260, 79] width 59 height 10
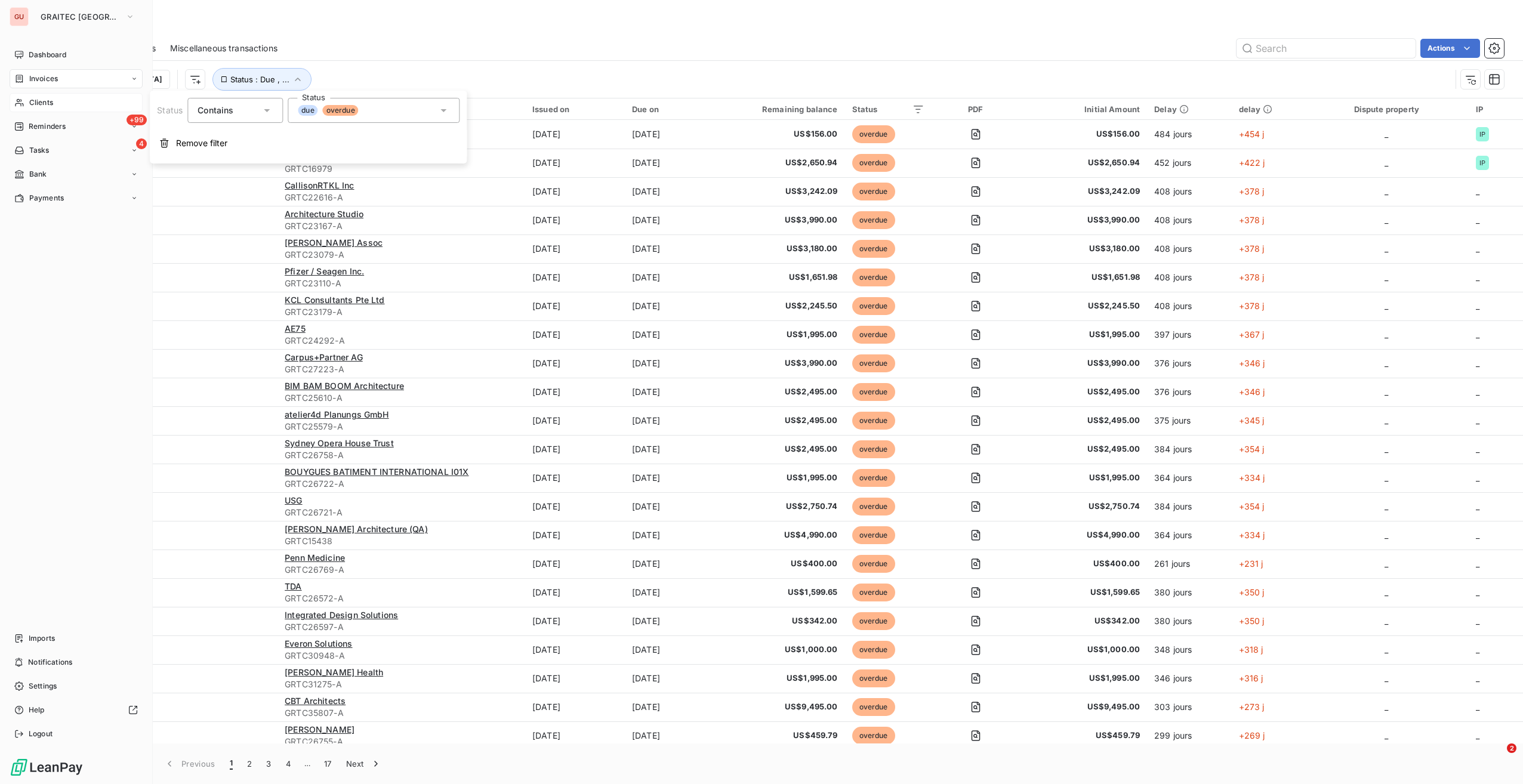
click at [43, 99] on span "Clients" at bounding box center [41, 103] width 24 height 11
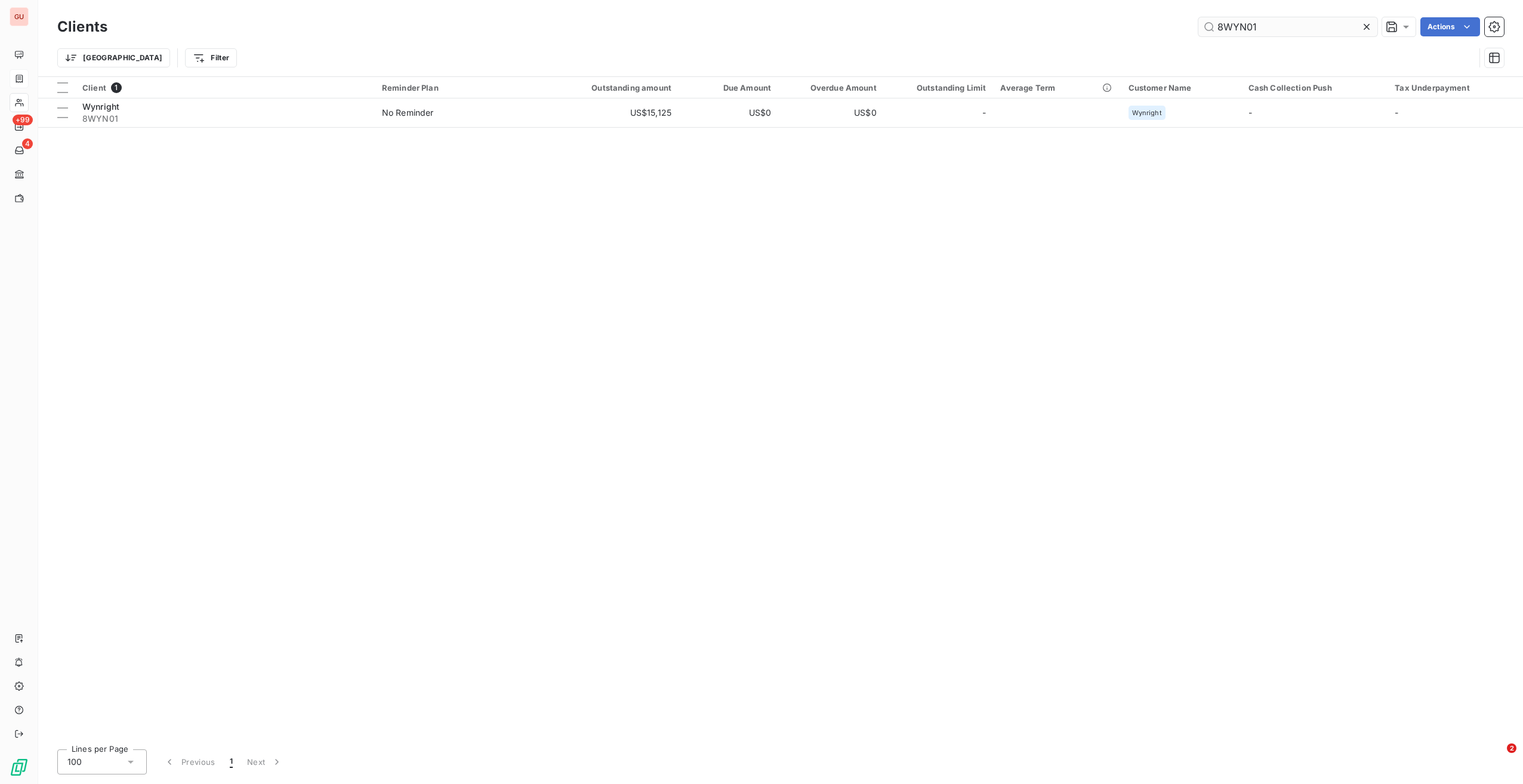
click at [1242, 25] on input "8WYN01" at bounding box center [1288, 26] width 179 height 19
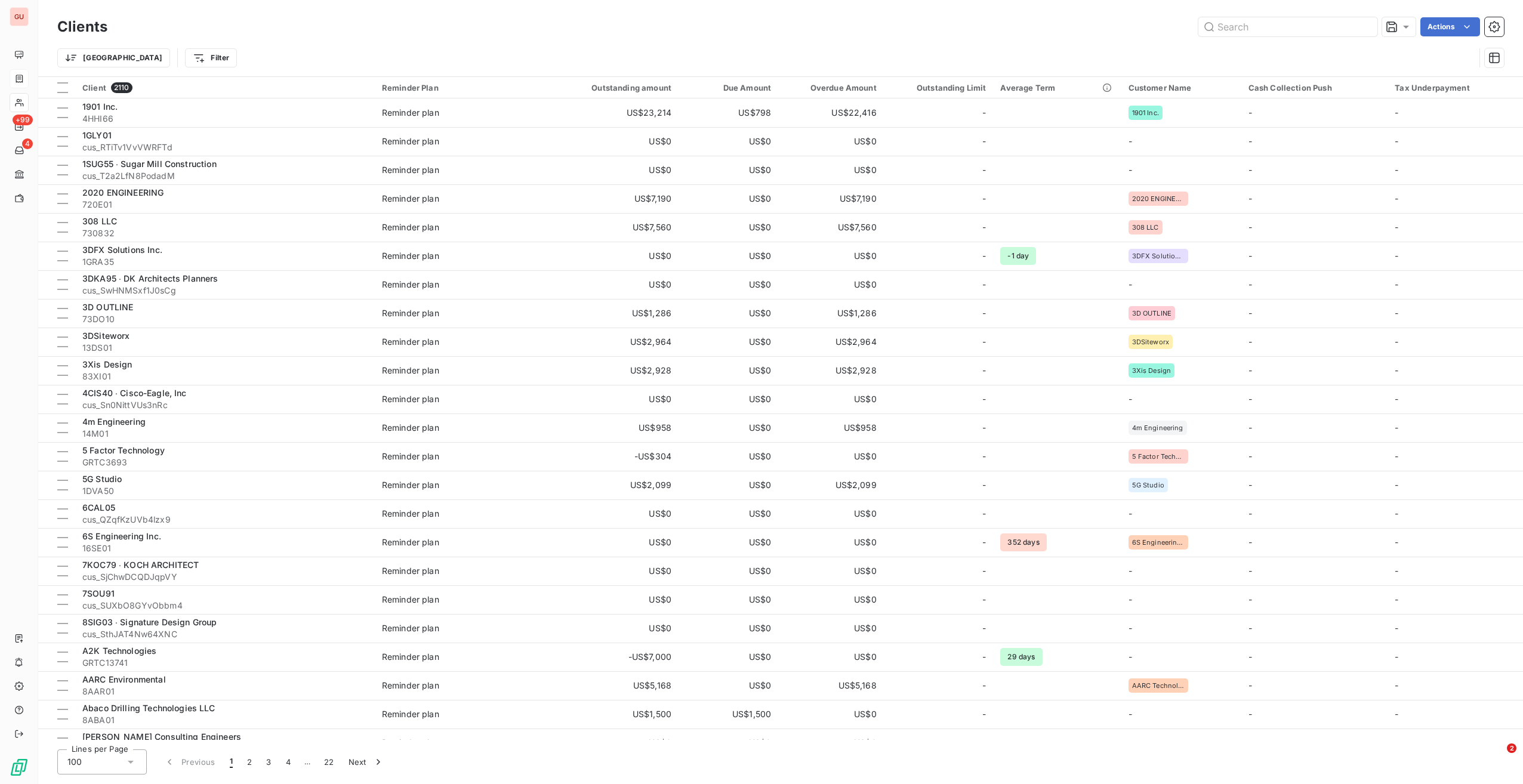
click at [277, 45] on div "Trier Filter" at bounding box center [781, 58] width 1446 height 37
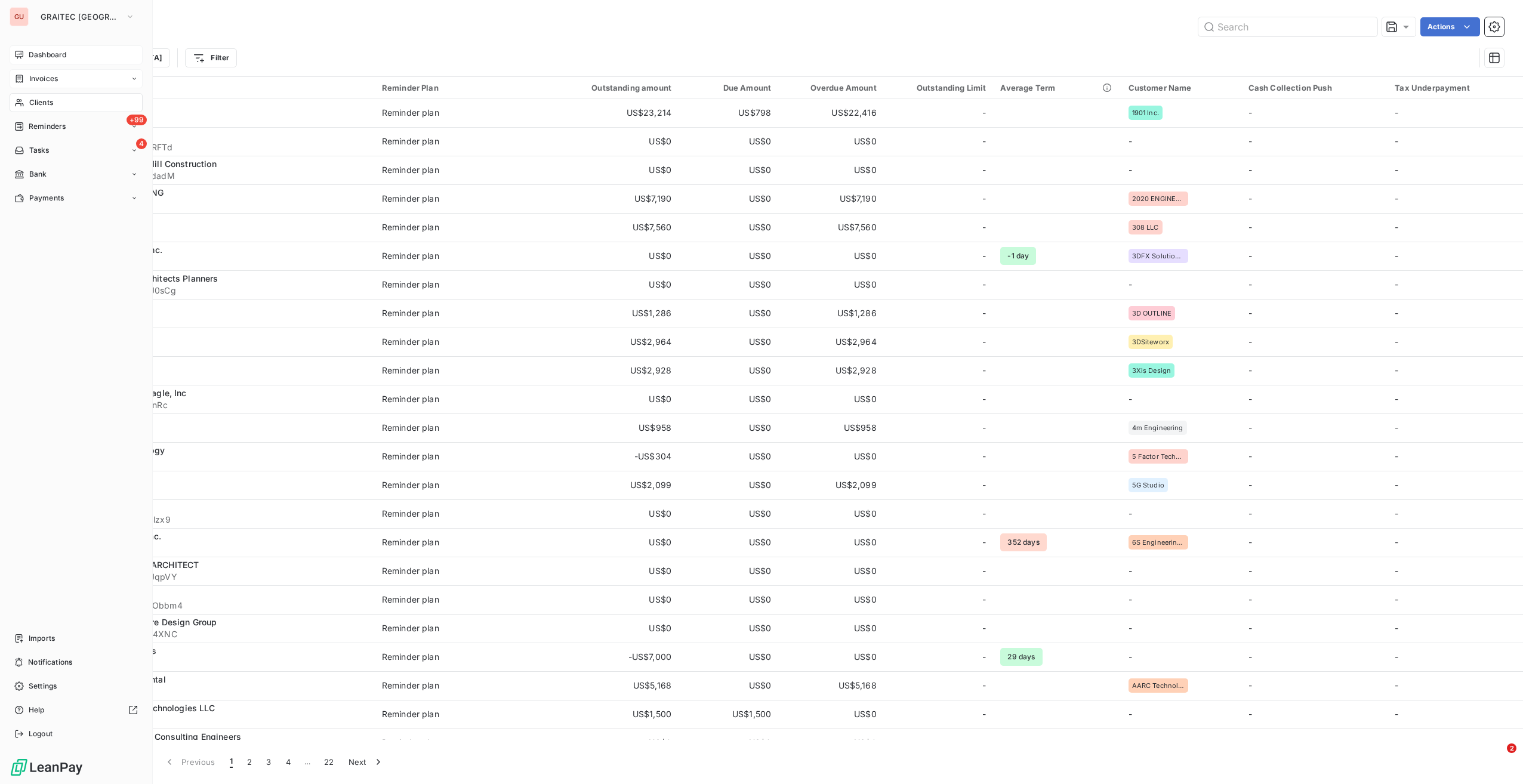
click at [16, 56] on icon at bounding box center [19, 55] width 10 height 10
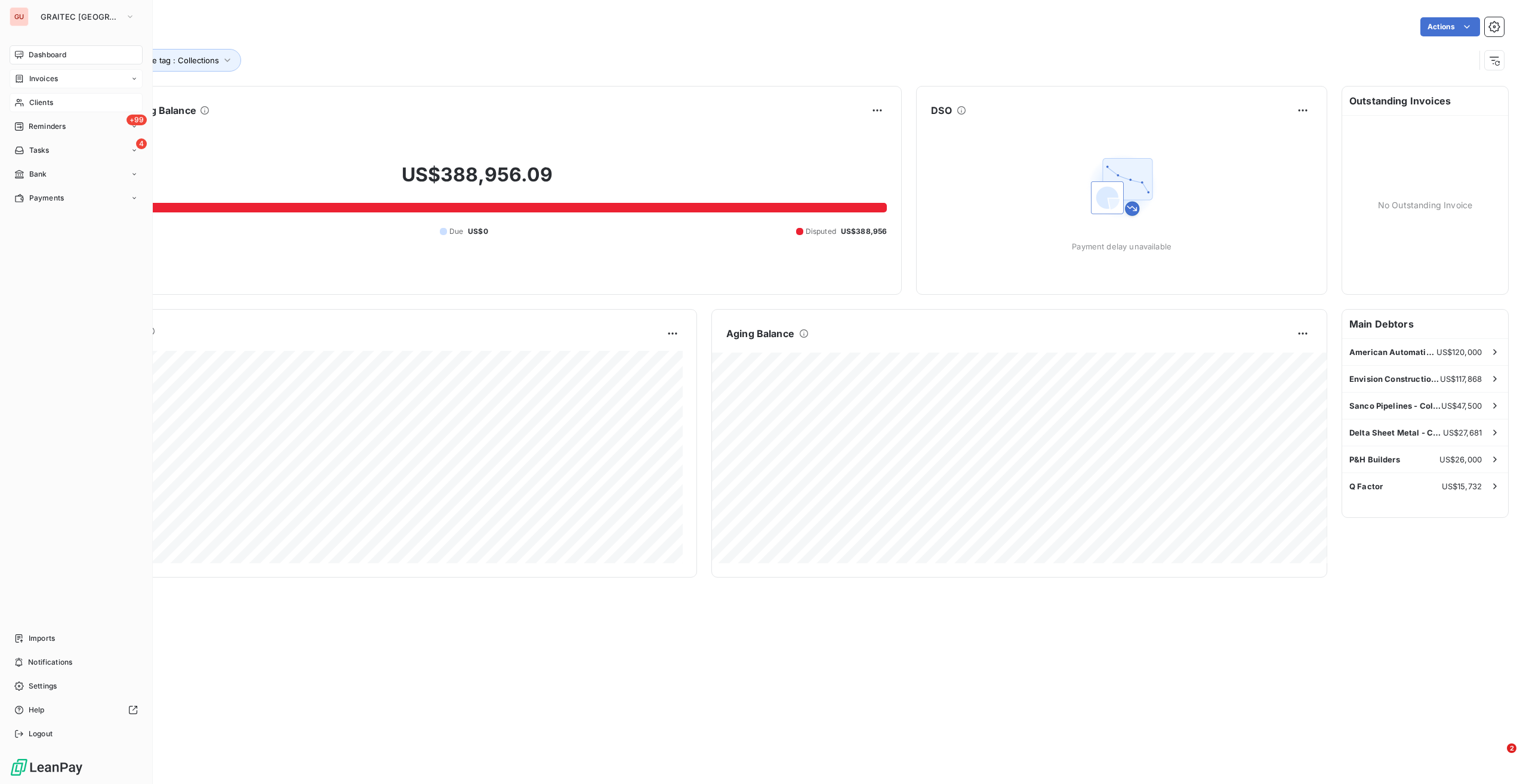
click at [49, 104] on span "Clients" at bounding box center [41, 103] width 24 height 11
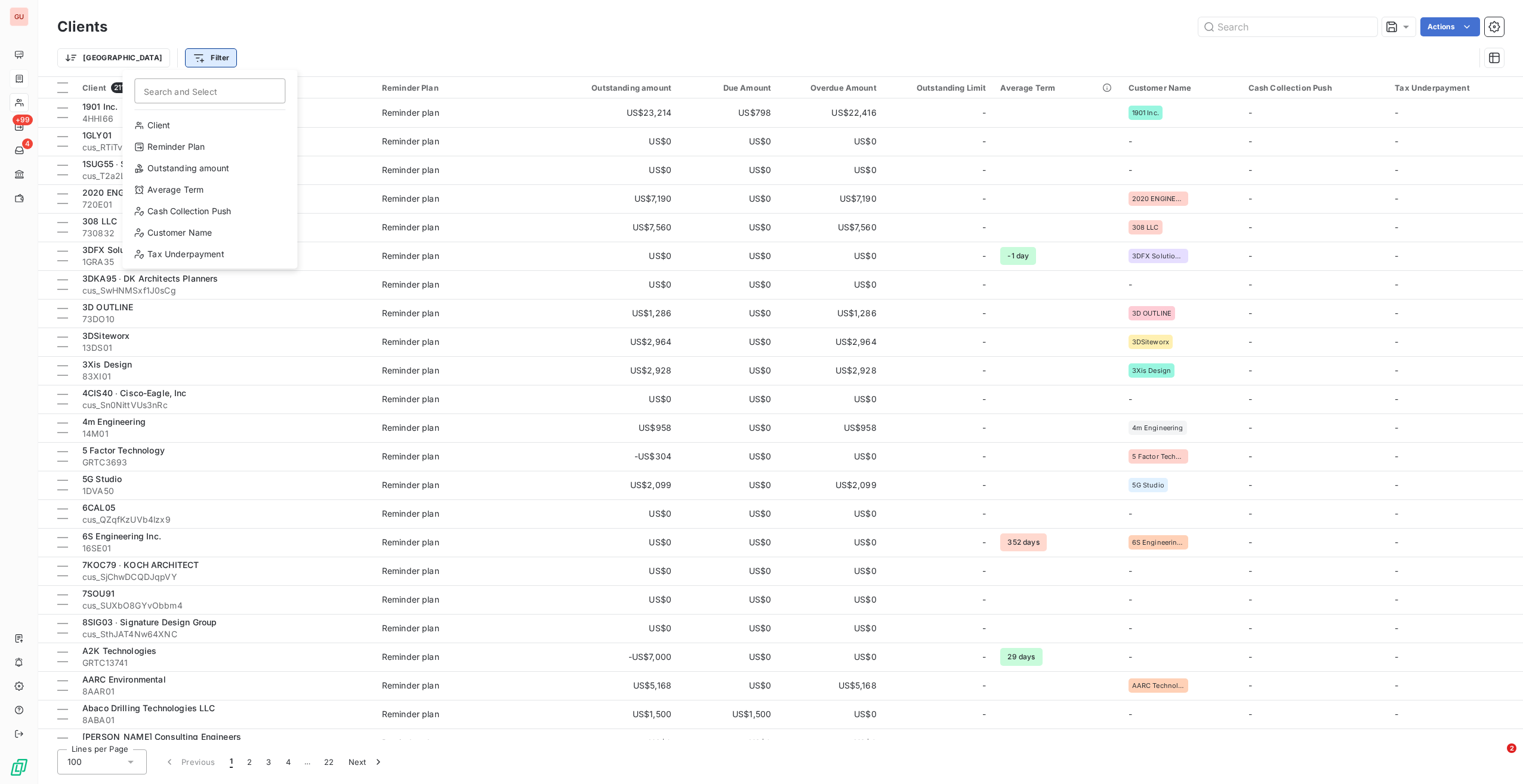
click at [162, 59] on html "GU +99 4 Clients Actions Trier Filter Search and Select Client Reminder Plan Ou…" at bounding box center [761, 392] width 1523 height 784
click at [98, 50] on html "GU +99 4 Clients Actions Trier Filter Search and Select Client Reminder Plan Ou…" at bounding box center [761, 392] width 1523 height 784
click at [89, 63] on html "GU +99 4 Clients Actions Trier Filter Client 2110 Reminder Plan Outstanding amo…" at bounding box center [761, 392] width 1523 height 784
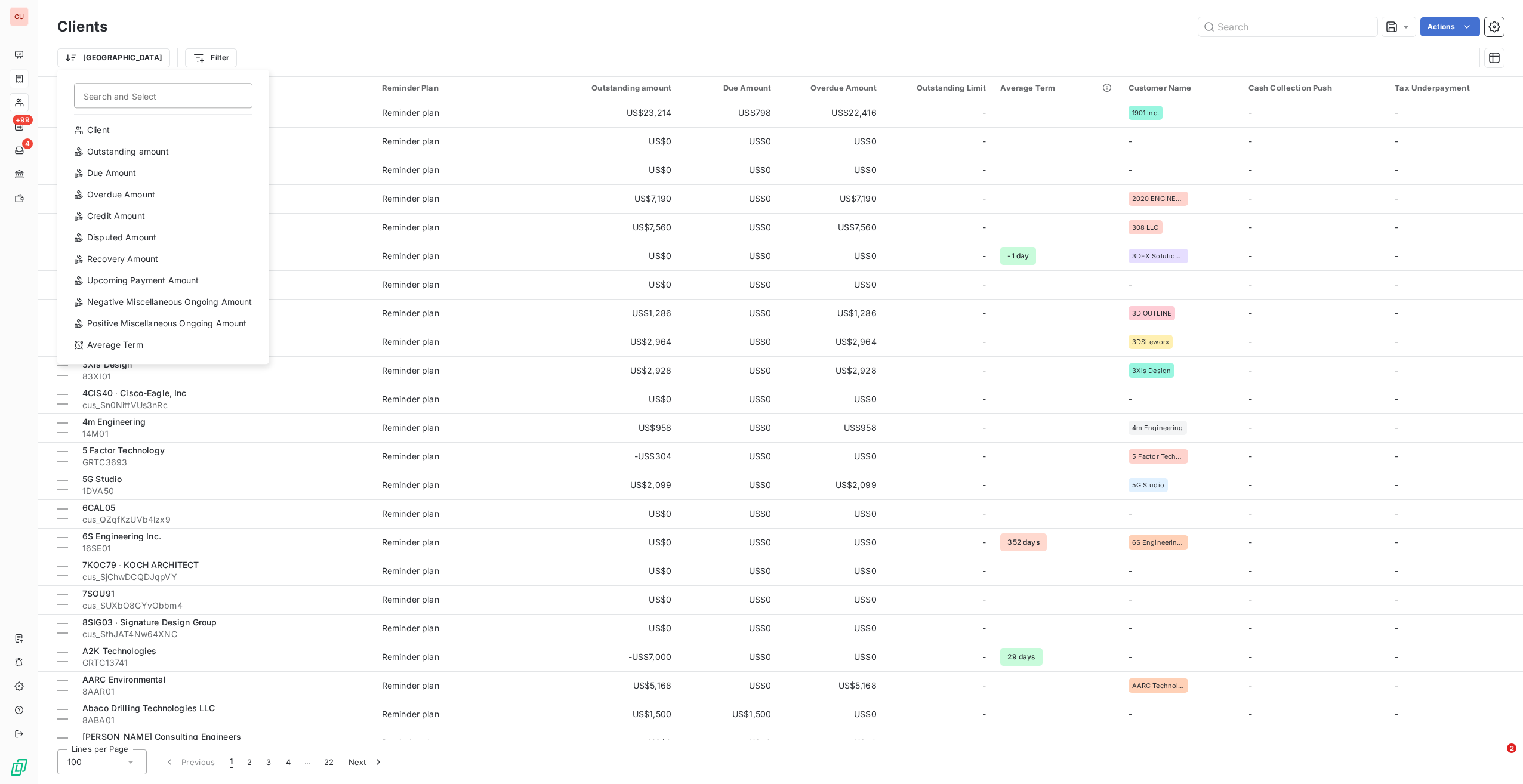
click at [29, 77] on html "GU +99 4 Clients Actions [GEOGRAPHIC_DATA] Search and Select Client Outstanding…" at bounding box center [761, 392] width 1523 height 784
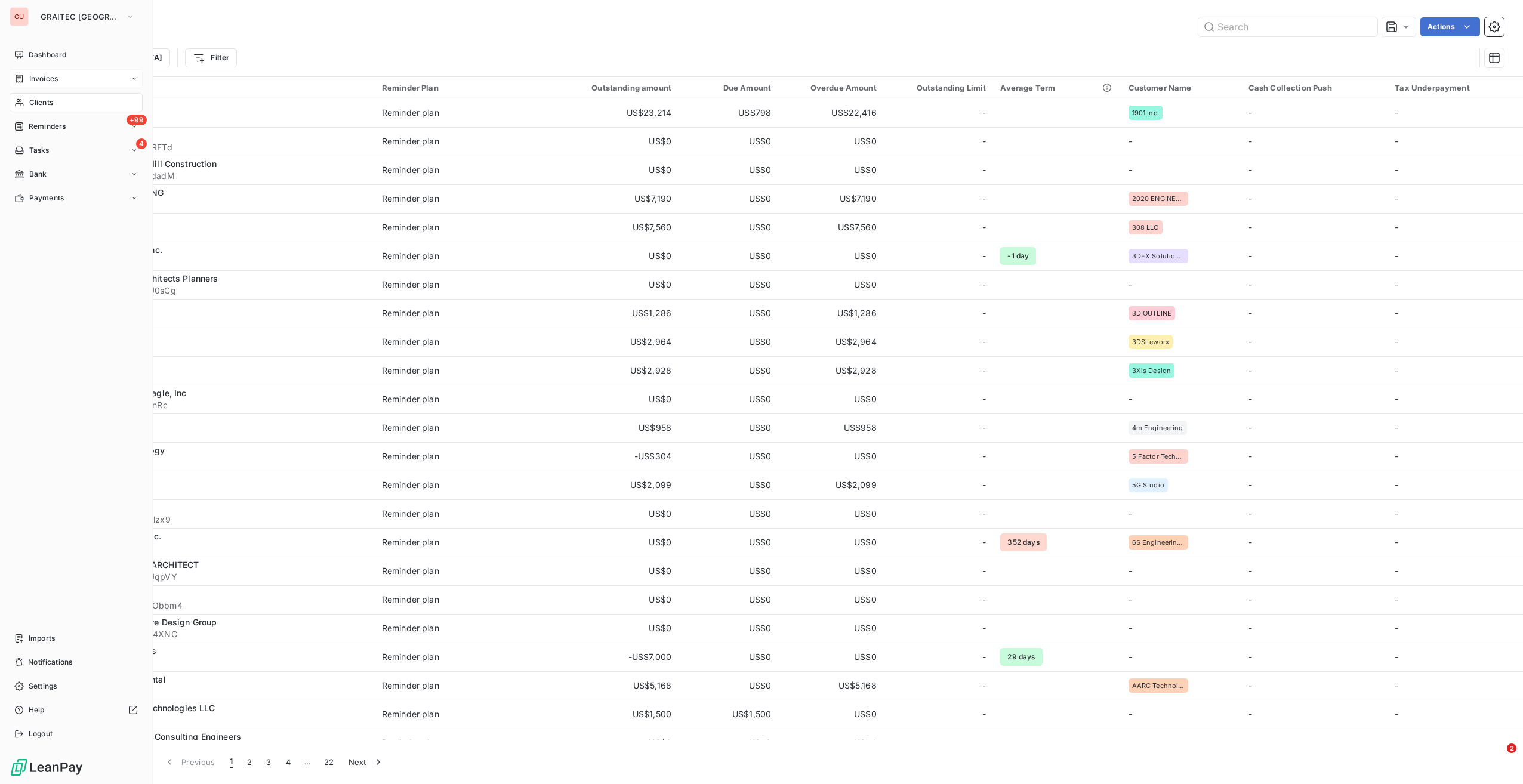
click at [26, 77] on div "Invoices" at bounding box center [36, 79] width 43 height 11
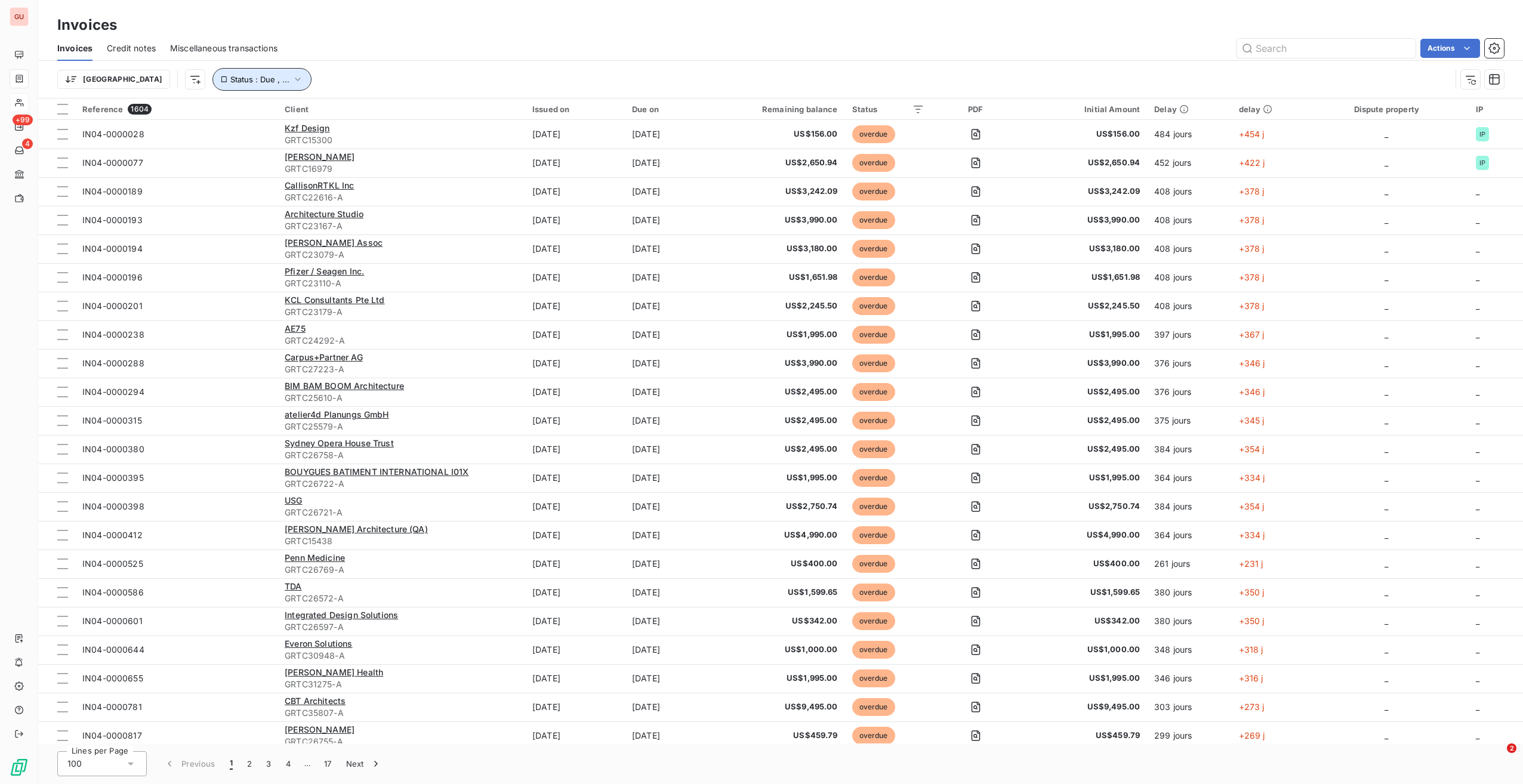
click at [231, 77] on span "Status : Due , ..." at bounding box center [260, 79] width 59 height 10
click at [129, 72] on html "GU +99 4 Invoices Invoices Credit notes Miscellaneous transactions Actions [GEO…" at bounding box center [761, 392] width 1523 height 784
click at [91, 73] on html "GU +99 4 Invoices Invoices Credit notes Miscellaneous transactions Actions [GEO…" at bounding box center [761, 392] width 1523 height 784
click at [17, 54] on html "GU +99 4 Invoices Invoices Credit notes Miscellaneous transactions Actions [GEO…" at bounding box center [761, 392] width 1523 height 784
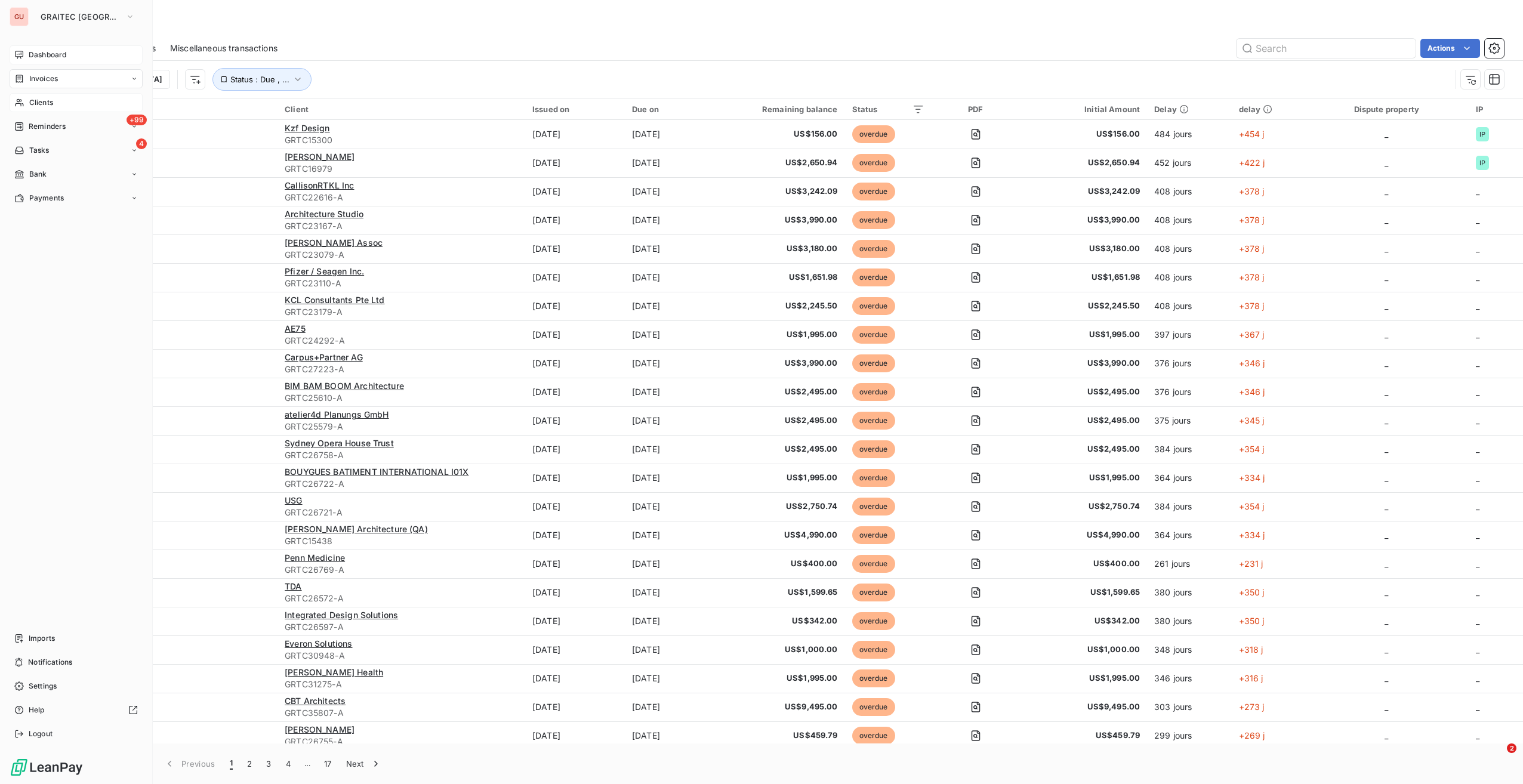
click at [24, 54] on div "Dashboard" at bounding box center [77, 54] width 133 height 19
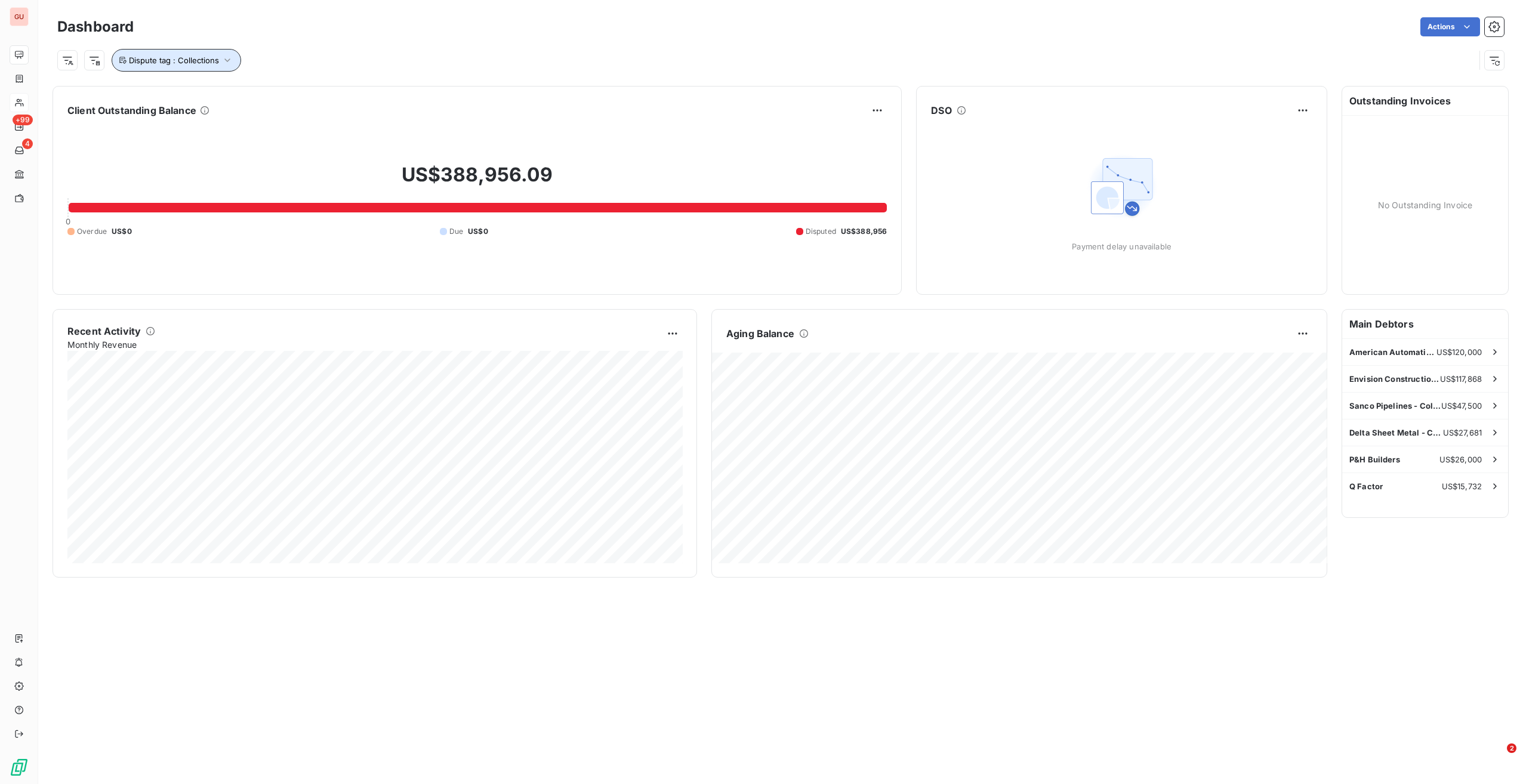
click at [177, 65] on span "Dispute tag : Collections" at bounding box center [174, 60] width 90 height 10
click at [361, 61] on div "Dispute tag : Collections" at bounding box center [766, 59] width 1418 height 23
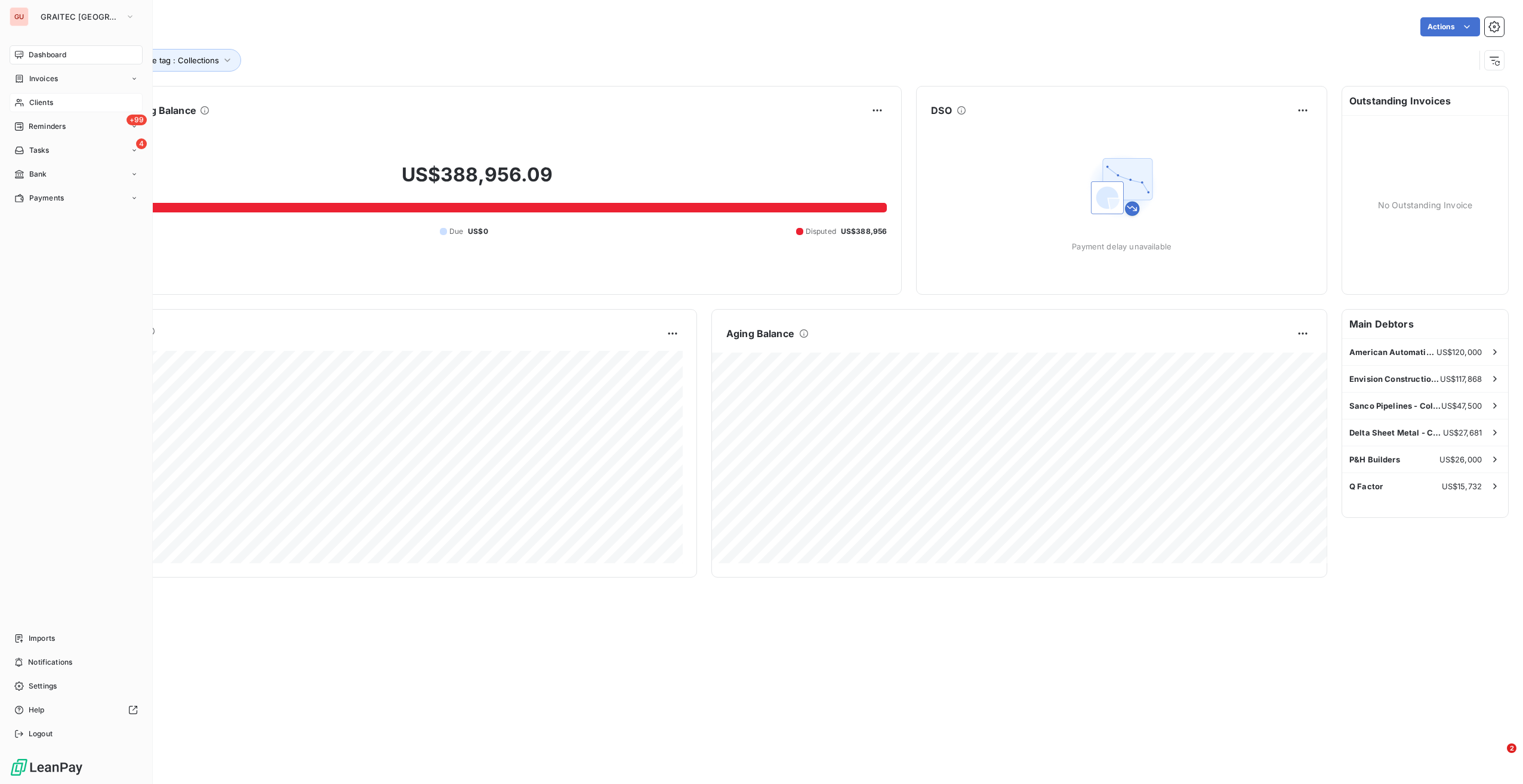
click at [49, 107] on span "Clients" at bounding box center [41, 103] width 24 height 11
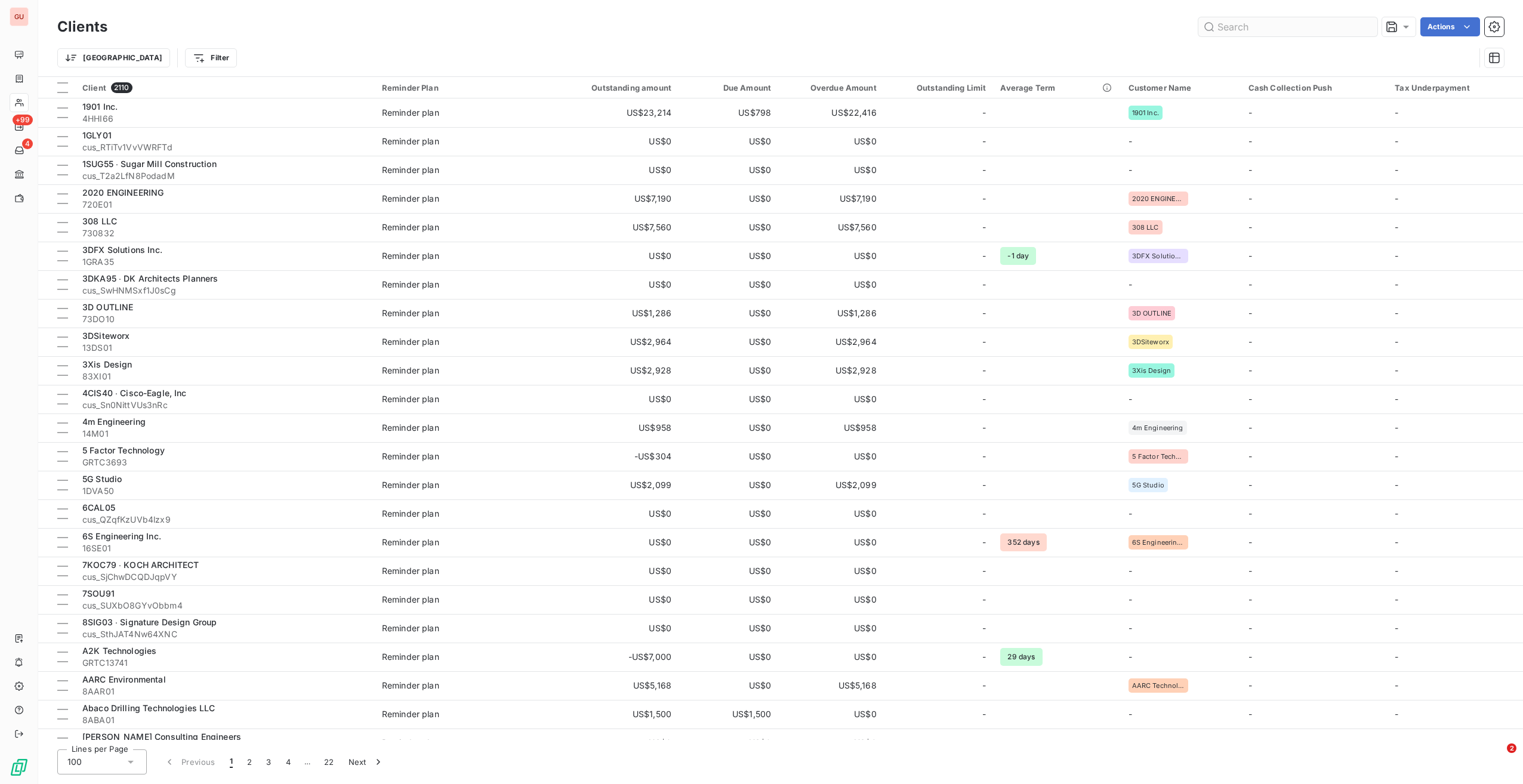
click at [1237, 26] on input "text" at bounding box center [1288, 26] width 179 height 19
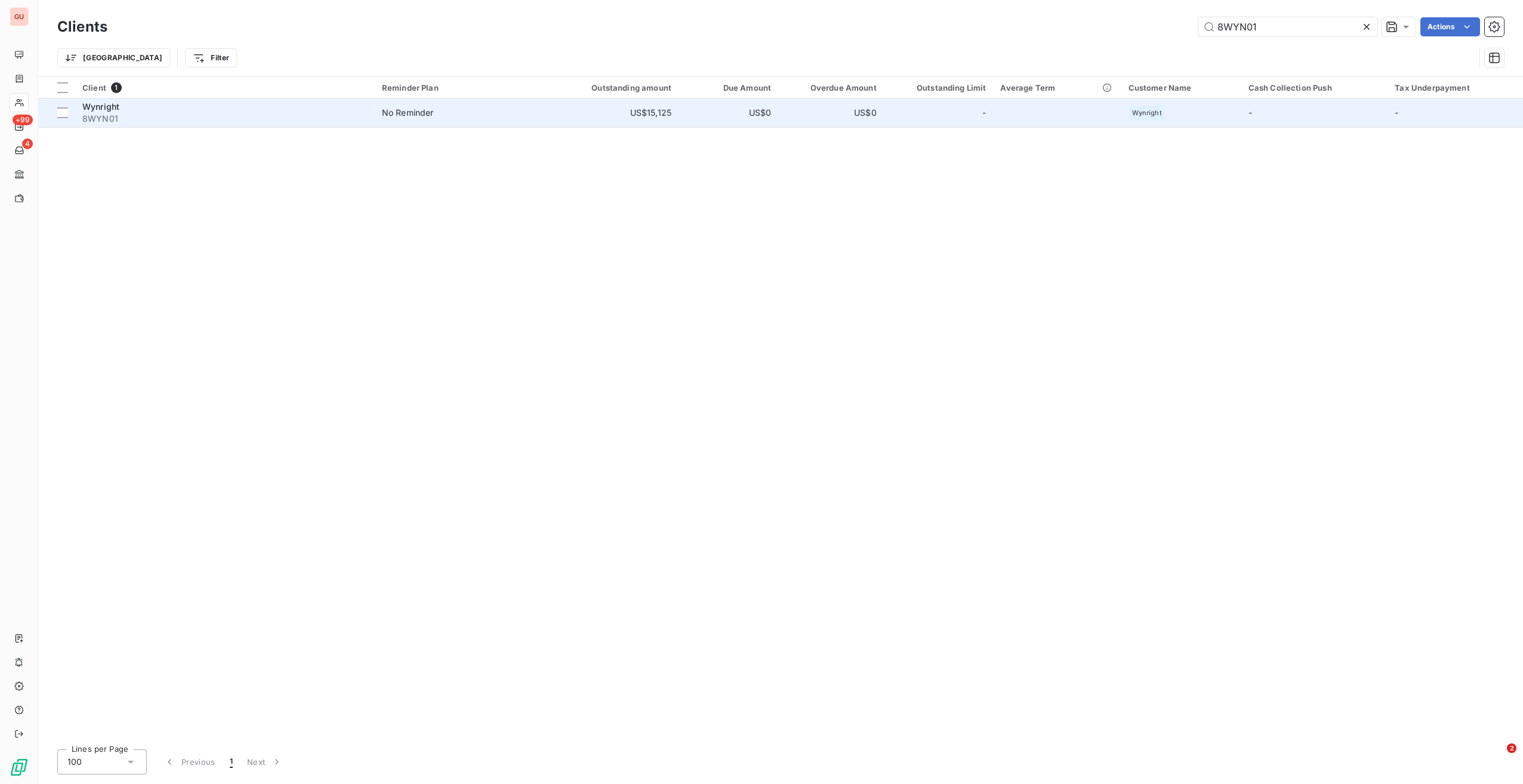
type input "8WYN01"
click at [241, 114] on span "8WYN01" at bounding box center [224, 118] width 286 height 12
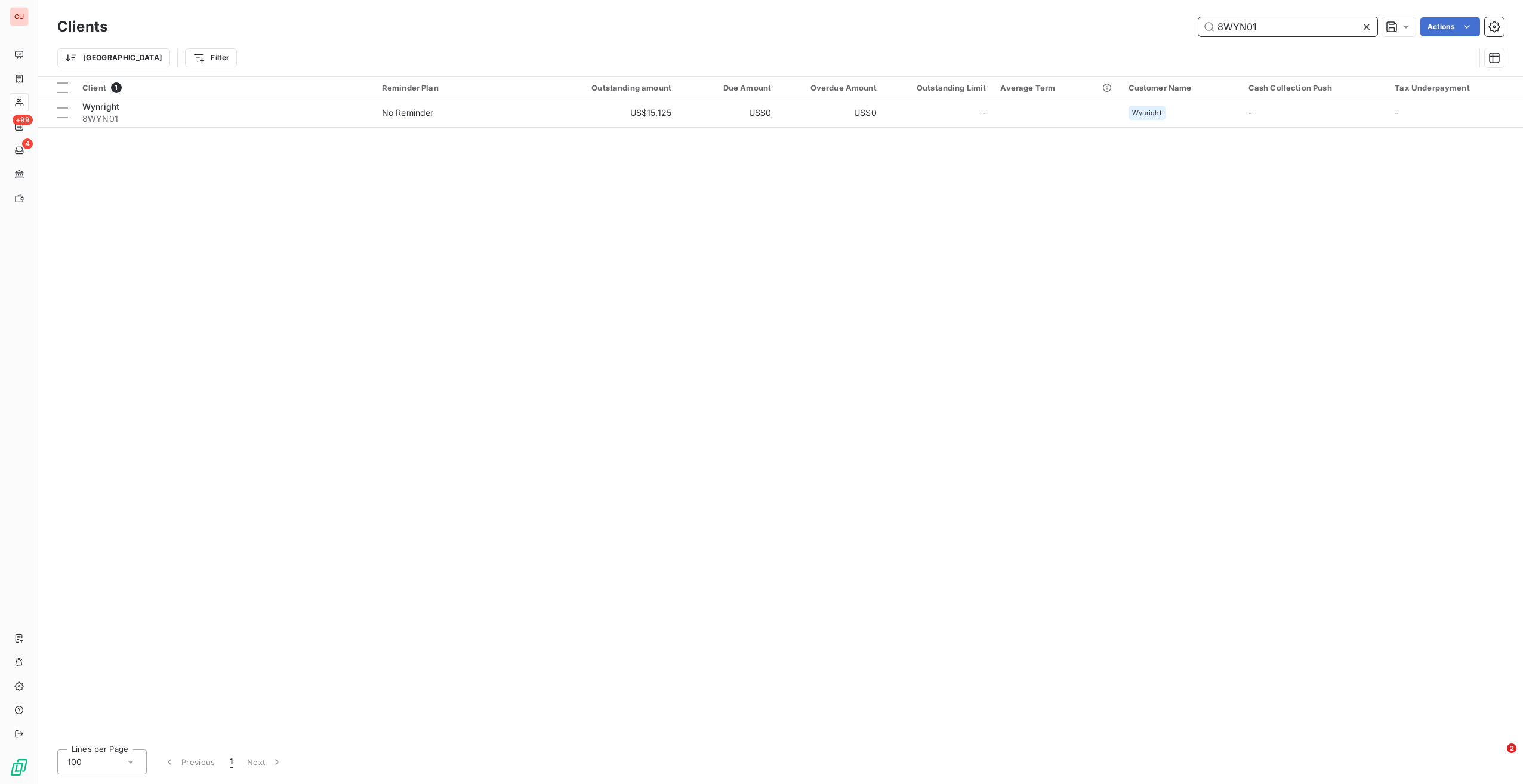
click at [1213, 25] on input "8WYN01" at bounding box center [1288, 26] width 179 height 19
paste input "1QF04"
click at [712, 617] on div "Client 1 Reminder Plan Outstanding amount Due Amount Overdue Amount Outstanding…" at bounding box center [780, 408] width 1485 height 662
click at [1221, 24] on input "1QF04" at bounding box center [1288, 26] width 179 height 19
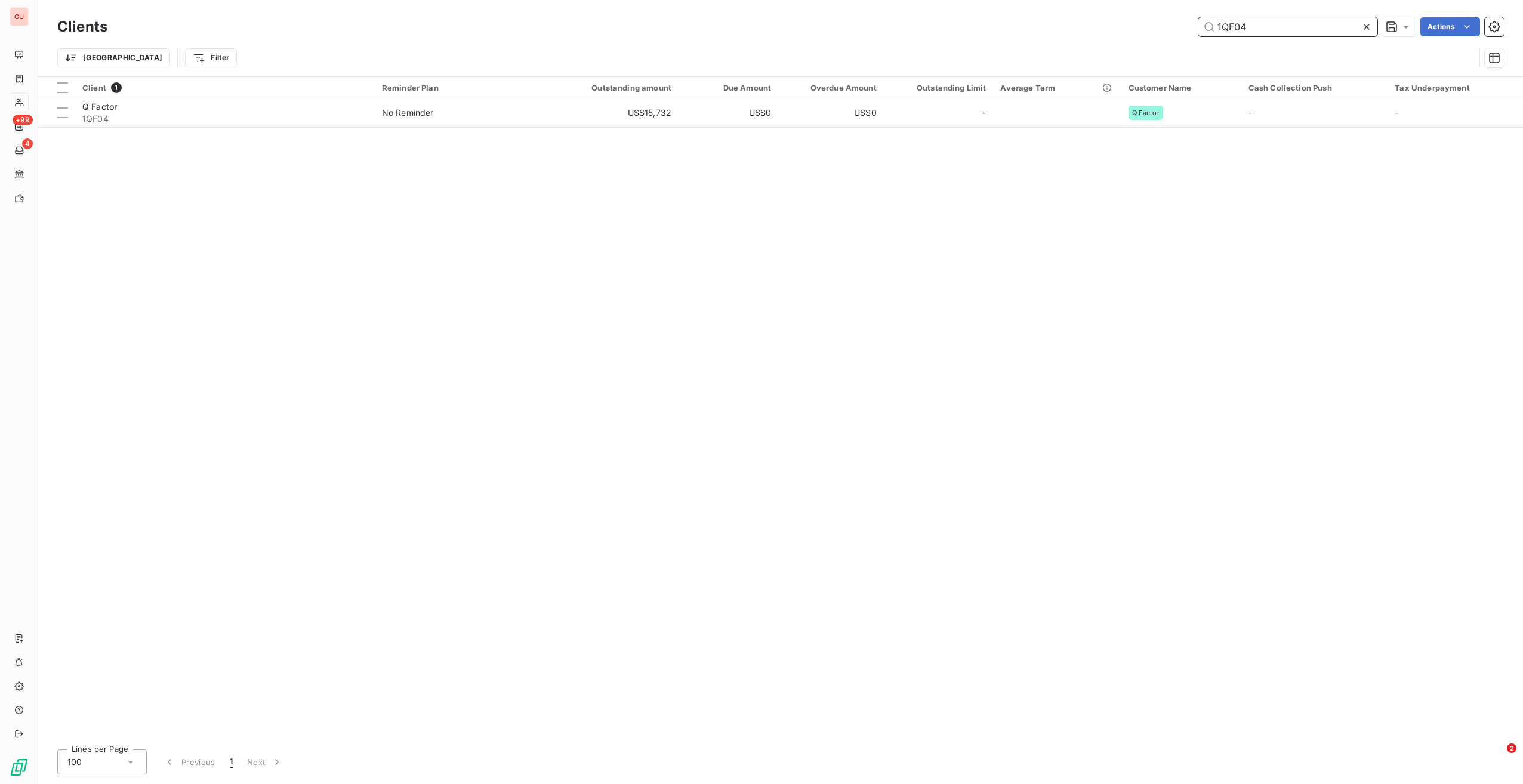
click at [1221, 24] on input "1QF04" at bounding box center [1288, 26] width 179 height 19
paste input "SAN09"
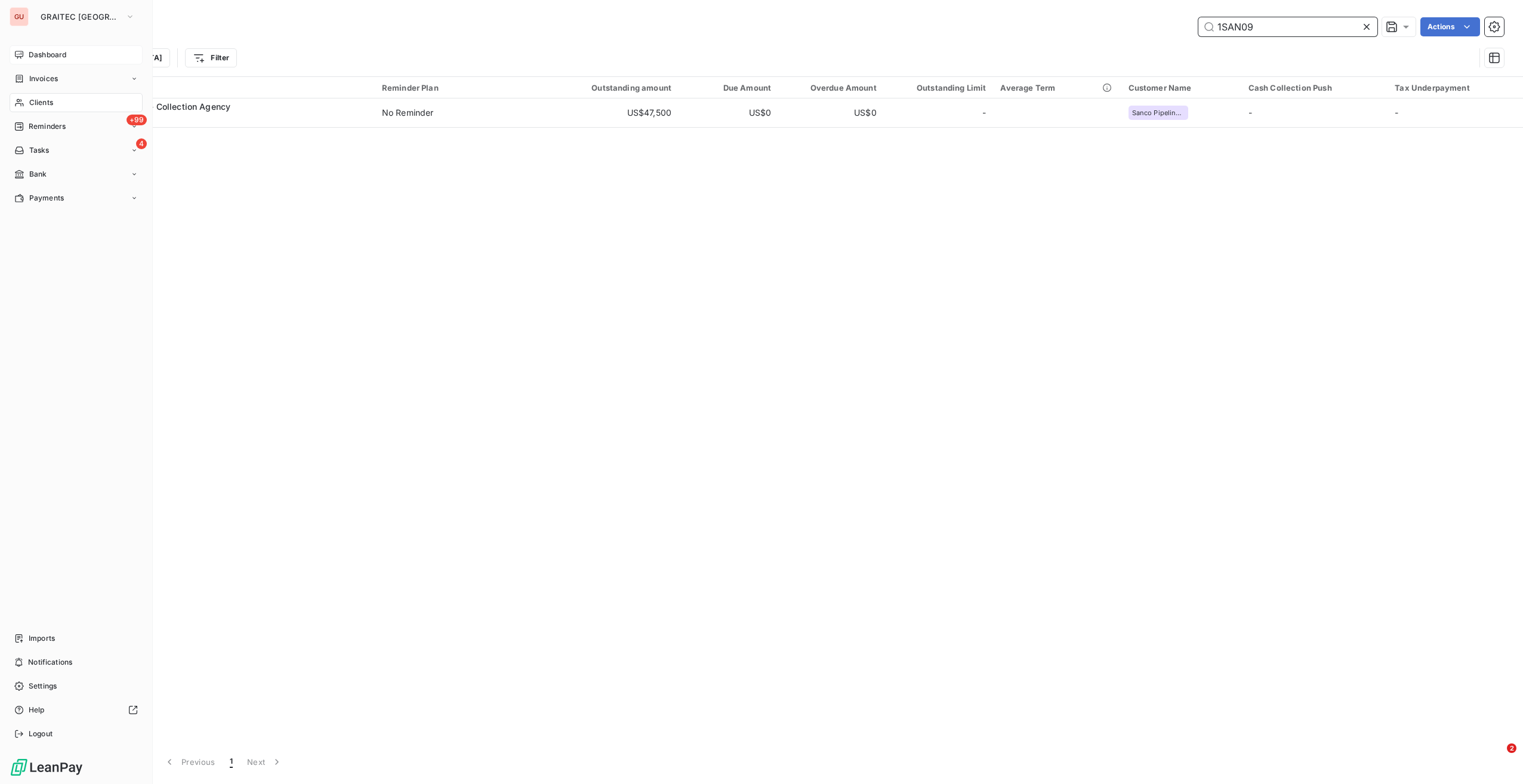
type input "1SAN09"
click at [59, 55] on span "Dashboard" at bounding box center [48, 55] width 38 height 11
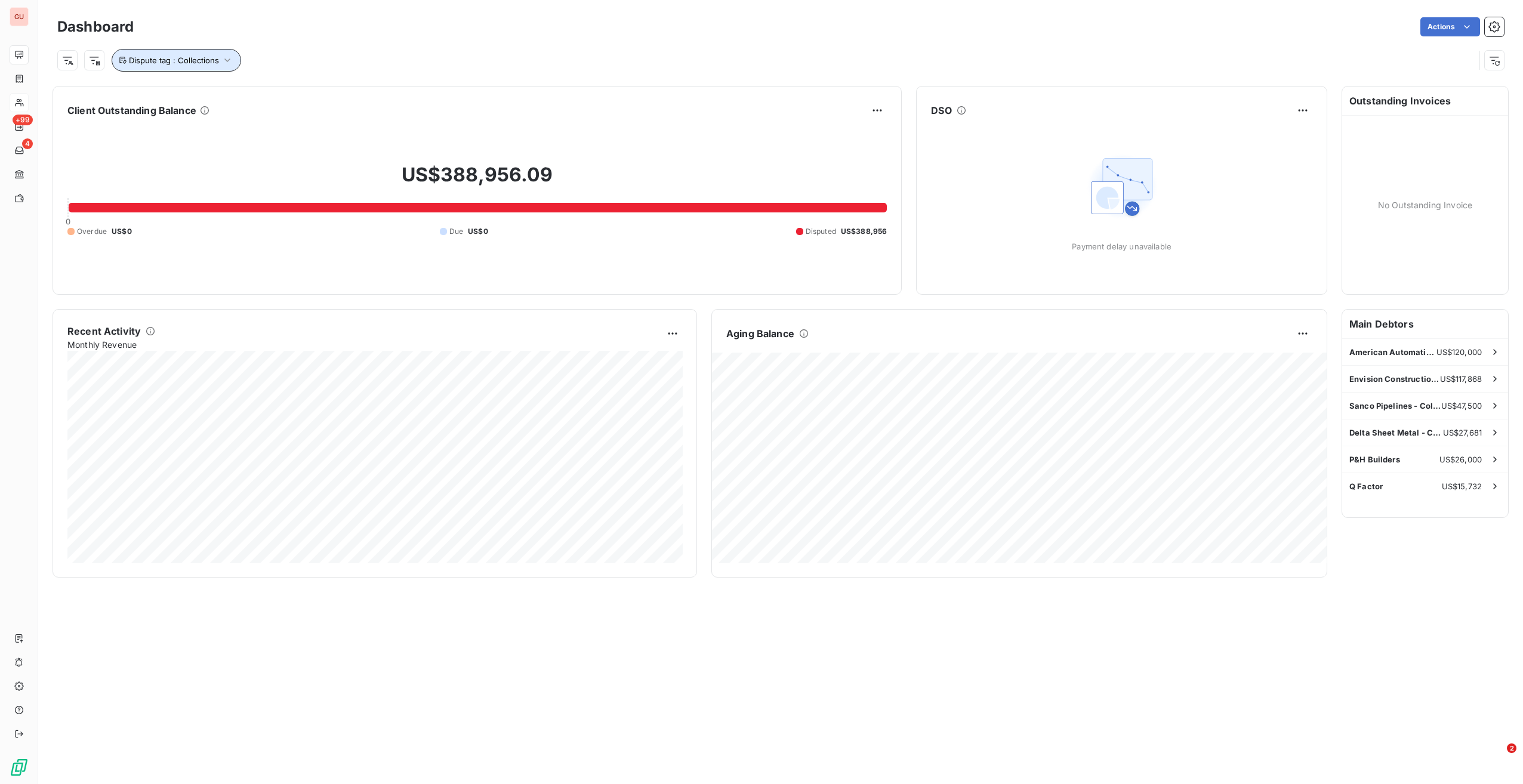
click at [185, 59] on span "Dispute tag : Collections" at bounding box center [174, 60] width 90 height 10
click at [272, 53] on div "Dispute tag : Collections" at bounding box center [766, 59] width 1418 height 23
click at [188, 67] on button "Dispute tag : Collections" at bounding box center [177, 59] width 130 height 23
click at [171, 121] on span "Remove filter" at bounding box center [163, 123] width 51 height 12
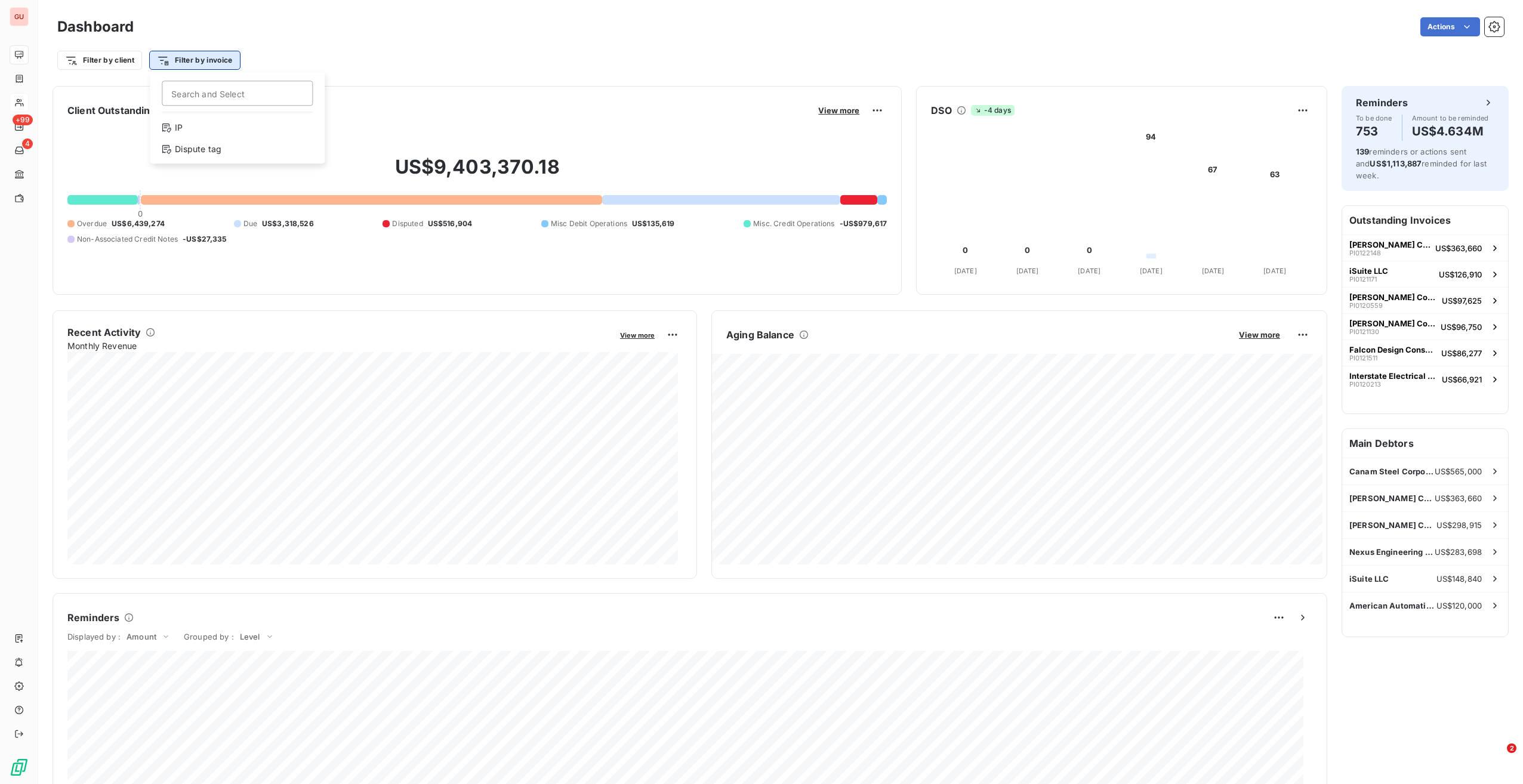
click at [206, 68] on html "GU +99 4 Dashboard Actions Filter by client Filter by invoice Search and Select…" at bounding box center [761, 392] width 1523 height 784
click at [179, 140] on div "Dispute tag" at bounding box center [238, 149] width 166 height 19
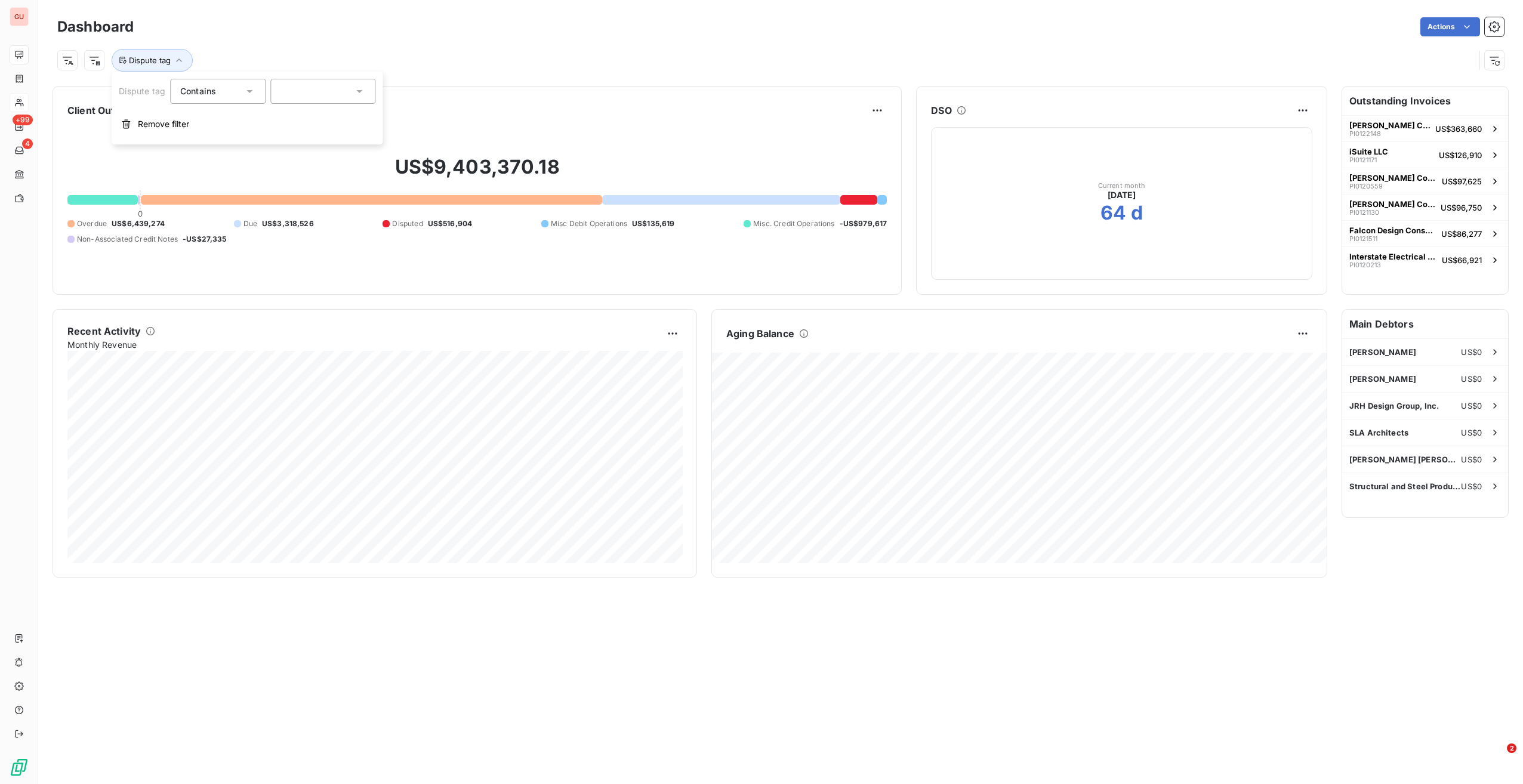
click at [310, 92] on div at bounding box center [322, 91] width 105 height 25
click at [303, 146] on div "Collections" at bounding box center [314, 142] width 44 height 14
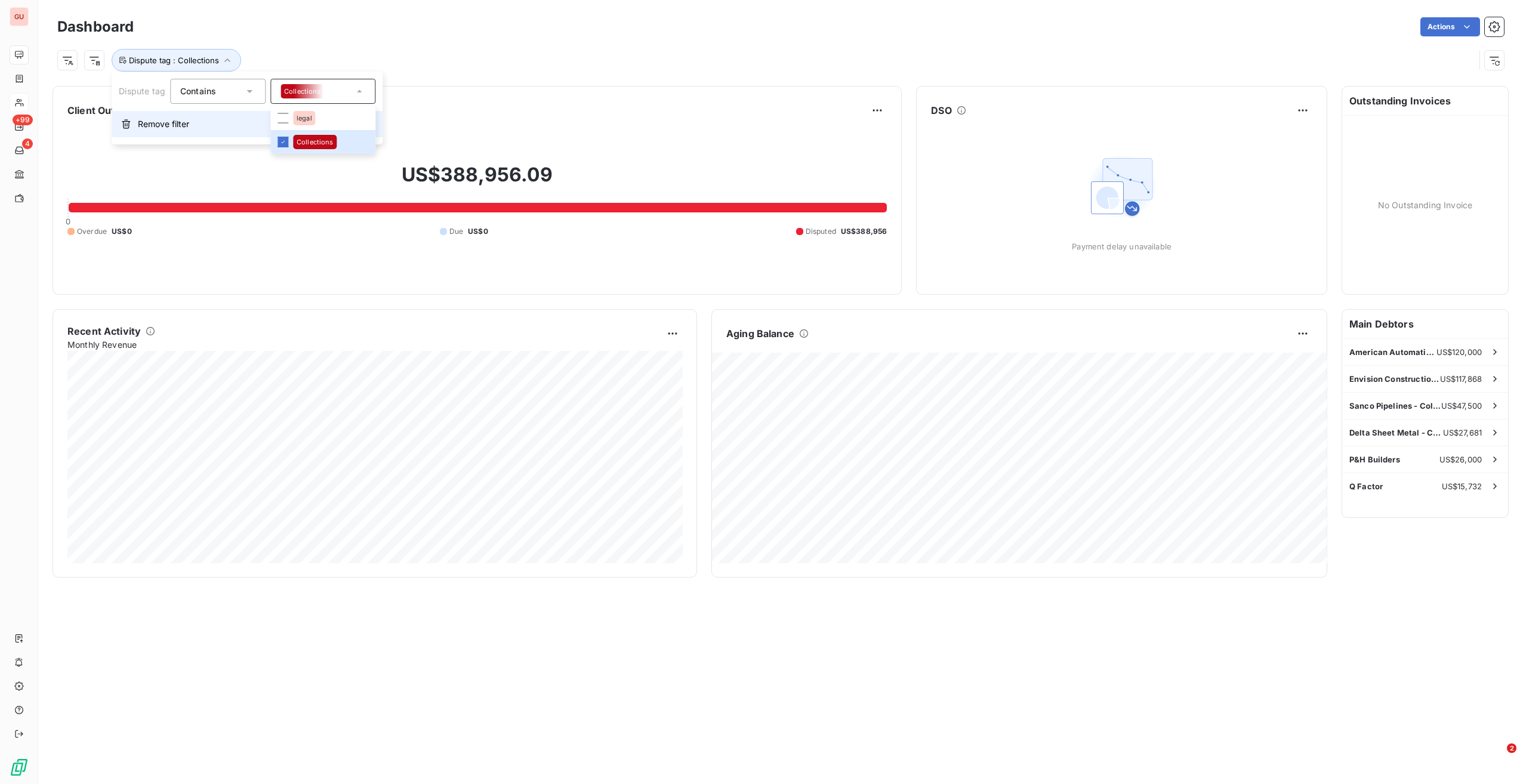
click at [195, 120] on button "Remove filter" at bounding box center [247, 123] width 271 height 26
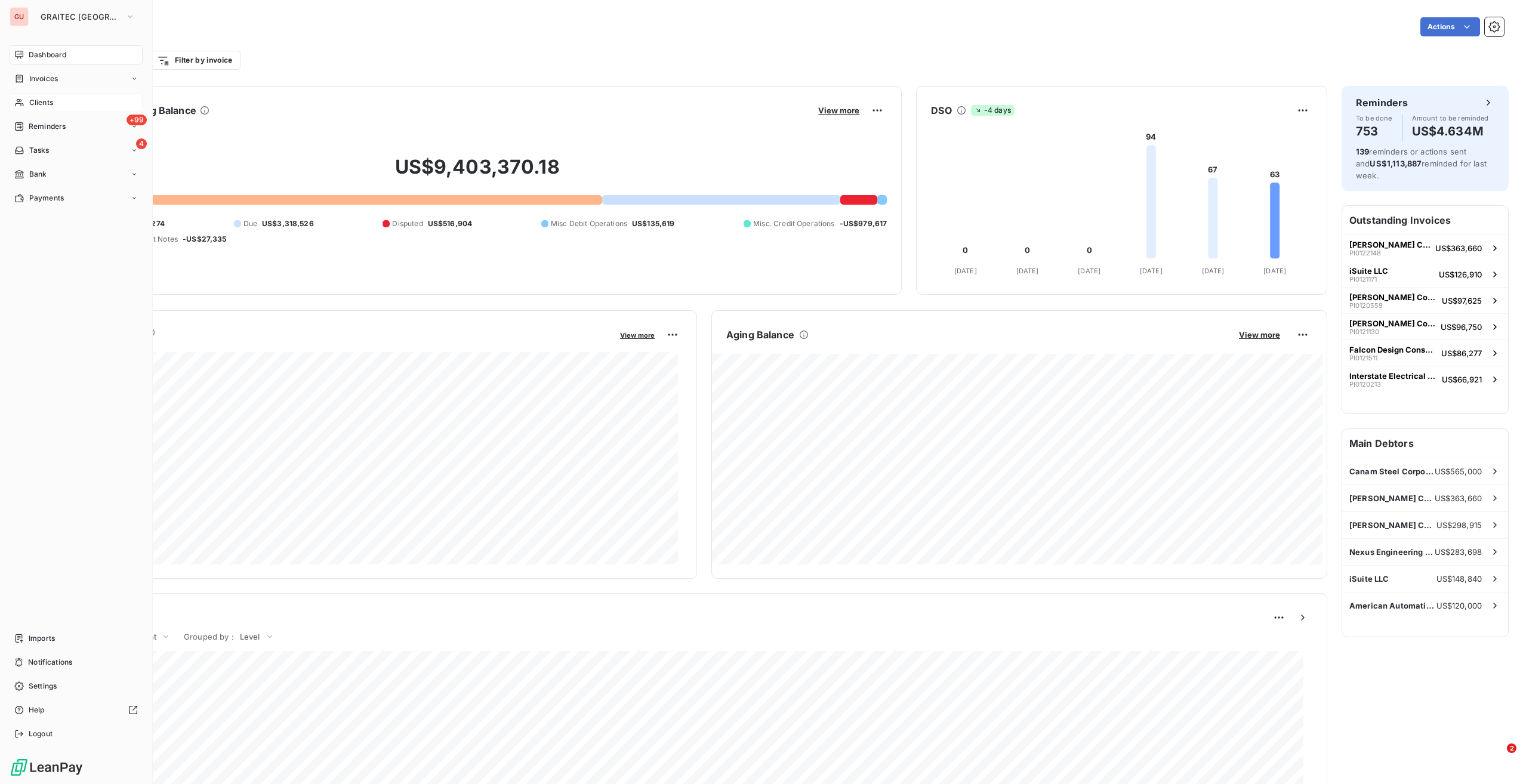
click at [36, 104] on span "Clients" at bounding box center [41, 103] width 24 height 11
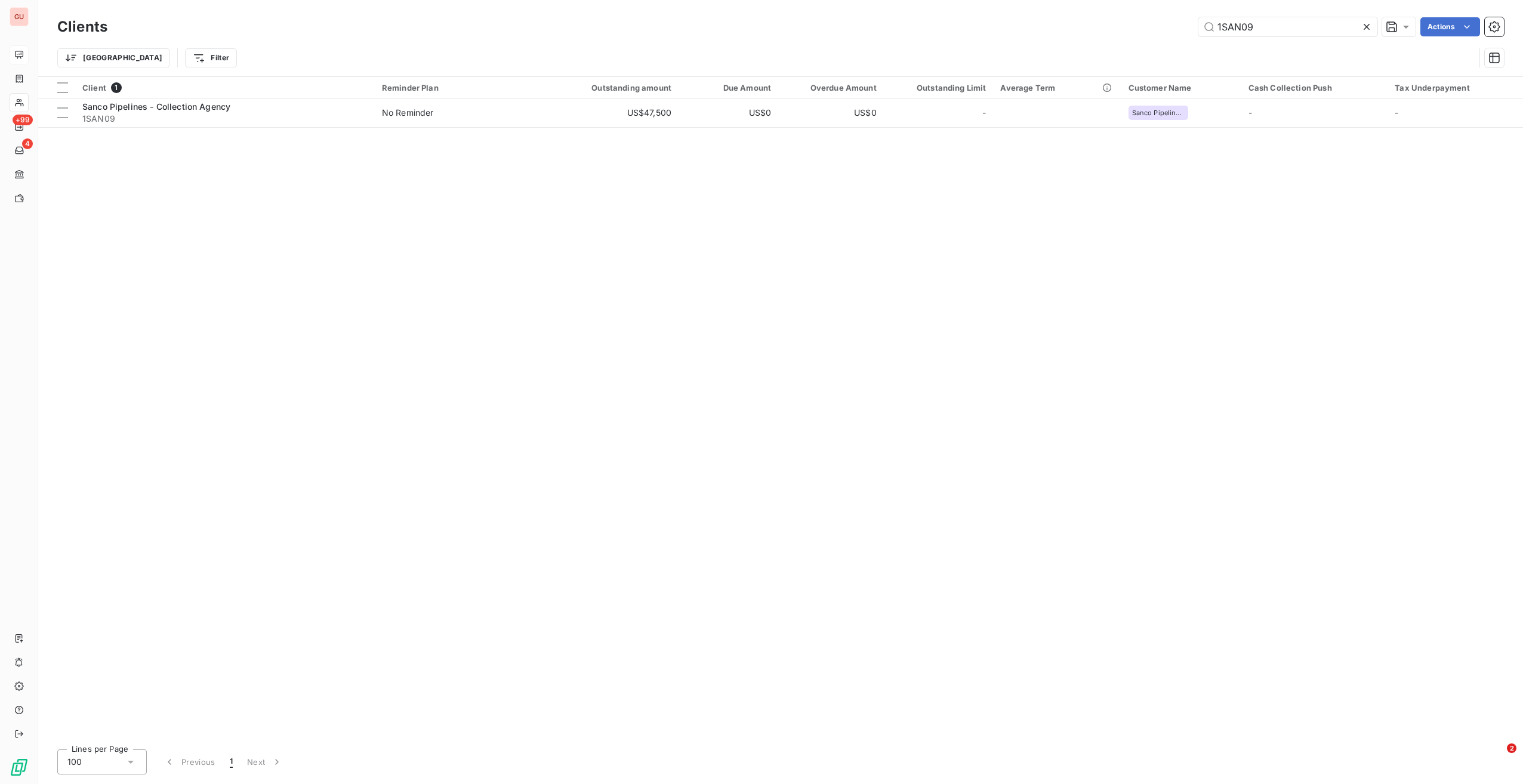
click at [334, 209] on div "Client 1 Reminder Plan Outstanding amount Due Amount Overdue Amount Outstanding…" at bounding box center [780, 408] width 1485 height 662
click at [1236, 29] on input "1SAN09" at bounding box center [1288, 26] width 179 height 19
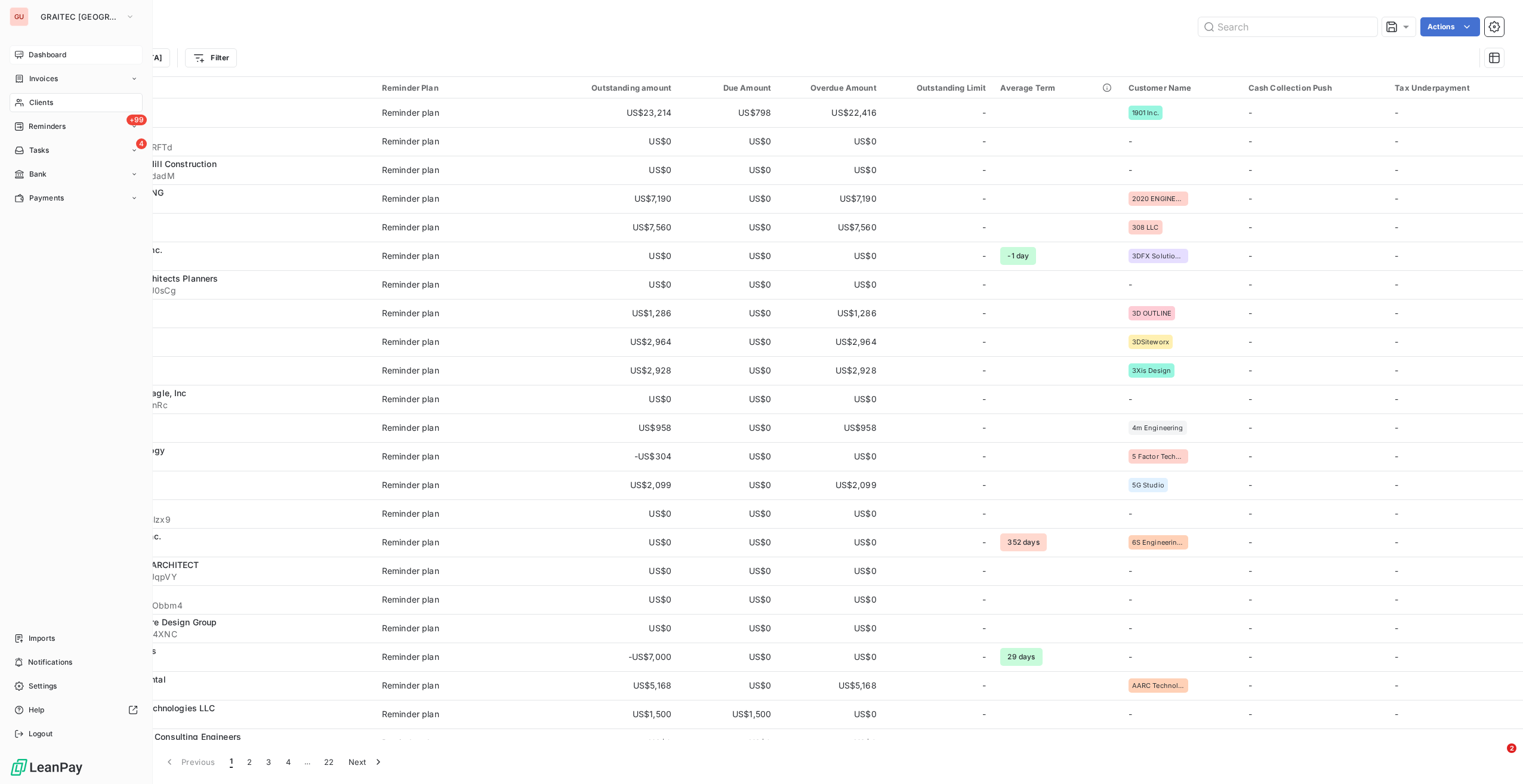
click at [35, 100] on span "Clients" at bounding box center [41, 103] width 24 height 11
click at [41, 100] on span "Clients" at bounding box center [41, 103] width 24 height 11
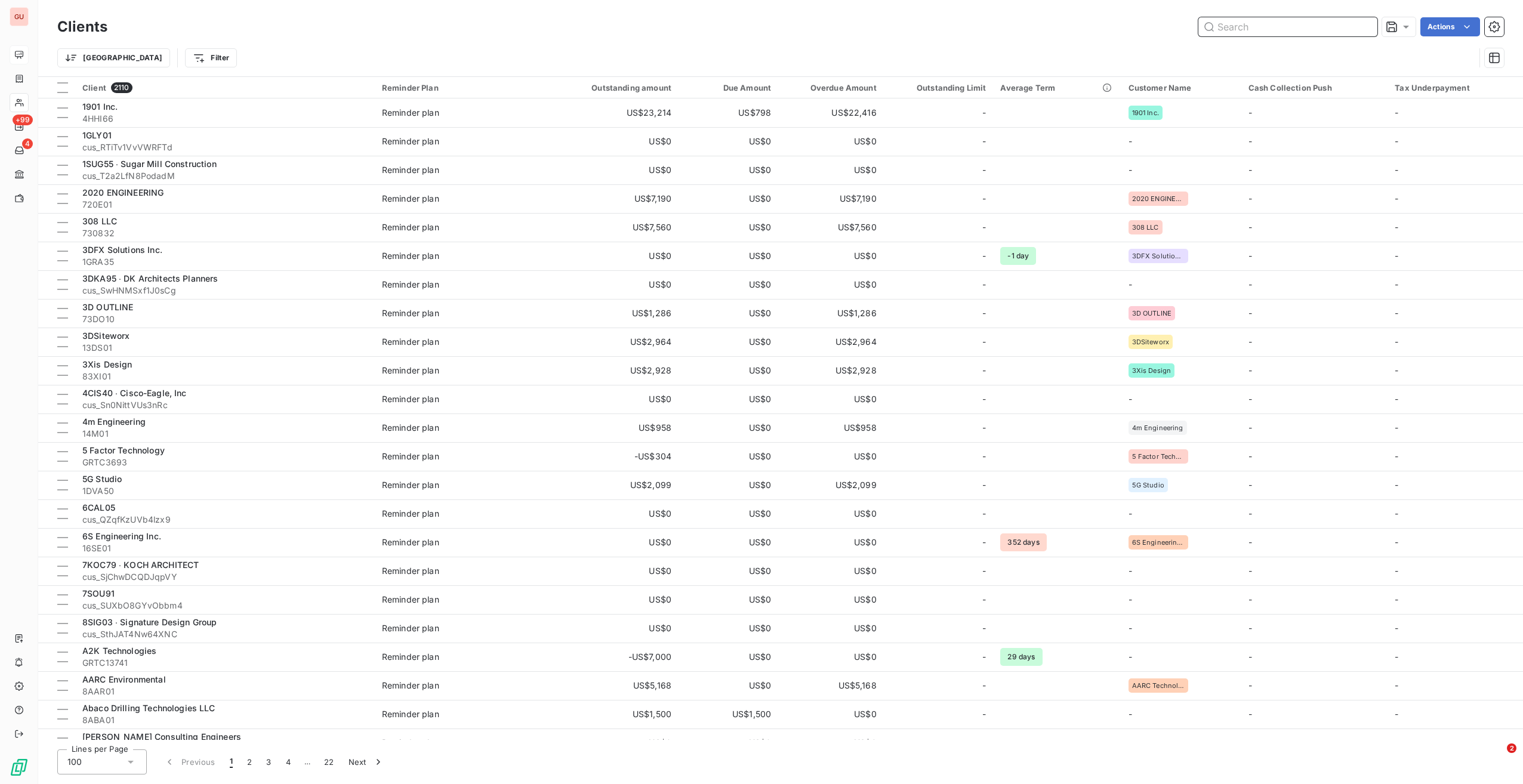
click at [1253, 29] on input "text" at bounding box center [1288, 26] width 179 height 19
paste input "6PRO43"
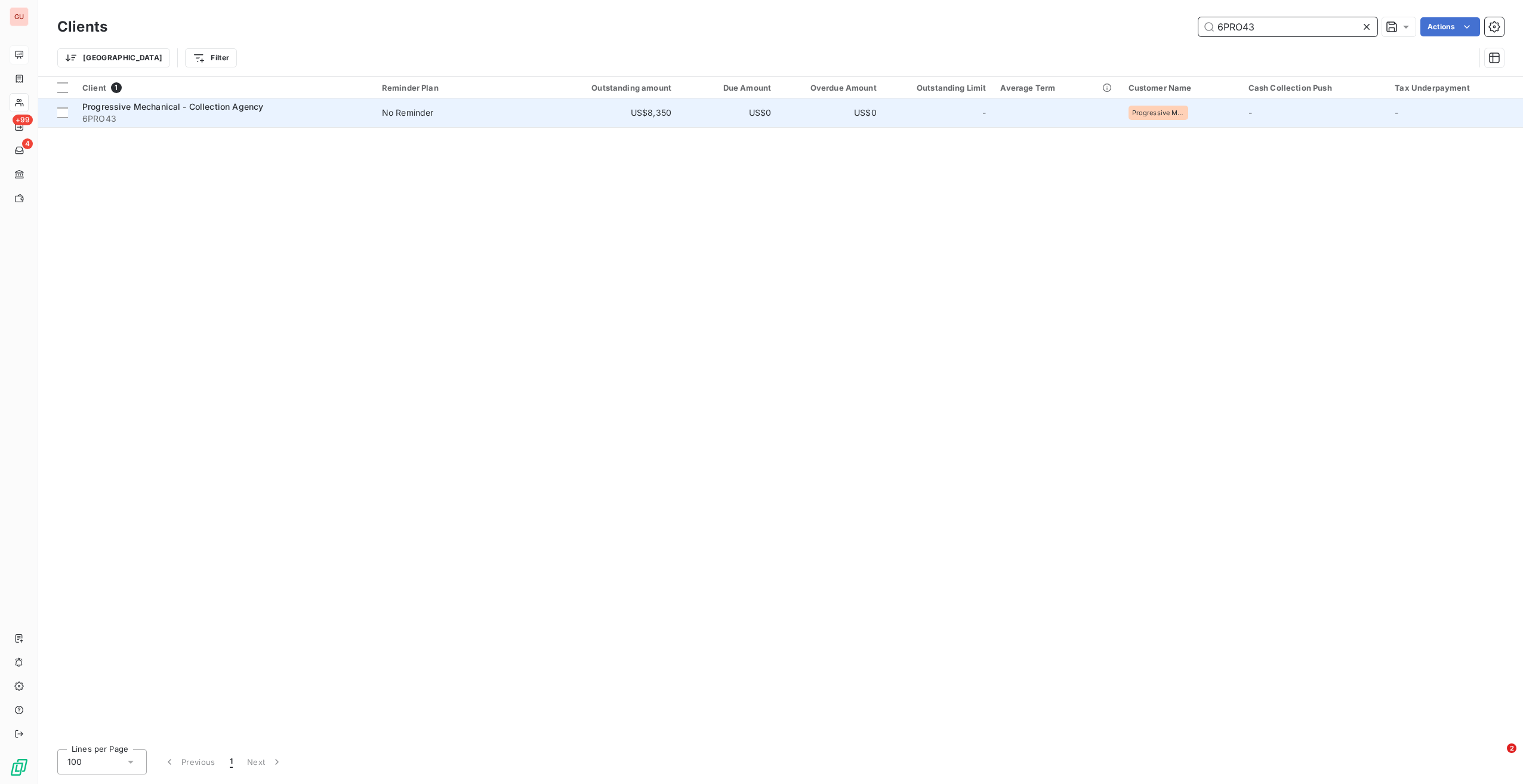
type input "6PRO43"
click at [322, 104] on div "Progressive Mechanical - Collection Agency" at bounding box center [224, 106] width 286 height 12
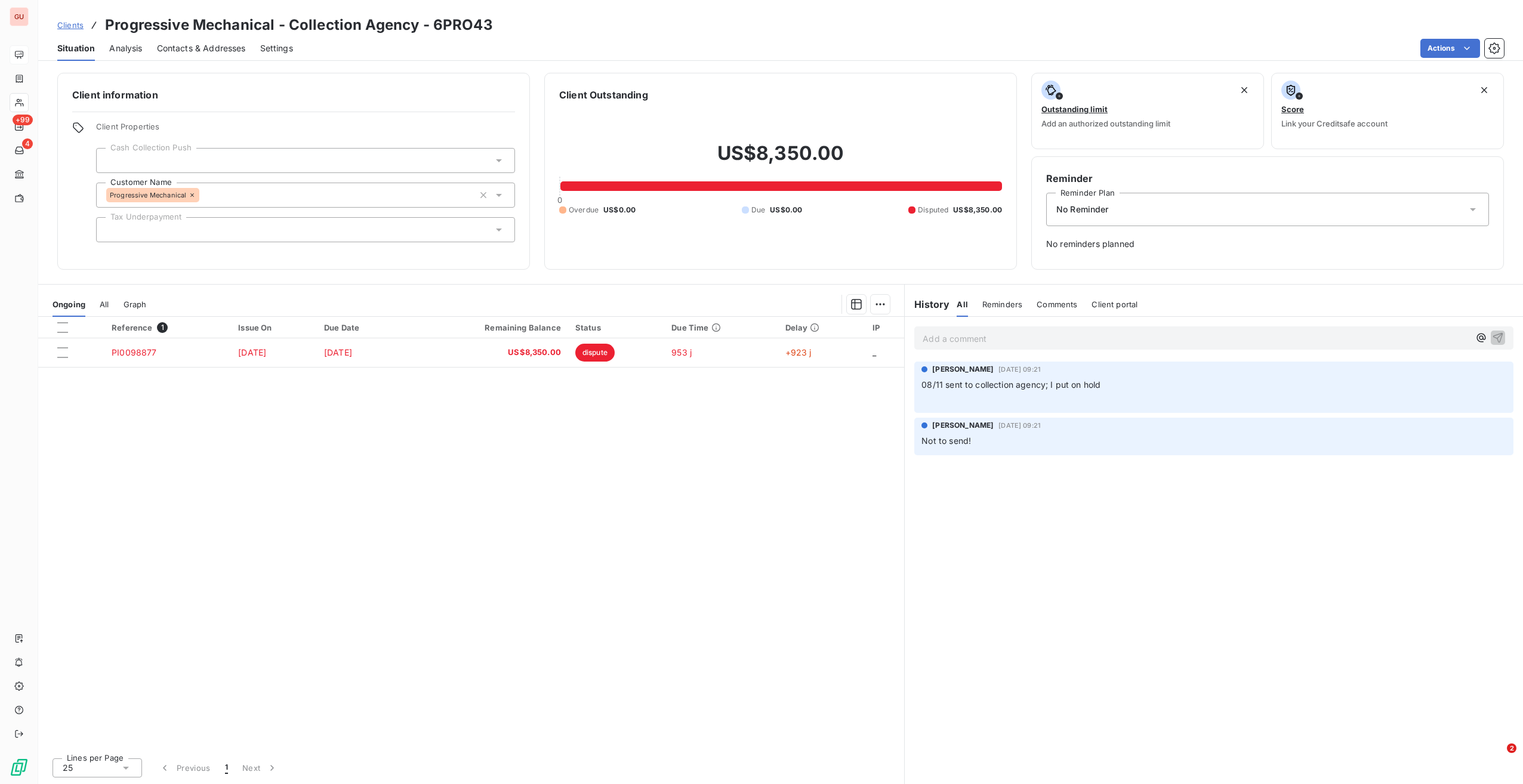
click at [260, 160] on div at bounding box center [305, 160] width 419 height 25
click at [232, 424] on div "Reference 1 Issue On Due Date Remaining Balance Status Due Time Delay IP PI0098…" at bounding box center [471, 532] width 866 height 431
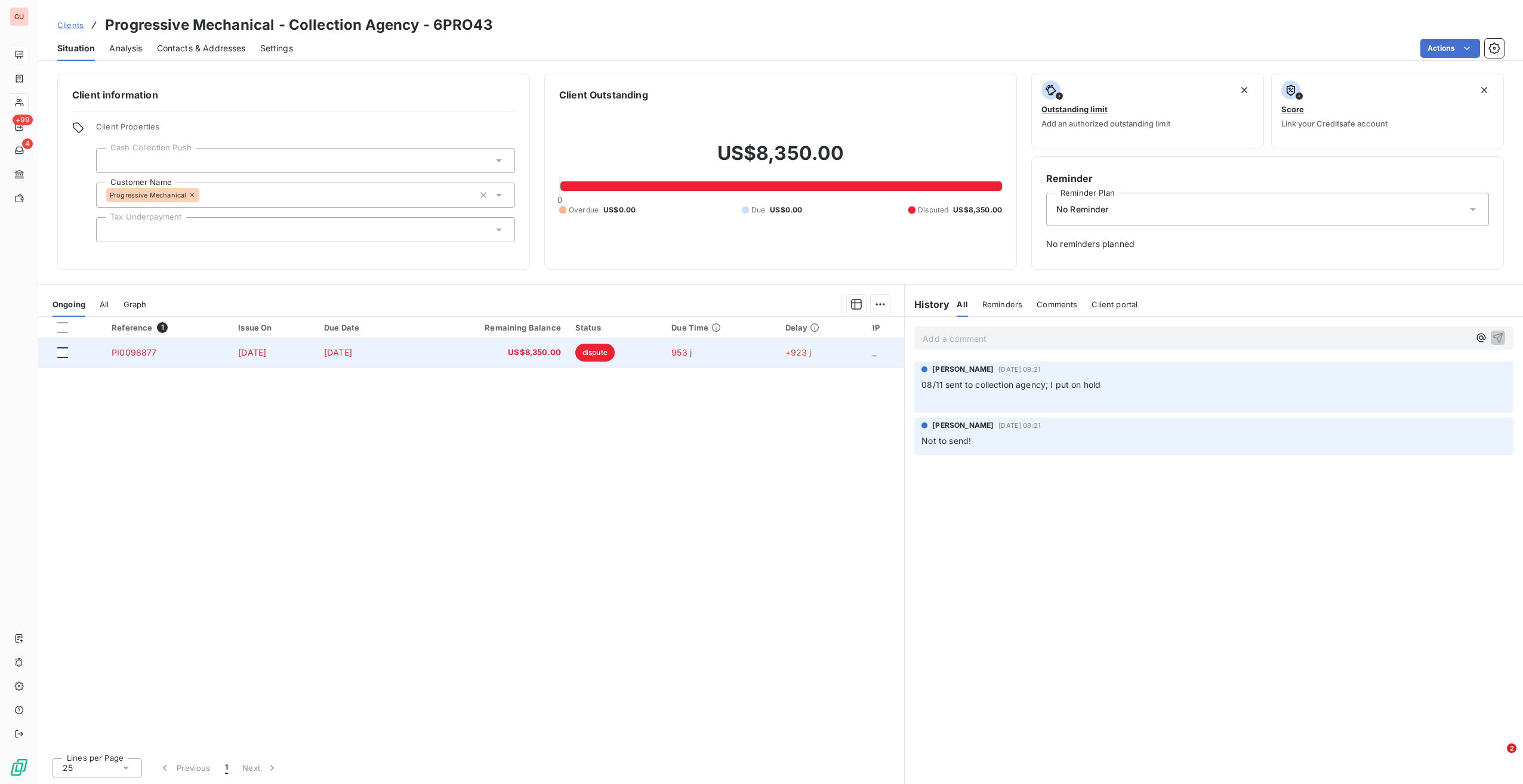
click at [65, 347] on div at bounding box center [63, 353] width 11 height 11
click at [61, 352] on icon at bounding box center [63, 352] width 4 height 3
click at [178, 453] on div "Reference 1 Issue On Due Date Remaining Balance Status Due Time Delay IP PI0098…" at bounding box center [471, 532] width 866 height 431
click at [576, 441] on div "Reference 1 Issue On Due Date Remaining Balance Status Due Time Delay IP PI0098…" at bounding box center [471, 532] width 866 height 431
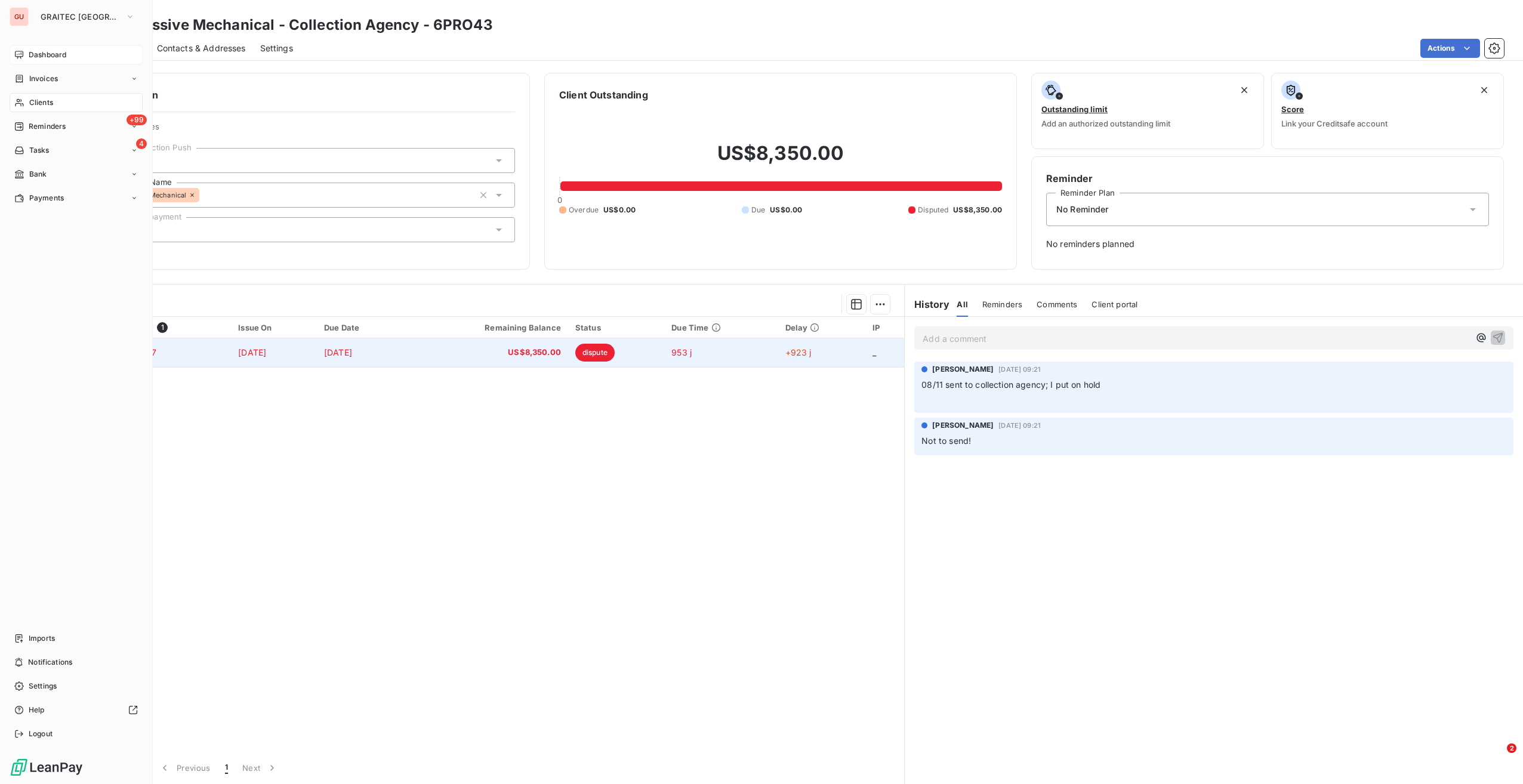
click at [43, 102] on span "Clients" at bounding box center [41, 103] width 24 height 11
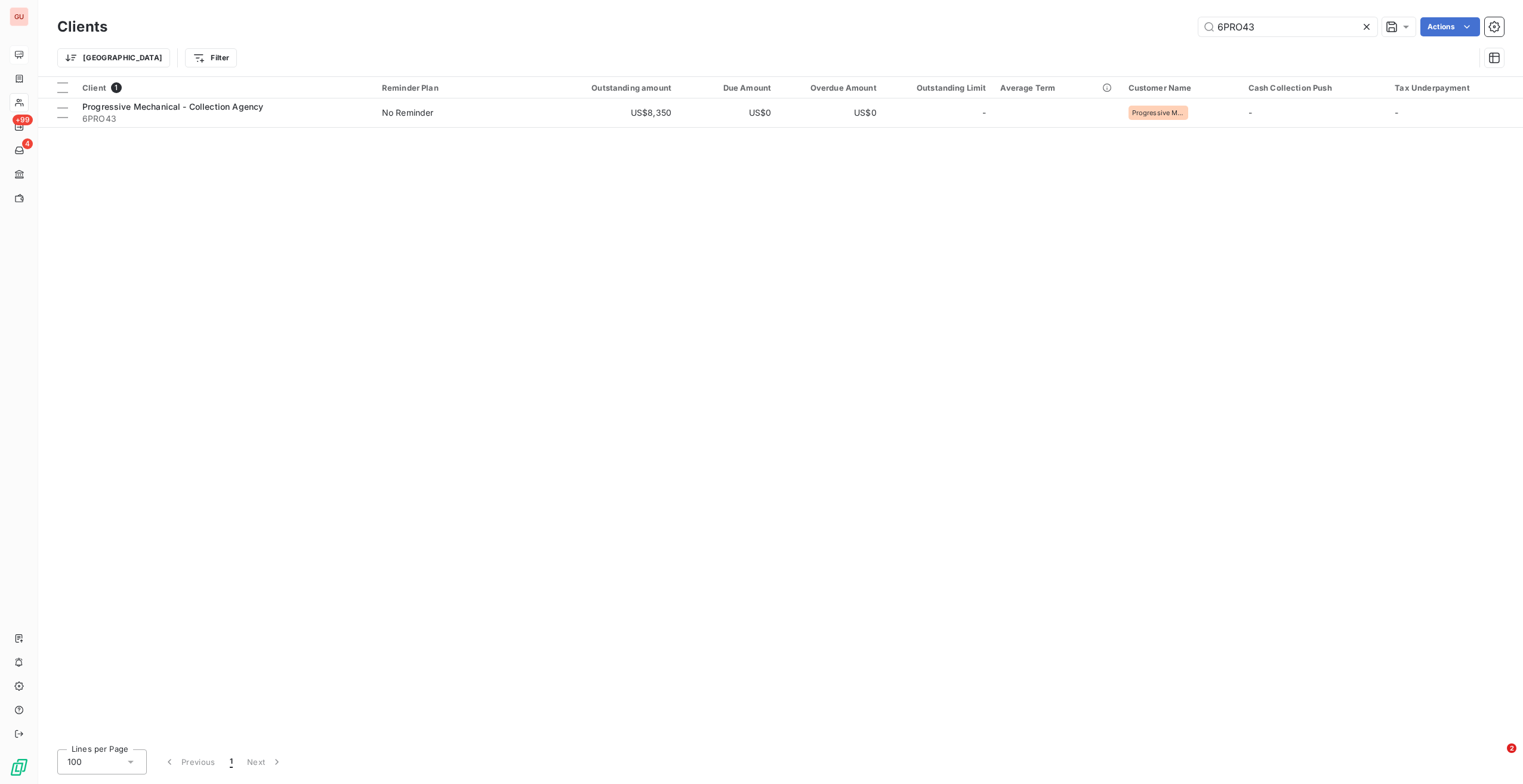
click at [341, 233] on div "Client 1 Reminder Plan Outstanding amount Due Amount Overdue Amount Outstanding…" at bounding box center [780, 408] width 1485 height 662
click at [227, 131] on div "Client 1 Reminder Plan Outstanding amount Due Amount Overdue Amount Outstanding…" at bounding box center [780, 408] width 1485 height 662
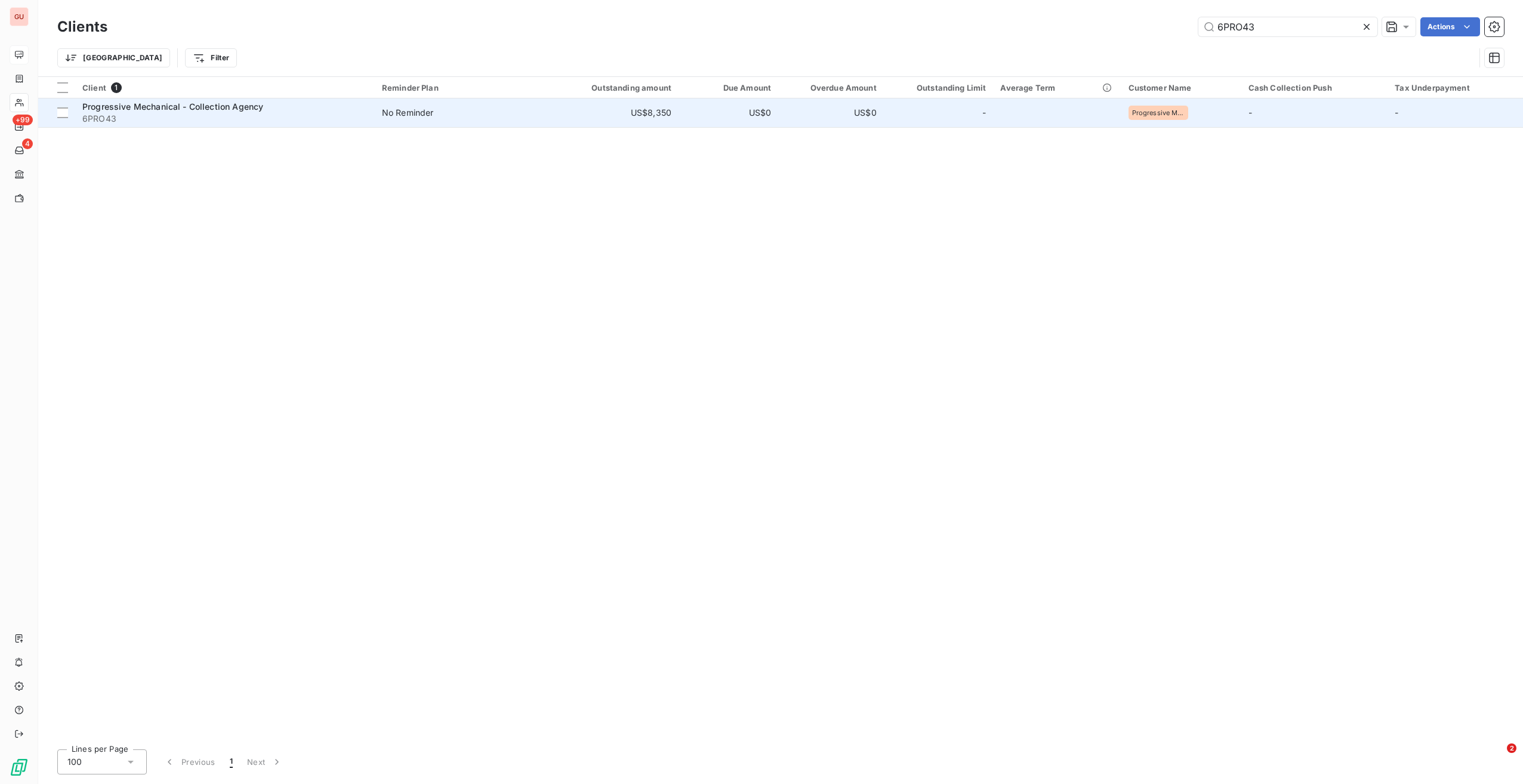
click at [228, 113] on span "6PRO43" at bounding box center [224, 118] width 286 height 12
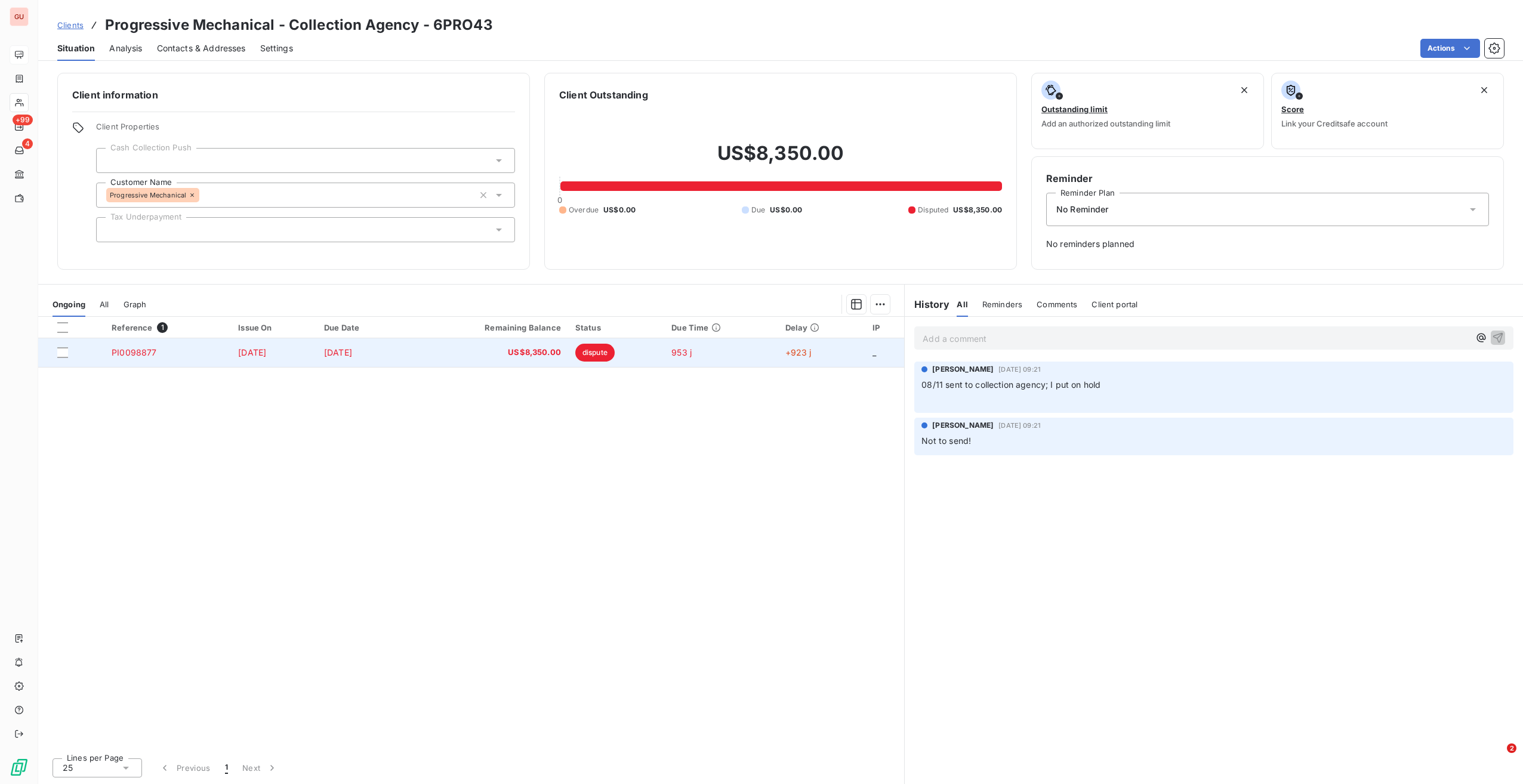
click at [68, 358] on td at bounding box center [71, 353] width 67 height 29
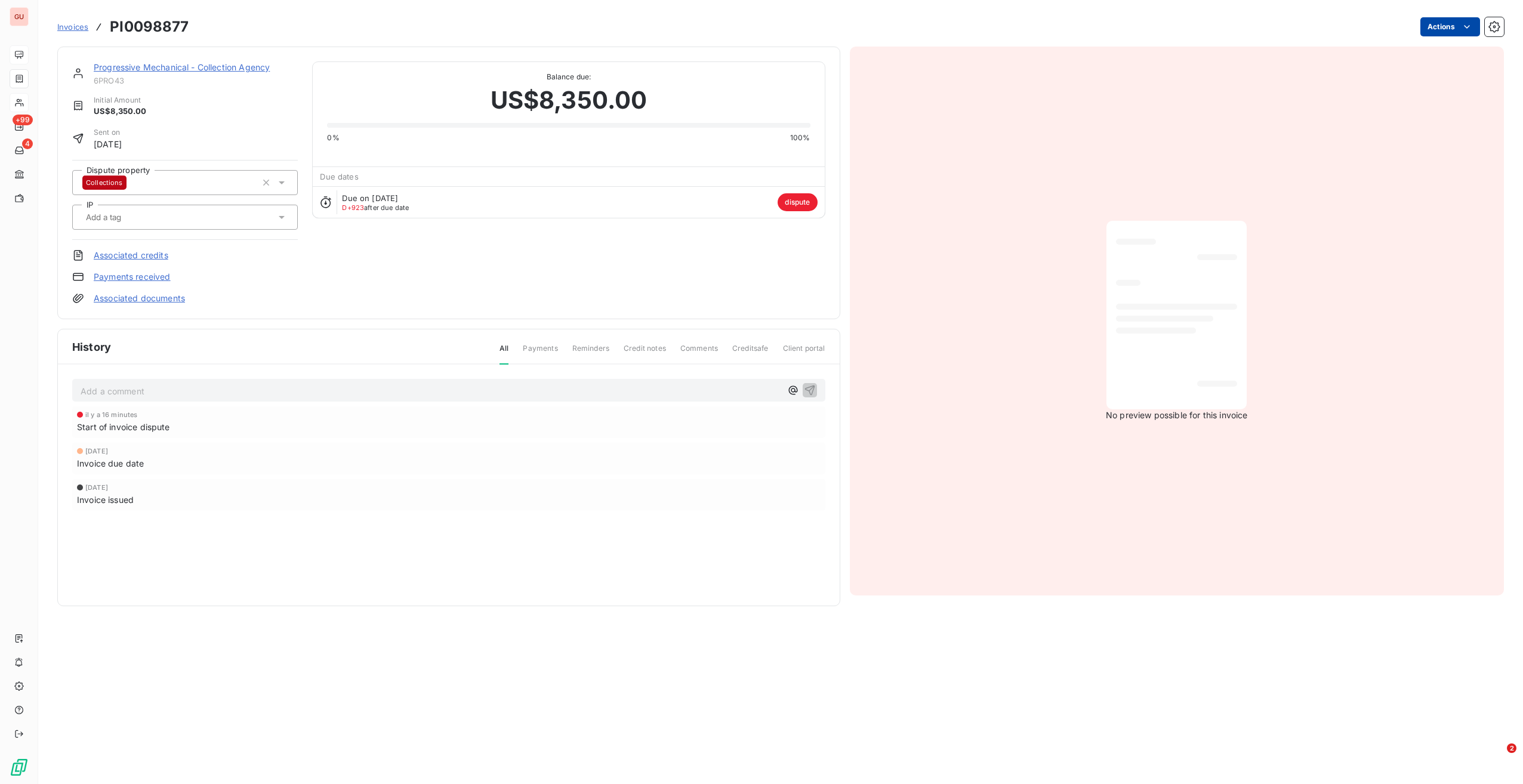
click at [1441, 28] on html "GU +99 4 Invoices PI0098877 Actions Progressive Mechanical - Collection Agency …" at bounding box center [761, 392] width 1523 height 784
click at [1397, 80] on div "Resolve the dispute" at bounding box center [1413, 74] width 123 height 19
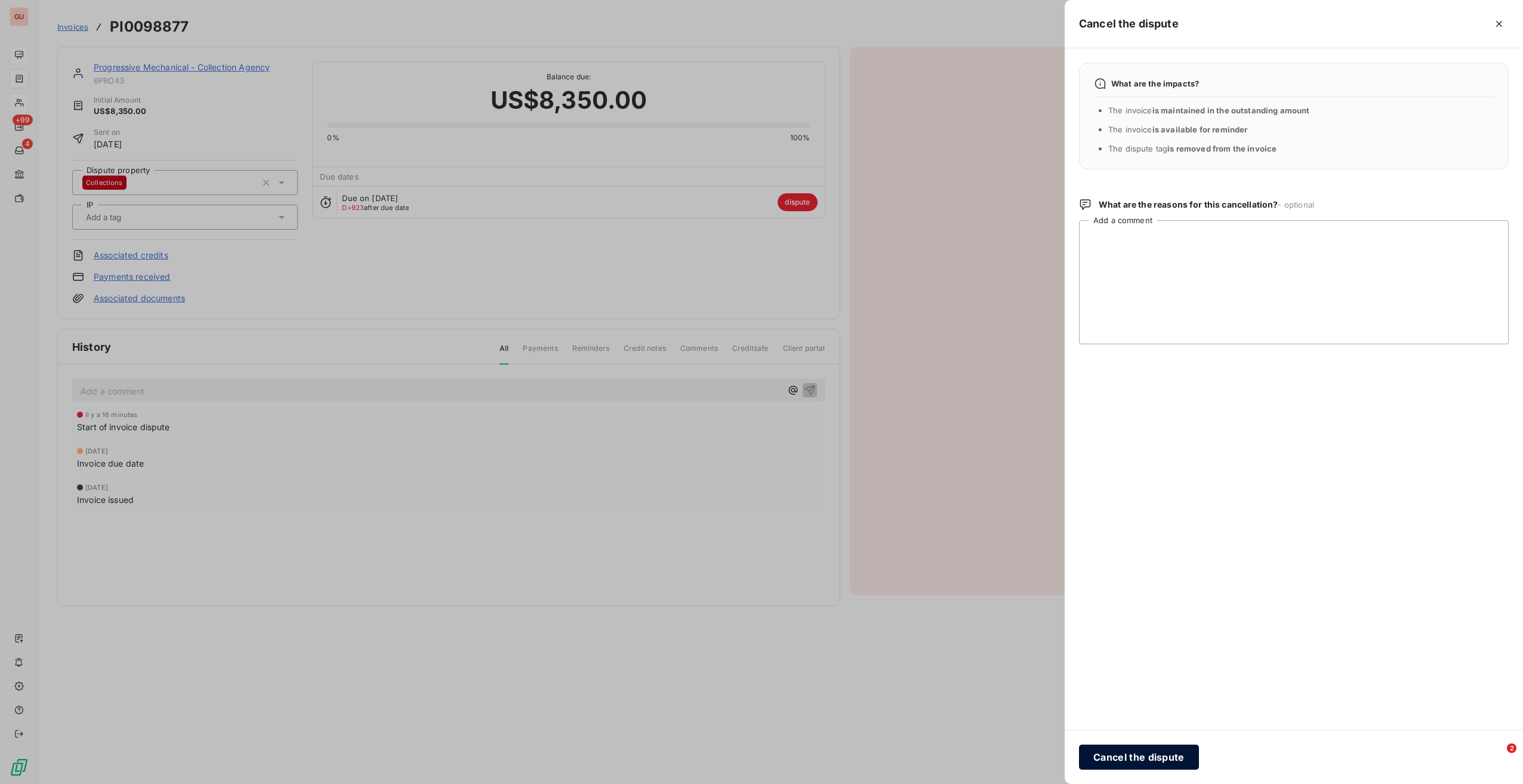
click at [1140, 755] on button "Cancel the dispute" at bounding box center [1138, 757] width 120 height 25
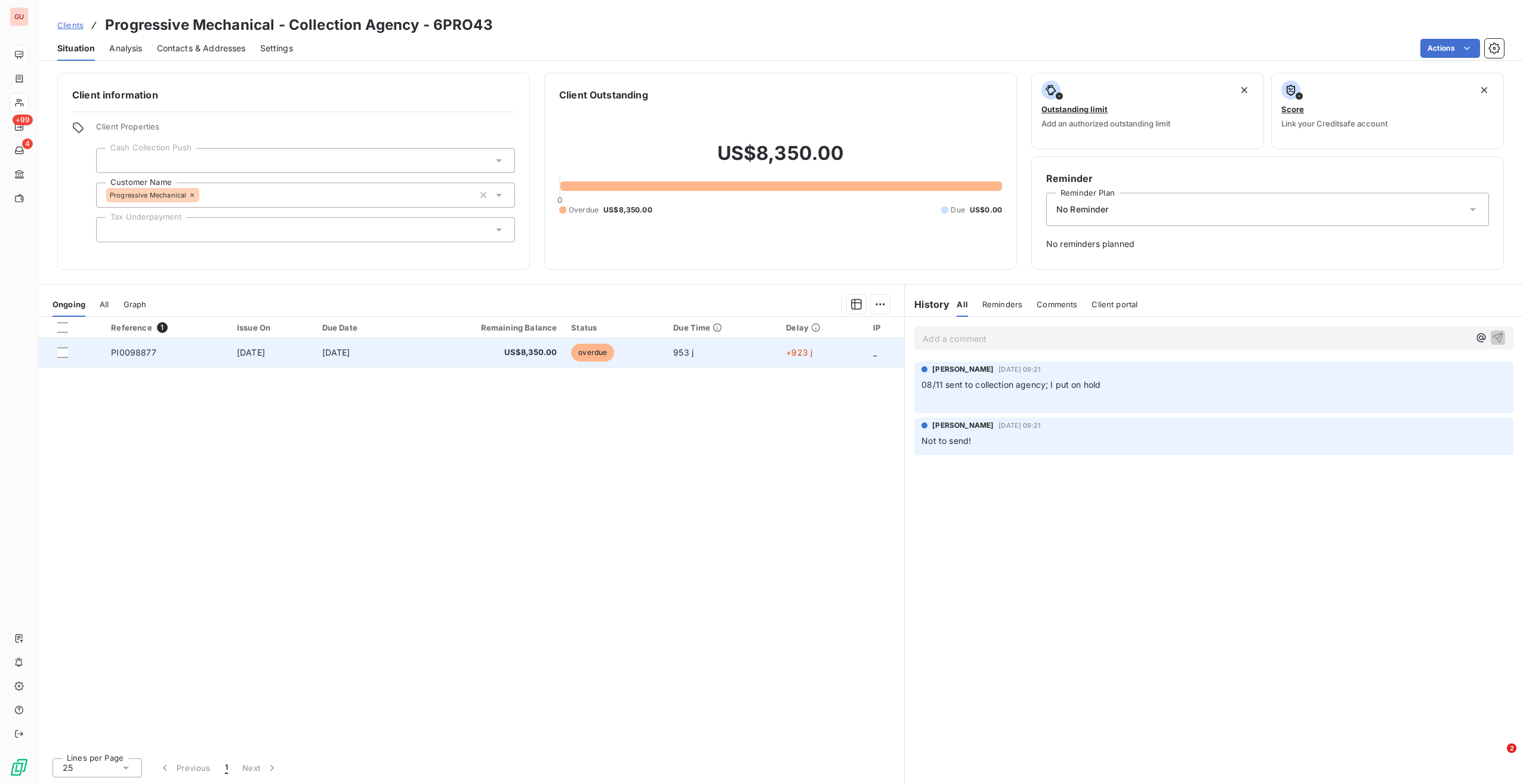
click at [139, 356] on td "PI0098877" at bounding box center [167, 353] width 126 height 29
click at [67, 356] on div at bounding box center [63, 353] width 11 height 11
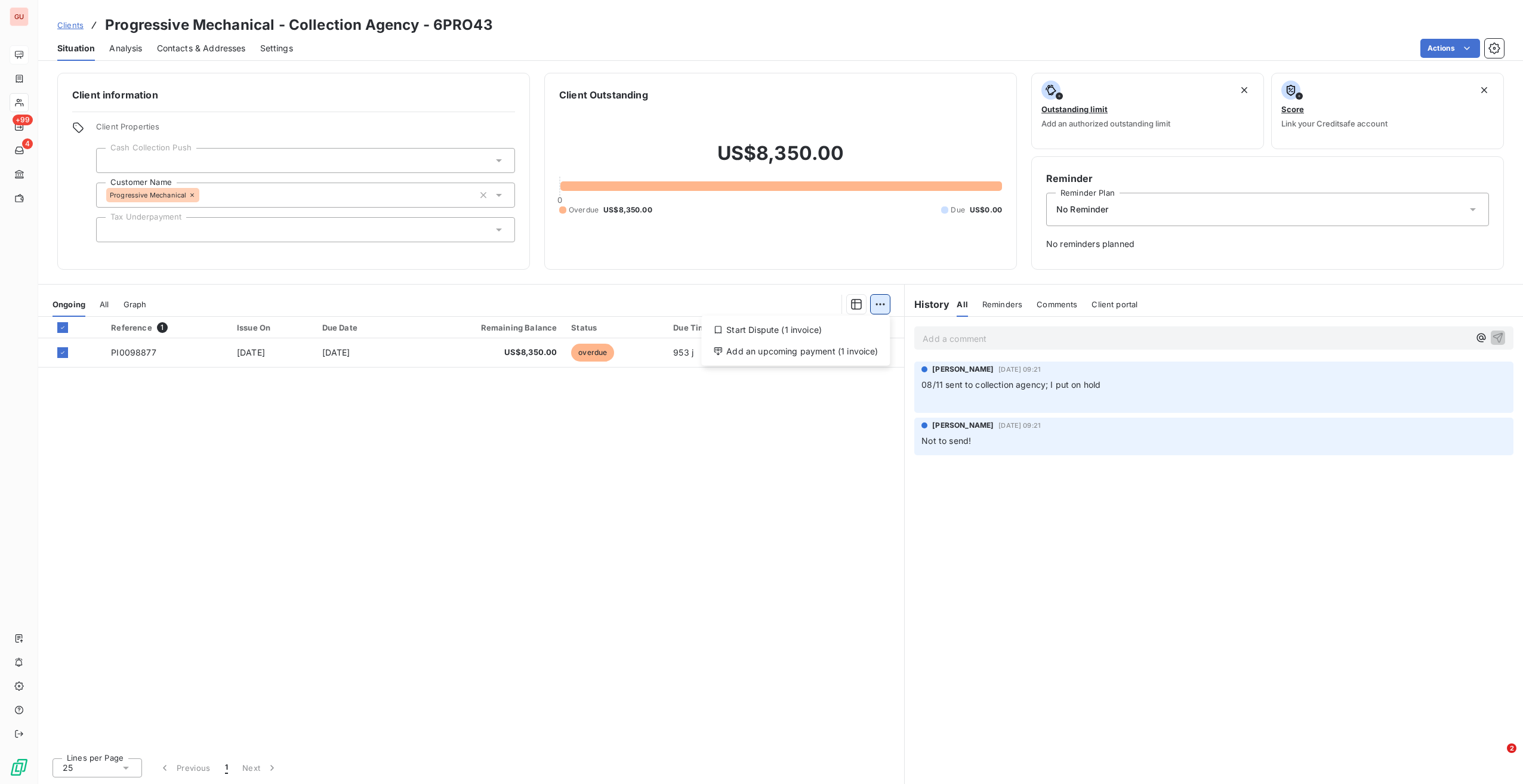
click at [884, 307] on html "GU +99 4 Clients Progressive Mechanical - Collection Agency - 6PRO43 Situation …" at bounding box center [761, 392] width 1523 height 784
click at [804, 327] on div "Start Dispute (1 invoice)" at bounding box center [795, 329] width 179 height 19
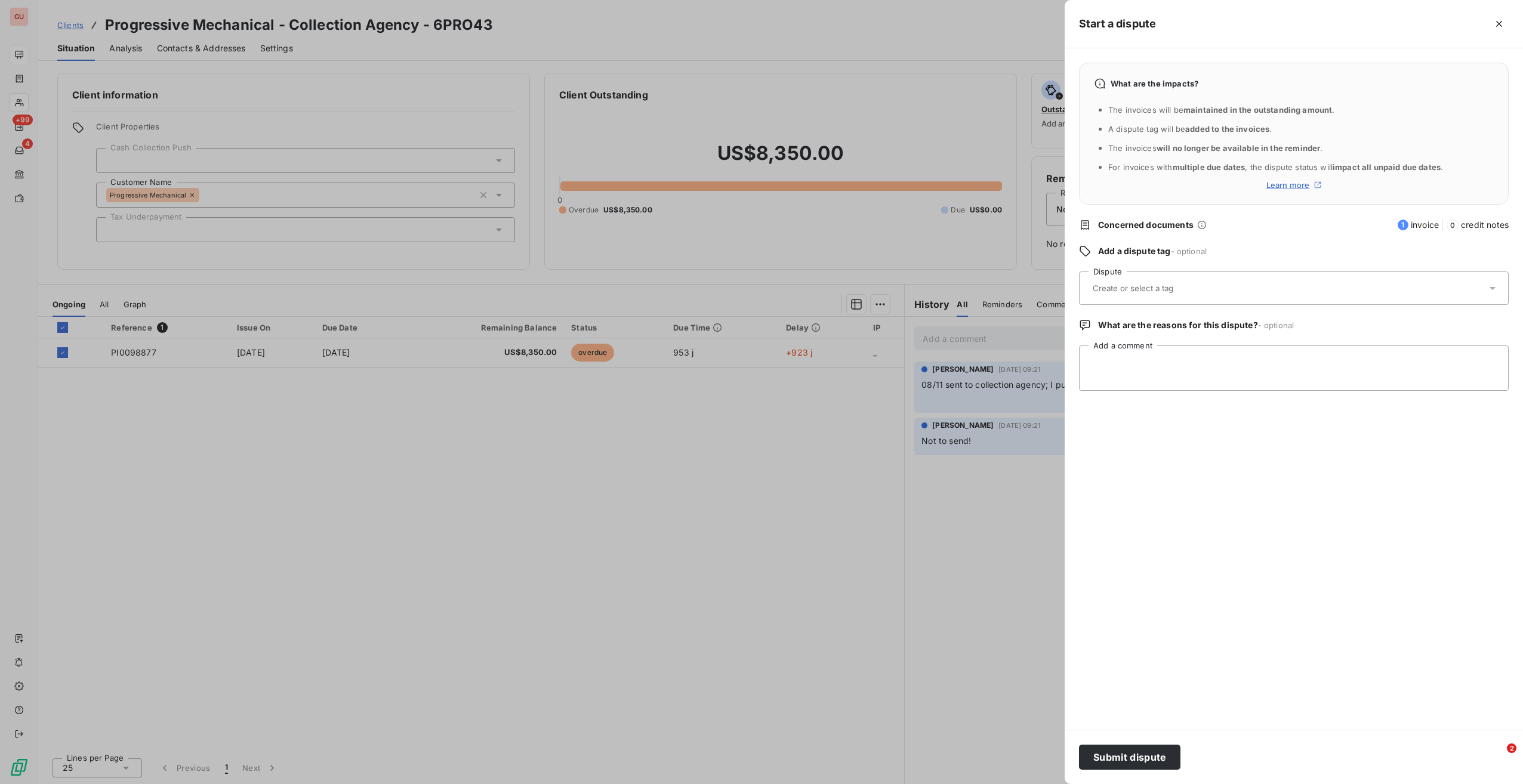
click at [1144, 293] on input "text" at bounding box center [1162, 288] width 141 height 11
click at [1127, 352] on span "Collections" at bounding box center [1125, 353] width 37 height 7
click at [1132, 765] on button "Submit dispute" at bounding box center [1129, 757] width 102 height 25
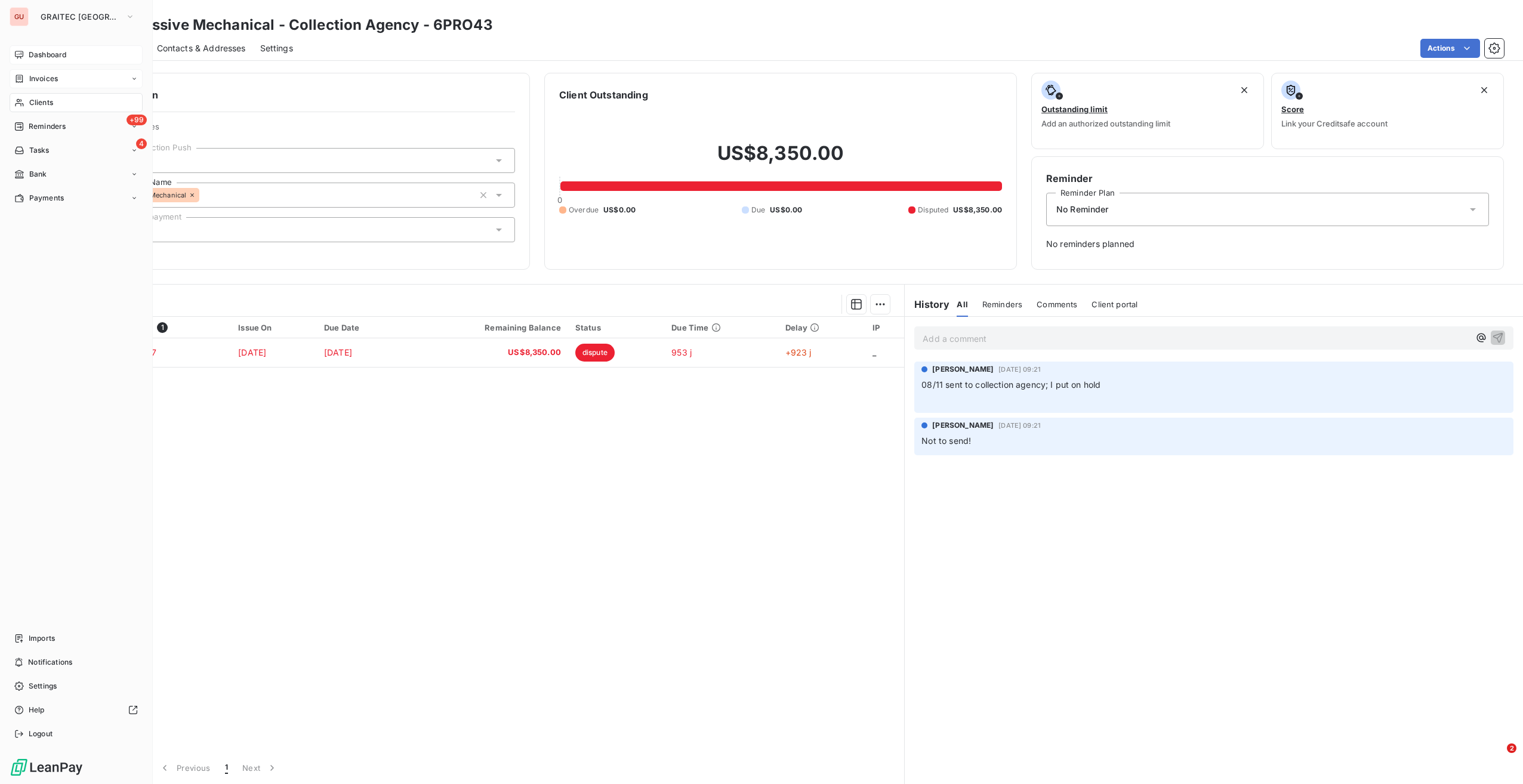
click at [32, 78] on span "Invoices" at bounding box center [43, 79] width 29 height 11
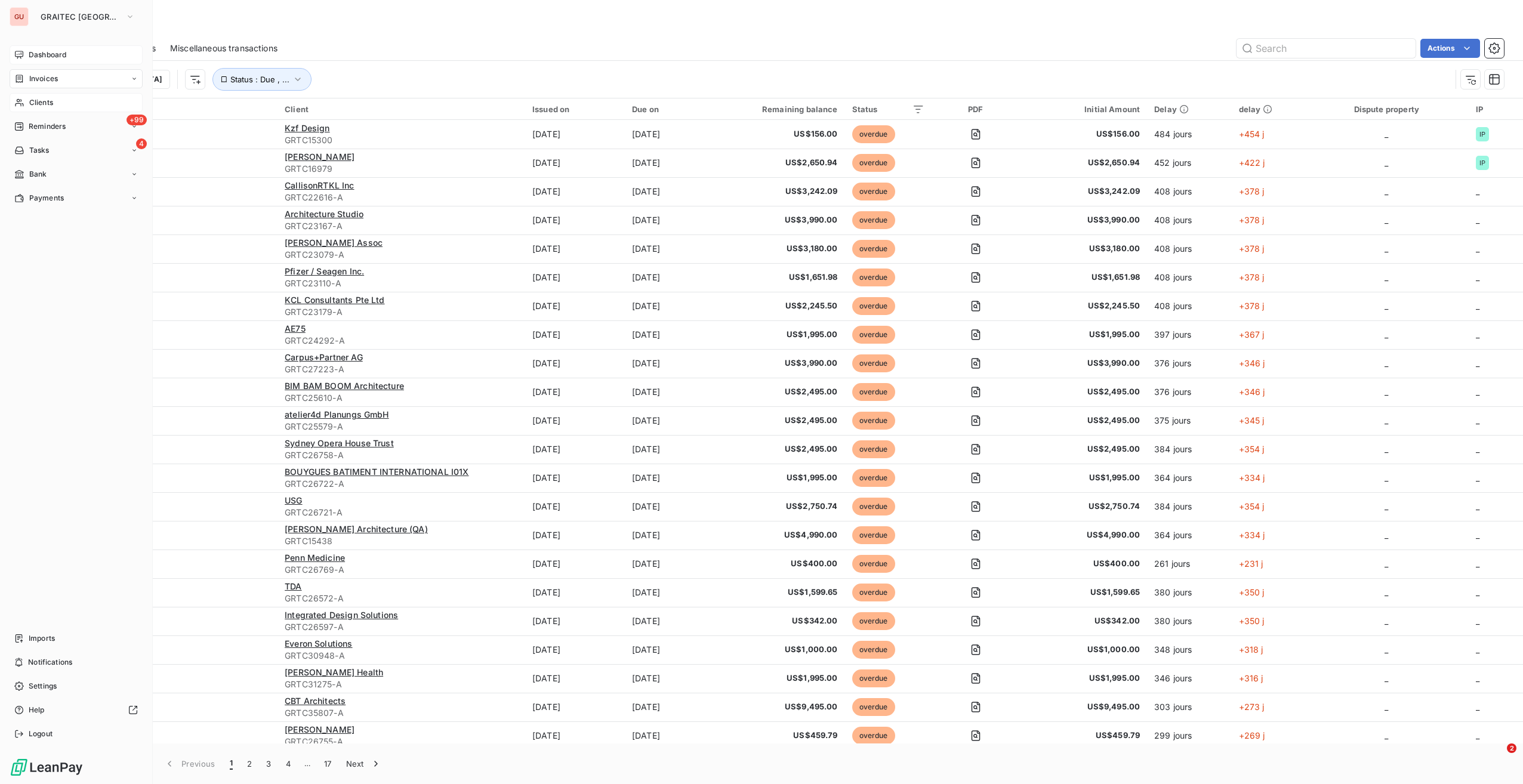
click at [23, 54] on icon at bounding box center [19, 54] width 8 height 8
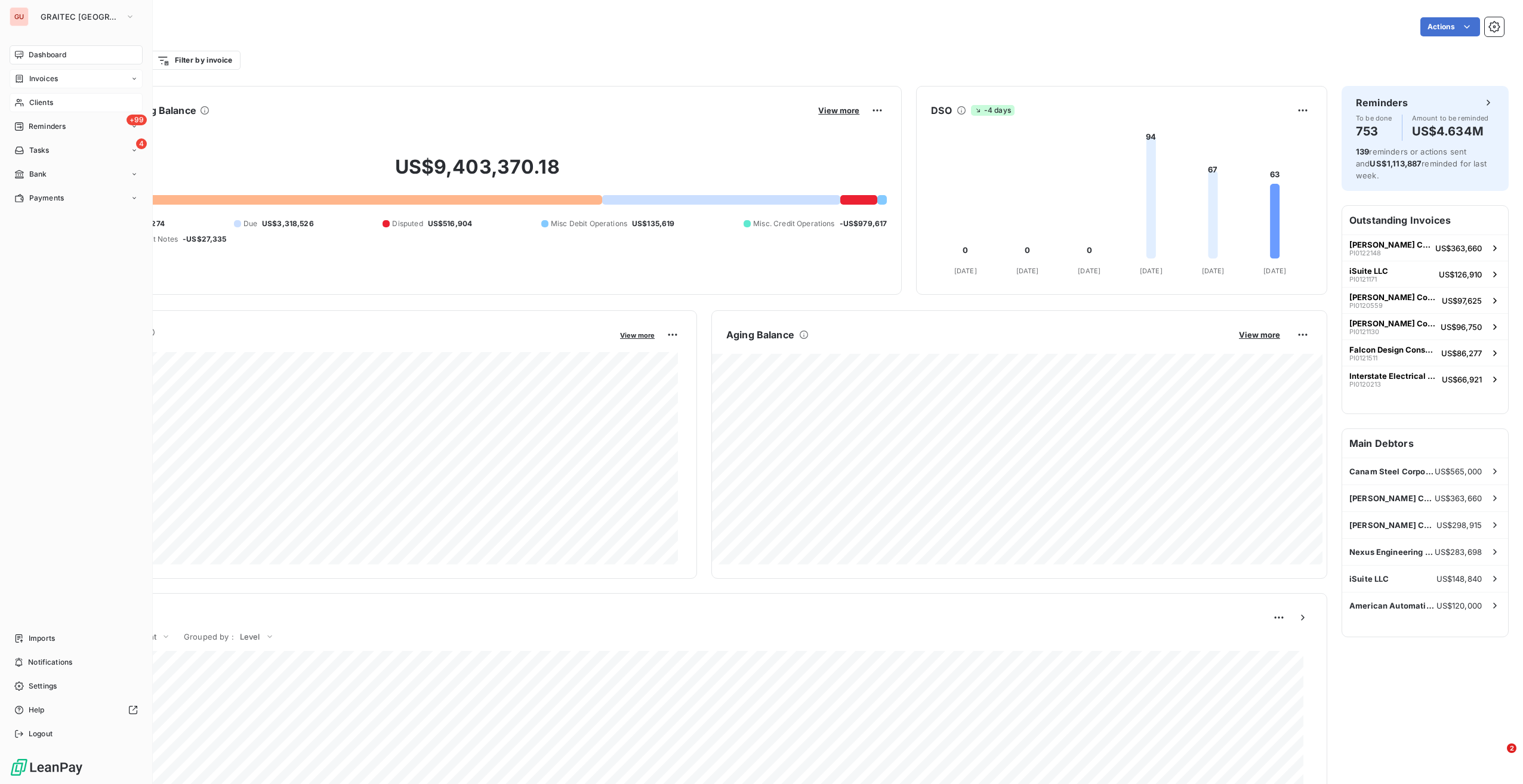
click at [44, 104] on span "Clients" at bounding box center [41, 103] width 24 height 11
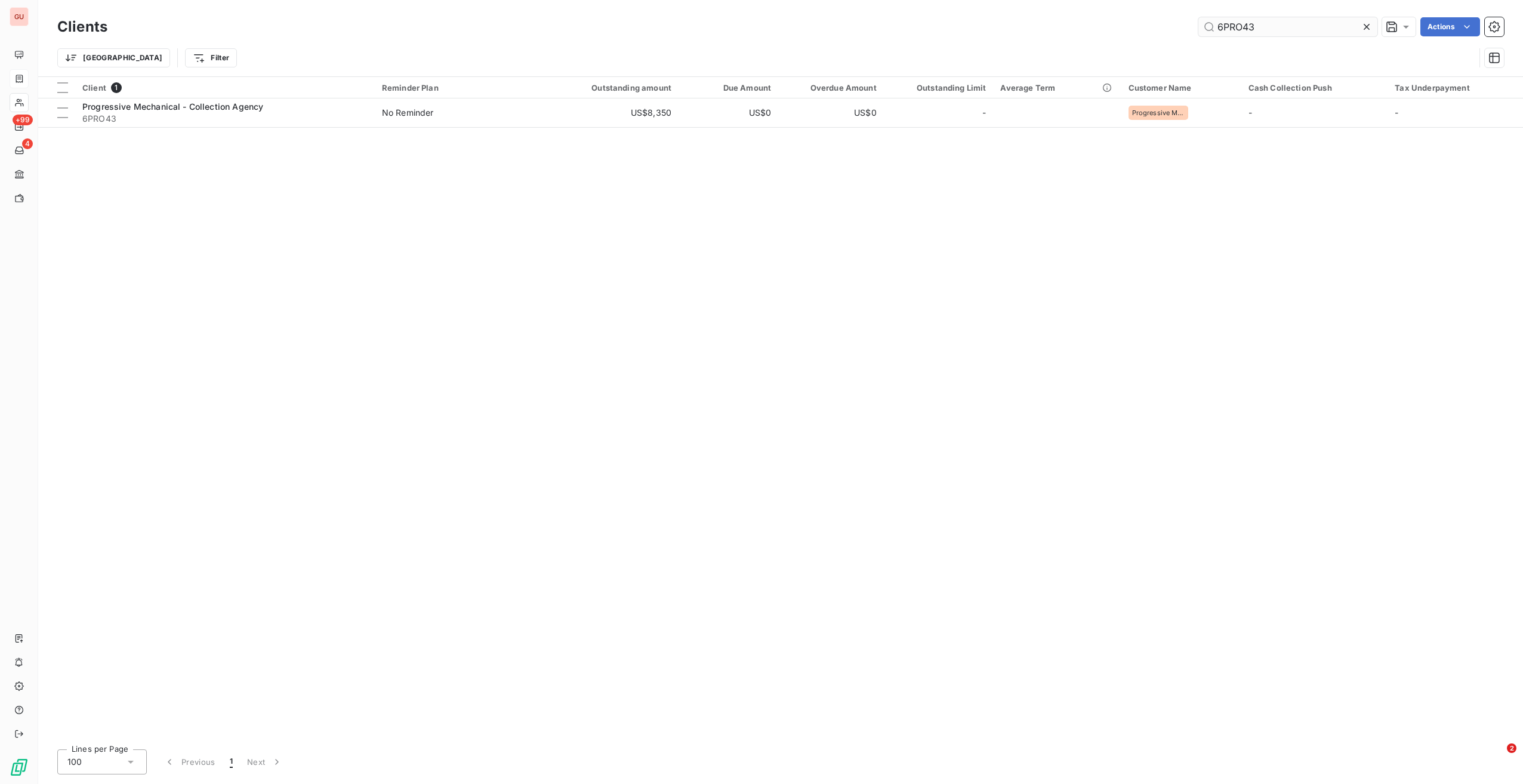
click at [1231, 23] on input "6PRO43" at bounding box center [1288, 26] width 179 height 19
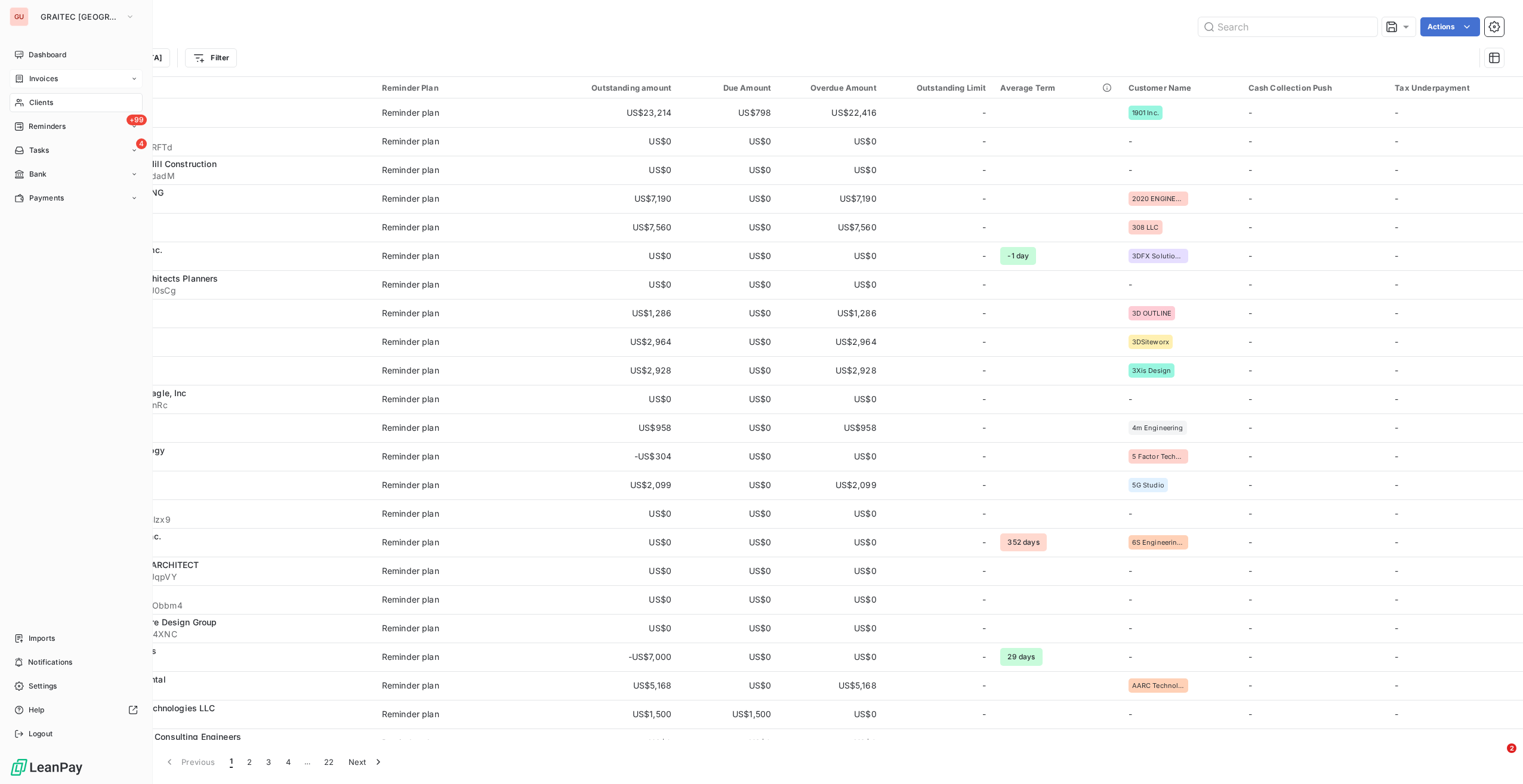
click at [41, 105] on span "Clients" at bounding box center [41, 103] width 24 height 11
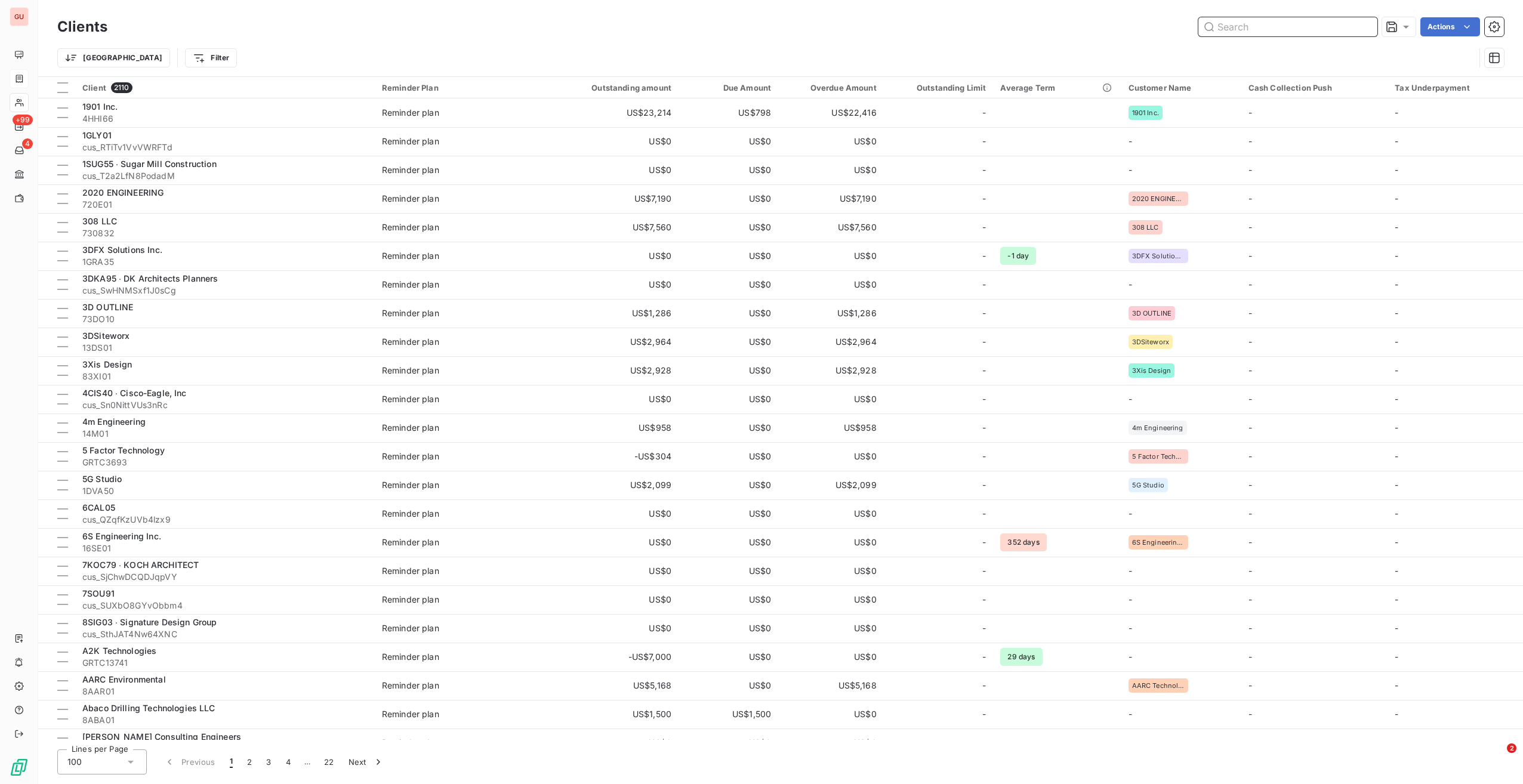
click at [1255, 32] on input "text" at bounding box center [1288, 26] width 179 height 19
paste input "6PRO43"
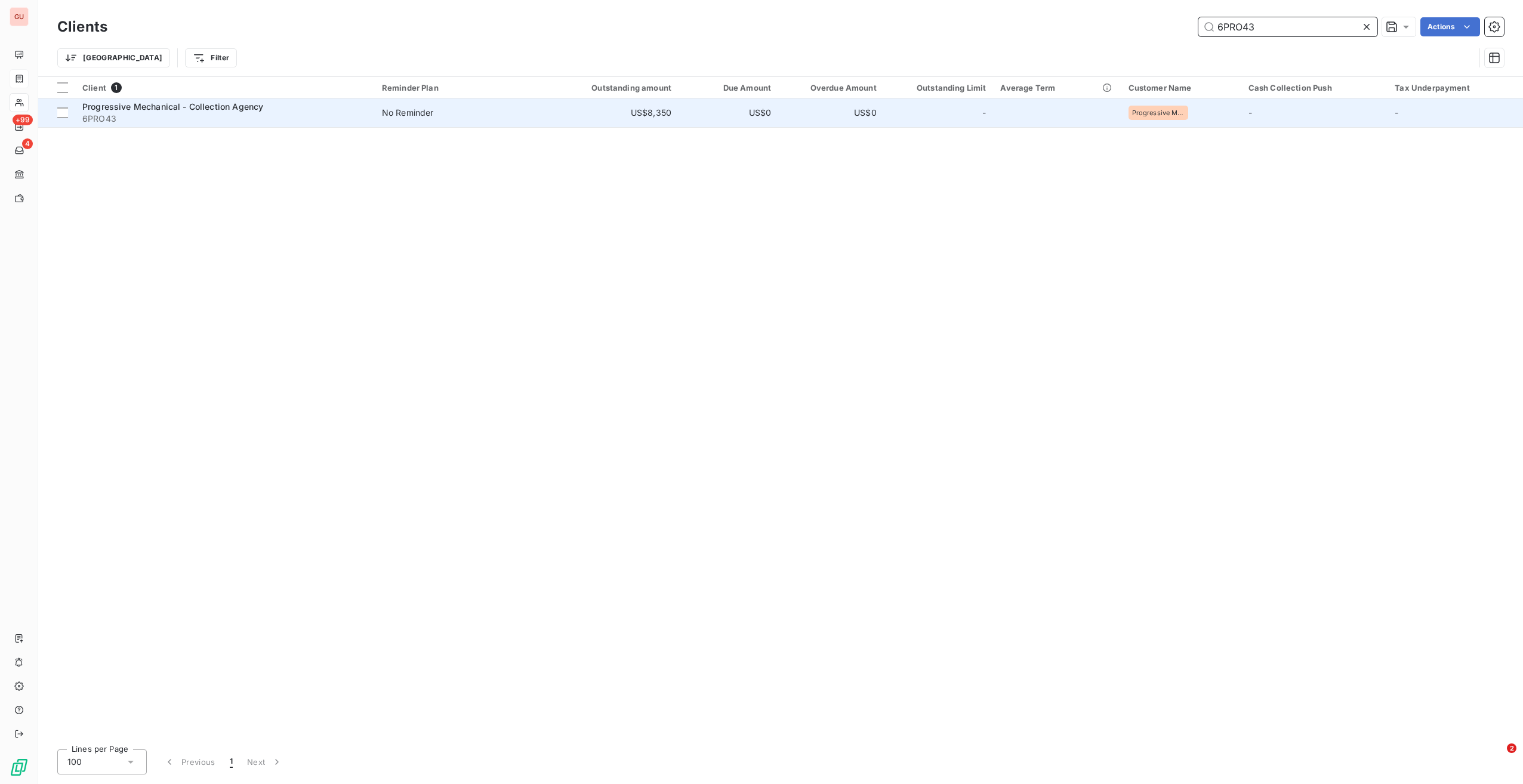
type input "6PRO43"
click at [861, 117] on td "US$0" at bounding box center [830, 113] width 105 height 29
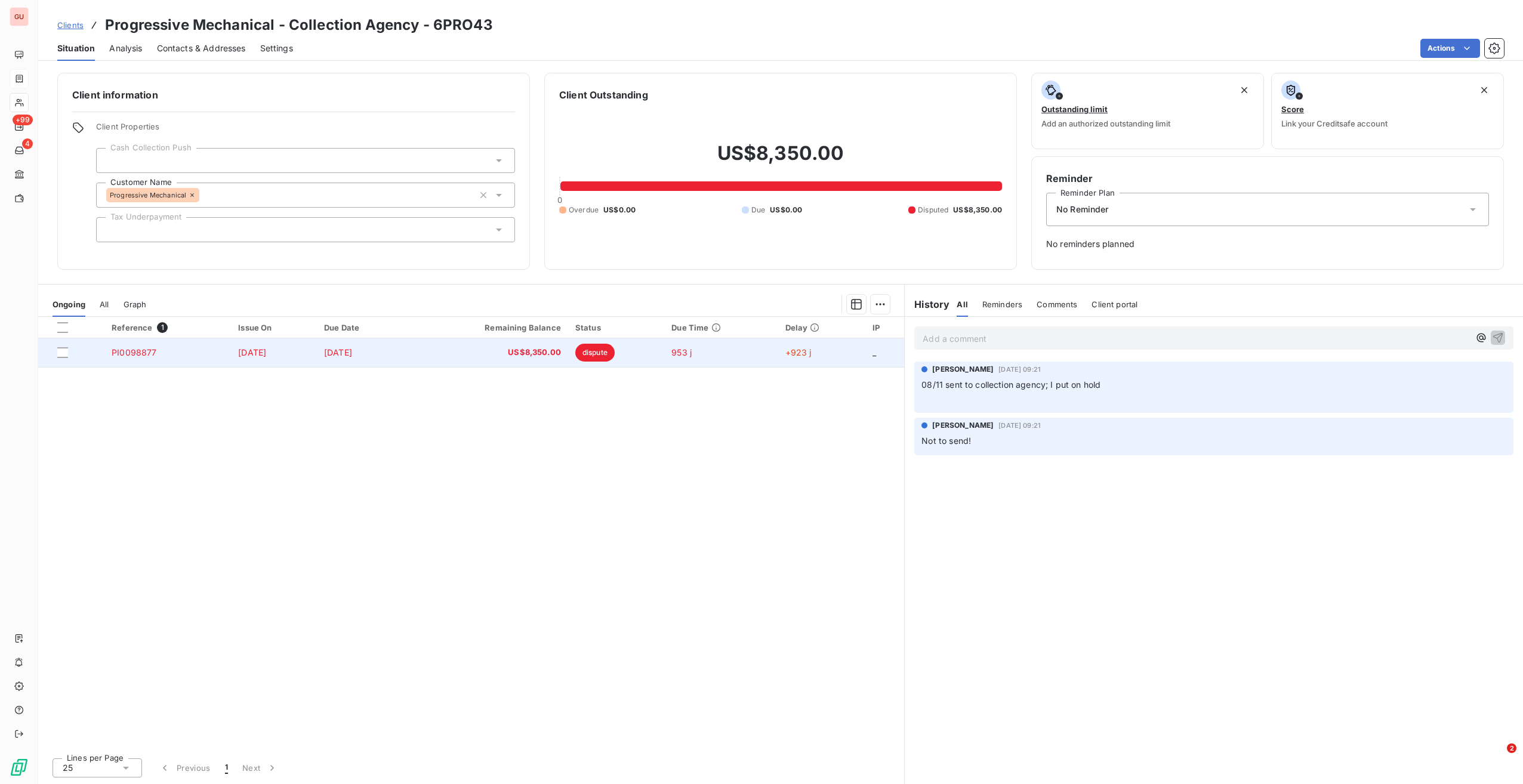
click at [164, 362] on td "PI0098877" at bounding box center [168, 353] width 126 height 29
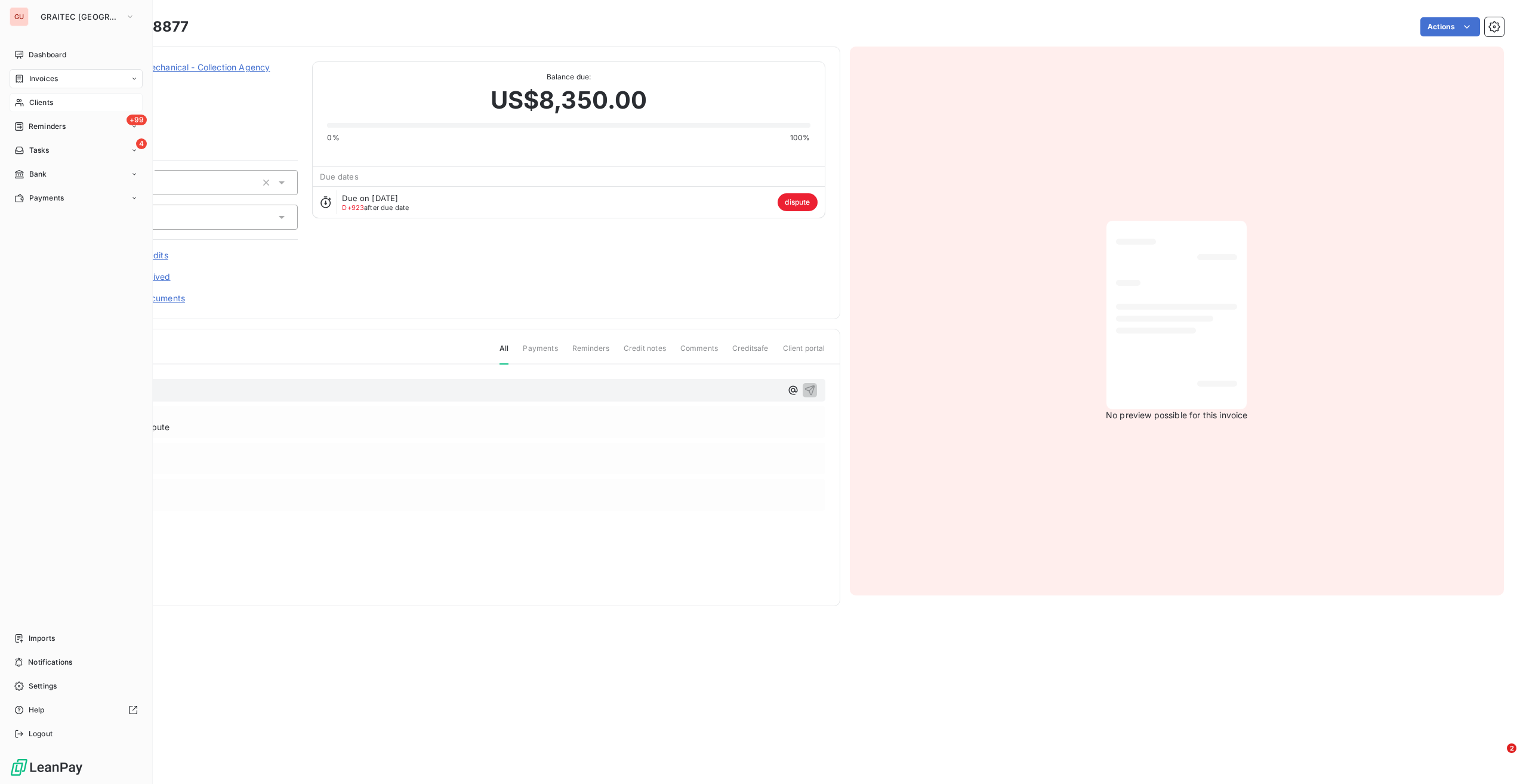
click at [69, 77] on div "Invoices" at bounding box center [77, 78] width 133 height 19
click at [70, 84] on div "Invoices" at bounding box center [77, 78] width 133 height 19
click at [72, 77] on div "Invoices" at bounding box center [77, 78] width 133 height 19
click at [54, 56] on span "Dashboard" at bounding box center [48, 55] width 38 height 11
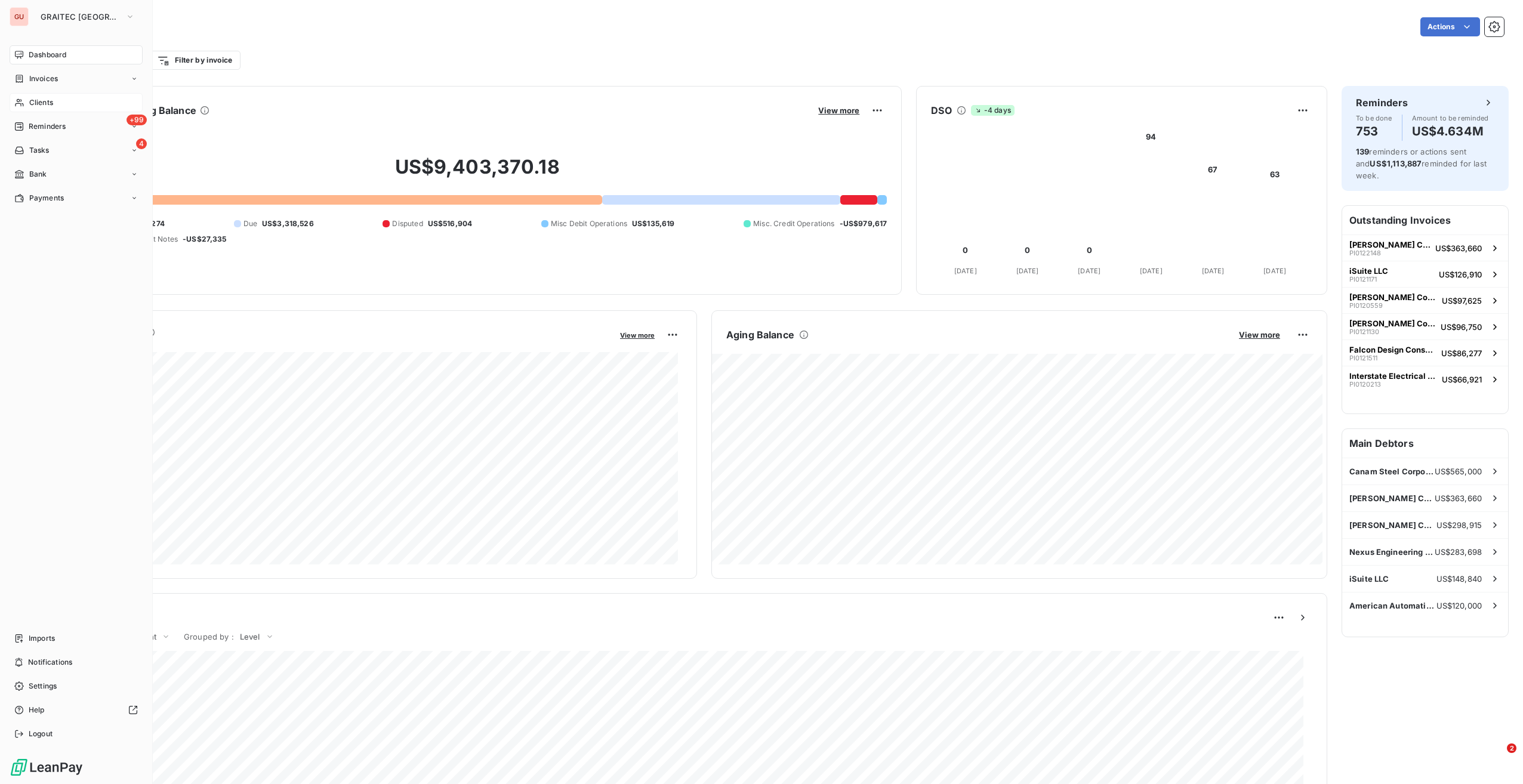
click at [41, 77] on span "Invoices" at bounding box center [43, 79] width 29 height 11
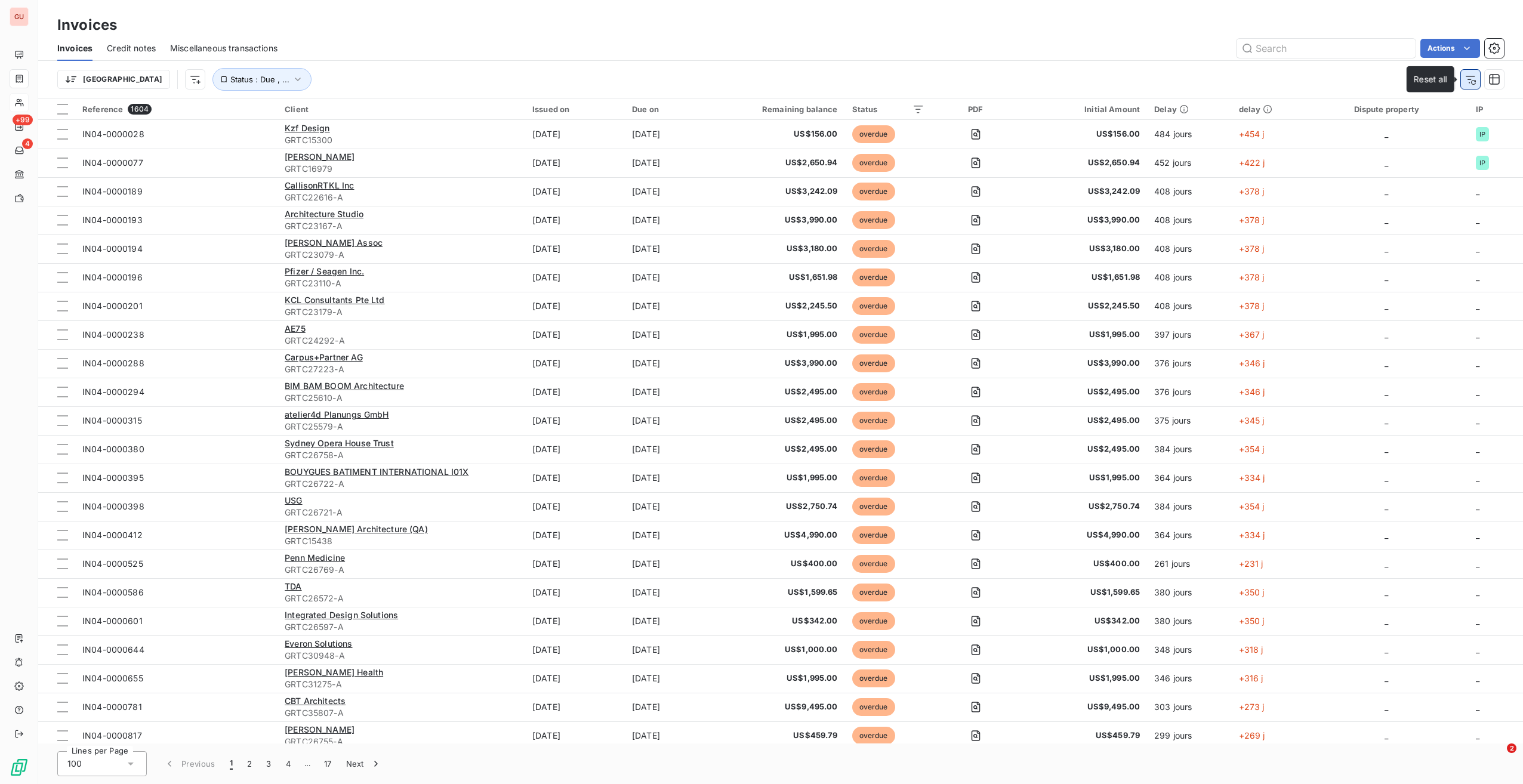
click at [1464, 81] on icon "button" at bounding box center [1470, 79] width 12 height 12
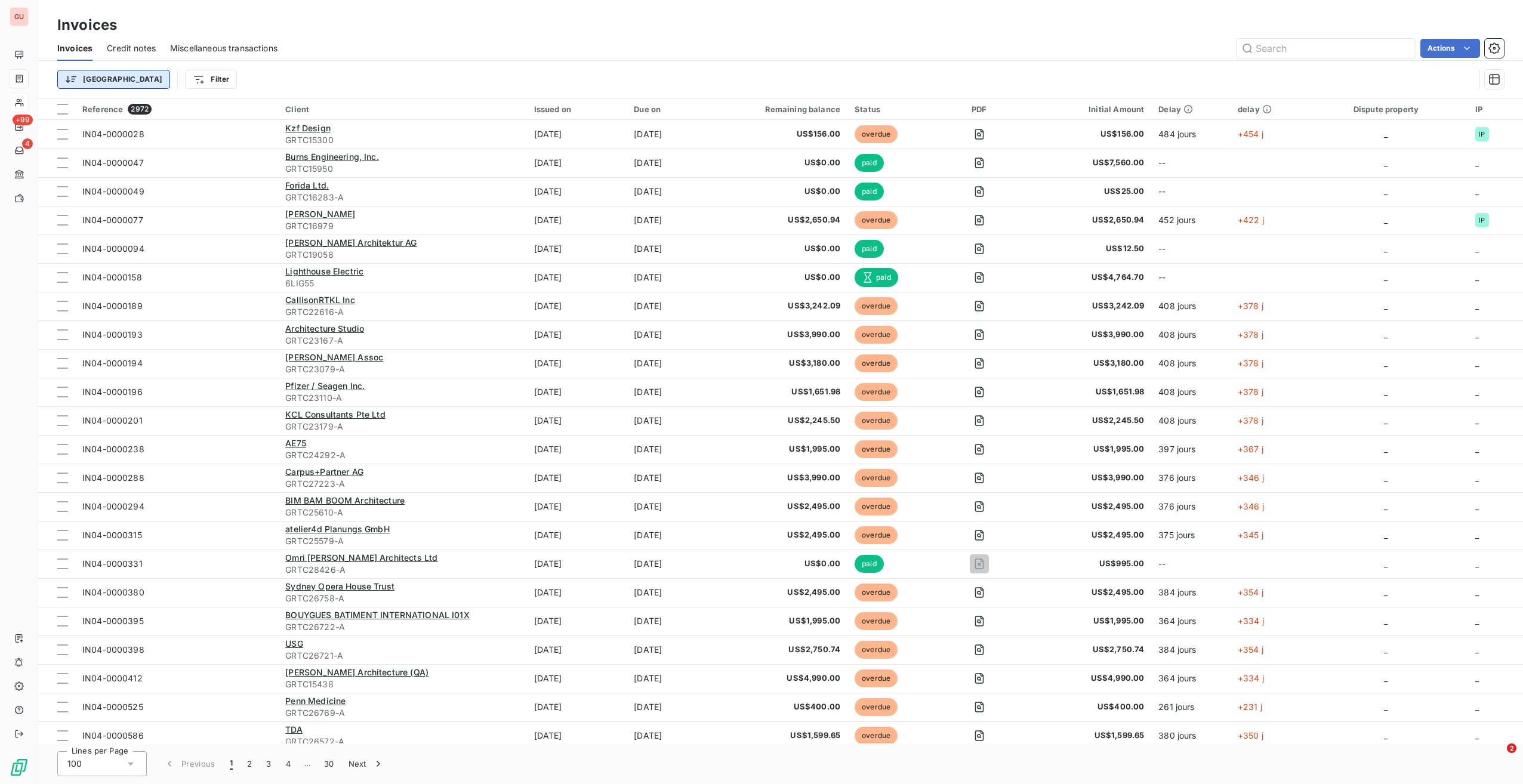
click at [89, 79] on html "GU +99 4 Invoices Invoices Credit notes Miscellaneous transactions Actions Trie…" at bounding box center [761, 392] width 1523 height 784
click at [116, 169] on div "Issued on" at bounding box center [150, 173] width 166 height 19
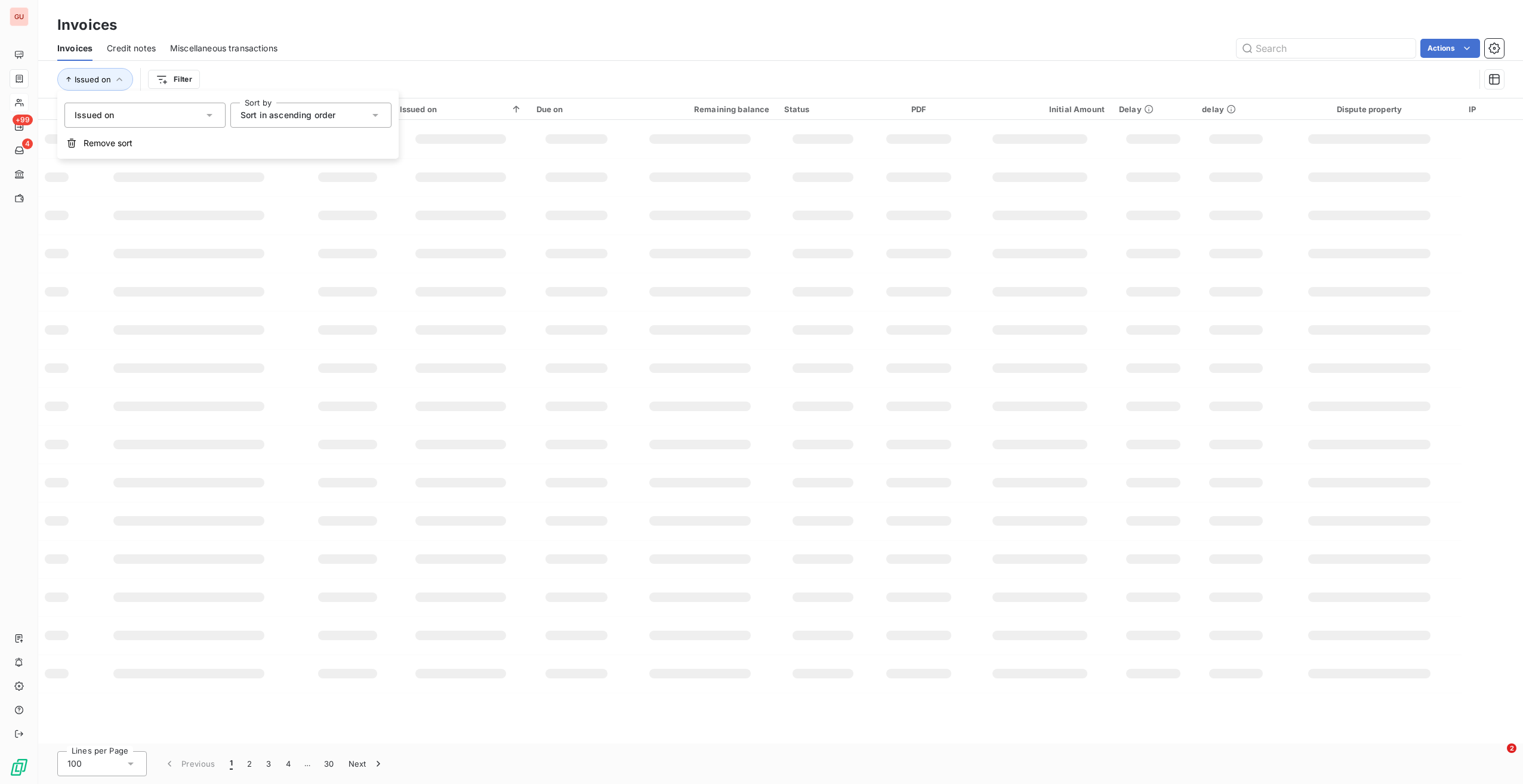
click at [355, 116] on div "Sort in ascending order" at bounding box center [304, 115] width 129 height 17
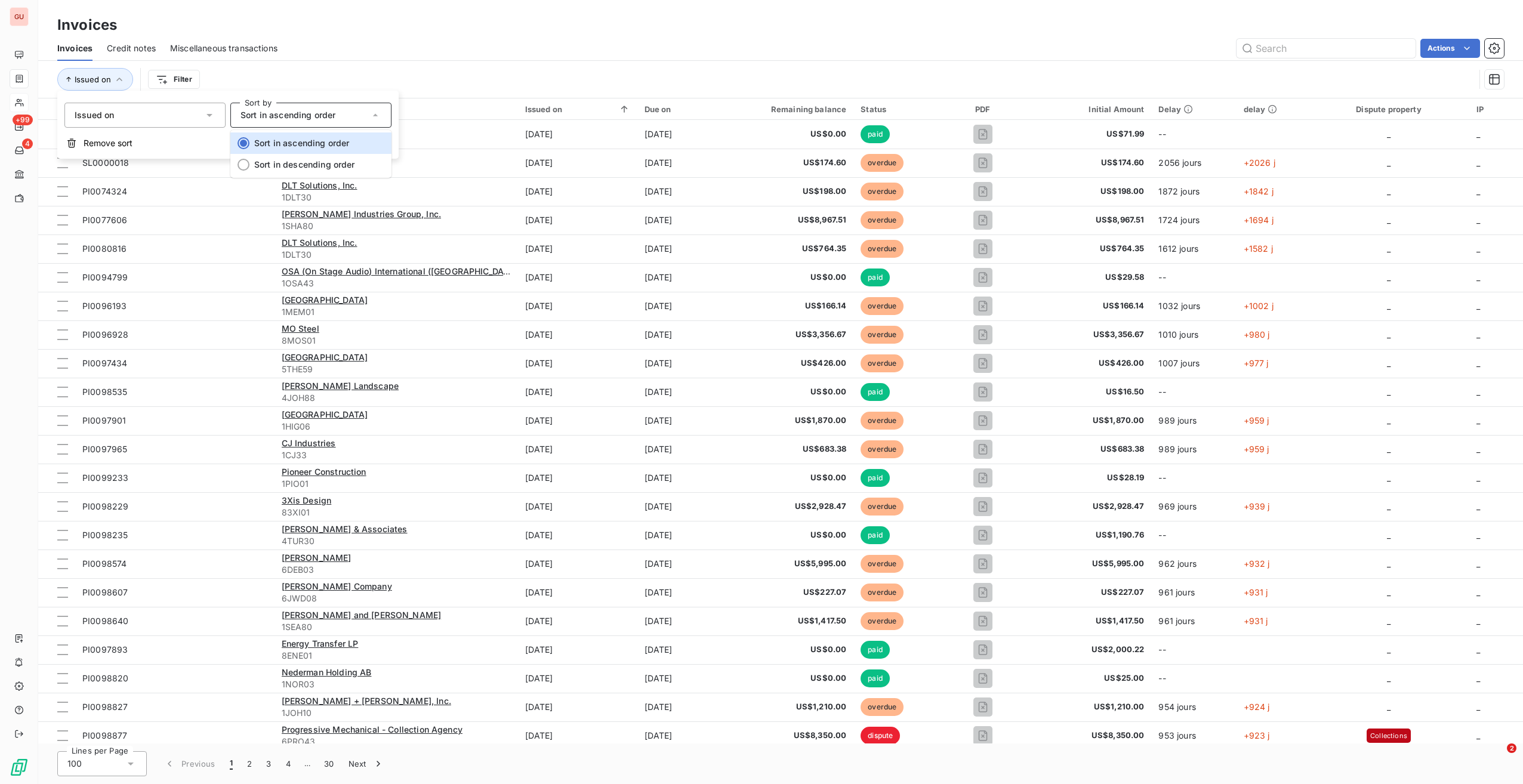
click at [110, 111] on span "Issued on" at bounding box center [95, 114] width 40 height 12
click at [179, 82] on html "GU +99 4 Invoices Invoices Credit notes Miscellaneous transactions Actions Issu…" at bounding box center [761, 392] width 1523 height 784
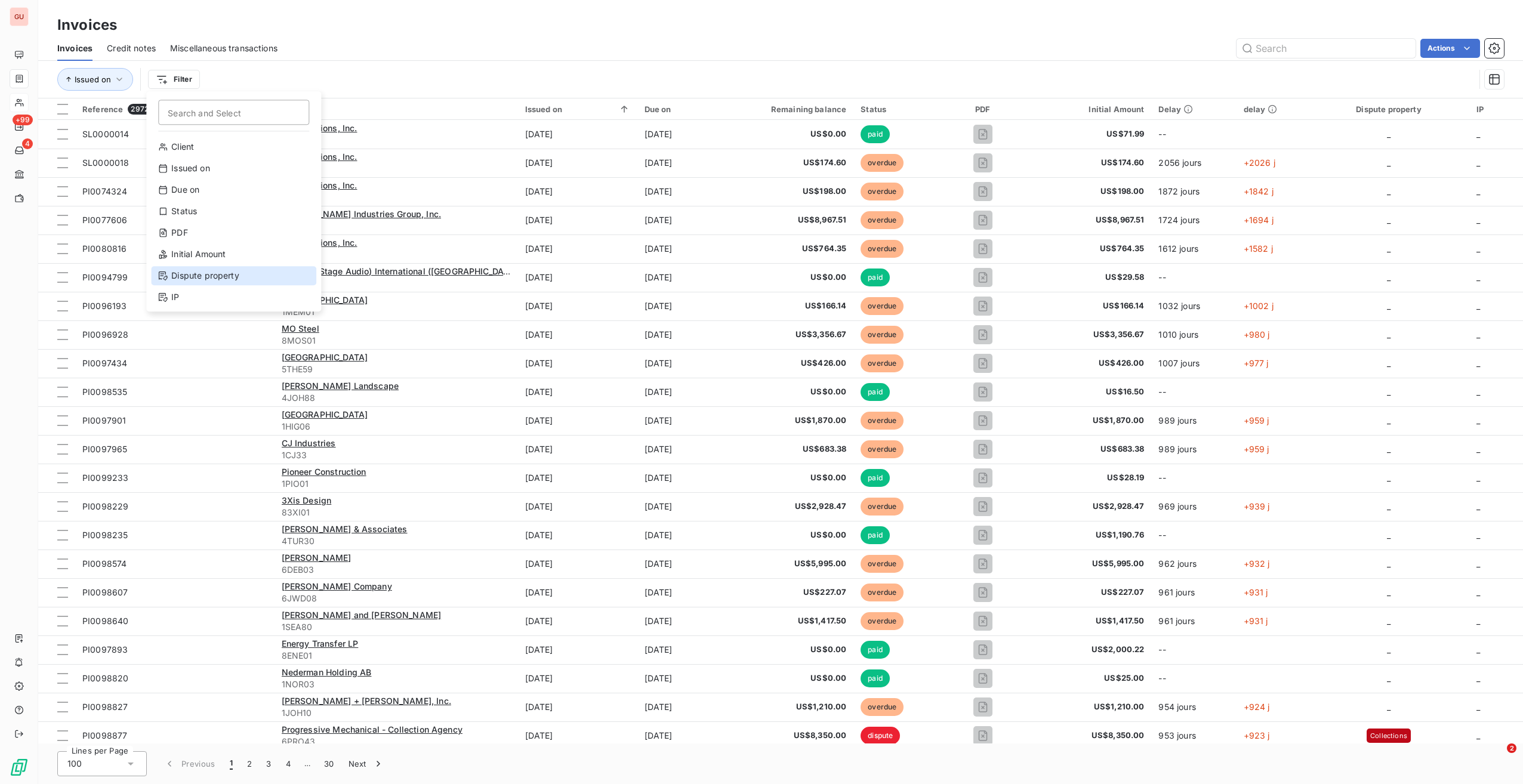
click at [228, 279] on div "Dispute property" at bounding box center [234, 275] width 166 height 19
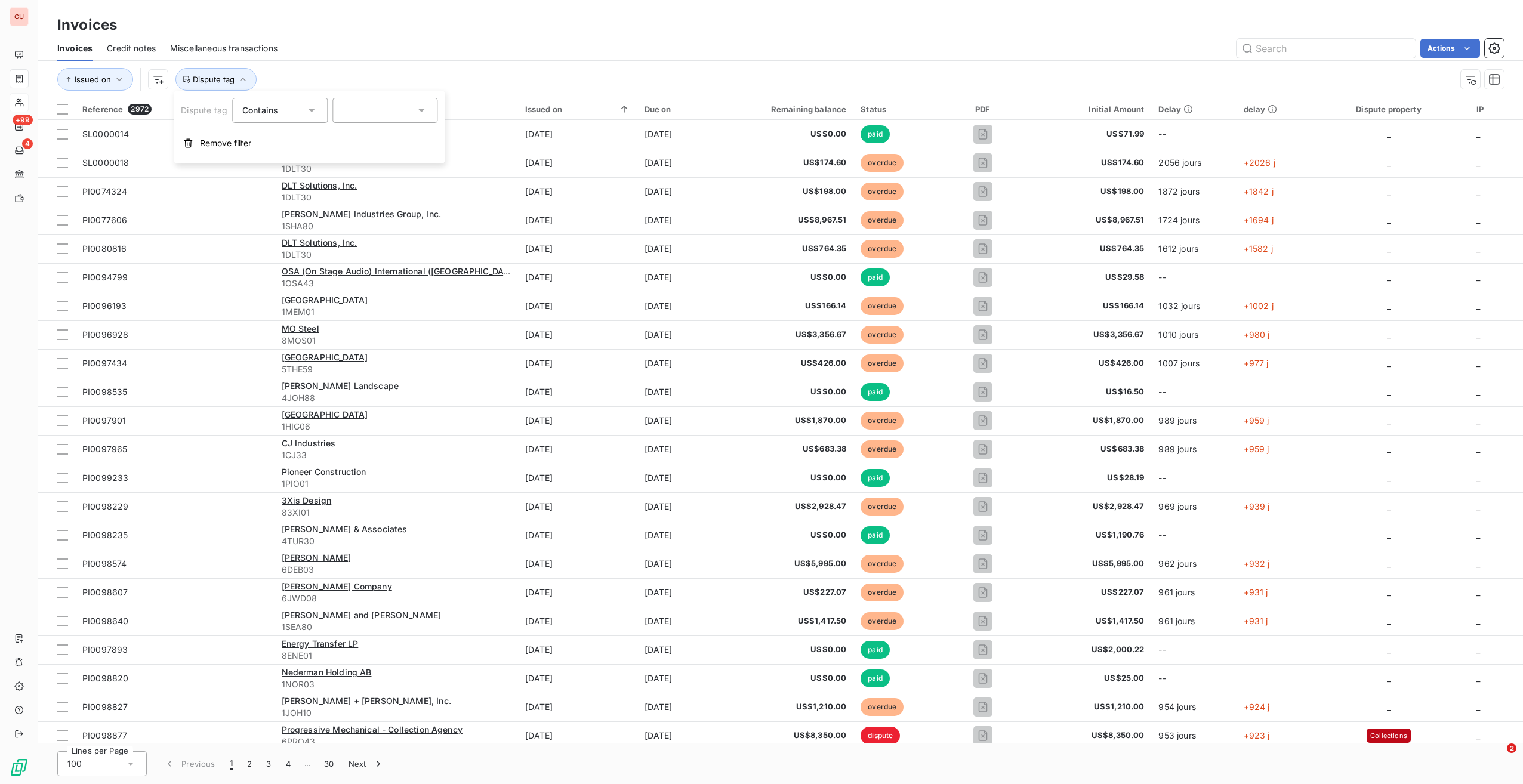
click at [358, 113] on div at bounding box center [385, 111] width 105 height 25
click at [375, 166] on div "Collections" at bounding box center [376, 161] width 44 height 14
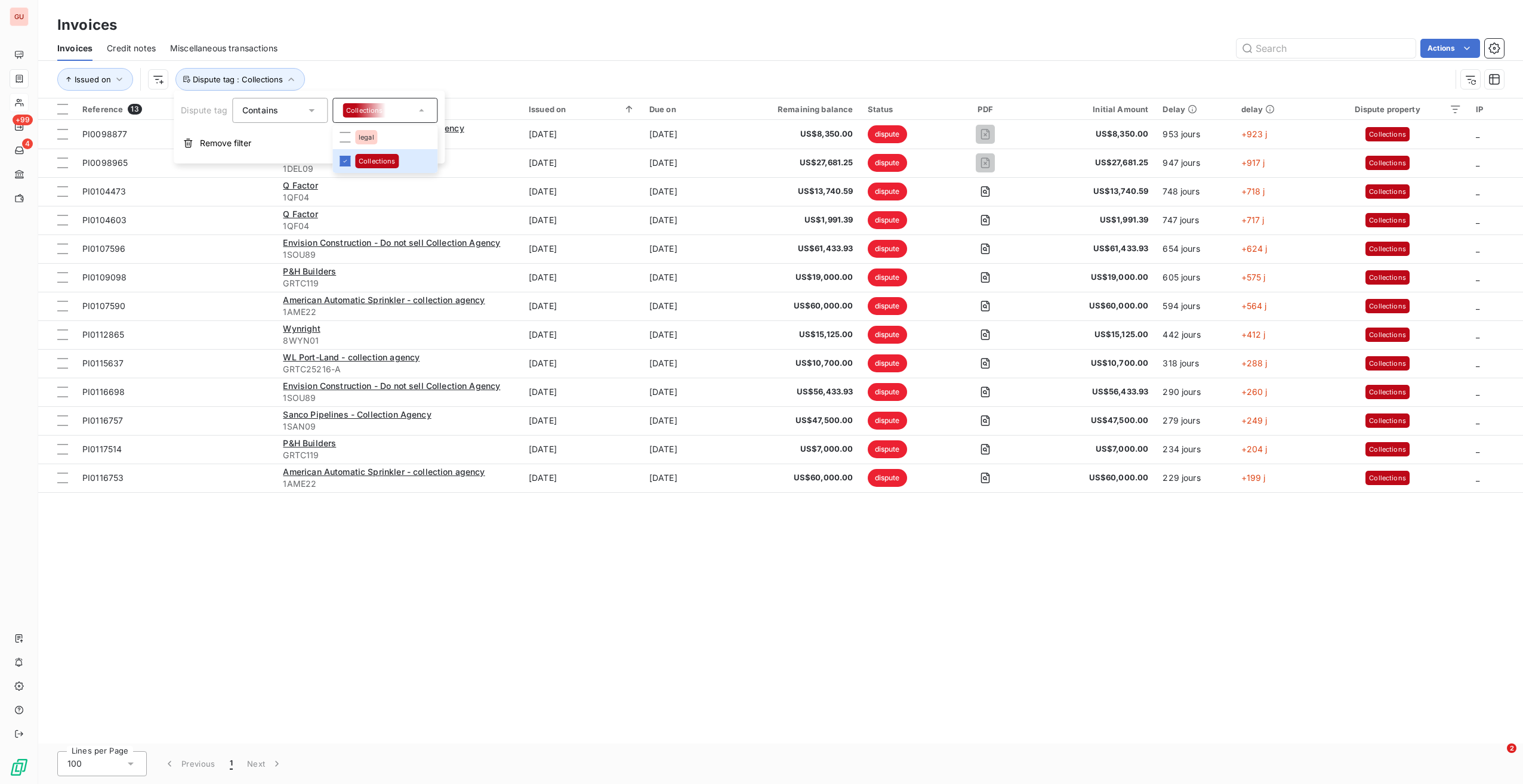
click at [342, 536] on div "Reference 13 Client Issued on Due on Remaining balance Status PDF Initial Amoun…" at bounding box center [780, 420] width 1485 height 644
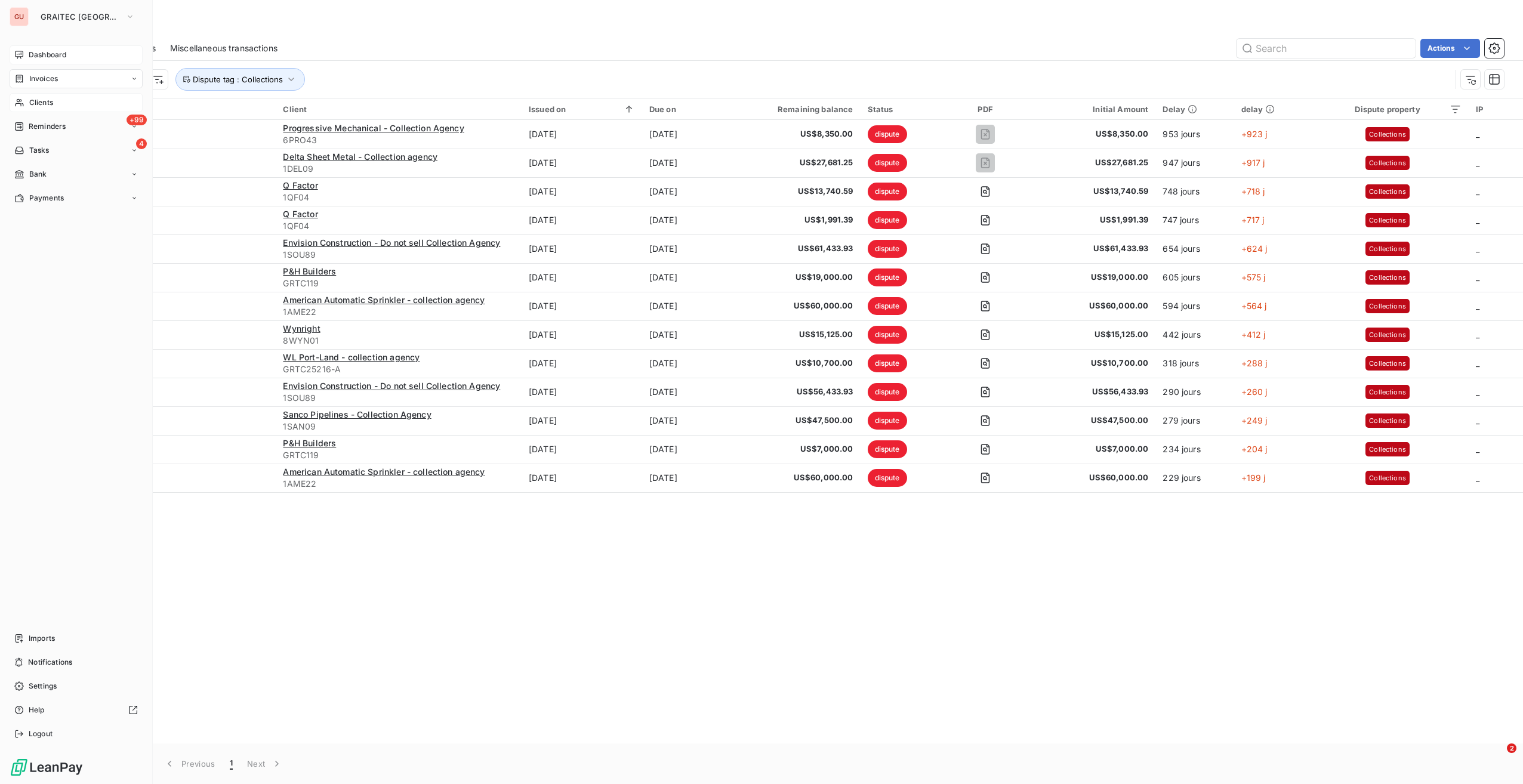
click at [44, 56] on span "Dashboard" at bounding box center [48, 55] width 38 height 11
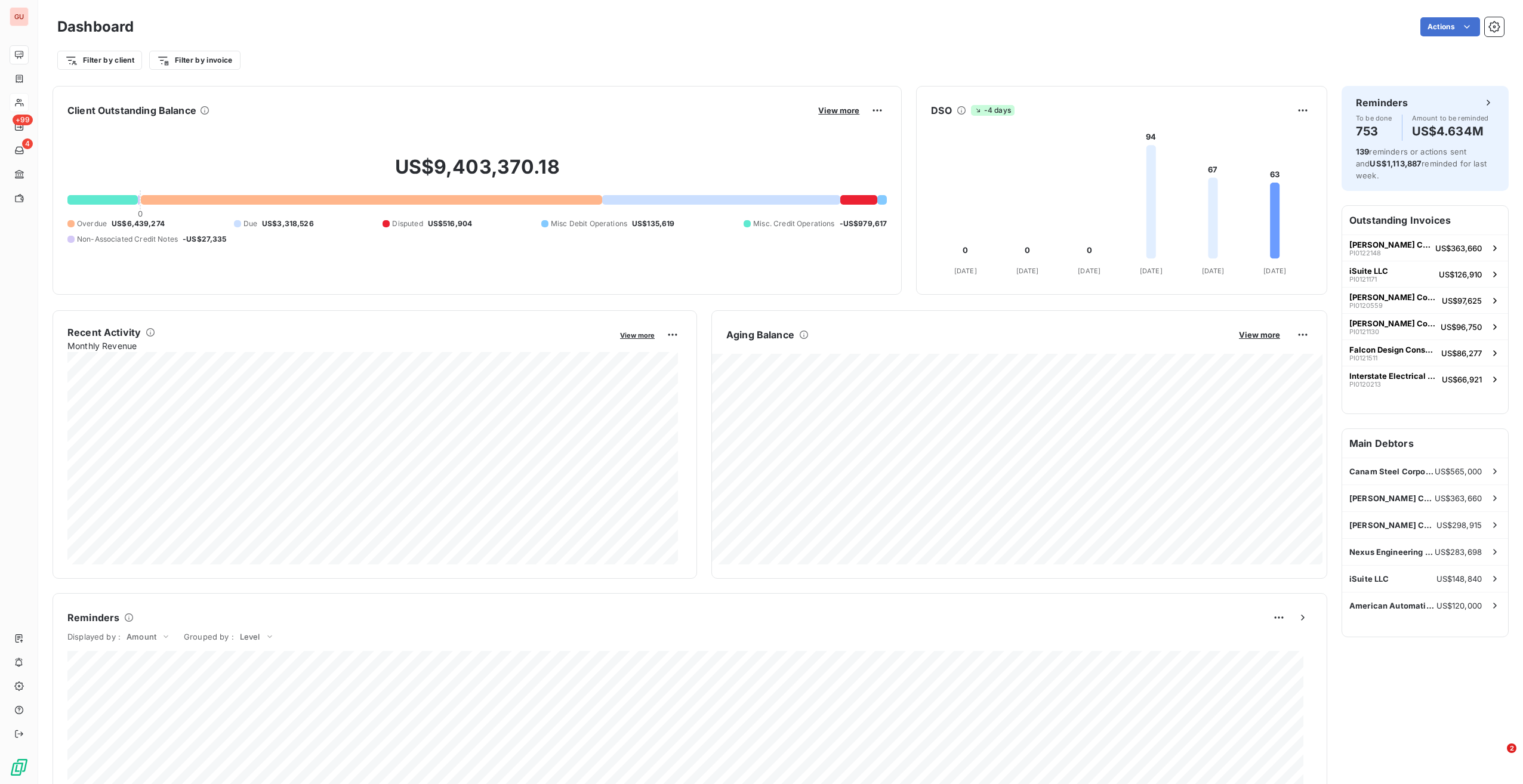
click at [1328, 638] on div "Client Outstanding Balance View more US$9,403,370.18 0 Overdue US$6,439,274 Due…" at bounding box center [780, 611] width 1485 height 1066
